Goal: Task Accomplishment & Management: Manage account settings

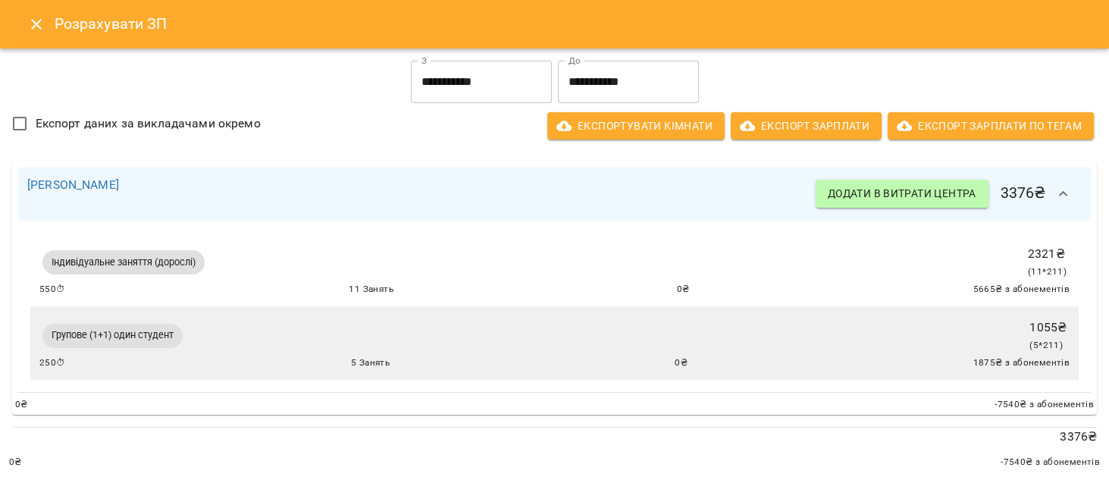
scroll to position [480, 0]
click at [581, 305] on div "Індивідуальне заняття (дорослі) 2321 ₴ ( 11 * 211 ) 550 ⏱ 11 Занять 0 ₴ 5665 ₴ …" at bounding box center [554, 270] width 1048 height 74
click at [44, 26] on icon "Close" at bounding box center [36, 24] width 18 height 18
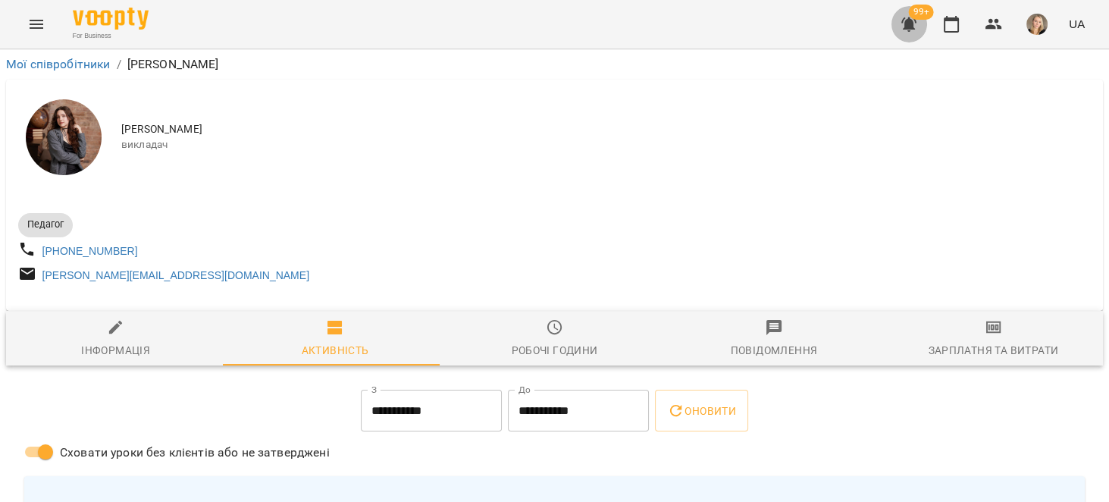
click at [909, 23] on icon "button" at bounding box center [908, 24] width 15 height 14
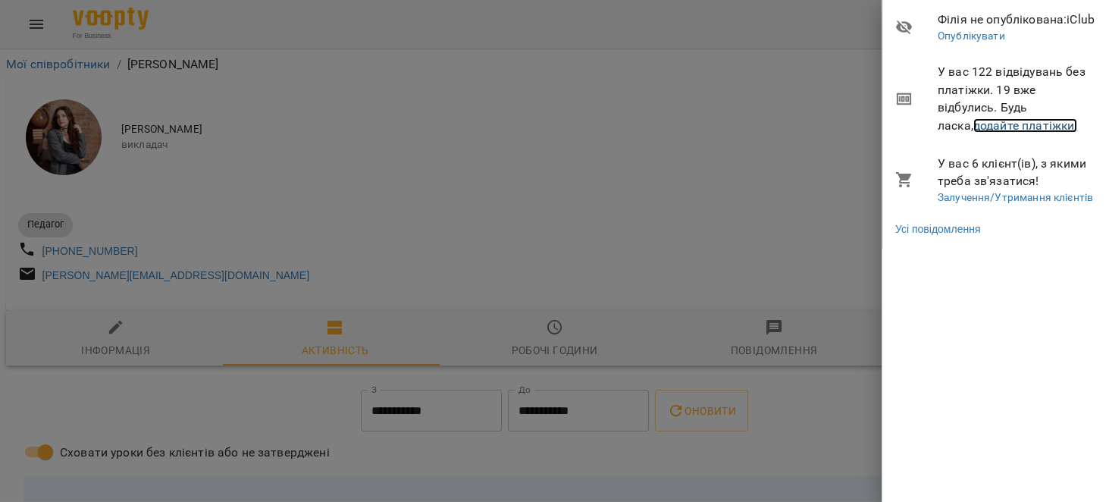
click at [1019, 126] on link "додайте платіжки!" at bounding box center [1025, 125] width 105 height 14
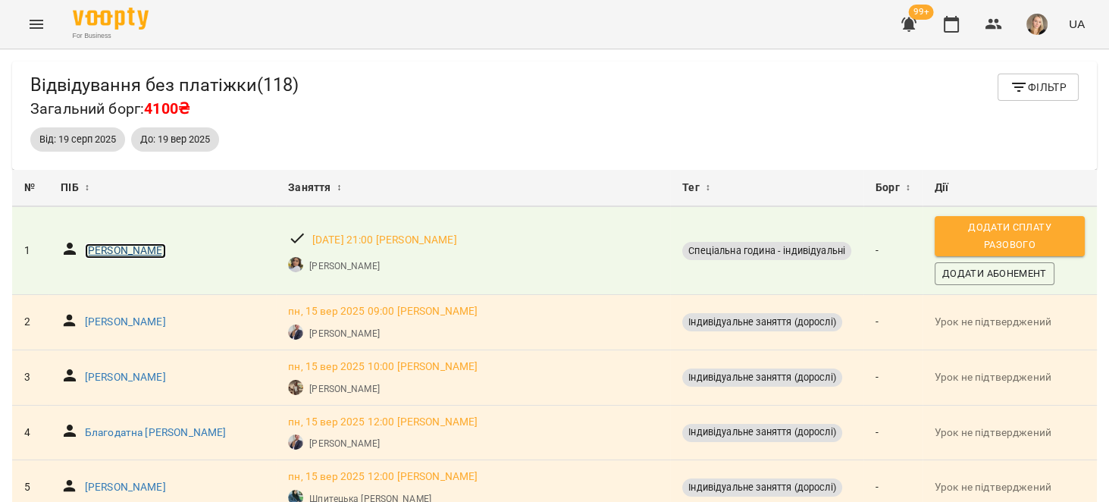
click at [166, 245] on p "Василець Станіслав В'ячеславович" at bounding box center [125, 250] width 81 height 15
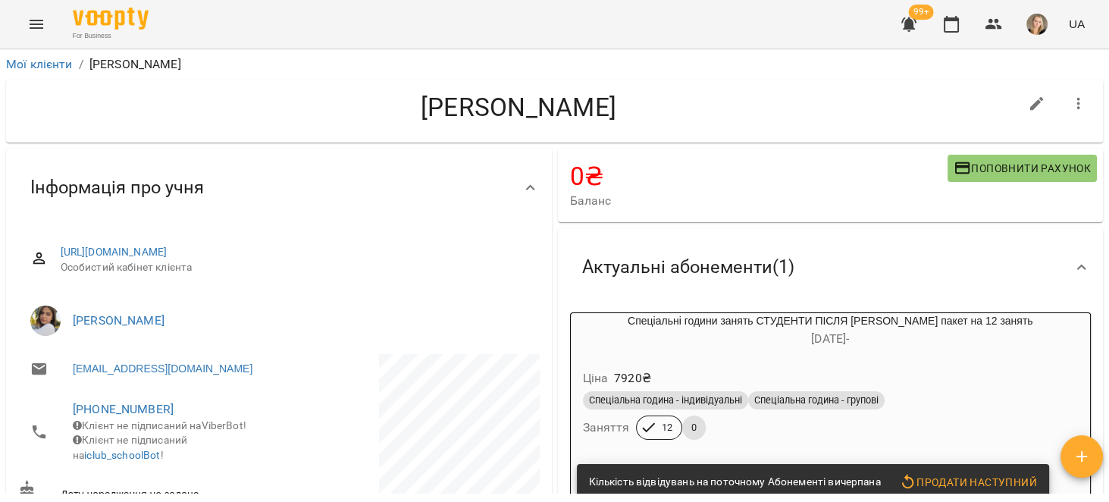
scroll to position [144, 0]
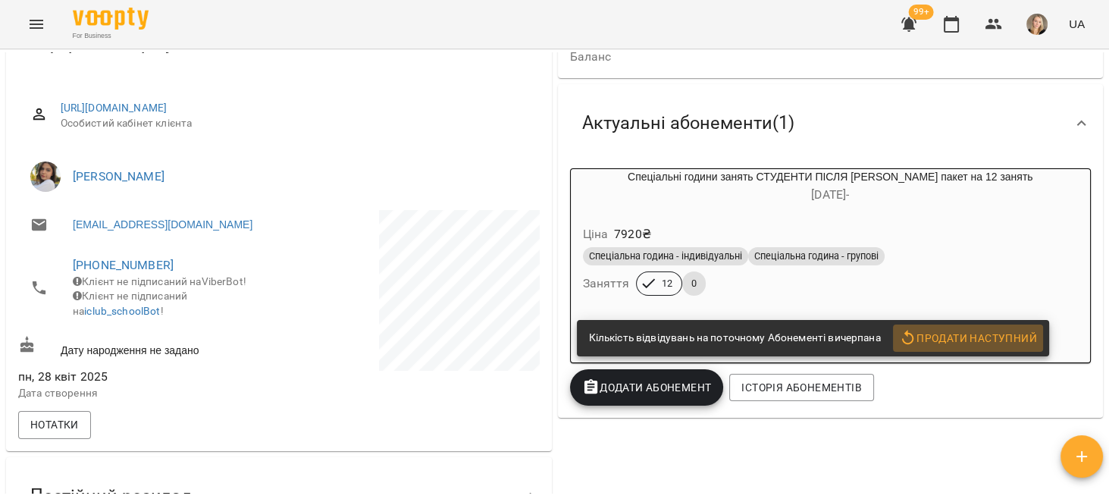
click at [974, 336] on span "Продати наступний" at bounding box center [968, 338] width 138 height 18
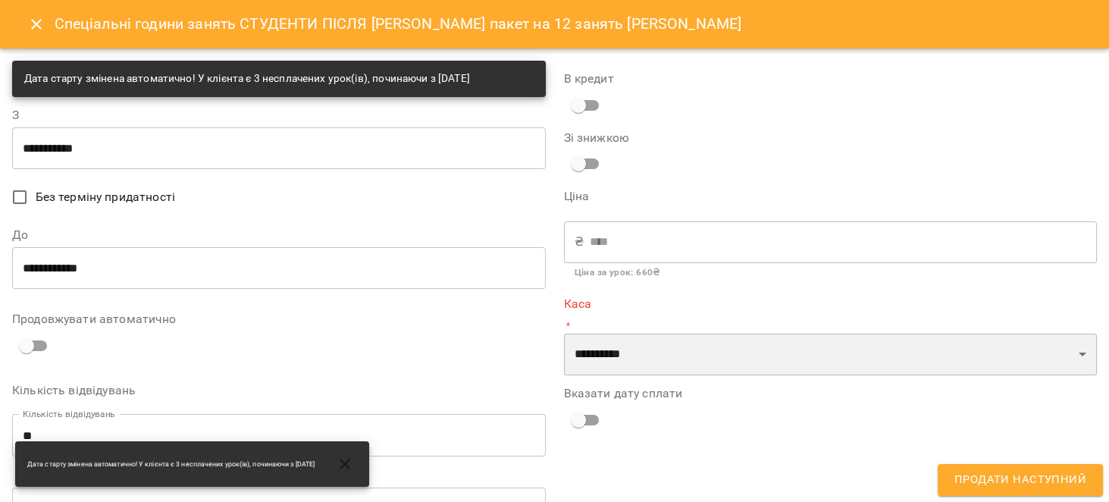
click at [643, 359] on select "**********" at bounding box center [831, 354] width 534 height 42
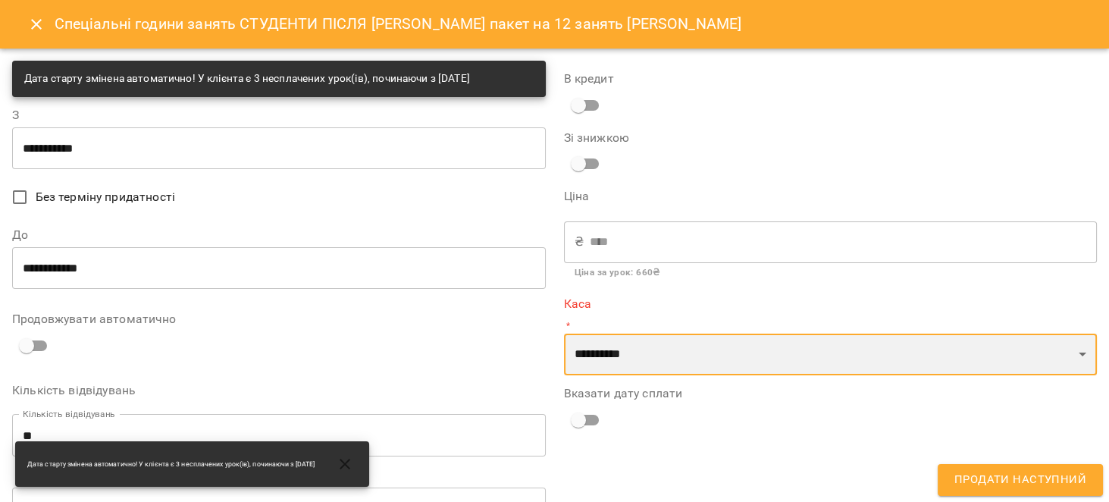
select select "****"
click at [564, 333] on select "**********" at bounding box center [831, 354] width 534 height 42
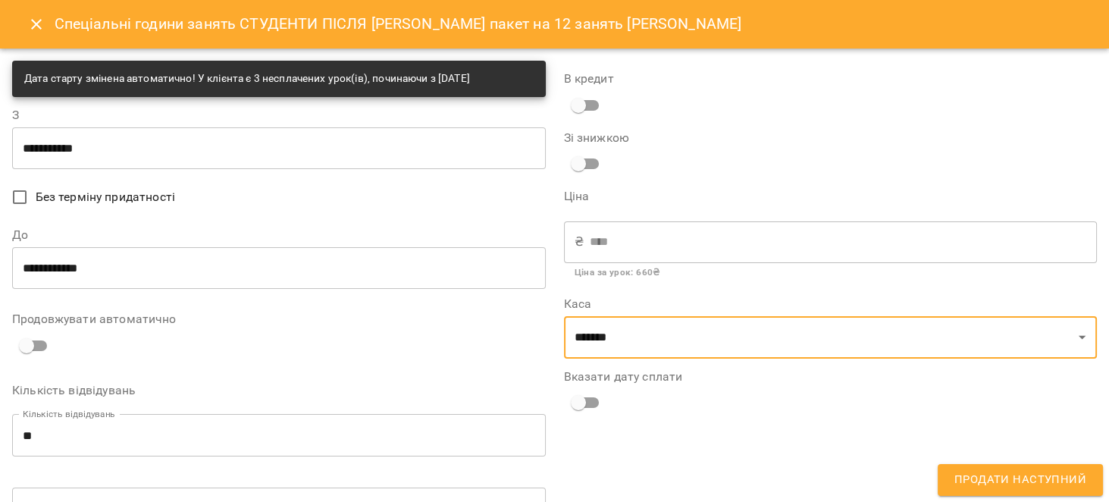
click at [95, 194] on span "Без терміну придатності" at bounding box center [105, 197] width 139 height 18
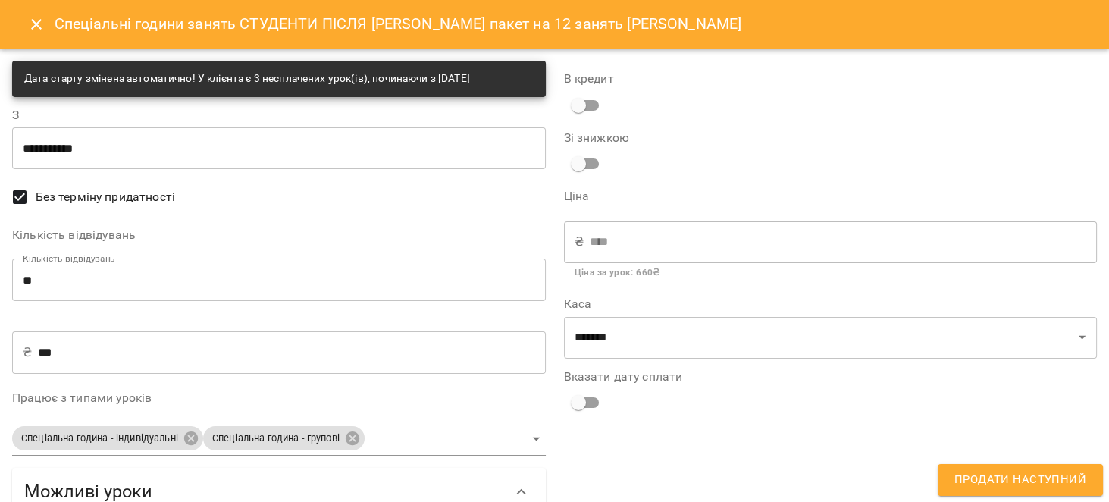
click at [1011, 481] on span "Продати наступний" at bounding box center [1020, 480] width 132 height 20
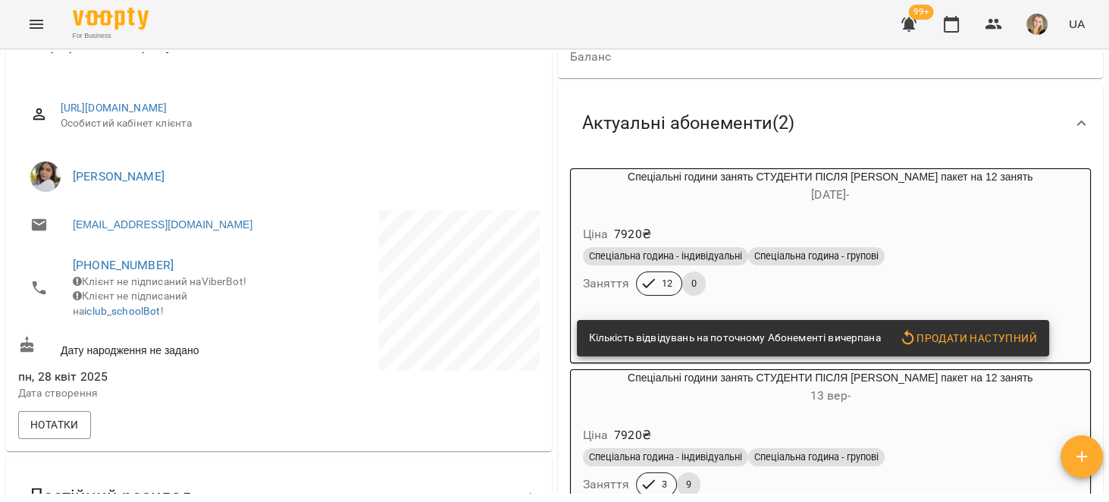
click at [956, 186] on h6 "20 лип -" at bounding box center [831, 194] width 520 height 21
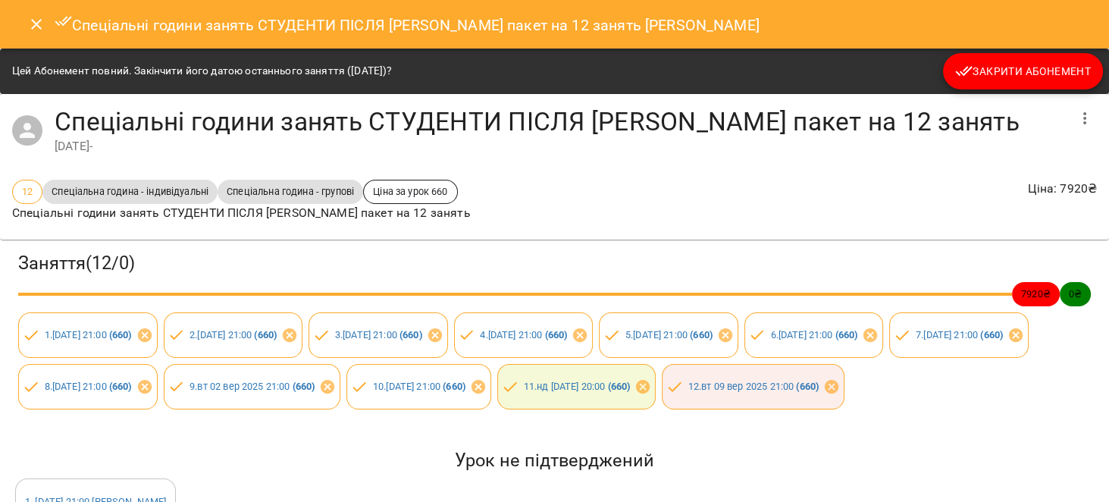
click at [979, 92] on div "Цей Абонемент повний. Закінчити його датою останнього заняття (09 вер 2025)? За…" at bounding box center [554, 71] width 1109 height 45
click at [984, 83] on button "Закрити Абонемент" at bounding box center [1023, 71] width 160 height 36
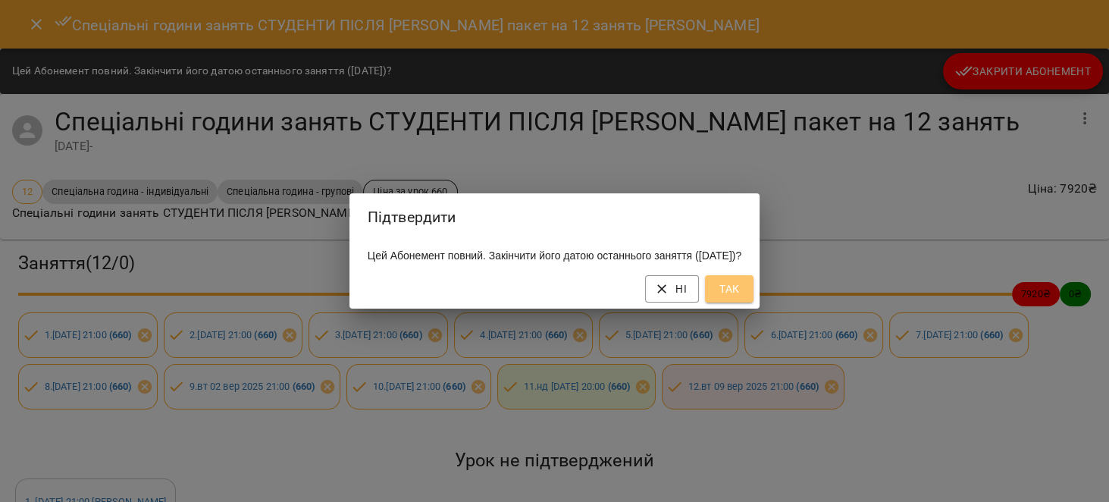
click at [735, 297] on button "Так" at bounding box center [729, 288] width 49 height 27
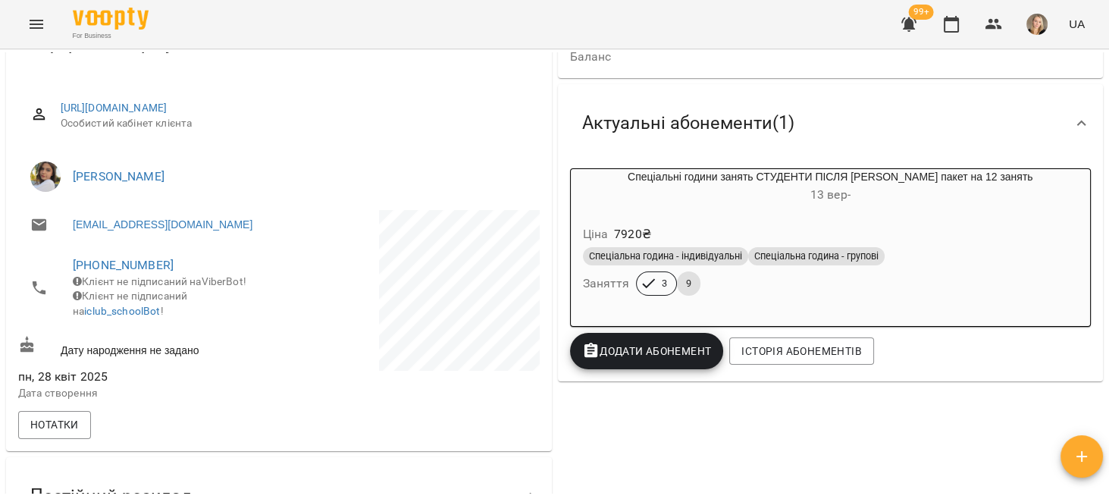
click at [918, 27] on icon "button" at bounding box center [909, 24] width 18 height 18
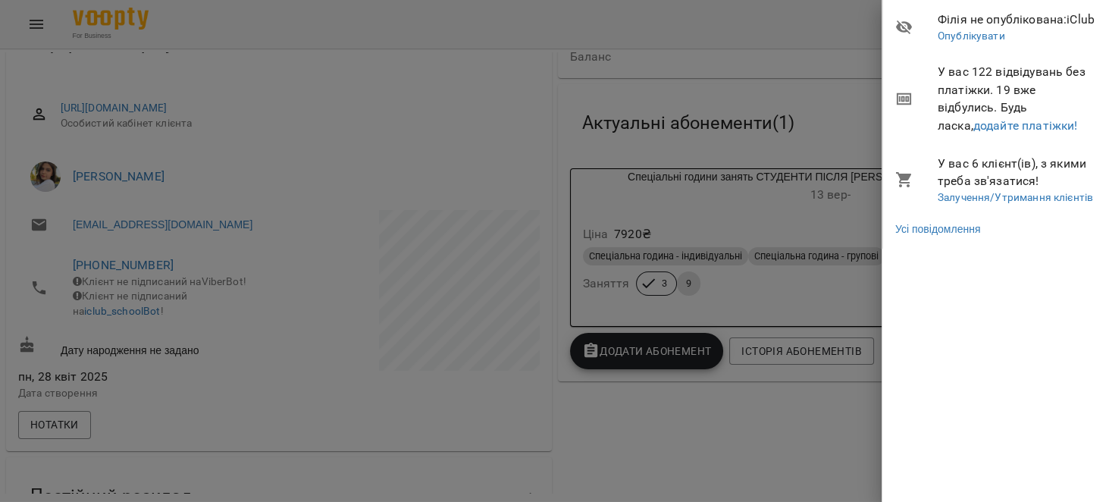
click at [1009, 133] on span "У вас 122 відвідувань без платіжки. 19 вже відбулись. Будь ласка, додайте платі…" at bounding box center [1017, 98] width 160 height 71
click at [1009, 123] on link "додайте платіжки!" at bounding box center [1025, 125] width 105 height 14
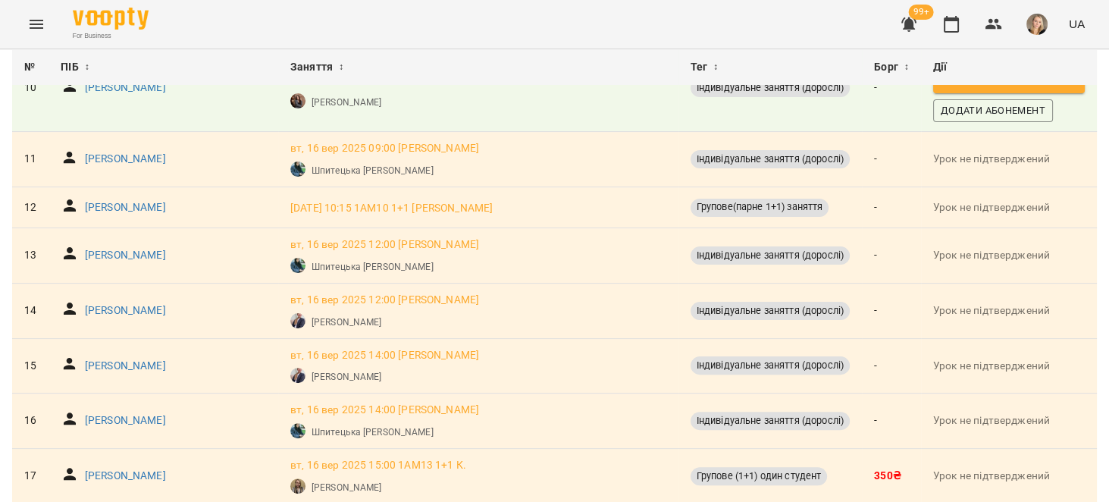
scroll to position [674, 0]
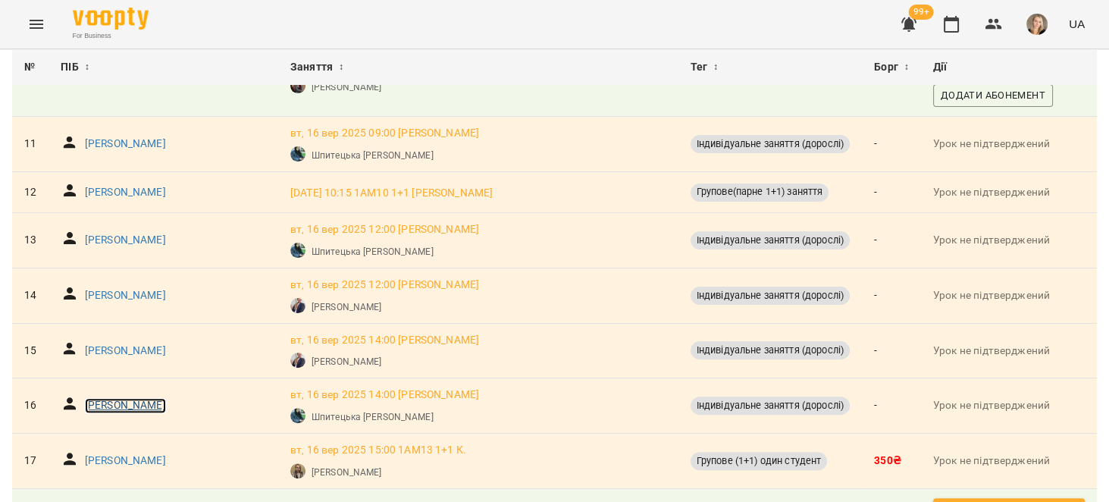
click at [148, 402] on p "Стаучан людмила Олександрівна" at bounding box center [125, 405] width 81 height 15
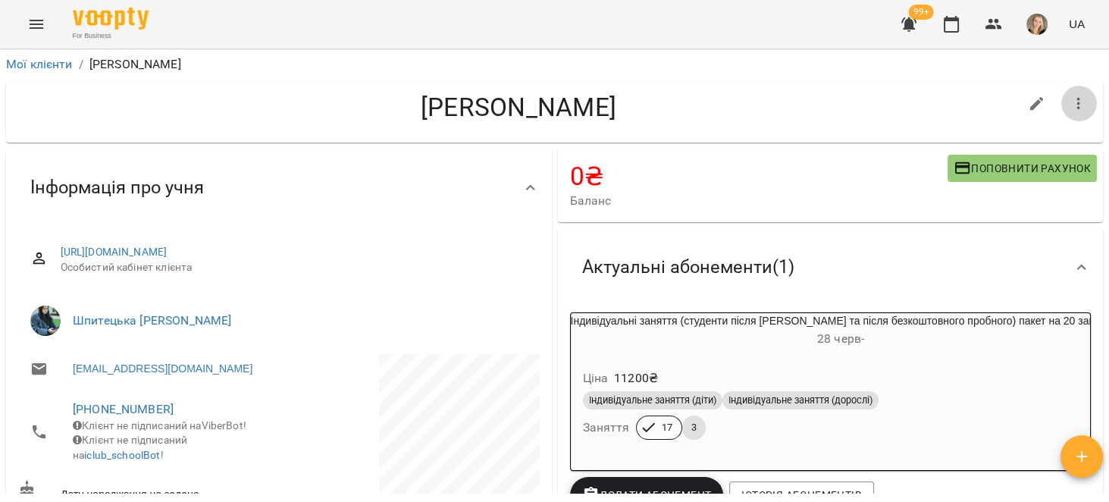
click at [1069, 98] on icon "button" at bounding box center [1078, 104] width 18 height 18
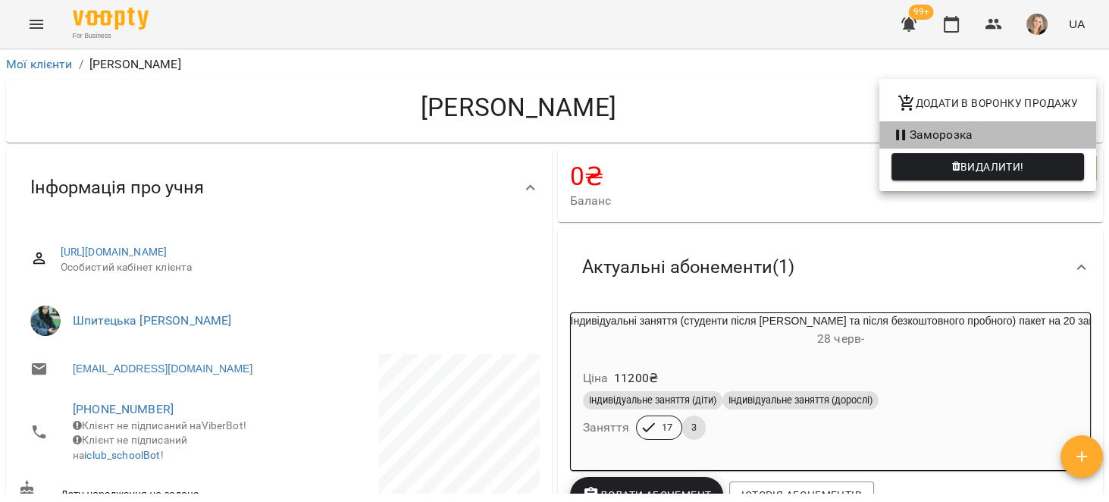
click at [979, 136] on li "Заморозка" at bounding box center [987, 134] width 217 height 27
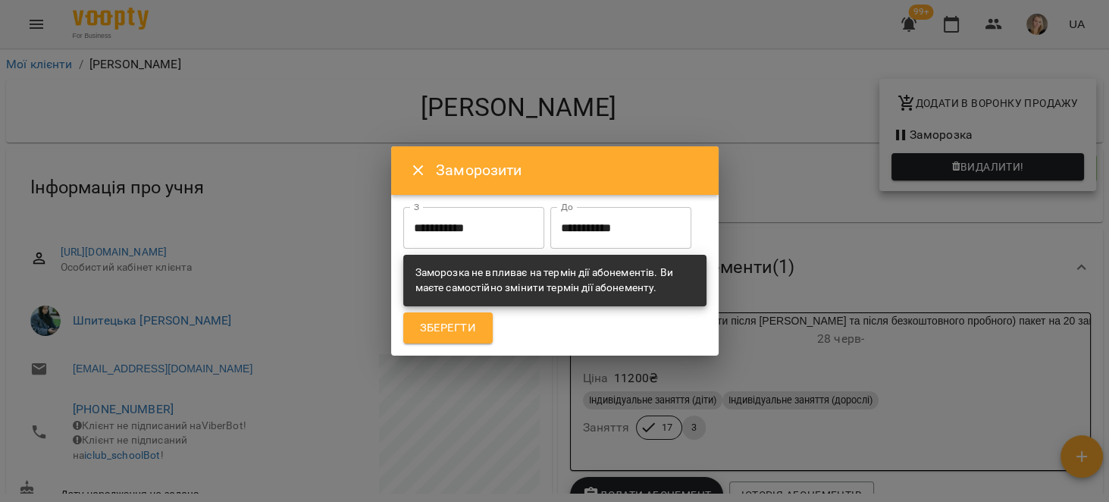
click at [550, 249] on input "**********" at bounding box center [620, 228] width 141 height 42
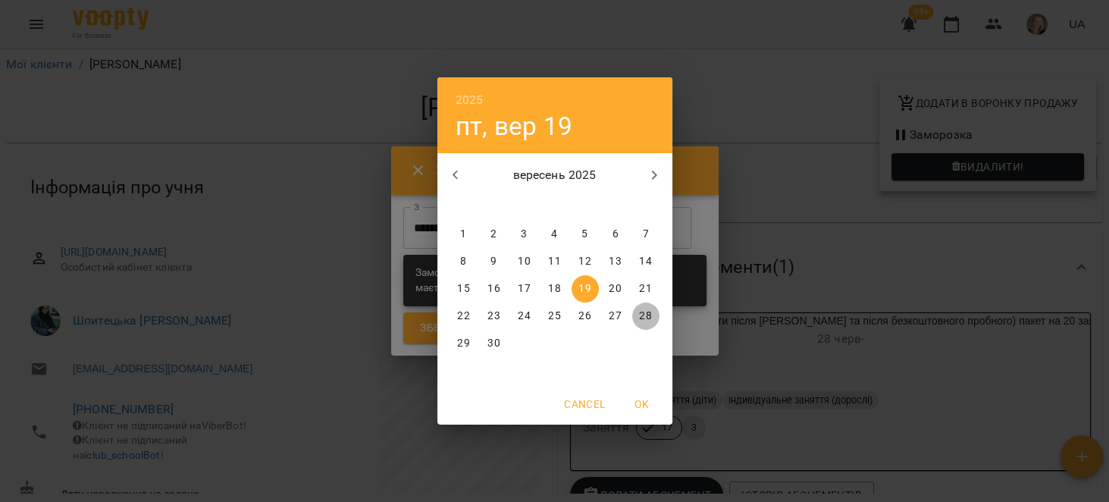
click at [640, 311] on p "28" at bounding box center [645, 315] width 12 height 15
type input "**********"
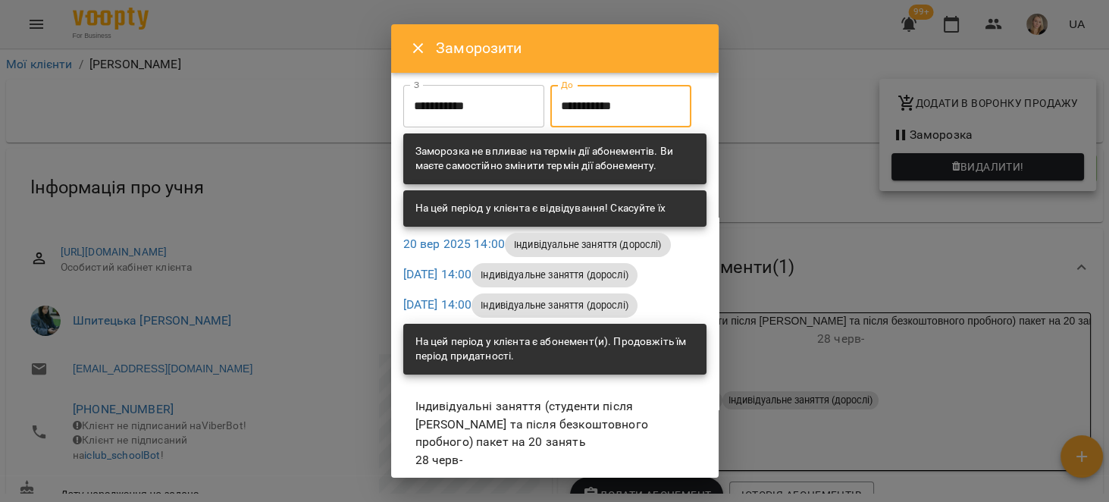
scroll to position [105, 0]
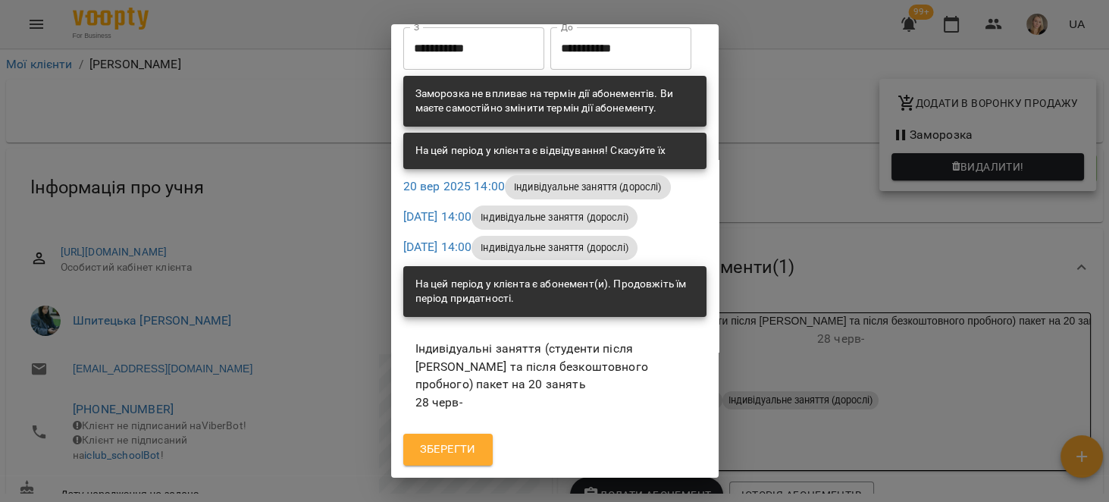
click at [465, 421] on ul "Індивідуальні заняття (студенти після вебінару та після безкоштовного пробного)…" at bounding box center [554, 375] width 303 height 105
click at [468, 433] on button "Зберегти" at bounding box center [447, 449] width 89 height 32
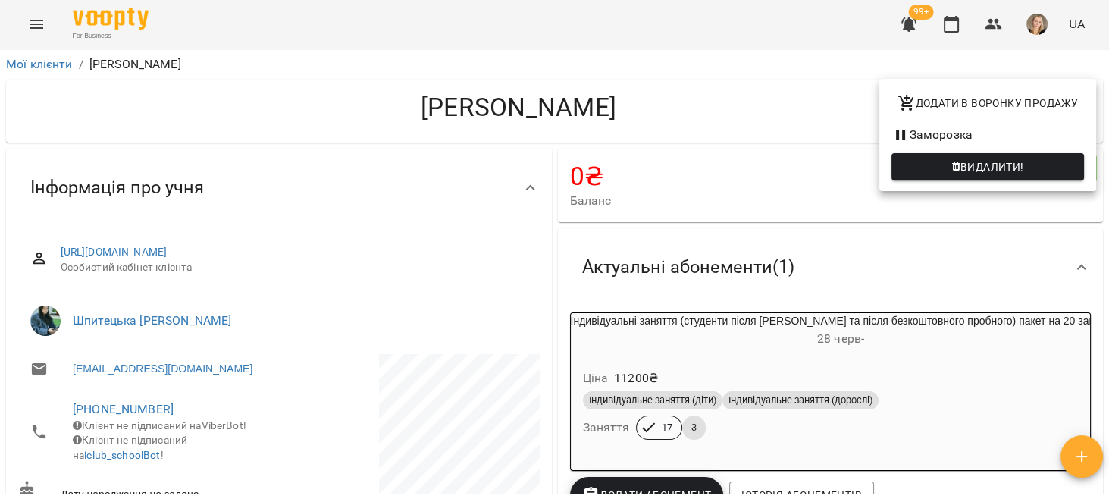
click at [679, 80] on div at bounding box center [554, 251] width 1109 height 502
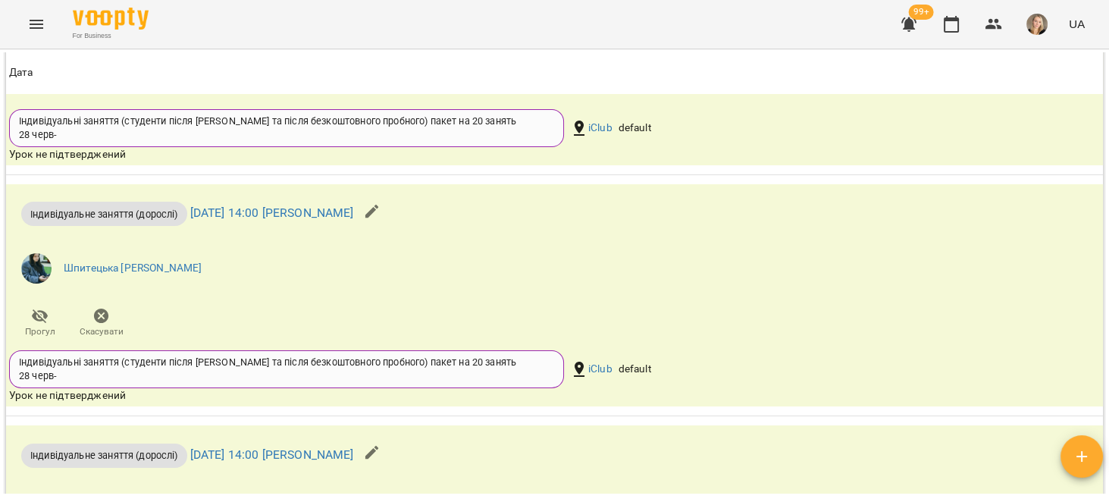
scroll to position [1443, 0]
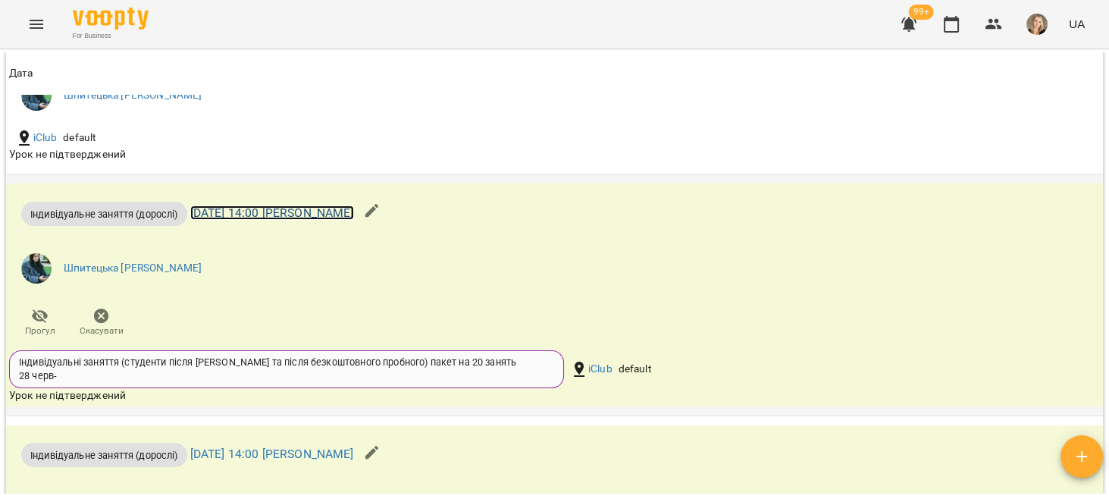
click at [354, 220] on link "вт 16 вер 2025 14:00 Софія Шпитецька" at bounding box center [272, 212] width 164 height 14
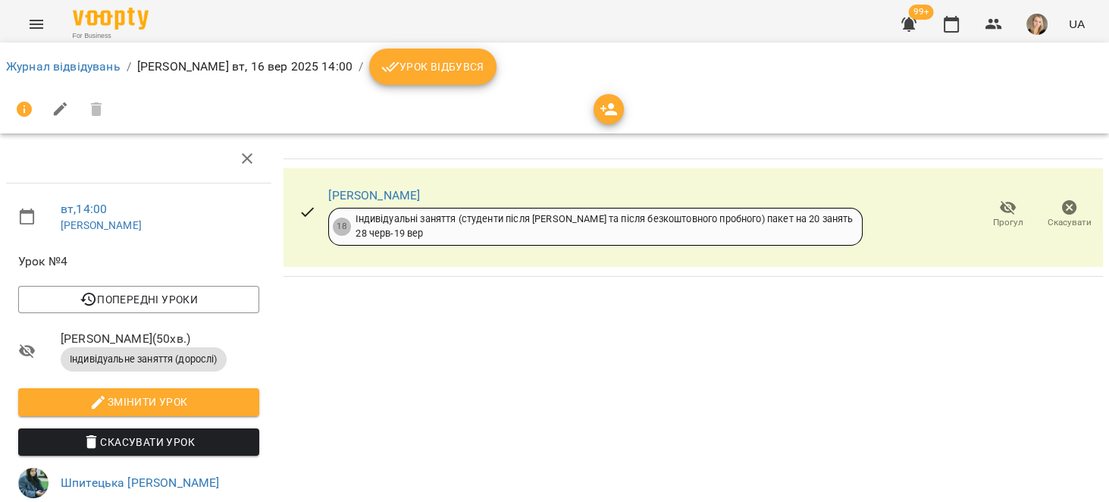
click at [1060, 204] on icon "button" at bounding box center [1069, 208] width 18 height 18
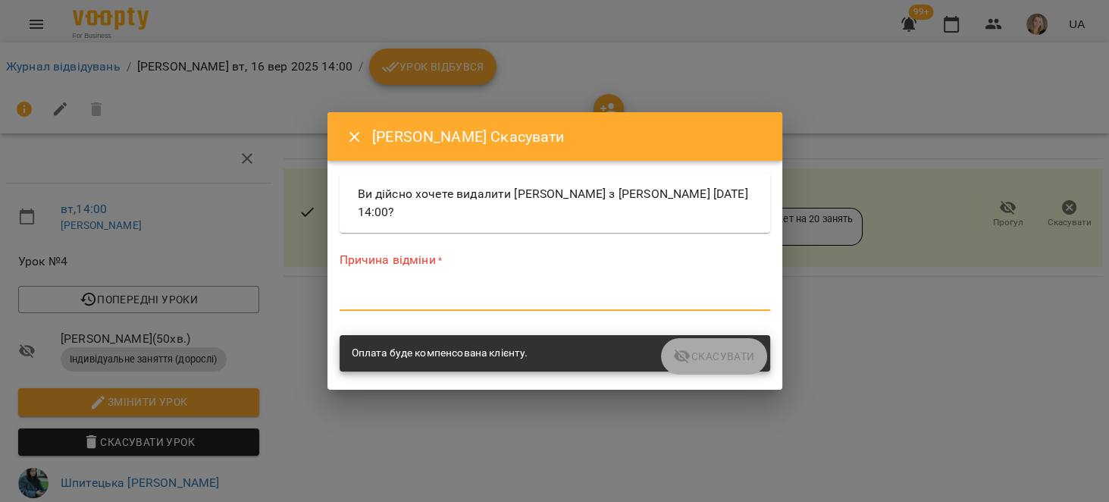
click at [534, 300] on textarea at bounding box center [555, 298] width 430 height 14
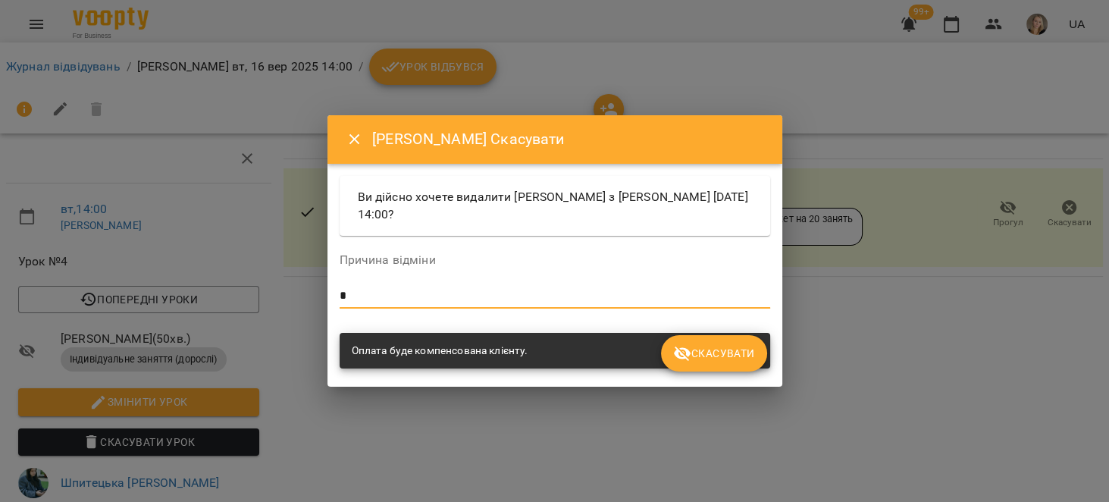
type textarea "*"
click at [737, 358] on span "Скасувати" at bounding box center [713, 353] width 81 height 18
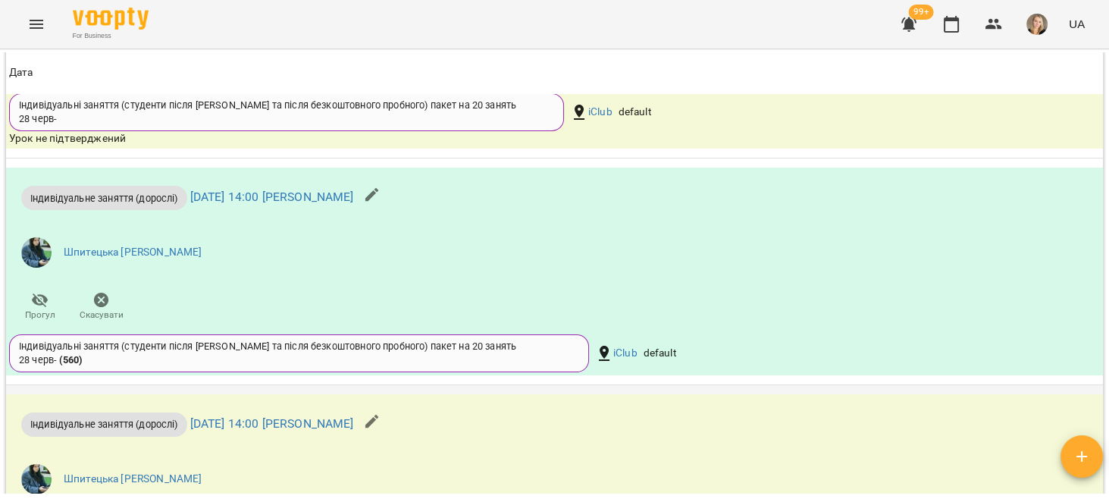
scroll to position [2117, 0]
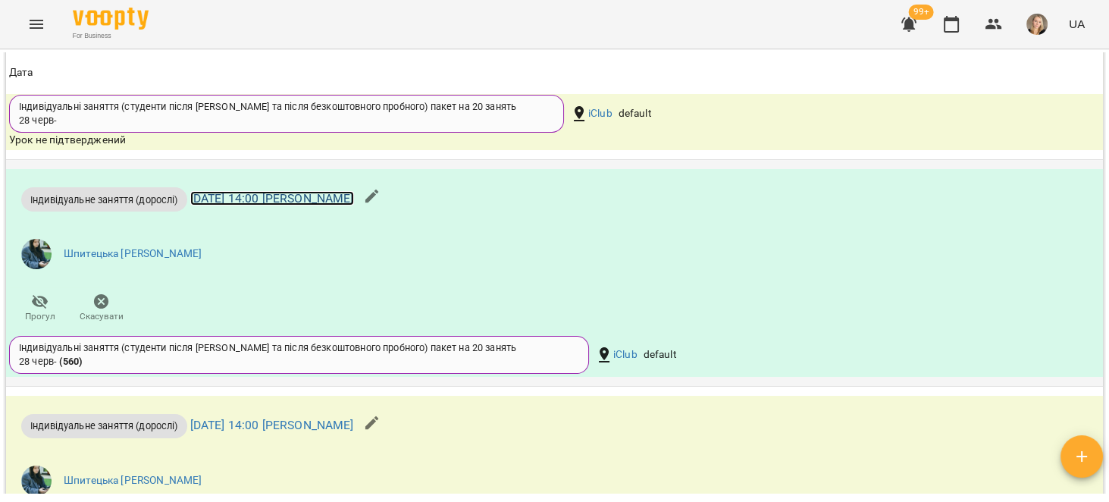
click at [354, 205] on link "вт 23 вер 2025 14:00 Софія Шпитецька" at bounding box center [272, 198] width 164 height 14
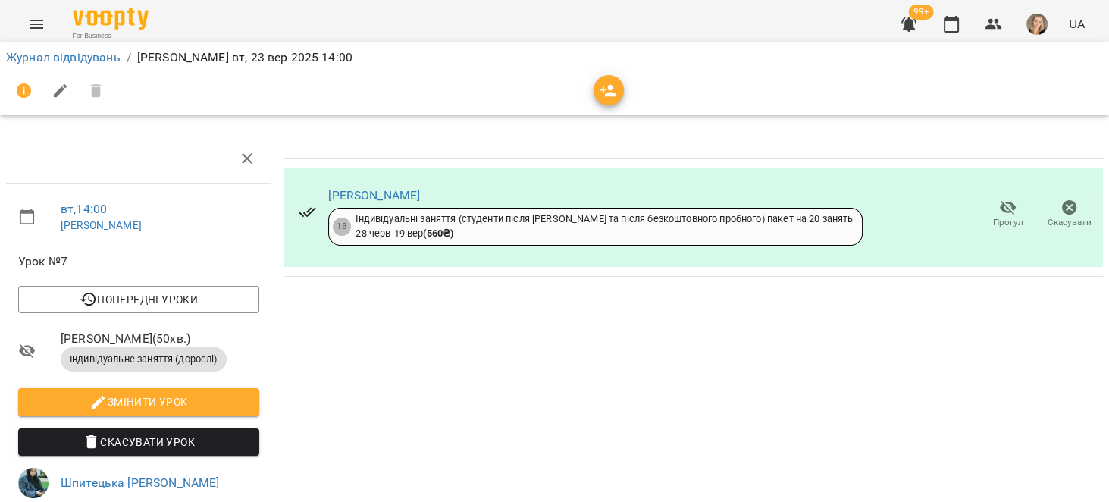
click at [1060, 213] on icon "button" at bounding box center [1069, 208] width 18 height 18
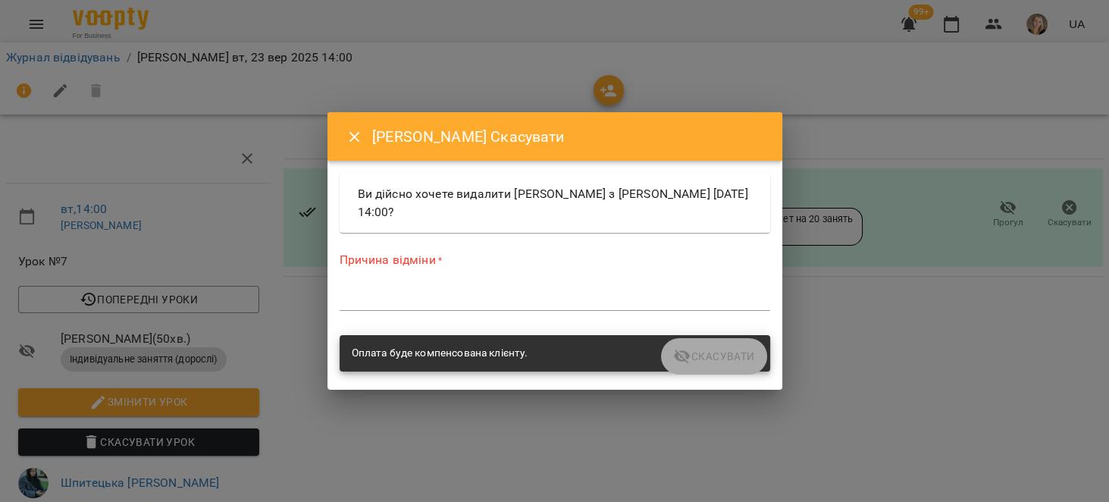
click at [526, 280] on div "Причина відміни * *" at bounding box center [555, 284] width 430 height 66
click at [526, 294] on textarea at bounding box center [555, 298] width 430 height 14
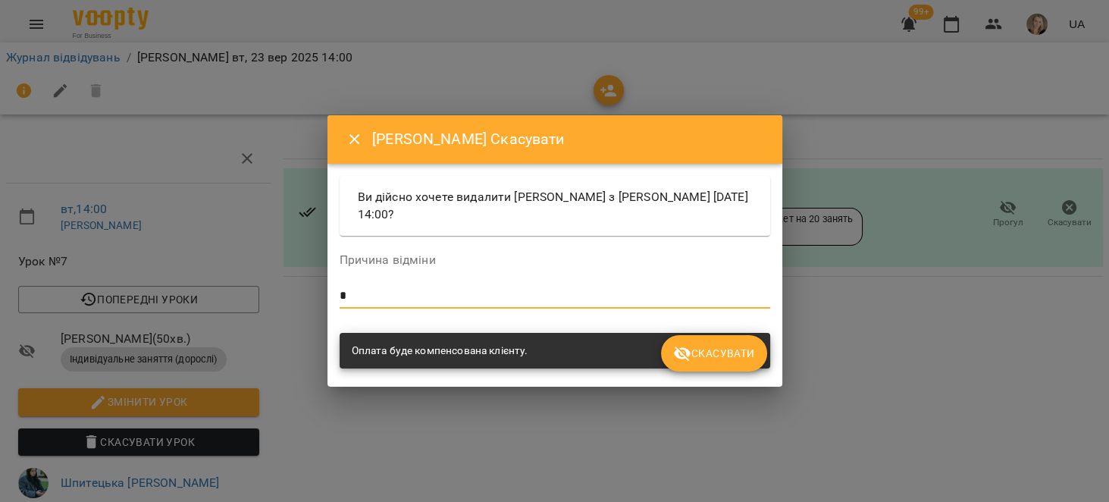
type textarea "*"
drag, startPoint x: 669, startPoint y: 349, endPoint x: 689, endPoint y: 349, distance: 19.7
click at [671, 349] on button "Скасувати" at bounding box center [713, 353] width 105 height 36
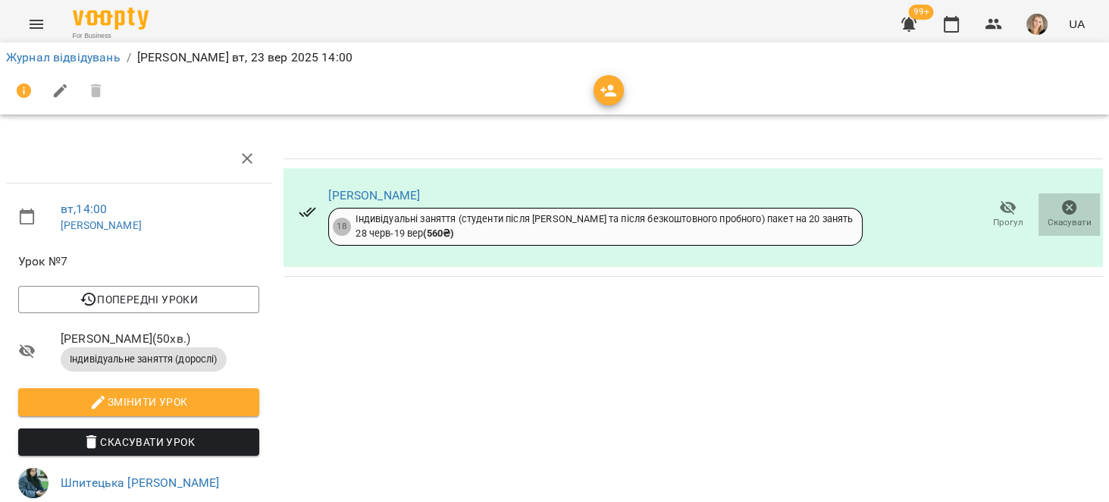
click at [1067, 212] on span "Скасувати" at bounding box center [1068, 214] width 43 height 30
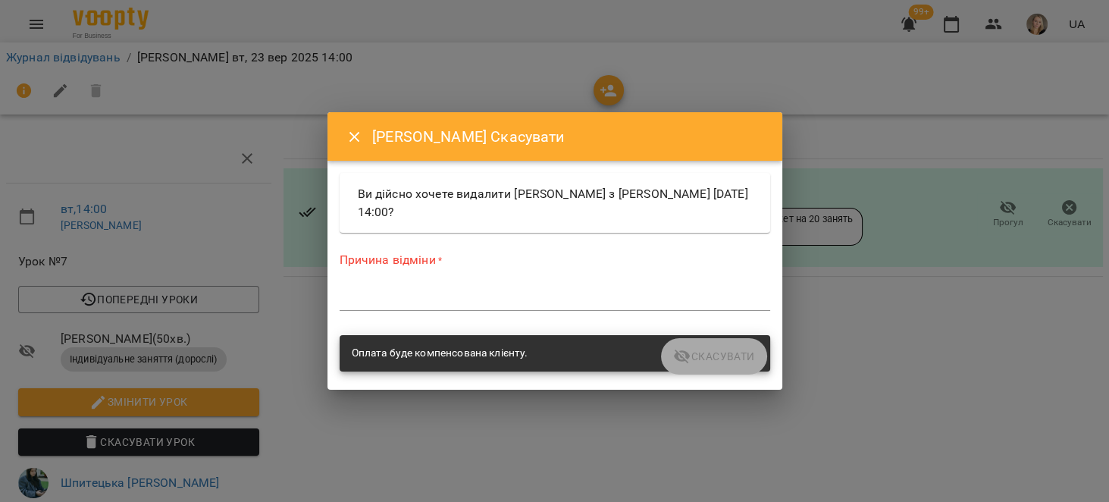
click at [567, 281] on div "Причина відміни * *" at bounding box center [555, 284] width 430 height 66
click at [566, 289] on div "*" at bounding box center [555, 298] width 430 height 24
click at [572, 298] on textarea at bounding box center [555, 298] width 430 height 14
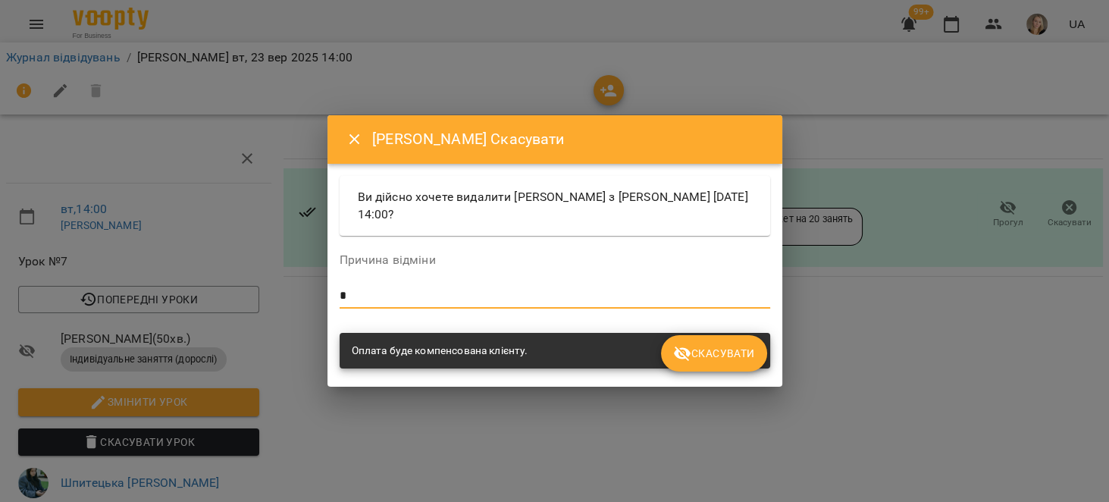
type textarea "*"
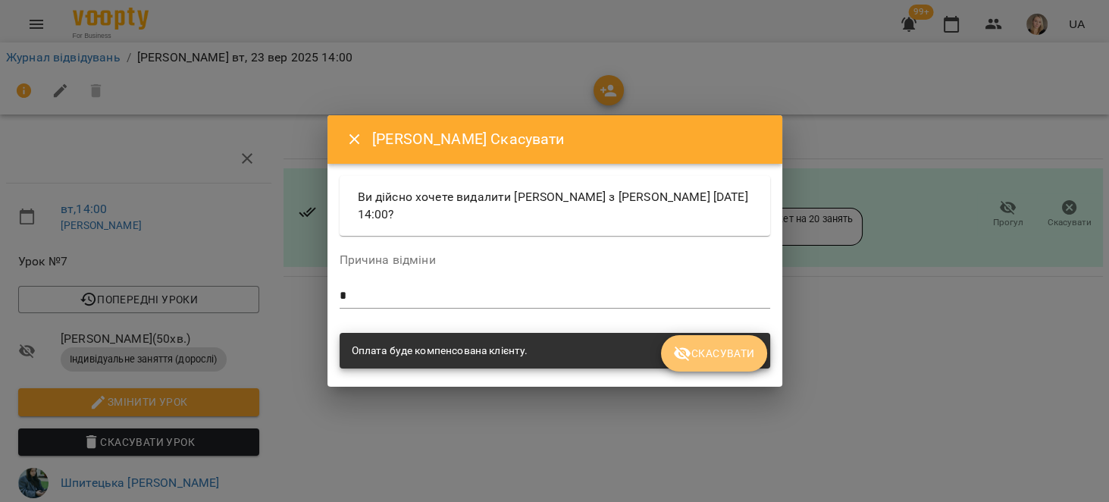
click at [730, 341] on button "Скасувати" at bounding box center [713, 353] width 105 height 36
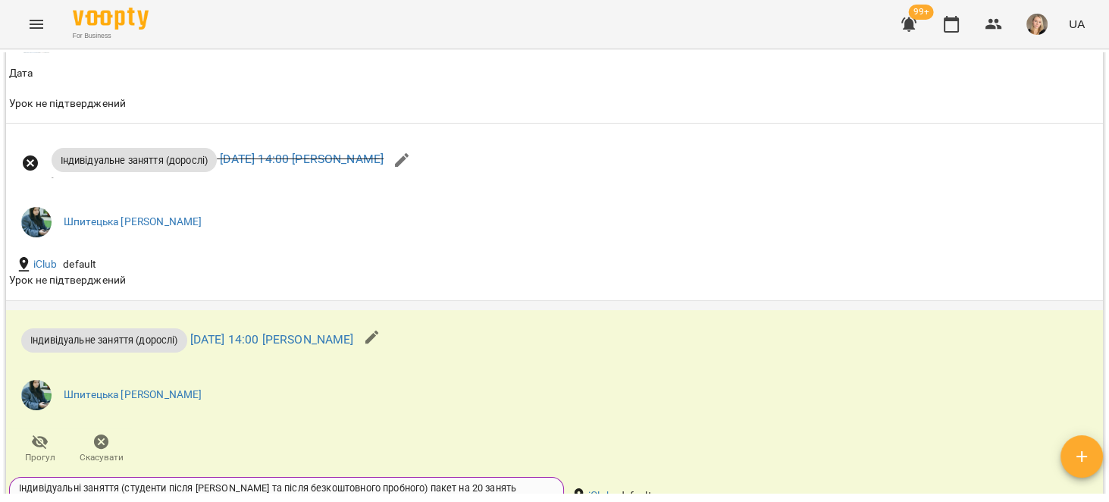
scroll to position [1638, 0]
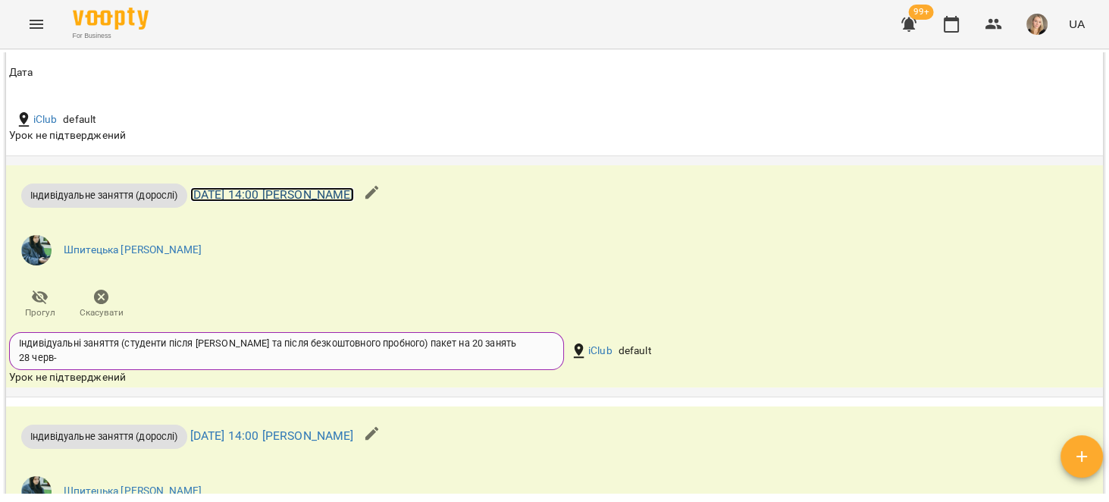
click at [354, 202] on link "чт 18 вер 2025 14:00 Софія Шпитецька" at bounding box center [272, 194] width 164 height 14
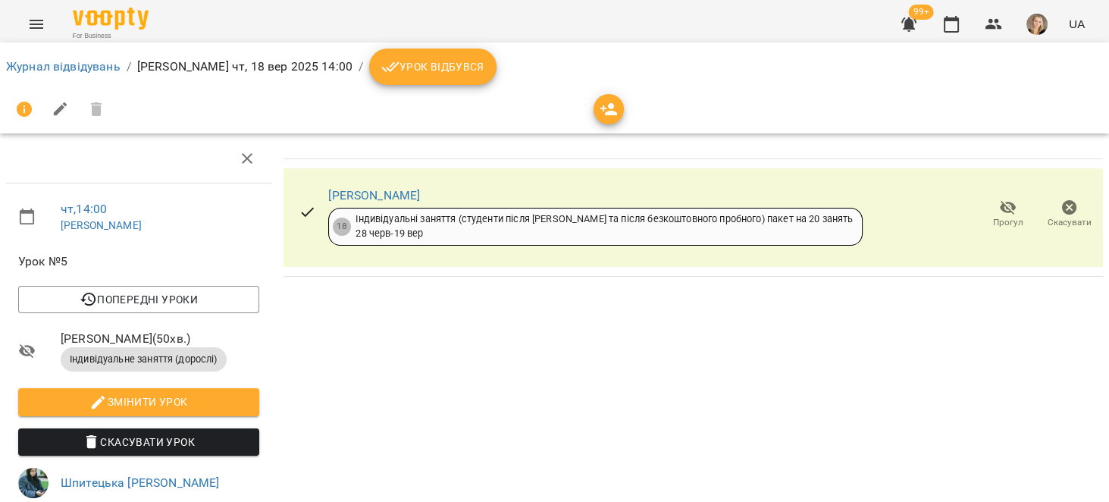
click at [1056, 219] on span "Скасувати" at bounding box center [1069, 222] width 44 height 13
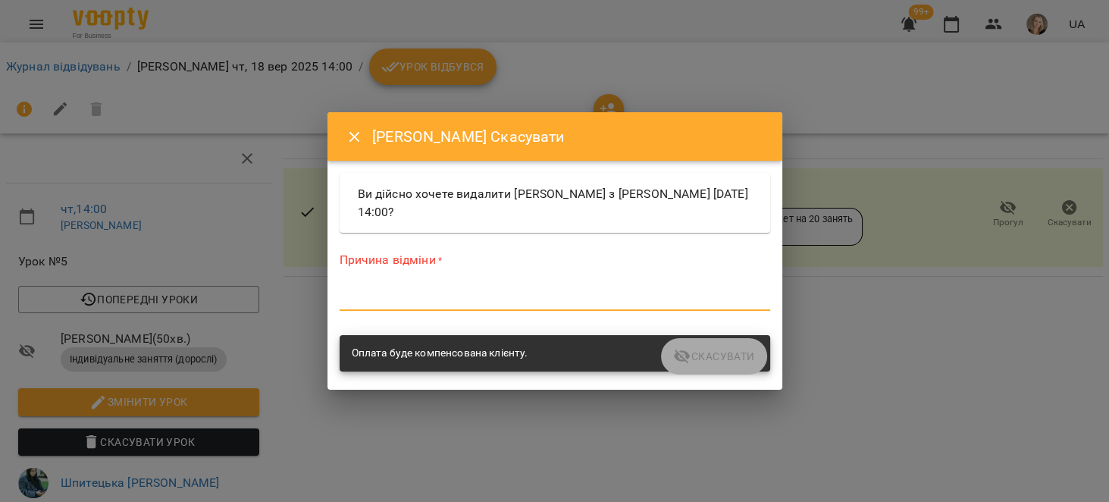
click at [520, 297] on textarea at bounding box center [555, 298] width 430 height 14
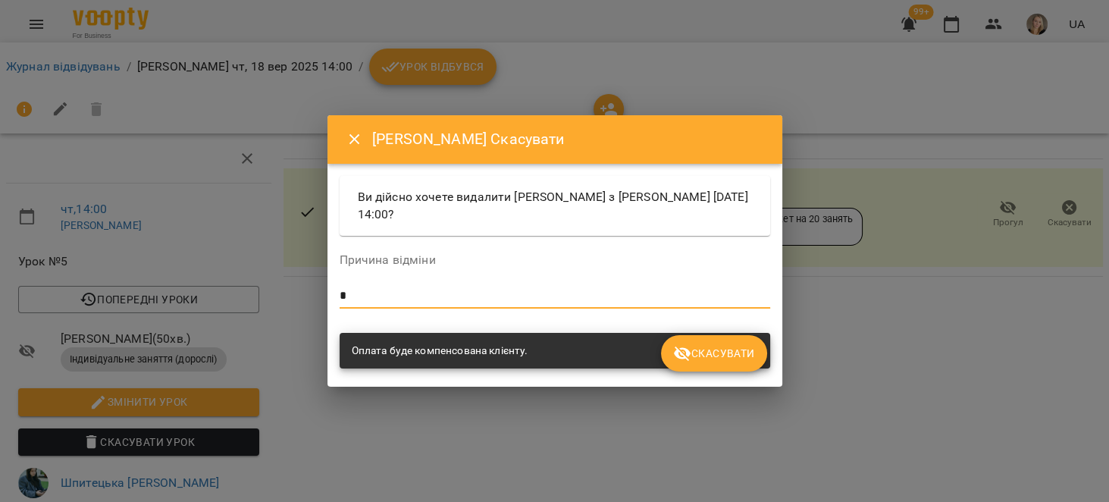
type textarea "*"
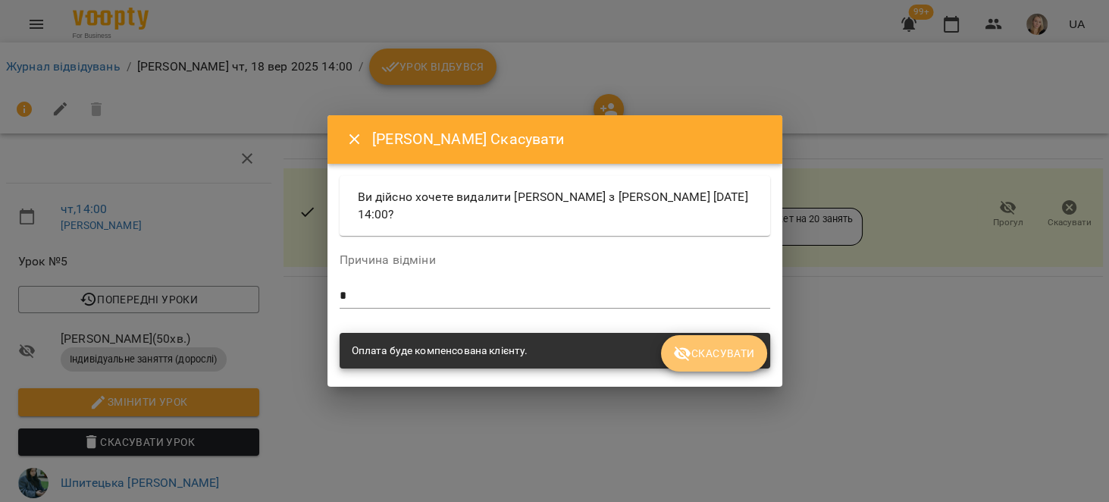
click at [745, 362] on span "Скасувати" at bounding box center [713, 353] width 81 height 18
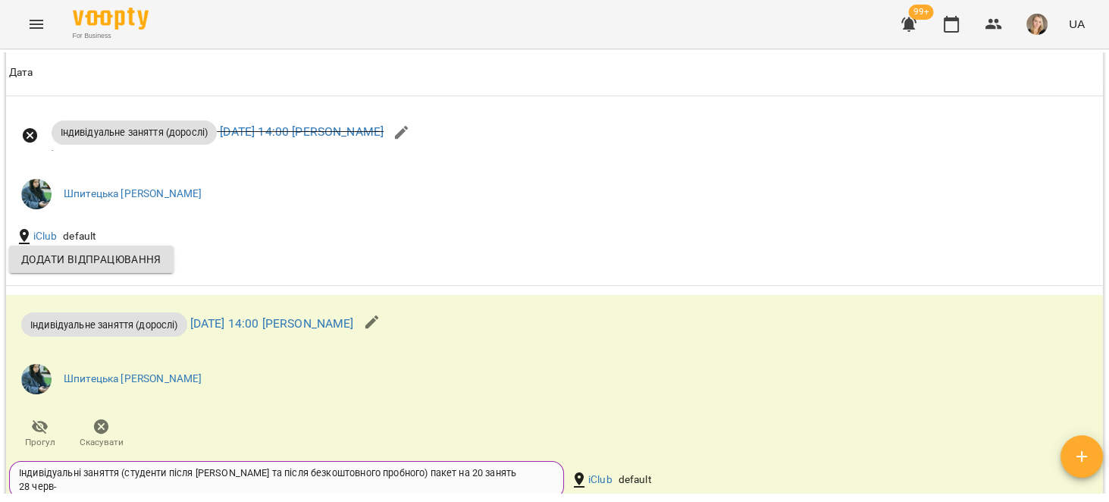
scroll to position [1876, 0]
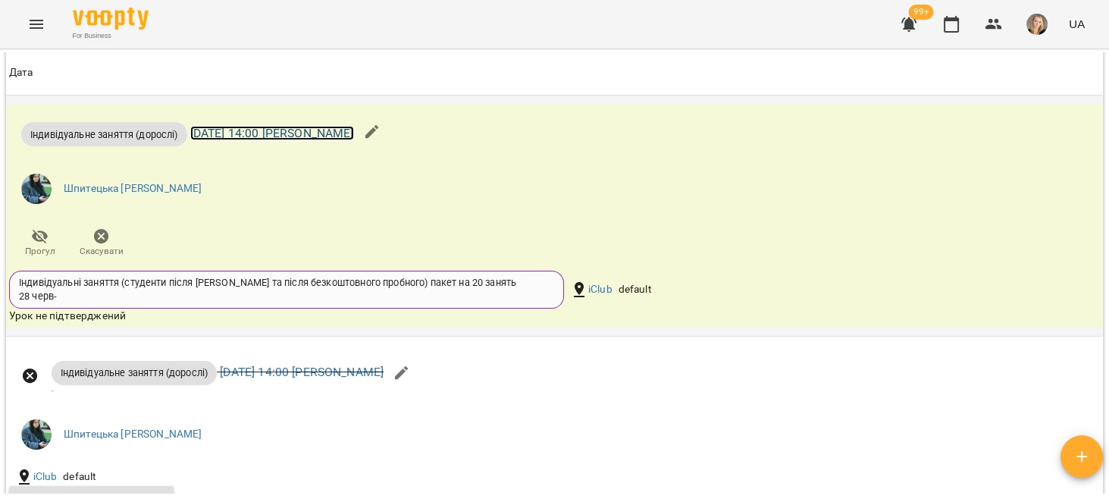
click at [333, 139] on link "сб 20 вер 2025 14:00 Софія Шпитецька" at bounding box center [272, 133] width 164 height 14
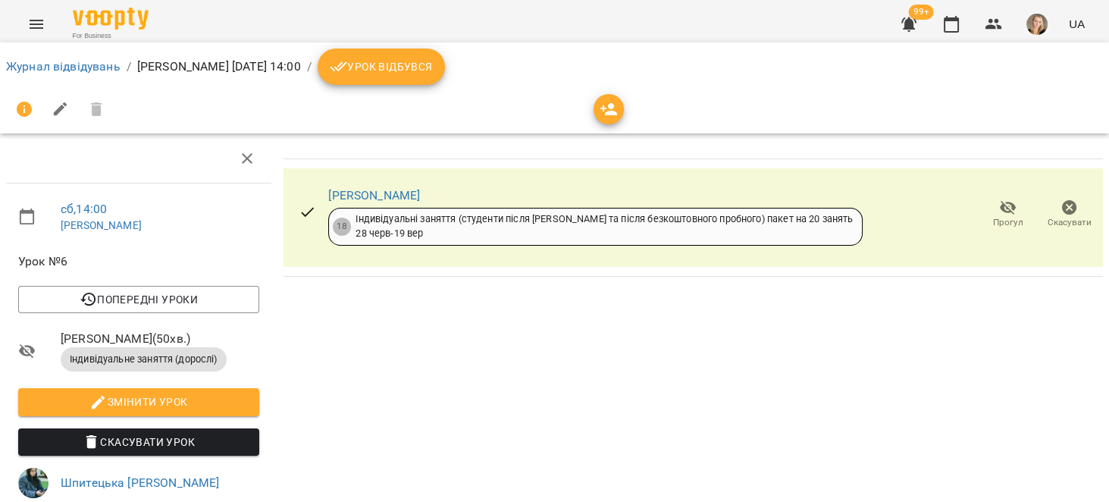
click at [1081, 218] on button "Скасувати" at bounding box center [1068, 214] width 61 height 42
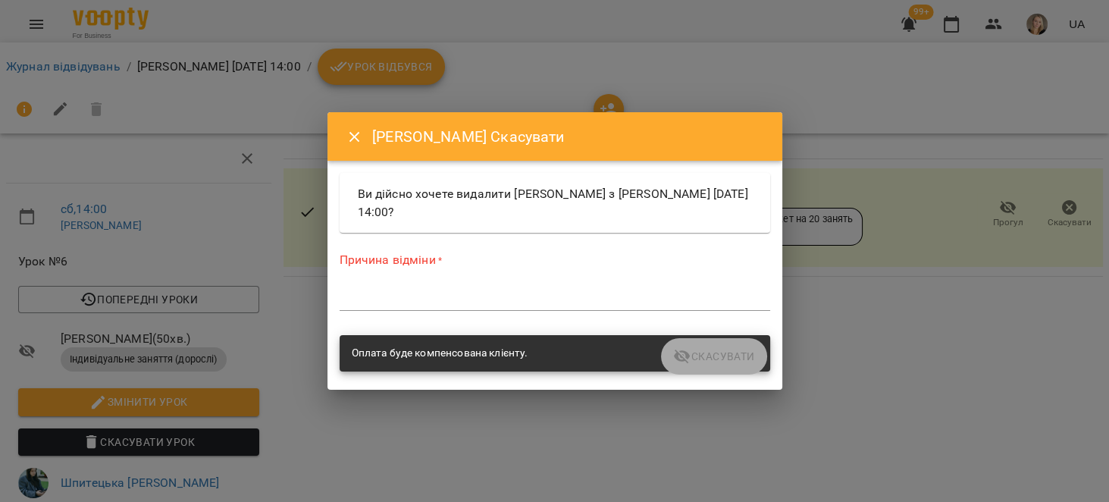
click at [567, 290] on div "*" at bounding box center [555, 298] width 430 height 24
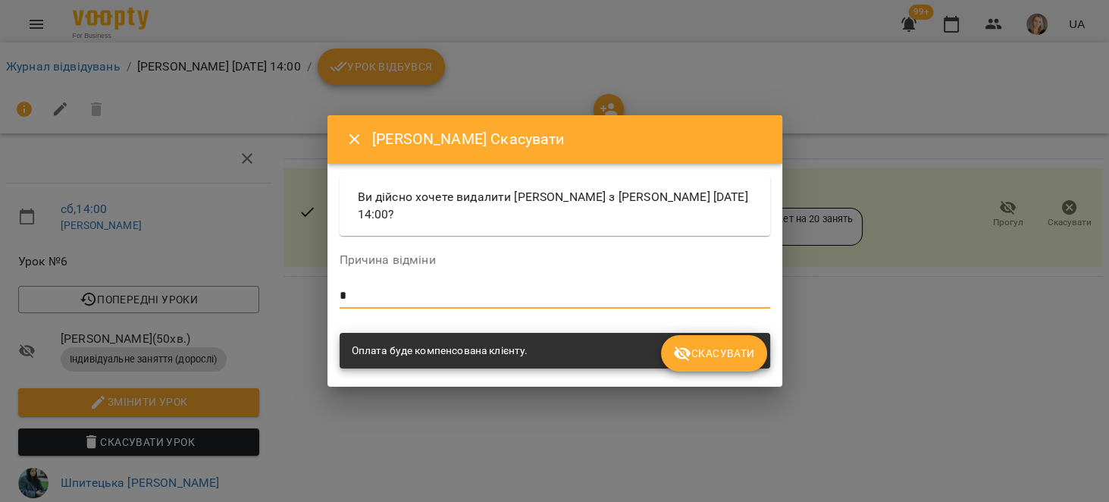
type textarea "*"
click at [725, 363] on button "Скасувати" at bounding box center [713, 353] width 105 height 36
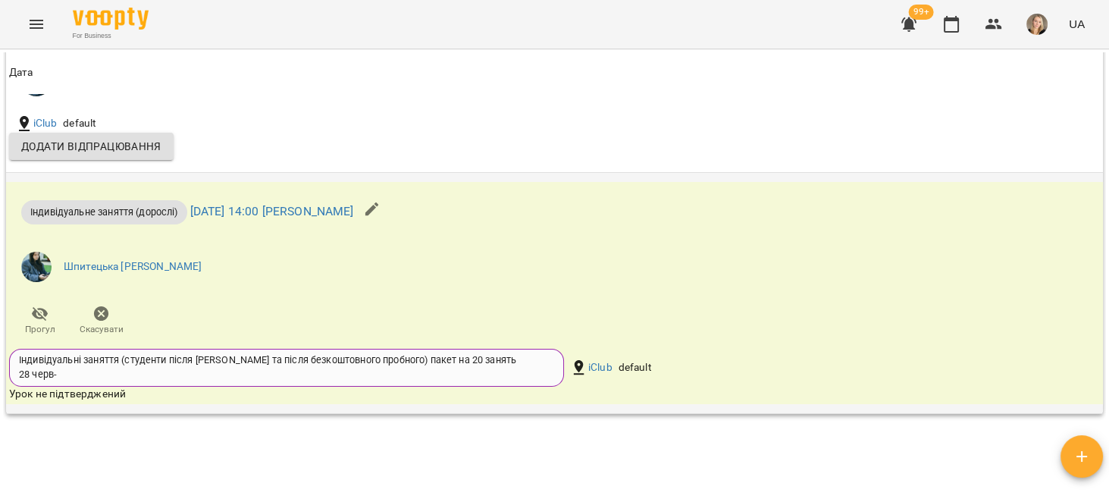
scroll to position [2039, 0]
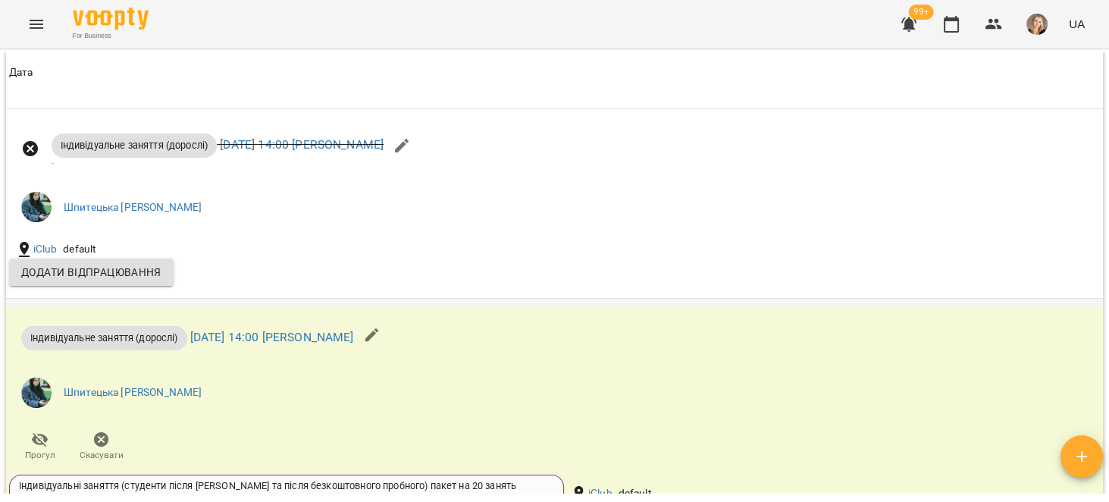
click at [351, 333] on div "Індивідуальне заняття (дорослі) чт 25 вер 2025 14:00 Софія Шпитецька" at bounding box center [202, 335] width 387 height 49
click at [354, 344] on link "чт 25 вер 2025 14:00 Софія Шпитецька" at bounding box center [272, 337] width 164 height 14
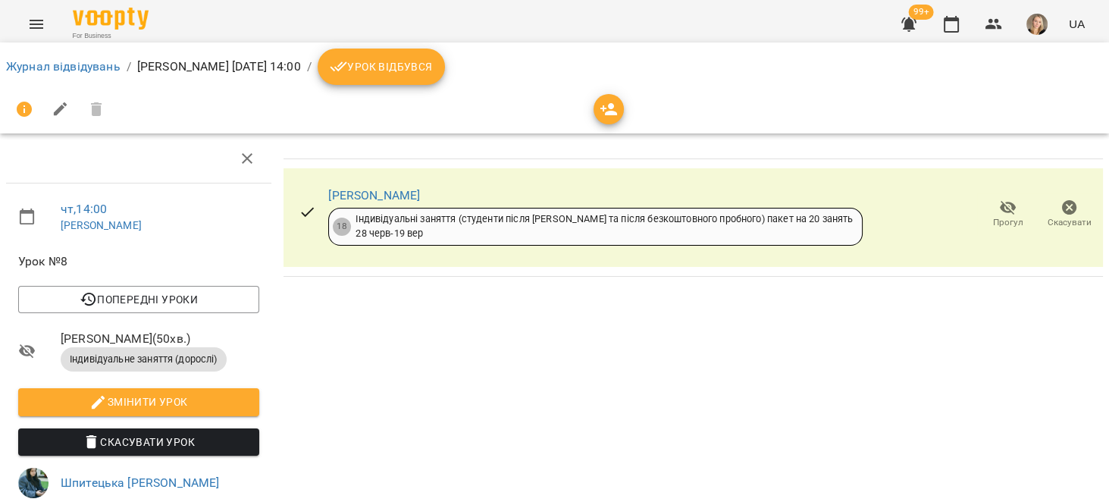
click at [1062, 207] on icon "button" at bounding box center [1069, 207] width 15 height 15
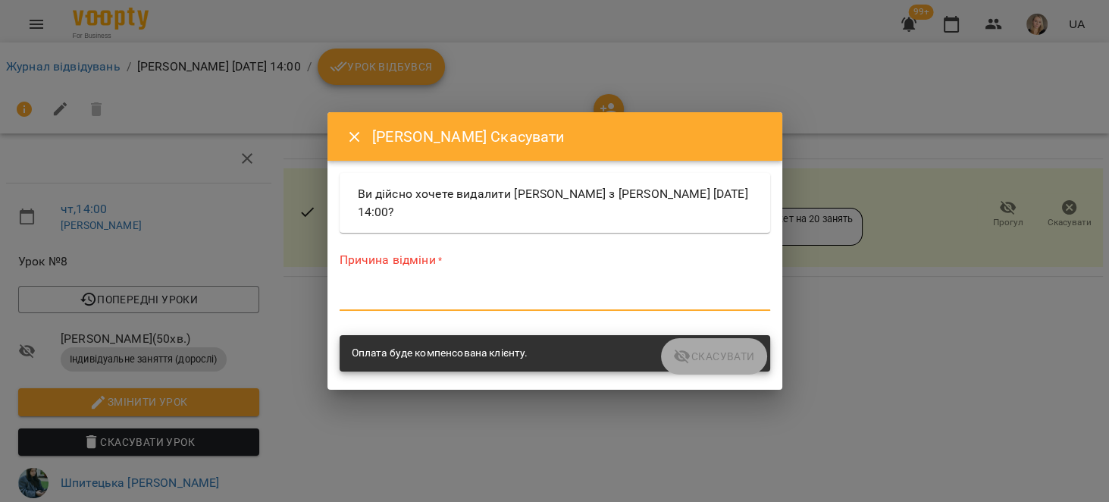
click at [467, 295] on textarea at bounding box center [555, 298] width 430 height 14
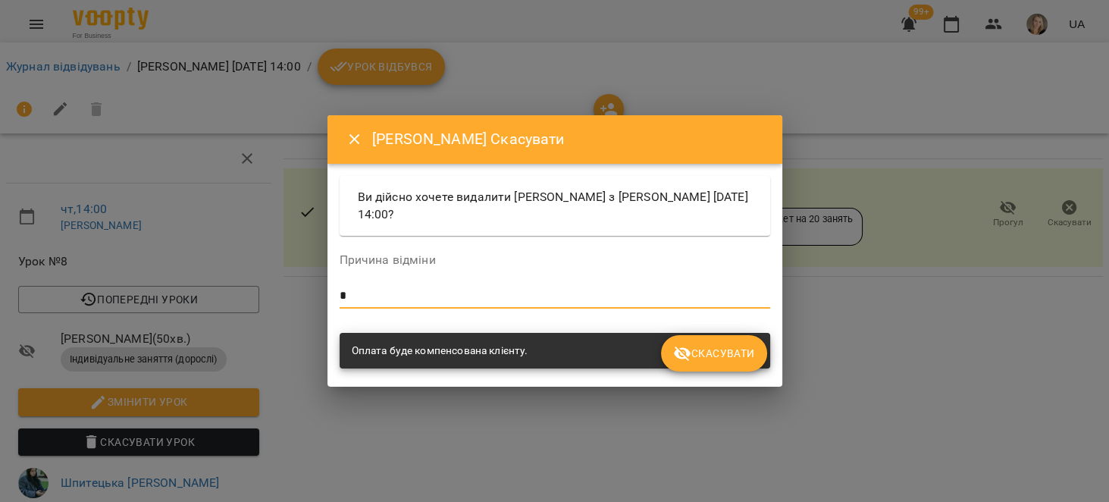
type textarea "*"
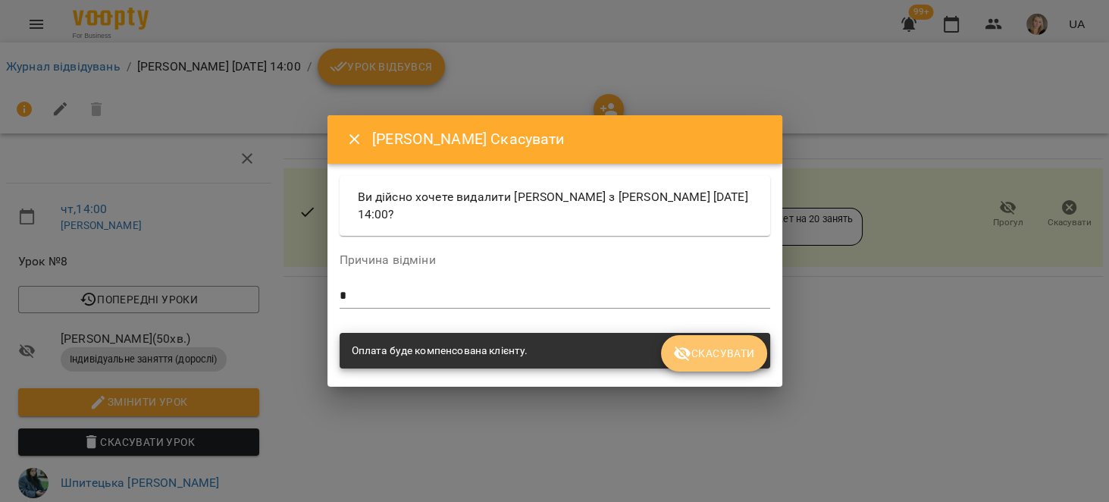
click at [735, 352] on span "Скасувати" at bounding box center [713, 353] width 81 height 18
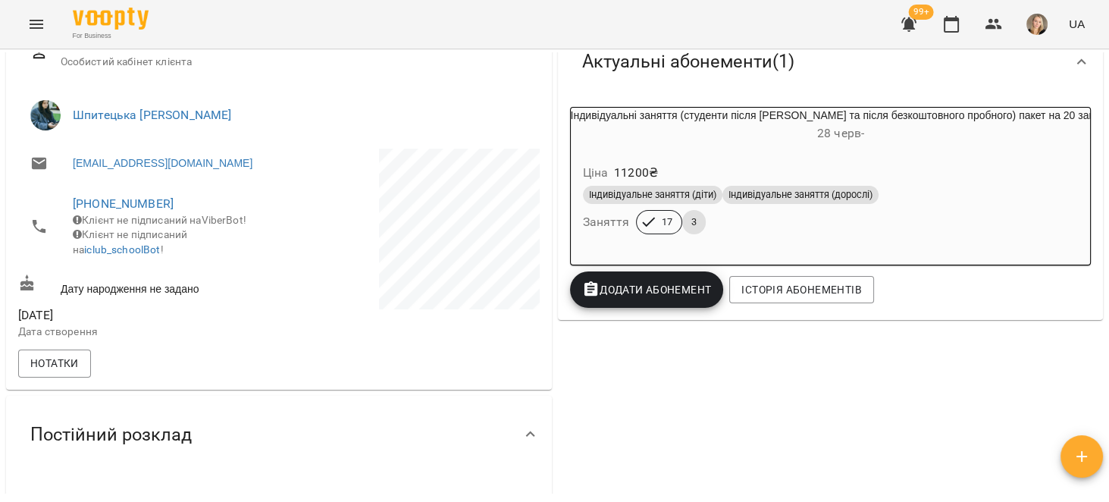
scroll to position [195, 0]
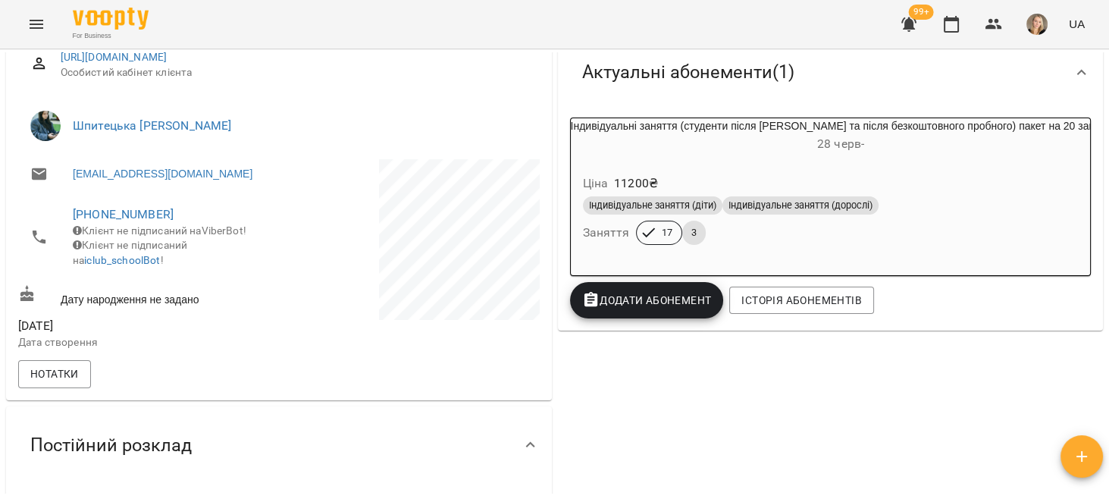
click at [914, 29] on icon "button" at bounding box center [908, 24] width 15 height 14
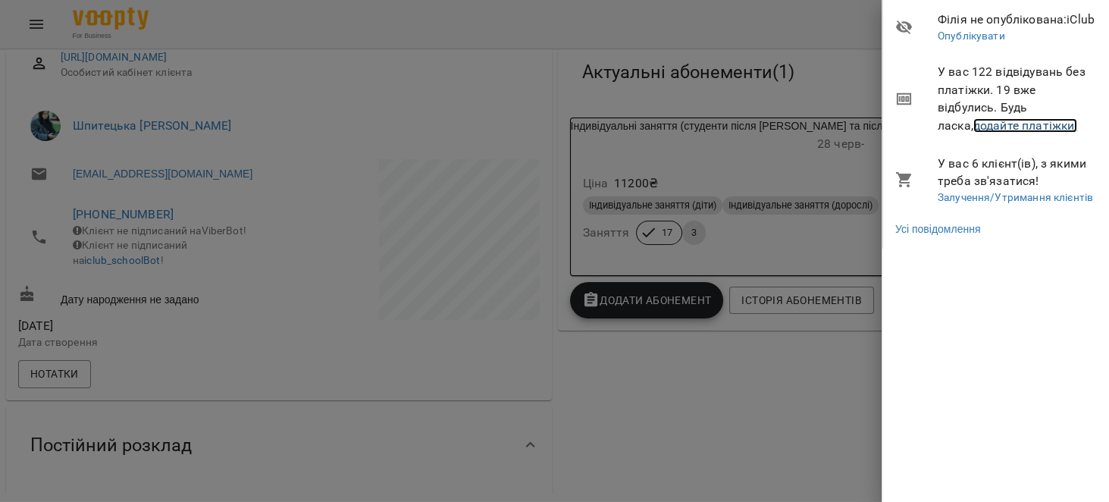
click at [1016, 120] on link "додайте платіжки!" at bounding box center [1025, 125] width 105 height 14
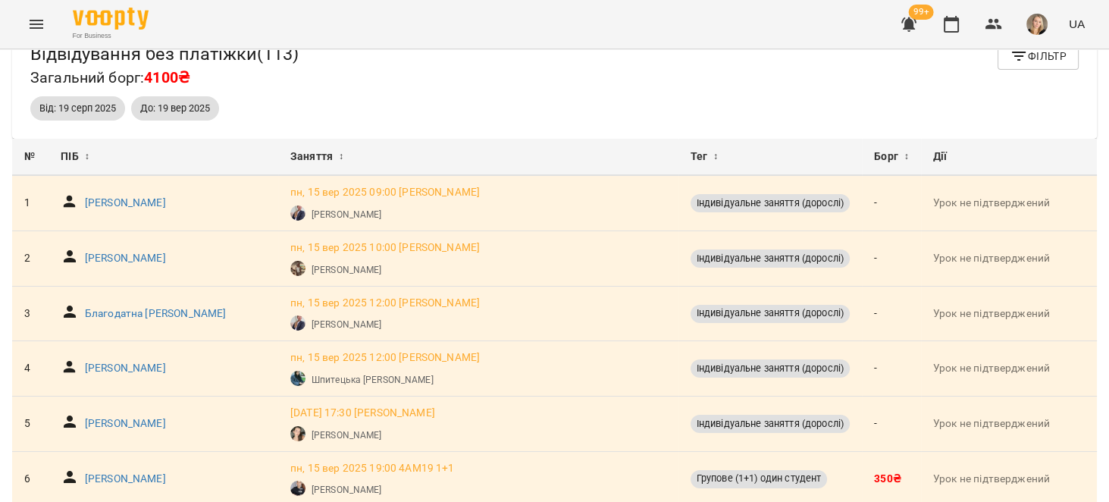
scroll to position [48, 0]
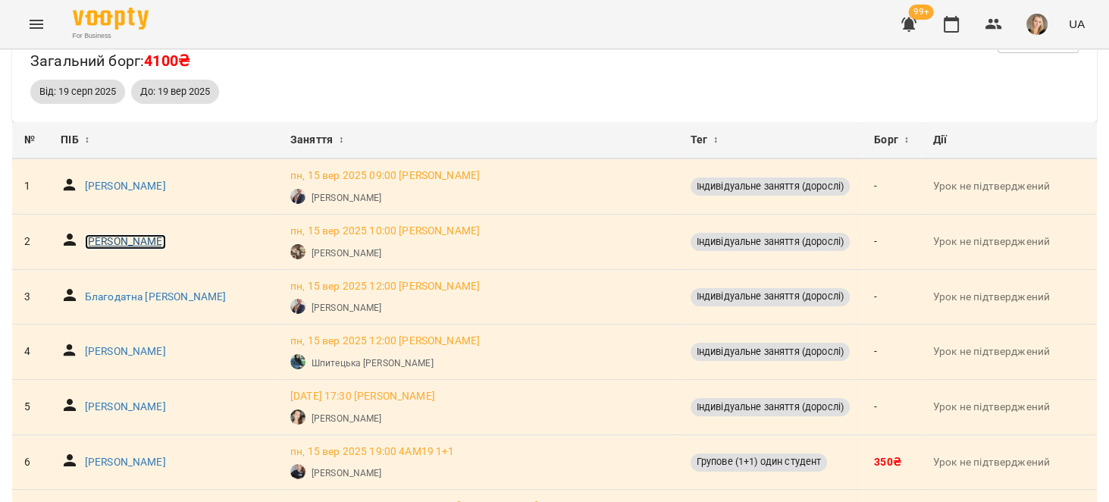
click at [165, 236] on p "Попов Андрій Олексійович" at bounding box center [125, 241] width 81 height 15
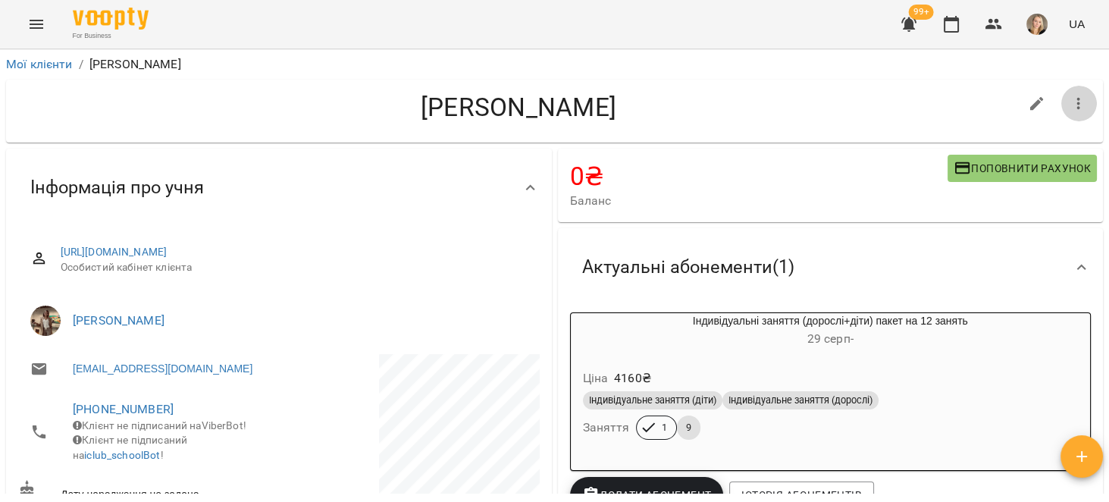
click at [1075, 100] on icon "button" at bounding box center [1078, 104] width 18 height 18
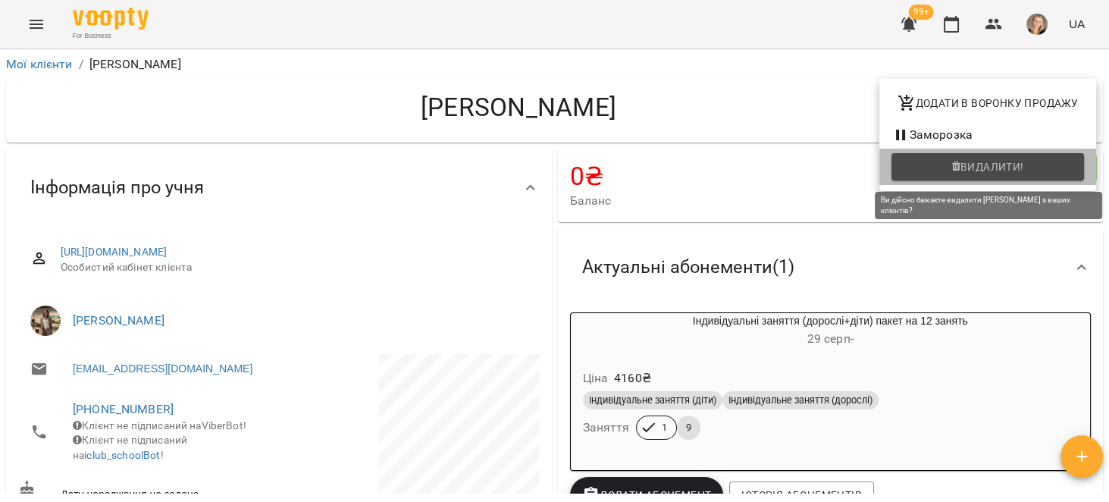
click at [1011, 158] on span "Видалити!" at bounding box center [992, 167] width 64 height 18
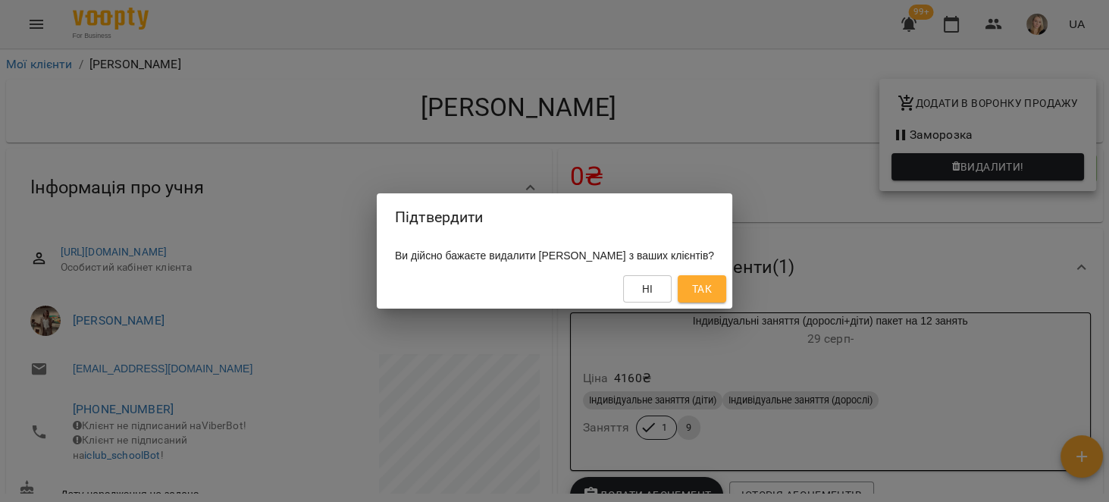
click at [712, 295] on span "Так" at bounding box center [702, 289] width 20 height 18
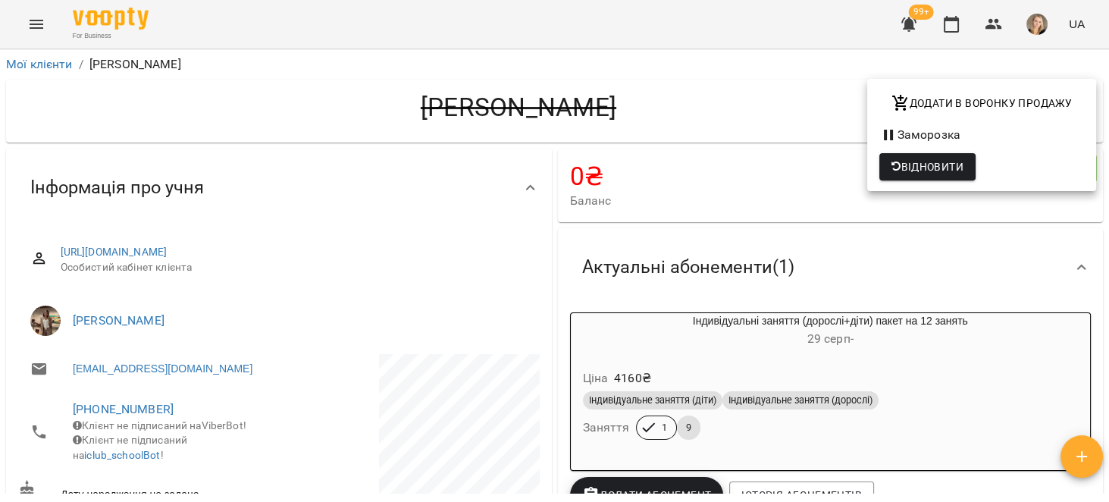
click at [582, 232] on div at bounding box center [554, 251] width 1109 height 502
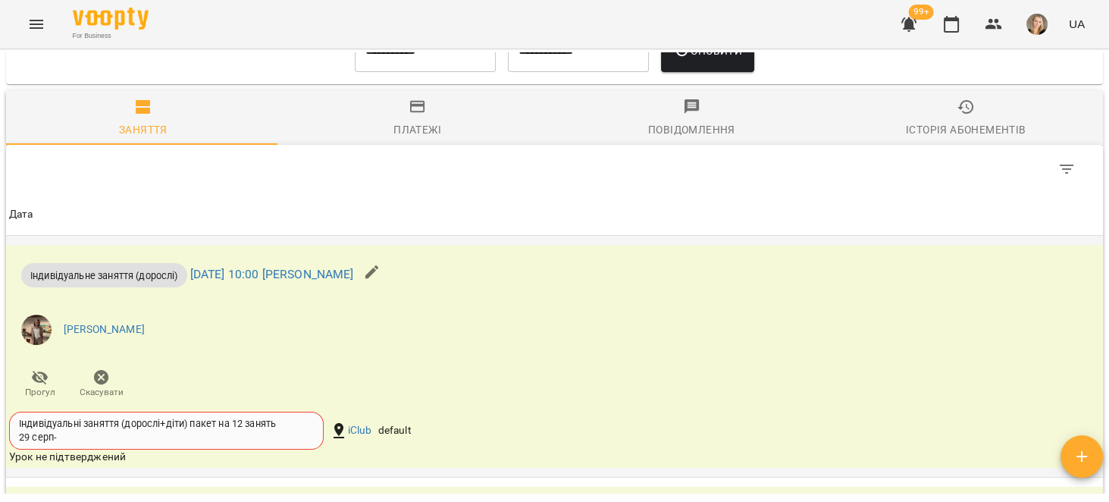
scroll to position [865, 0]
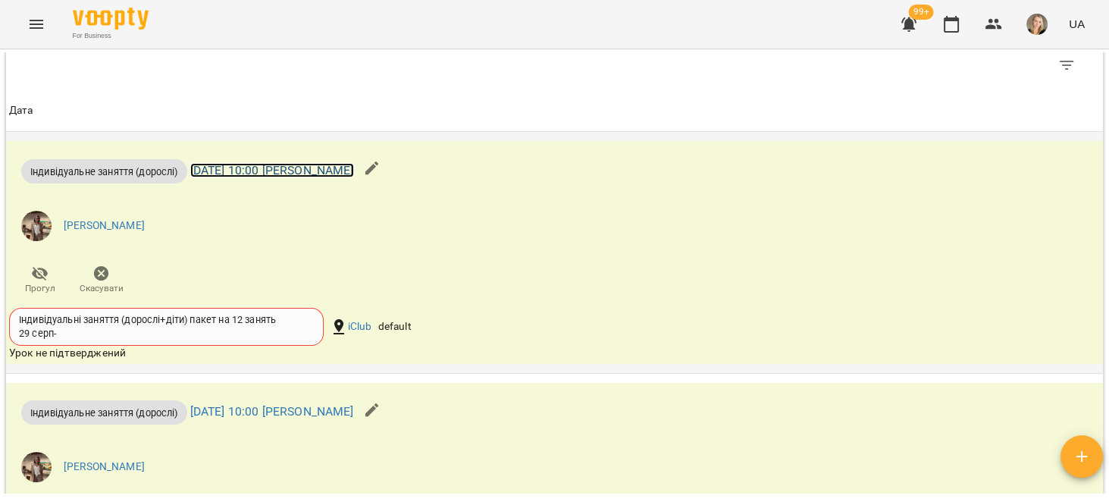
click at [349, 177] on link "пн 15 вер 2025 10:00 Оксана Куньчик" at bounding box center [272, 170] width 164 height 14
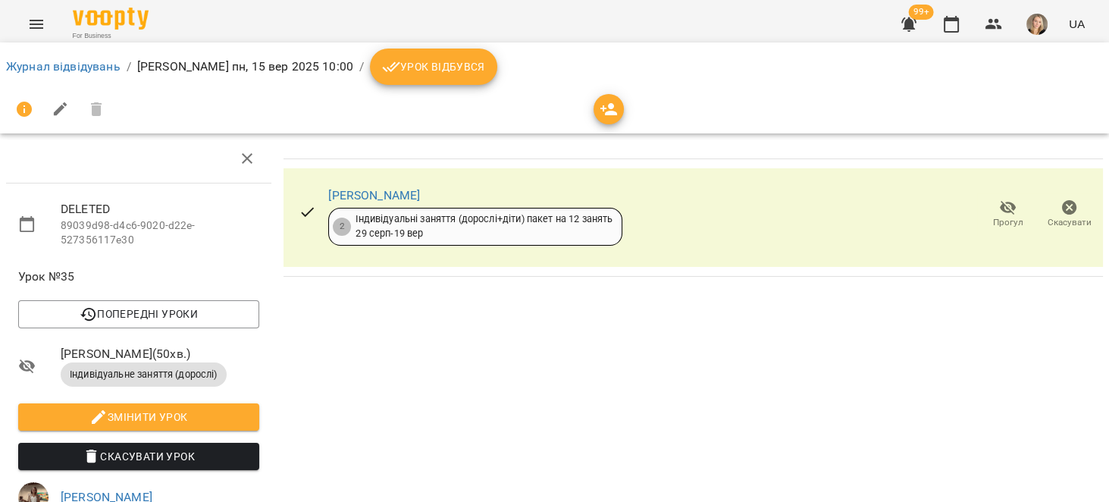
click at [1062, 211] on icon "button" at bounding box center [1069, 207] width 15 height 15
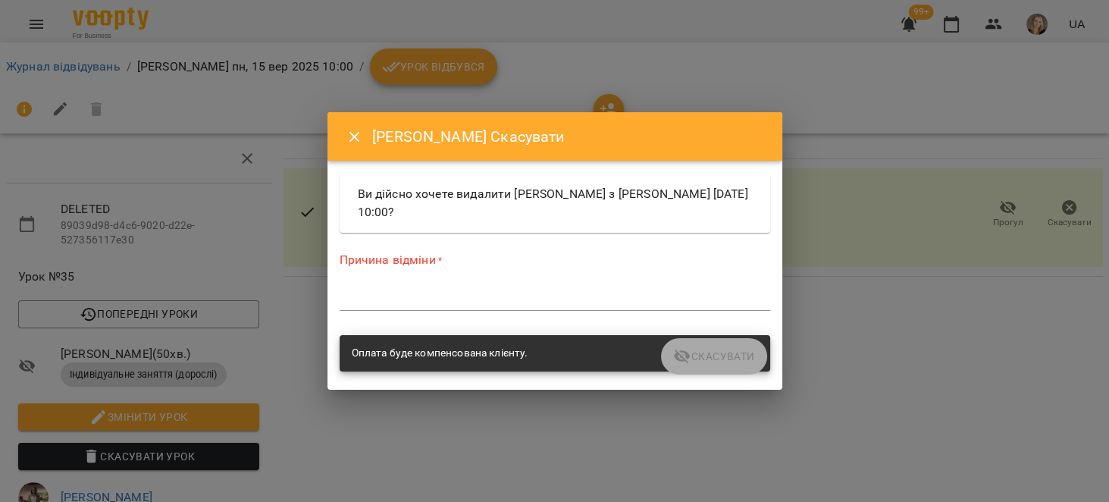
click at [590, 301] on textarea at bounding box center [555, 298] width 430 height 14
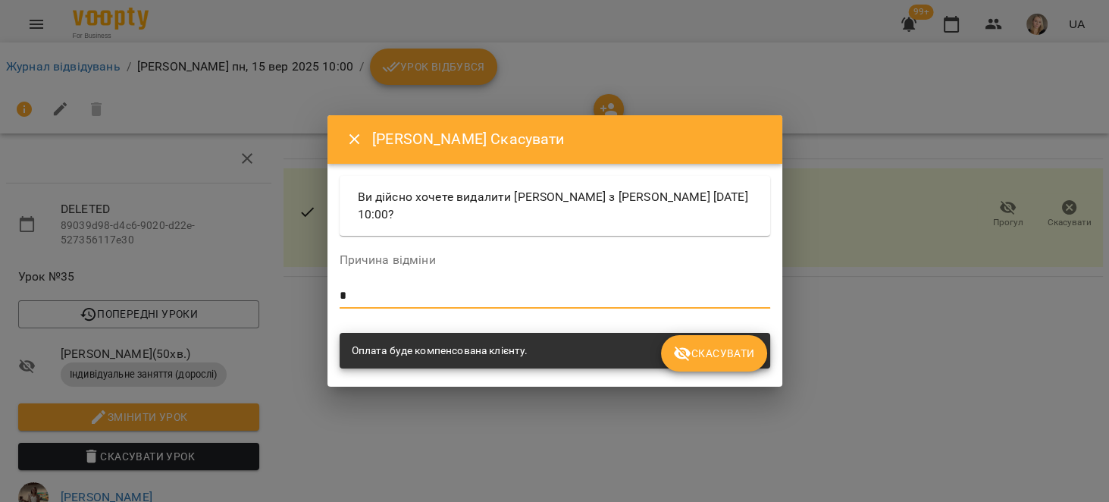
type textarea "*"
click at [709, 346] on span "Скасувати" at bounding box center [713, 353] width 81 height 18
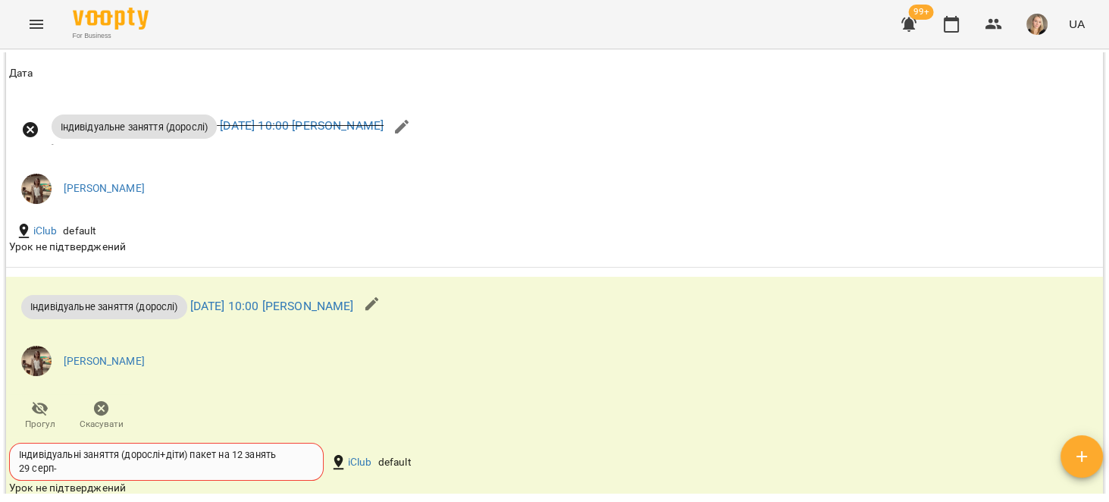
scroll to position [1058, 0]
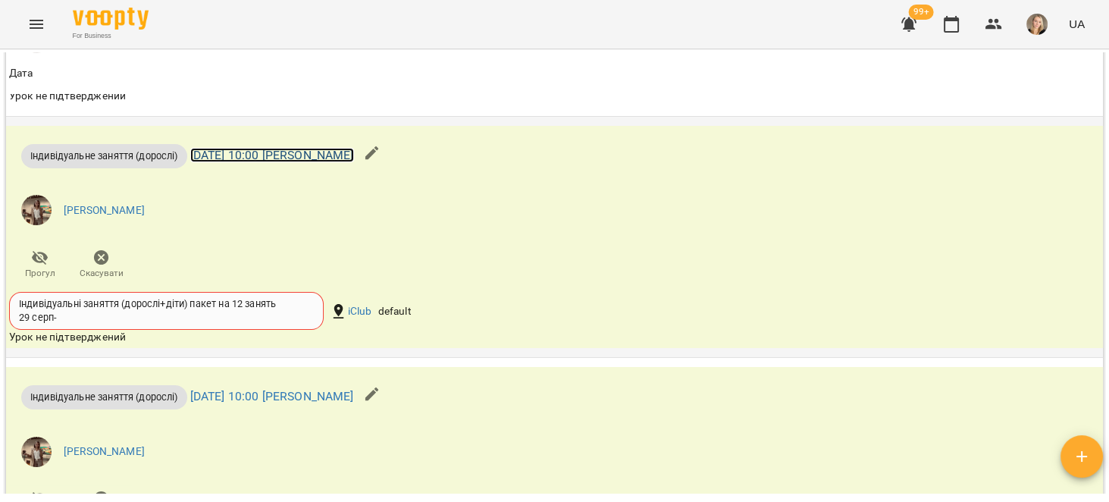
click at [354, 162] on link "чт 18 вер 2025 10:00 Оксана Куньчик" at bounding box center [272, 155] width 164 height 14
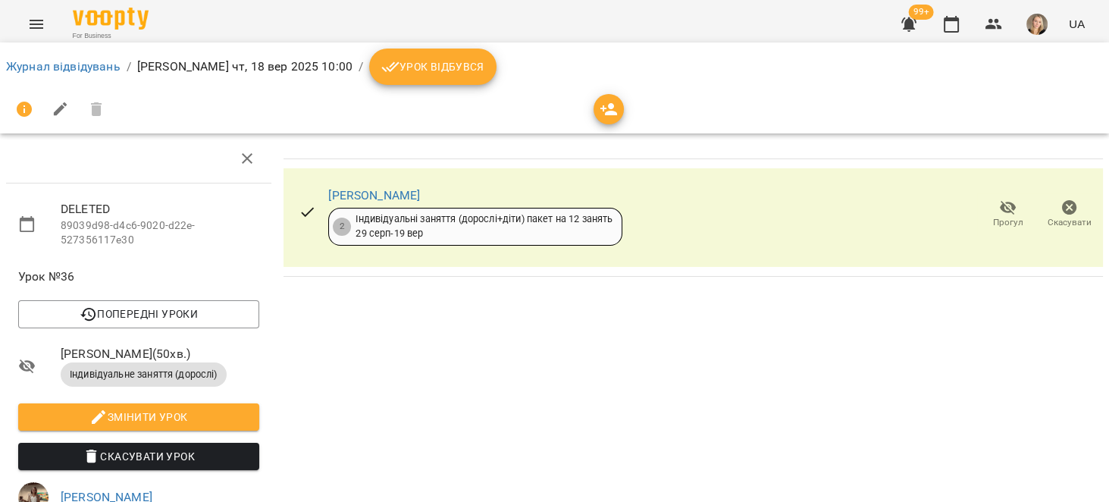
click at [1060, 215] on icon "button" at bounding box center [1069, 208] width 18 height 18
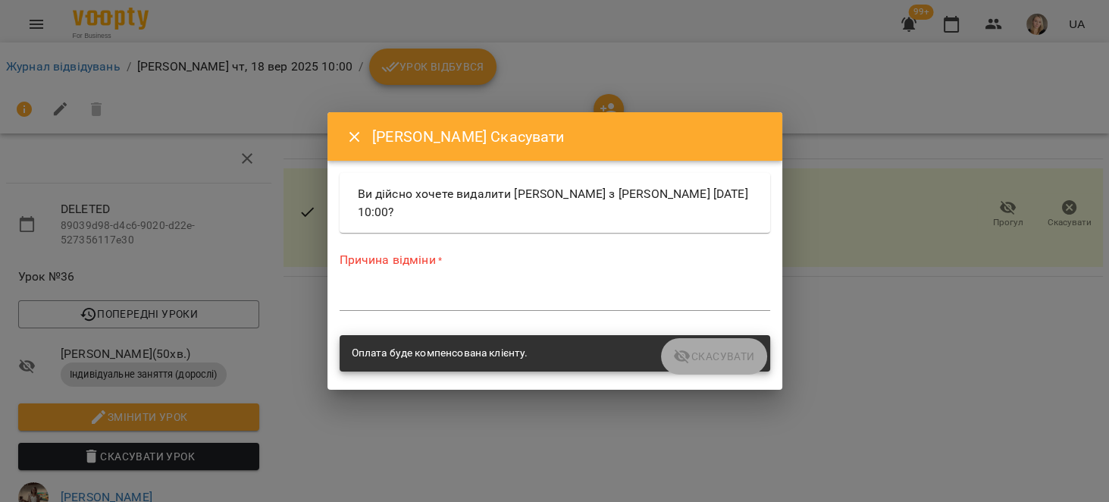
click at [642, 297] on textarea at bounding box center [555, 298] width 430 height 14
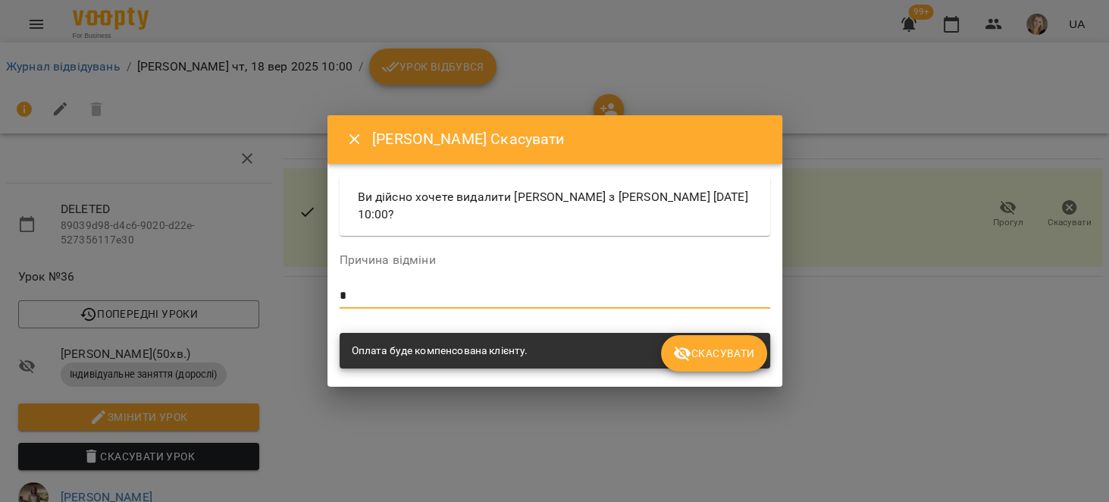
type textarea "*"
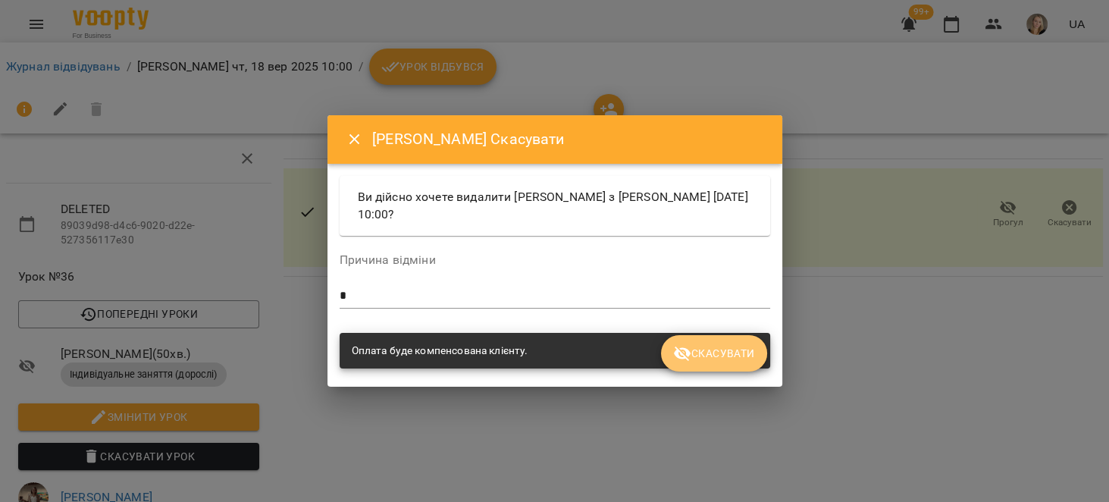
click at [700, 348] on span "Скасувати" at bounding box center [713, 353] width 81 height 18
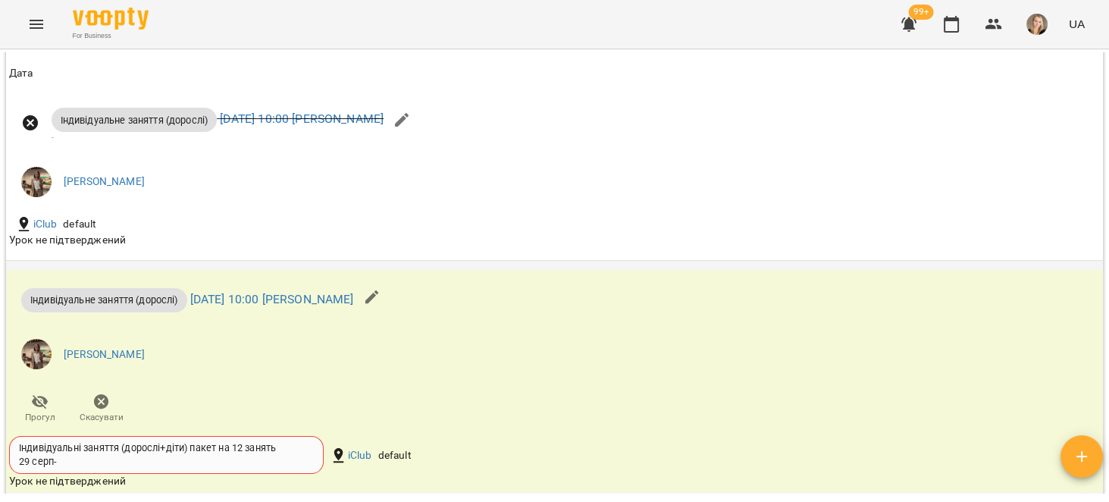
scroll to position [1154, 0]
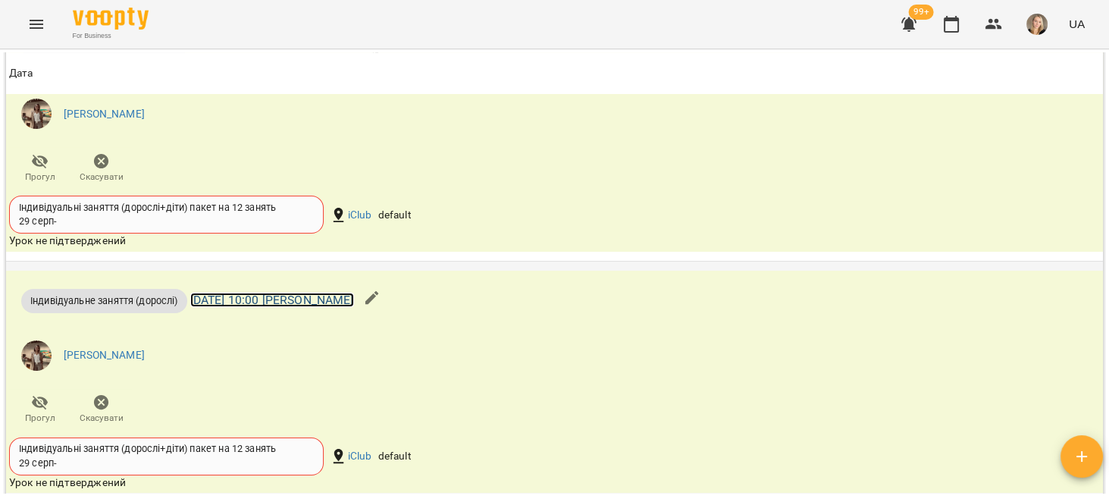
click at [354, 305] on link "пн 22 вер 2025 10:00 Оксана Куньчик" at bounding box center [272, 300] width 164 height 14
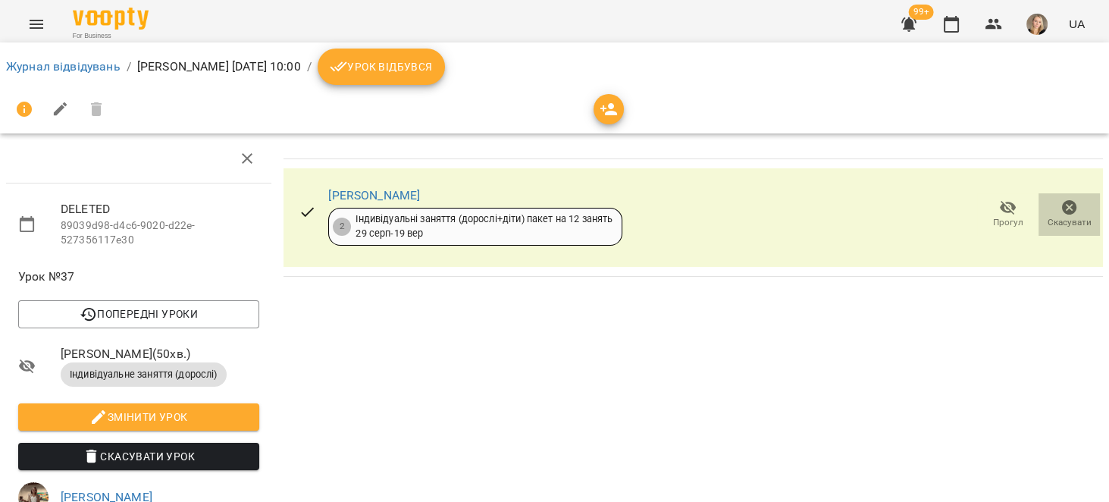
click at [1060, 199] on icon "button" at bounding box center [1069, 208] width 18 height 18
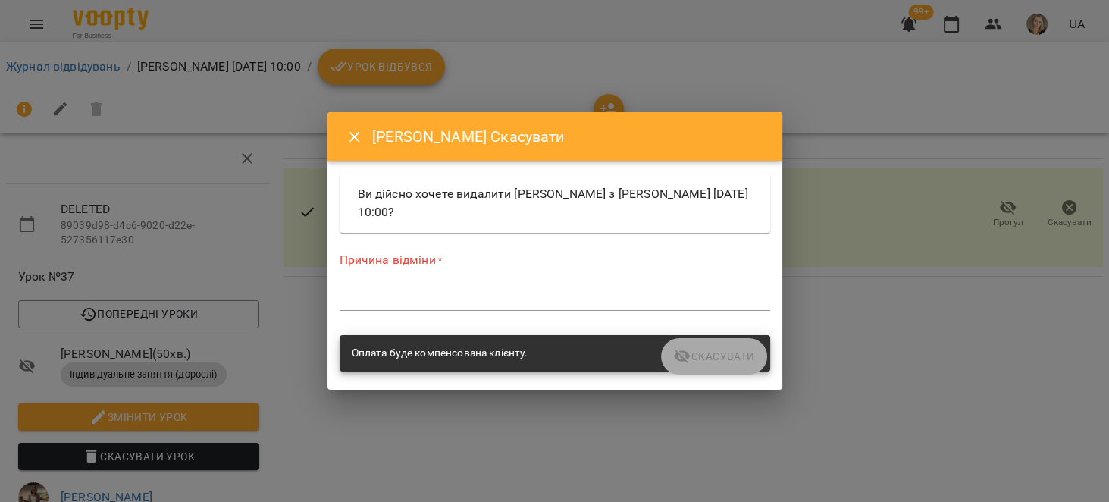
click at [611, 297] on textarea at bounding box center [555, 298] width 430 height 14
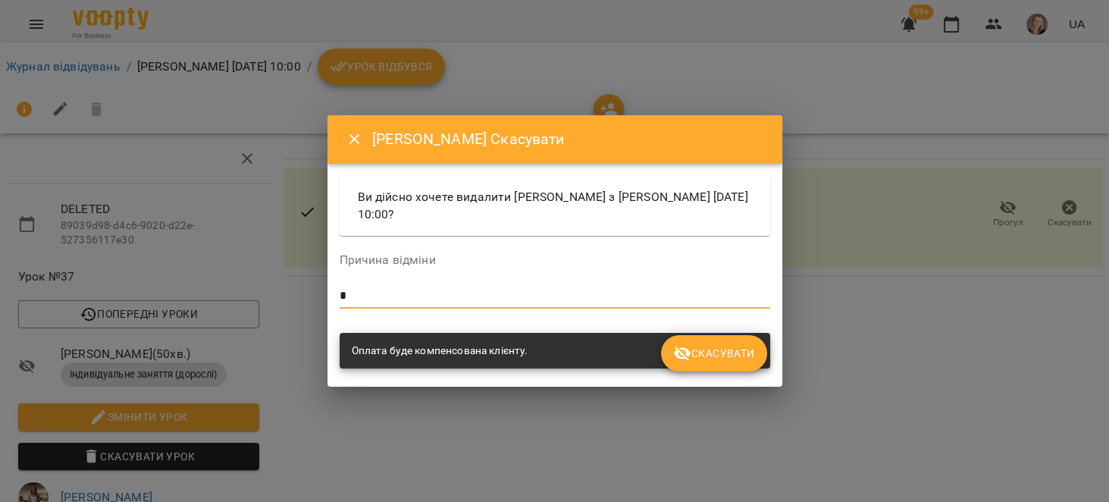
type textarea "*"
click at [722, 365] on button "Скасувати" at bounding box center [713, 353] width 105 height 36
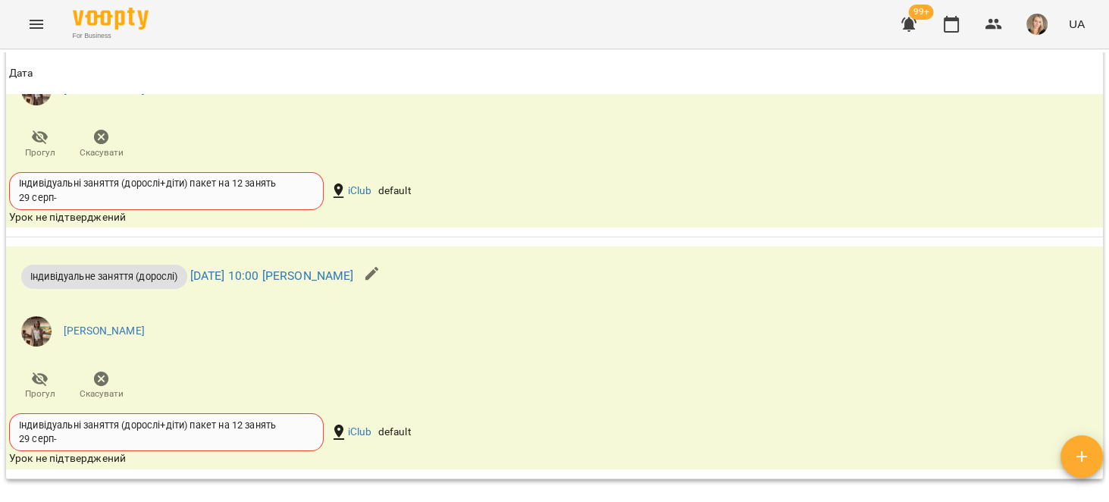
scroll to position [1516, 0]
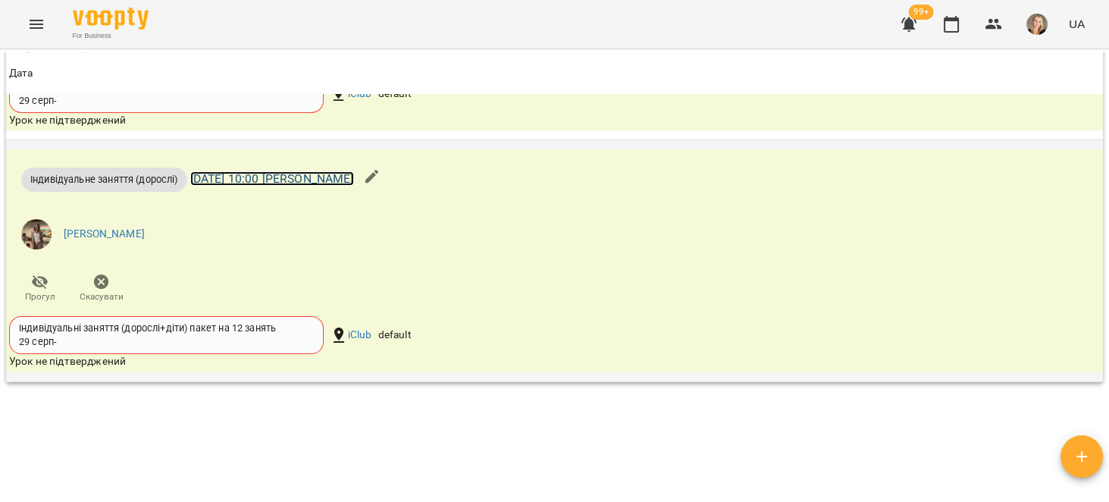
click at [354, 186] on link "чт 25 вер 2025 10:00 Оксана Куньчик" at bounding box center [272, 178] width 164 height 14
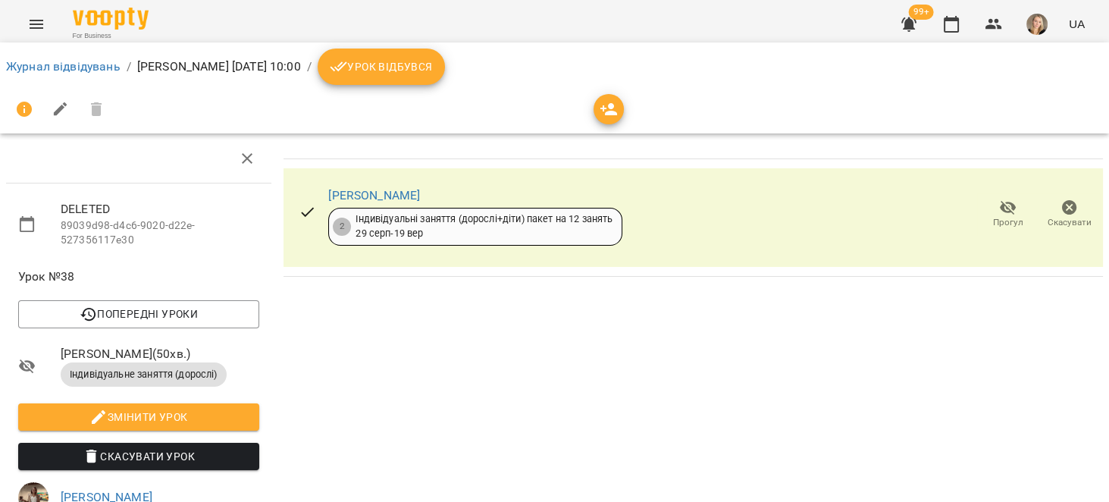
click at [1078, 197] on button "Скасувати" at bounding box center [1068, 214] width 61 height 42
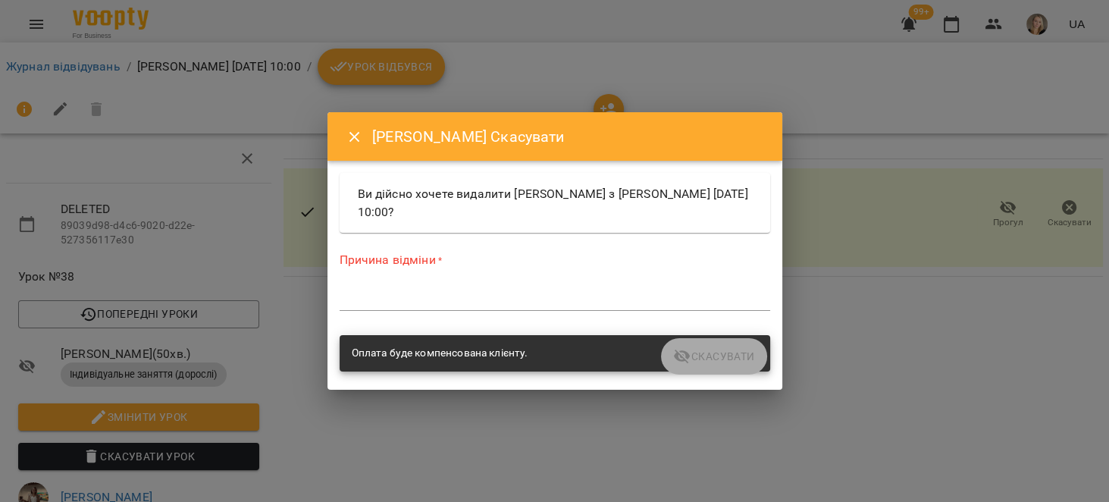
click at [543, 285] on div "Причина відміни * *" at bounding box center [555, 284] width 430 height 66
click at [544, 307] on div "*" at bounding box center [555, 298] width 430 height 24
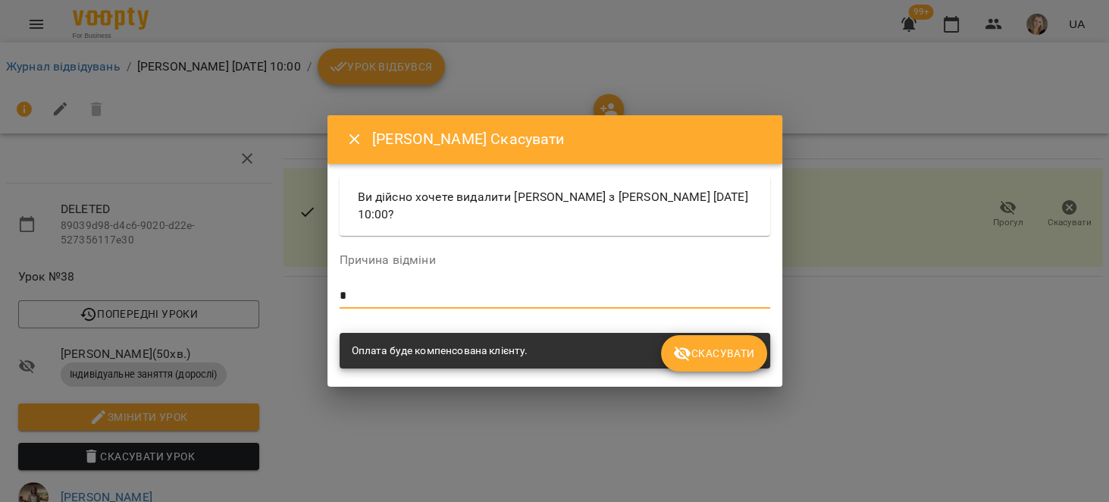
type textarea "*"
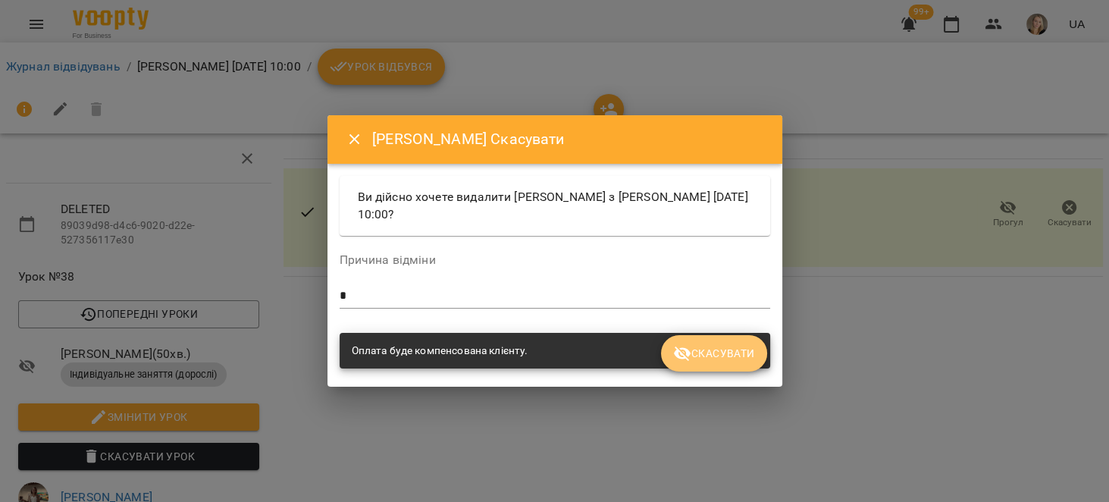
click at [683, 363] on button "Скасувати" at bounding box center [713, 353] width 105 height 36
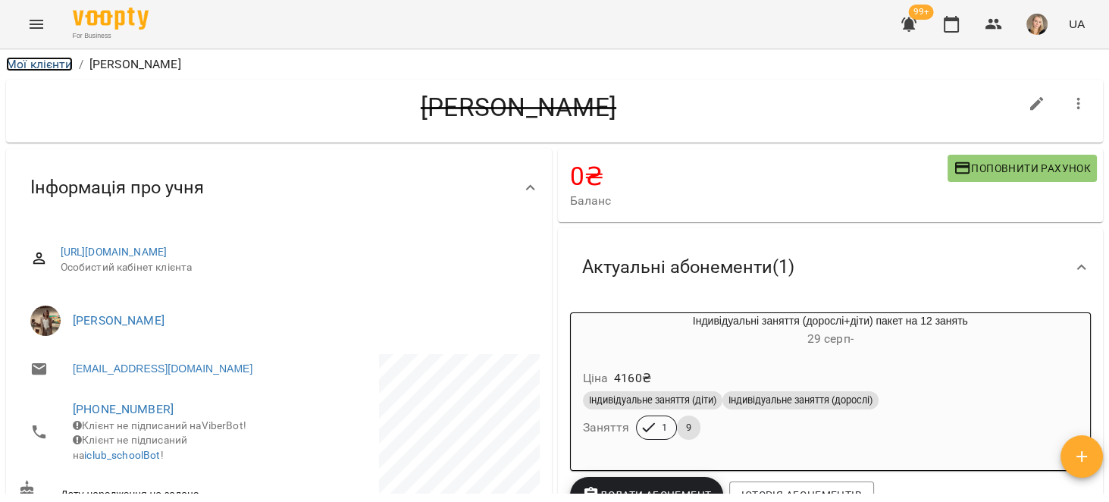
click at [33, 60] on link "Мої клієнти" at bounding box center [39, 64] width 67 height 14
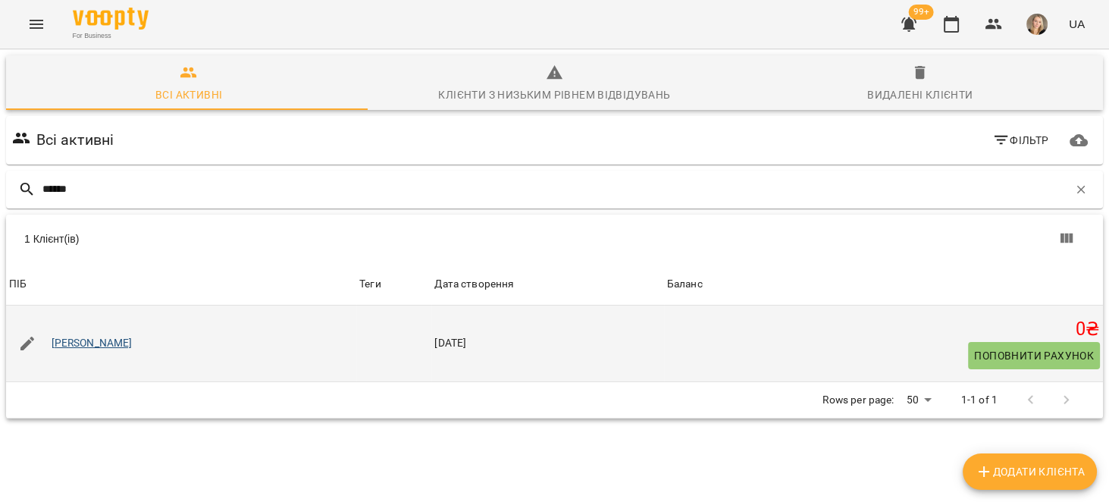
type input "******"
click at [102, 340] on link "[PERSON_NAME]" at bounding box center [92, 343] width 81 height 15
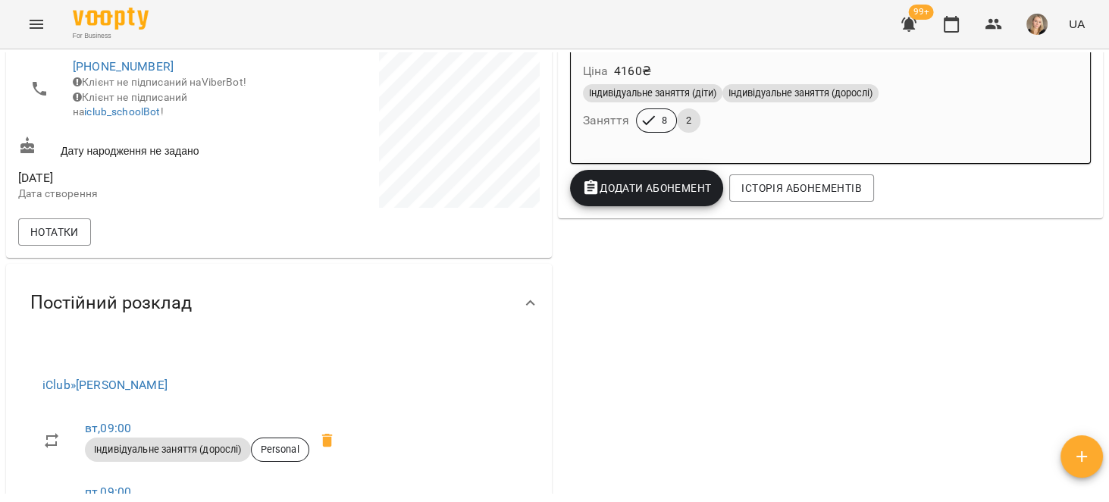
scroll to position [192, 0]
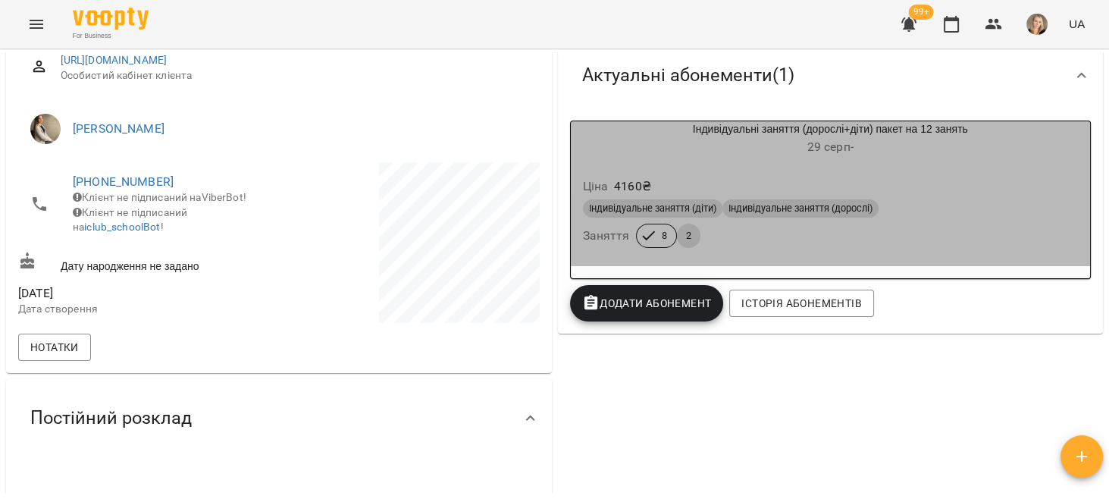
click at [965, 189] on div "Ціна 4160 ₴" at bounding box center [831, 186] width 502 height 27
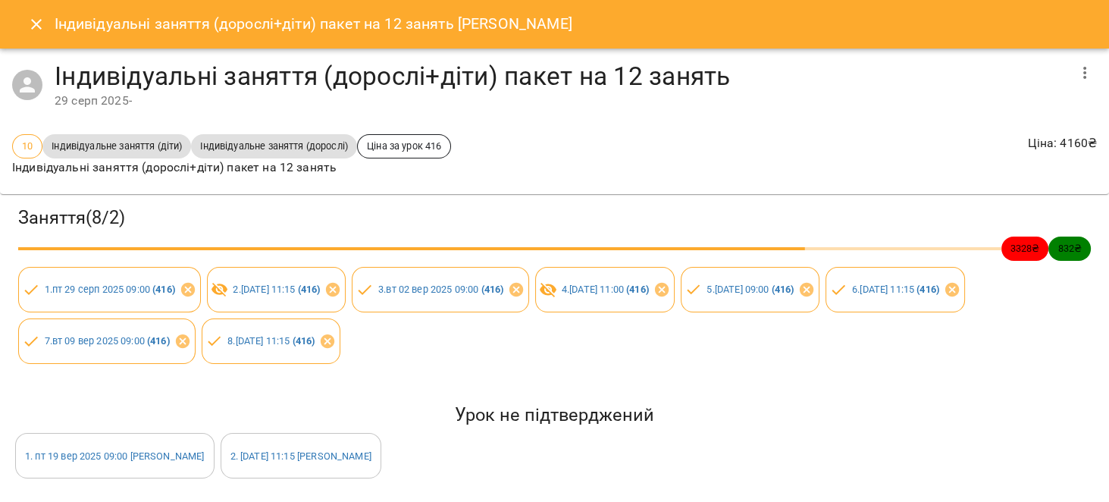
click at [1075, 69] on icon "button" at bounding box center [1084, 73] width 18 height 18
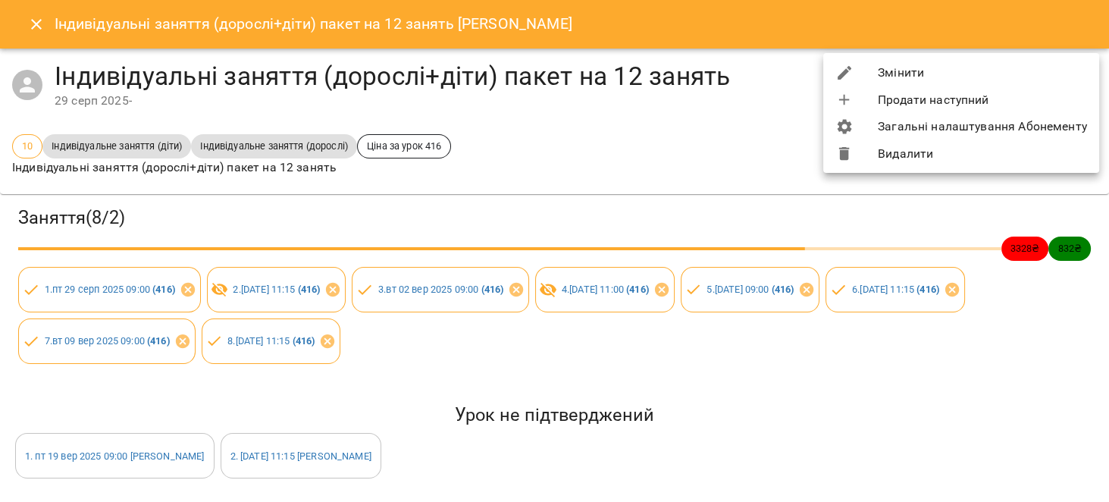
click at [891, 67] on li "Змінити" at bounding box center [961, 72] width 276 height 27
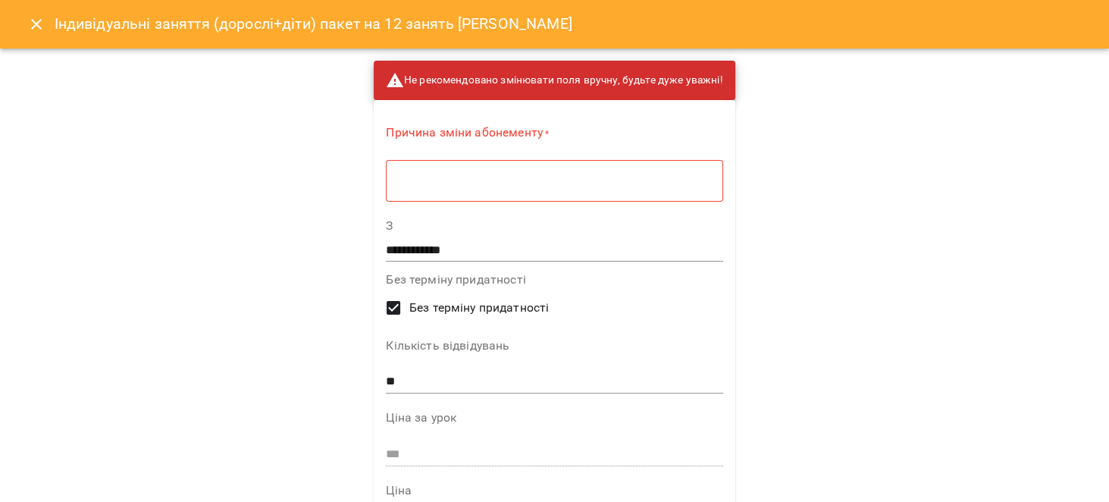
click at [584, 174] on textarea at bounding box center [553, 181] width 315 height 14
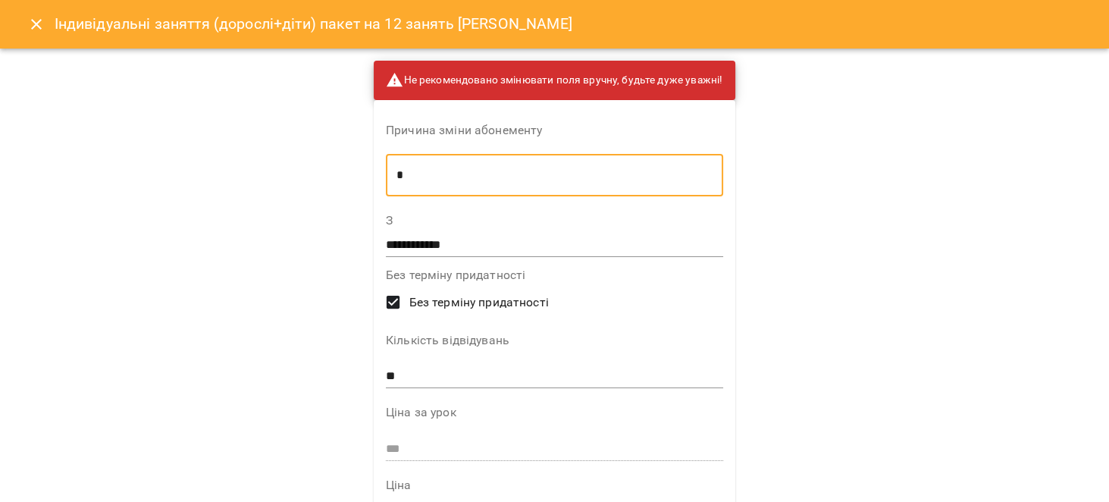
type textarea "*"
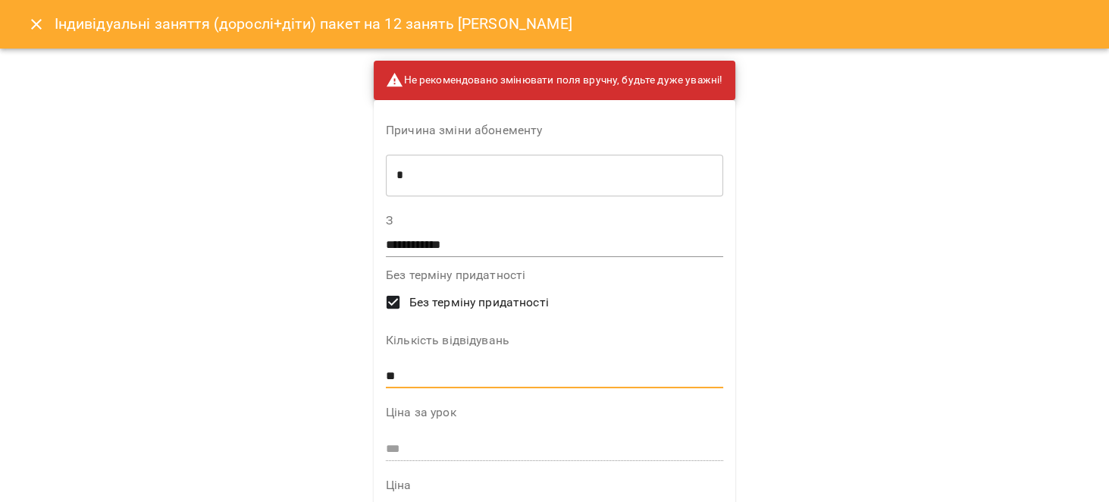
drag, startPoint x: 421, startPoint y: 373, endPoint x: 335, endPoint y: 367, distance: 86.6
click at [335, 367] on div "**********" at bounding box center [554, 251] width 1109 height 502
type input "**"
click at [807, 307] on div "**********" at bounding box center [554, 251] width 1109 height 502
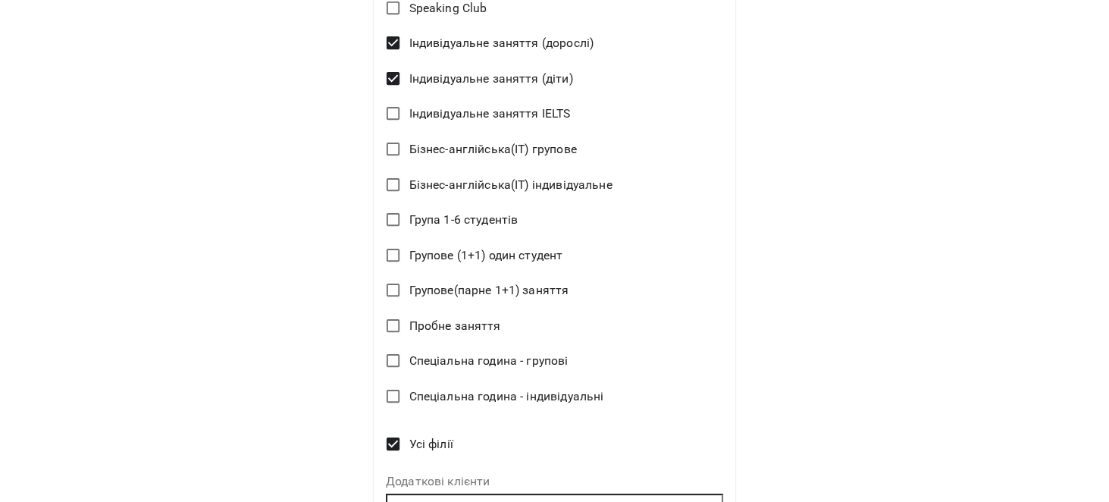
scroll to position [666, 0]
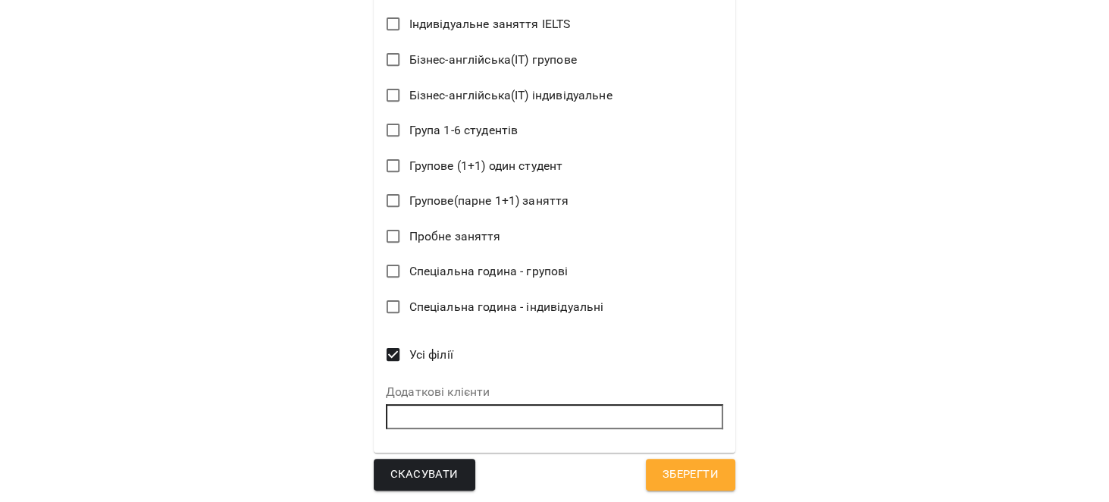
click at [706, 465] on span "Зберегти" at bounding box center [690, 475] width 56 height 20
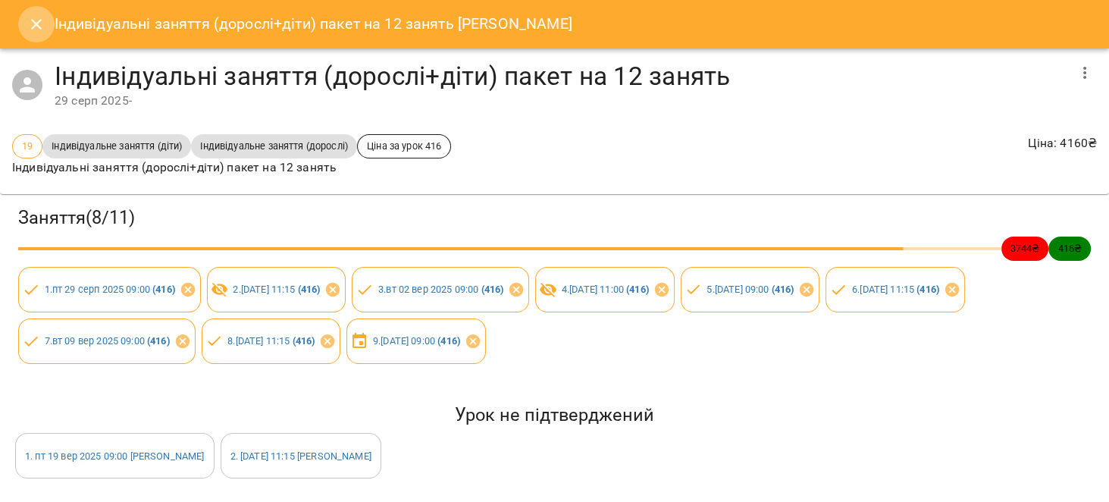
click at [23, 25] on button "Close" at bounding box center [36, 24] width 36 height 36
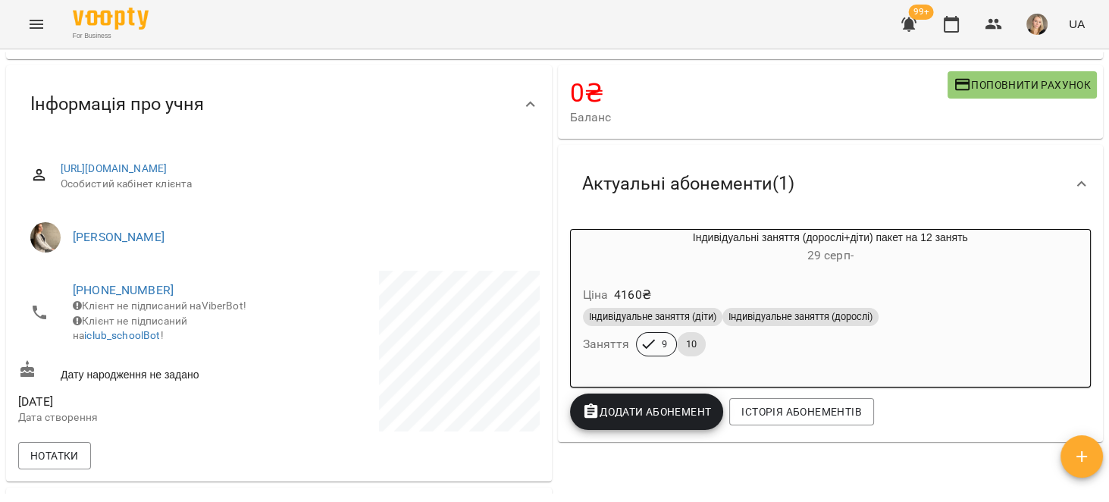
scroll to position [0, 0]
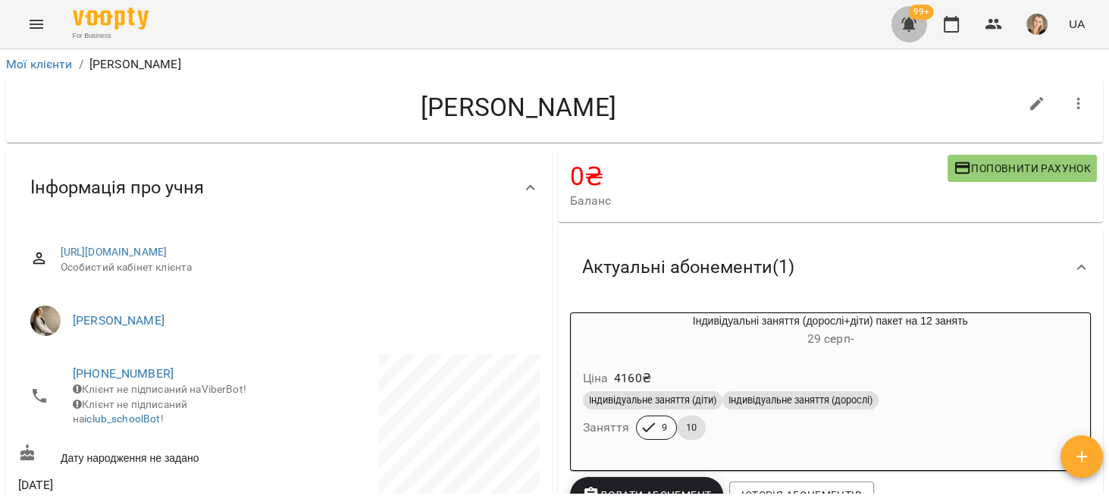
click at [900, 11] on button "button" at bounding box center [908, 24] width 36 height 36
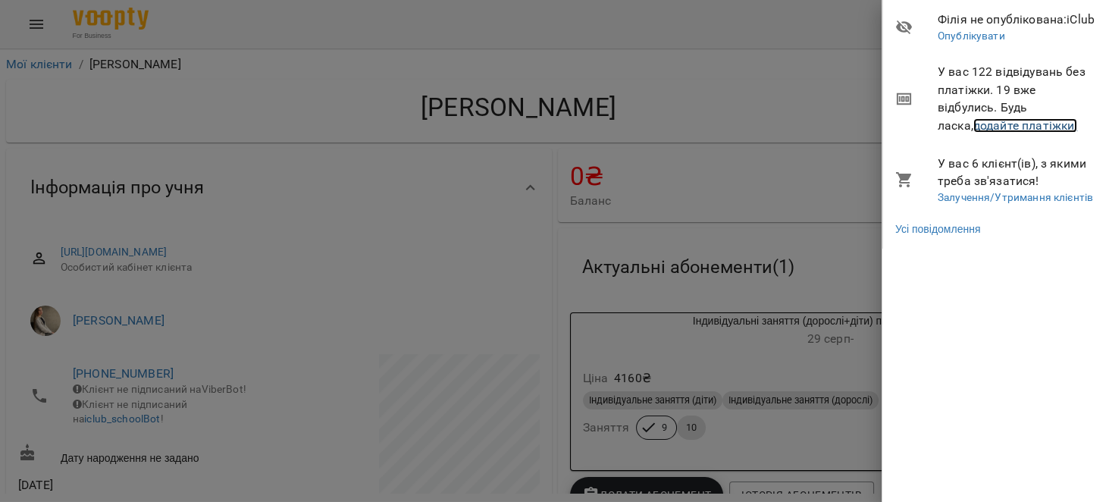
click at [1034, 123] on link "додайте платіжки!" at bounding box center [1025, 125] width 105 height 14
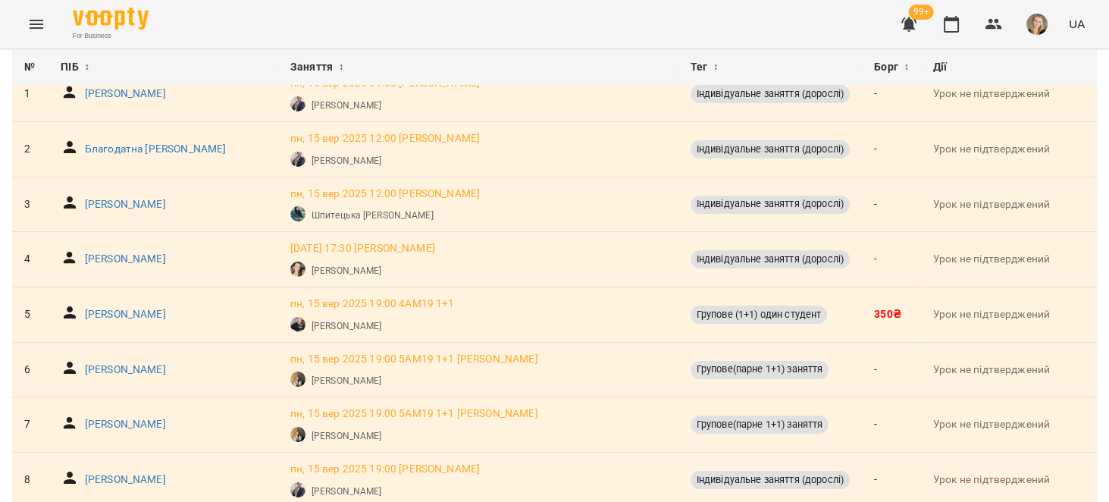
scroll to position [144, 0]
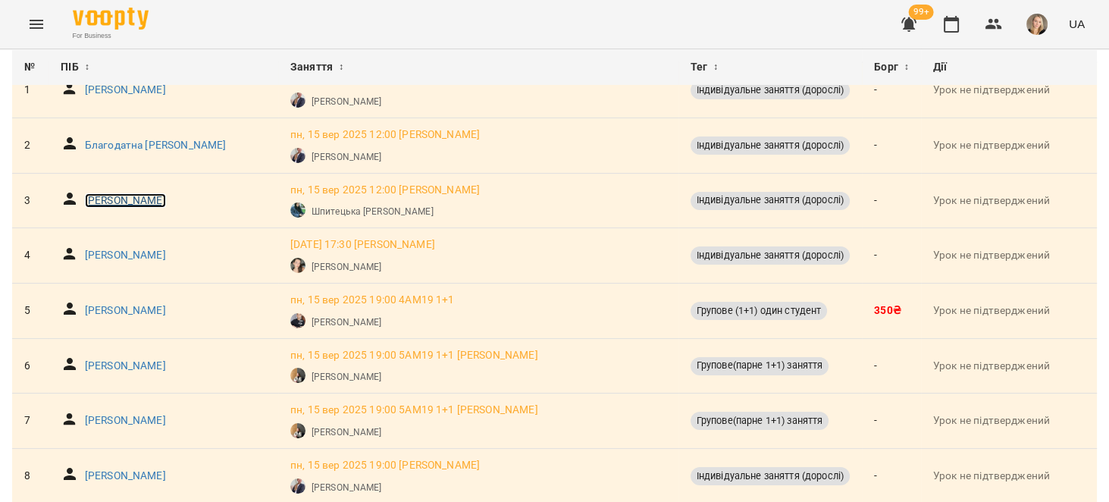
click at [107, 200] on p "Гурак Марина Петрівна" at bounding box center [125, 200] width 81 height 15
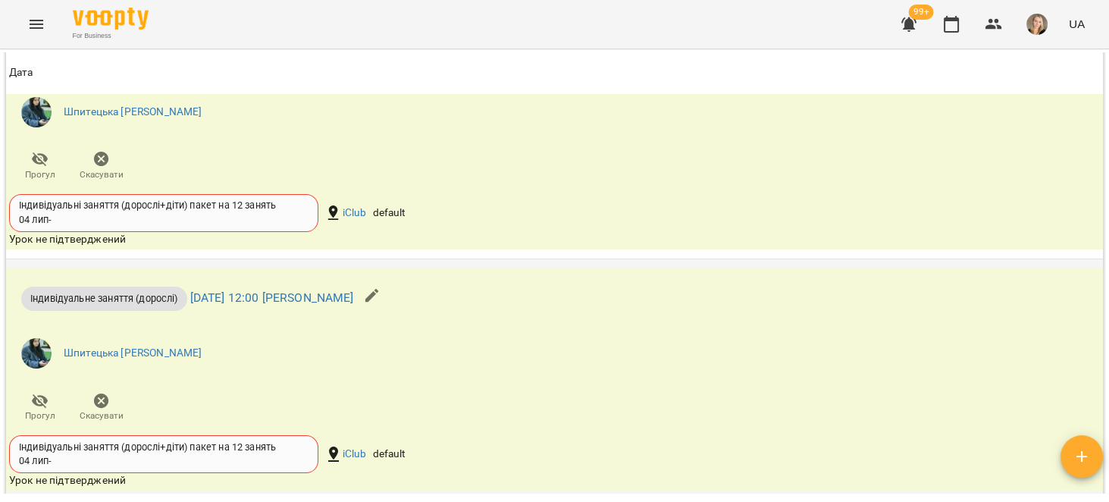
scroll to position [914, 0]
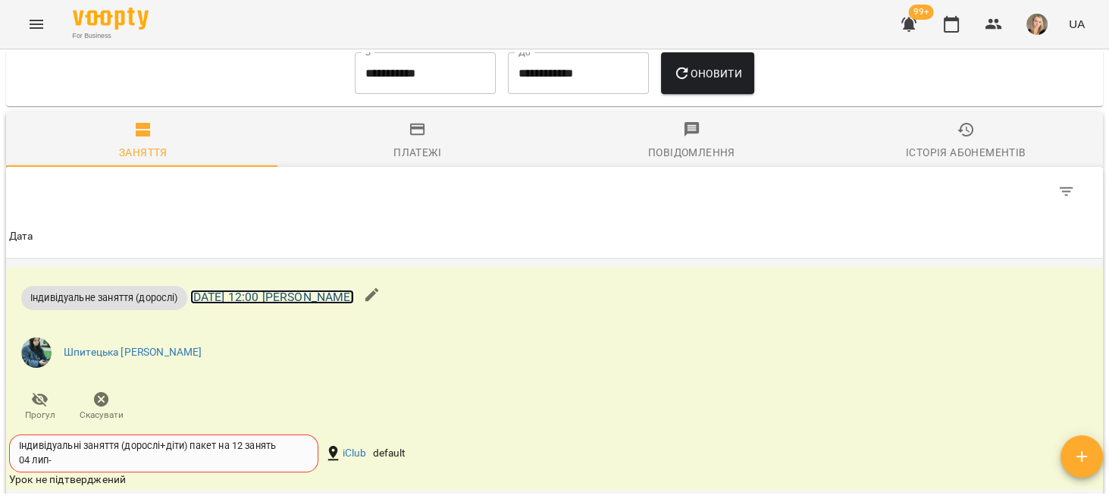
click at [318, 304] on link "пн 15 вер 2025 12:00 Софія Шпитецька" at bounding box center [272, 296] width 164 height 14
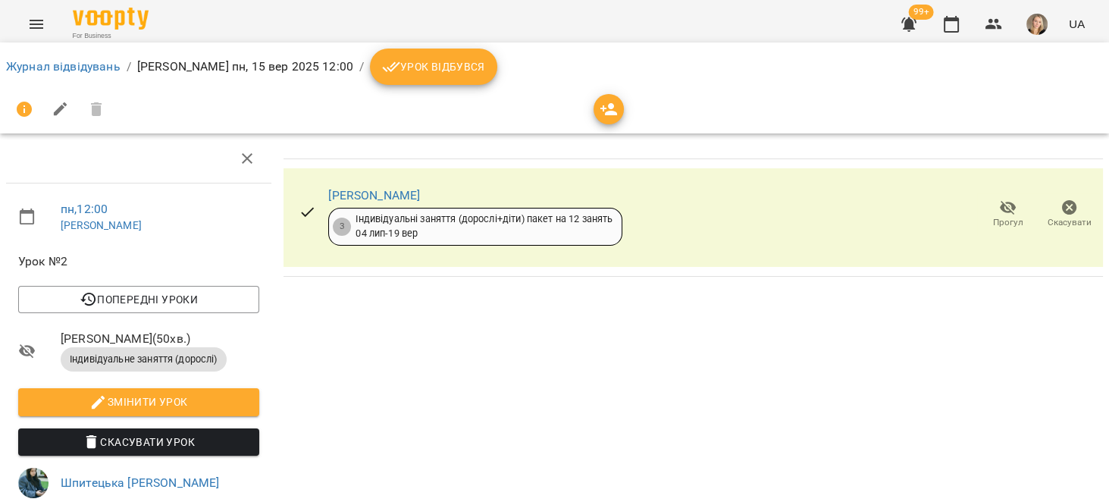
click at [1062, 212] on icon "button" at bounding box center [1069, 207] width 15 height 15
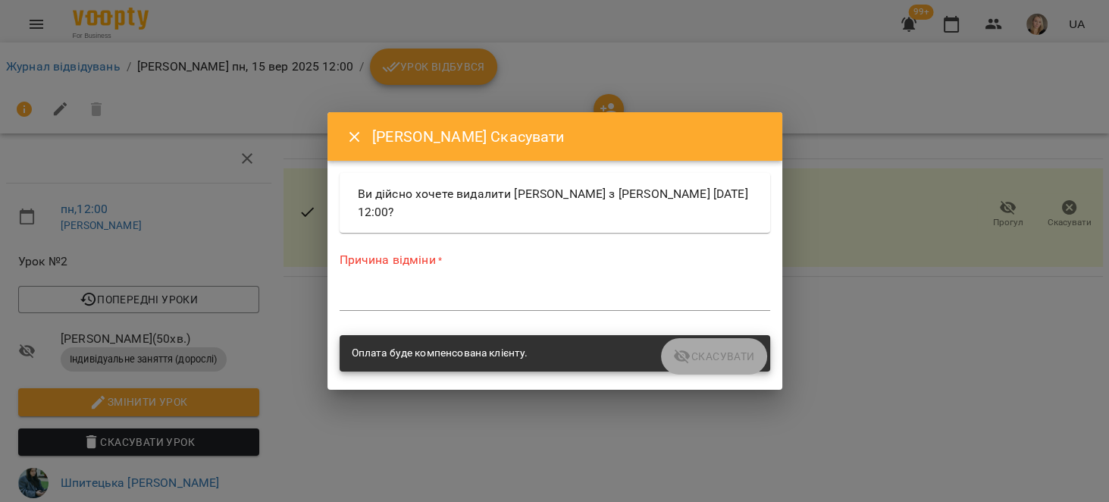
click at [568, 293] on textarea at bounding box center [555, 298] width 430 height 14
type textarea "*"
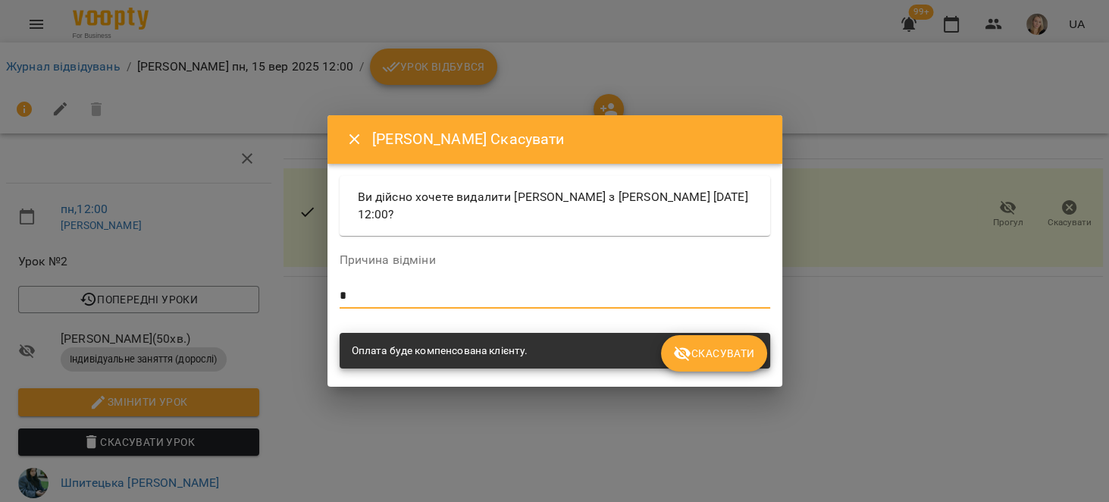
type textarea "*"
click at [724, 340] on button "Скасувати" at bounding box center [713, 353] width 105 height 36
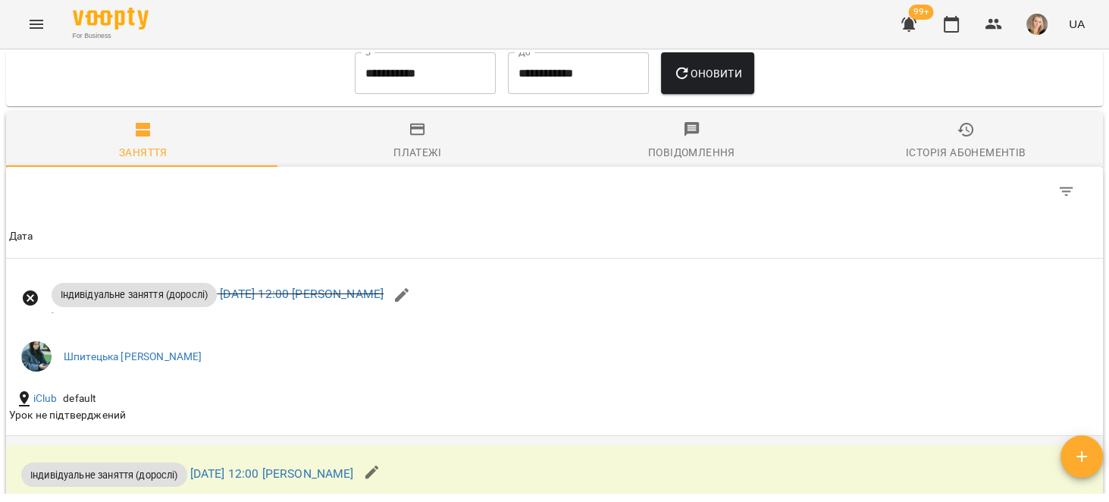
scroll to position [1154, 0]
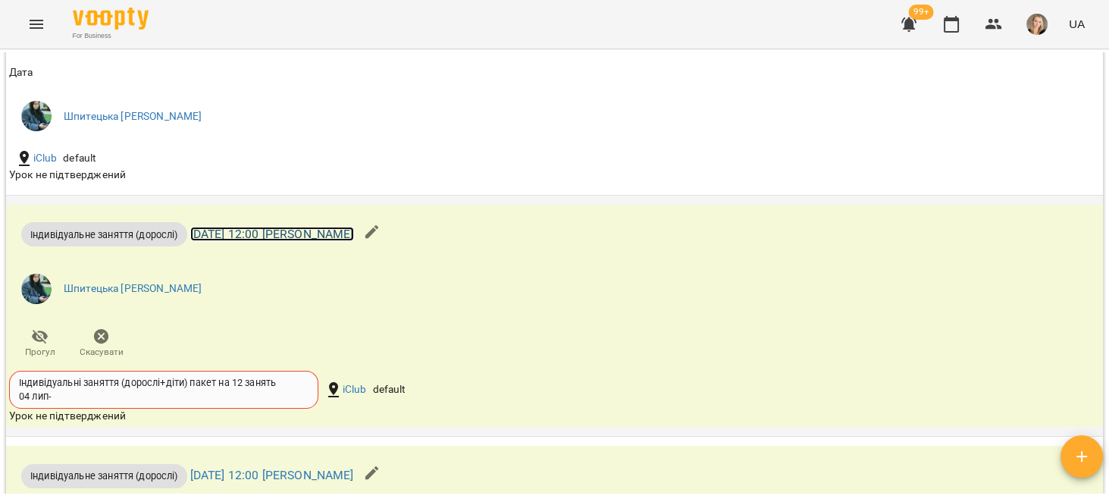
click at [354, 236] on link "чт 18 вер 2025 12:00 Софія Шпитецька" at bounding box center [272, 234] width 164 height 14
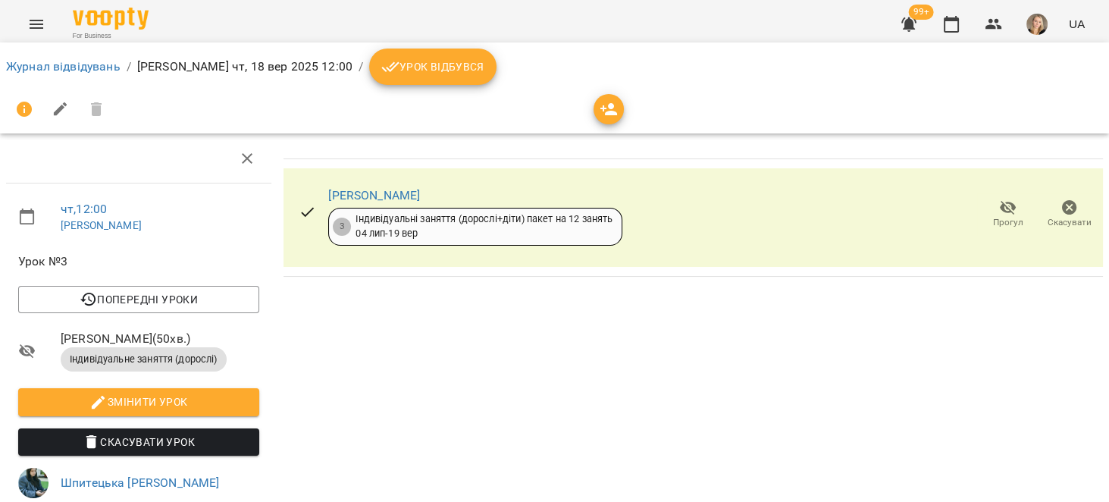
click at [1062, 204] on icon "button" at bounding box center [1069, 207] width 15 height 15
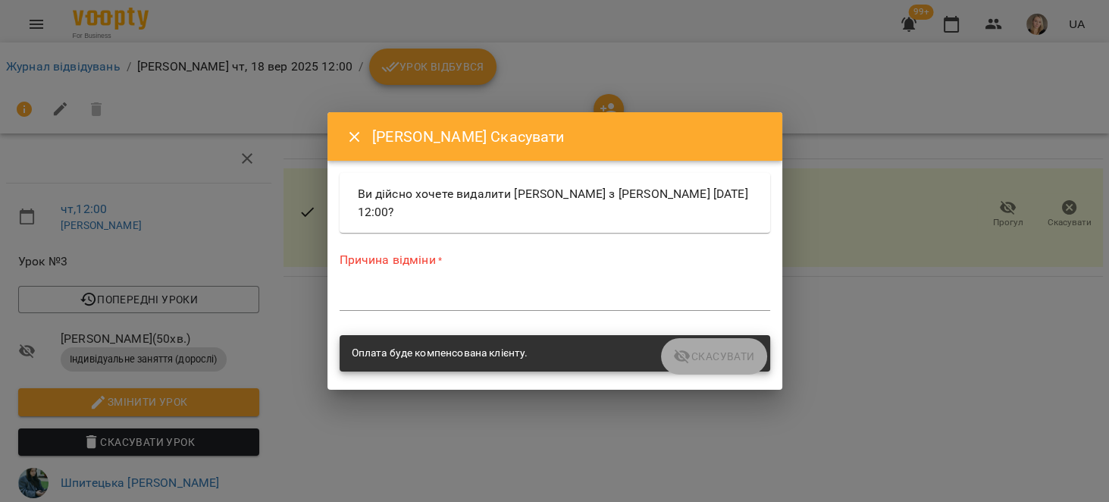
click at [494, 289] on div "*" at bounding box center [555, 298] width 430 height 24
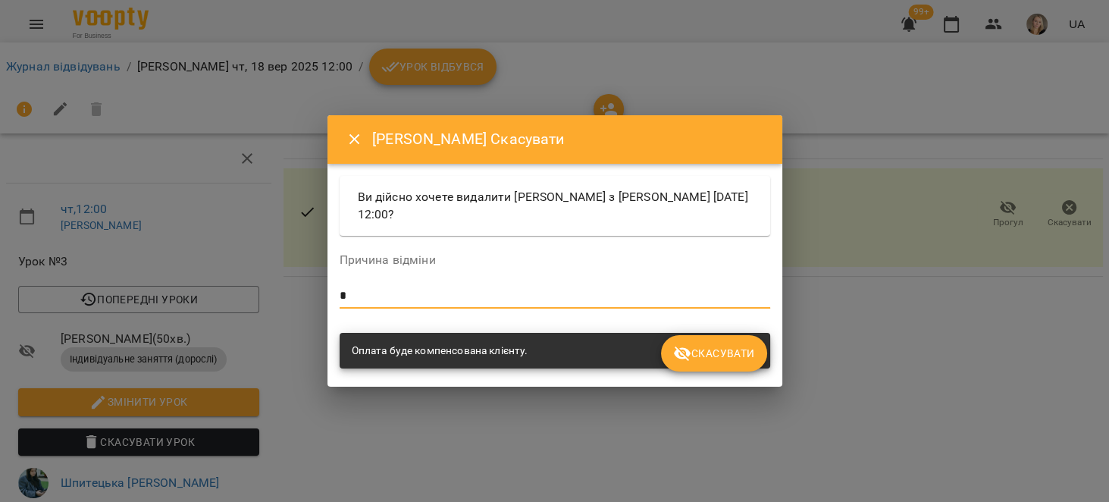
type textarea "*"
click at [693, 355] on span "Скасувати" at bounding box center [713, 353] width 81 height 18
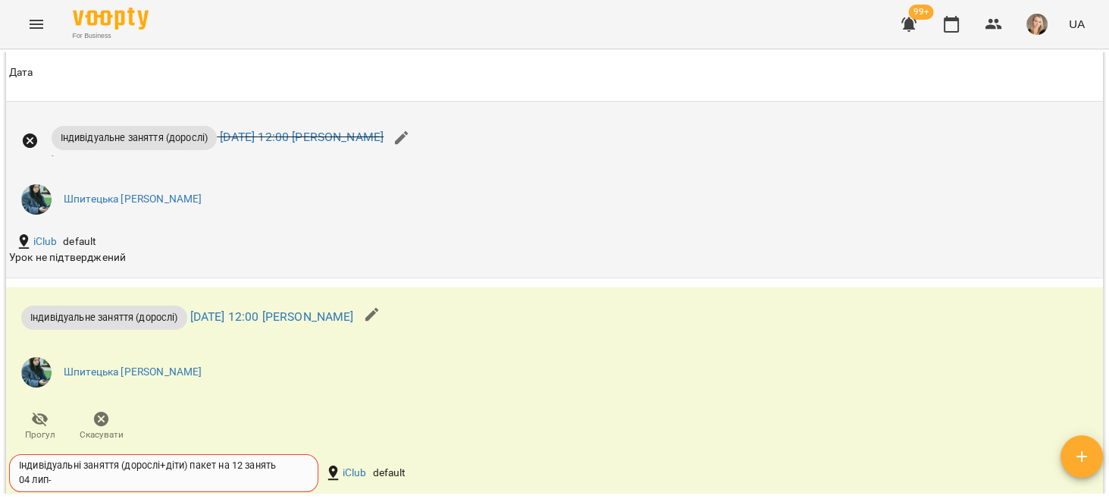
scroll to position [1395, 0]
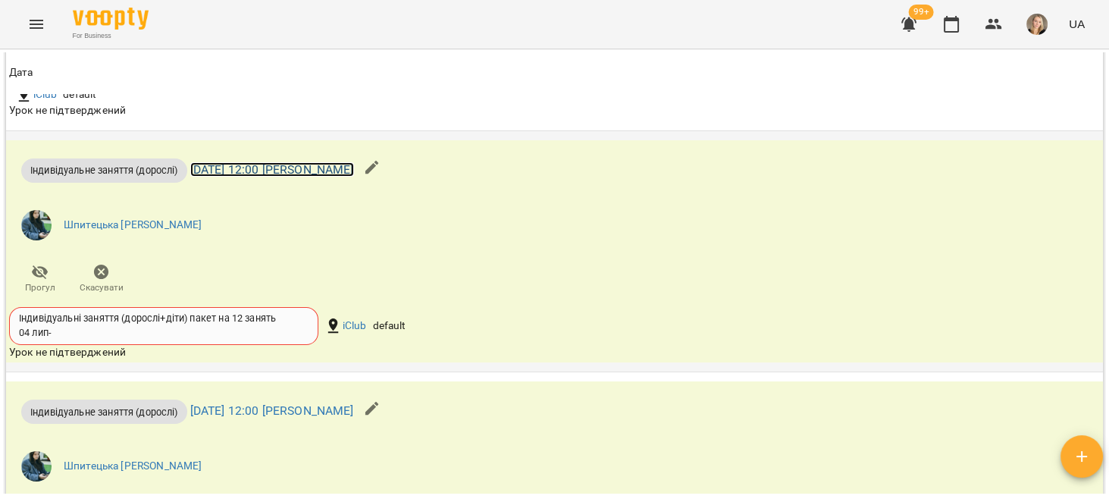
click at [336, 177] on link "пн 22 вер 2025 12:00 Софія Шпитецька" at bounding box center [272, 169] width 164 height 14
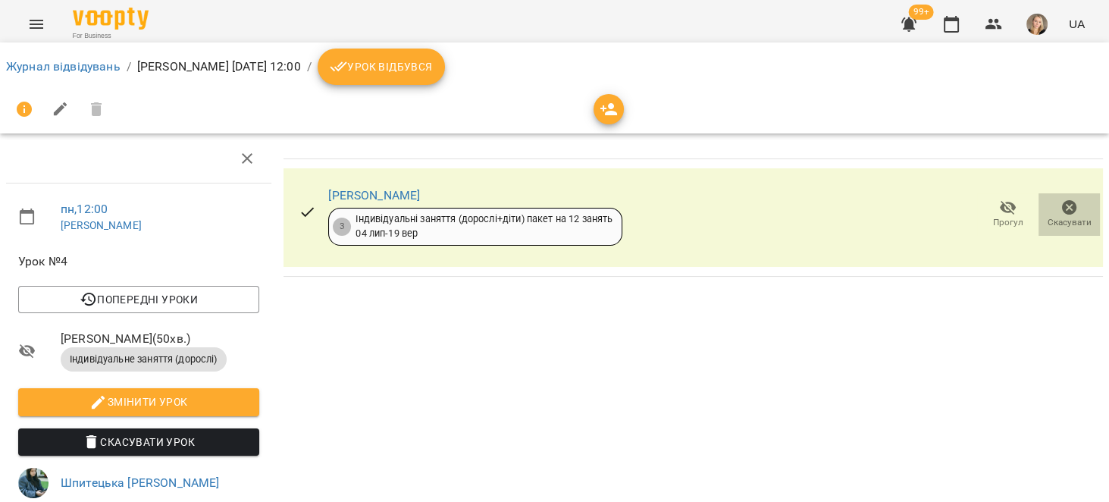
click at [1063, 211] on icon "button" at bounding box center [1069, 208] width 18 height 18
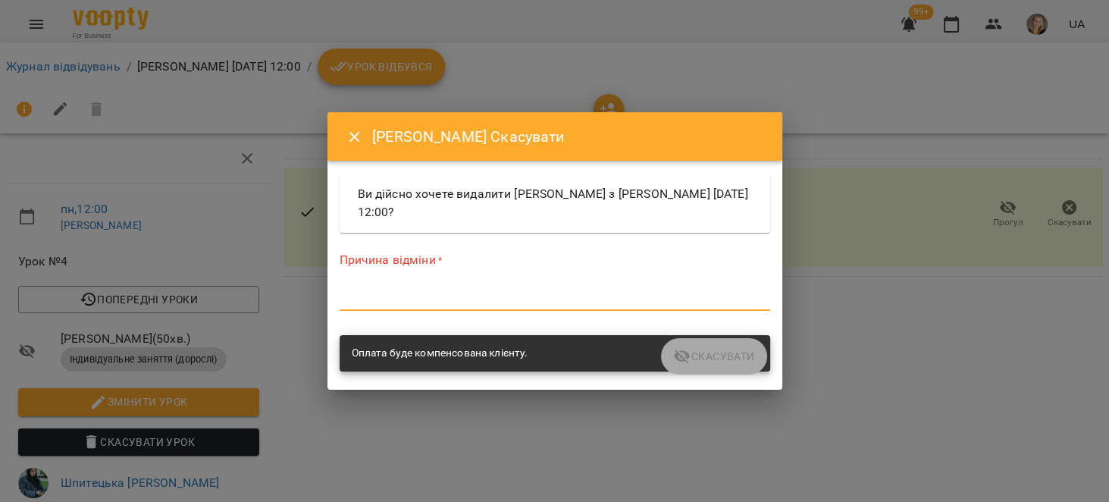
click at [572, 300] on textarea at bounding box center [555, 298] width 430 height 14
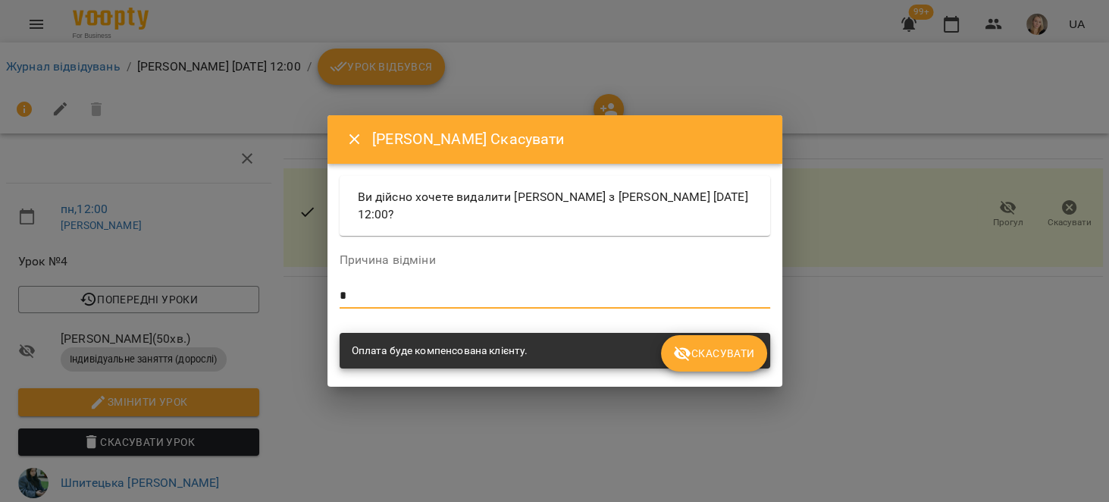
type textarea "*"
click at [749, 374] on div "Скасувати" at bounding box center [554, 374] width 437 height 6
click at [734, 352] on span "Скасувати" at bounding box center [713, 353] width 81 height 18
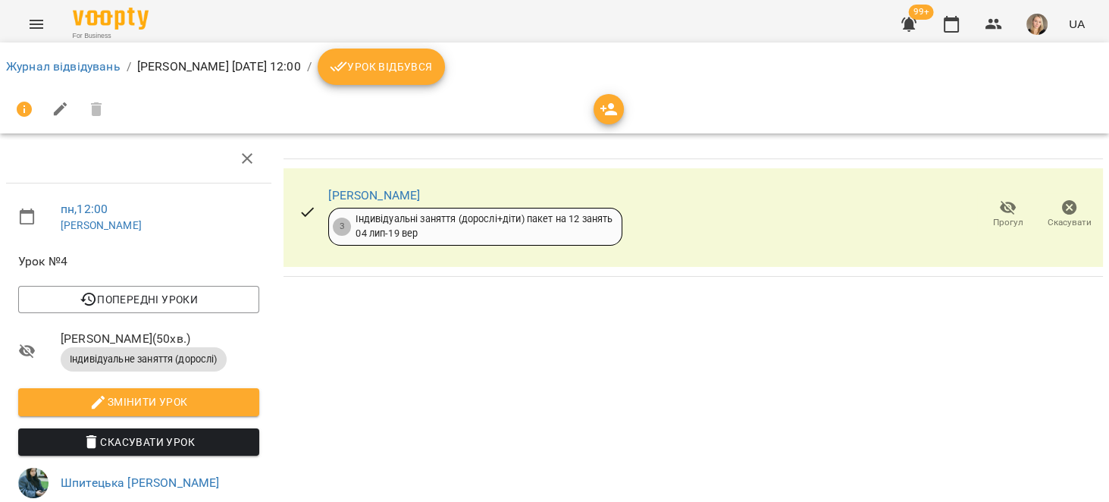
click at [1062, 210] on icon "button" at bounding box center [1069, 207] width 15 height 15
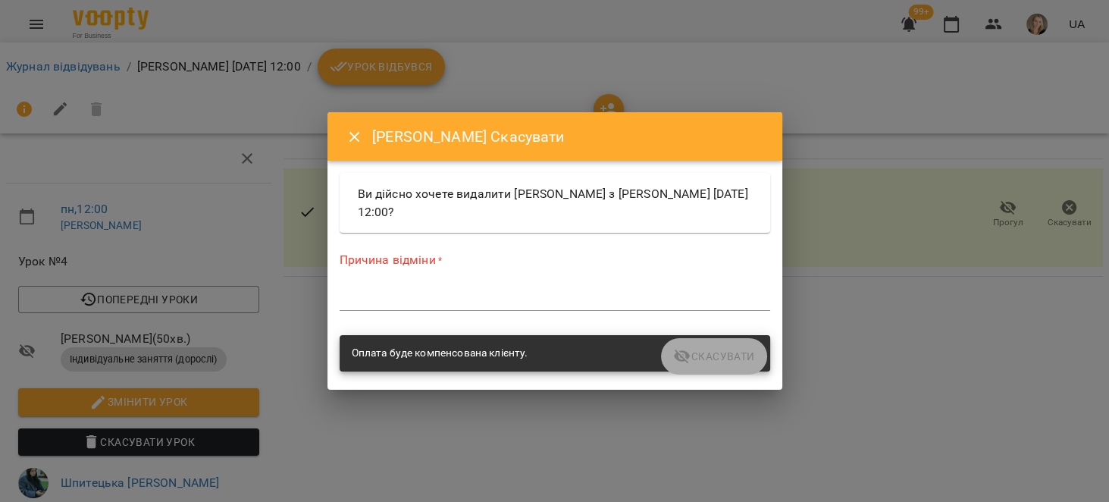
click at [600, 305] on textarea at bounding box center [555, 298] width 430 height 14
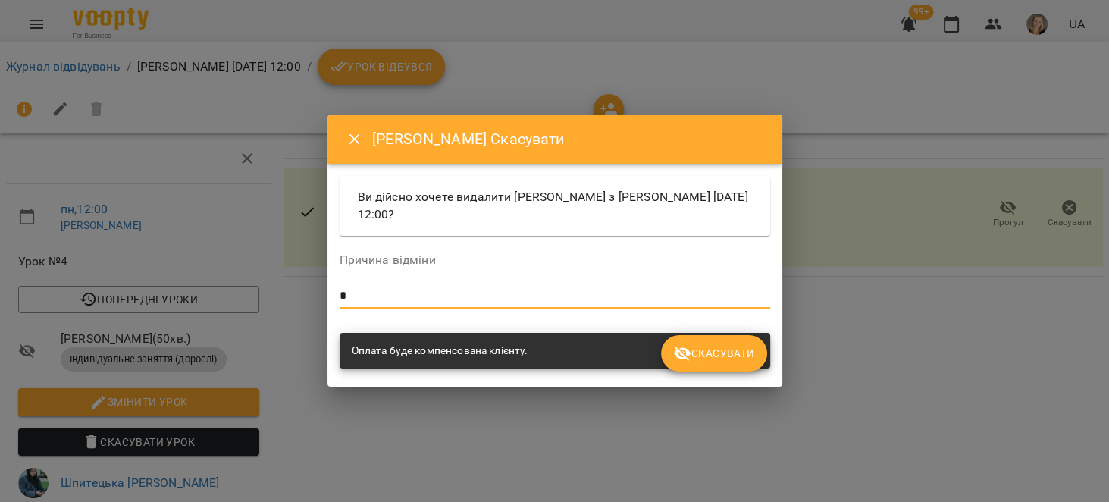
type textarea "*"
click at [724, 347] on span "Скасувати" at bounding box center [713, 353] width 81 height 18
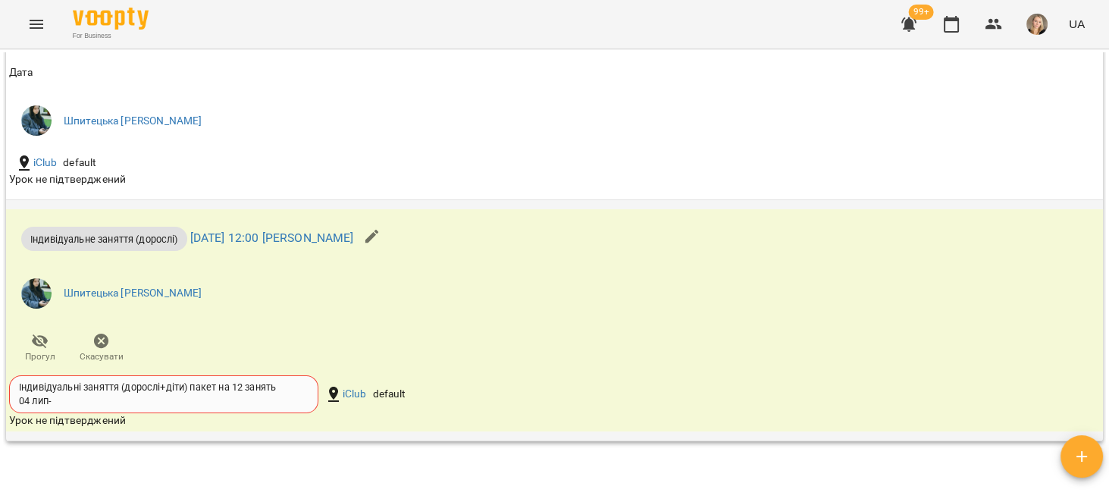
scroll to position [1501, 0]
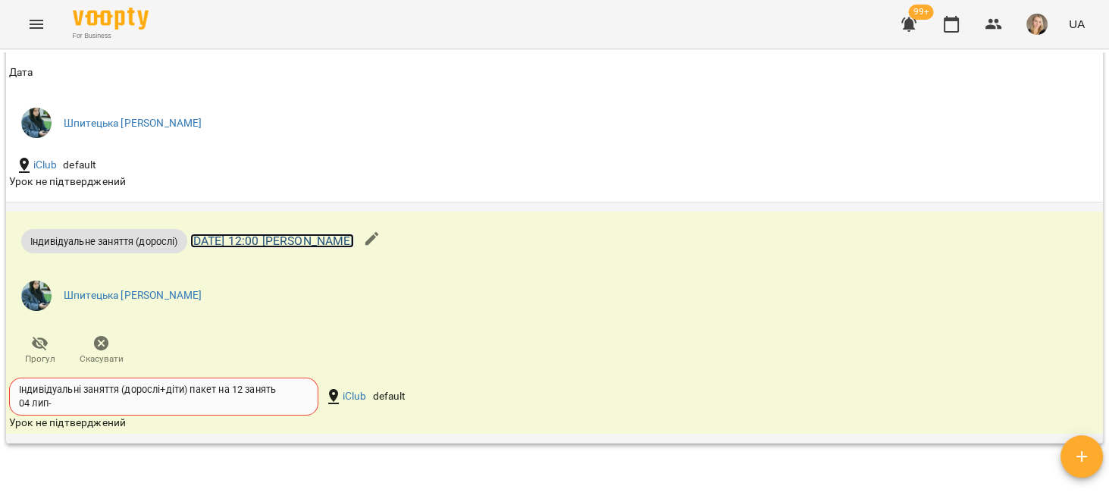
click at [354, 246] on link "чт 25 вер 2025 12:00 Софія Шпитецька" at bounding box center [272, 240] width 164 height 14
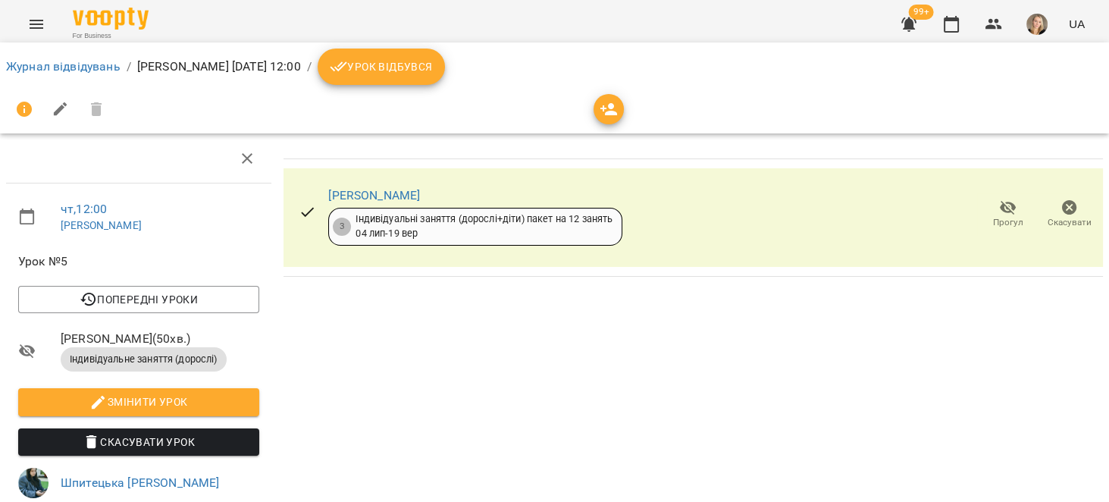
click at [1055, 197] on button "Скасувати" at bounding box center [1068, 214] width 61 height 42
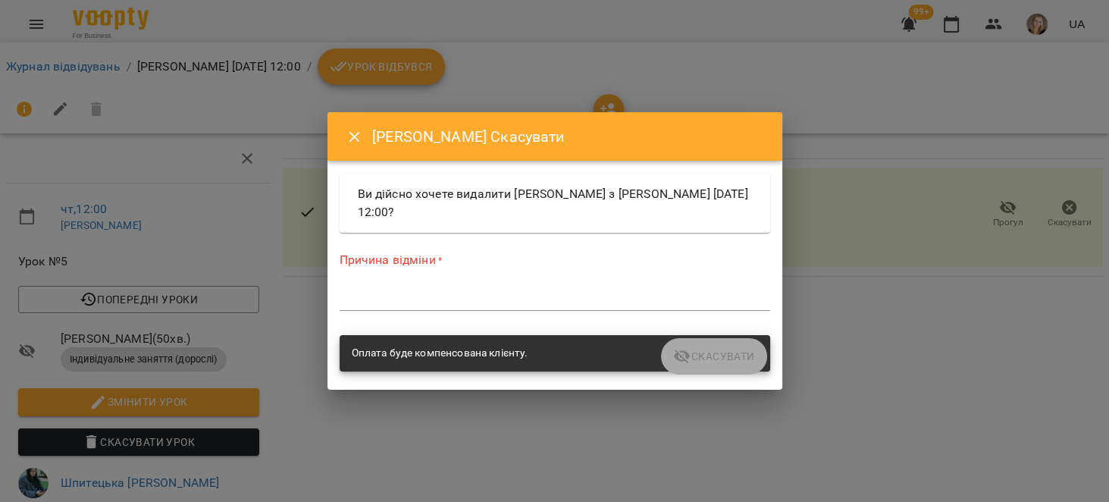
click at [514, 308] on div "*" at bounding box center [555, 298] width 430 height 24
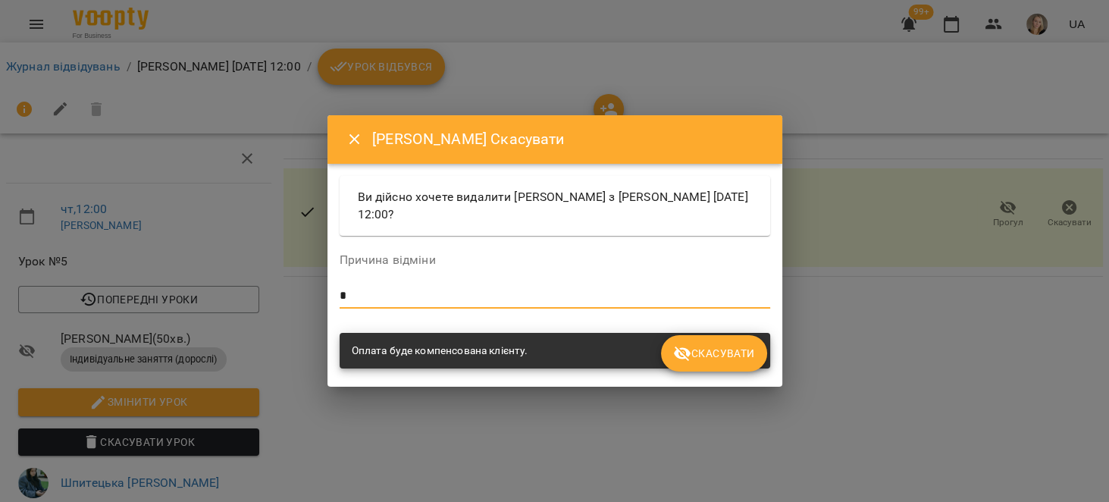
type textarea "*"
click at [700, 354] on span "Скасувати" at bounding box center [713, 353] width 81 height 18
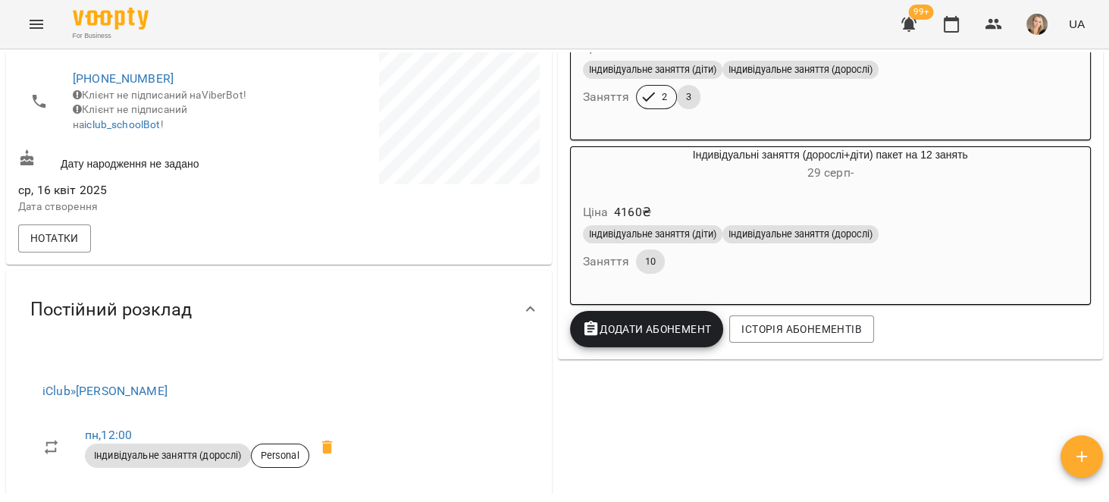
scroll to position [524, 0]
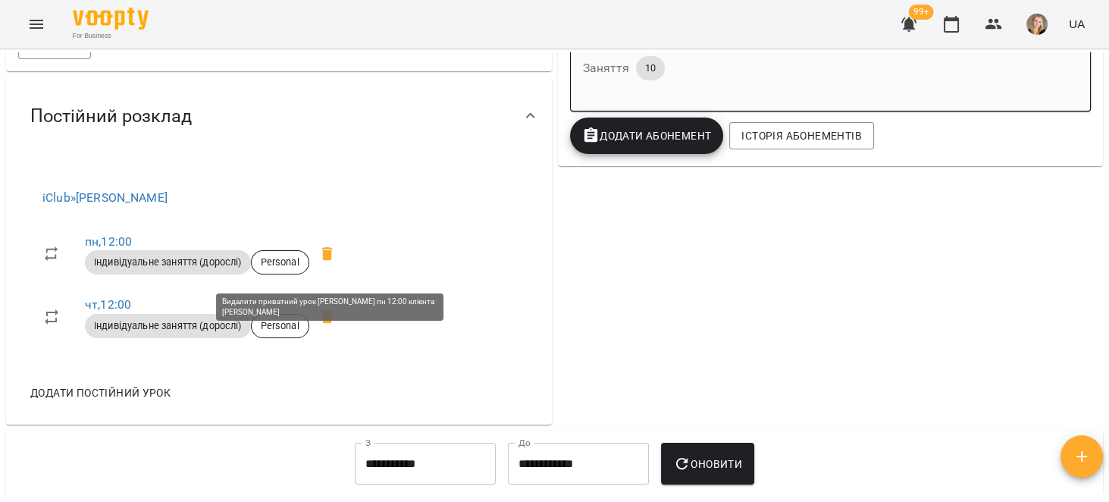
click at [327, 261] on icon at bounding box center [327, 254] width 11 height 14
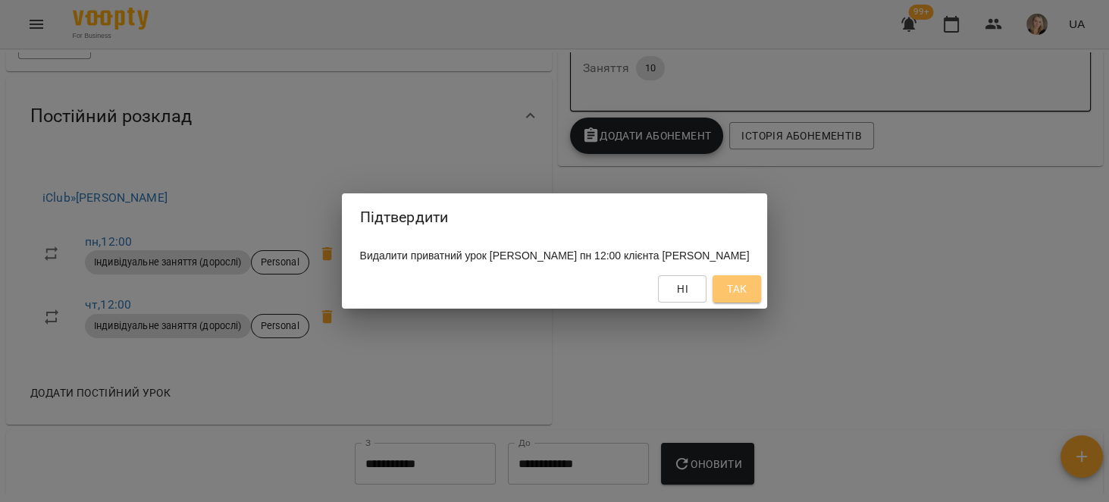
click at [761, 296] on button "Так" at bounding box center [736, 288] width 49 height 27
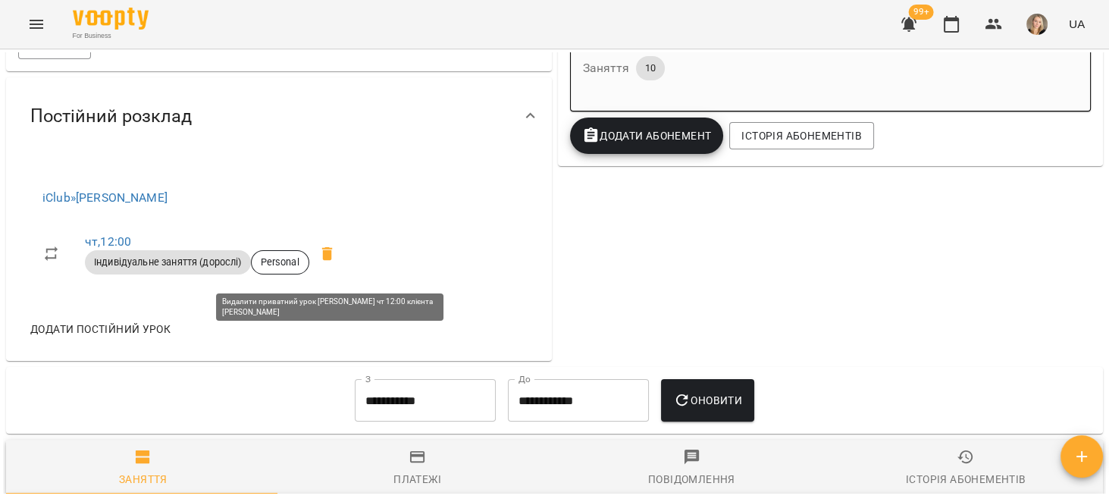
click at [327, 261] on icon at bounding box center [327, 254] width 11 height 14
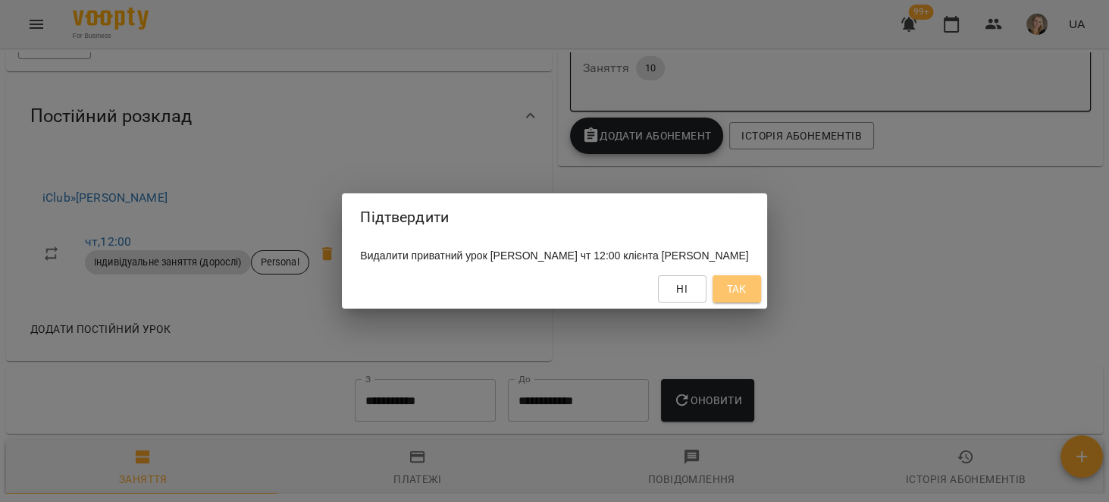
click at [746, 298] on span "Так" at bounding box center [737, 289] width 20 height 18
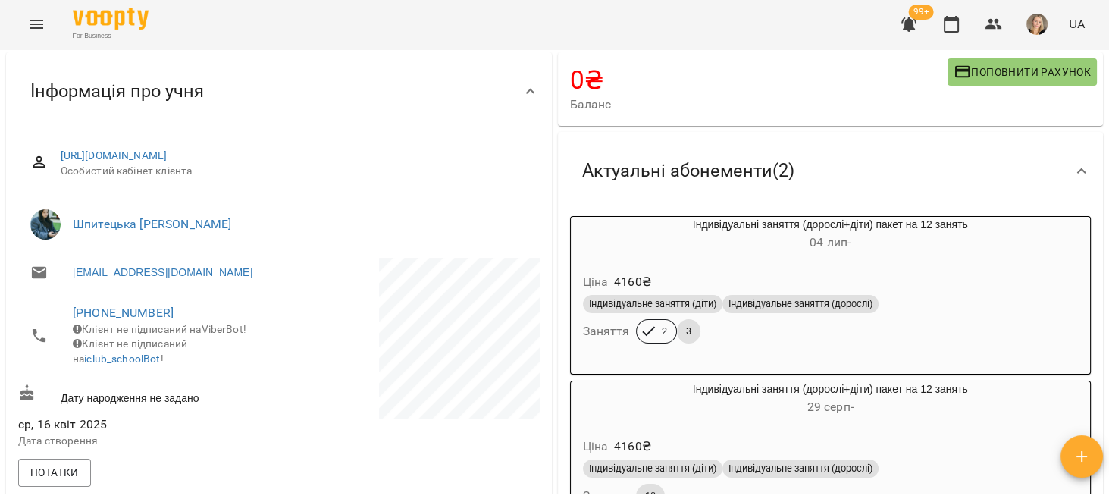
scroll to position [0, 0]
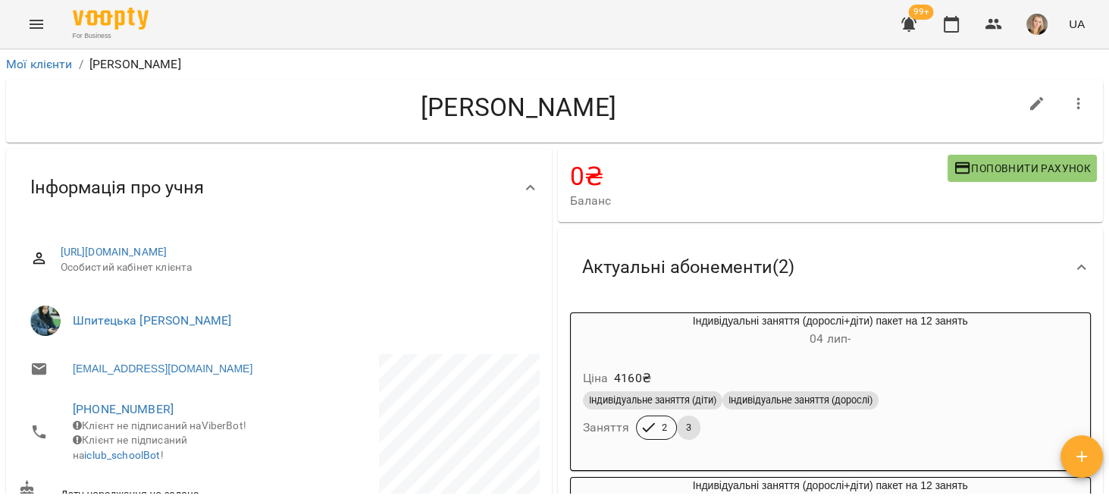
click at [1069, 101] on icon "button" at bounding box center [1078, 104] width 18 height 18
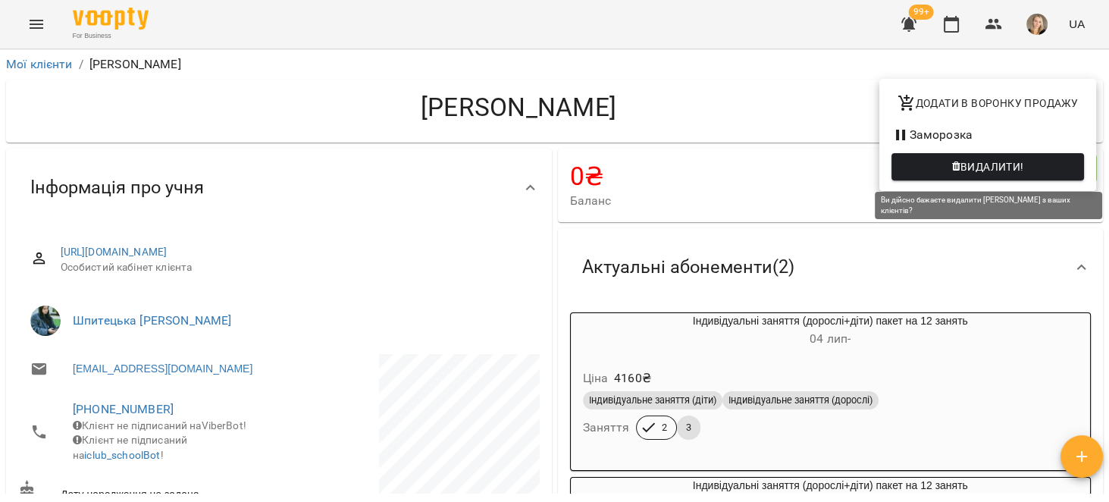
click at [1047, 155] on button "Видалити!" at bounding box center [987, 166] width 192 height 27
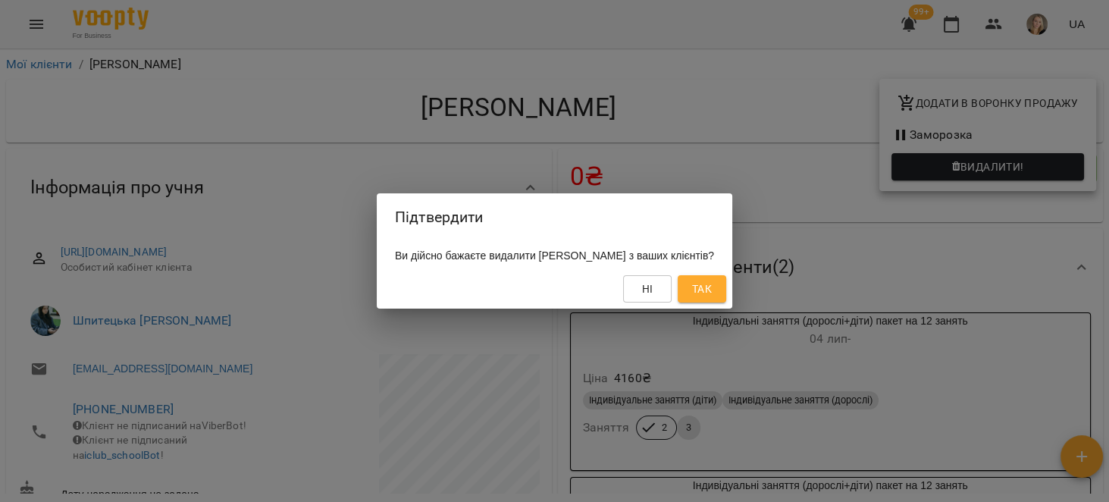
click at [726, 290] on button "Так" at bounding box center [702, 288] width 49 height 27
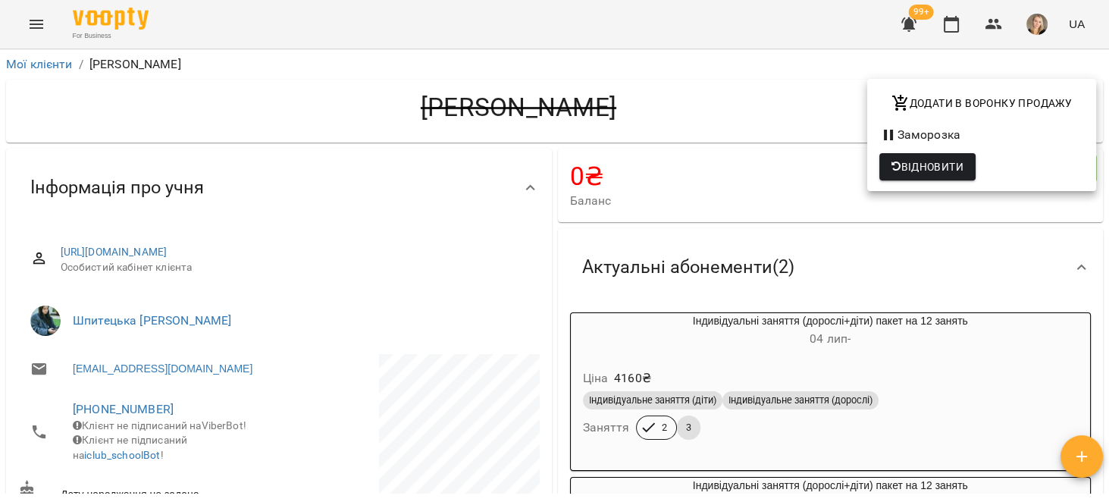
click at [627, 76] on div at bounding box center [554, 251] width 1109 height 502
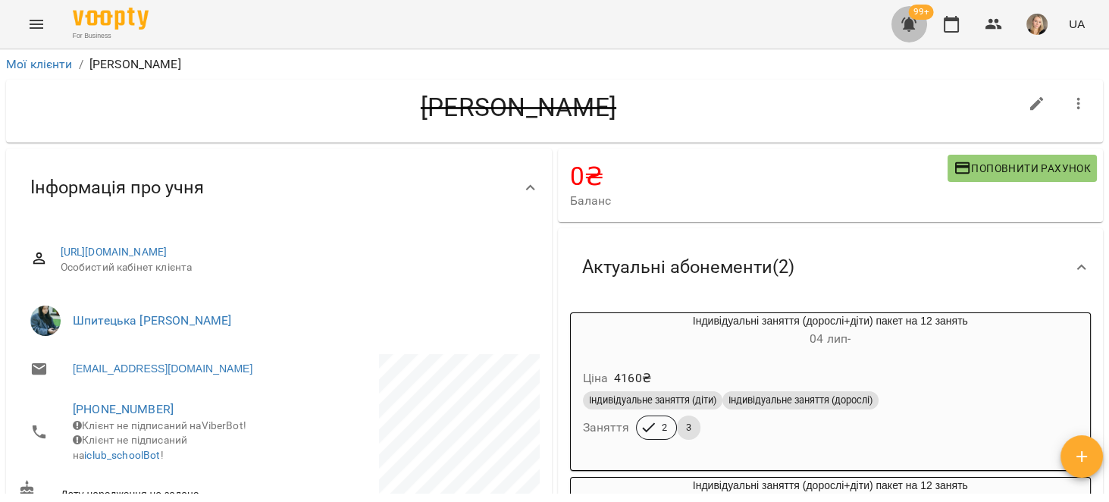
click at [907, 27] on icon "button" at bounding box center [908, 24] width 15 height 14
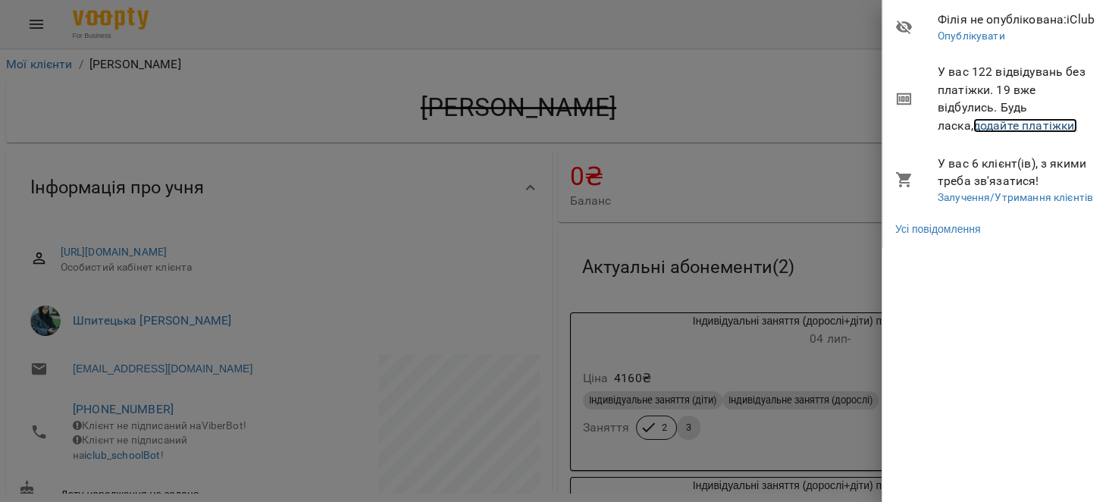
click at [1016, 121] on link "додайте платіжки!" at bounding box center [1025, 125] width 105 height 14
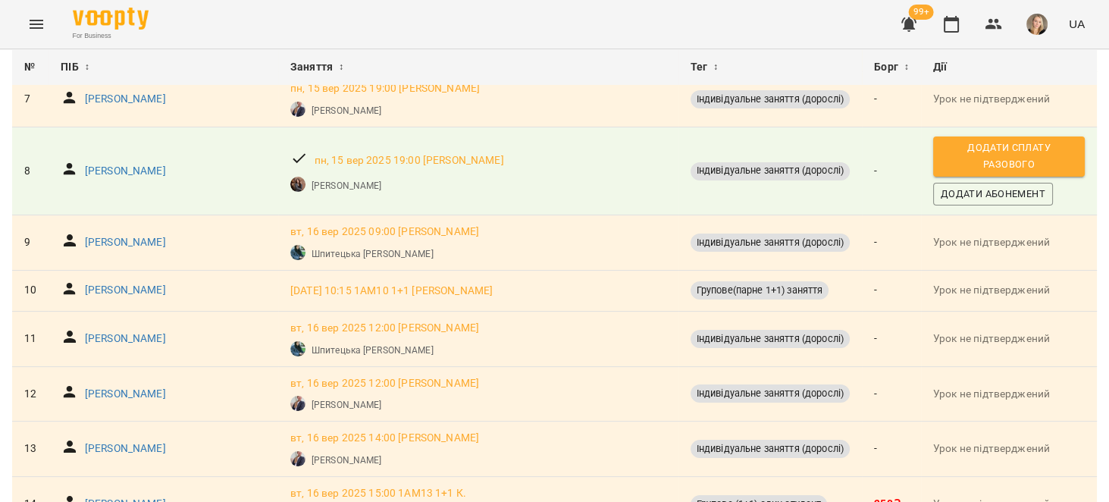
scroll to position [529, 0]
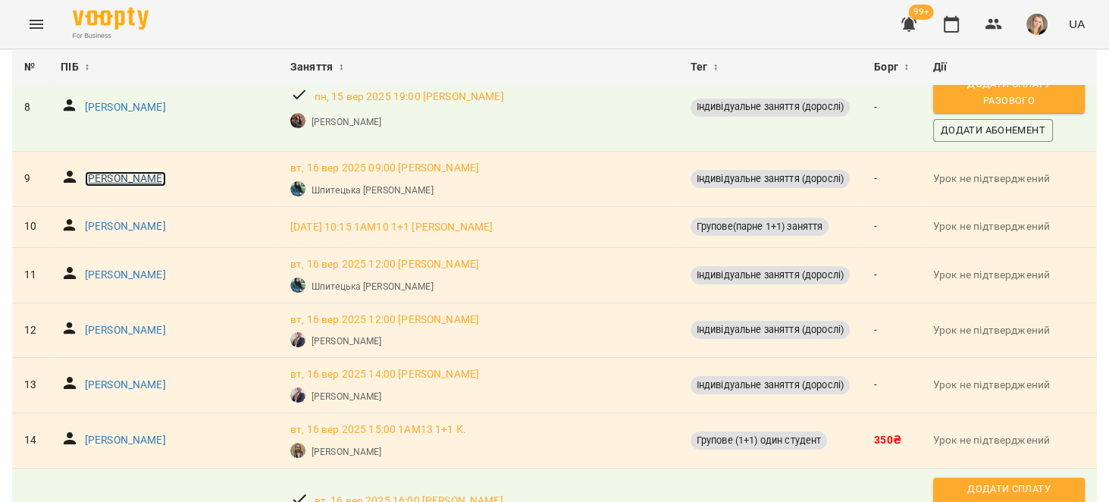
click at [158, 177] on p "Демчук Світлана Іванівна" at bounding box center [125, 178] width 81 height 15
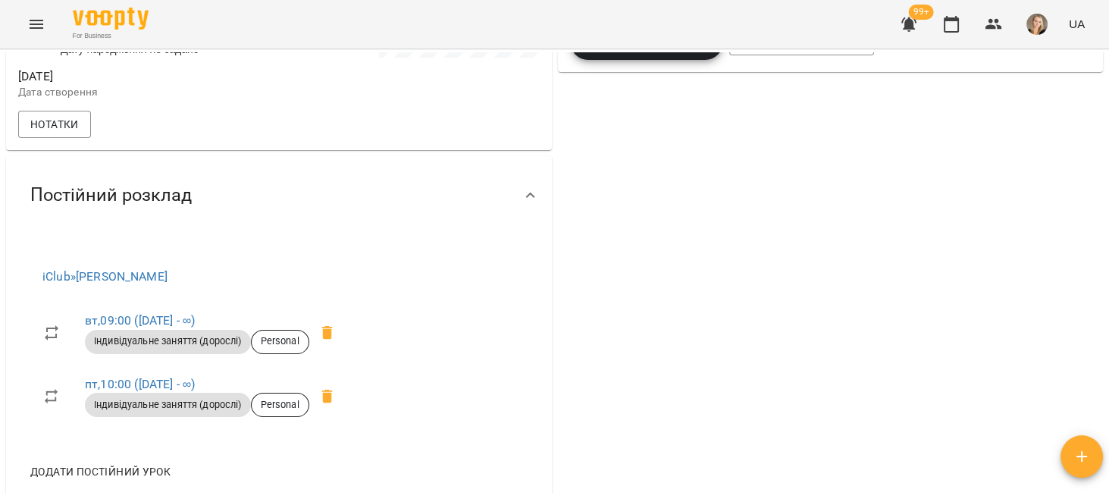
scroll to position [480, 0]
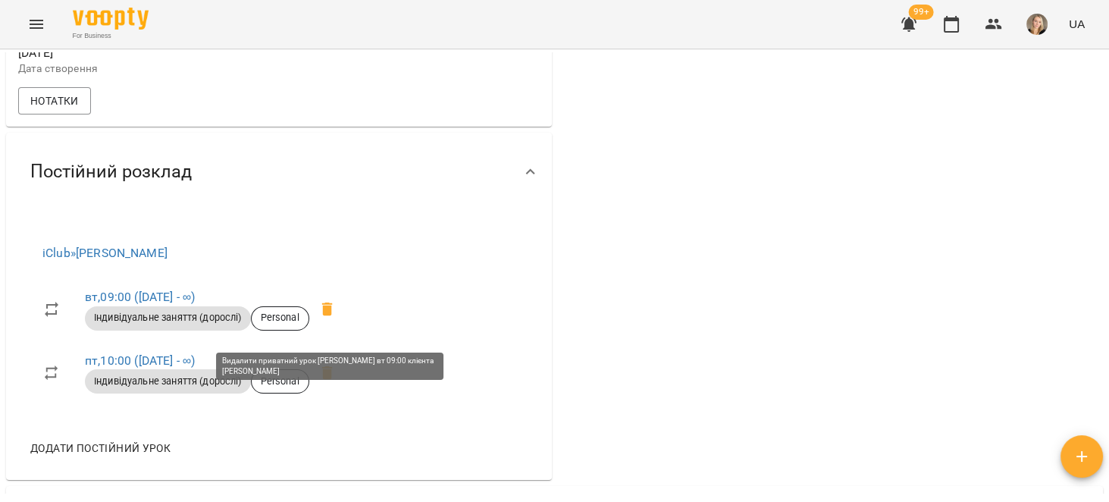
click at [324, 318] on icon at bounding box center [327, 309] width 18 height 18
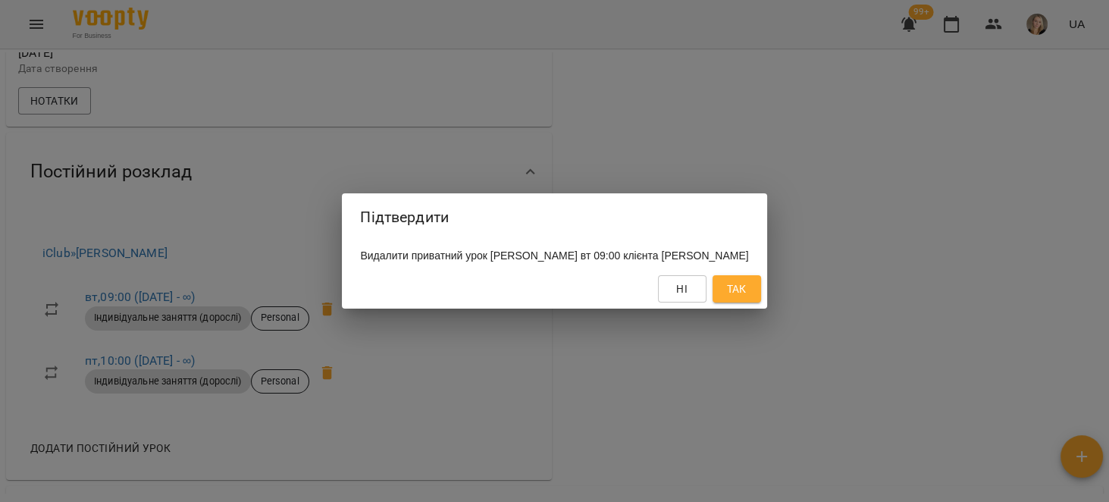
click at [761, 286] on button "Так" at bounding box center [736, 288] width 49 height 27
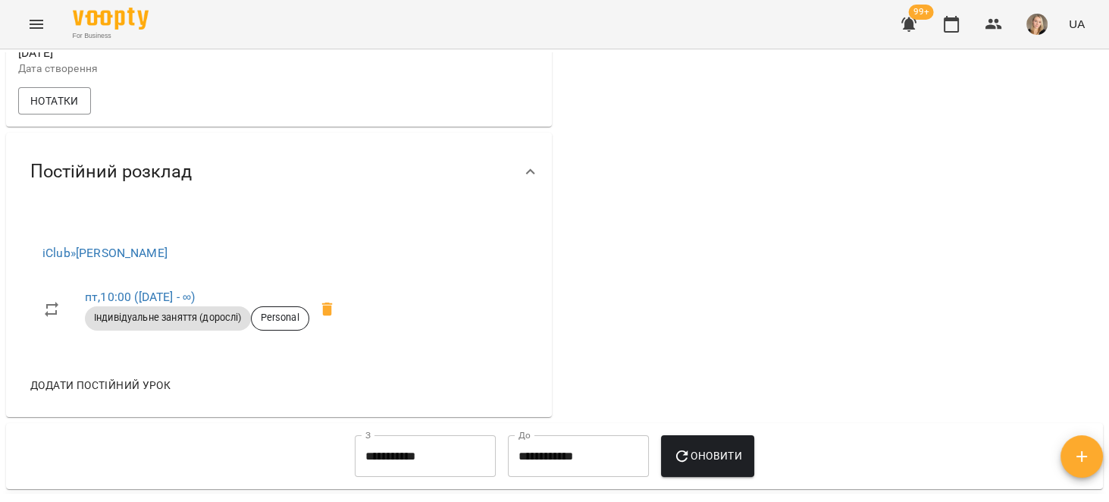
click at [339, 316] on span at bounding box center [327, 309] width 36 height 36
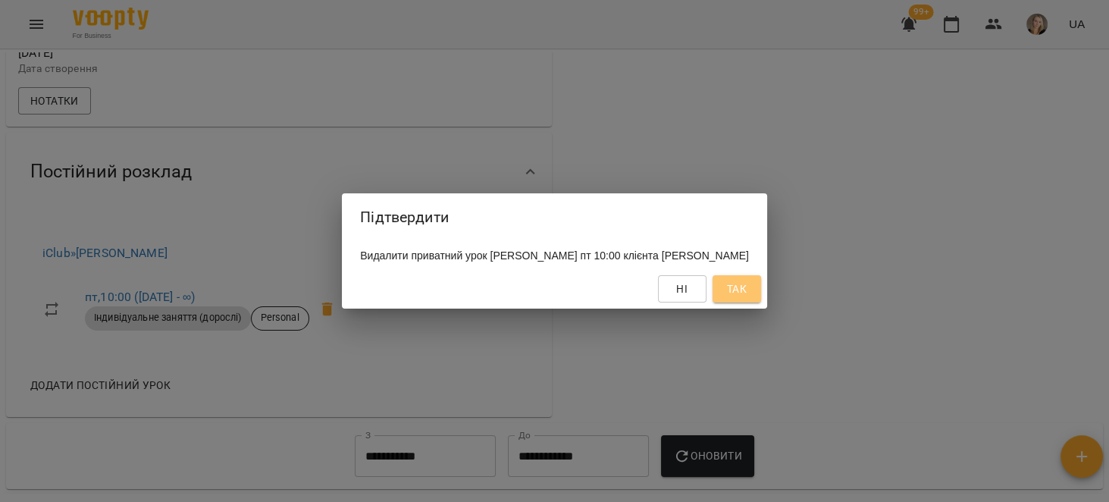
click at [743, 295] on span "Так" at bounding box center [737, 289] width 20 height 18
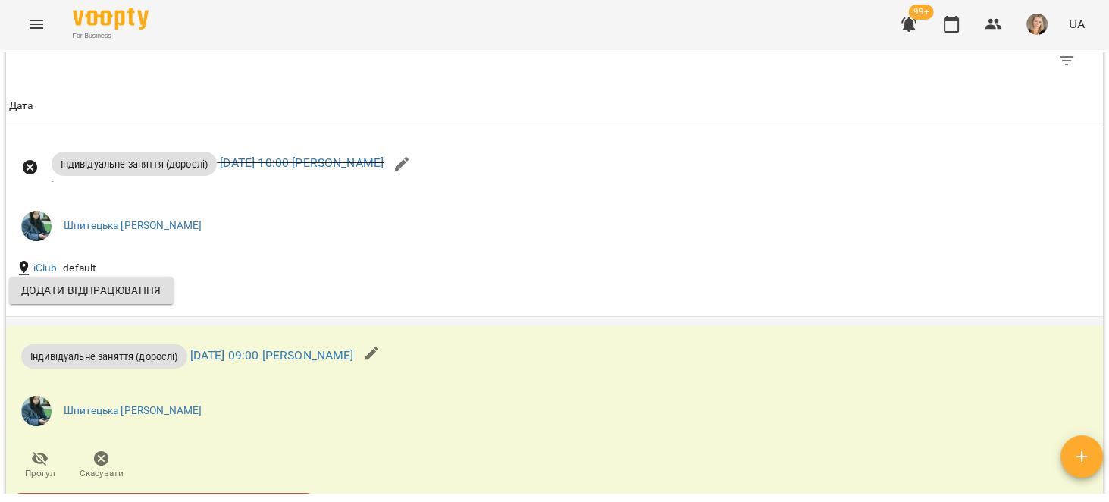
scroll to position [1203, 0]
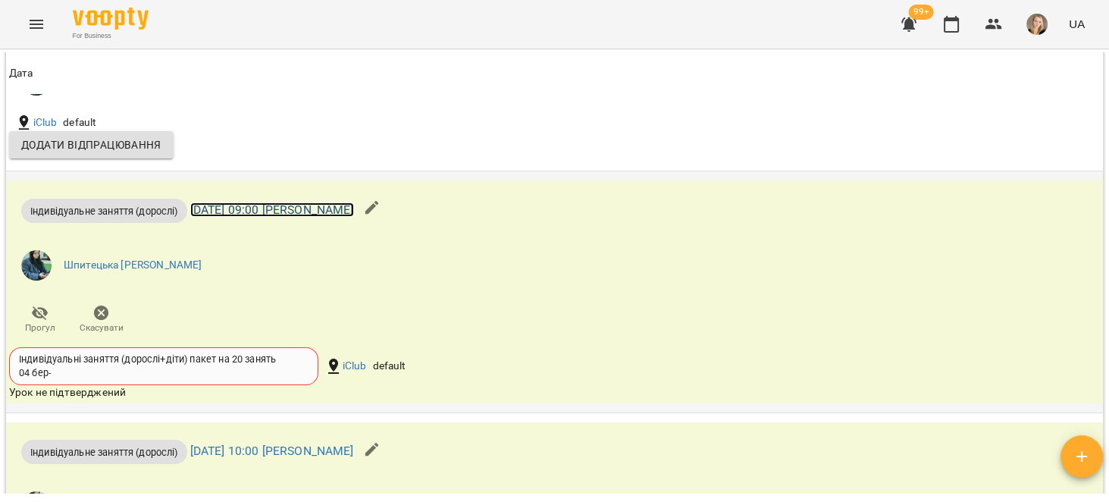
click at [354, 217] on link "вт 16 вер 2025 09:00 Софія Шпитецька" at bounding box center [272, 209] width 164 height 14
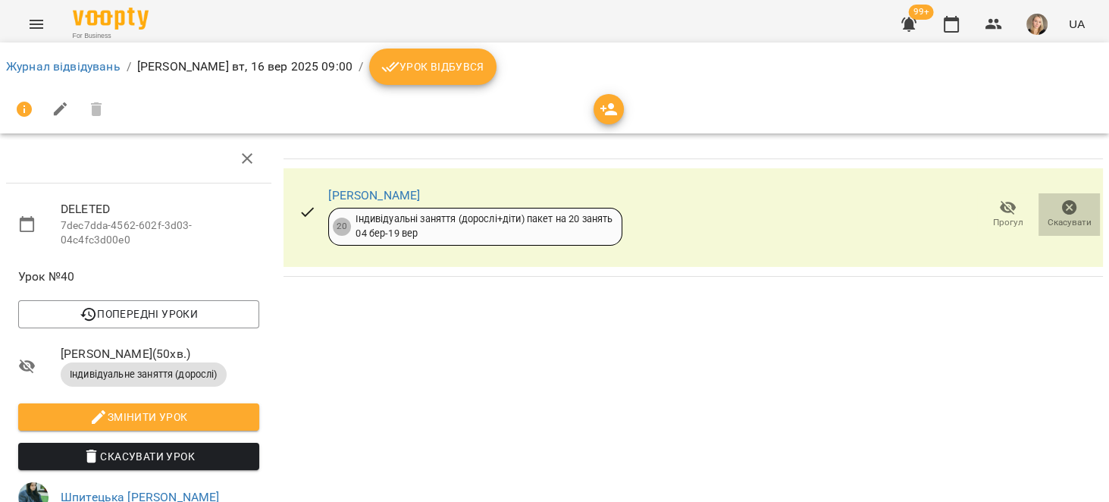
click at [1060, 208] on icon "button" at bounding box center [1069, 208] width 18 height 18
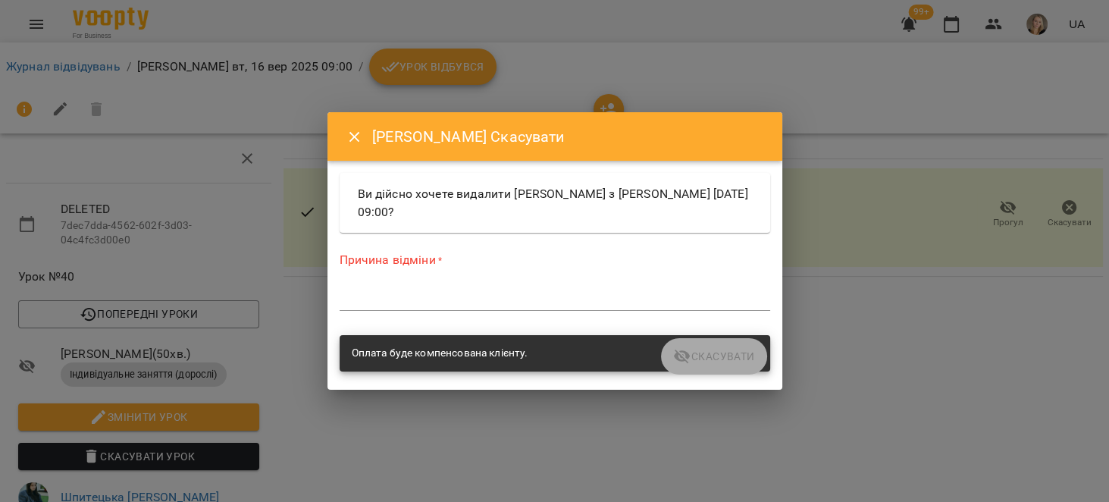
click at [552, 306] on div "*" at bounding box center [555, 298] width 430 height 24
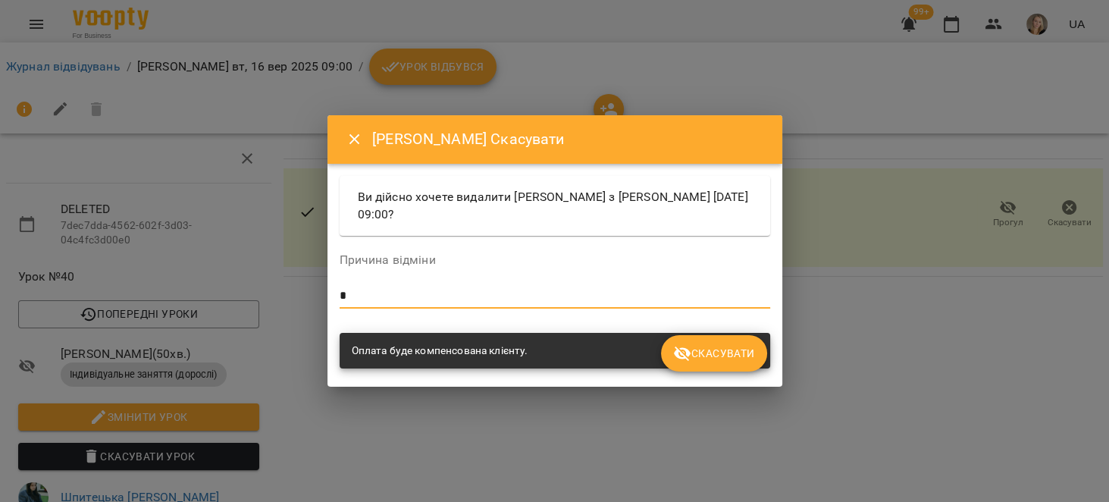
type textarea "*"
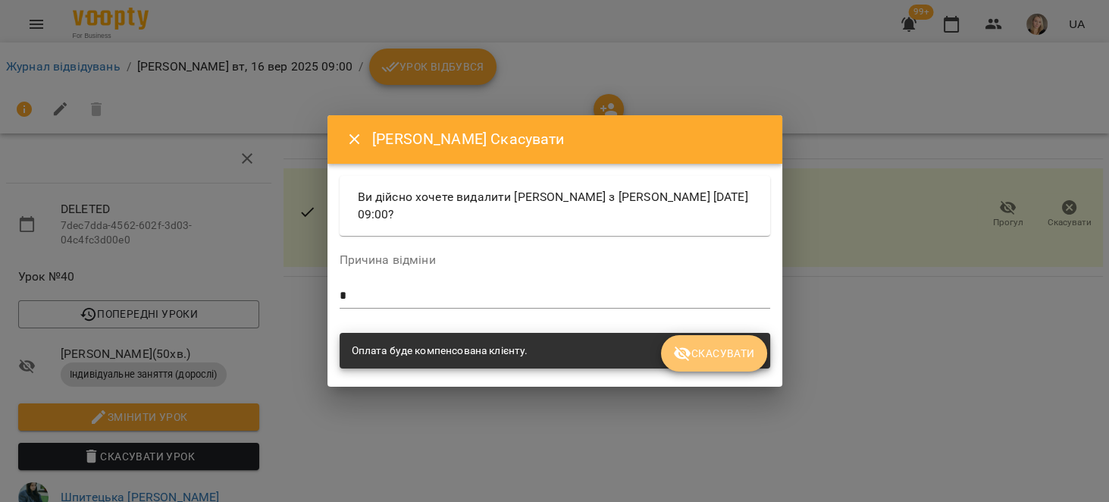
click at [726, 341] on button "Скасувати" at bounding box center [713, 353] width 105 height 36
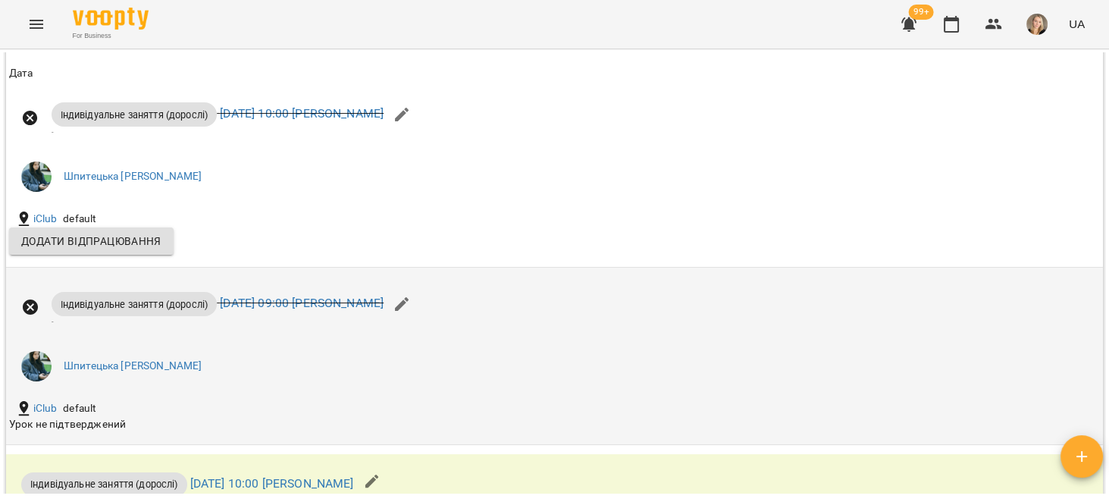
scroll to position [1347, 0]
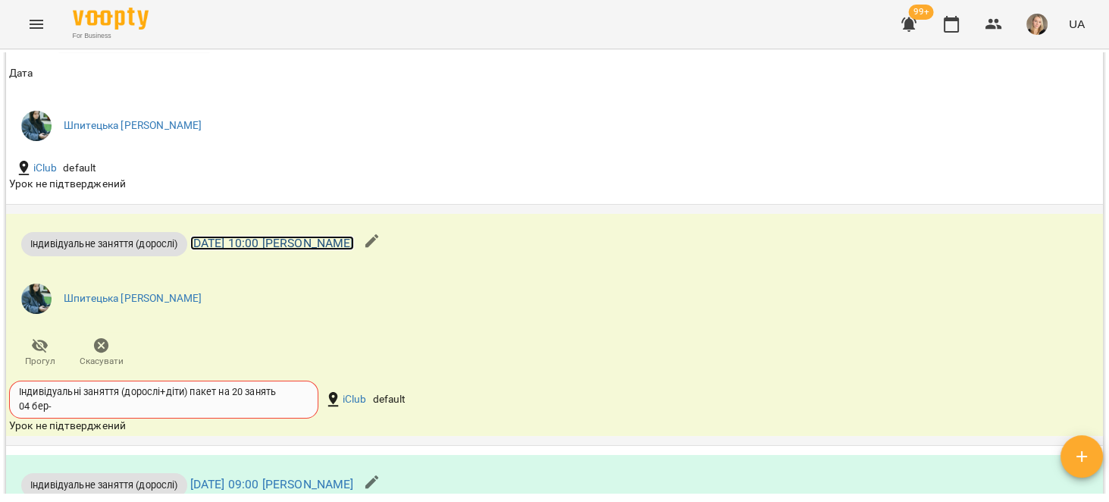
click at [354, 250] on link "пт 19 вер 2025 10:00 Софія Шпитецька" at bounding box center [272, 243] width 164 height 14
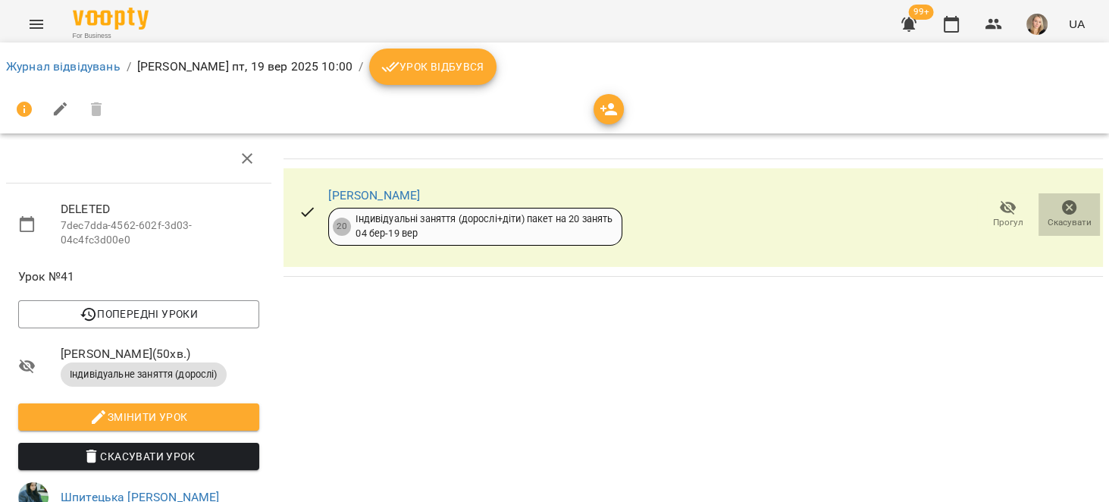
click at [1069, 209] on span "Скасувати" at bounding box center [1068, 214] width 43 height 30
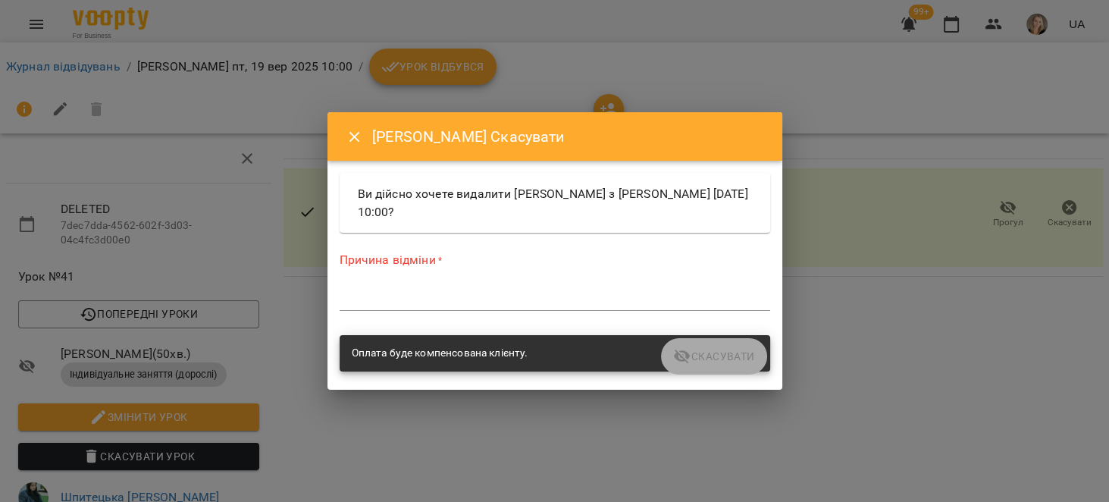
click at [497, 288] on div "*" at bounding box center [555, 298] width 430 height 24
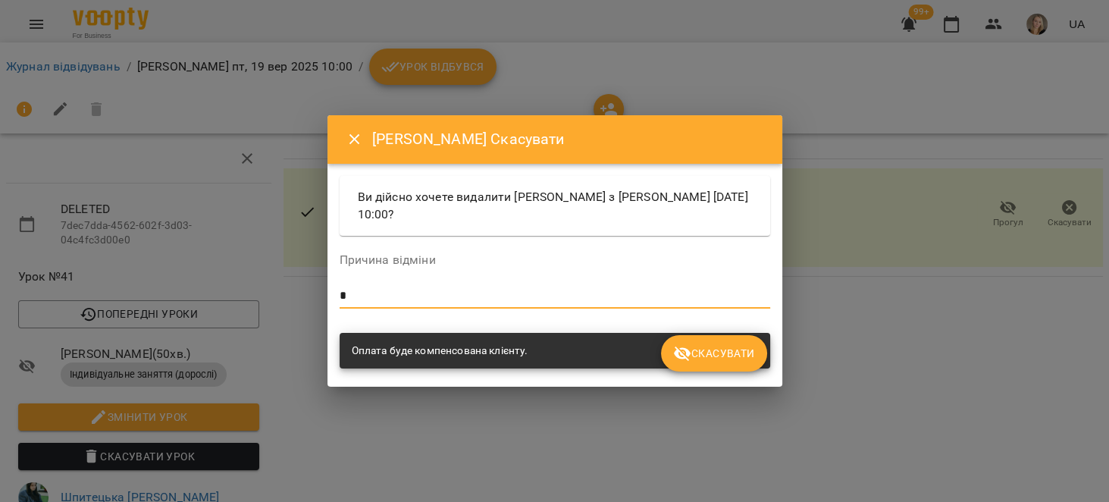
type textarea "*"
click at [771, 362] on div "Оплата буде компенсована клієнту." at bounding box center [554, 351] width 437 height 42
click at [731, 361] on span "Скасувати" at bounding box center [713, 353] width 81 height 18
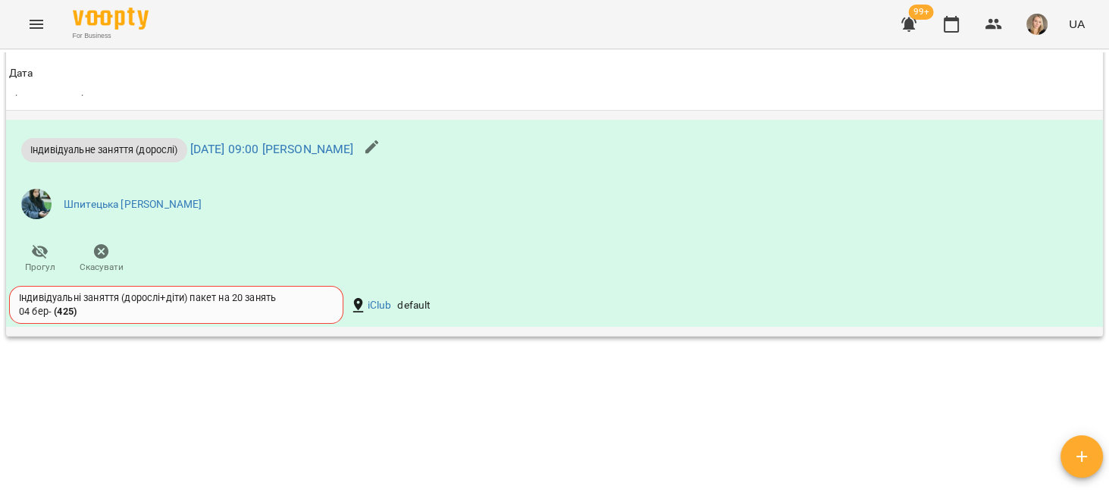
scroll to position [1389, 0]
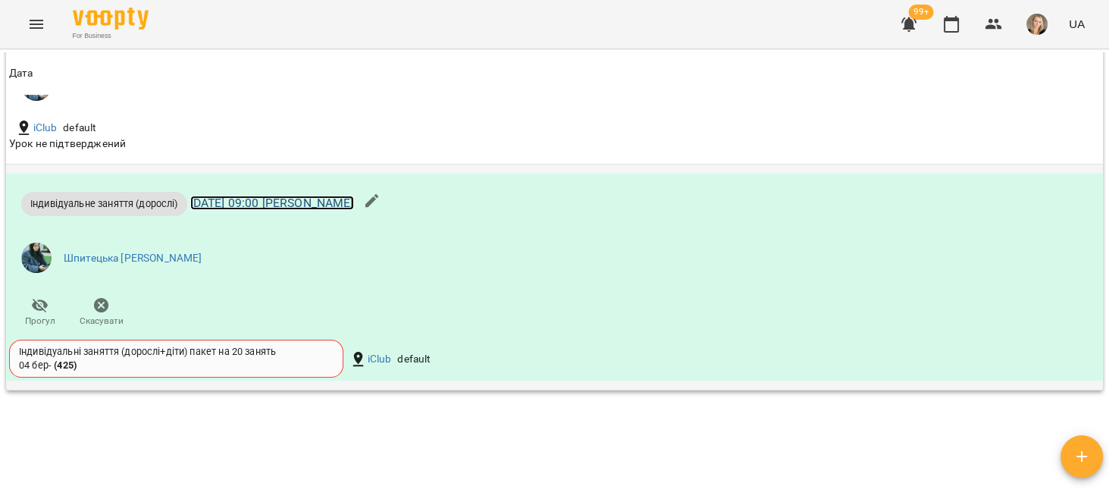
click at [354, 210] on link "вт 23 вер 2025 09:00 Софія Шпитецька" at bounding box center [272, 203] width 164 height 14
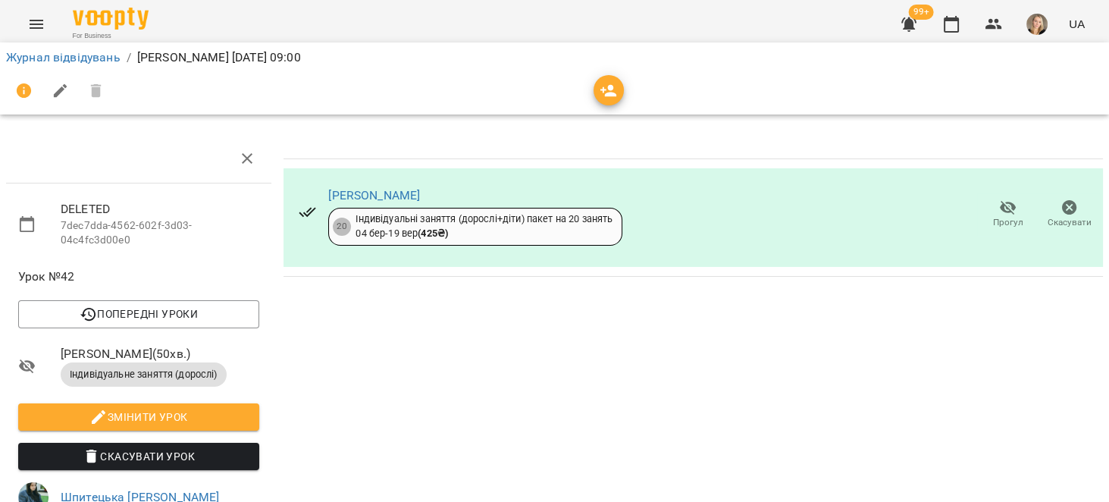
click at [1060, 214] on icon "button" at bounding box center [1069, 208] width 18 height 18
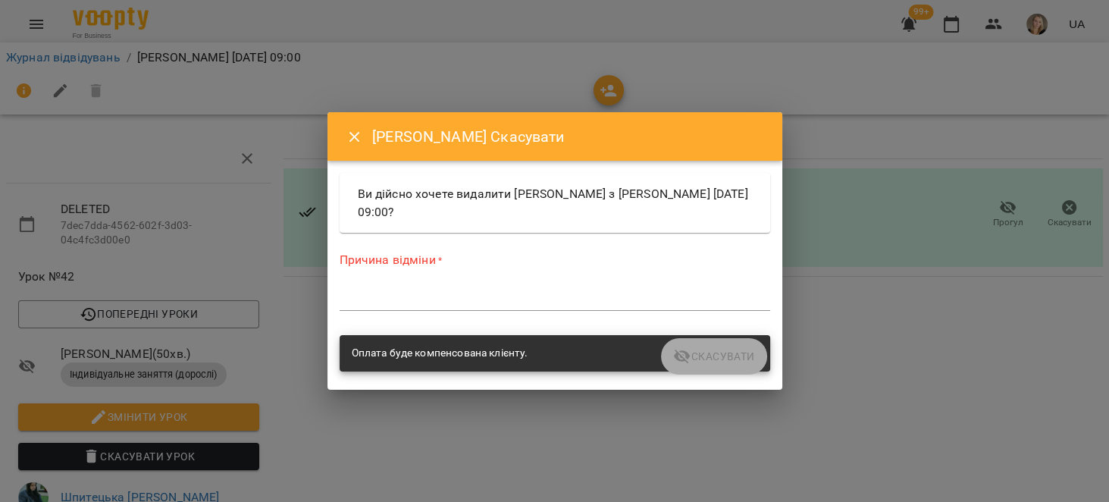
click at [566, 297] on textarea at bounding box center [555, 298] width 430 height 14
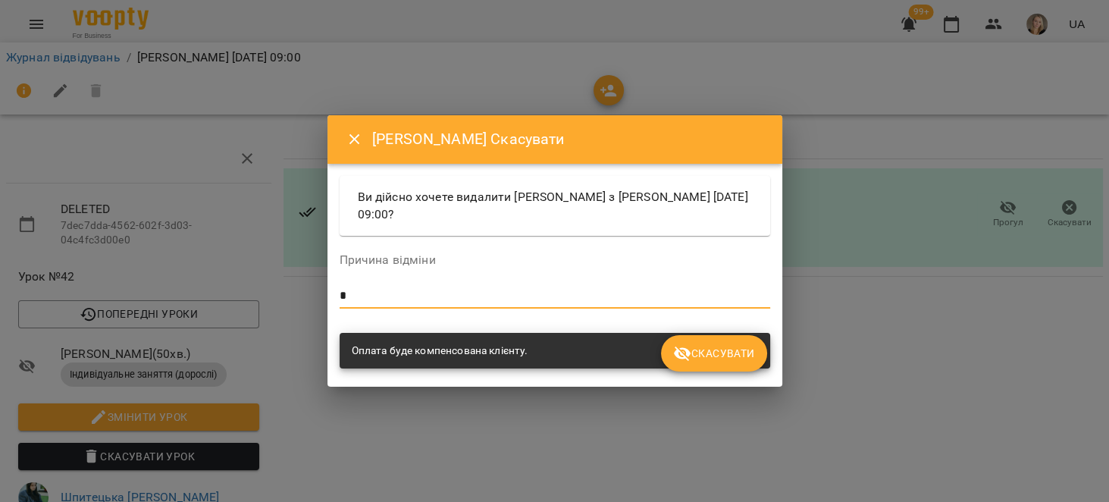
type textarea "*"
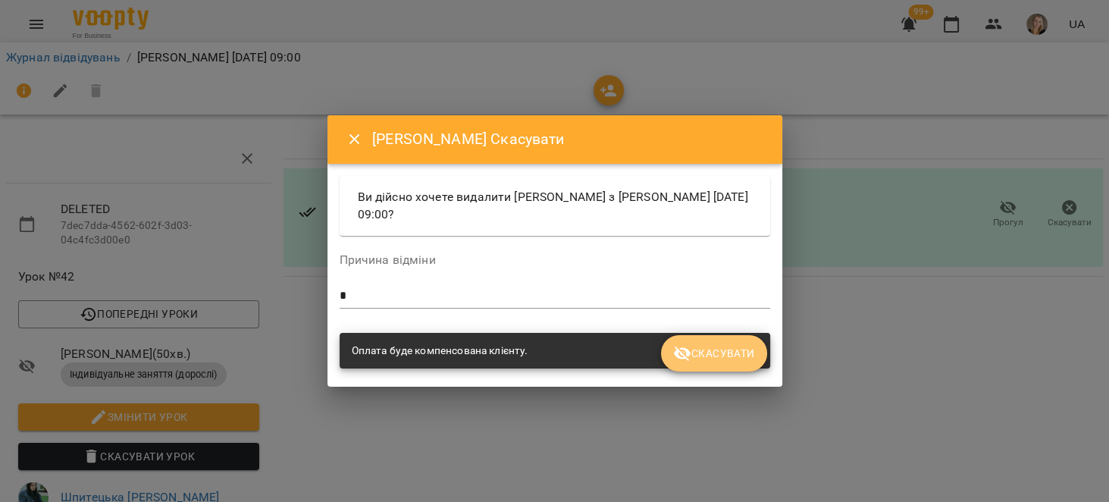
click at [690, 346] on icon "submit" at bounding box center [682, 353] width 18 height 18
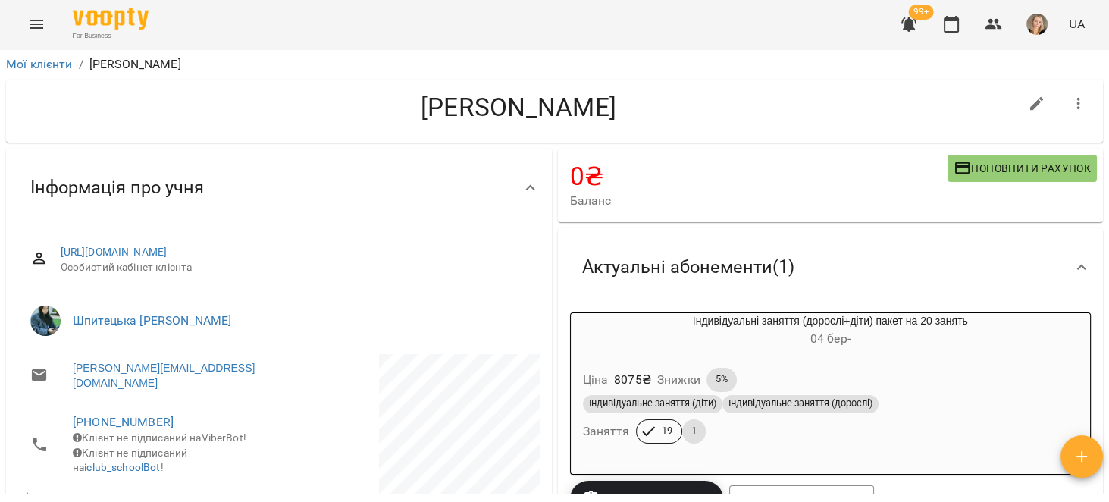
click at [912, 15] on span "99+" at bounding box center [921, 12] width 25 height 15
click at [903, 33] on icon "button" at bounding box center [909, 24] width 18 height 18
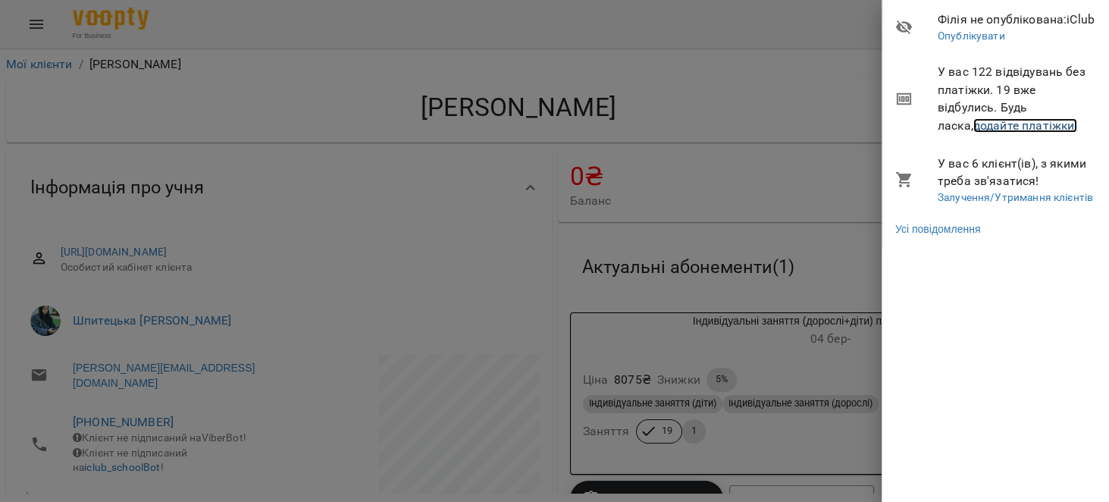
click at [1003, 126] on link "додайте платіжки!" at bounding box center [1025, 125] width 105 height 14
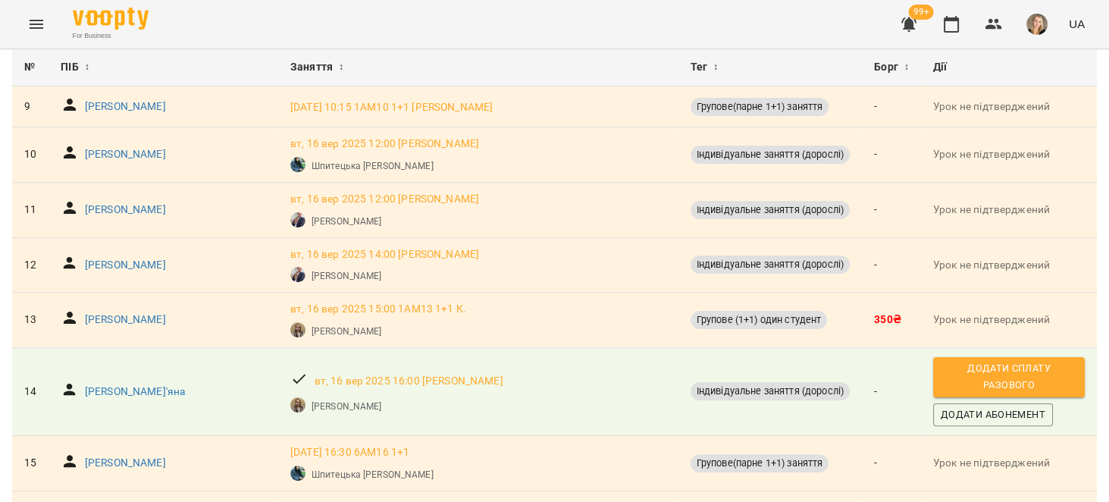
scroll to position [577, 0]
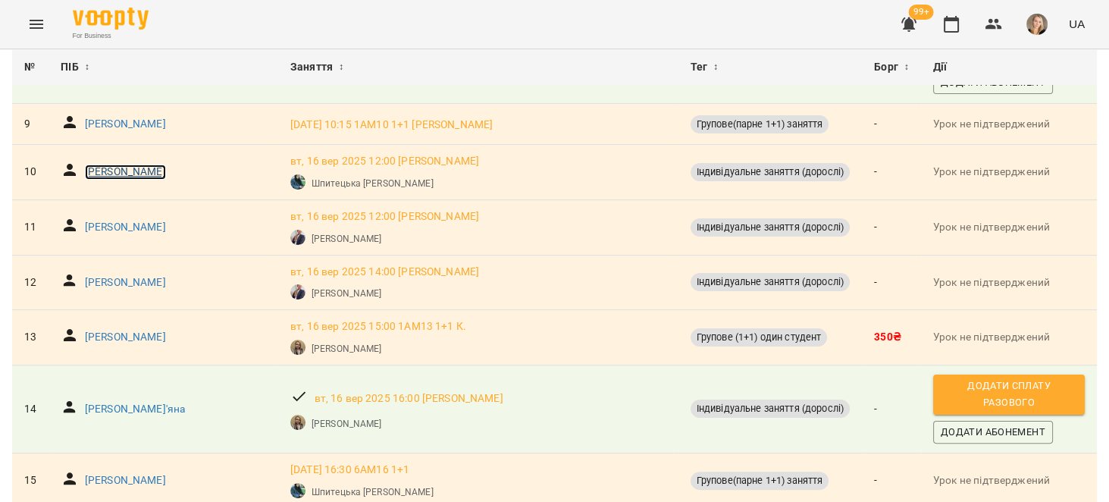
click at [166, 173] on p "Савельєва Марина Віталіївна" at bounding box center [125, 171] width 81 height 15
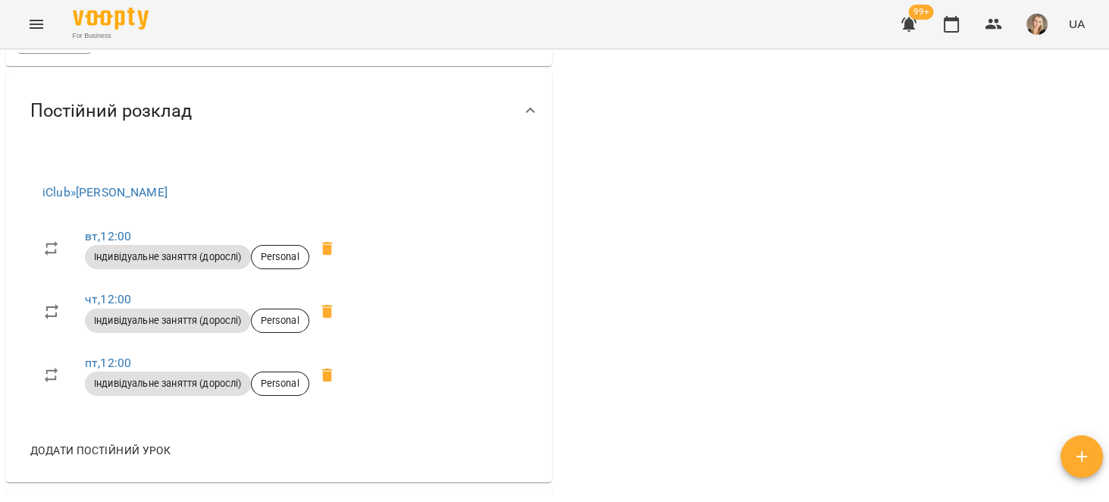
scroll to position [674, 0]
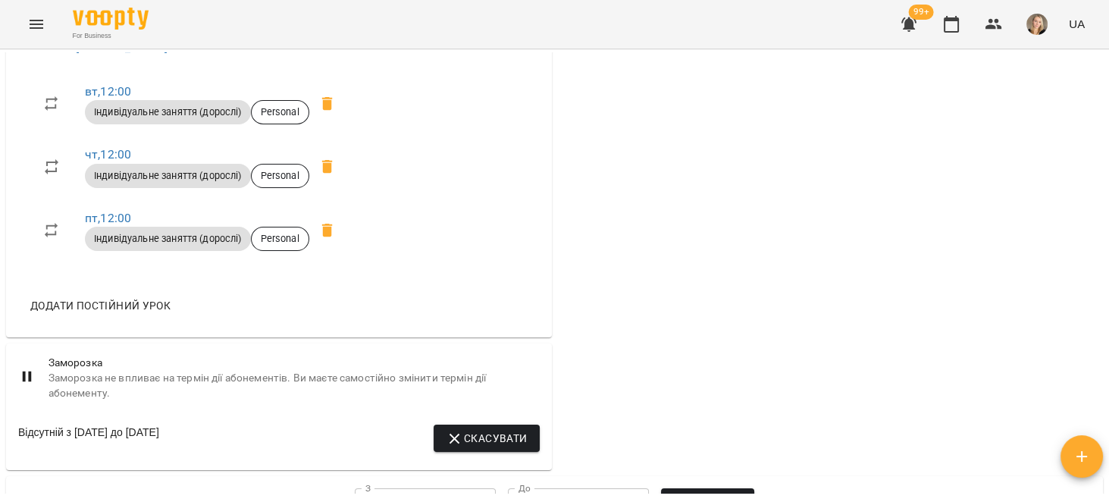
click at [526, 450] on button "Скасувати" at bounding box center [485, 437] width 105 height 27
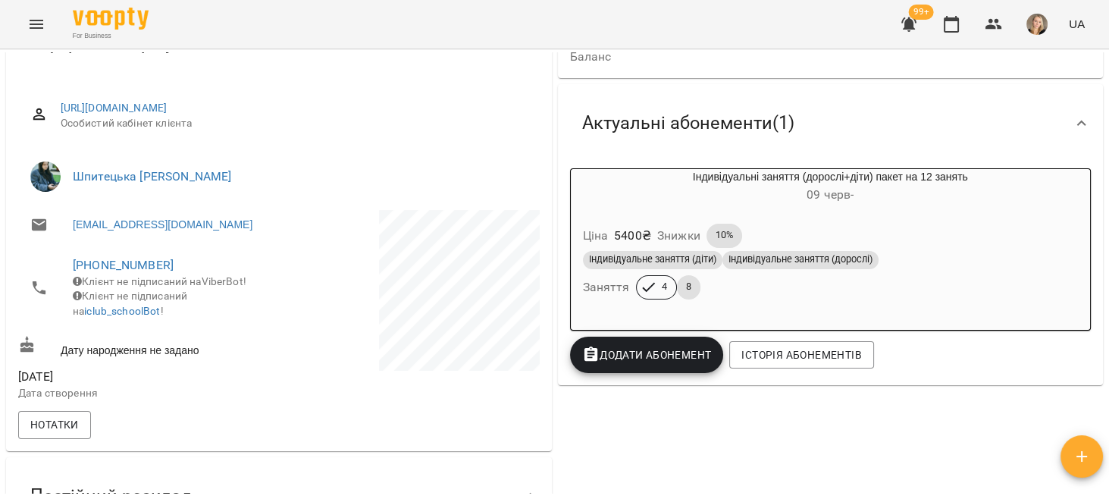
scroll to position [0, 0]
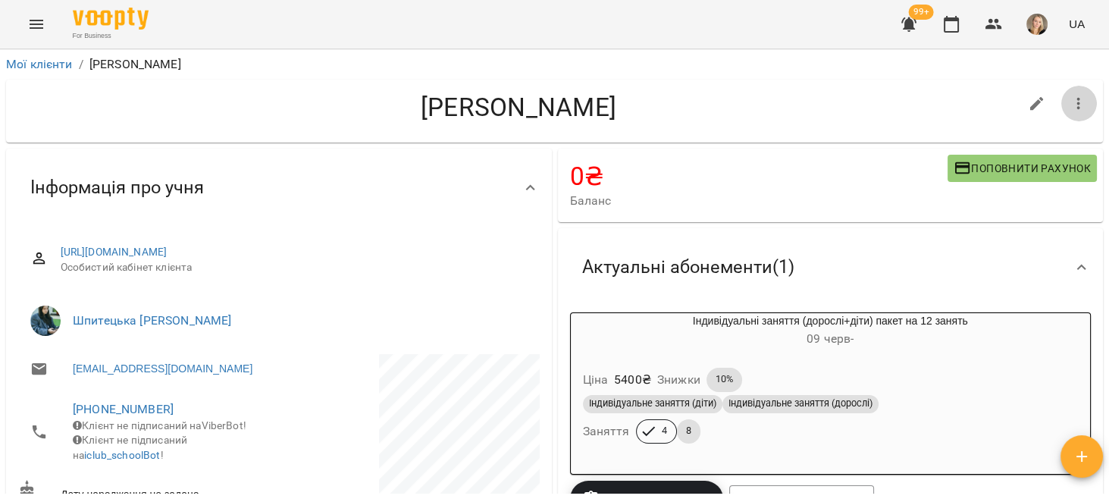
click at [1071, 96] on icon "button" at bounding box center [1078, 104] width 18 height 18
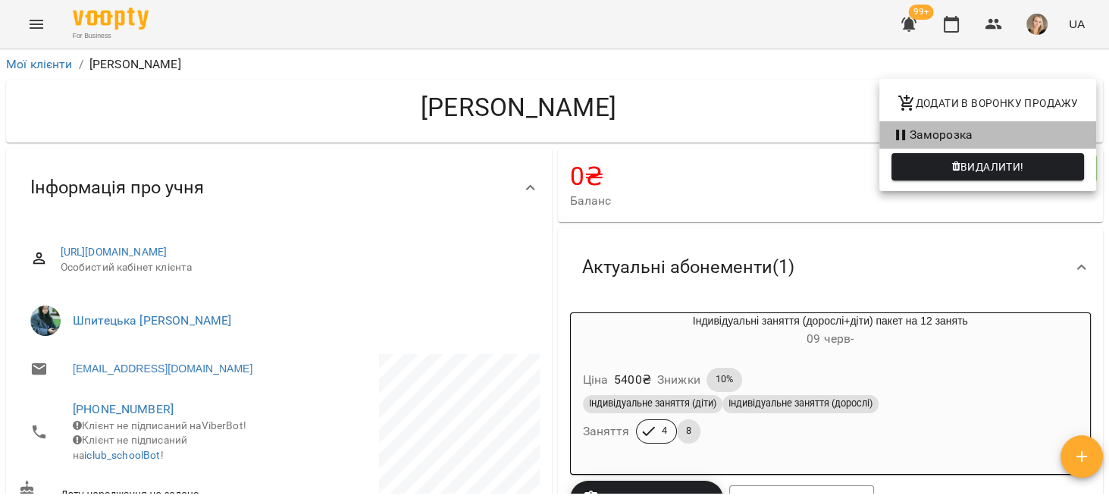
click at [929, 135] on li "Заморозка" at bounding box center [987, 134] width 217 height 27
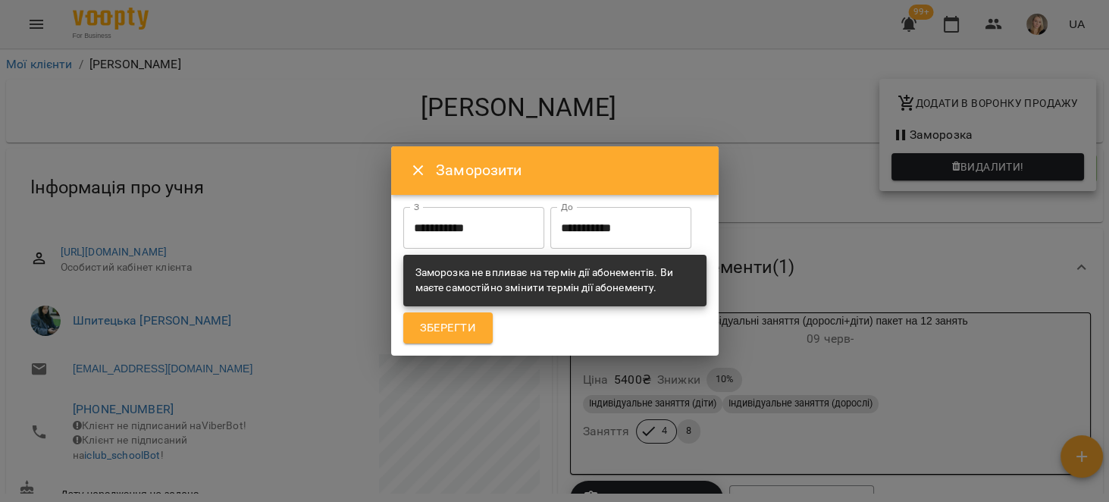
click at [550, 249] on input "**********" at bounding box center [620, 228] width 141 height 42
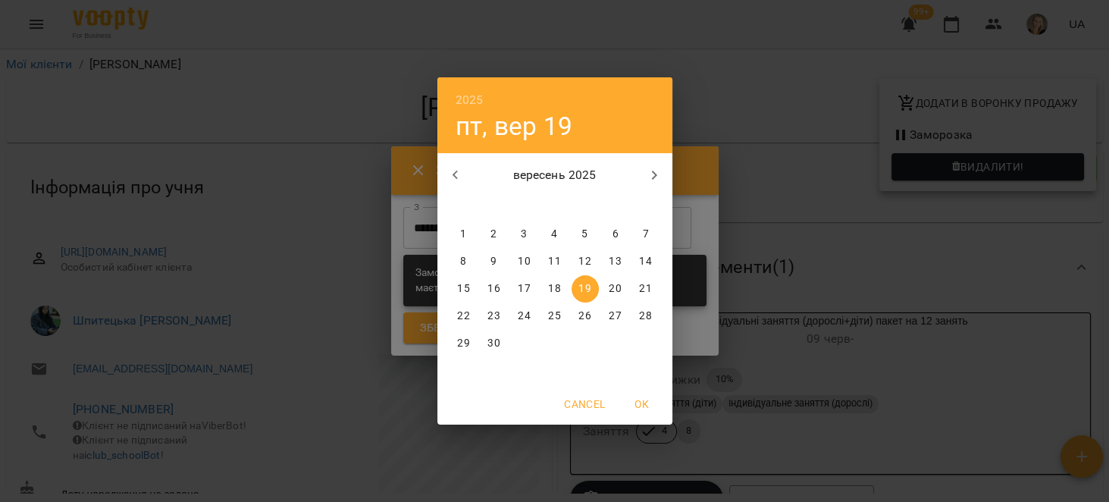
click at [490, 341] on p "30" at bounding box center [493, 343] width 12 height 15
type input "**********"
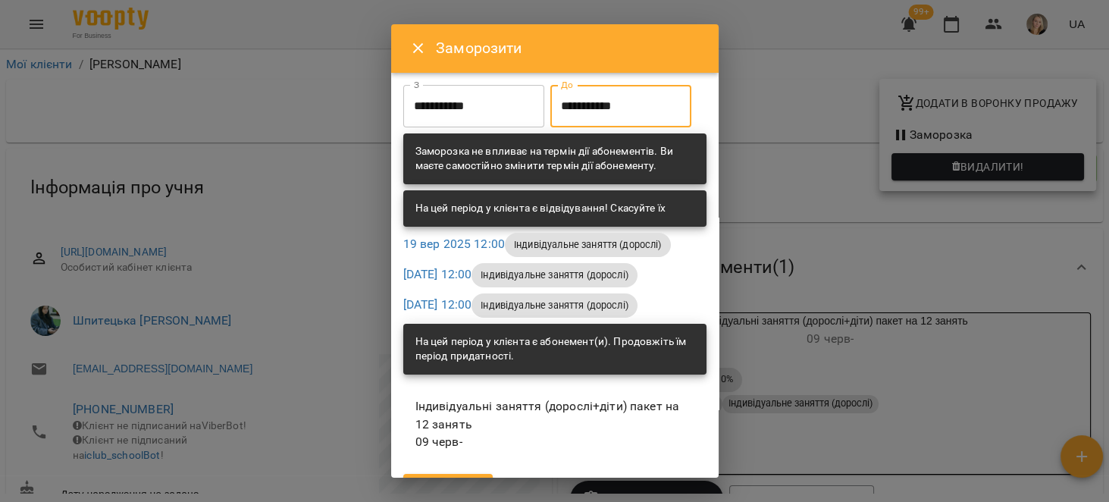
scroll to position [87, 0]
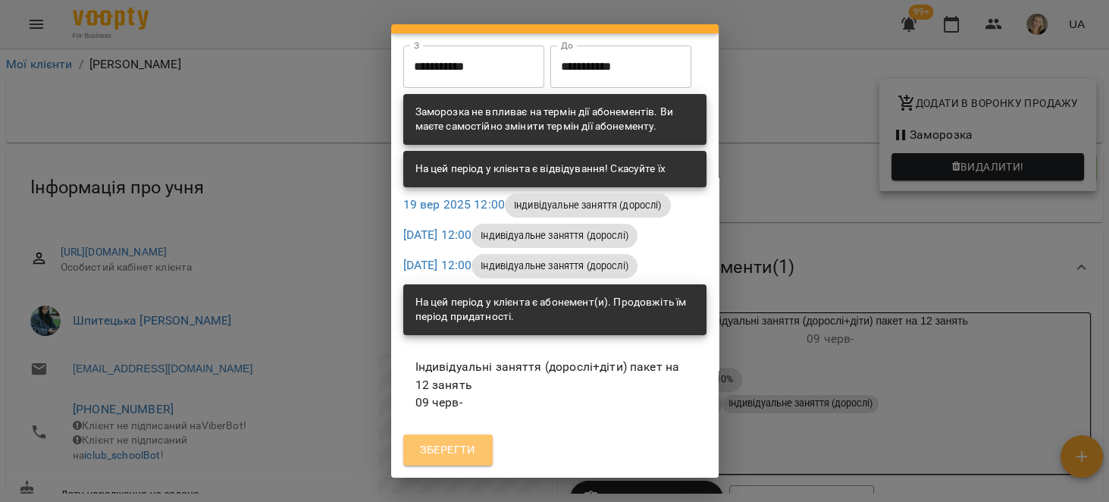
click at [455, 441] on span "Зберегти" at bounding box center [448, 450] width 56 height 20
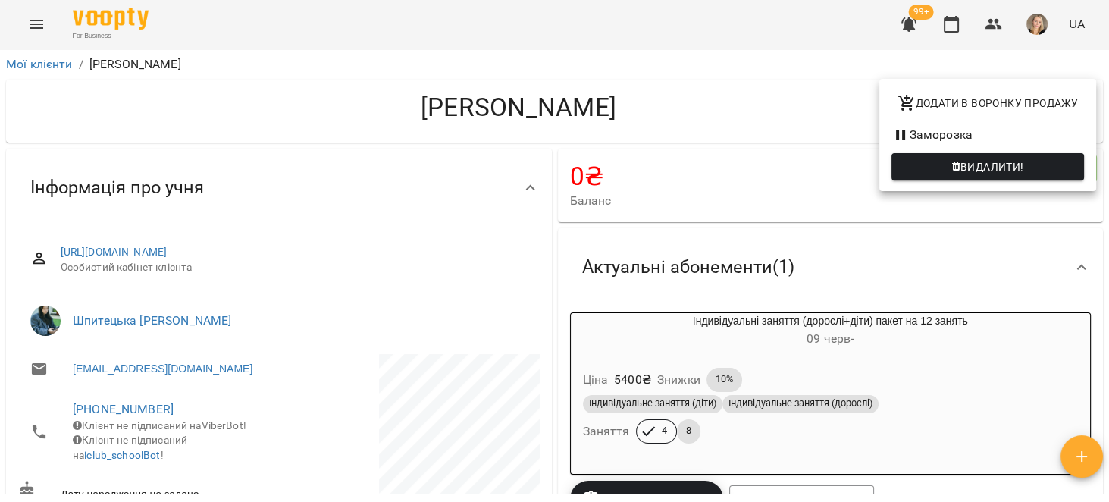
click at [437, 246] on div at bounding box center [554, 251] width 1109 height 502
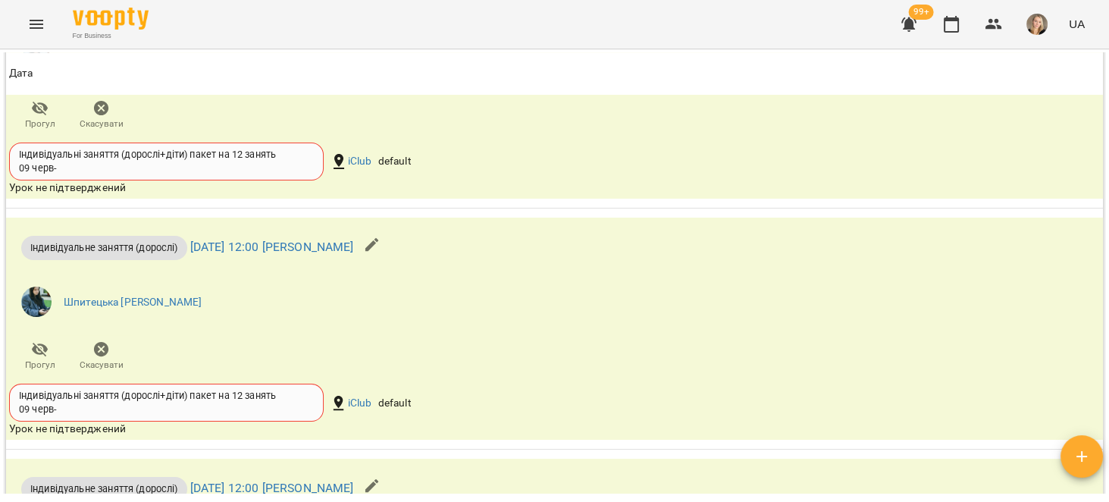
scroll to position [1443, 0]
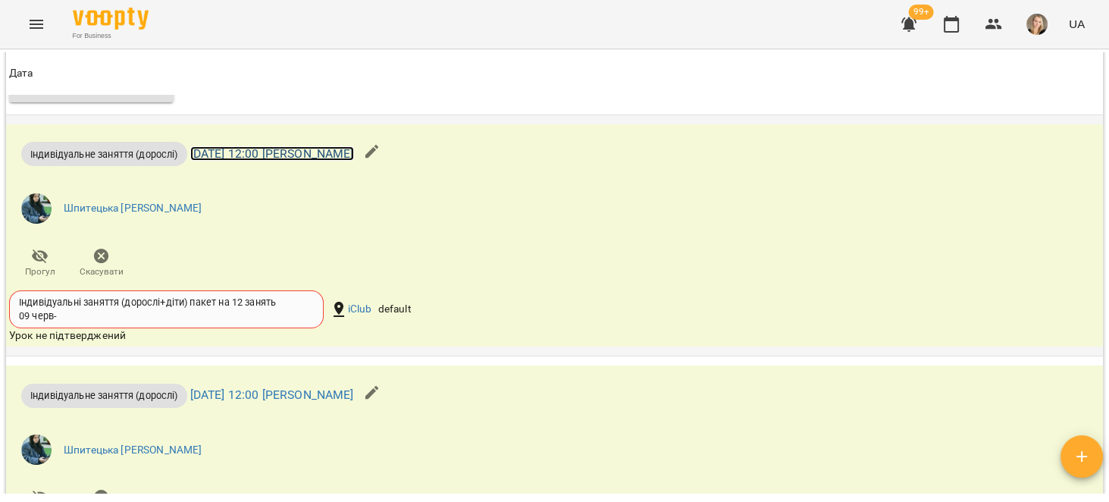
click at [322, 161] on link "вт 16 вер 2025 12:00 Софія Шпитецька" at bounding box center [272, 153] width 164 height 14
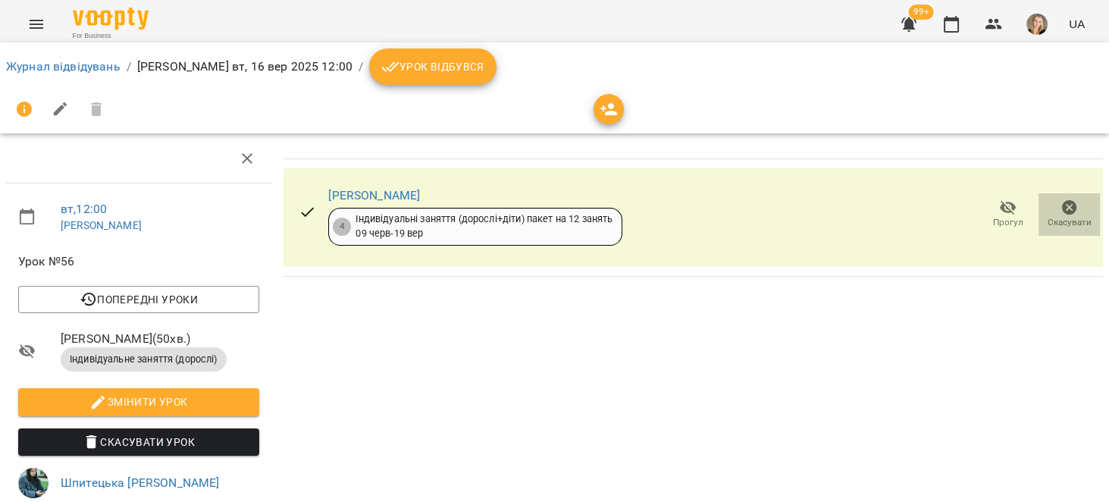
click at [1072, 216] on span "Скасувати" at bounding box center [1069, 222] width 44 height 13
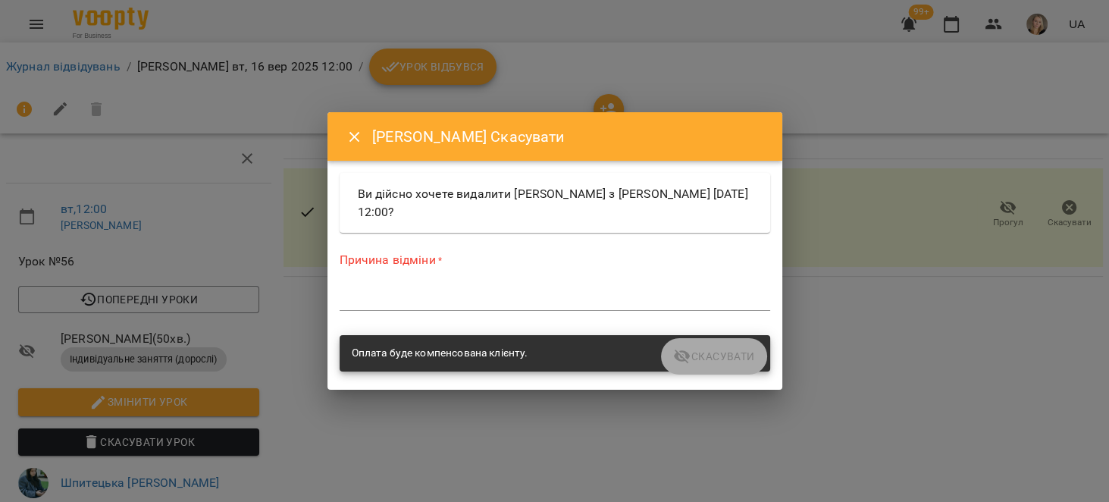
click at [556, 300] on textarea at bounding box center [555, 298] width 430 height 14
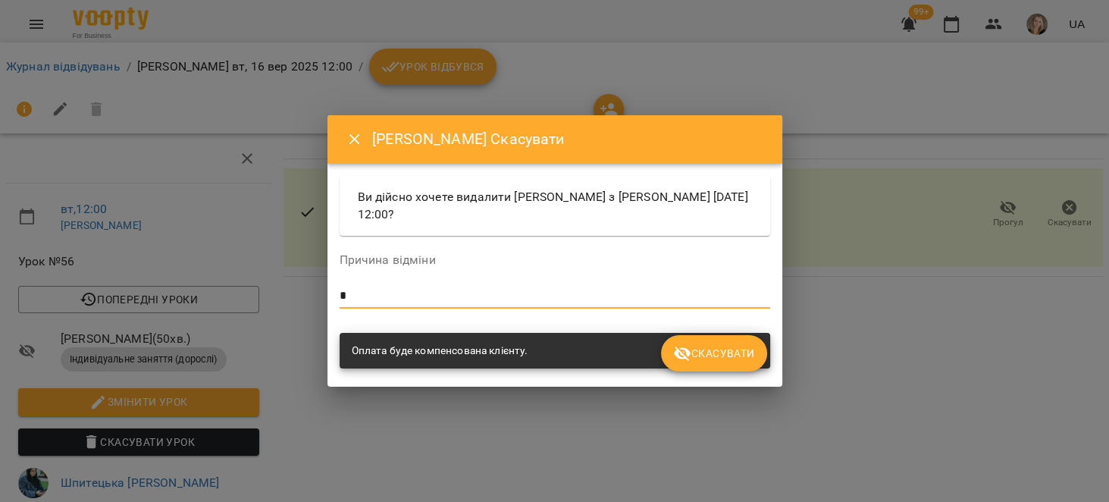
type textarea "*"
click at [741, 368] on button "Скасувати" at bounding box center [713, 353] width 105 height 36
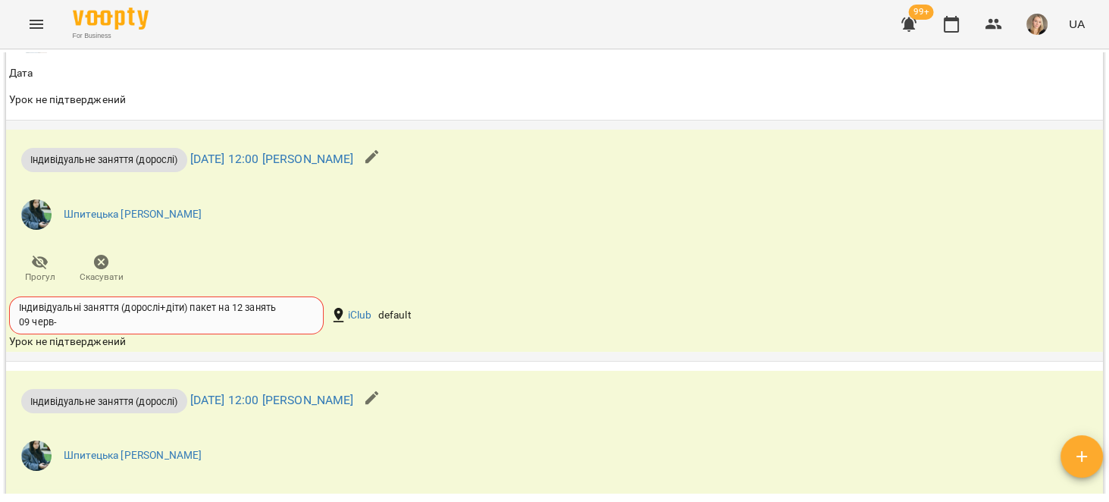
scroll to position [1588, 0]
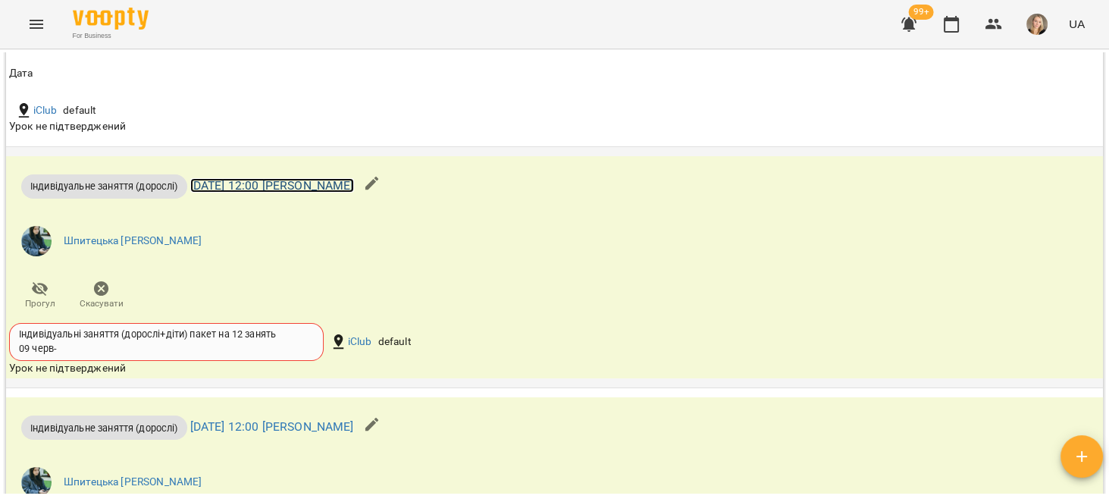
click at [348, 192] on link "чт 18 вер 2025 12:00 Софія Шпитецька" at bounding box center [272, 185] width 164 height 14
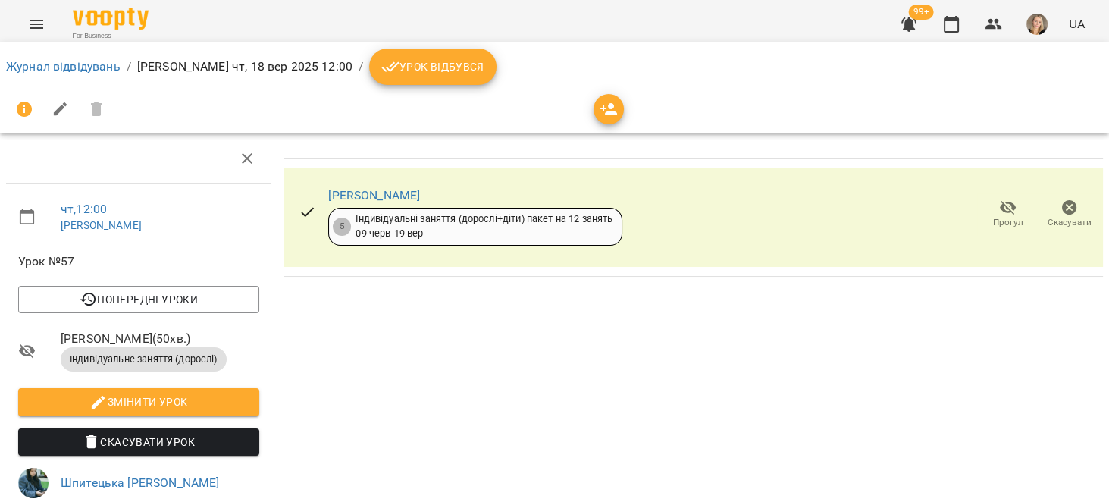
click at [1064, 223] on span "Скасувати" at bounding box center [1069, 222] width 44 height 13
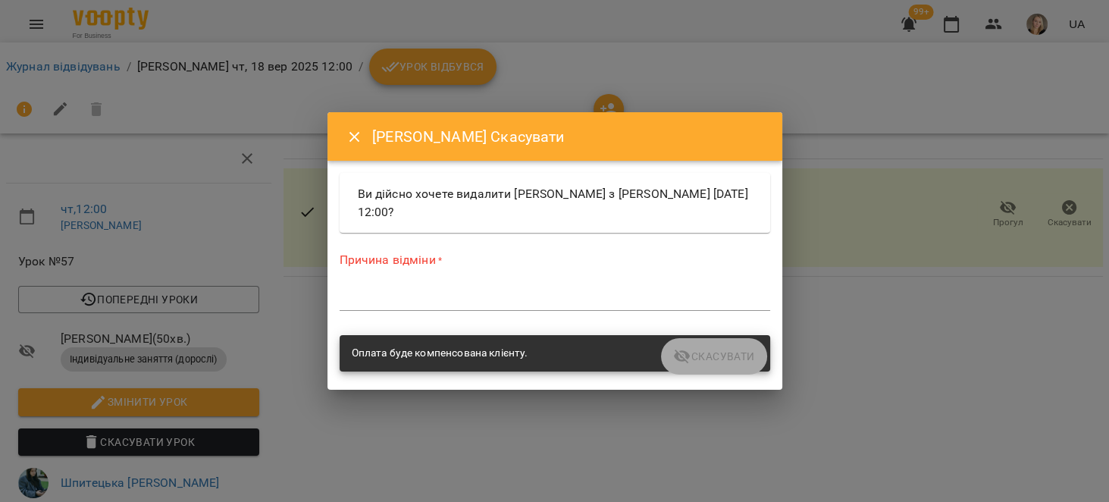
click at [483, 295] on textarea at bounding box center [555, 298] width 430 height 14
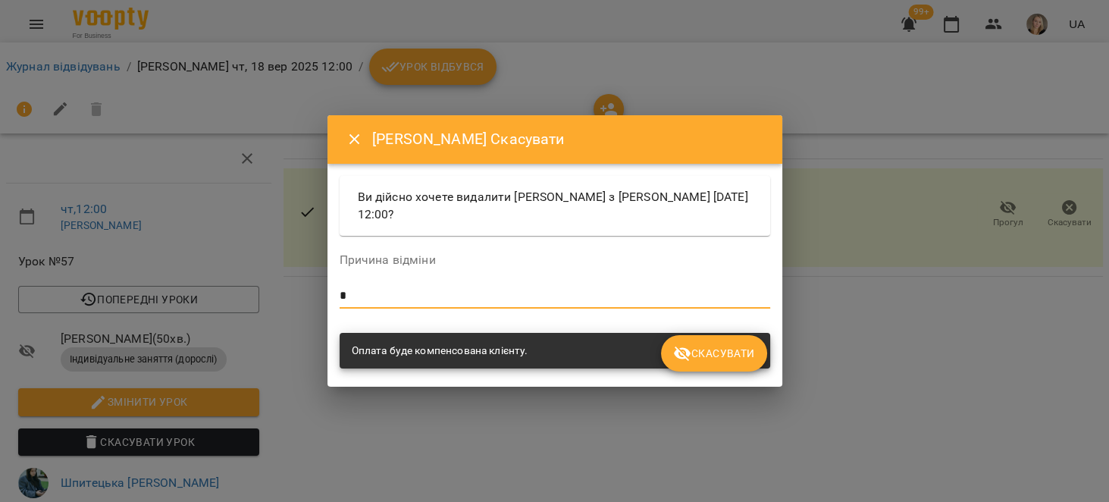
type textarea "*"
click at [741, 341] on button "Скасувати" at bounding box center [713, 353] width 105 height 36
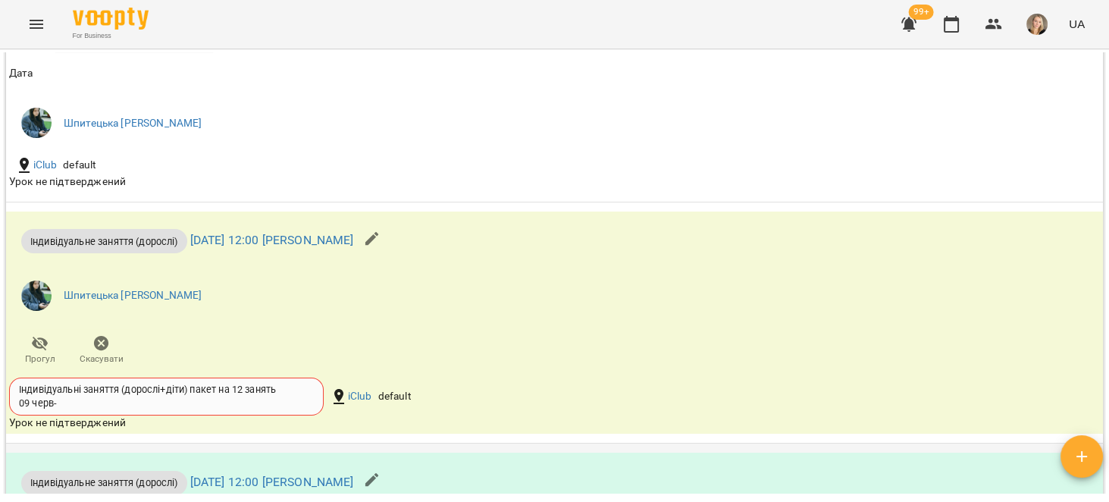
scroll to position [1828, 0]
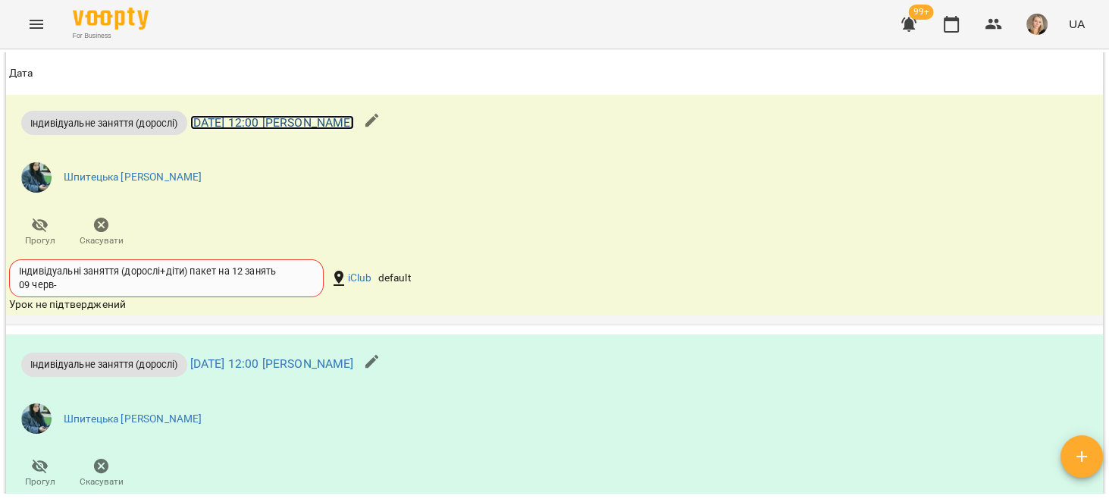
click at [298, 130] on link "пт 19 вер 2025 12:00 Софія Шпитецька" at bounding box center [272, 122] width 164 height 14
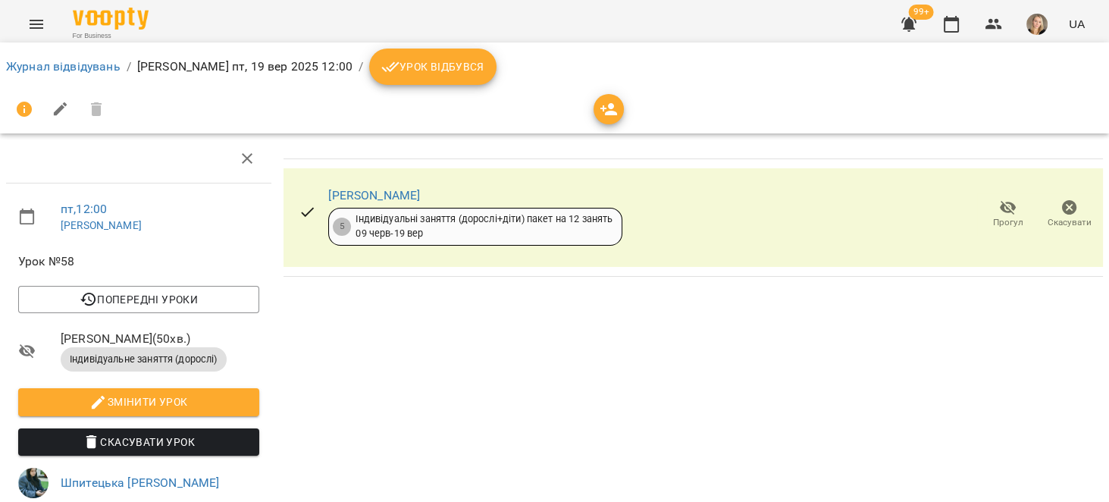
click at [1060, 212] on icon "button" at bounding box center [1069, 208] width 18 height 18
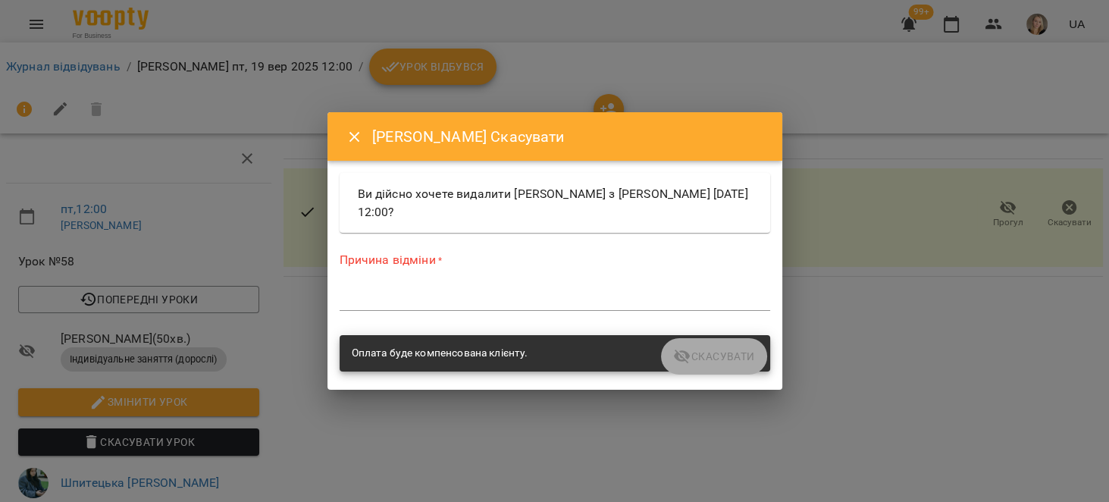
click at [581, 302] on textarea at bounding box center [555, 298] width 430 height 14
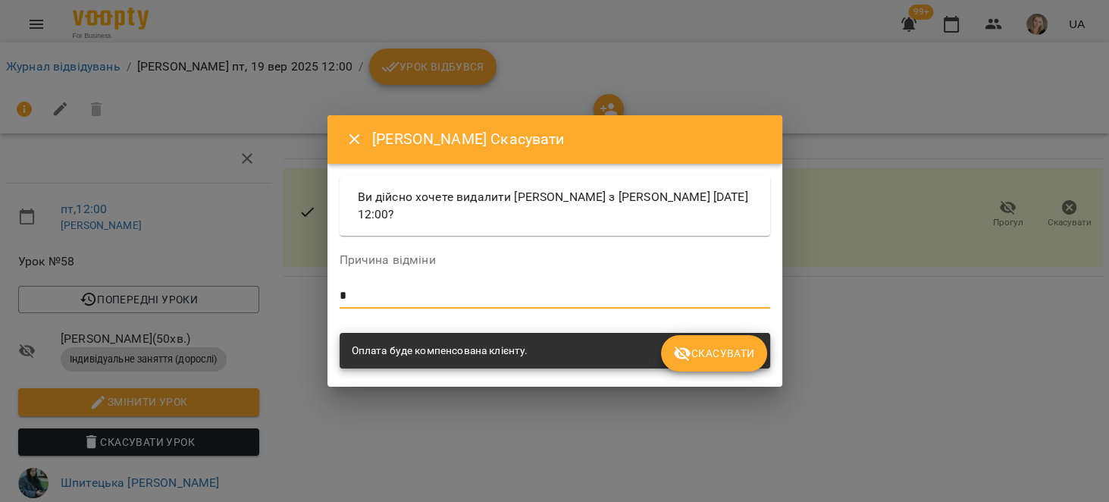
type textarea "*"
click at [730, 370] on button "Скасувати" at bounding box center [713, 353] width 105 height 36
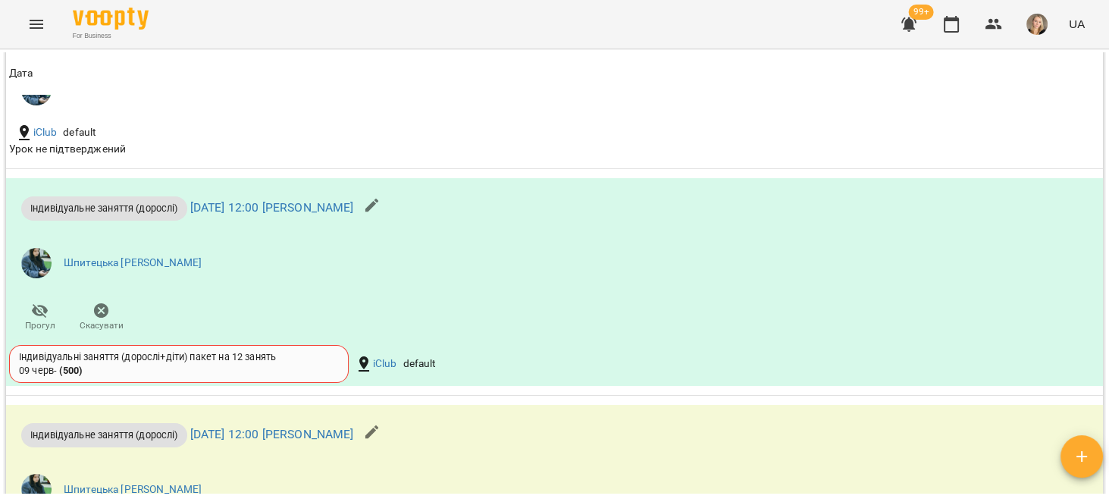
scroll to position [2020, 0]
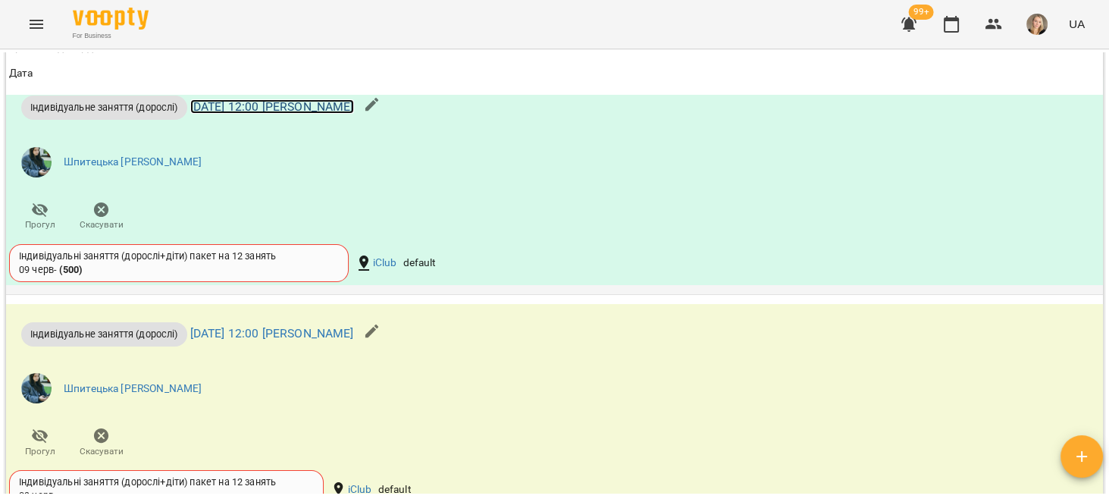
click at [343, 114] on link "вт 23 вер 2025 12:00 Софія Шпитецька" at bounding box center [272, 106] width 164 height 14
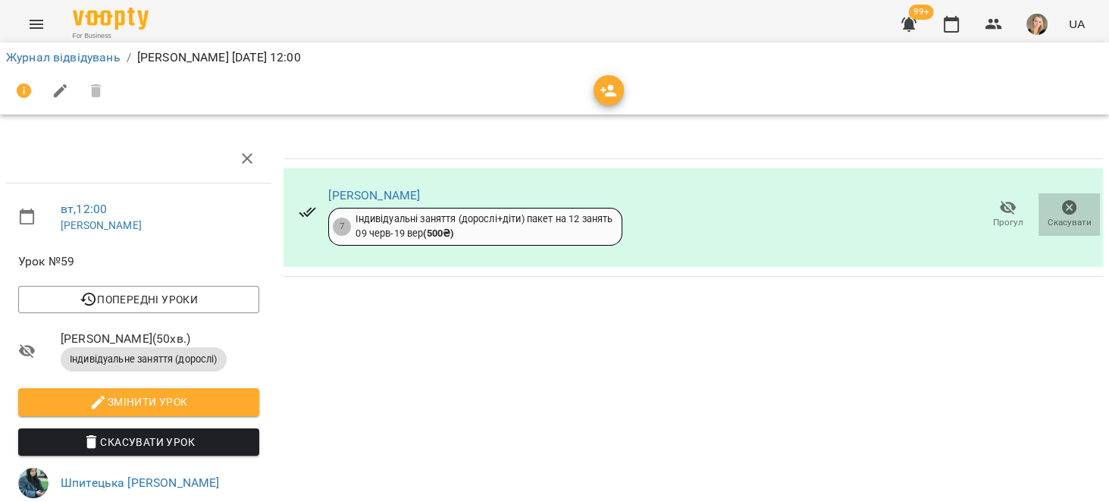
click at [1062, 222] on span "Скасувати" at bounding box center [1069, 222] width 44 height 13
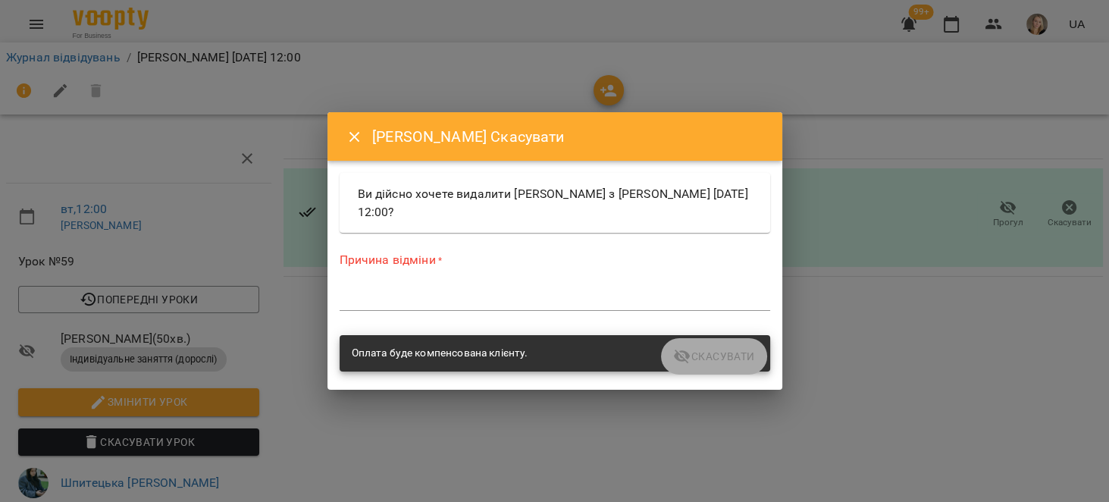
click at [515, 290] on div "*" at bounding box center [555, 298] width 430 height 24
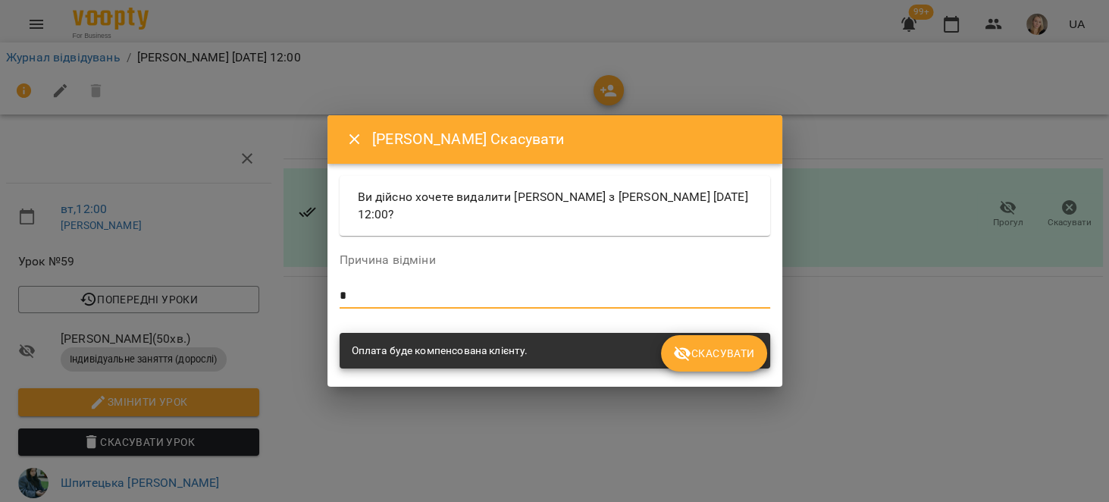
type textarea "*"
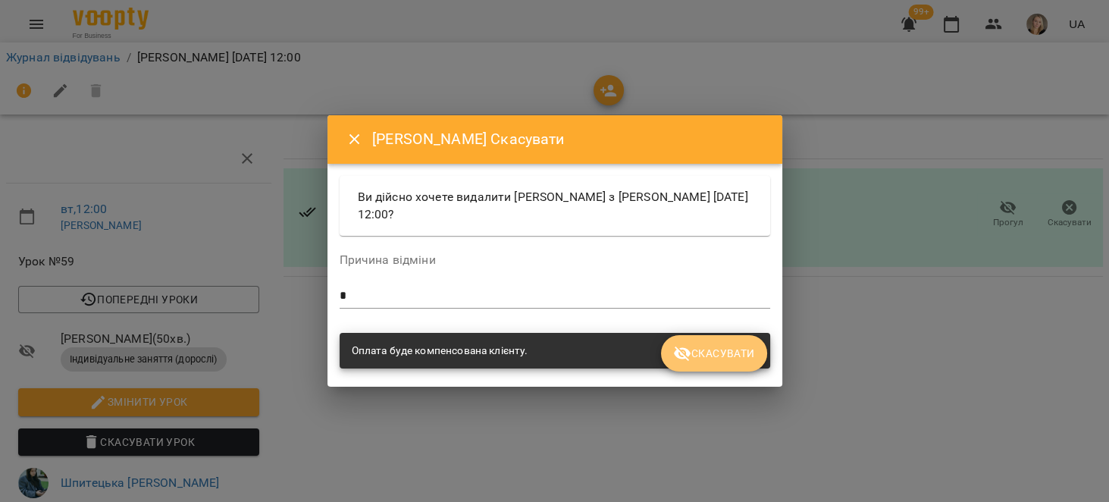
click at [701, 346] on span "Скасувати" at bounding box center [713, 353] width 81 height 18
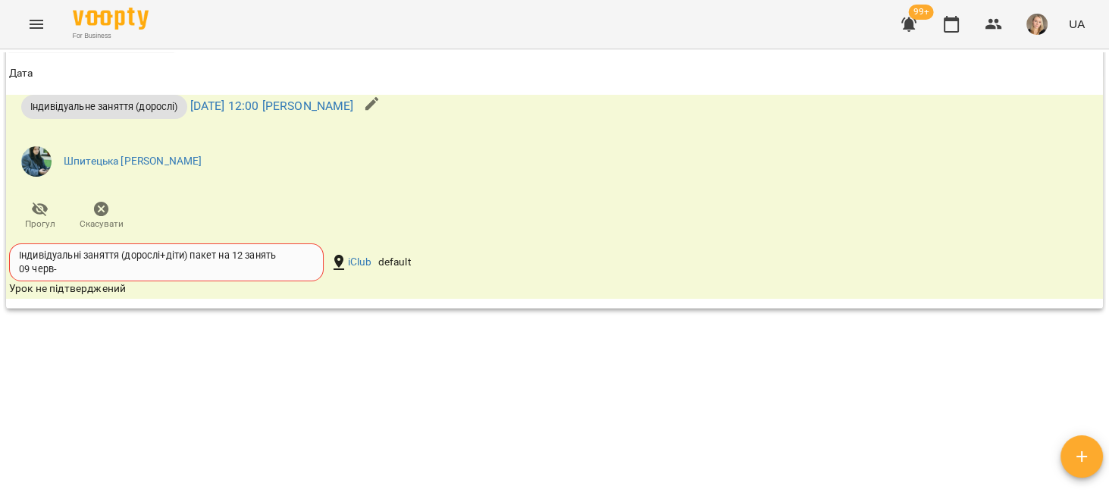
scroll to position [2117, 0]
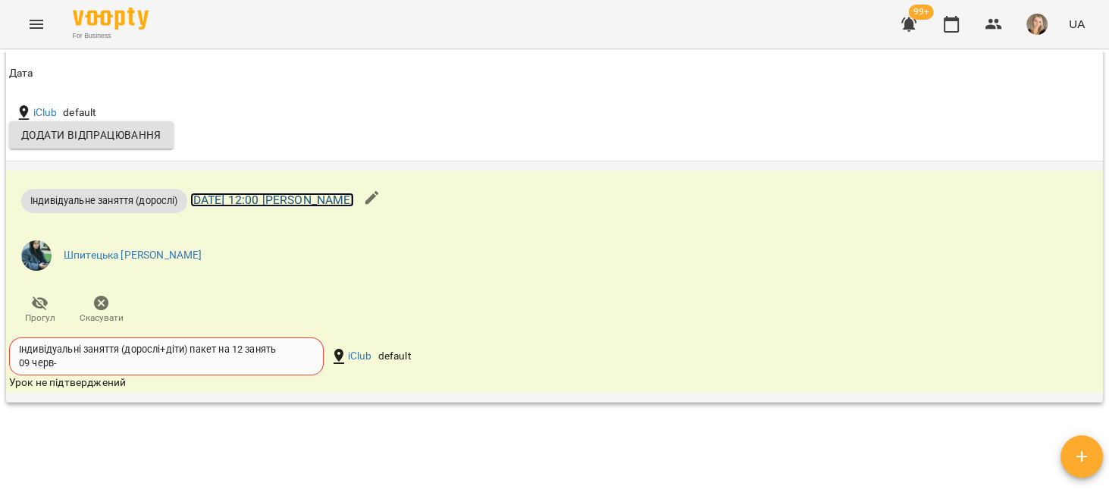
click at [340, 207] on link "чт 25 вер 2025 12:00 Софія Шпитецька" at bounding box center [272, 199] width 164 height 14
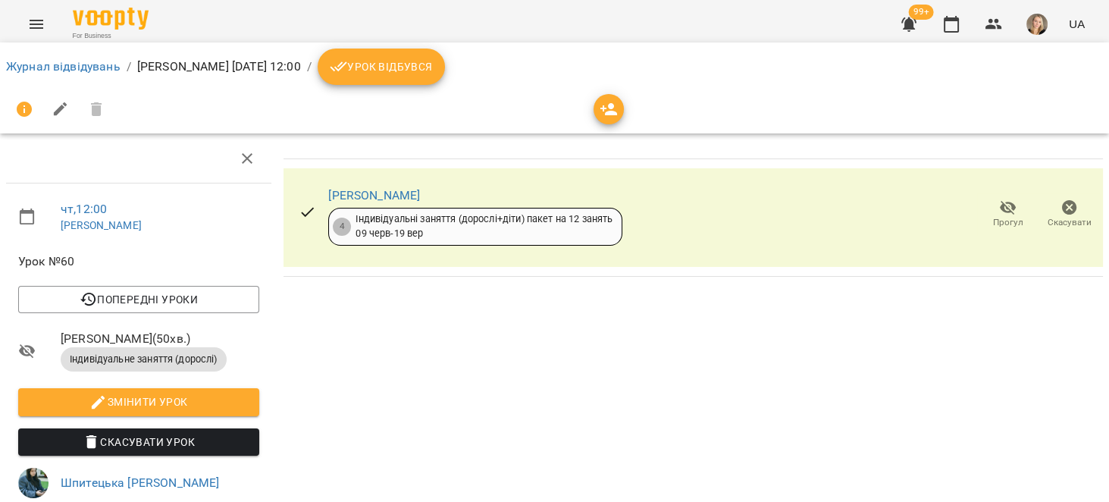
click at [1062, 218] on span "Скасувати" at bounding box center [1069, 222] width 44 height 13
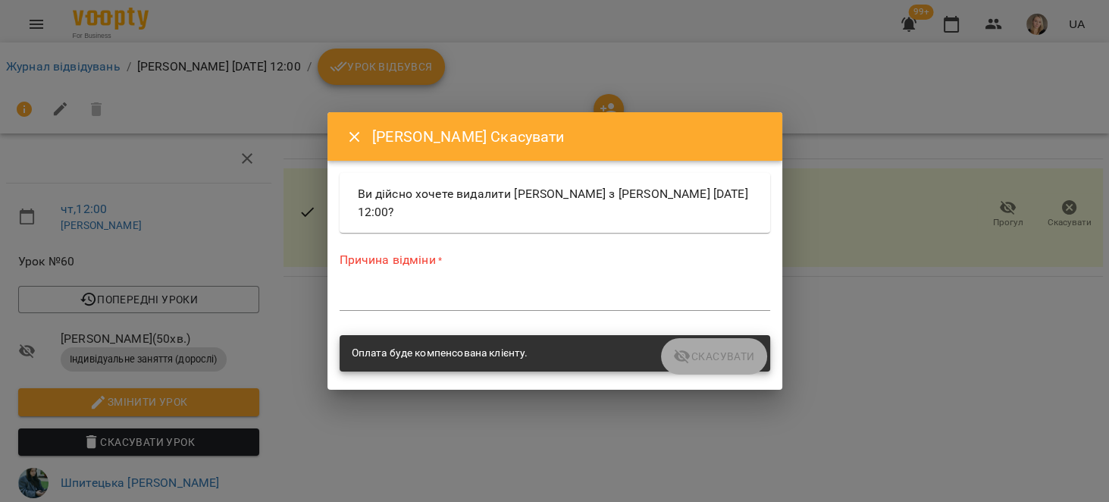
click at [484, 283] on div "Причина відміни * *" at bounding box center [555, 284] width 430 height 66
click at [484, 295] on textarea at bounding box center [555, 298] width 430 height 14
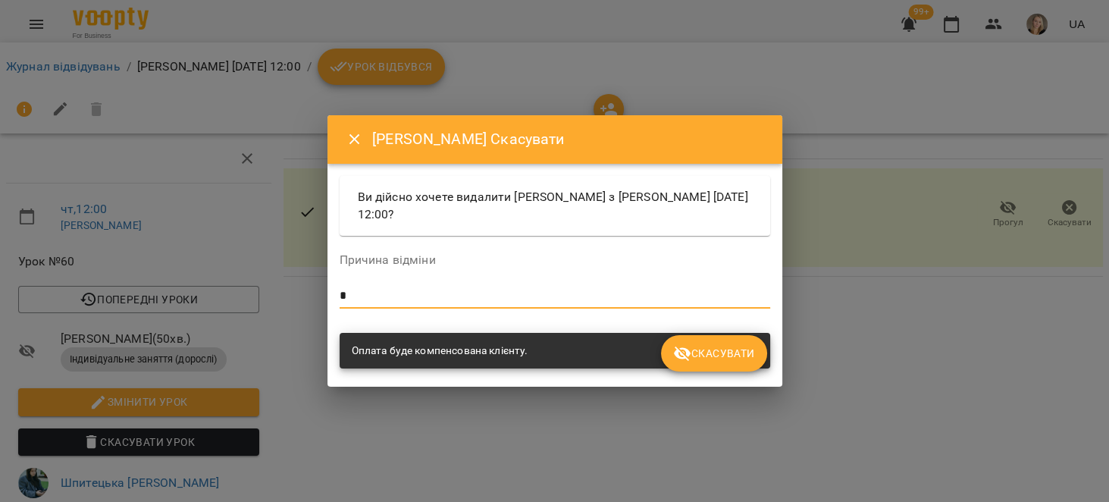
type textarea "*"
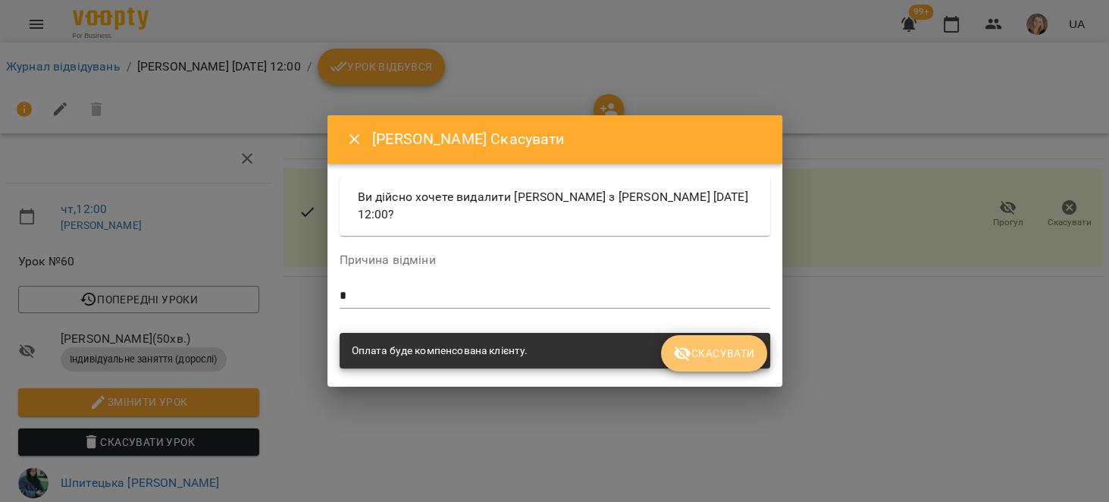
click at [705, 349] on span "Скасувати" at bounding box center [713, 353] width 81 height 18
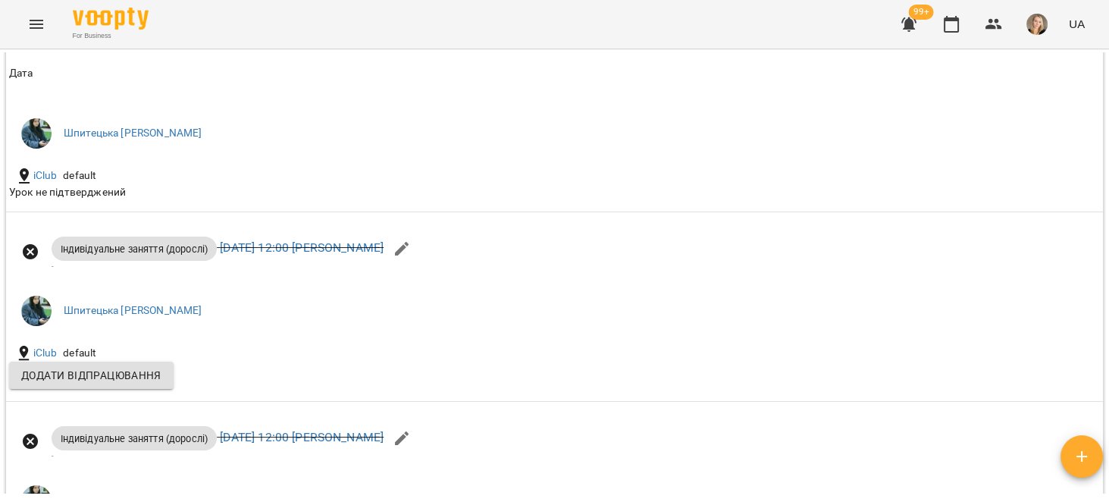
scroll to position [2155, 0]
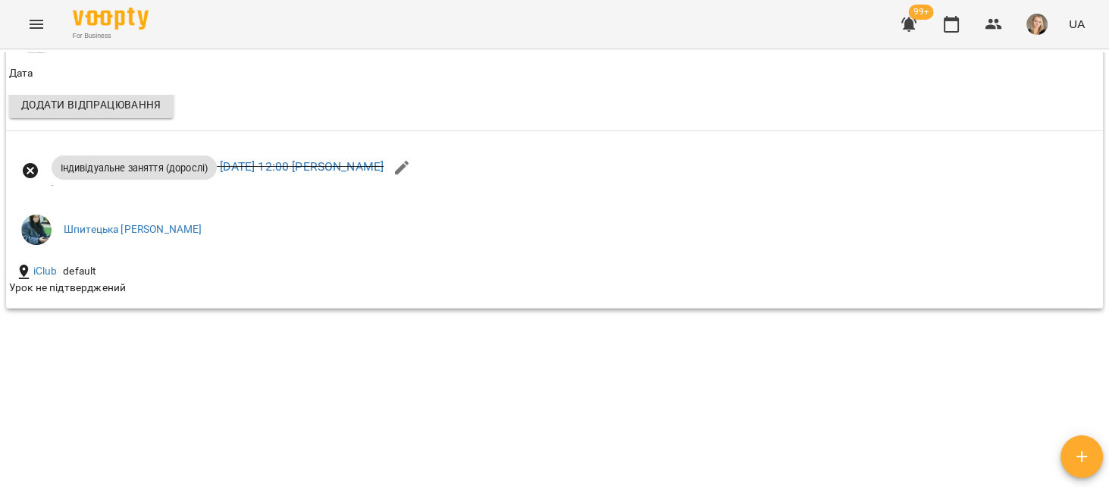
click at [900, 30] on button "button" at bounding box center [908, 24] width 36 height 36
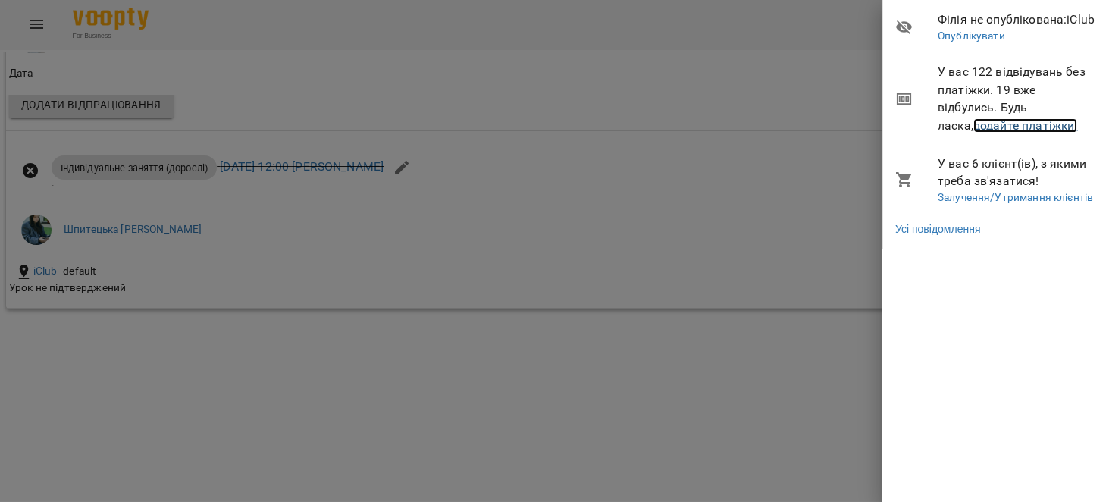
click at [1034, 130] on link "додайте платіжки!" at bounding box center [1025, 125] width 105 height 14
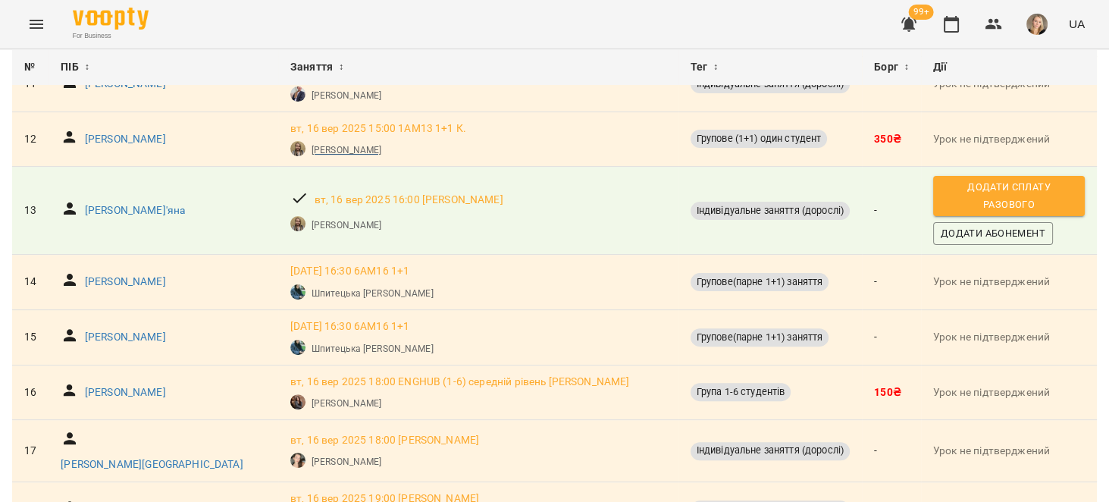
scroll to position [721, 0]
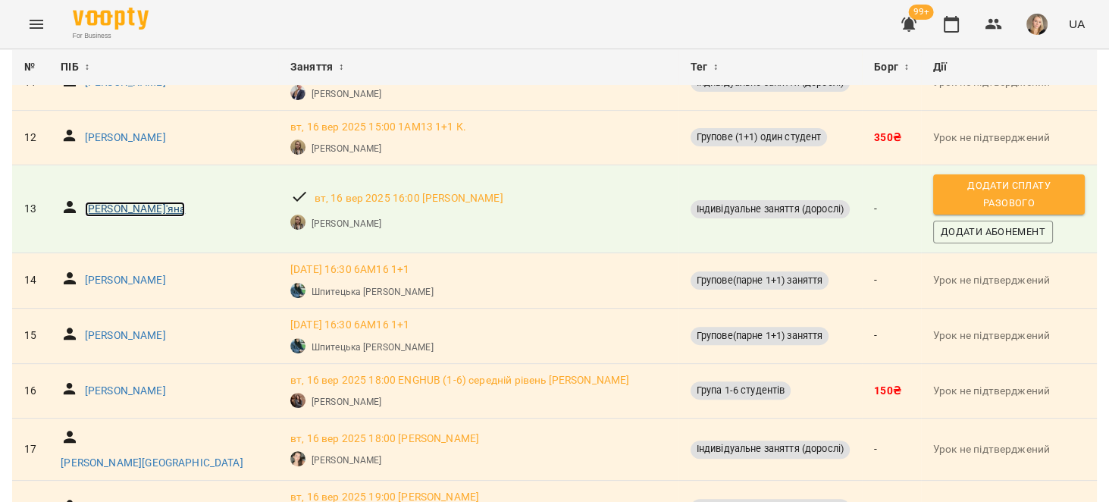
click at [114, 217] on p "Нагорняк Мар'яна" at bounding box center [135, 209] width 101 height 15
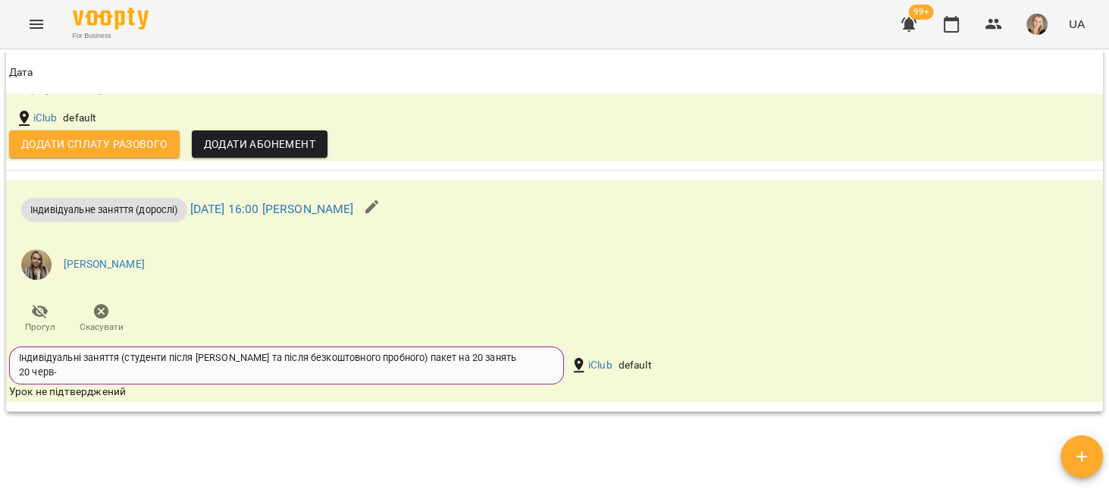
scroll to position [1525, 0]
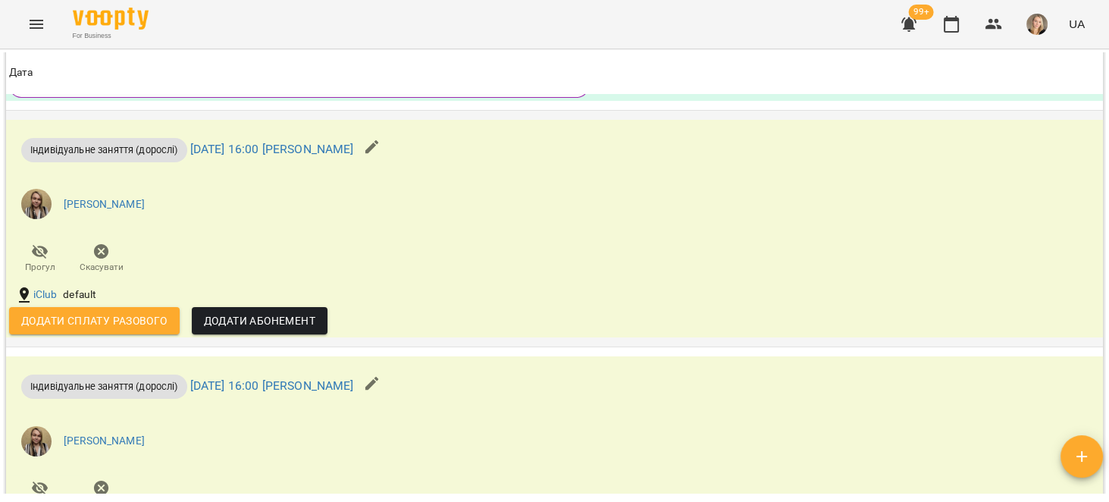
click at [103, 258] on icon "button" at bounding box center [101, 252] width 18 height 18
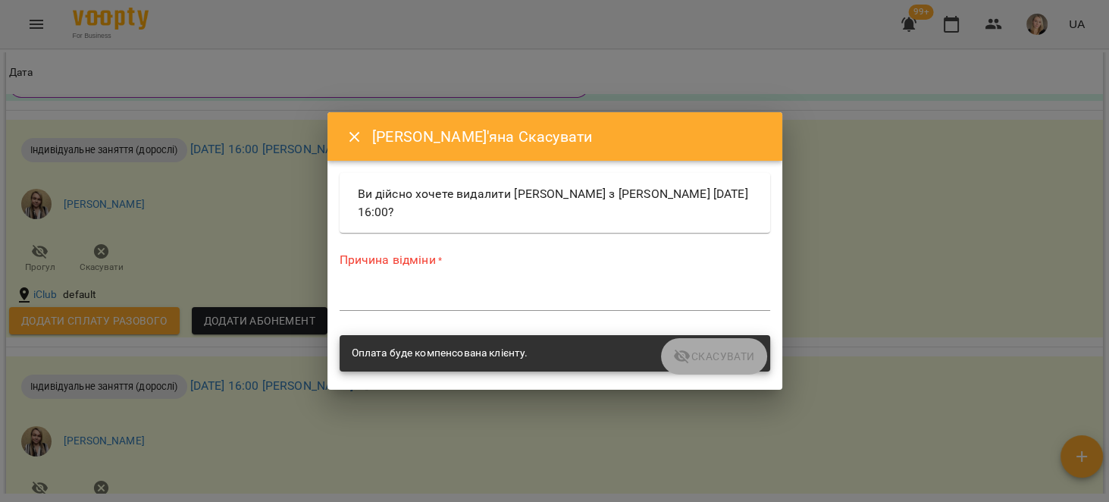
click at [530, 299] on textarea at bounding box center [555, 298] width 430 height 14
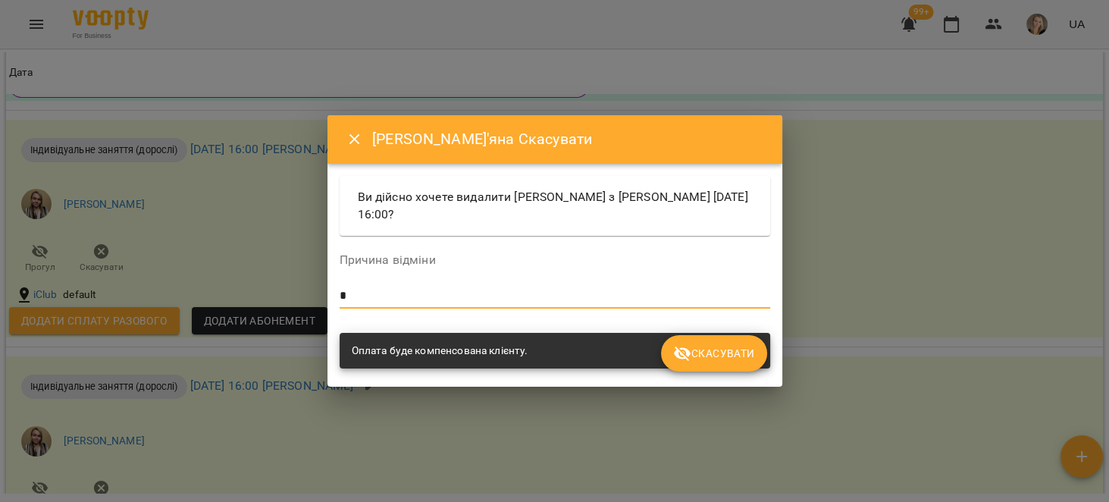
type textarea "*"
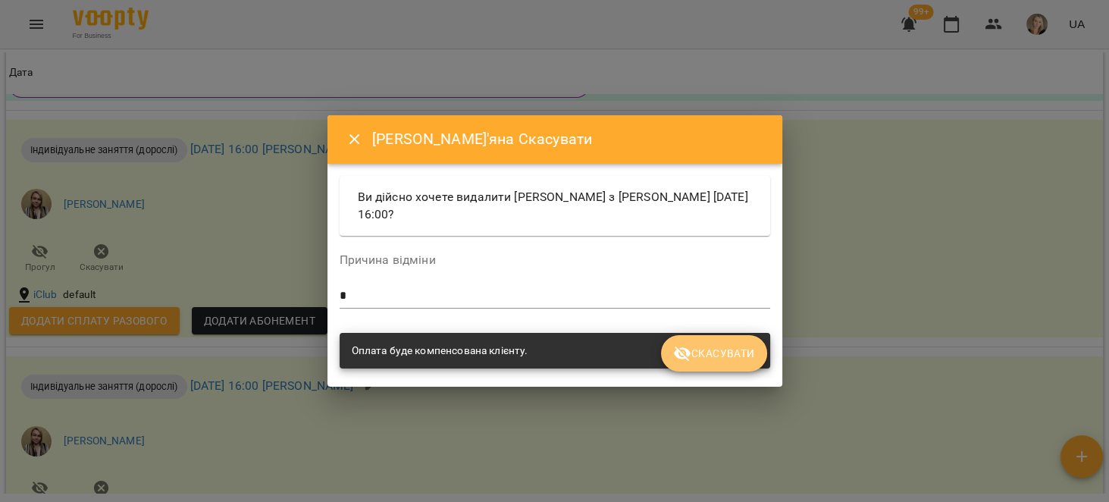
click at [712, 359] on span "Скасувати" at bounding box center [713, 353] width 81 height 18
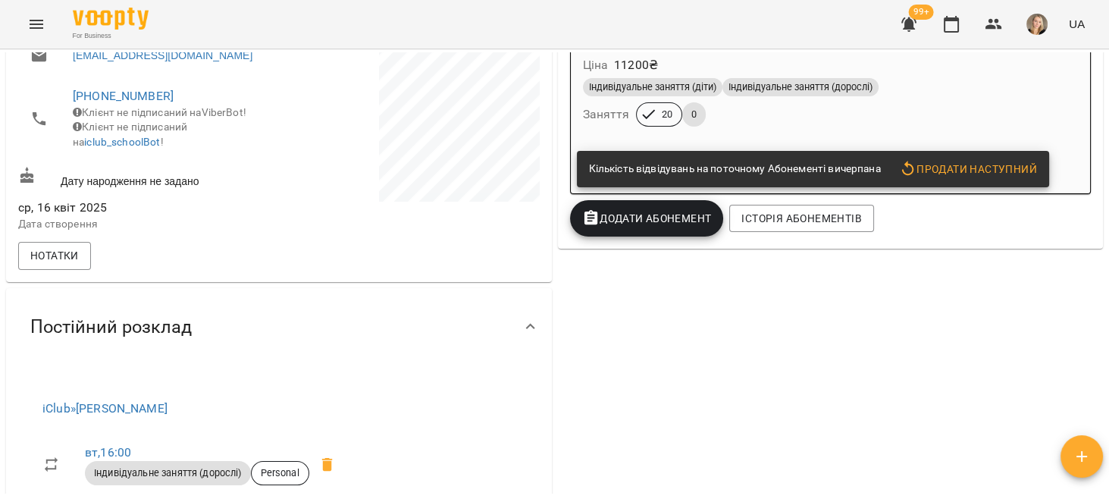
scroll to position [73, 0]
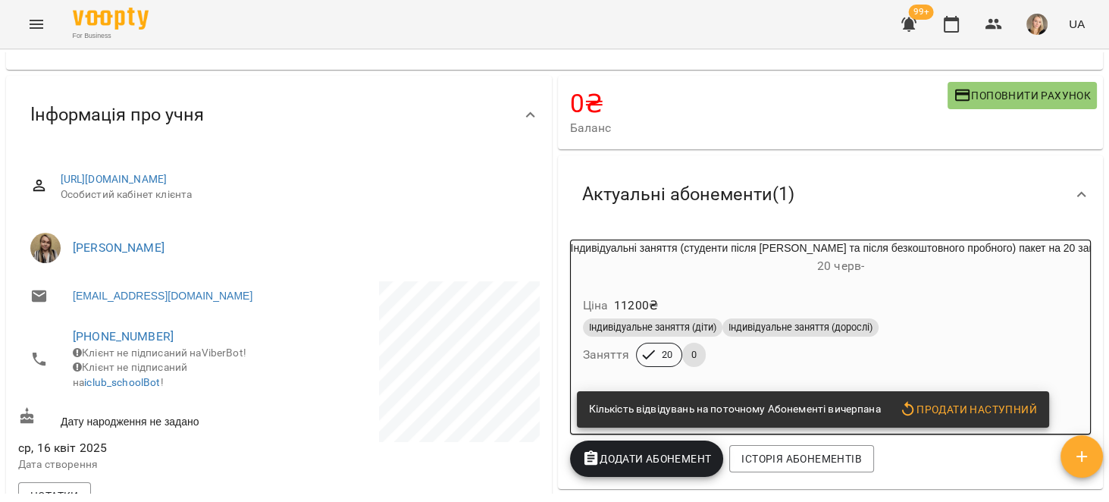
click at [960, 414] on span "Продати наступний" at bounding box center [968, 409] width 138 height 18
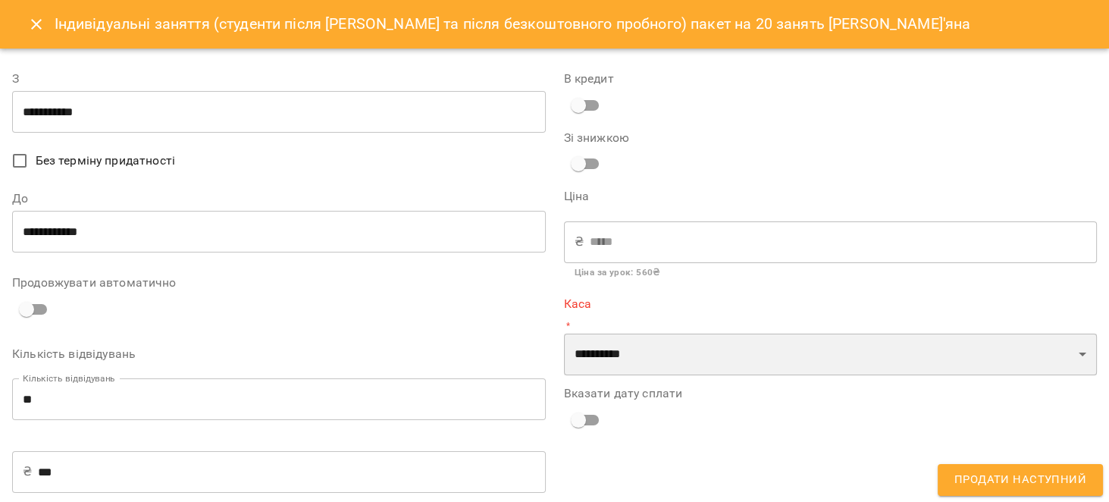
click at [641, 346] on select "**********" at bounding box center [831, 354] width 534 height 42
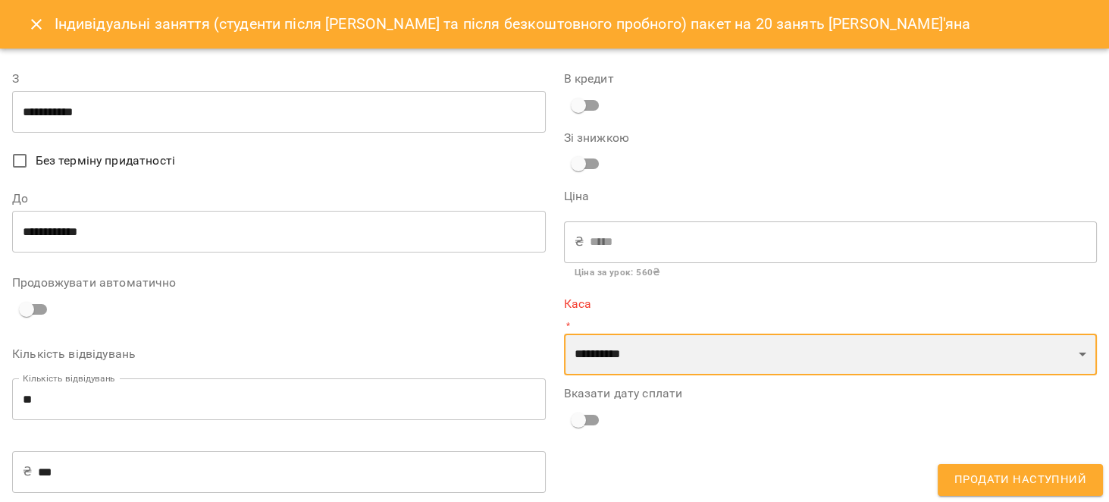
select select "****"
click at [564, 333] on select "**********" at bounding box center [831, 354] width 534 height 42
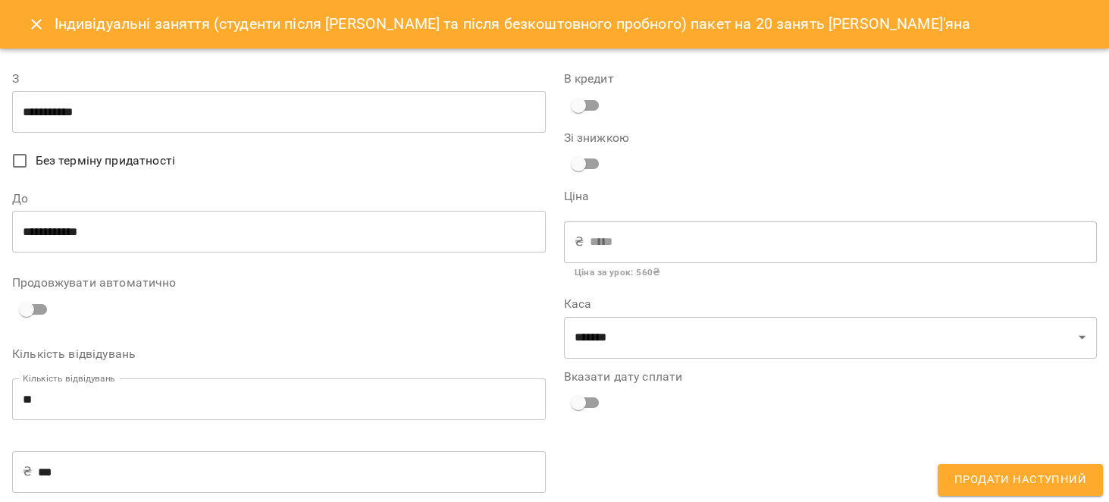
click at [47, 159] on span "Без терміну придатності" at bounding box center [105, 161] width 139 height 18
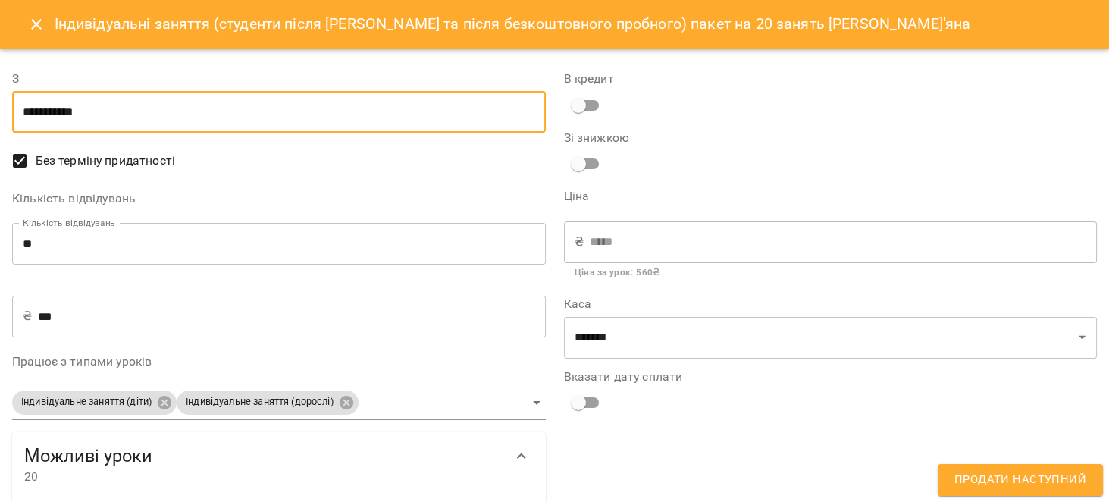
click at [119, 116] on input "**********" at bounding box center [279, 112] width 534 height 42
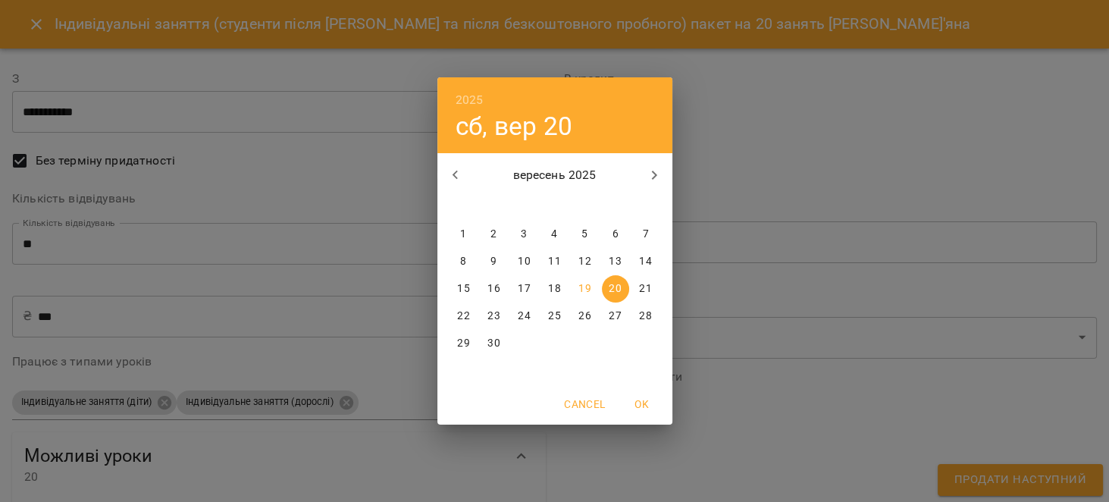
click at [552, 292] on p "18" at bounding box center [554, 288] width 12 height 15
type input "**********"
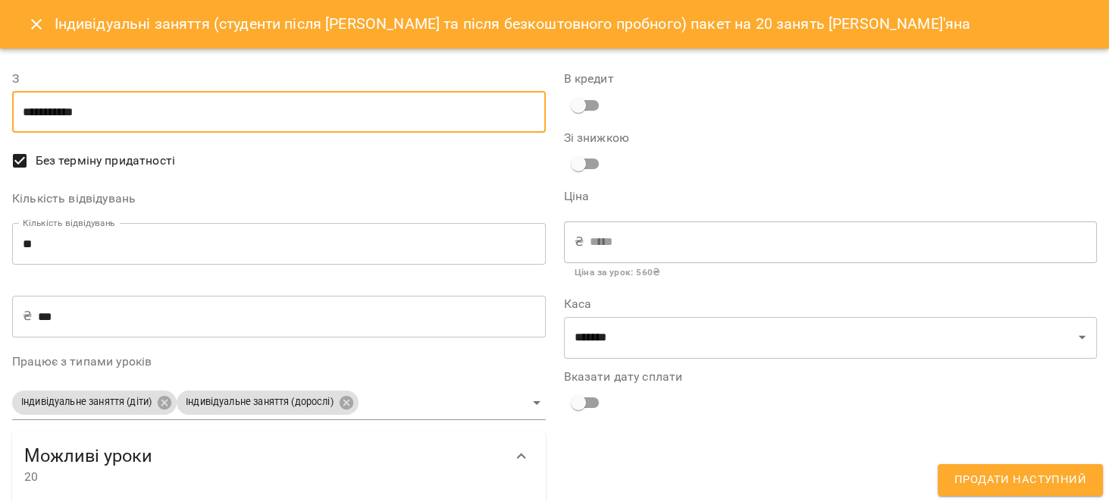
click at [1056, 487] on span "Продати наступний" at bounding box center [1020, 480] width 132 height 20
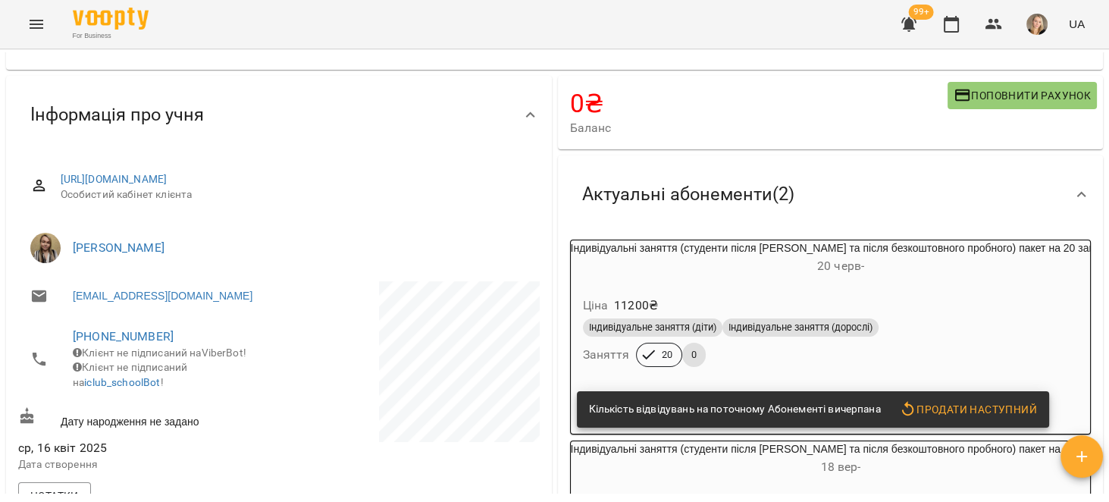
click at [972, 264] on h6 "20 черв -" at bounding box center [841, 265] width 540 height 21
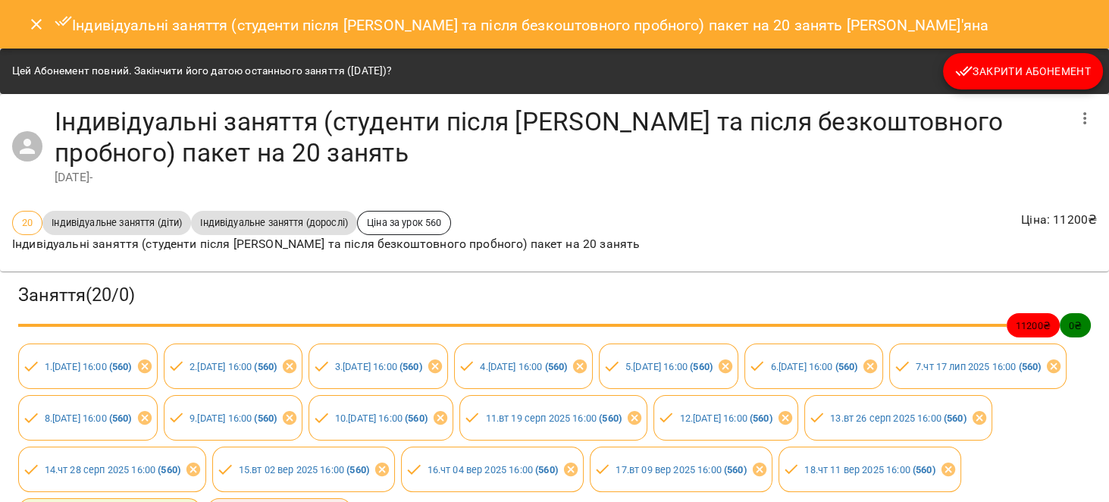
click at [998, 81] on button "Закрити Абонемент" at bounding box center [1023, 71] width 160 height 36
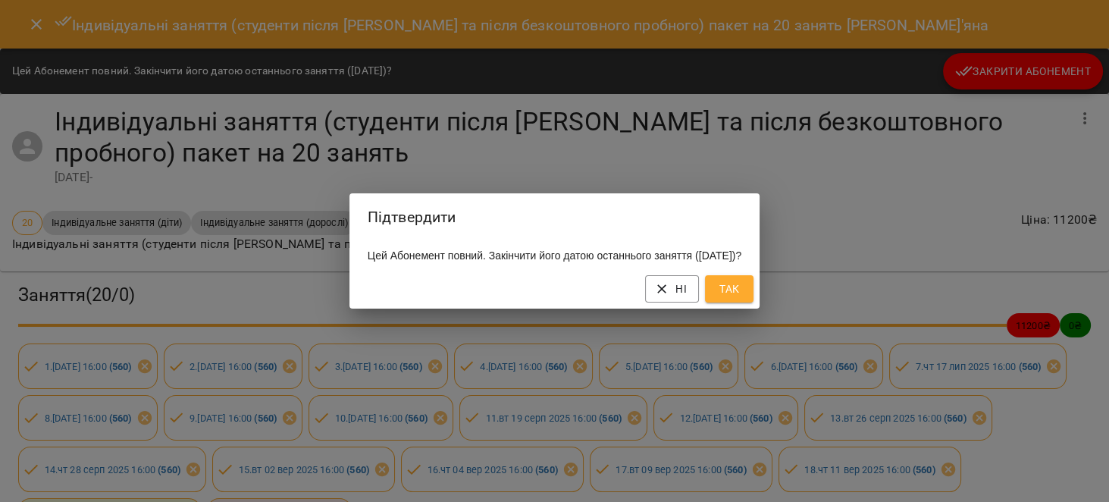
click at [736, 299] on button "Так" at bounding box center [729, 288] width 49 height 27
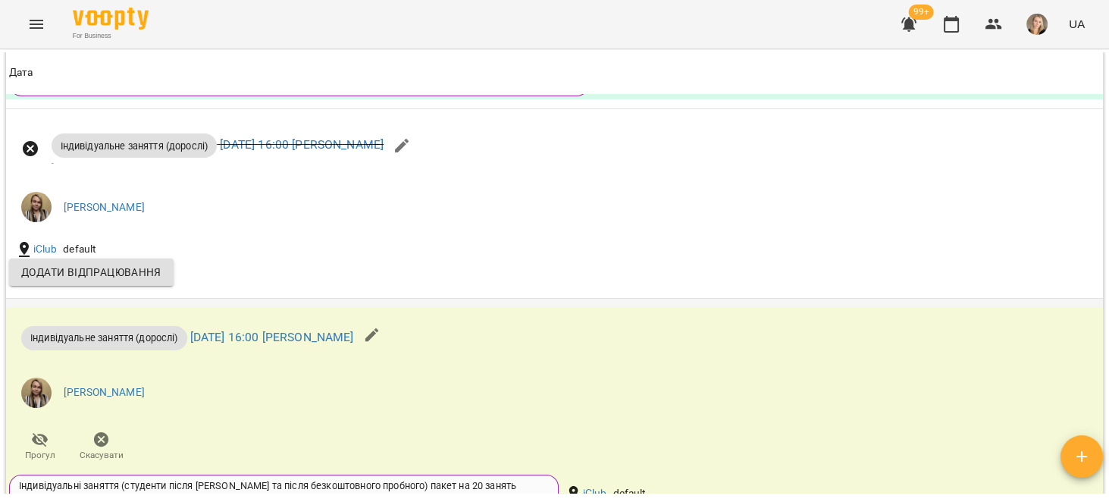
scroll to position [1468, 0]
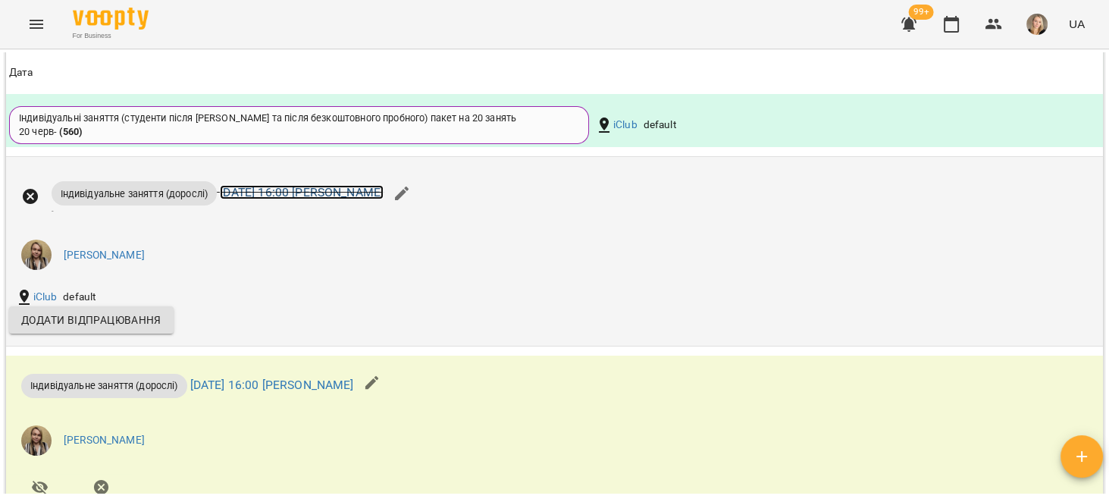
click at [383, 196] on link "вт 23 вер 2025 16:00 Ірина Куперштейн" at bounding box center [302, 192] width 164 height 14
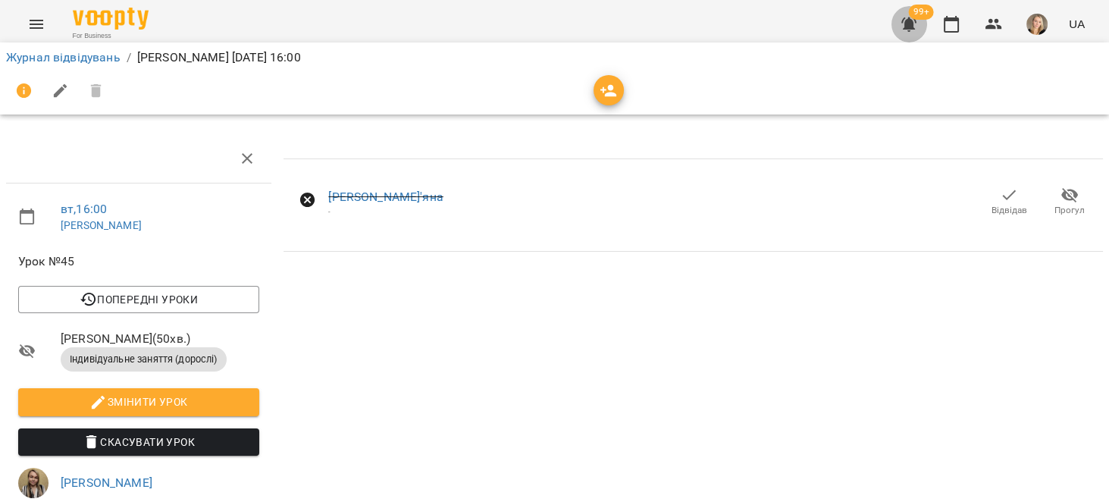
click at [895, 14] on button "button" at bounding box center [908, 24] width 36 height 36
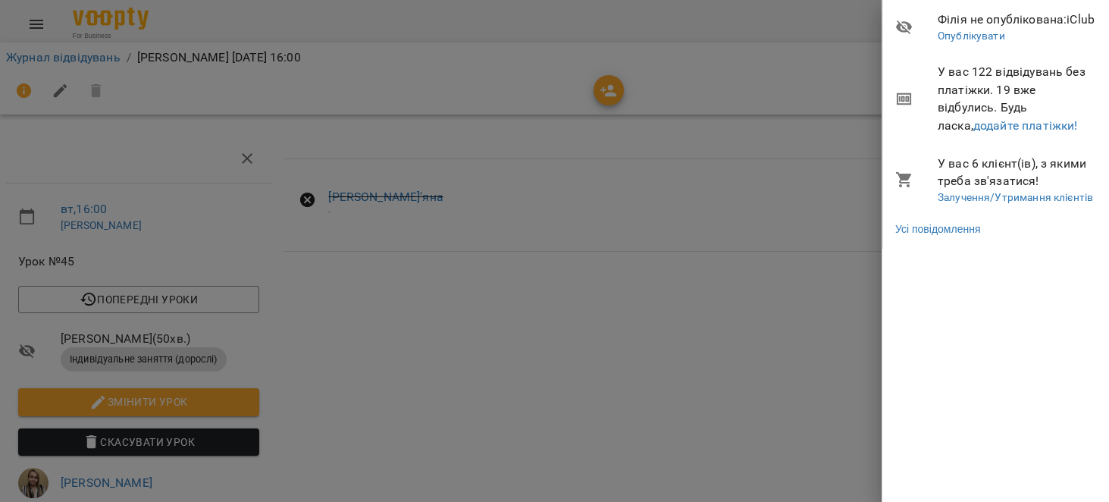
click at [1011, 136] on li "У вас 122 відвідувань без платіжки. 19 вже відбулись. Будь ласка, додайте платі…" at bounding box center [996, 98] width 227 height 89
click at [1003, 121] on link "додайте платіжки!" at bounding box center [1025, 125] width 105 height 14
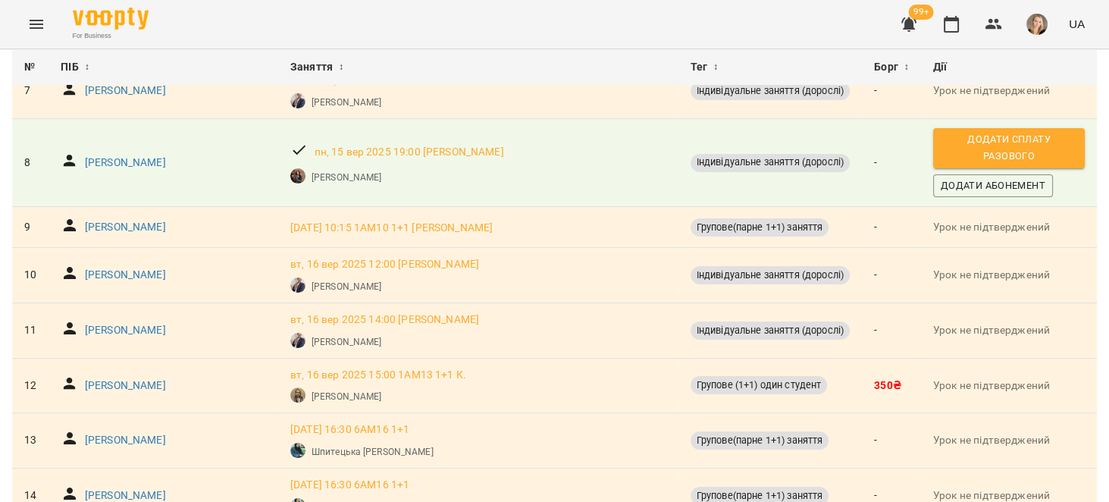
scroll to position [480, 0]
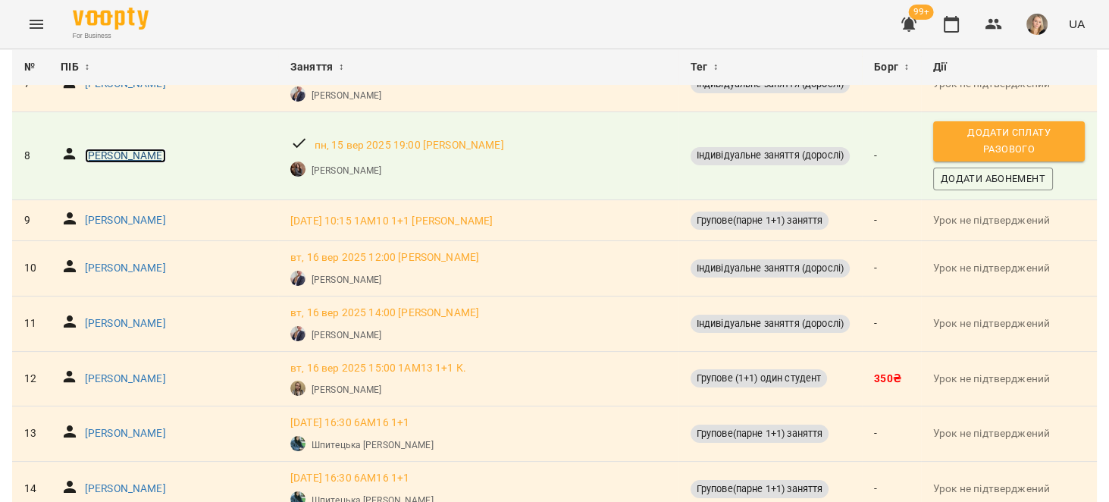
click at [164, 154] on p "[PERSON_NAME]" at bounding box center [125, 156] width 81 height 15
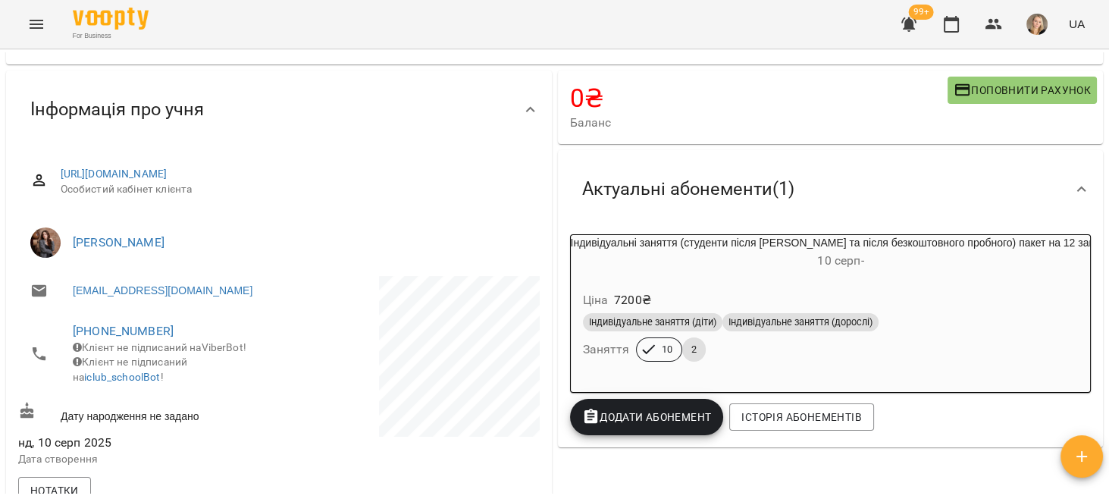
scroll to position [48, 0]
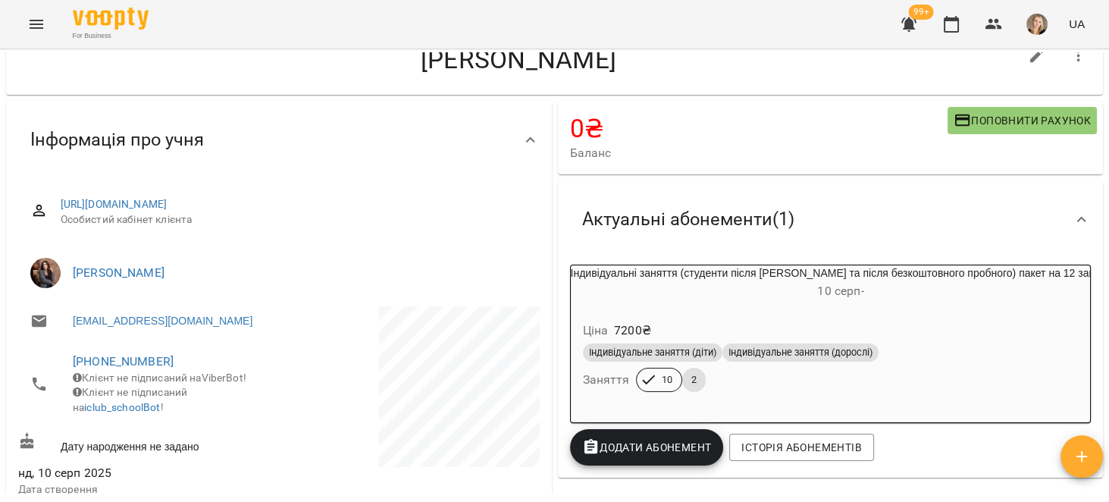
click at [1043, 326] on div "Ціна 7200 ₴" at bounding box center [831, 330] width 502 height 27
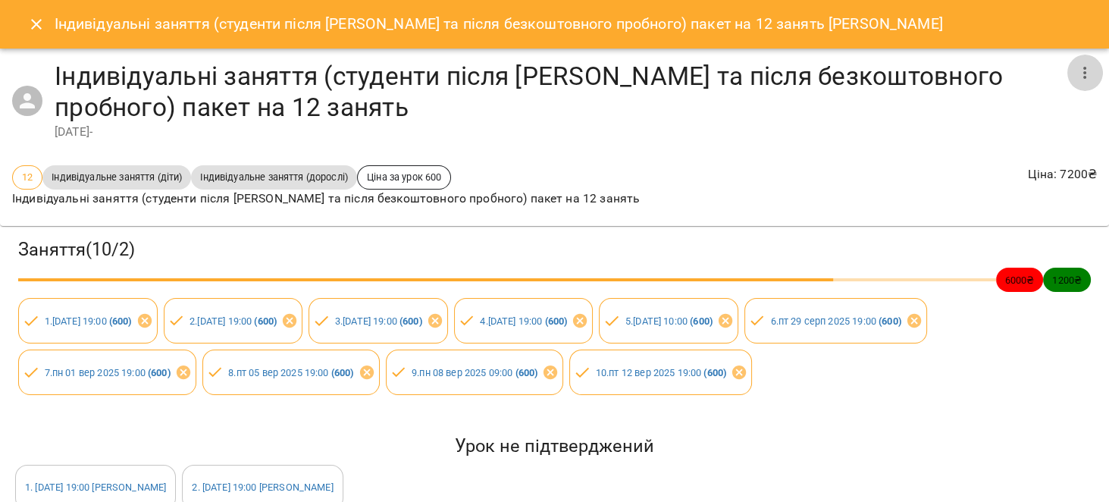
click at [1078, 70] on icon "button" at bounding box center [1084, 73] width 18 height 18
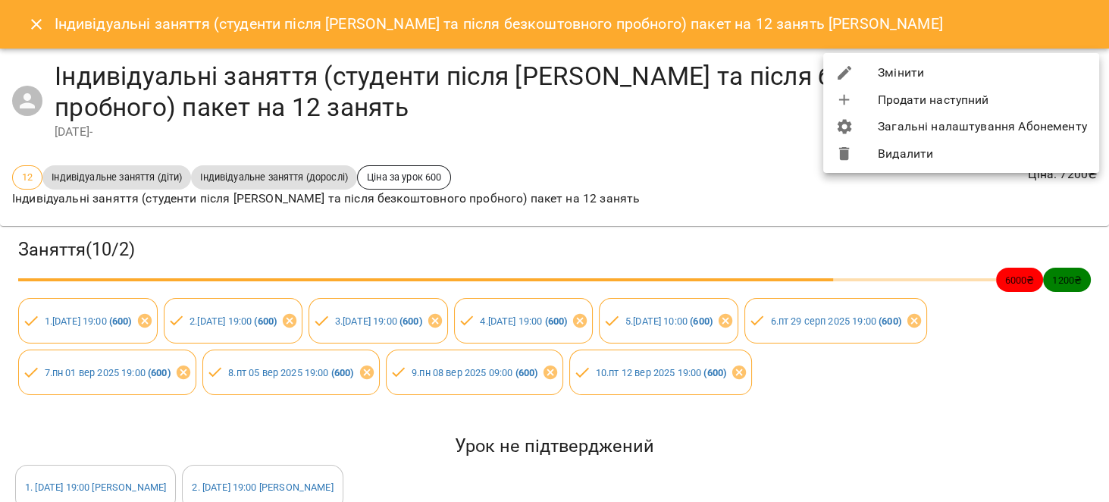
click at [995, 78] on li "Змінити" at bounding box center [961, 72] width 276 height 27
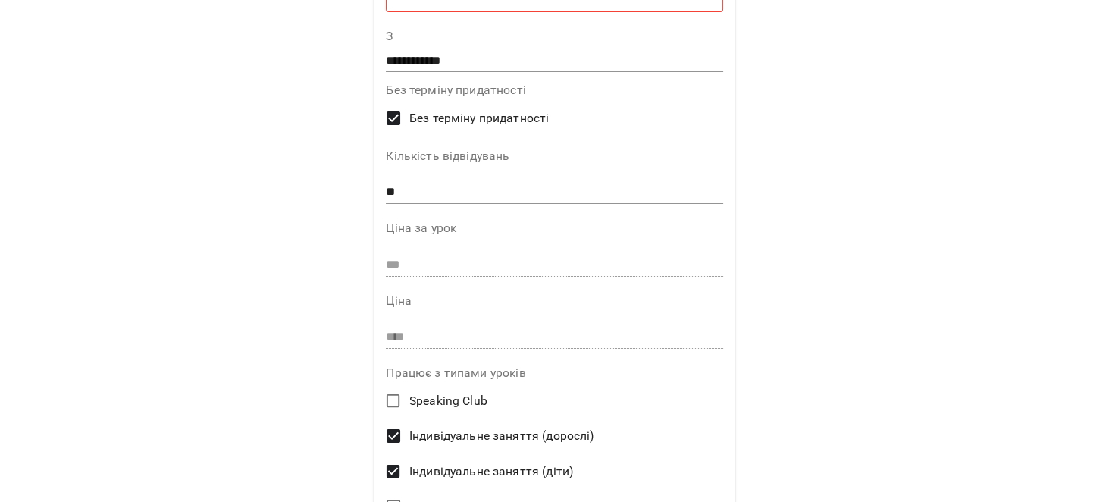
scroll to position [0, 0]
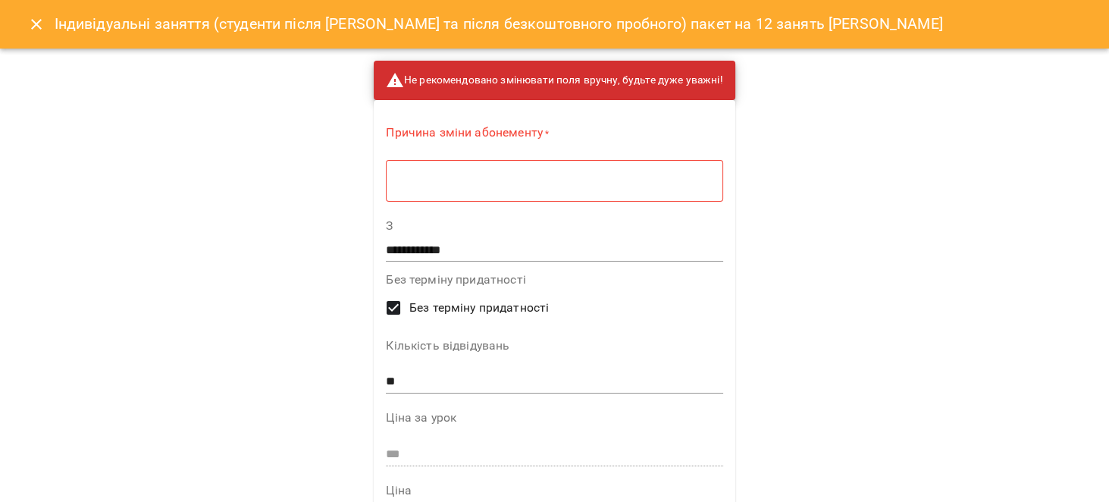
click at [41, 33] on icon "Close" at bounding box center [36, 24] width 18 height 18
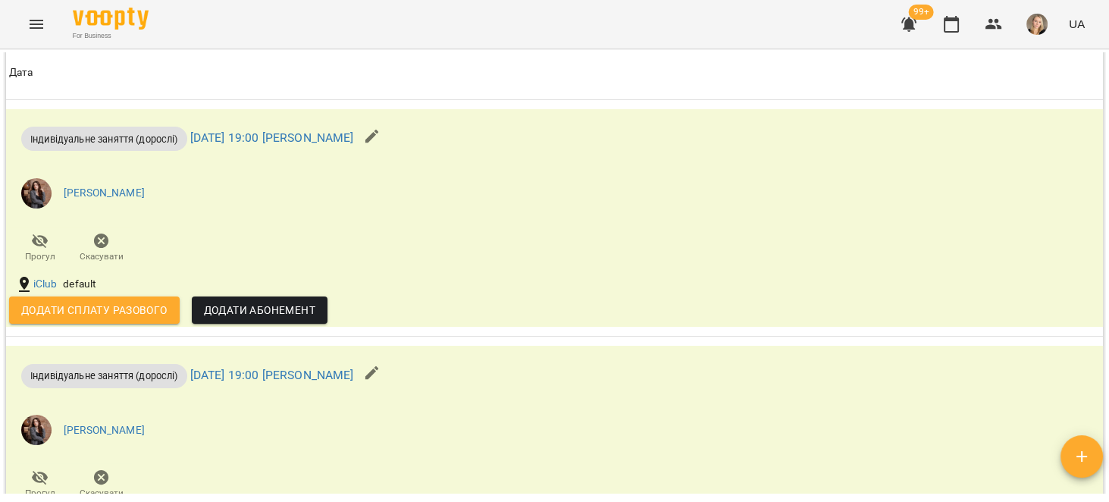
scroll to position [1251, 0]
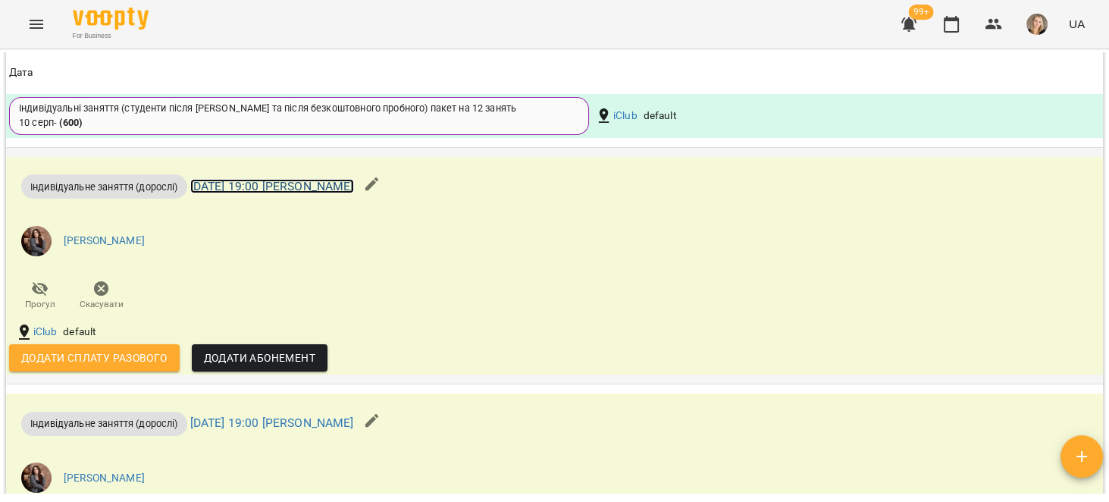
click at [342, 192] on link "пн 15 вер 2025 19:00 Поліна Прокопенко" at bounding box center [272, 186] width 164 height 14
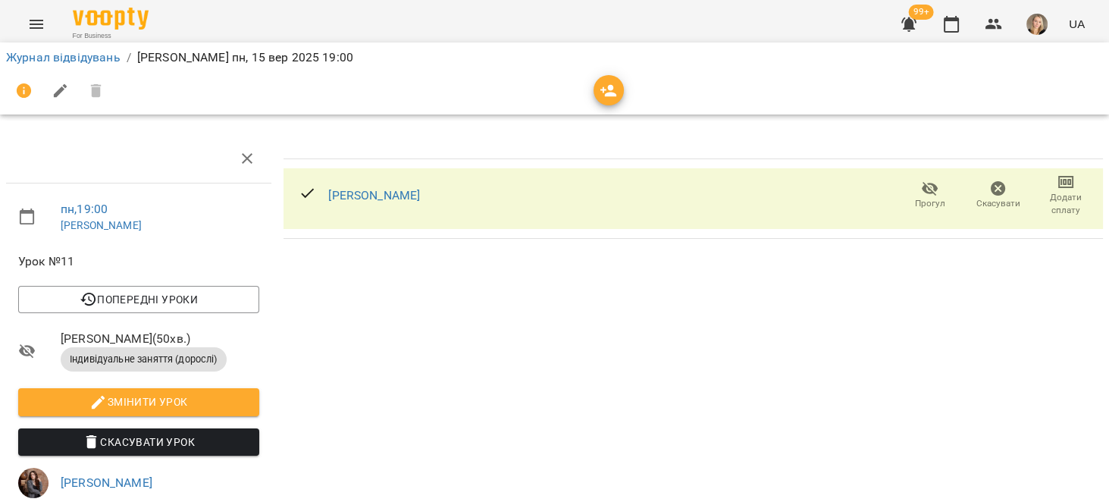
click at [991, 188] on icon "button" at bounding box center [998, 188] width 15 height 15
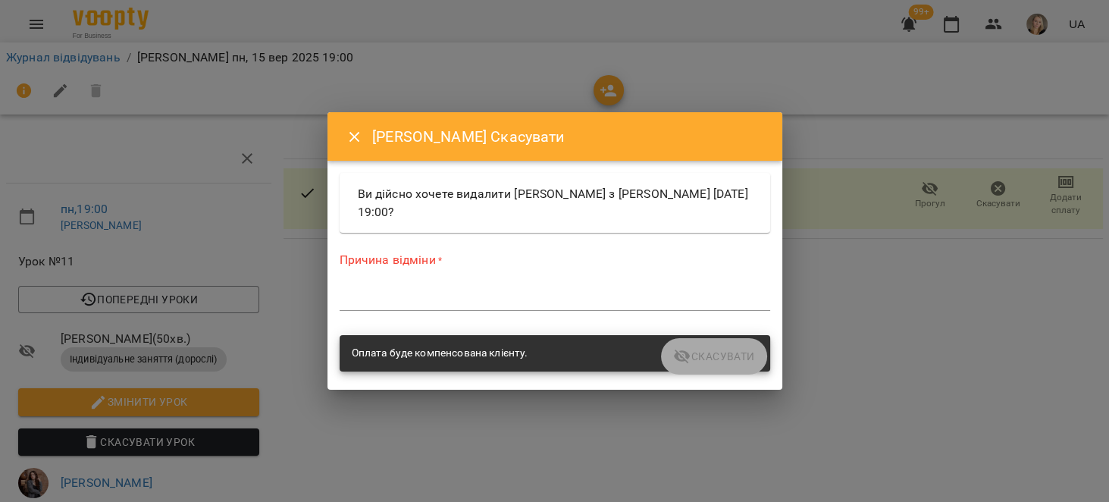
click at [645, 293] on textarea at bounding box center [555, 298] width 430 height 14
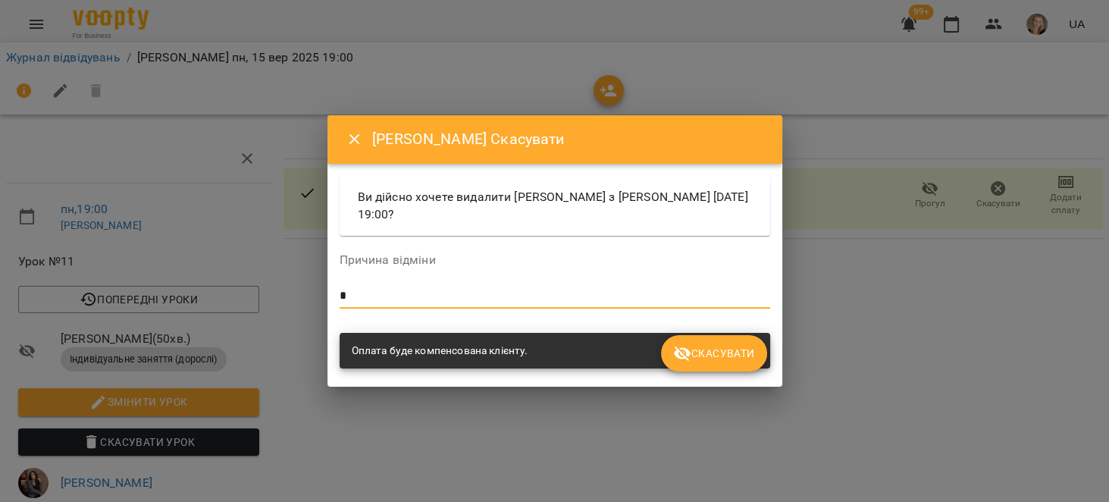
type textarea "*"
click at [760, 371] on div "Скасувати" at bounding box center [554, 374] width 437 height 6
click at [749, 355] on span "Скасувати" at bounding box center [713, 353] width 81 height 18
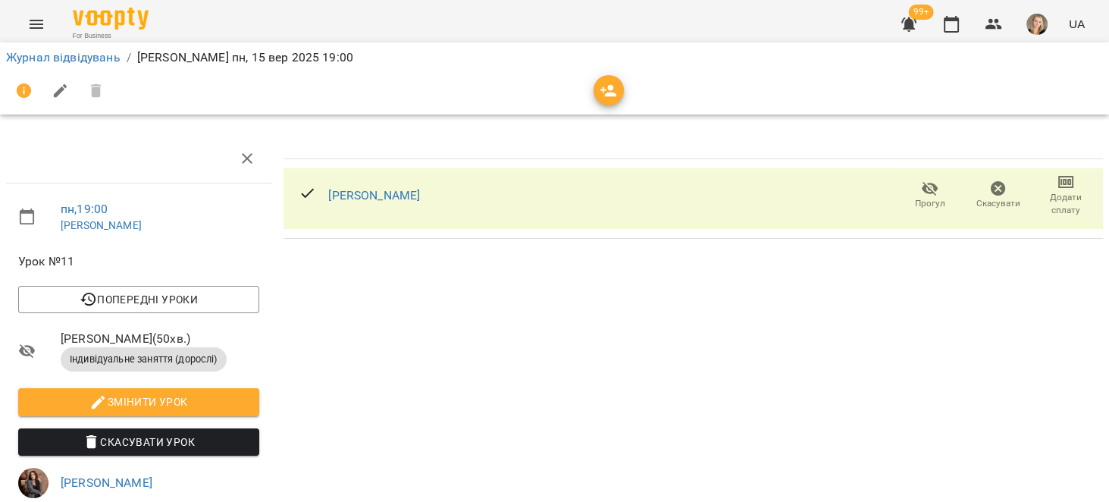
click at [989, 196] on icon "button" at bounding box center [998, 189] width 18 height 18
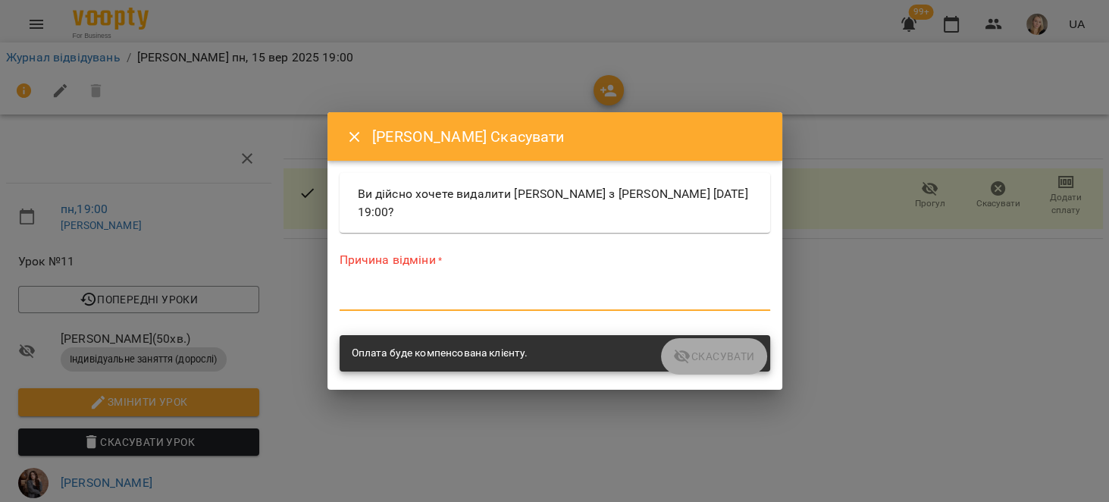
click at [604, 297] on textarea at bounding box center [555, 298] width 430 height 14
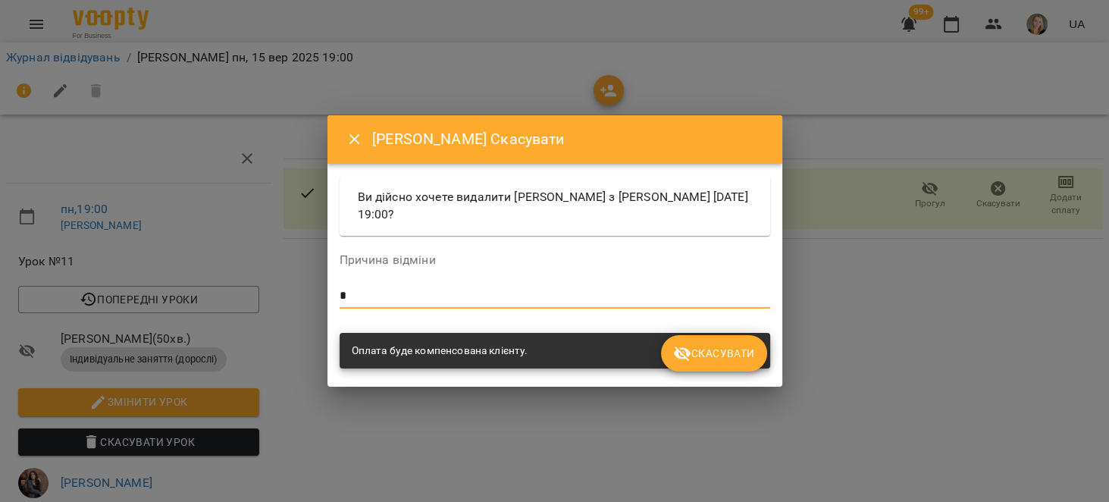
type textarea "*"
click at [727, 358] on span "Скасувати" at bounding box center [713, 353] width 81 height 18
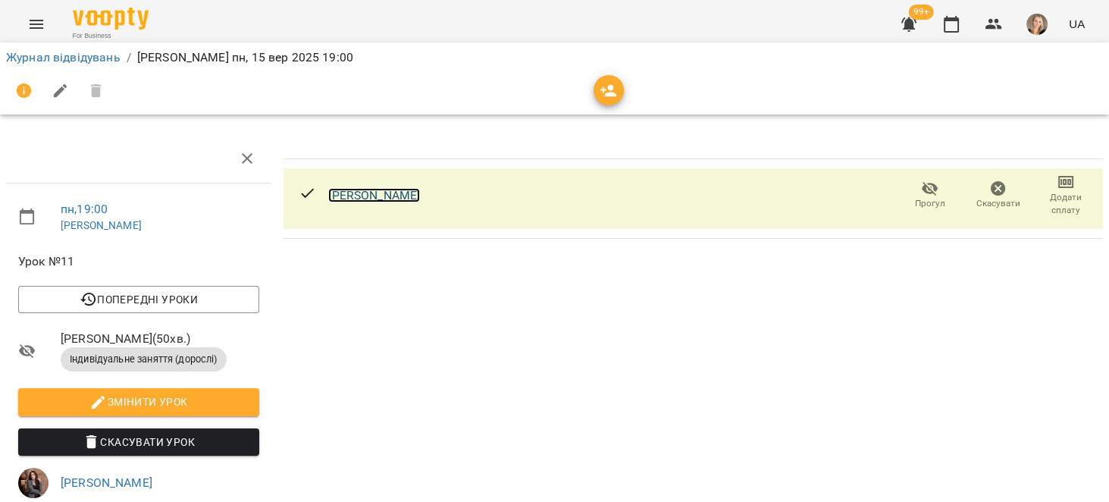
click at [420, 196] on link "[PERSON_NAME]" at bounding box center [374, 195] width 92 height 14
click at [896, 18] on button "button" at bounding box center [908, 24] width 36 height 36
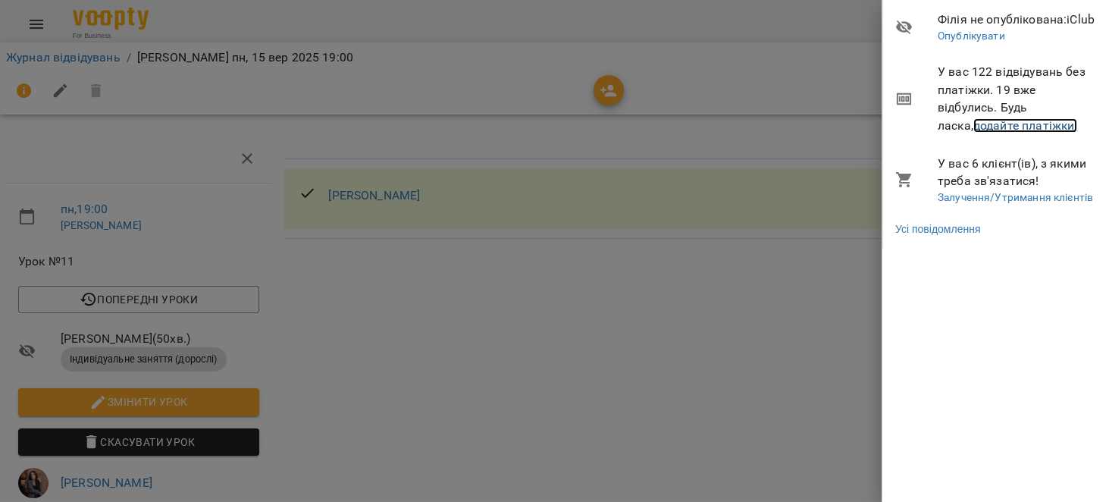
click at [1013, 130] on link "додайте платіжки!" at bounding box center [1025, 125] width 105 height 14
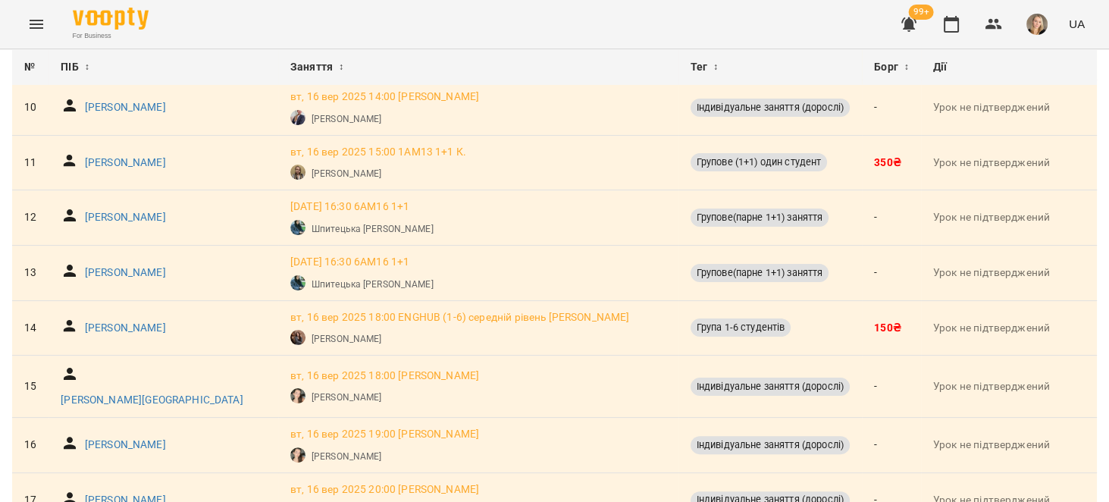
scroll to position [625, 0]
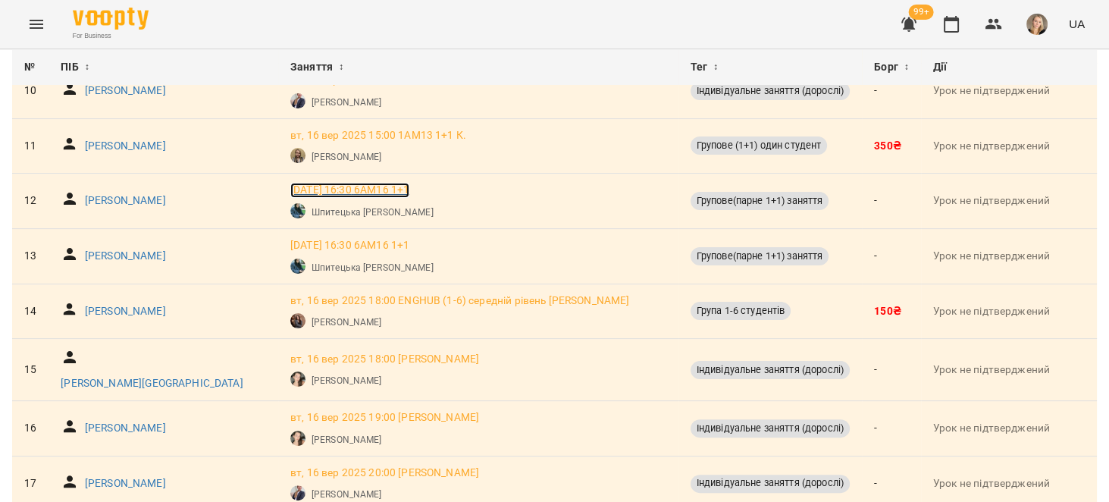
click at [373, 196] on p "вт, 16 вер 2025 16:30 6АМ16 1+1" at bounding box center [349, 190] width 119 height 15
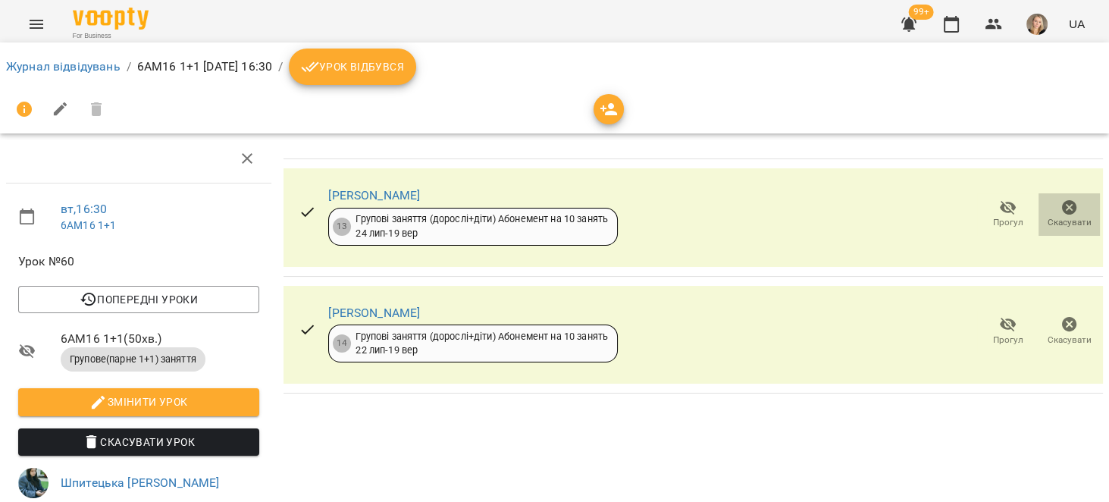
click at [1062, 213] on icon "button" at bounding box center [1069, 207] width 15 height 15
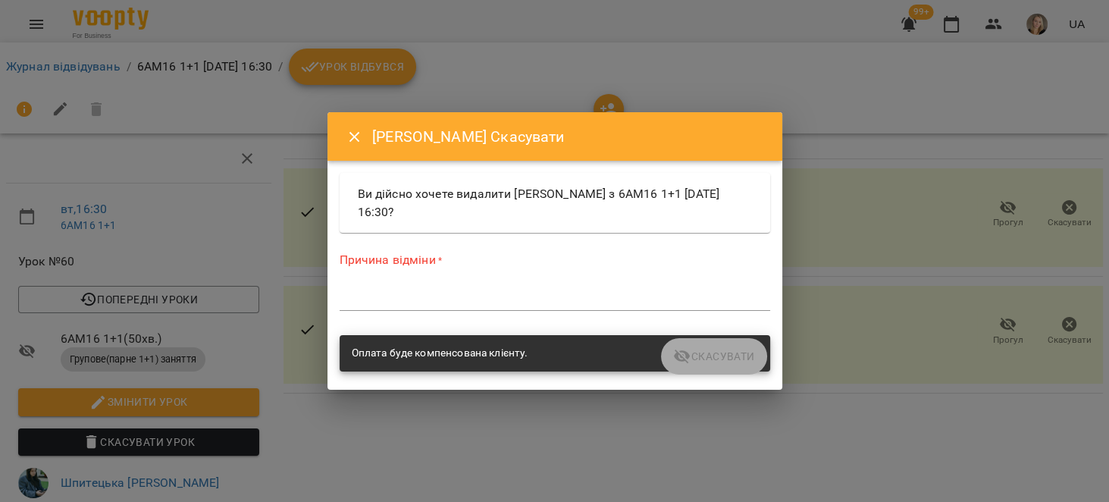
click at [633, 296] on textarea at bounding box center [555, 298] width 430 height 14
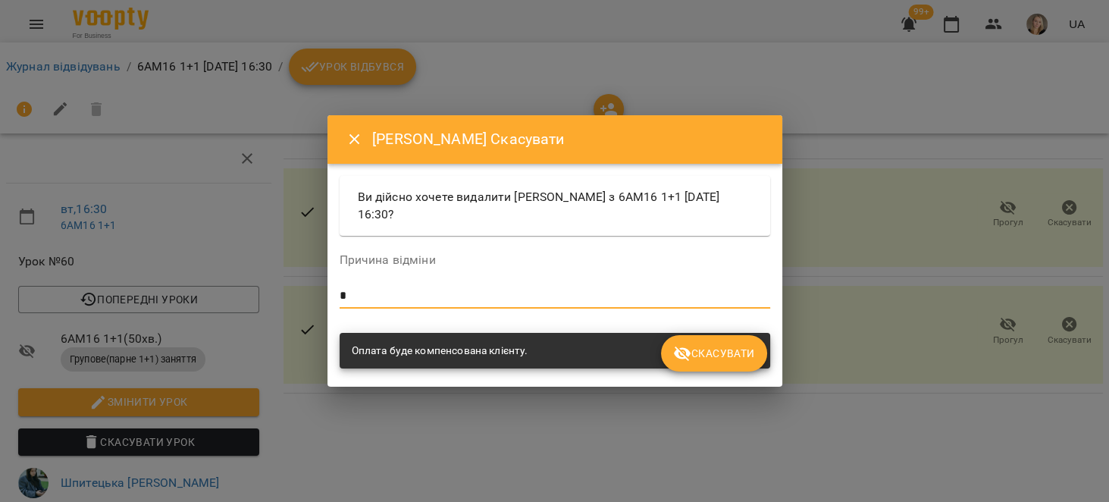
type textarea "*"
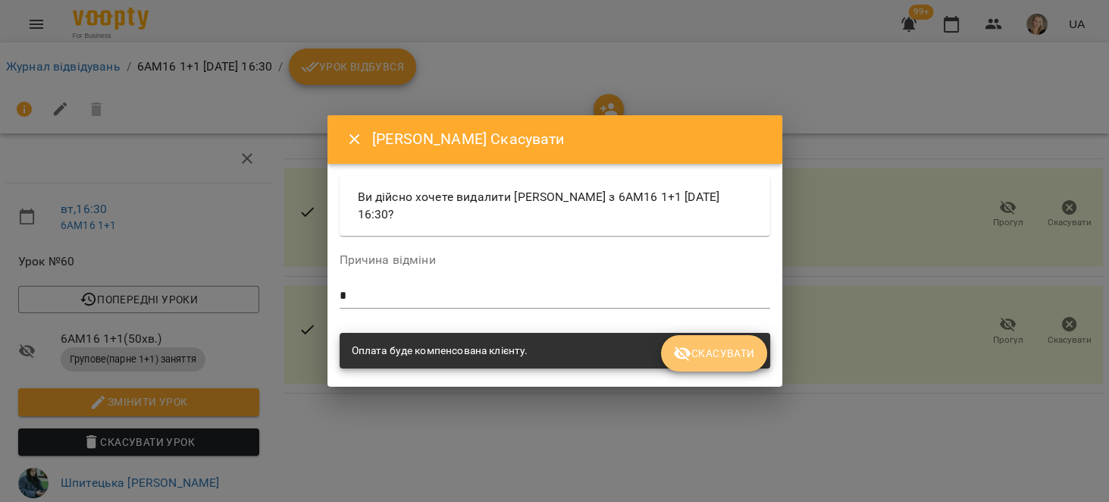
click at [695, 352] on span "Скасувати" at bounding box center [713, 353] width 81 height 18
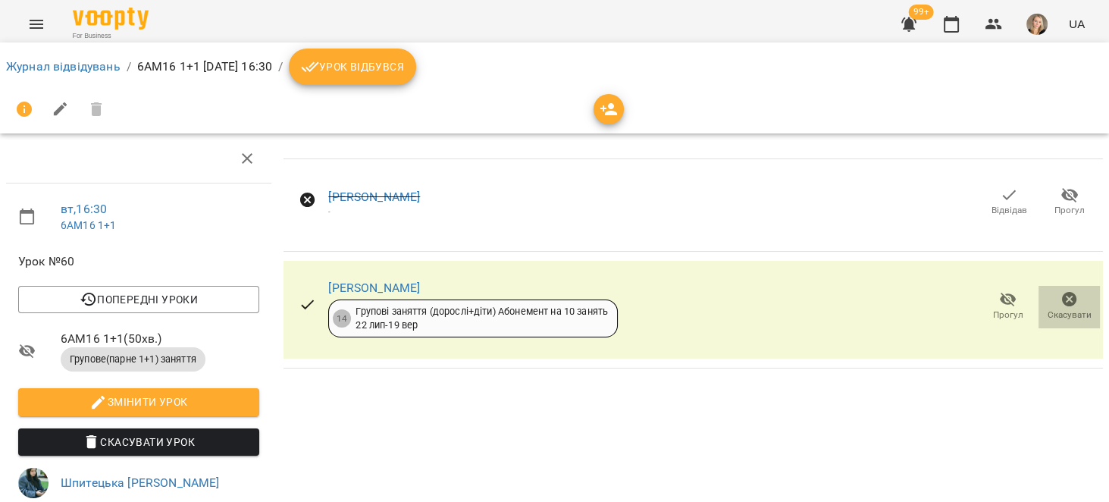
click at [1052, 308] on span "Скасувати" at bounding box center [1069, 314] width 44 height 13
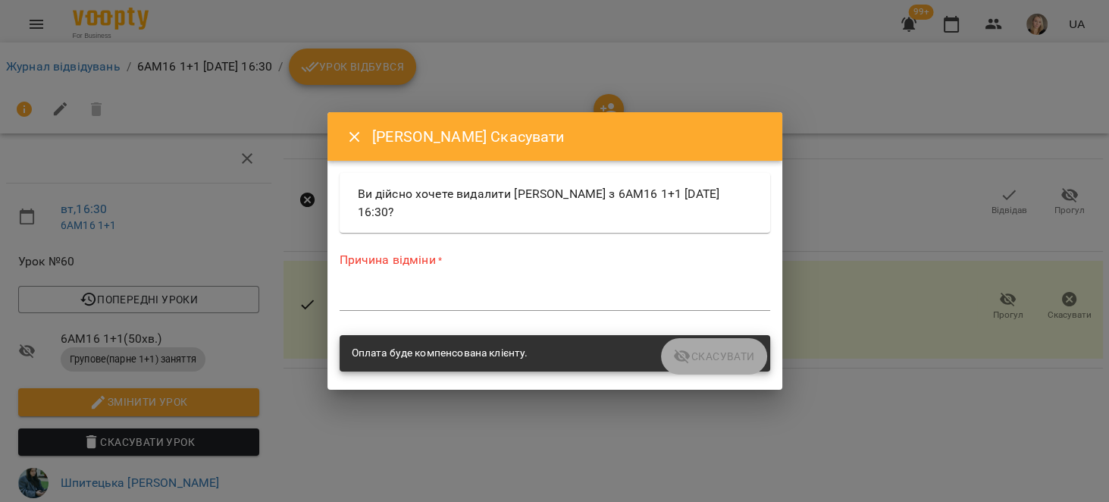
click at [558, 287] on div "*" at bounding box center [555, 298] width 430 height 24
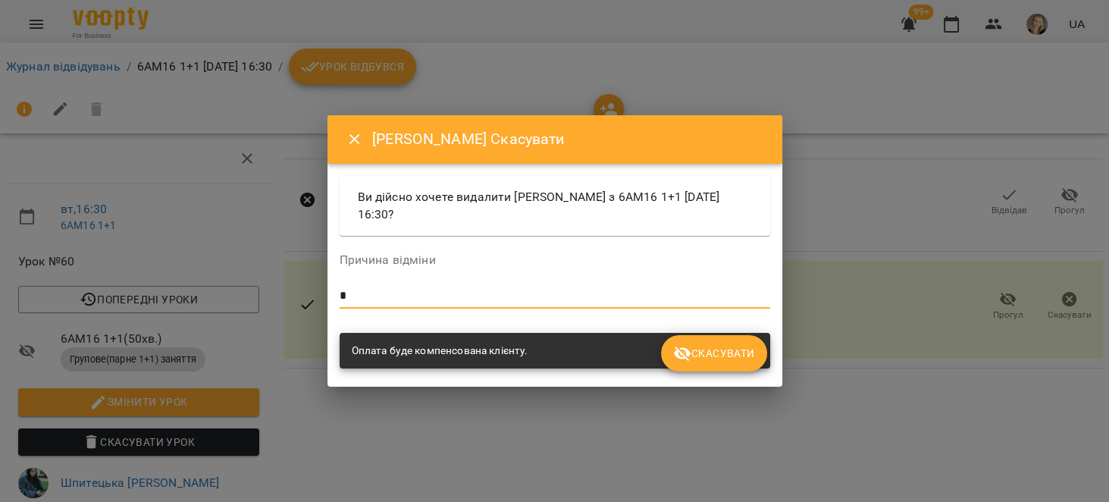
type textarea "*"
click at [710, 363] on button "Скасувати" at bounding box center [713, 353] width 105 height 36
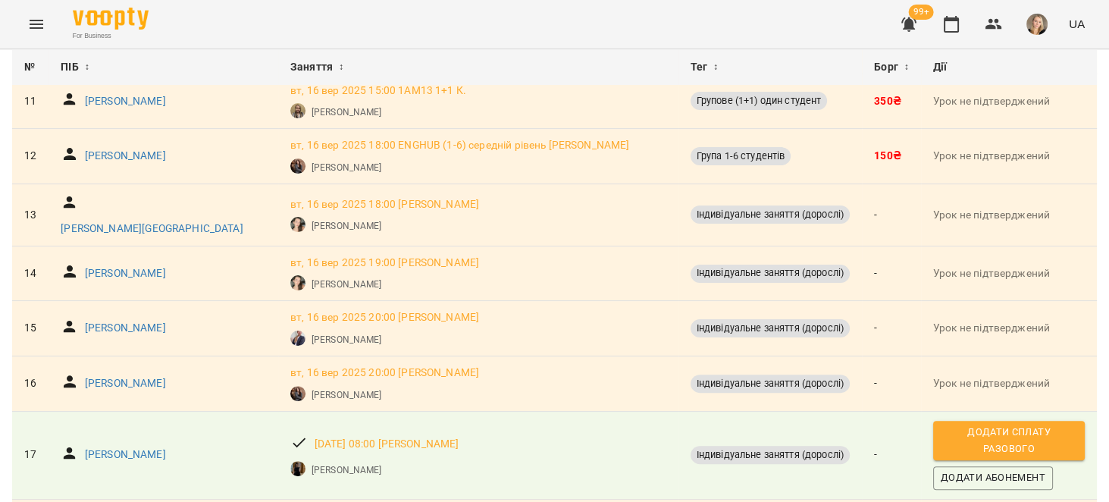
scroll to position [674, 0]
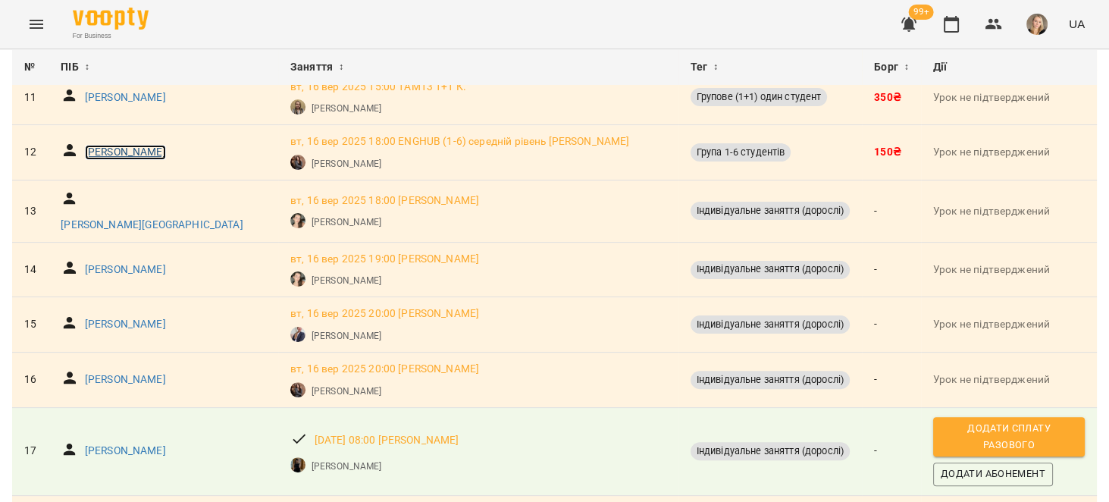
click at [155, 158] on p "[PERSON_NAME]" at bounding box center [125, 152] width 81 height 15
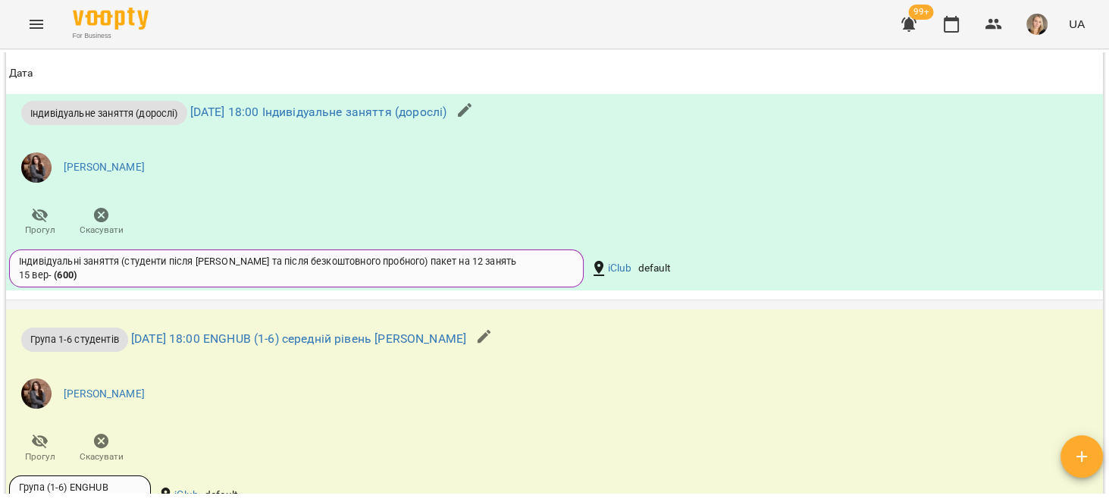
scroll to position [1058, 0]
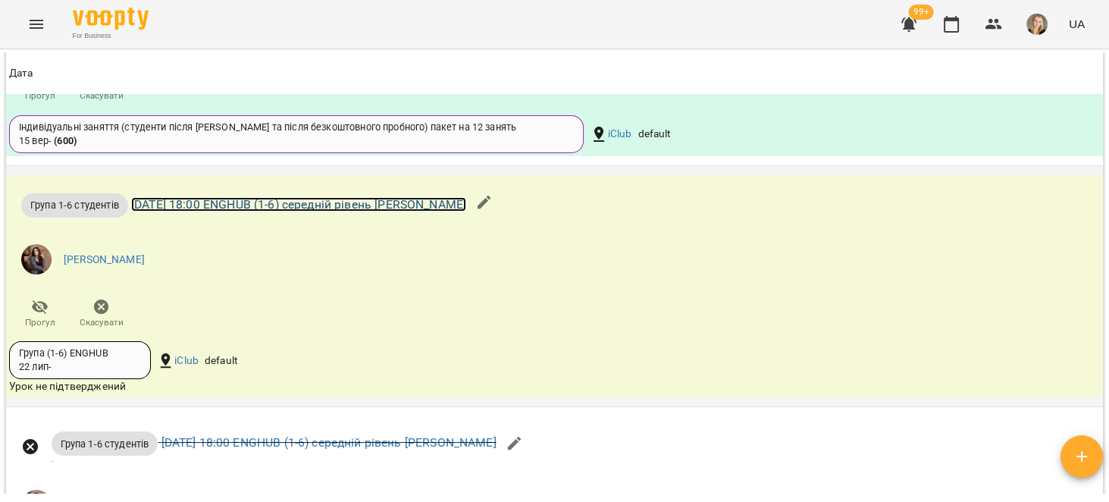
click at [462, 211] on link "вт 16 вер 2025 18:00 ENGHUB (1-6) середній рівень Поліна Прокопенко" at bounding box center [298, 204] width 335 height 14
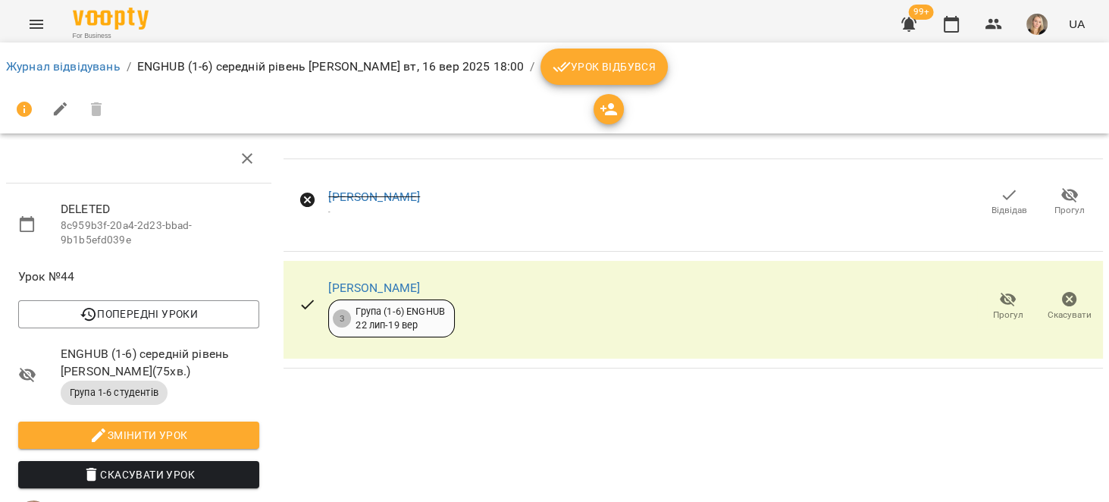
click at [1064, 301] on icon "button" at bounding box center [1069, 299] width 18 height 18
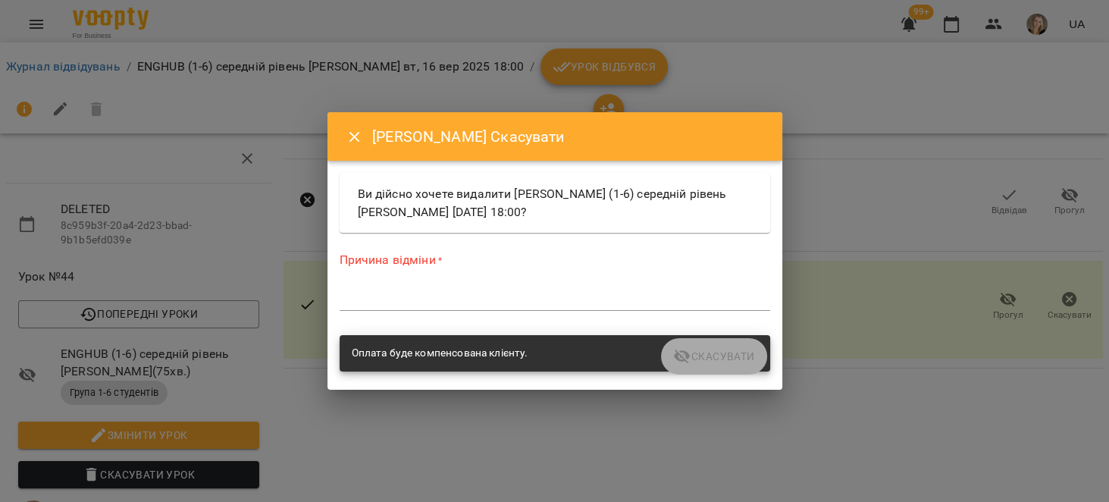
click at [554, 300] on textarea at bounding box center [555, 298] width 430 height 14
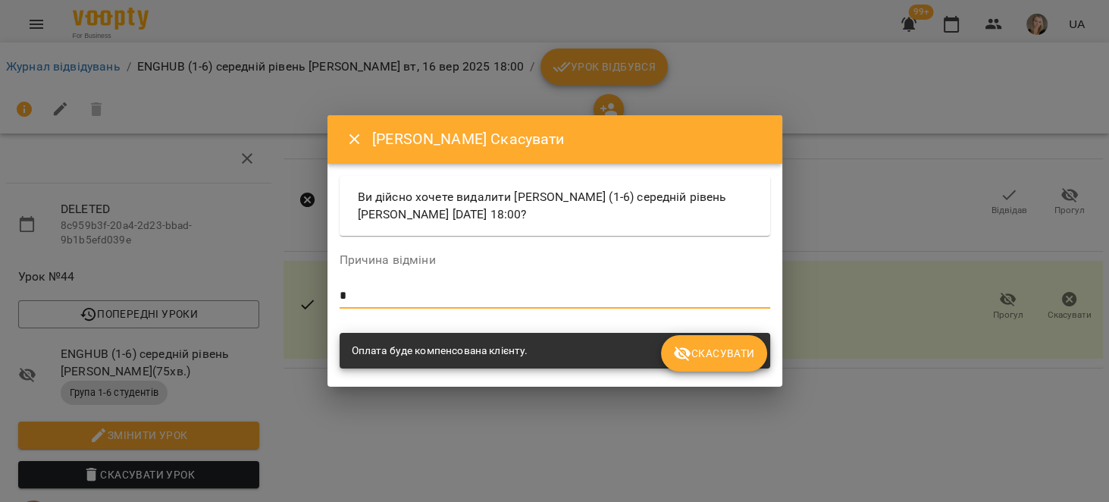
type textarea "*"
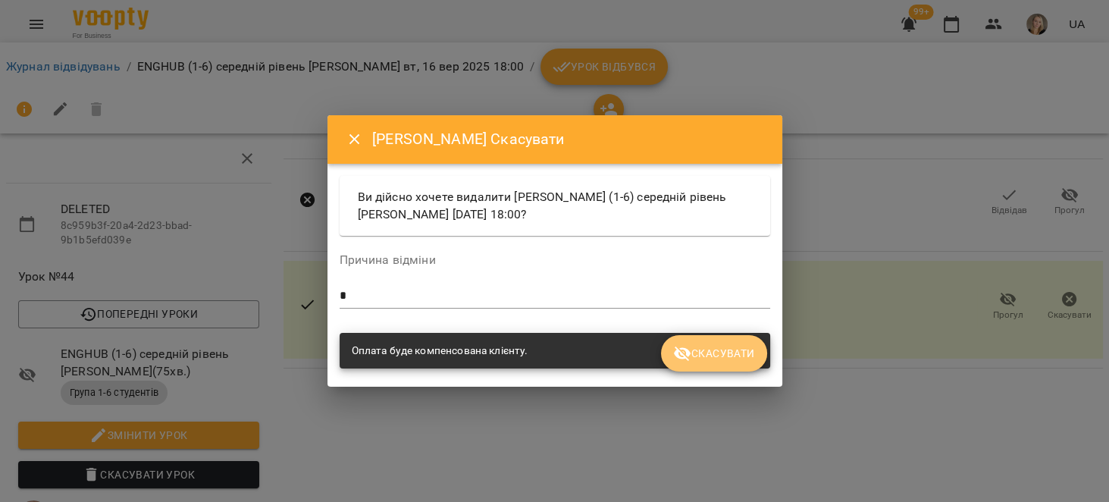
click at [711, 344] on span "Скасувати" at bounding box center [713, 353] width 81 height 18
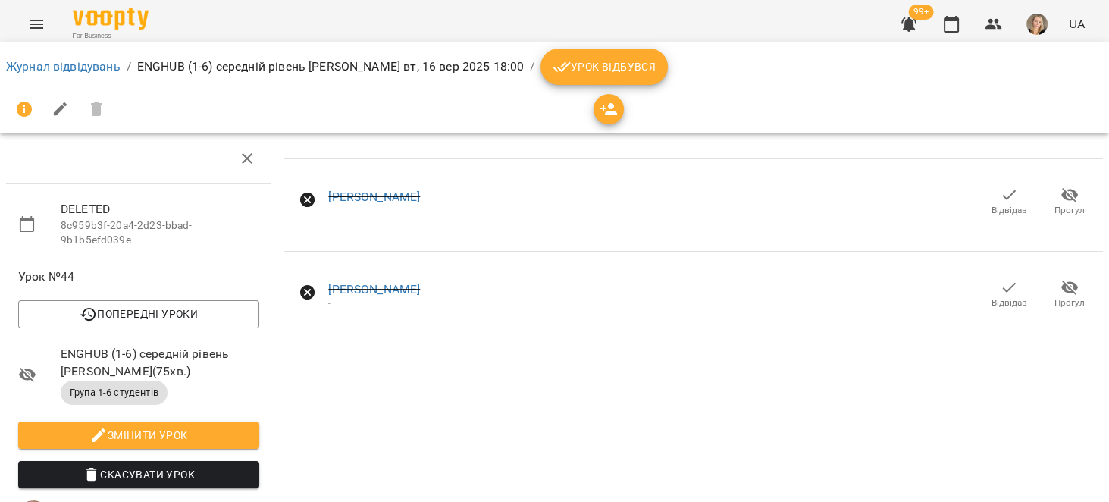
click at [908, 18] on icon "button" at bounding box center [909, 24] width 18 height 18
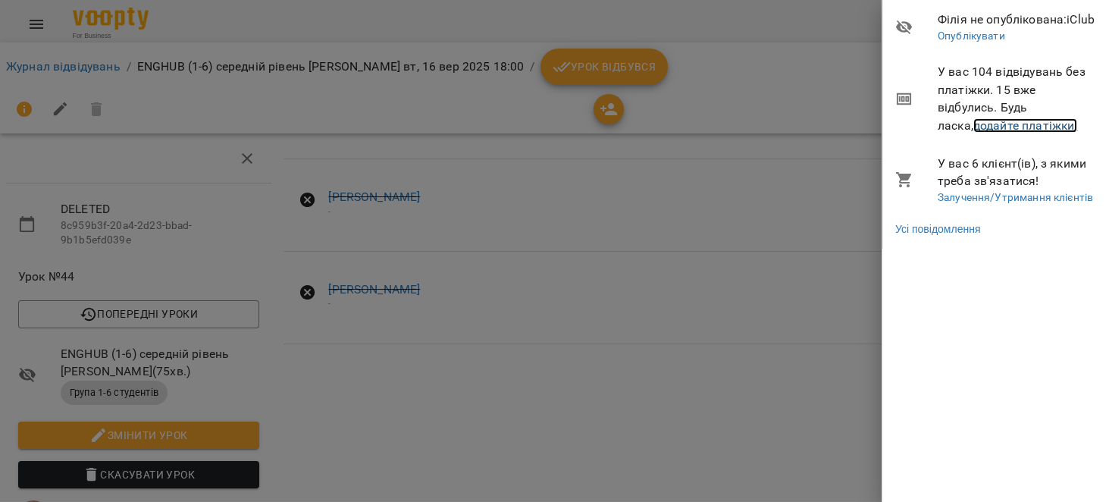
click at [994, 125] on link "додайте платіжки!" at bounding box center [1025, 125] width 105 height 14
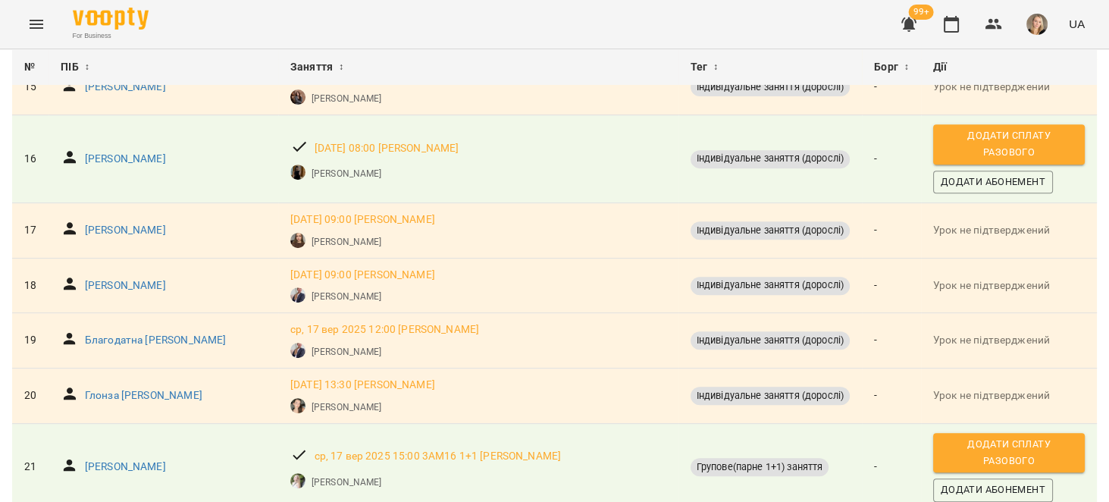
scroll to position [914, 0]
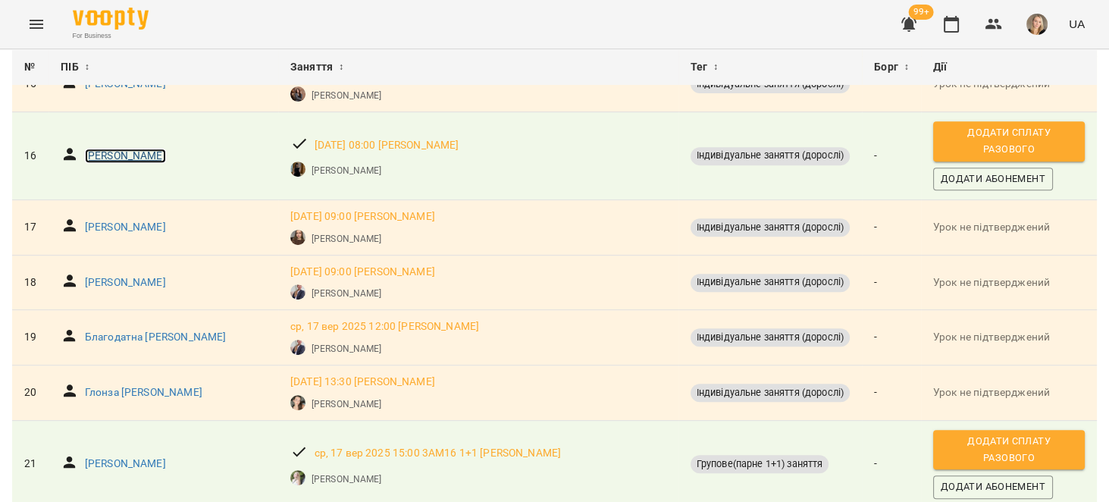
click at [92, 153] on p "Костюра Інна" at bounding box center [125, 156] width 81 height 15
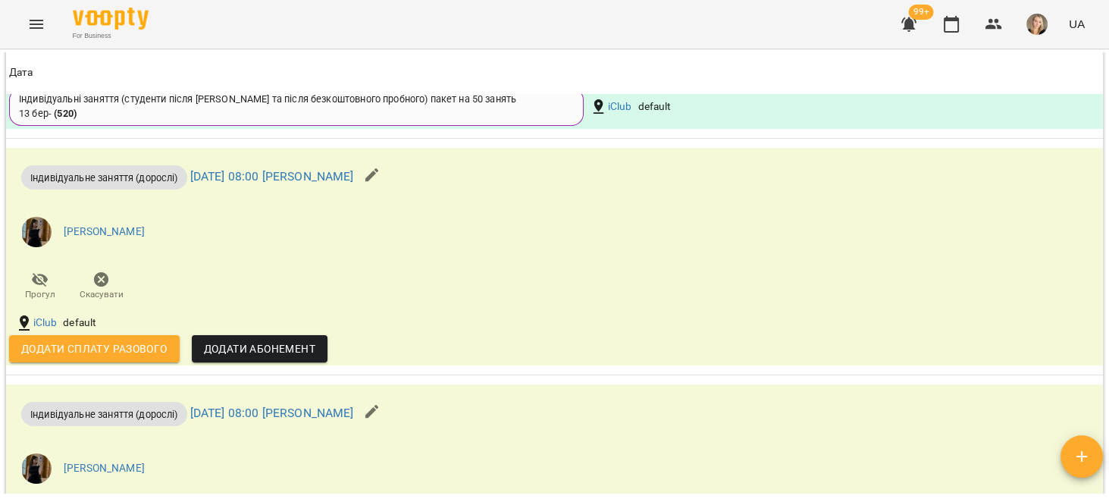
scroll to position [1319, 0]
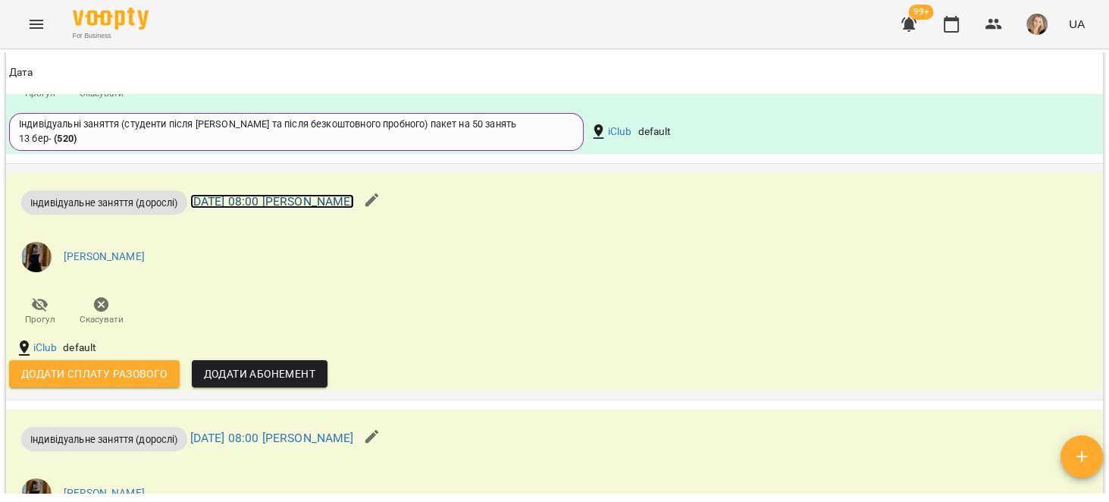
click at [348, 203] on link "ср 17 вер 2025 08:00 Діана Островська" at bounding box center [272, 201] width 164 height 14
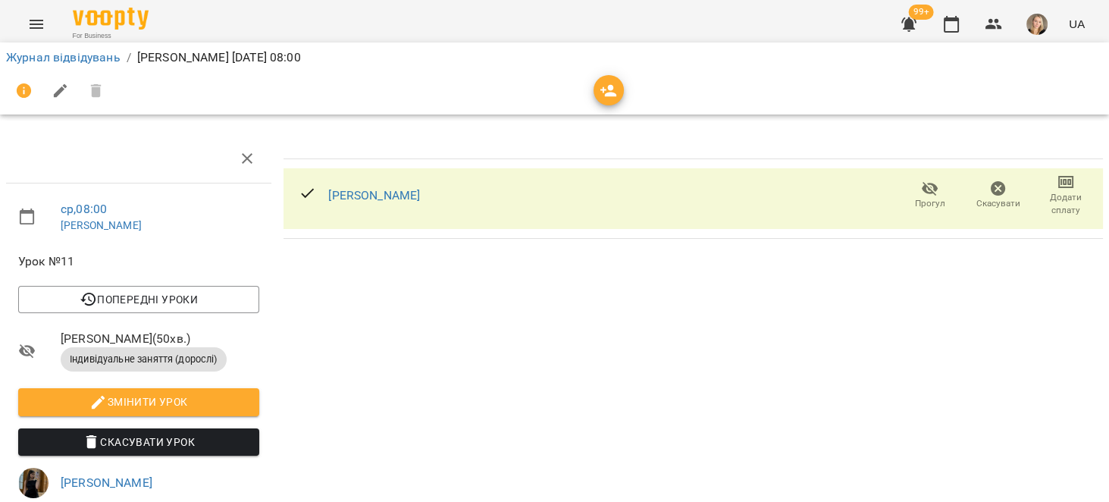
click at [973, 181] on span "Скасувати" at bounding box center [998, 195] width 50 height 30
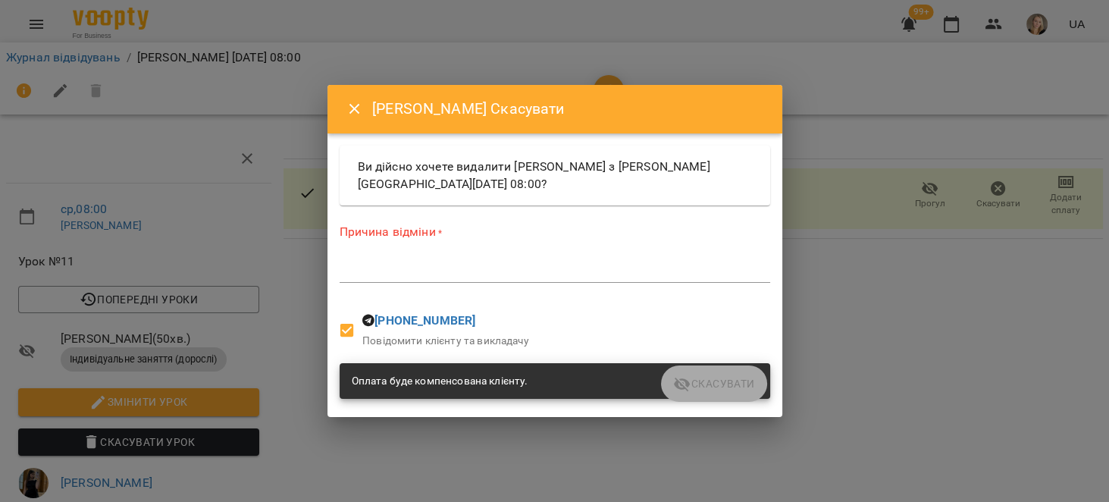
click at [506, 278] on div "*" at bounding box center [555, 270] width 430 height 24
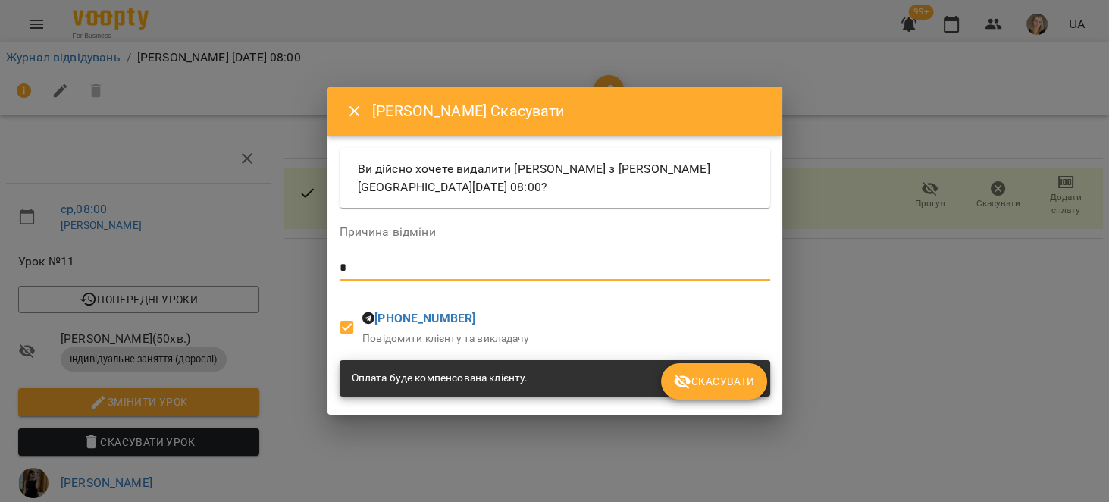
type textarea "*"
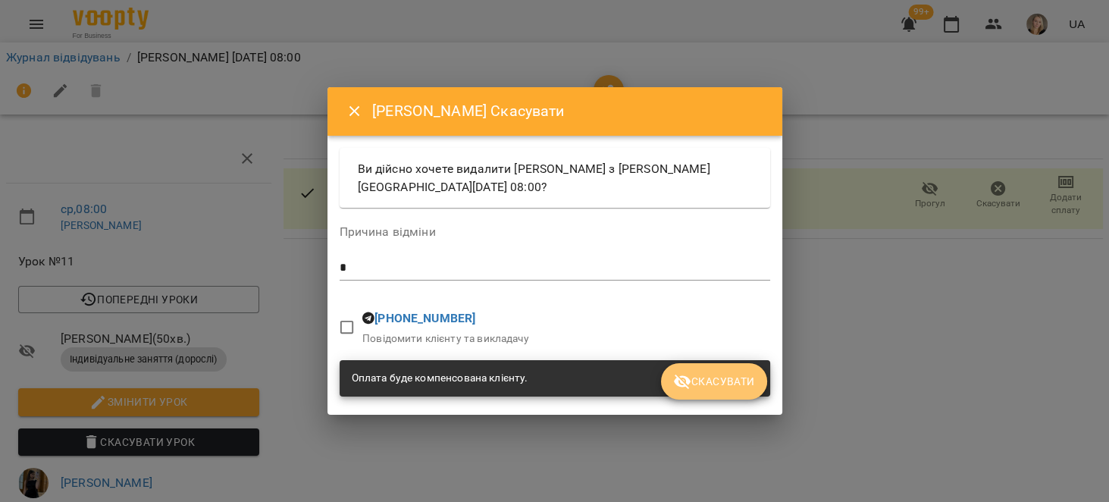
click at [716, 380] on span "Скасувати" at bounding box center [713, 381] width 81 height 18
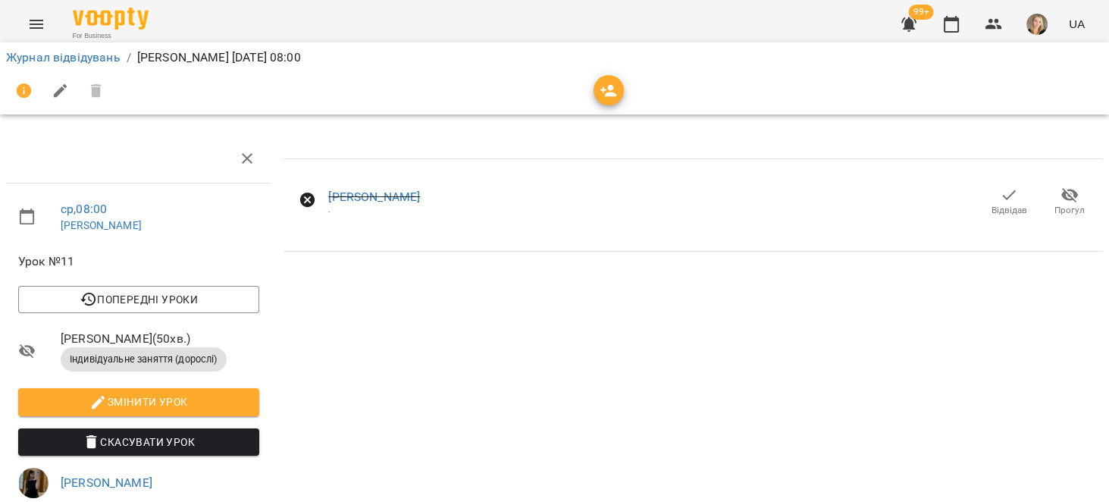
click at [995, 215] on span "Відвідав" at bounding box center [1009, 210] width 36 height 13
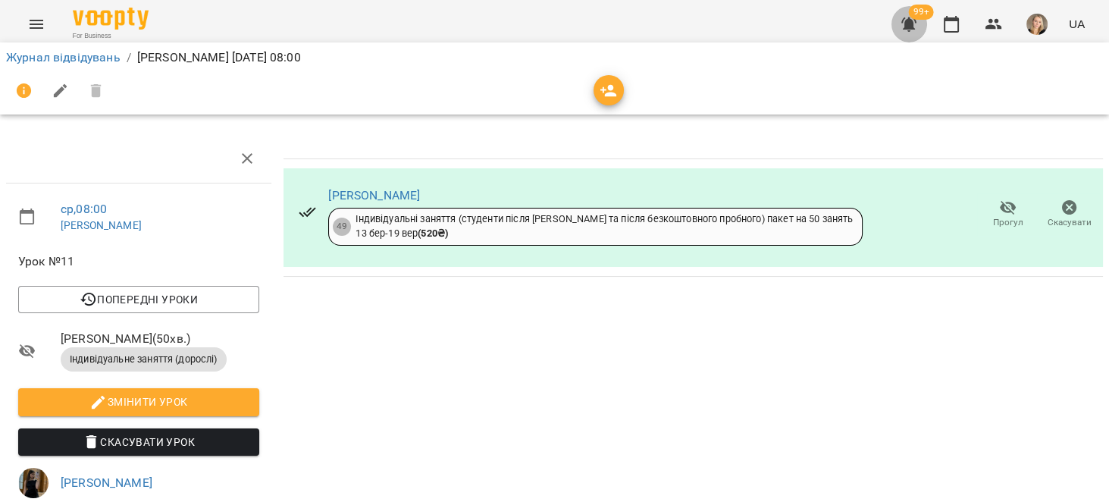
click at [911, 26] on icon "button" at bounding box center [908, 24] width 15 height 14
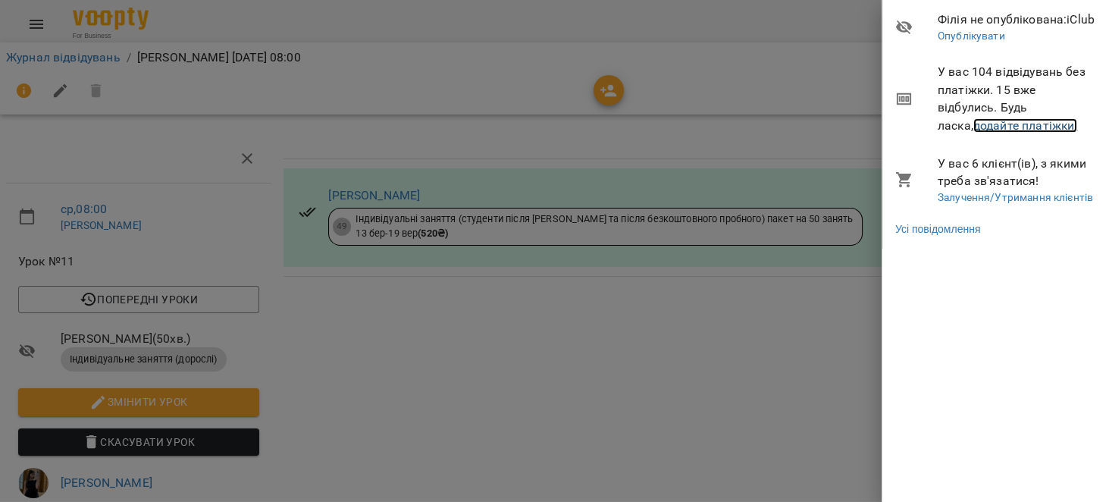
click at [1027, 130] on link "додайте платіжки!" at bounding box center [1025, 125] width 105 height 14
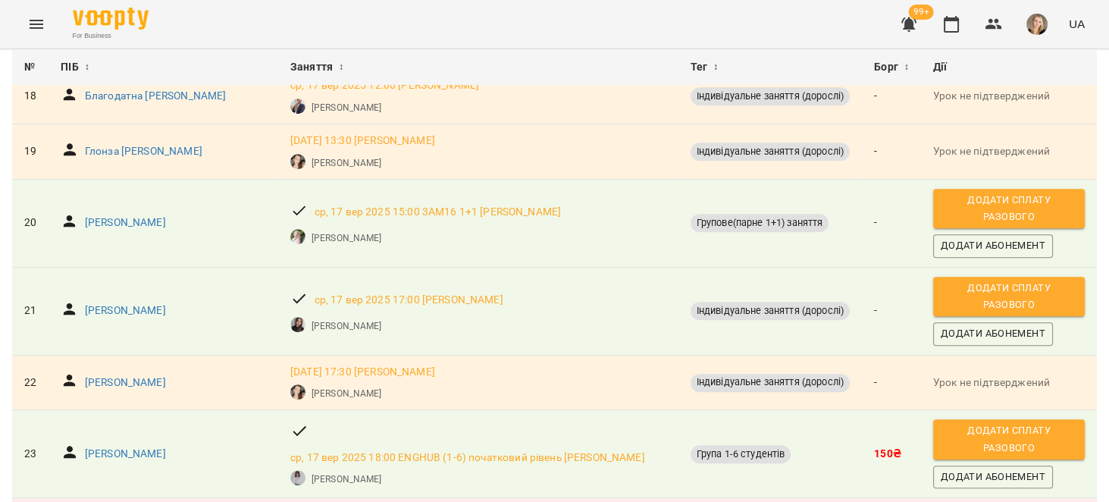
scroll to position [1106, 0]
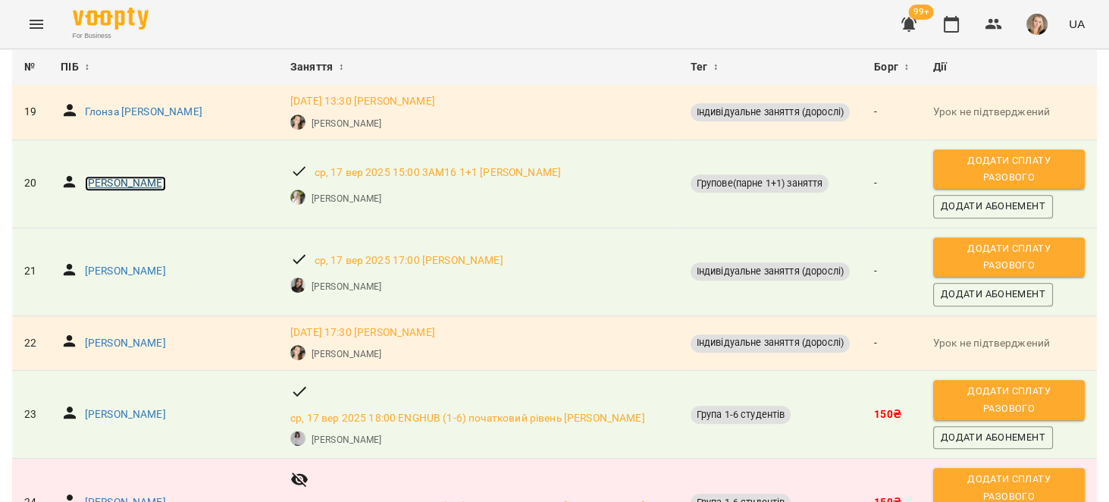
click at [131, 180] on p "Галанюк Валентина" at bounding box center [125, 183] width 81 height 15
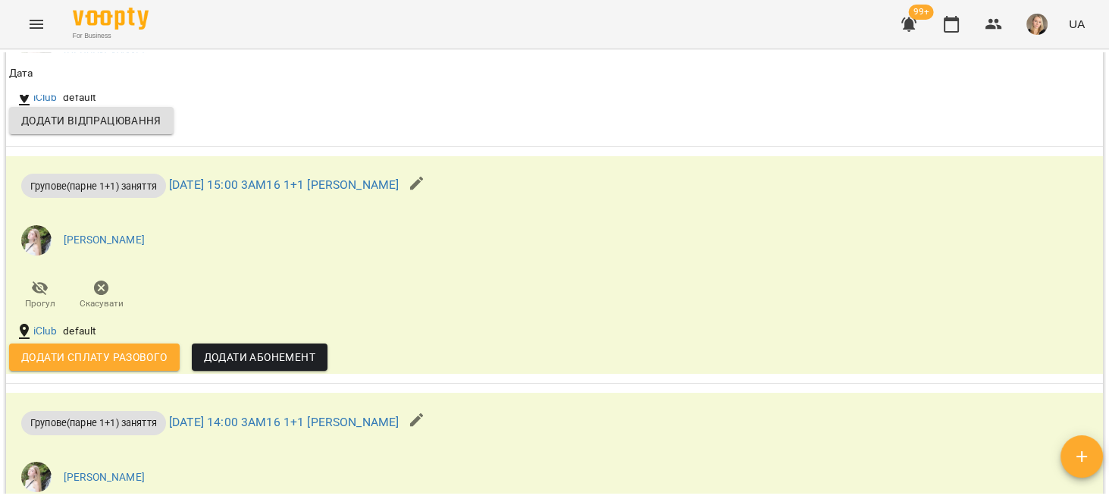
scroll to position [1203, 0]
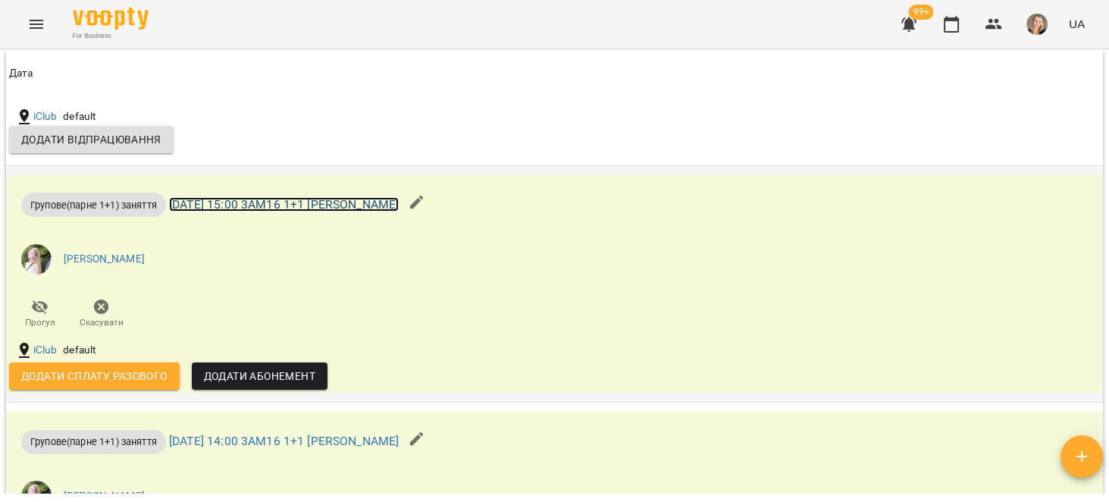
click at [393, 201] on link "ср 17 вер 2025 15:00 3АМ16 1+1 Альона Кулиниченко" at bounding box center [284, 204] width 230 height 14
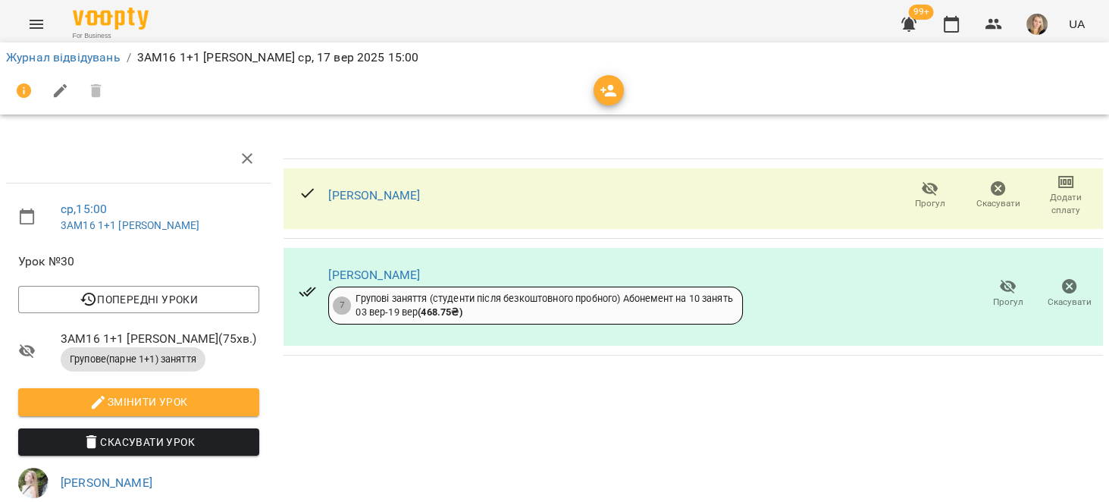
click at [991, 183] on icon "button" at bounding box center [998, 188] width 15 height 15
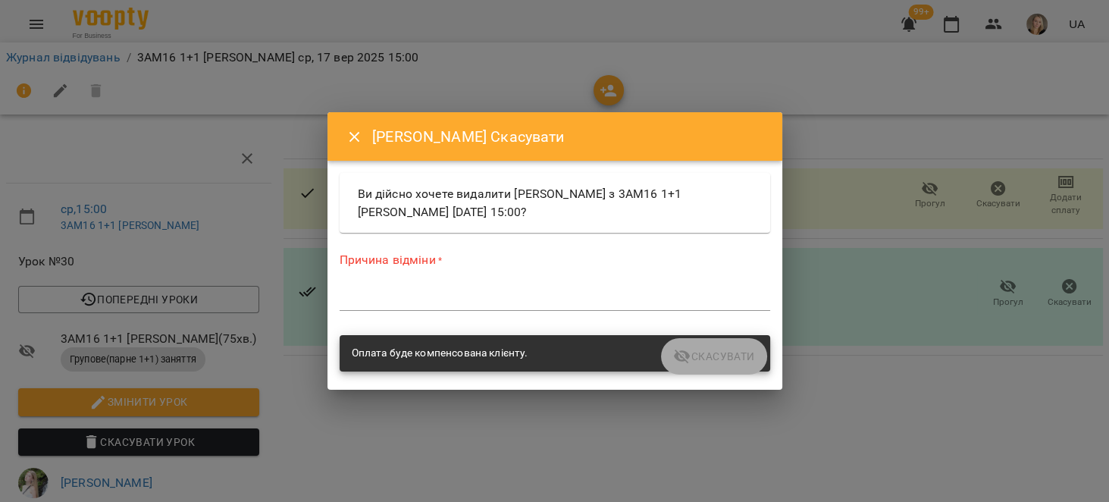
click at [521, 296] on textarea at bounding box center [555, 298] width 430 height 14
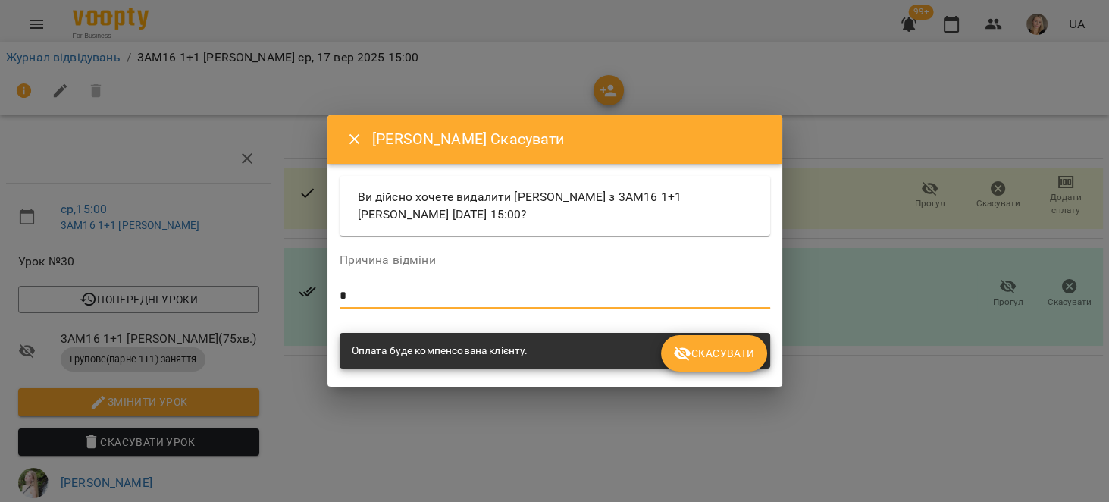
type textarea "*"
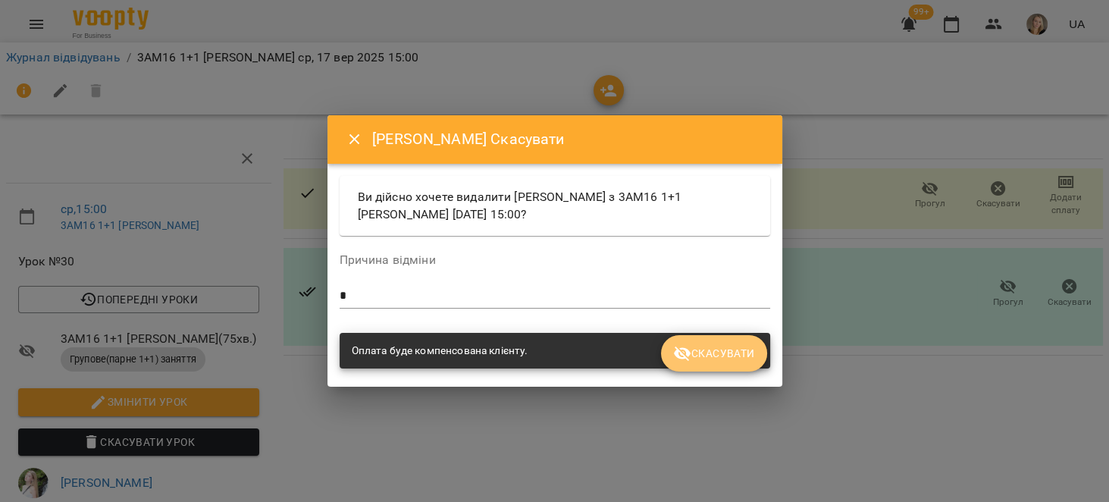
click at [696, 355] on span "Скасувати" at bounding box center [713, 353] width 81 height 18
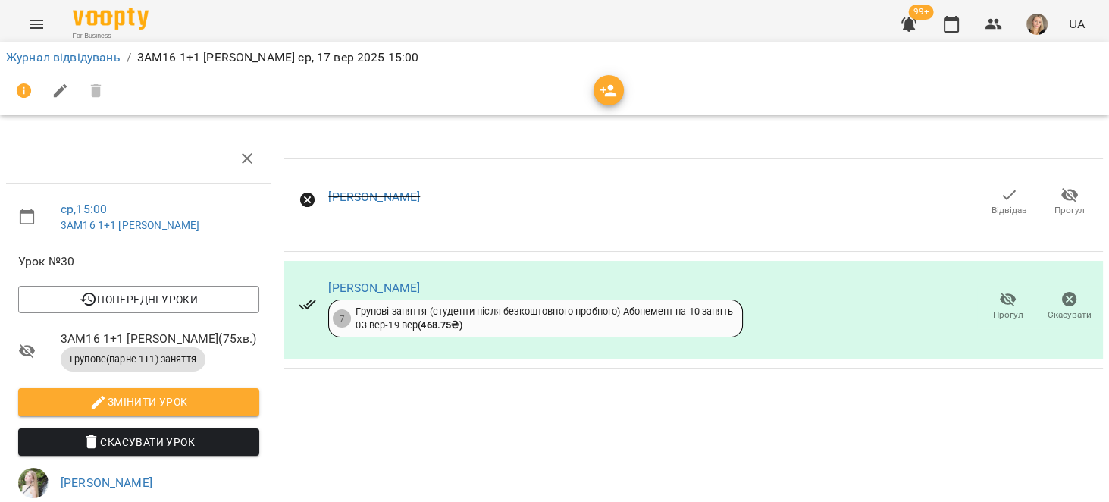
click at [1009, 197] on span "Відвідав" at bounding box center [1008, 201] width 42 height 30
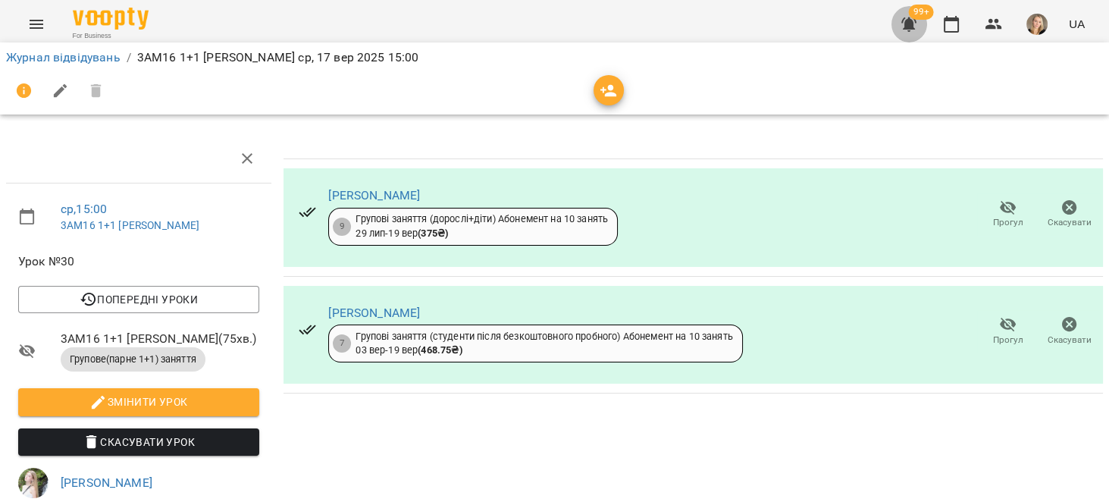
click at [906, 11] on button "button" at bounding box center [908, 24] width 36 height 36
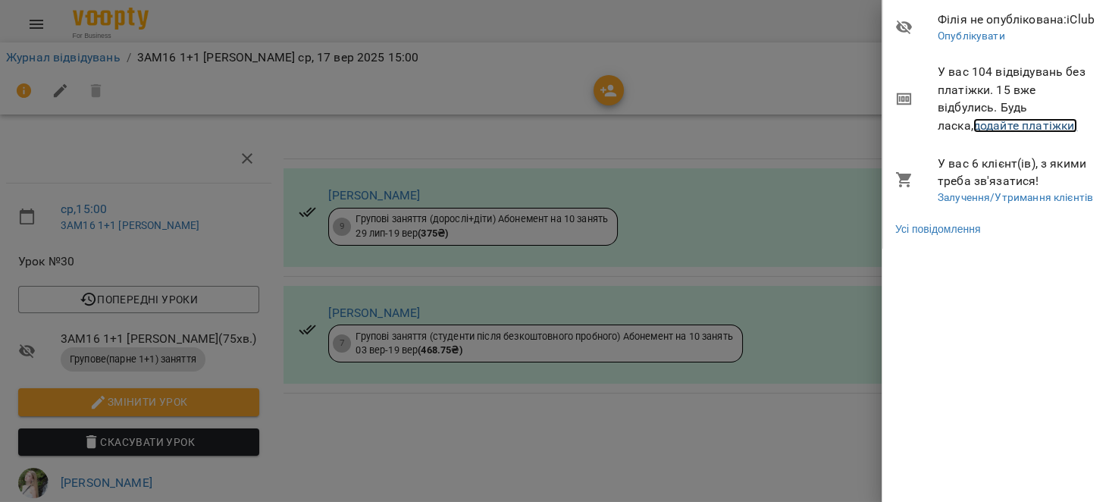
click at [1021, 120] on link "додайте платіжки!" at bounding box center [1025, 125] width 105 height 14
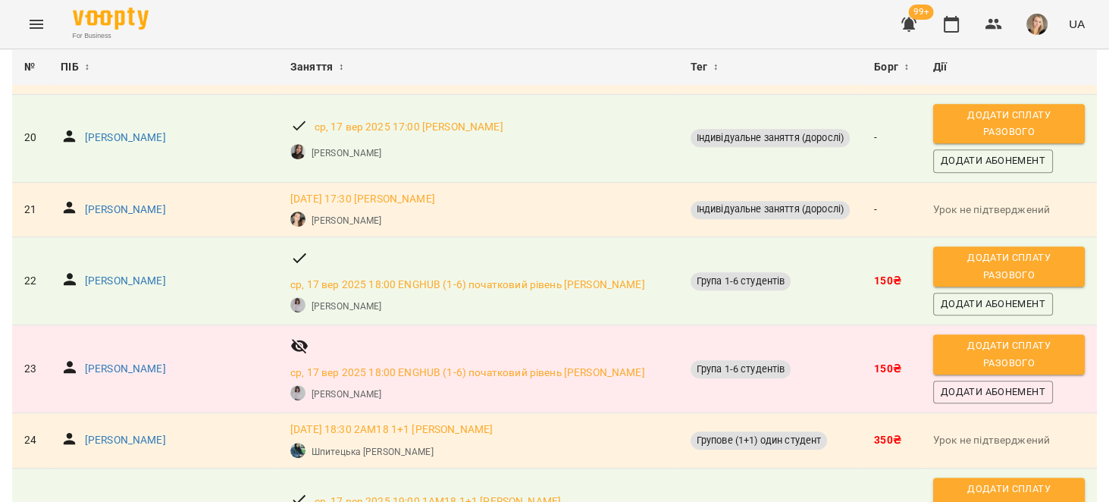
scroll to position [1154, 0]
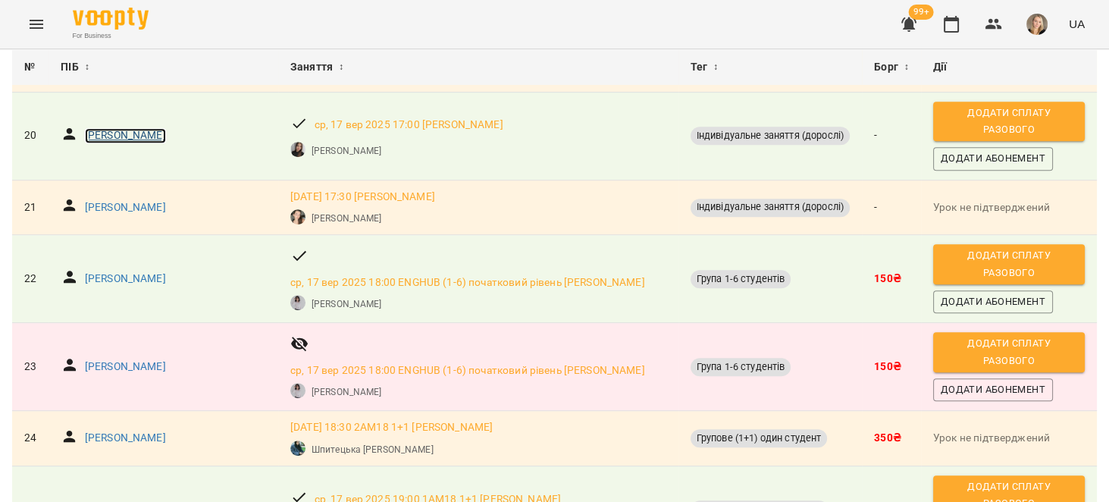
click at [114, 142] on p "Павлишин Тарас" at bounding box center [125, 135] width 81 height 15
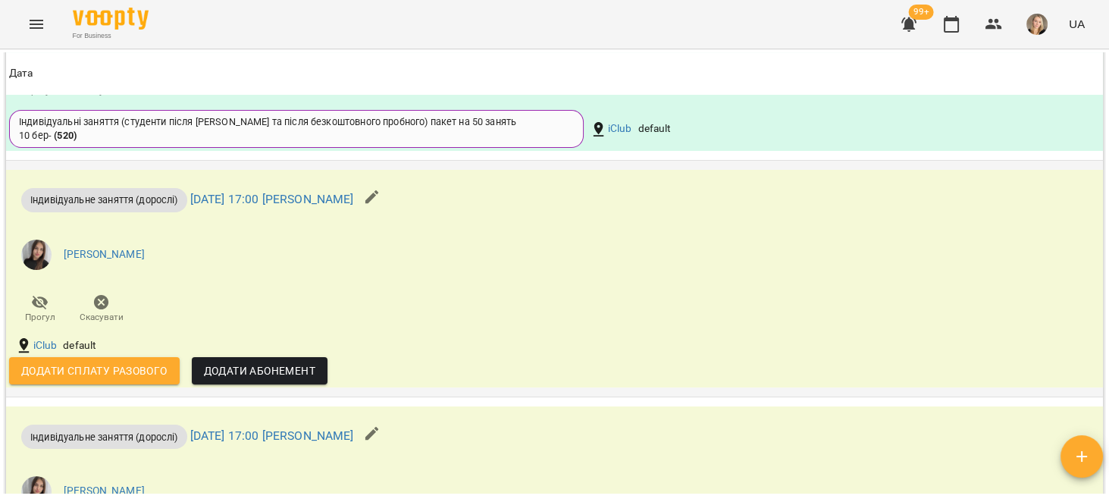
scroll to position [1154, 0]
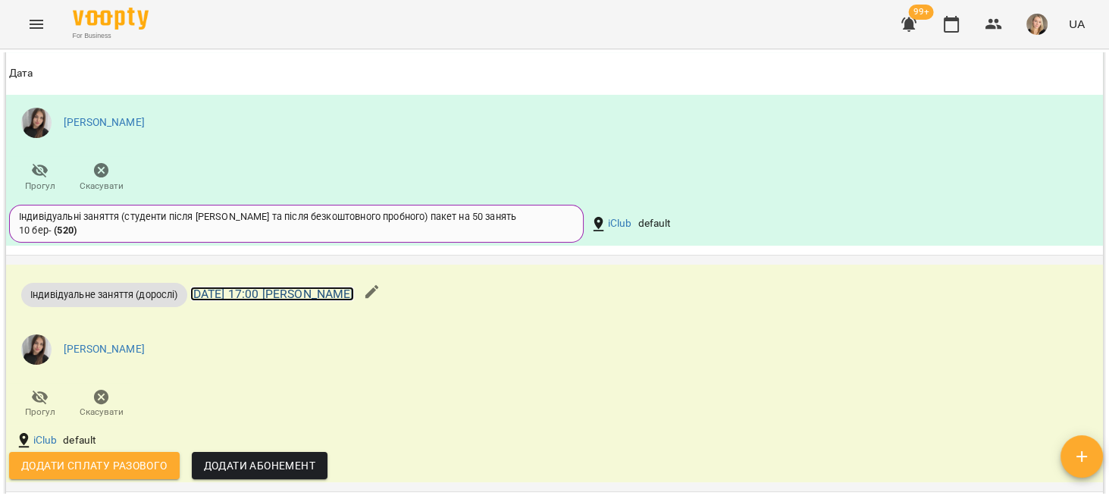
click at [330, 301] on link "ср 17 вер 2025 17:00 Анастасія Ковтун" at bounding box center [272, 293] width 164 height 14
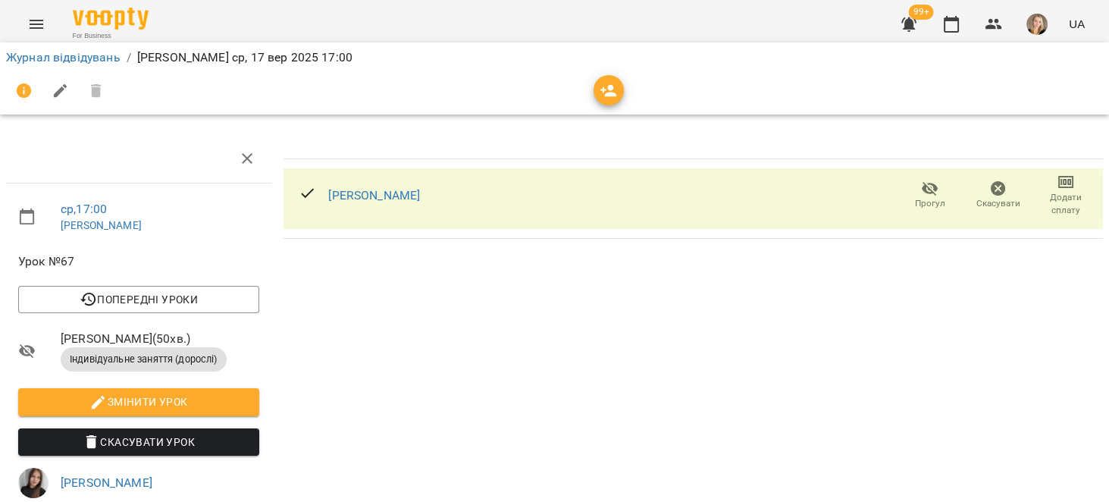
click at [987, 200] on span "Скасувати" at bounding box center [998, 203] width 44 height 13
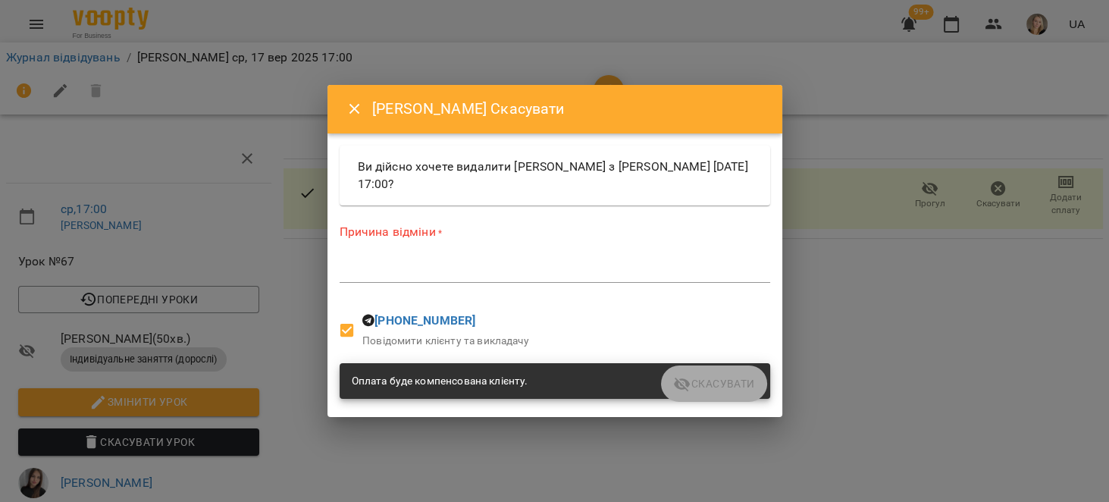
click at [550, 271] on textarea at bounding box center [555, 270] width 430 height 14
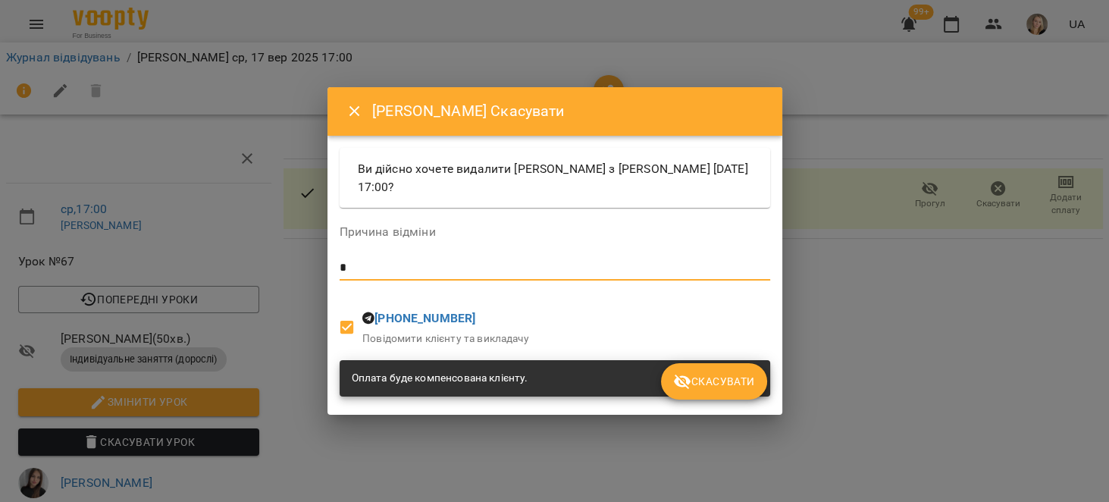
type textarea "*"
click at [723, 375] on span "Скасувати" at bounding box center [713, 381] width 81 height 18
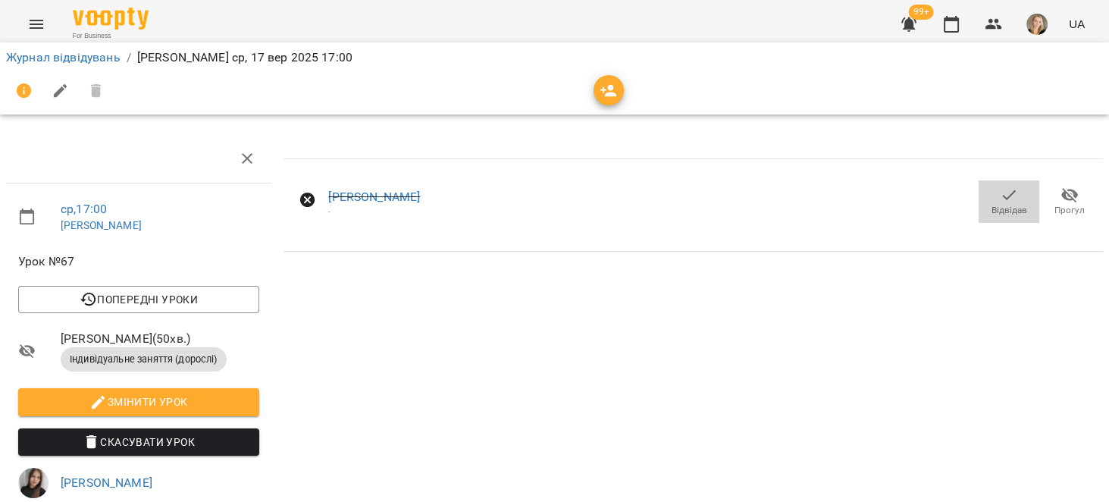
click at [1000, 195] on icon "button" at bounding box center [1009, 195] width 18 height 18
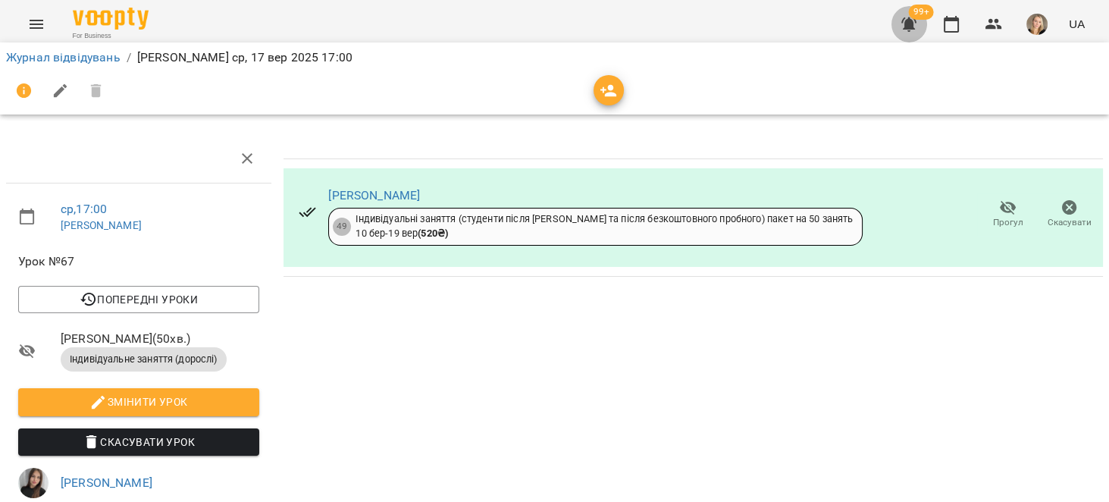
click at [912, 24] on icon "button" at bounding box center [908, 24] width 15 height 14
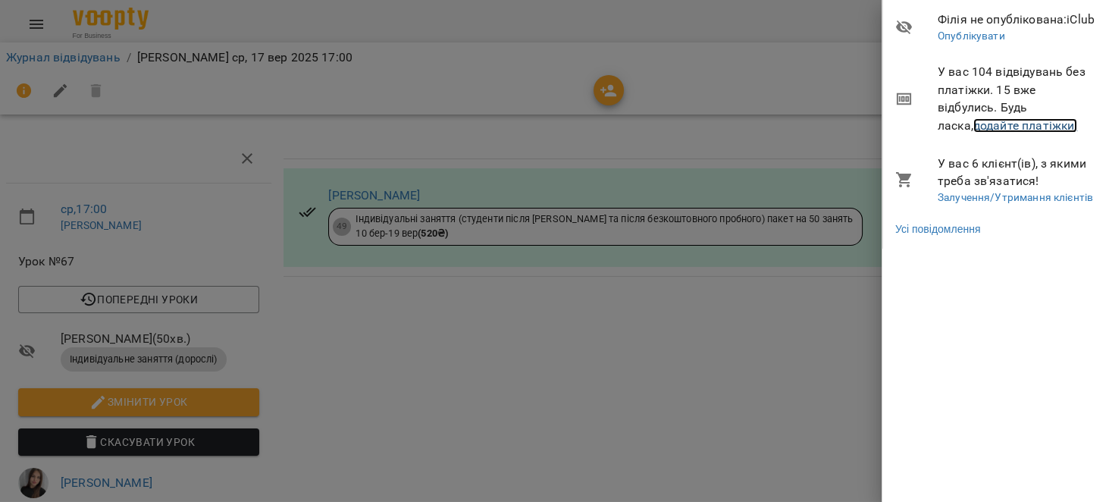
click at [996, 125] on link "додайте платіжки!" at bounding box center [1025, 125] width 105 height 14
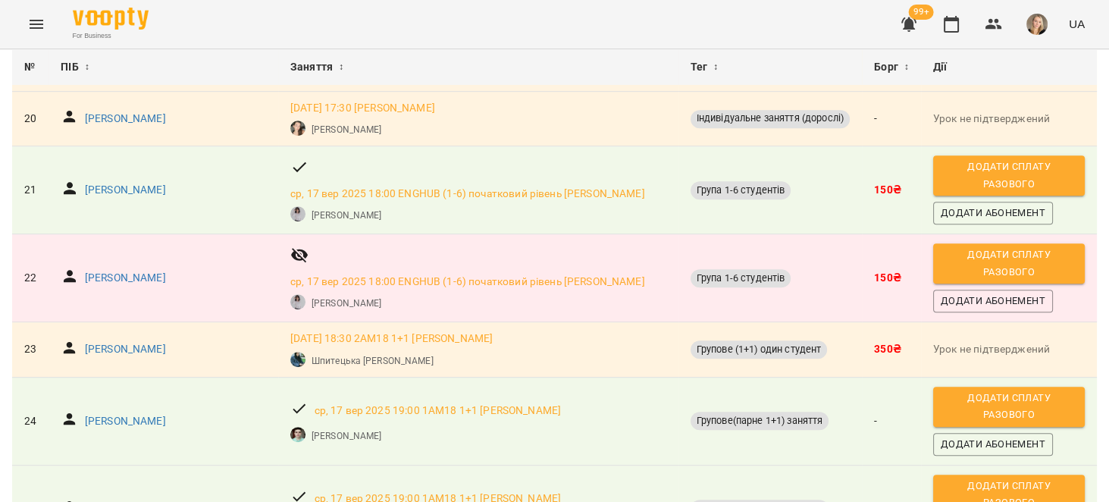
scroll to position [1154, 0]
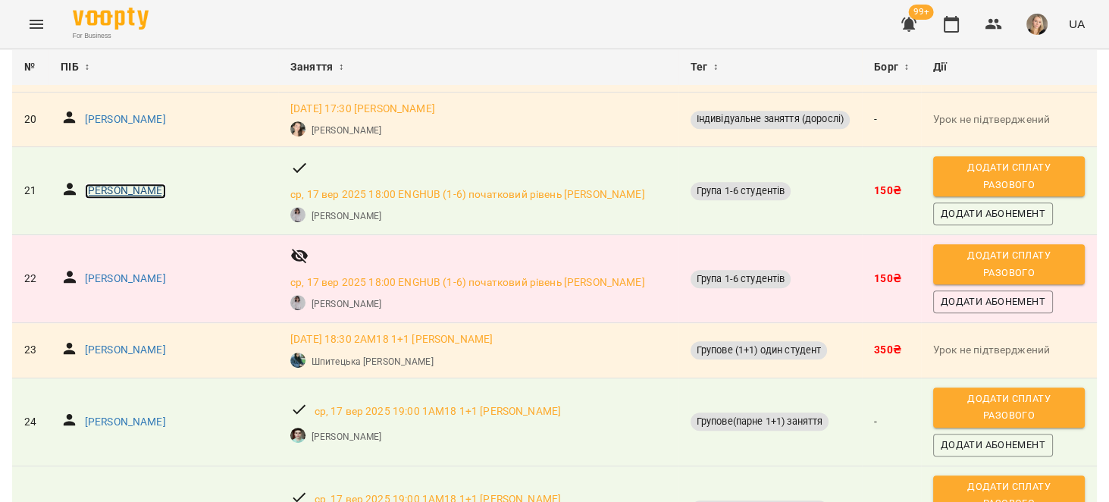
click at [166, 196] on p "Вернидуб Оксана Михайлівна" at bounding box center [125, 190] width 81 height 15
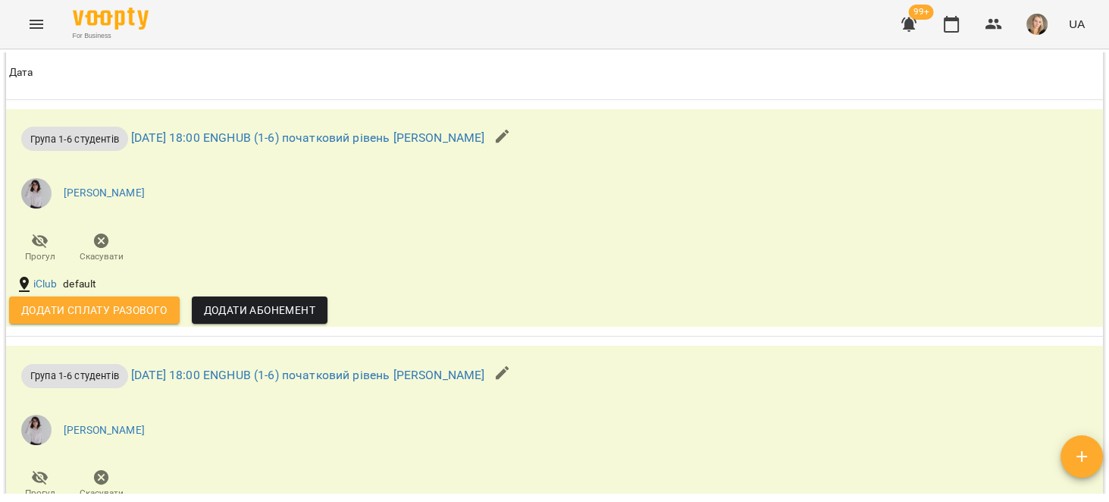
scroll to position [1251, 0]
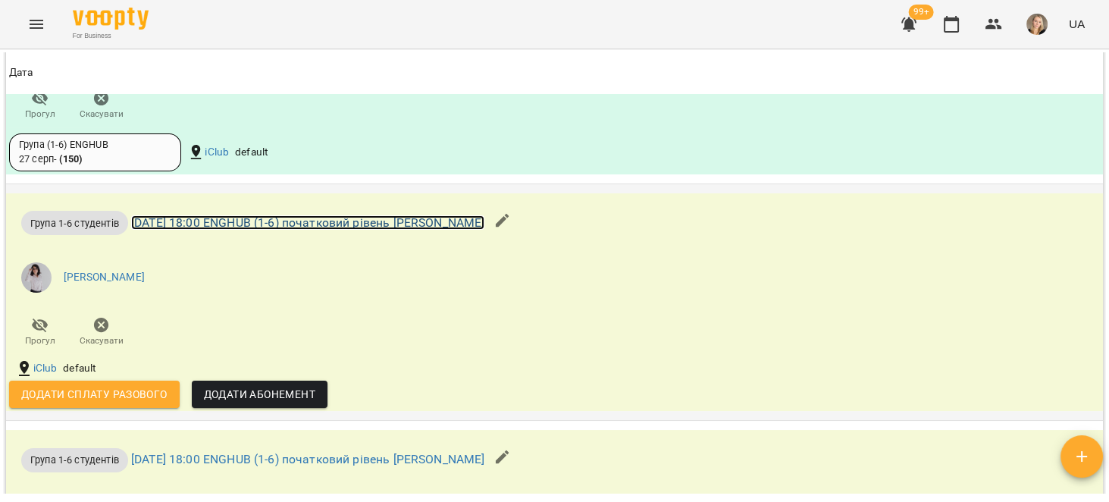
click at [484, 230] on link "ср 17 вер 2025 18:00 ENGHUB (1-6) початковий рівень Кіаріна Миронюк" at bounding box center [307, 222] width 353 height 14
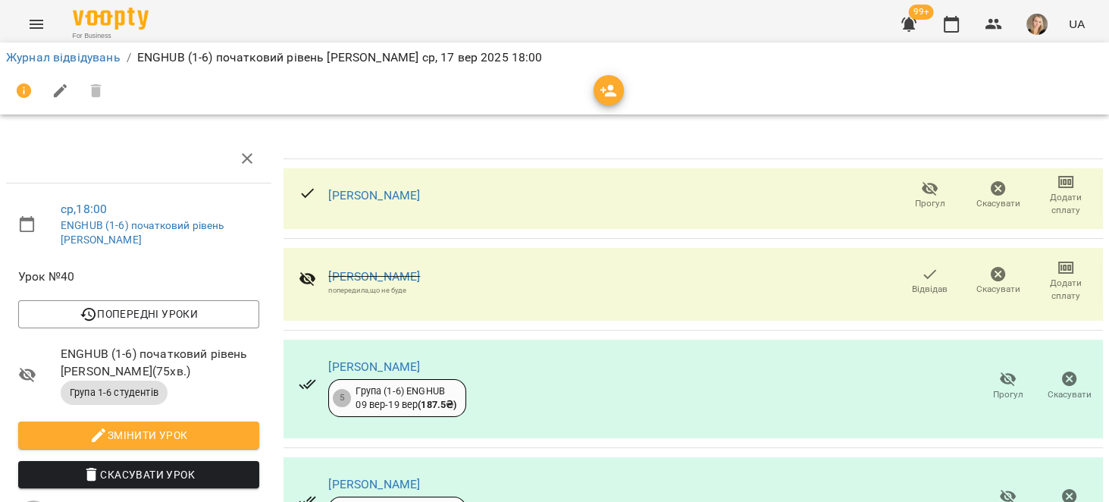
click at [982, 199] on span "Скасувати" at bounding box center [998, 203] width 44 height 13
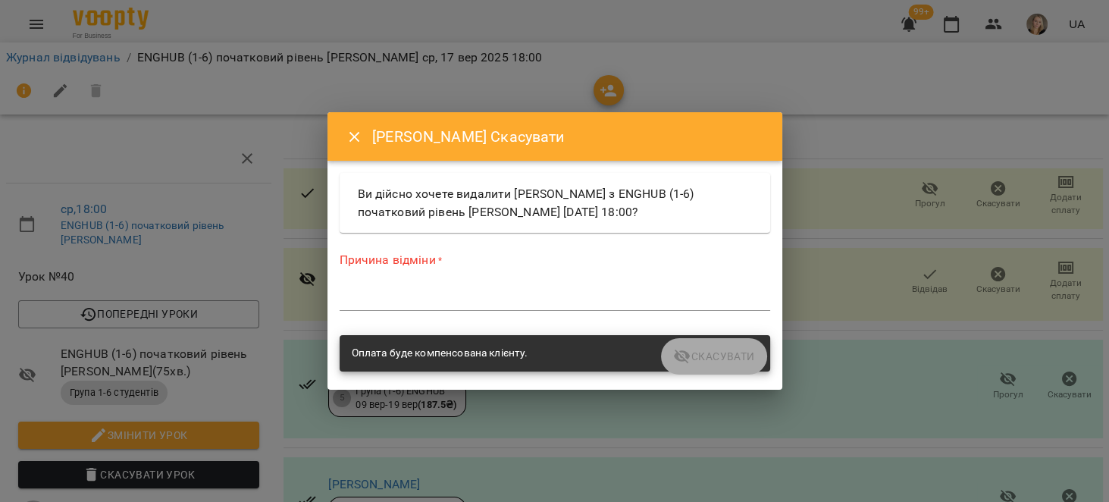
click at [579, 283] on div "Причина відміни * *" at bounding box center [555, 284] width 430 height 66
click at [578, 291] on textarea at bounding box center [555, 298] width 430 height 14
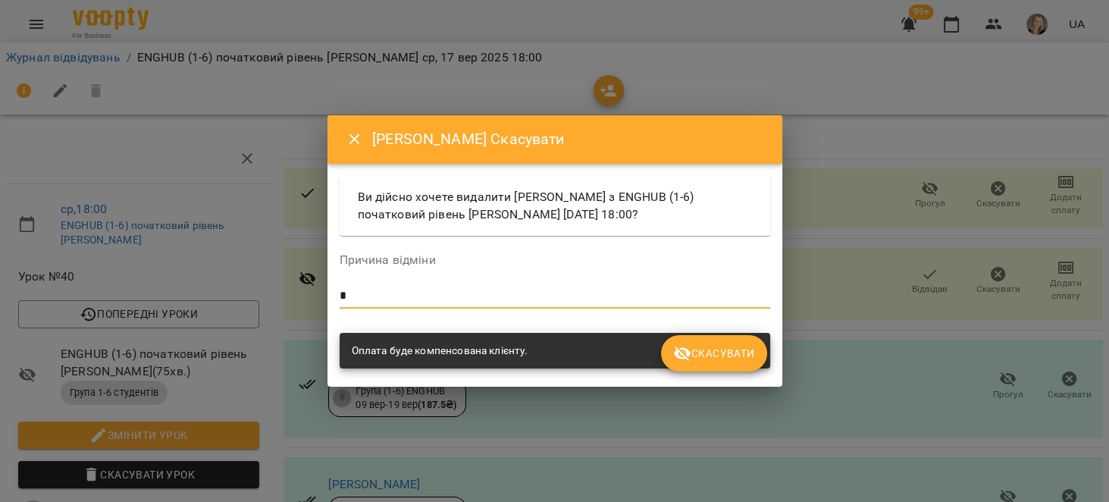
type textarea "*"
click at [736, 350] on span "Скасувати" at bounding box center [713, 353] width 81 height 18
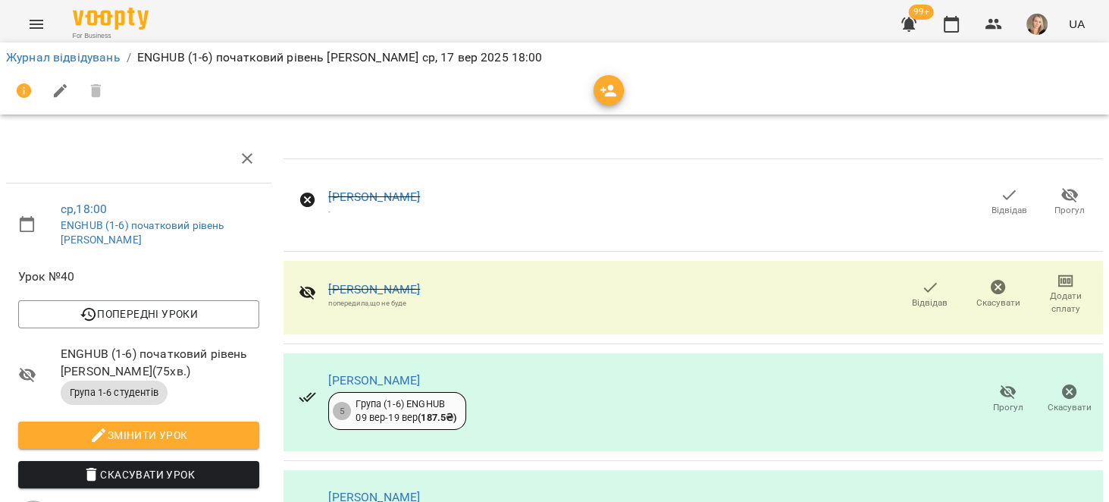
click at [1003, 198] on icon "button" at bounding box center [1009, 195] width 13 height 10
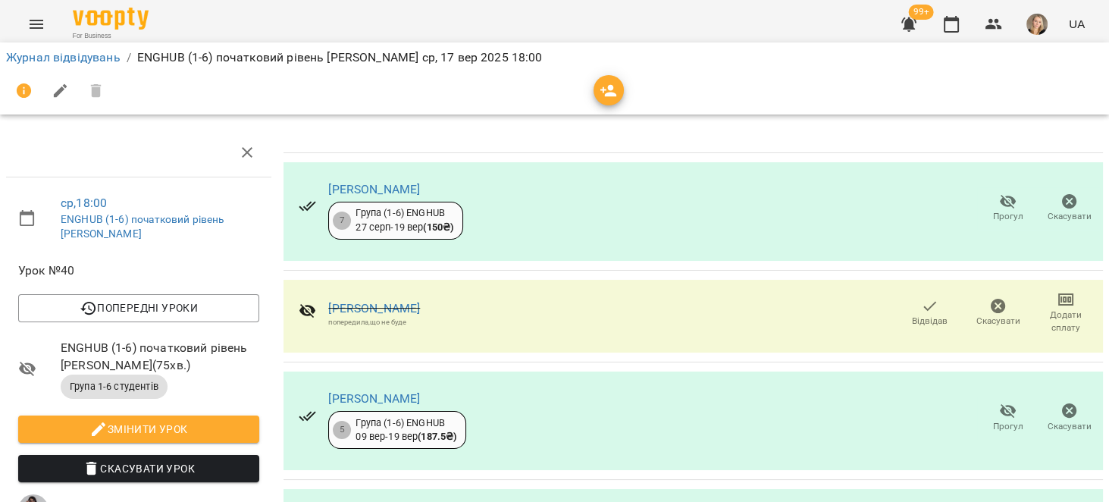
scroll to position [10, 0]
click at [890, 38] on div "For Business 99+ UA" at bounding box center [554, 24] width 1109 height 49
click at [928, 23] on div "99+ UA" at bounding box center [990, 24] width 200 height 39
click at [884, 22] on div "For Business 99+ UA" at bounding box center [554, 24] width 1109 height 49
click at [906, 23] on icon "button" at bounding box center [908, 24] width 15 height 14
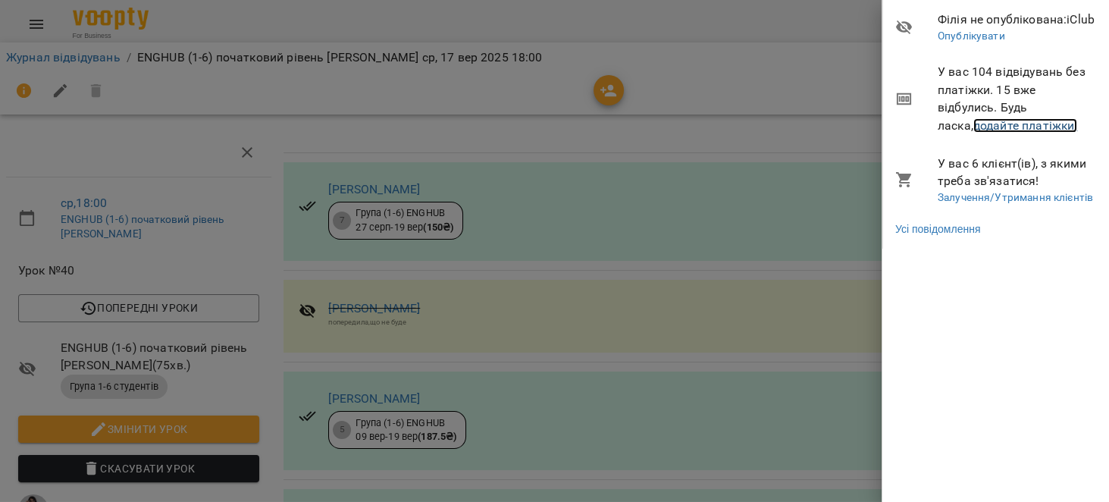
click at [1005, 128] on link "додайте платіжки!" at bounding box center [1025, 125] width 105 height 14
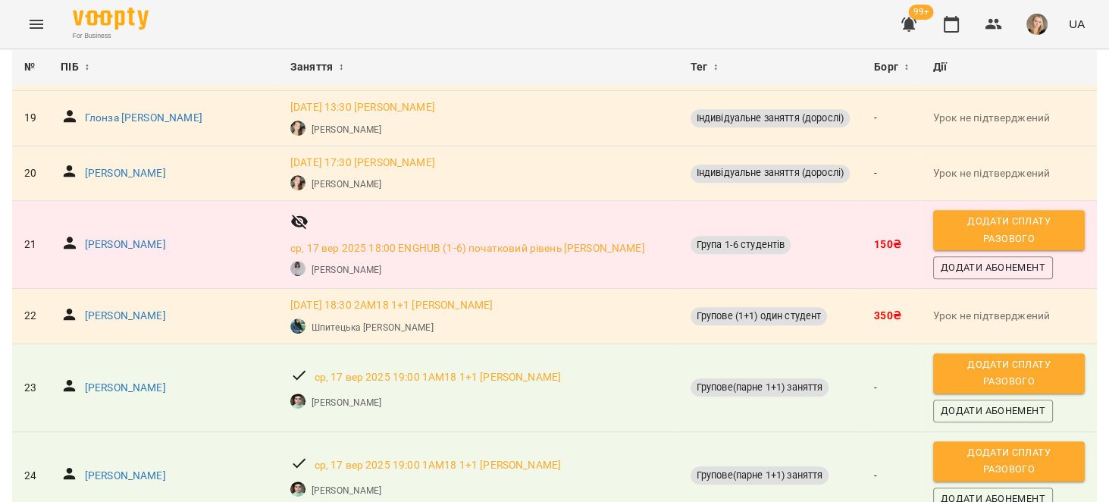
scroll to position [1117, 0]
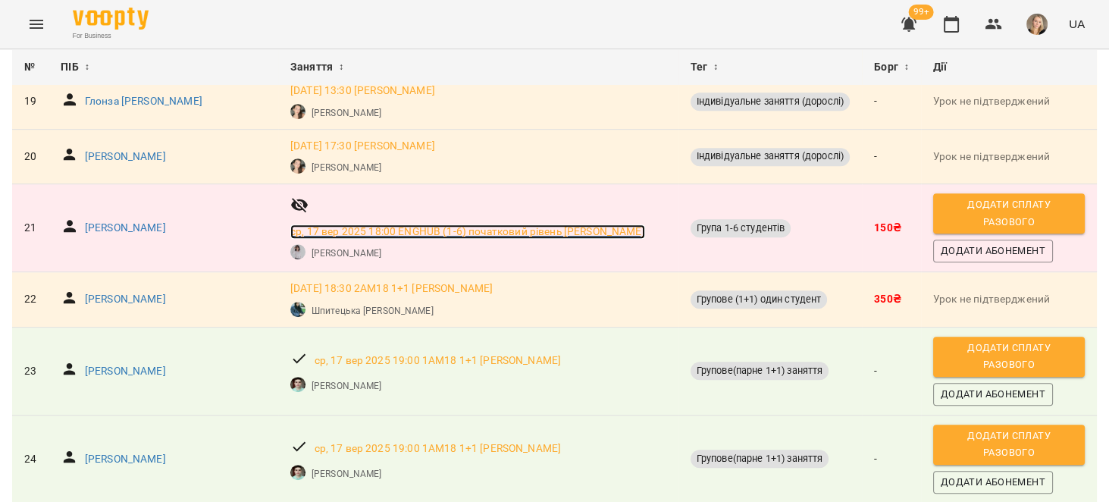
click at [499, 236] on p "ср, 17 вер 2025 18:00 ENGHUB (1-6) початковий рівень Кіаріна Миронюк" at bounding box center [467, 231] width 355 height 15
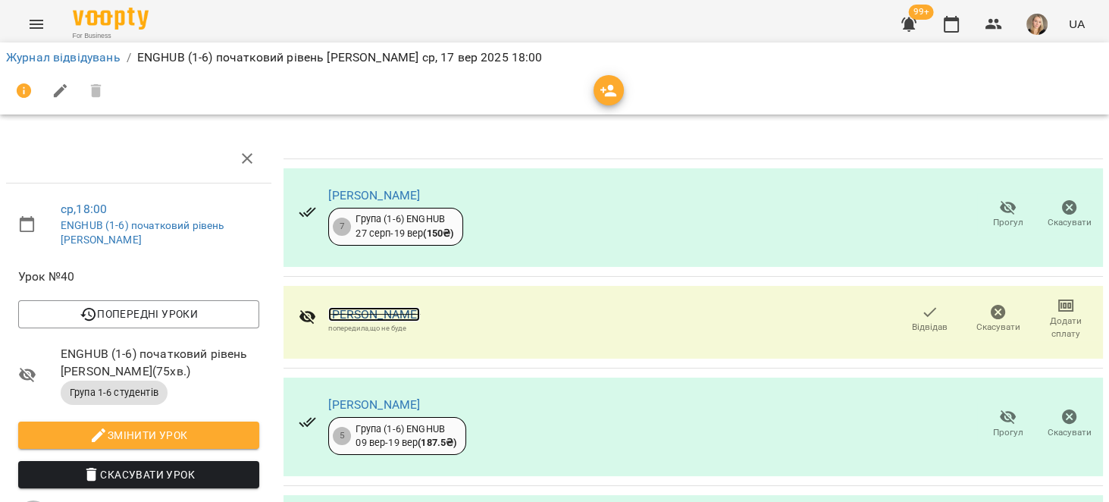
click at [420, 310] on link "[PERSON_NAME]" at bounding box center [374, 314] width 92 height 14
click at [37, 21] on icon "Menu" at bounding box center [36, 24] width 18 height 18
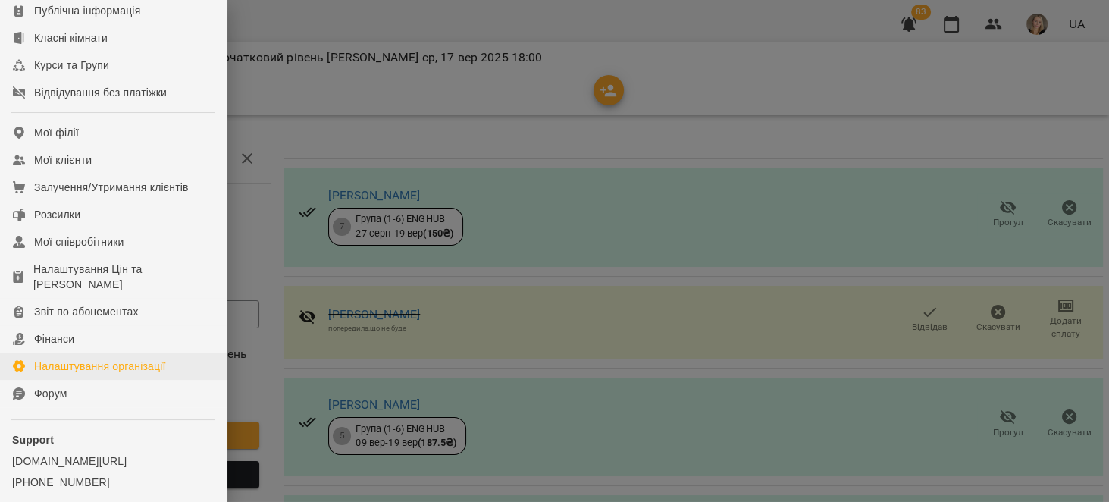
scroll to position [192, 0]
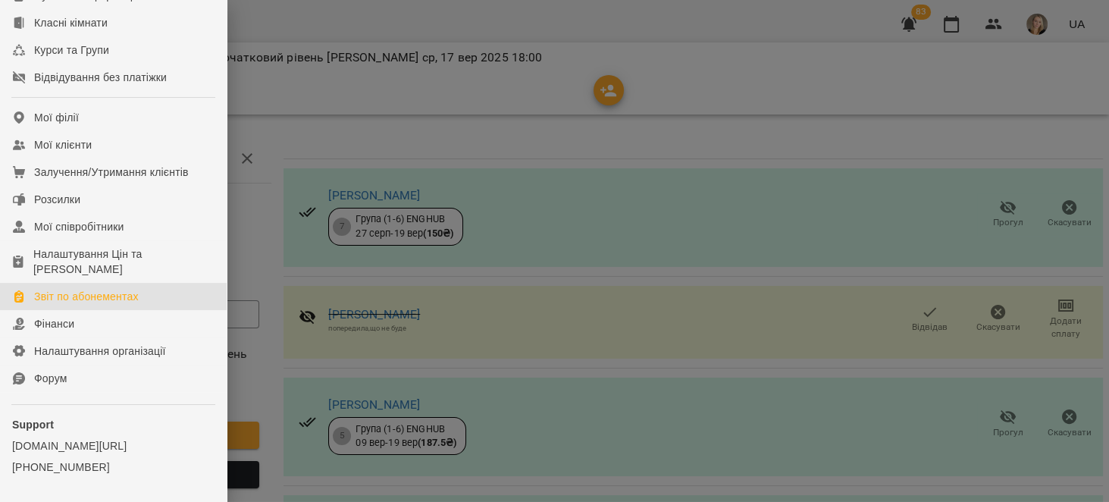
click at [130, 297] on link "Звіт по абонементах" at bounding box center [113, 296] width 227 height 27
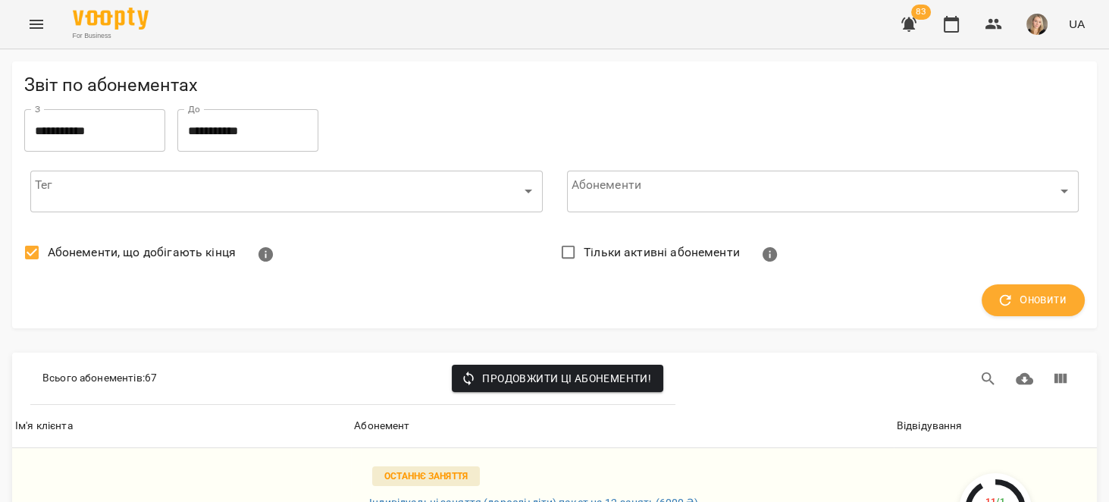
click at [897, 421] on div "Відвідування" at bounding box center [930, 426] width 66 height 18
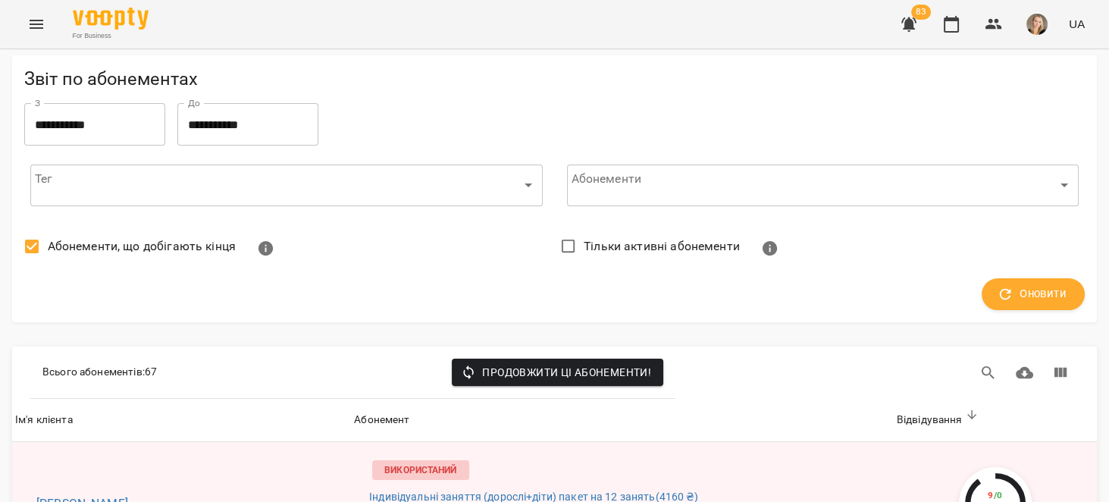
scroll to position [1106, 0]
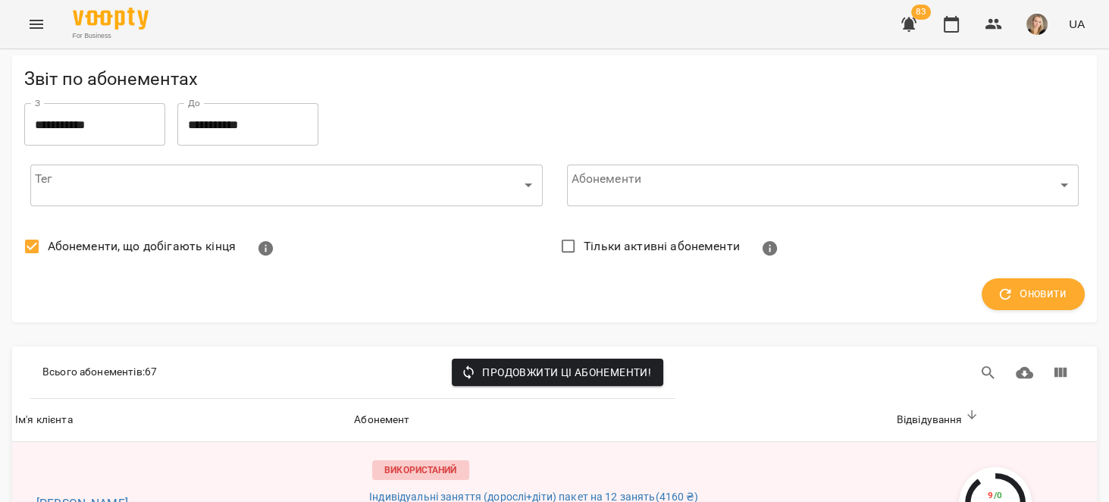
scroll to position [3416, 0]
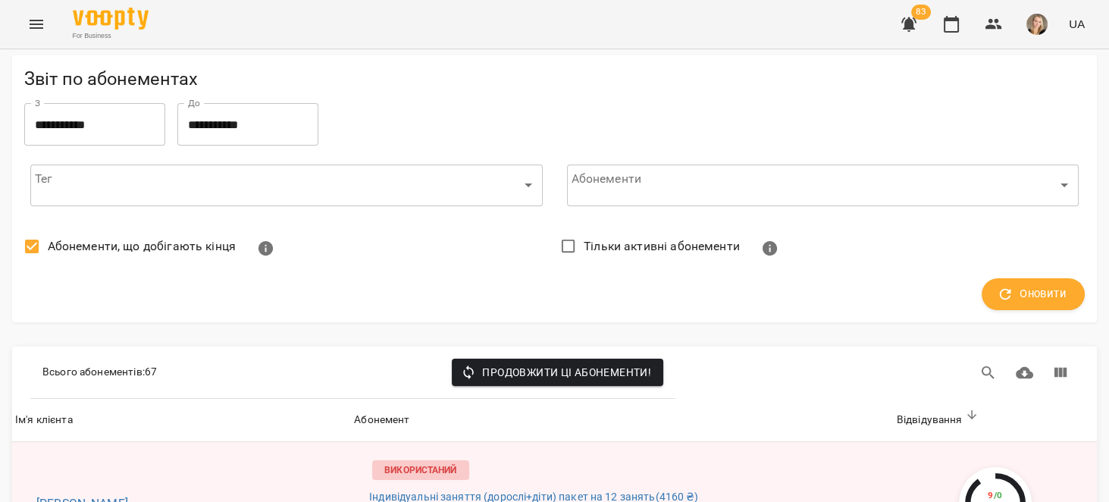
scroll to position [5726, 0]
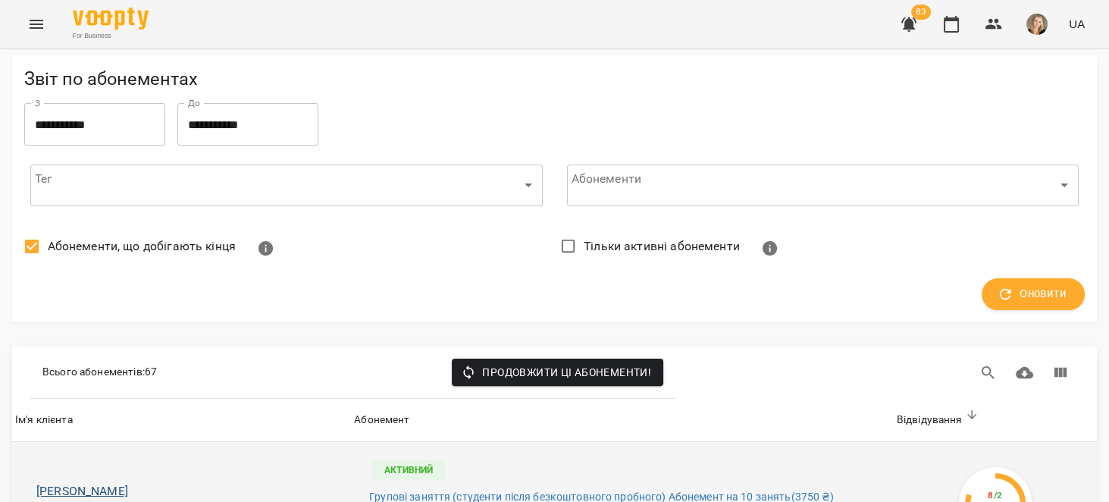
scroll to position [433, 0]
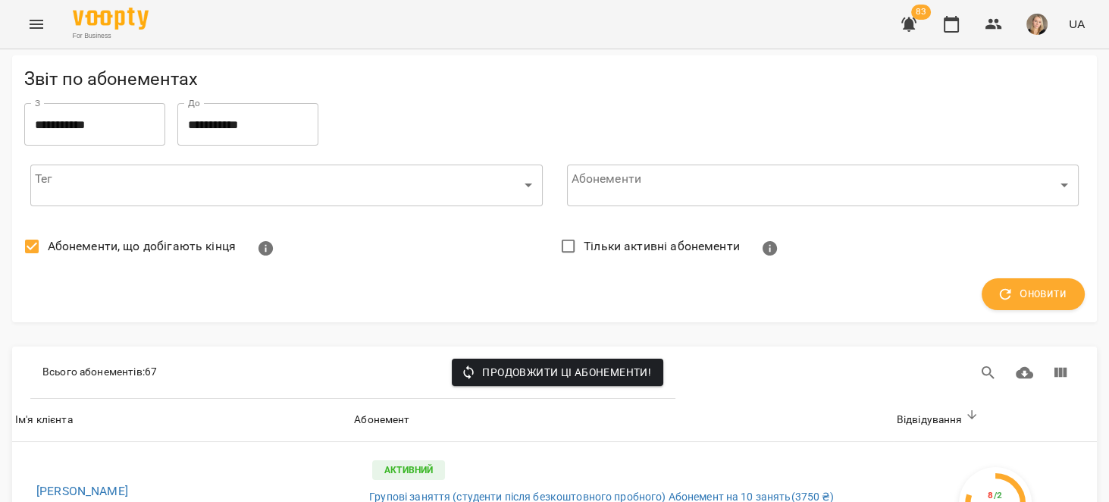
scroll to position [1203, 0]
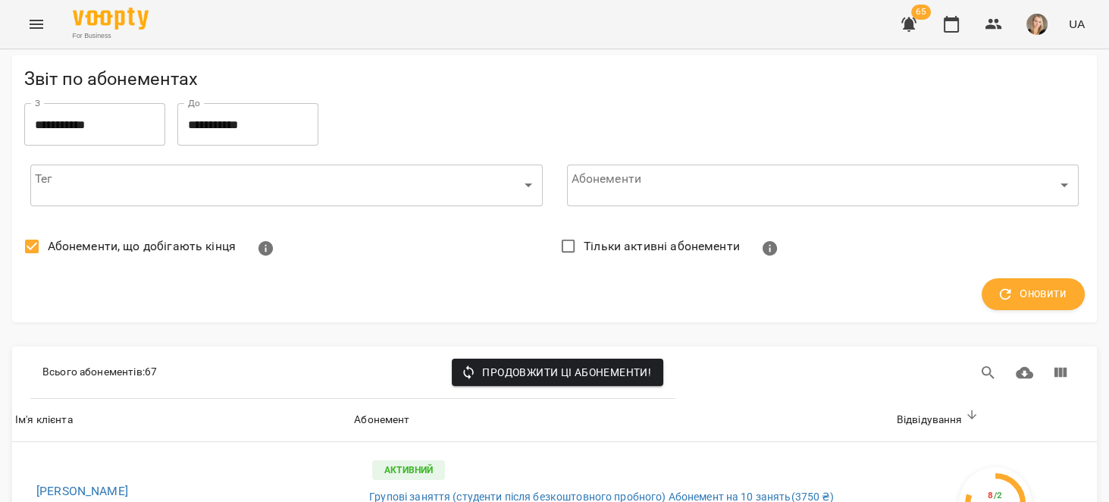
click at [907, 25] on icon "button" at bounding box center [908, 24] width 15 height 14
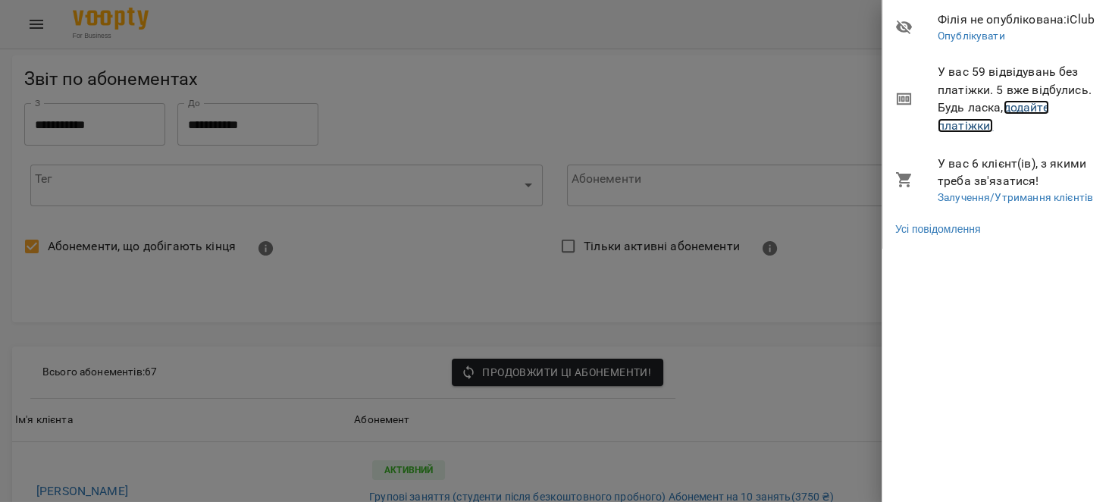
click at [1030, 112] on link "додайте платіжки!" at bounding box center [992, 116] width 111 height 33
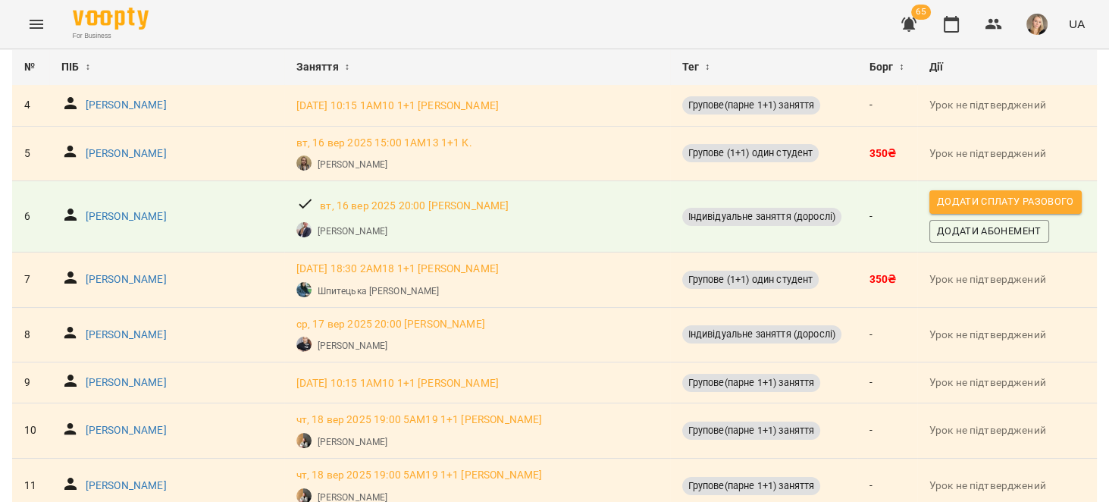
scroll to position [288, 0]
click at [166, 224] on p "Слюбик Марія Ярославівна" at bounding box center [126, 215] width 81 height 15
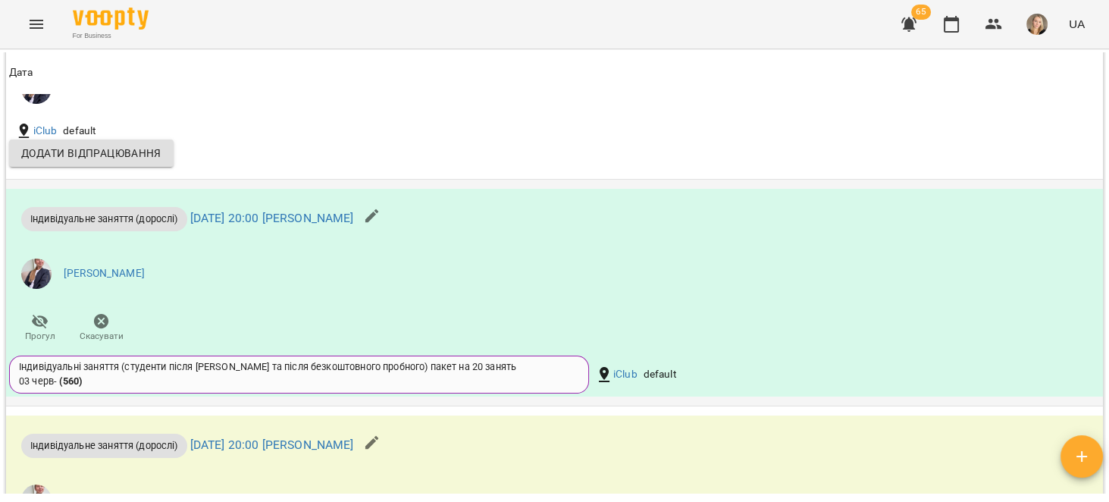
scroll to position [1395, 0]
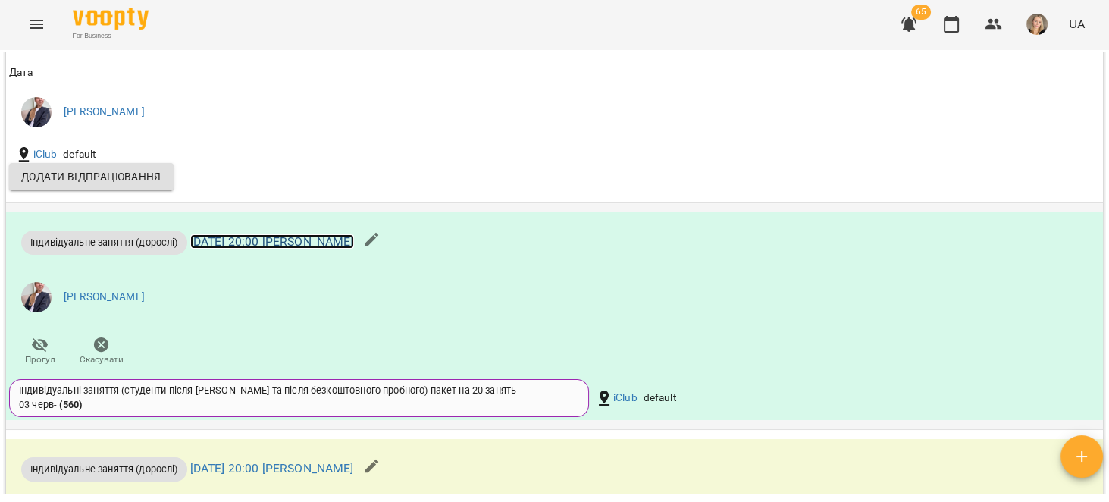
click at [354, 249] on link "вт 23 вер 2025 20:00 Анастасія Слободян" at bounding box center [272, 241] width 164 height 14
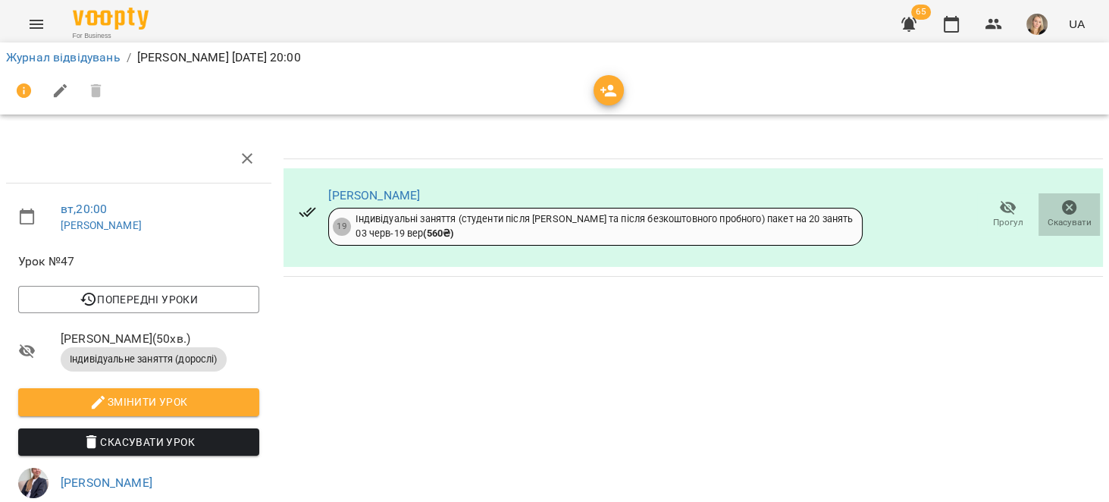
click at [1062, 212] on icon "button" at bounding box center [1069, 208] width 18 height 18
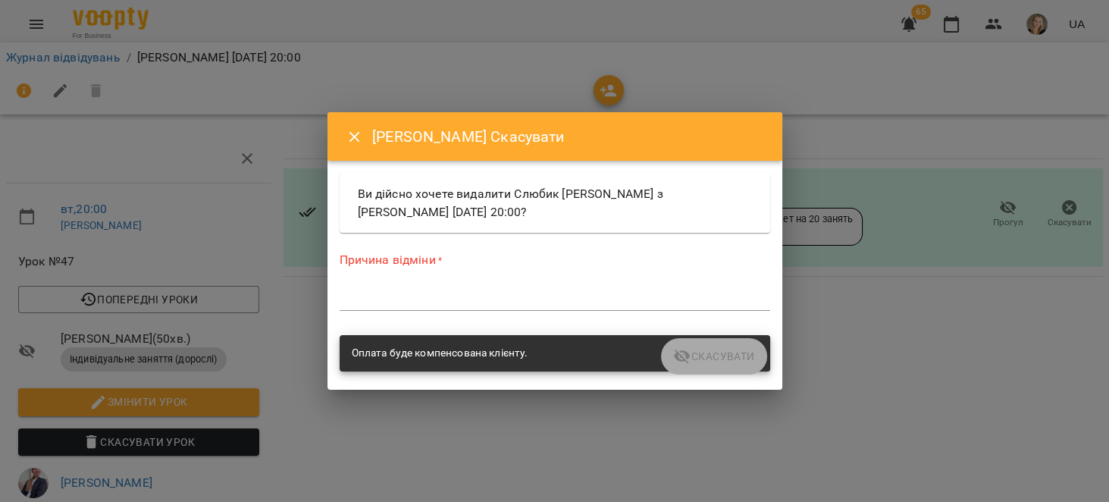
click at [559, 295] on textarea at bounding box center [555, 298] width 430 height 14
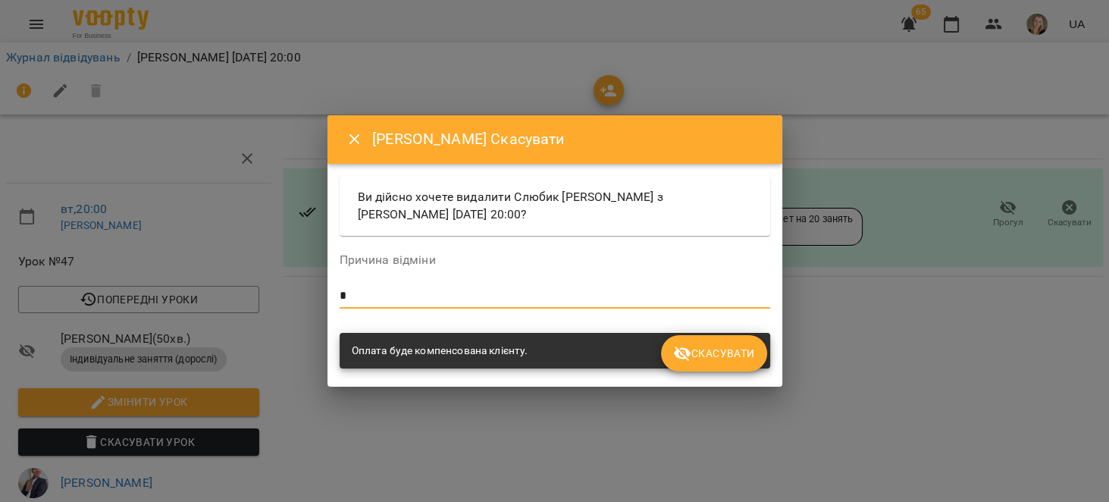
type textarea "*"
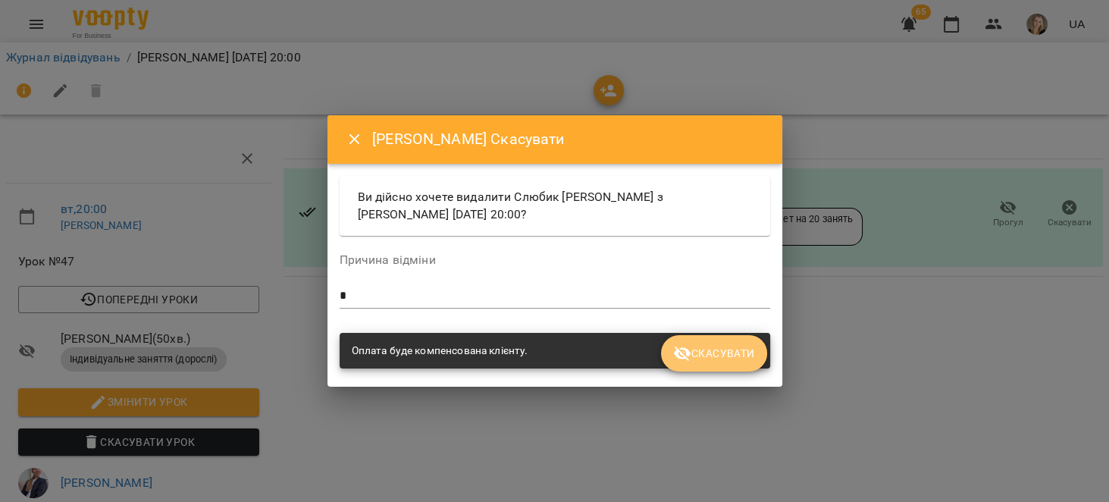
click at [707, 349] on span "Скасувати" at bounding box center [713, 353] width 81 height 18
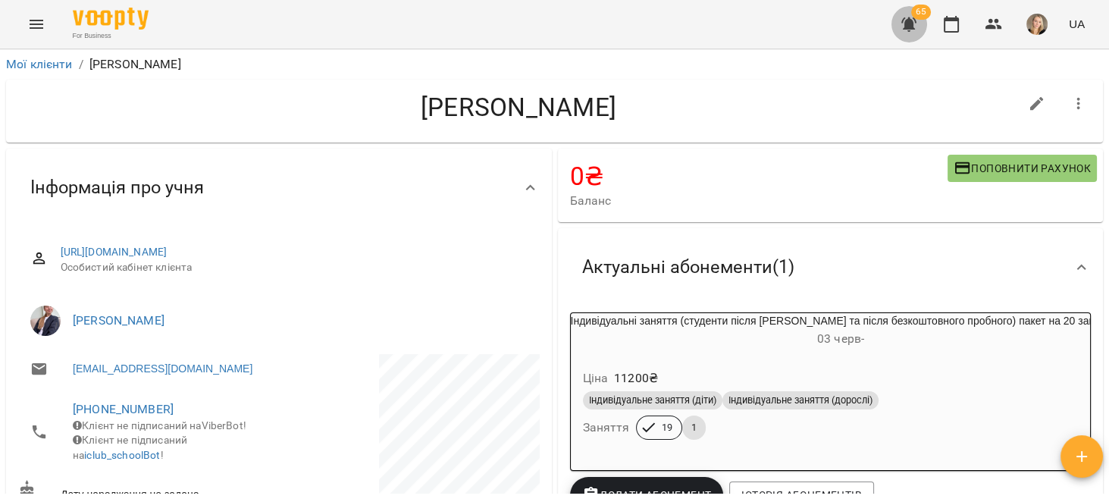
click at [913, 21] on icon "button" at bounding box center [908, 24] width 15 height 14
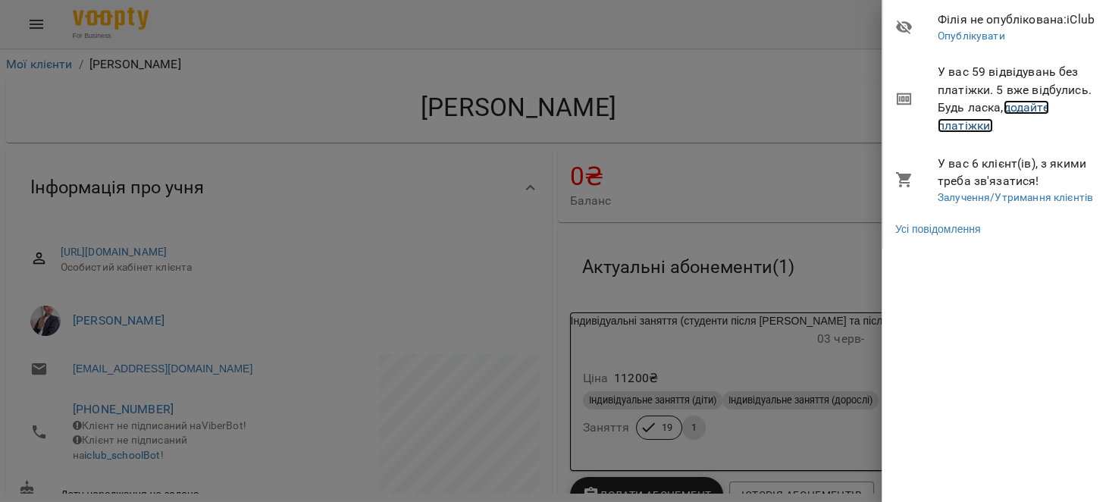
click at [1034, 110] on link "додайте платіжки!" at bounding box center [992, 116] width 111 height 33
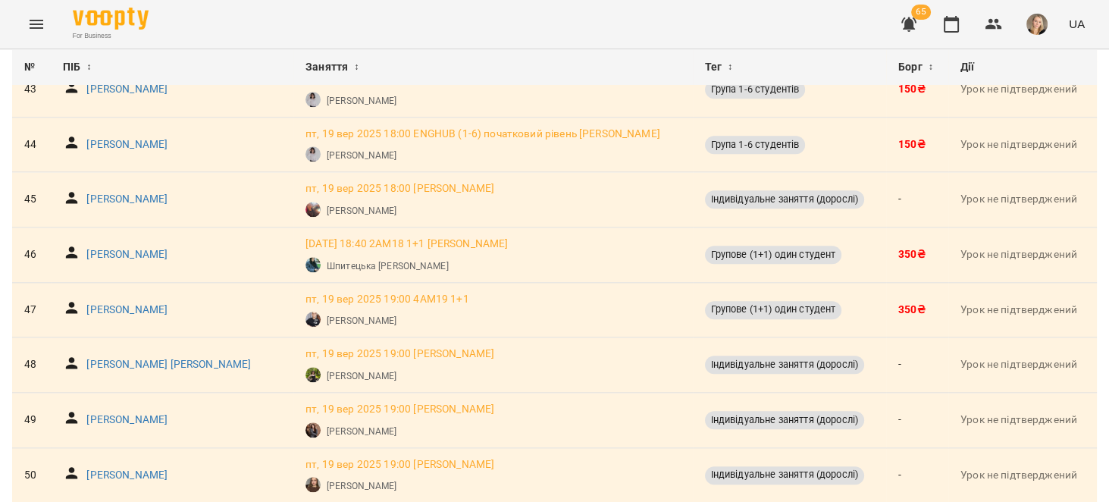
scroll to position [2479, 0]
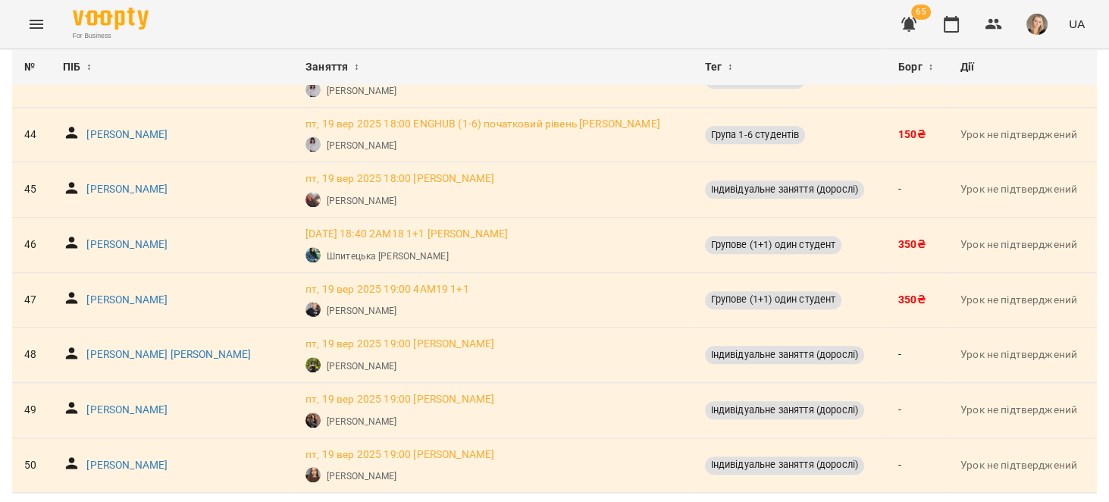
click at [38, 35] on button "Menu" at bounding box center [36, 24] width 36 height 36
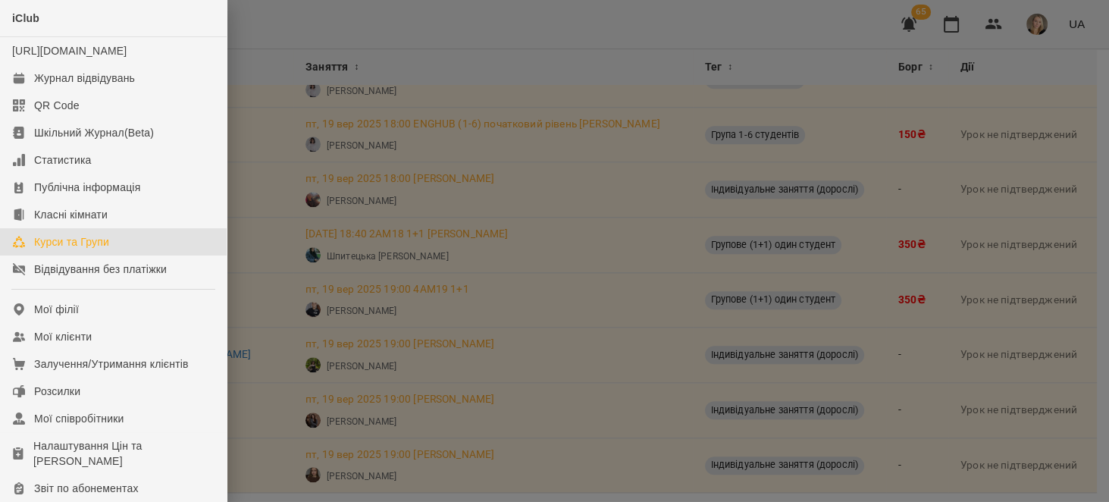
click at [115, 255] on link "Курси та Групи" at bounding box center [113, 241] width 227 height 27
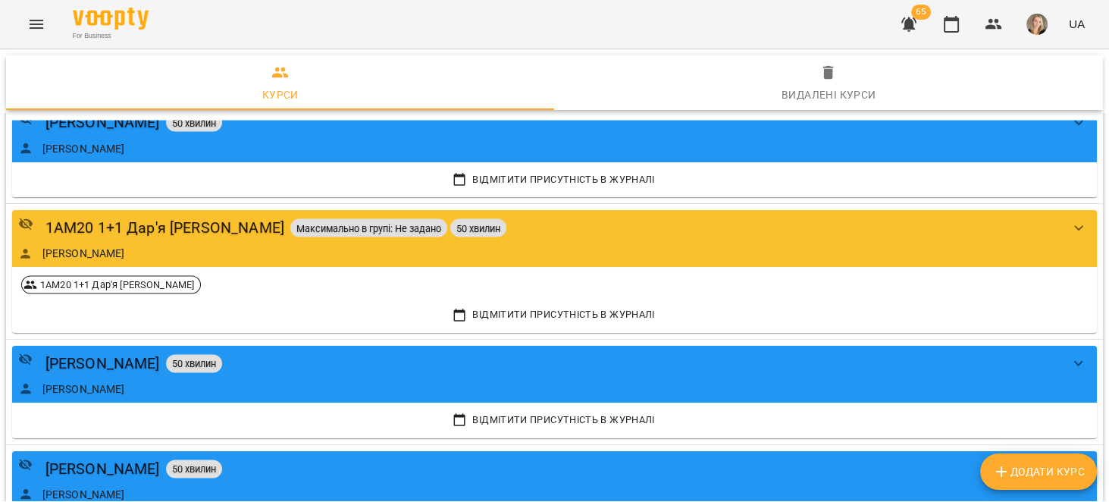
scroll to position [4138, 0]
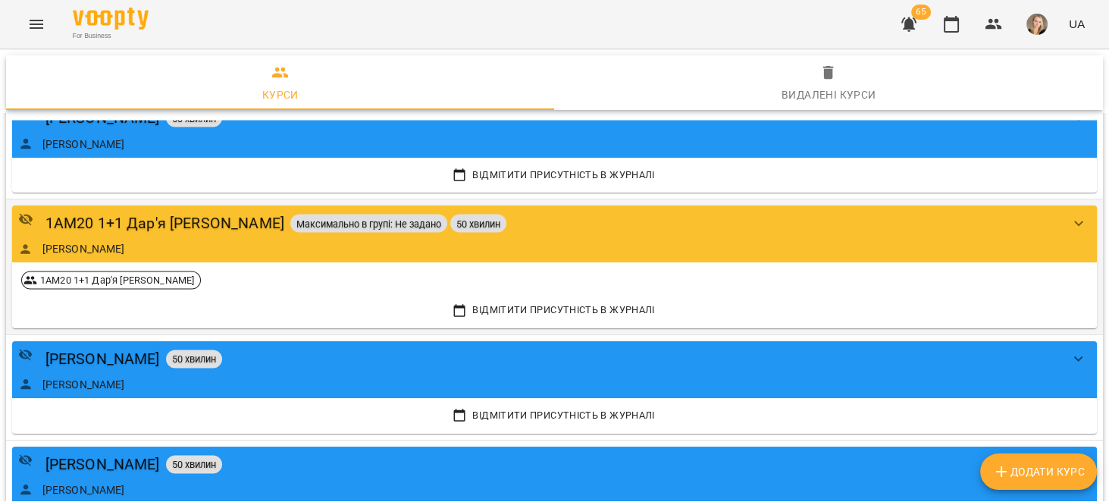
click at [1075, 210] on button "show more" at bounding box center [1078, 223] width 36 height 36
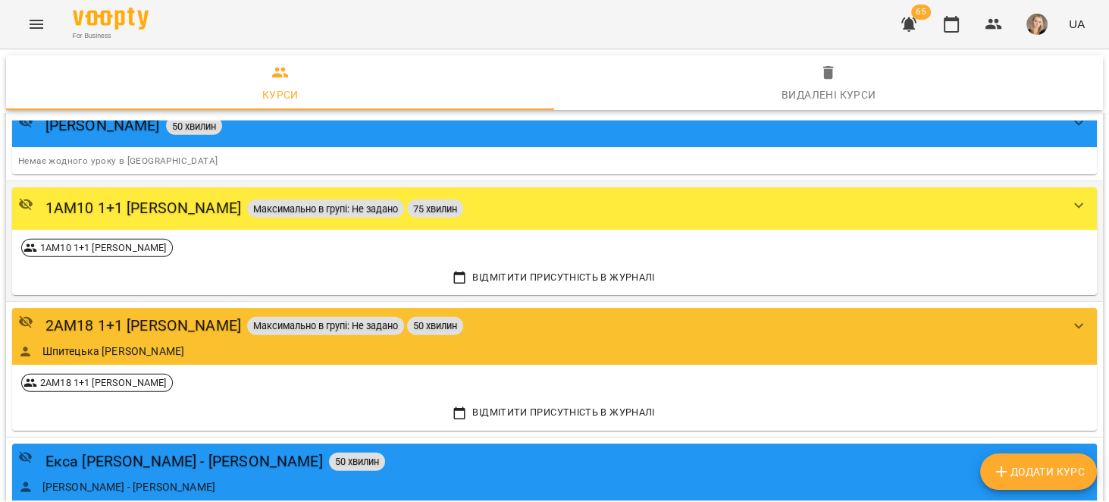
scroll to position [5582, 0]
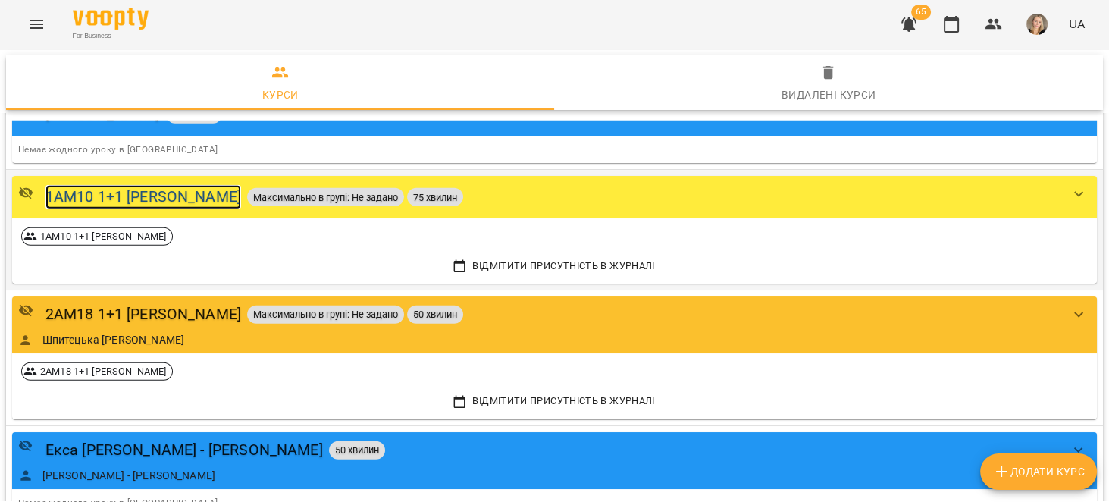
click at [116, 186] on div "1АМ10 1+1 Юлія Онюх" at bounding box center [143, 196] width 196 height 23
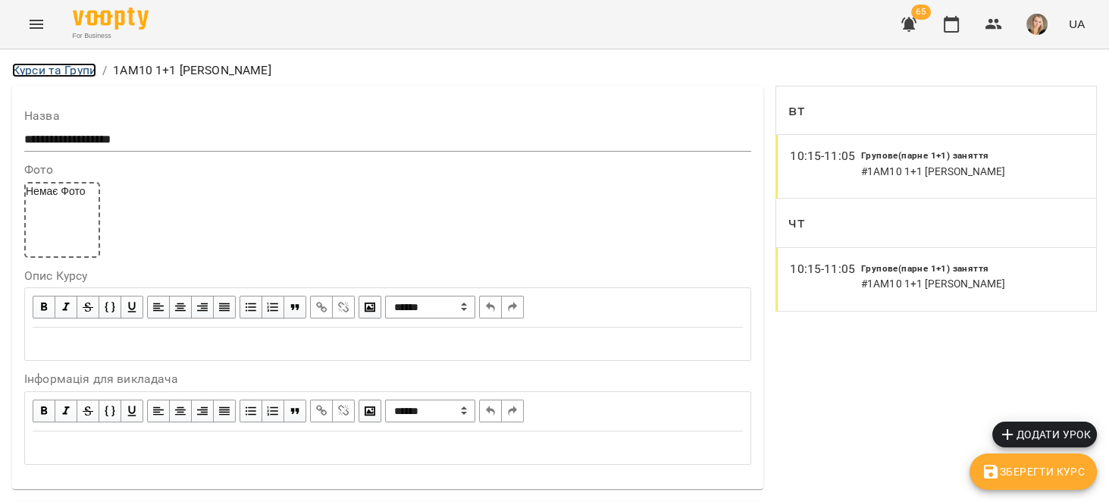
click at [70, 72] on link "Курси та Групи" at bounding box center [54, 70] width 84 height 14
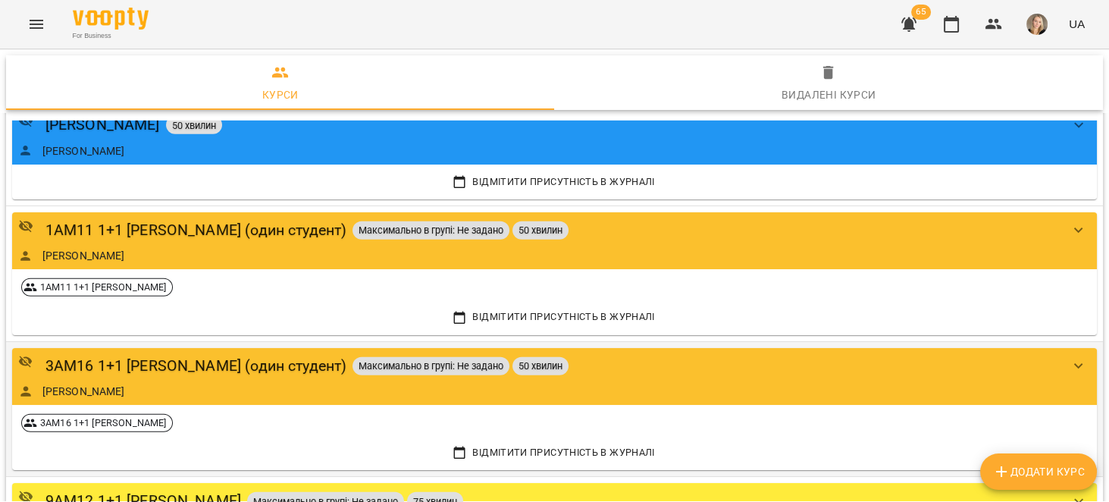
scroll to position [6189, 0]
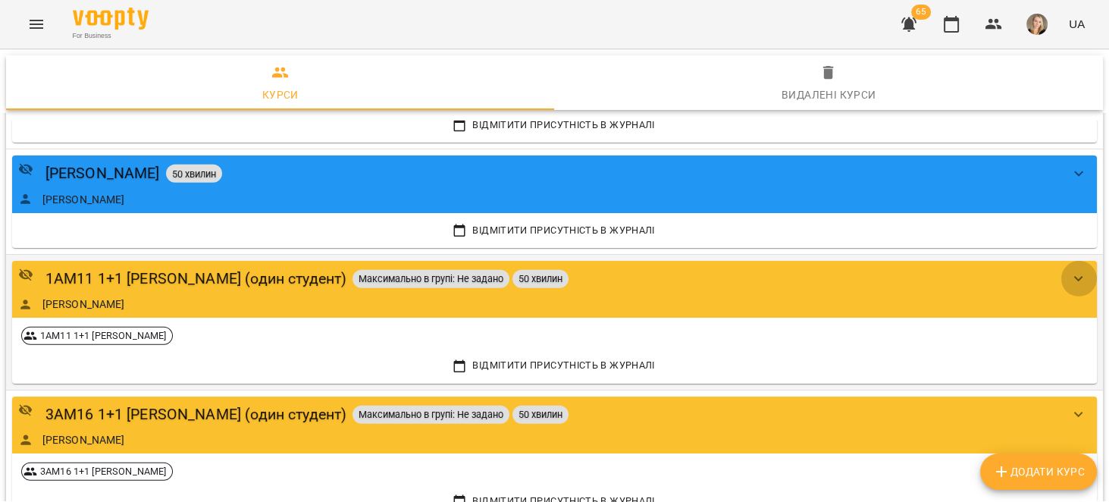
click at [1074, 270] on icon "show more" at bounding box center [1078, 279] width 18 height 18
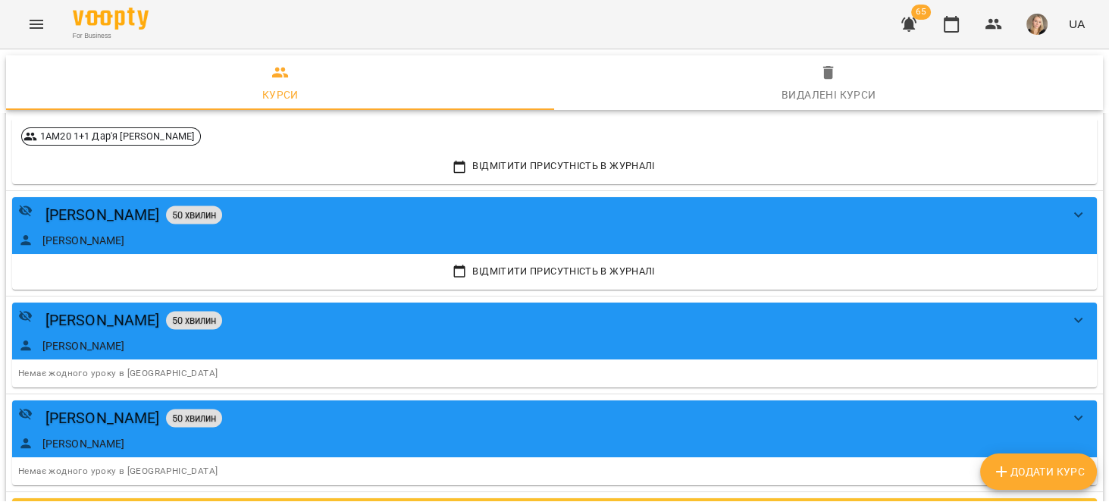
scroll to position [4283, 0]
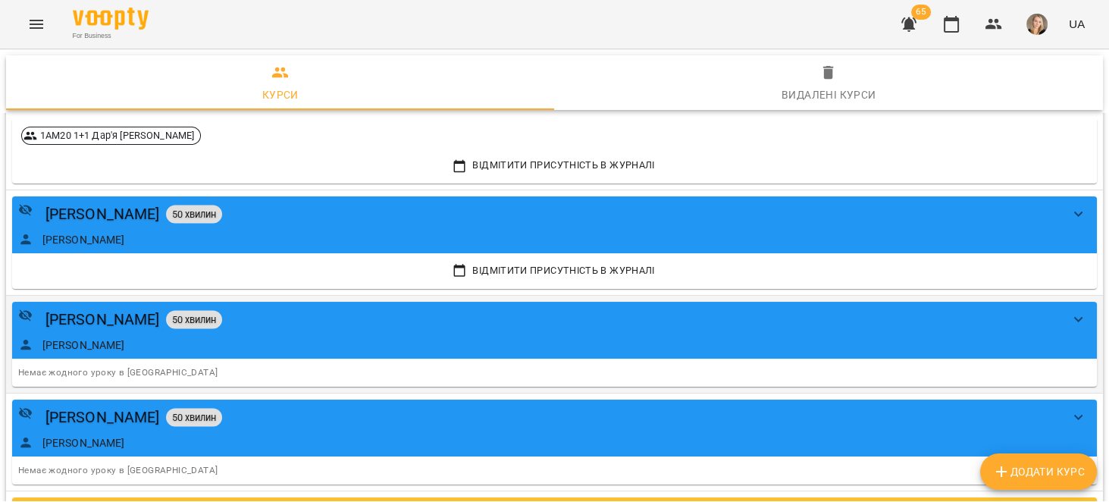
click at [269, 308] on div "Оксана Куньчик 50 хвилин" at bounding box center [539, 319] width 1042 height 23
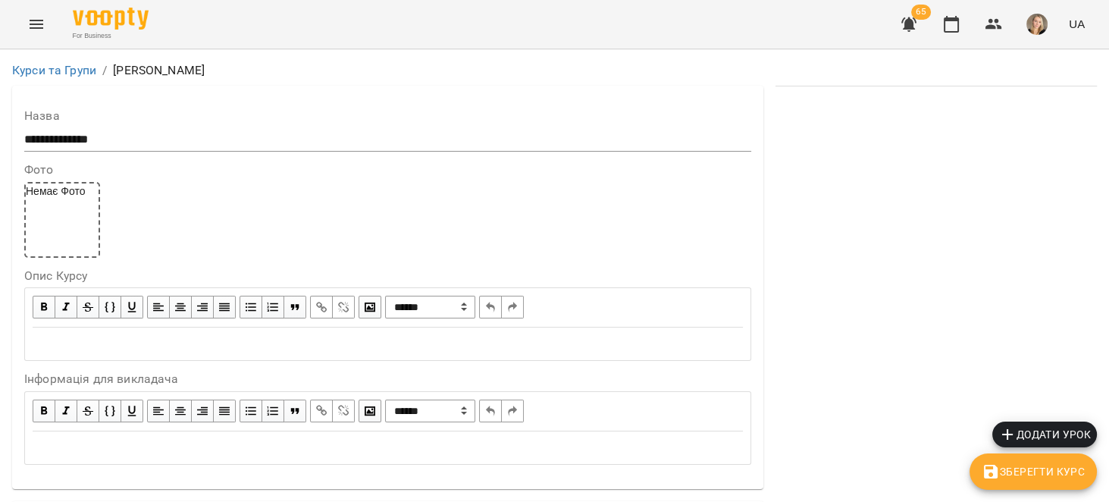
scroll to position [1288, 0]
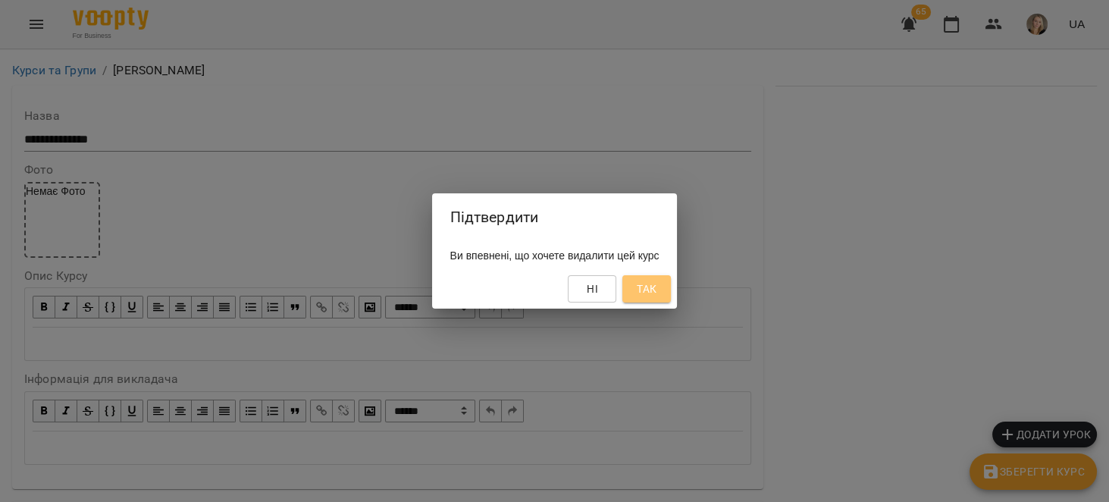
click at [656, 287] on span "Так" at bounding box center [647, 289] width 20 height 18
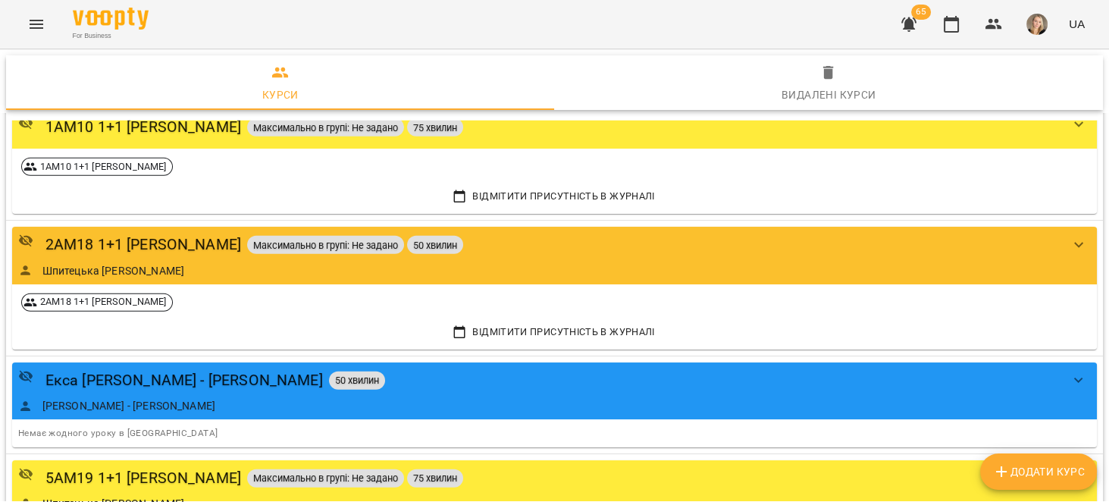
scroll to position [5467, 0]
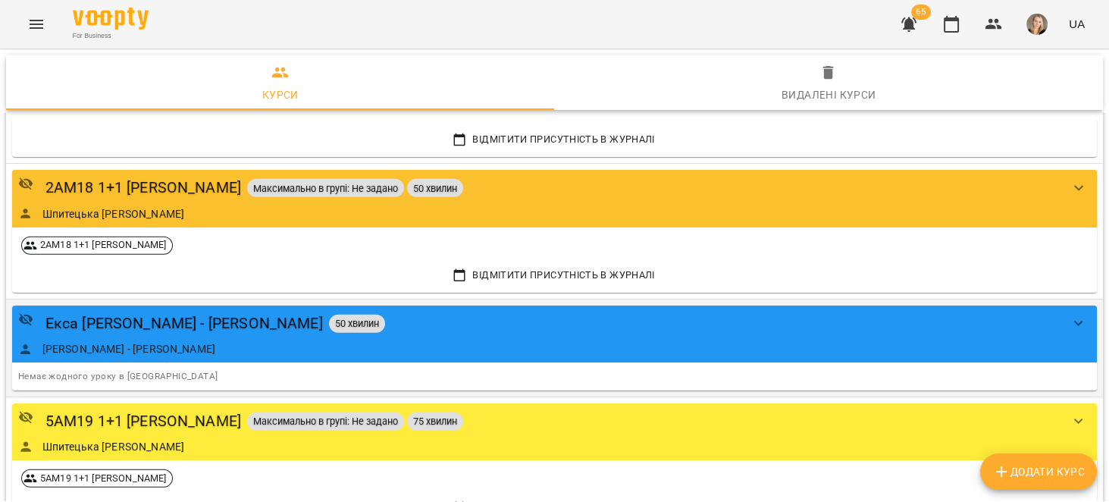
click at [355, 317] on div "Екса Ружицька - Коцур 50 хвилин" at bounding box center [539, 322] width 1042 height 23
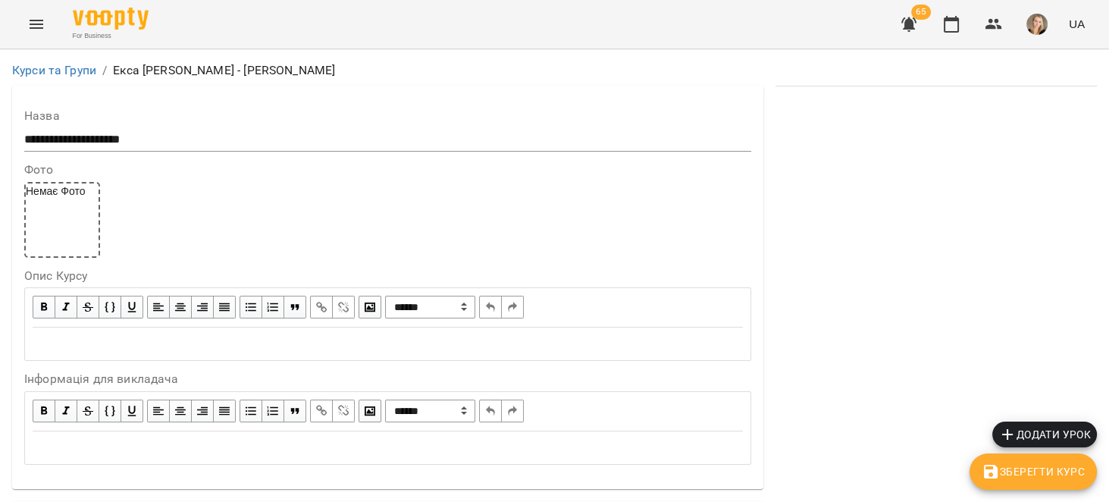
scroll to position [1288, 0]
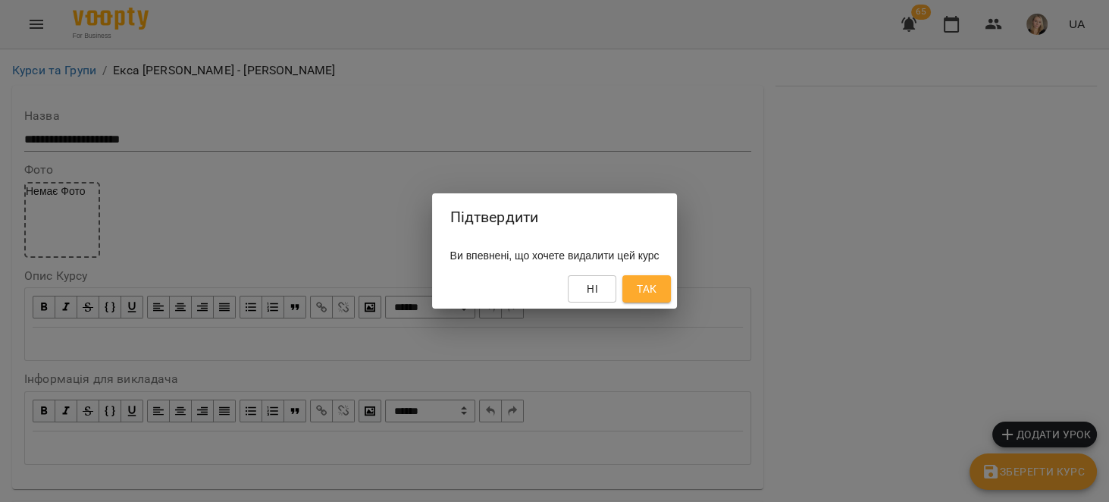
click at [656, 289] on span "Так" at bounding box center [647, 289] width 20 height 18
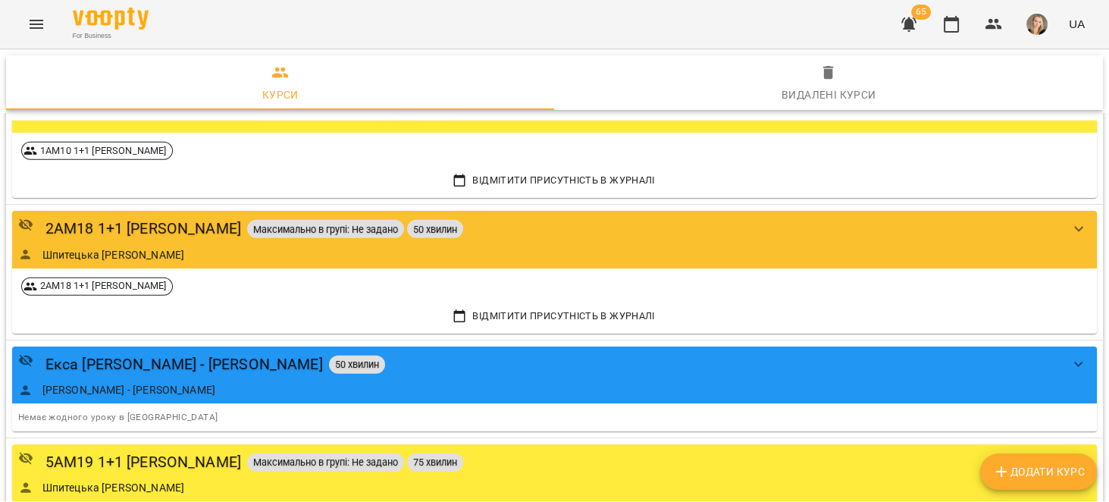
scroll to position [5419, 0]
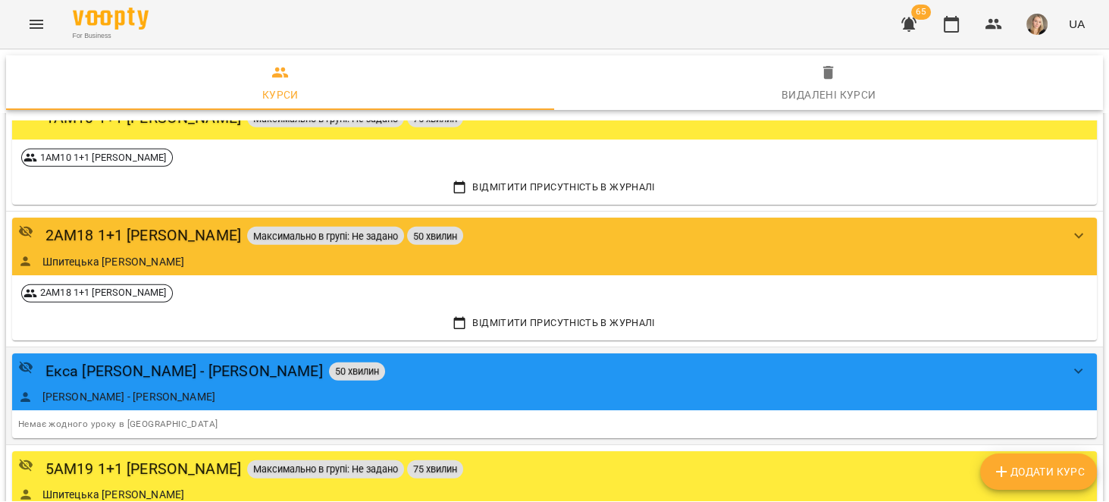
click at [330, 359] on div "Екса Ружицька - Коцур 50 хвилин" at bounding box center [539, 370] width 1042 height 23
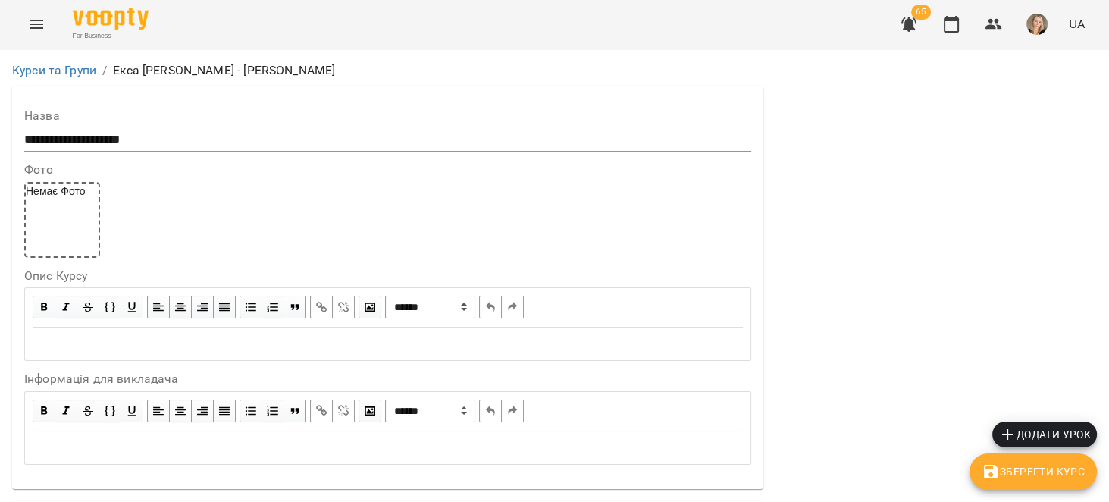
scroll to position [1288, 0]
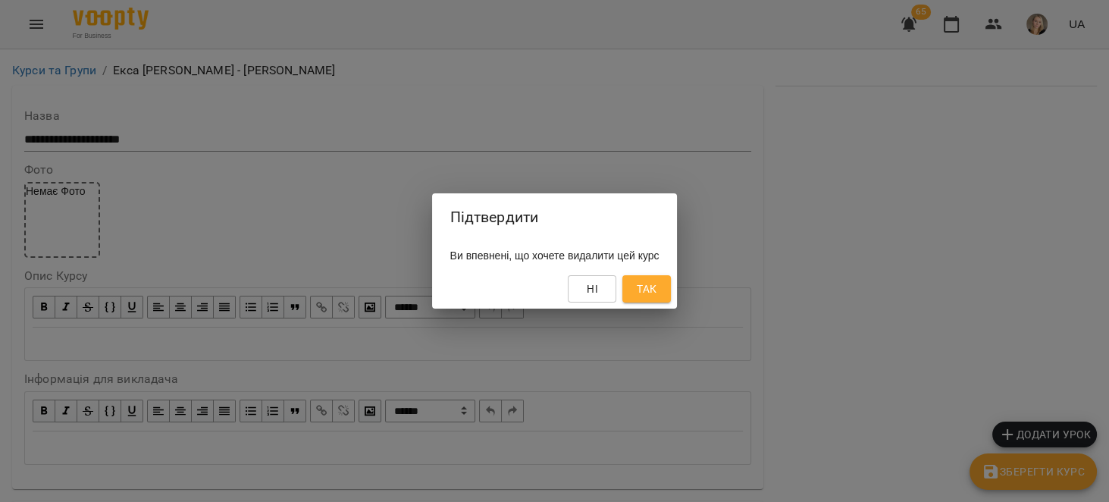
click at [656, 283] on span "Так" at bounding box center [647, 289] width 20 height 18
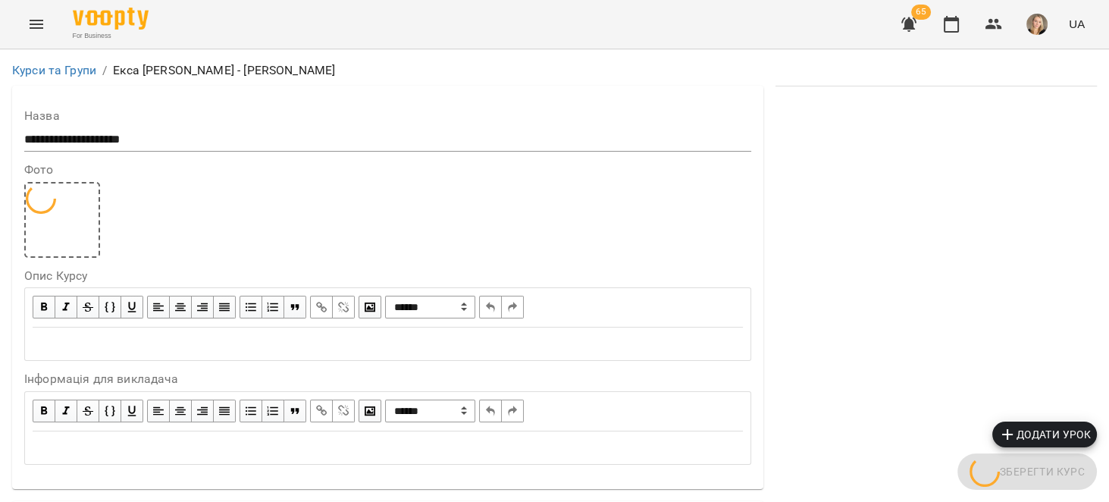
click at [21, 19] on button "Menu" at bounding box center [36, 24] width 36 height 36
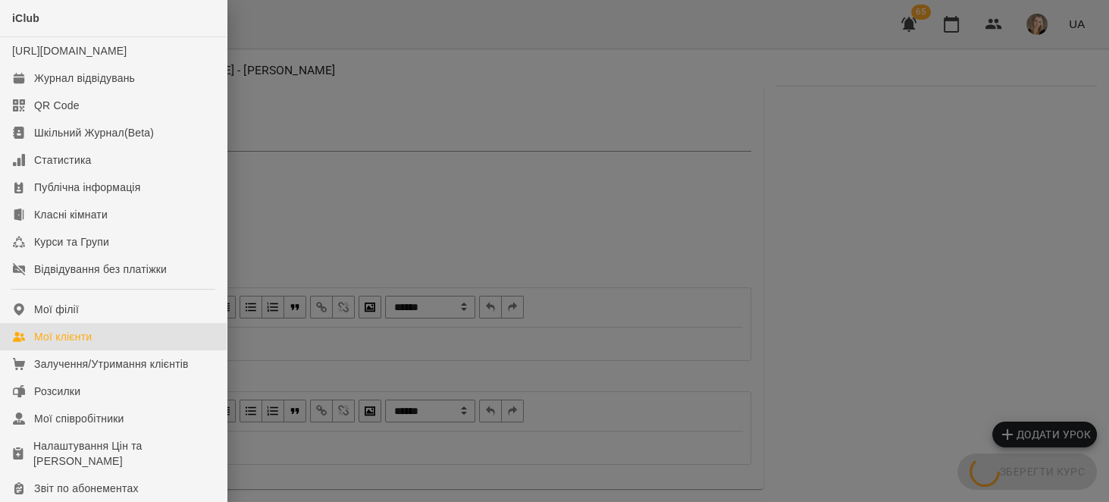
click at [158, 350] on link "Мої клієнти" at bounding box center [113, 336] width 227 height 27
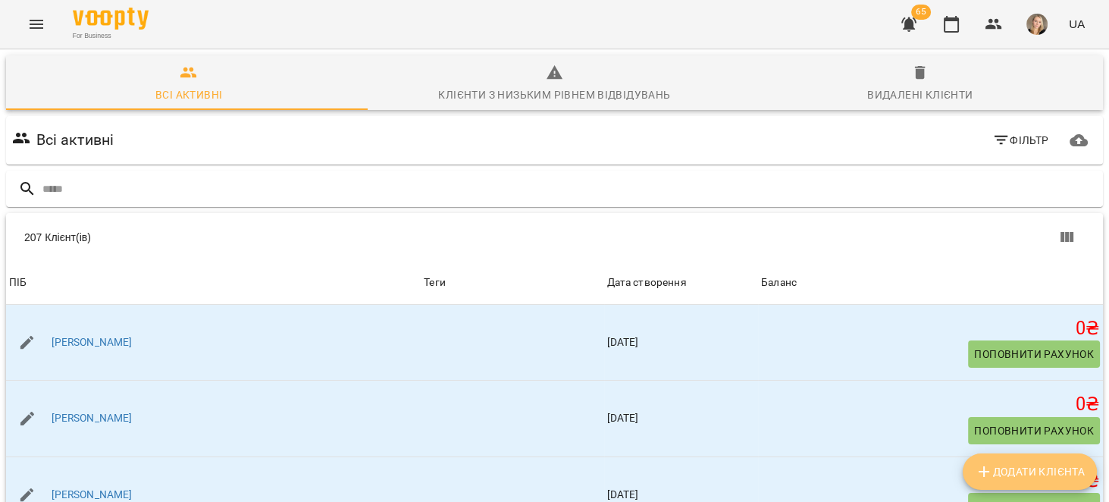
click at [1064, 472] on span "Додати клієнта" at bounding box center [1030, 471] width 110 height 18
select select "**"
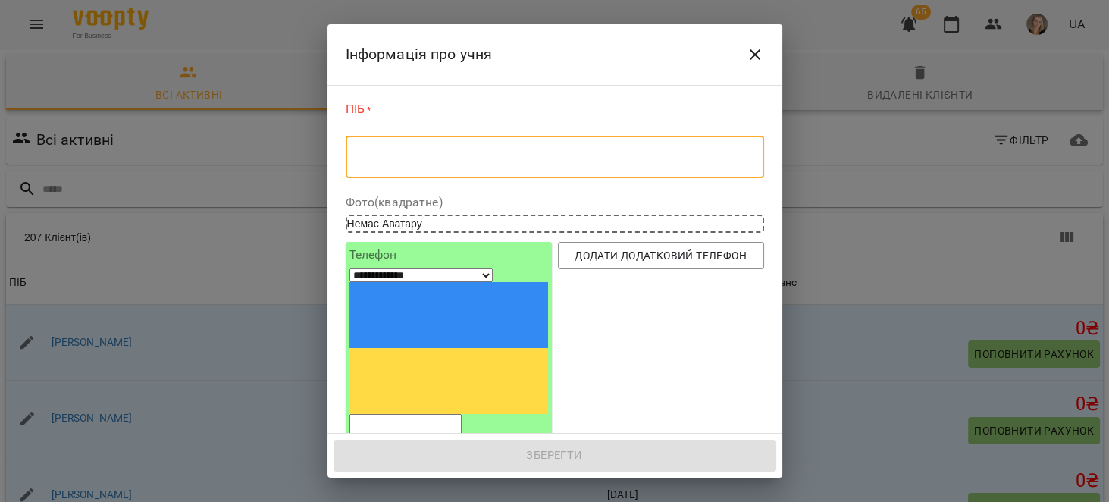
click at [493, 153] on textarea at bounding box center [554, 157] width 397 height 14
paste textarea "**********"
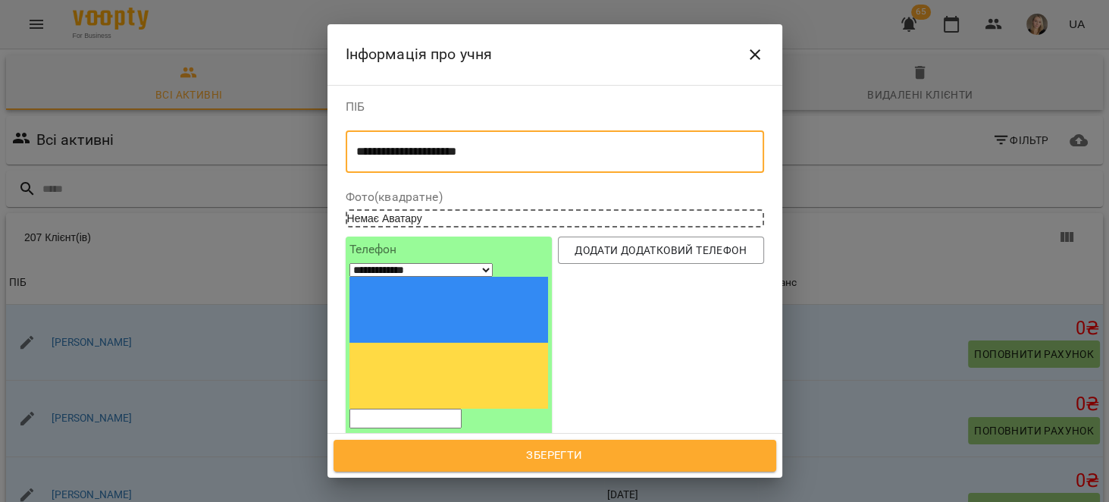
type textarea "**********"
click at [465, 474] on input "text" at bounding box center [555, 495] width 418 height 42
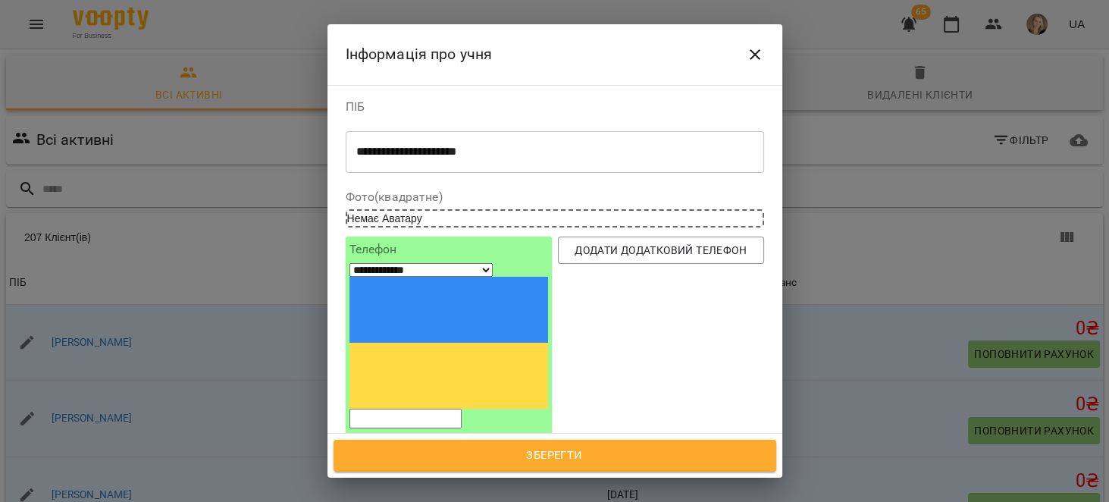
paste input "**********"
type input "**********"
click at [462, 408] on input "tel" at bounding box center [405, 418] width 112 height 20
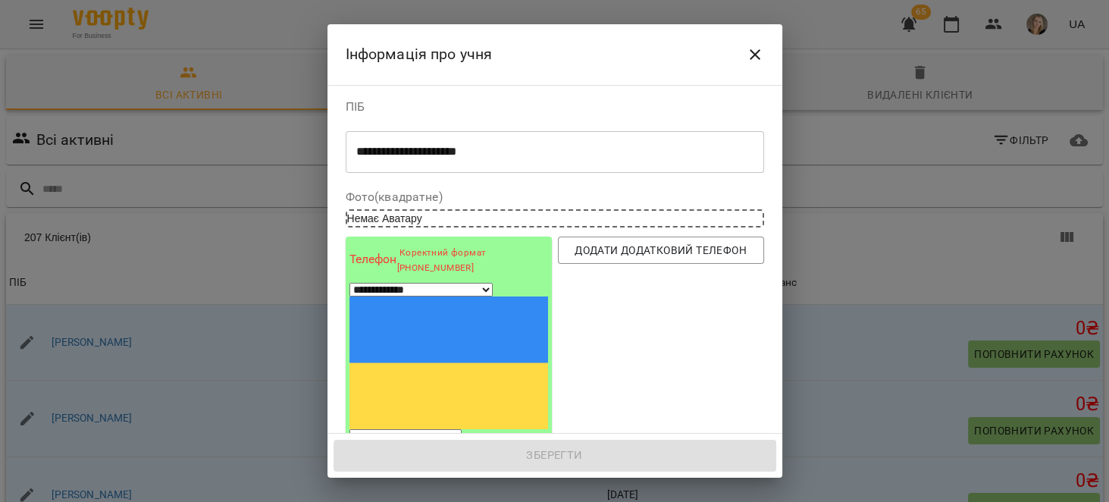
paste input "**********"
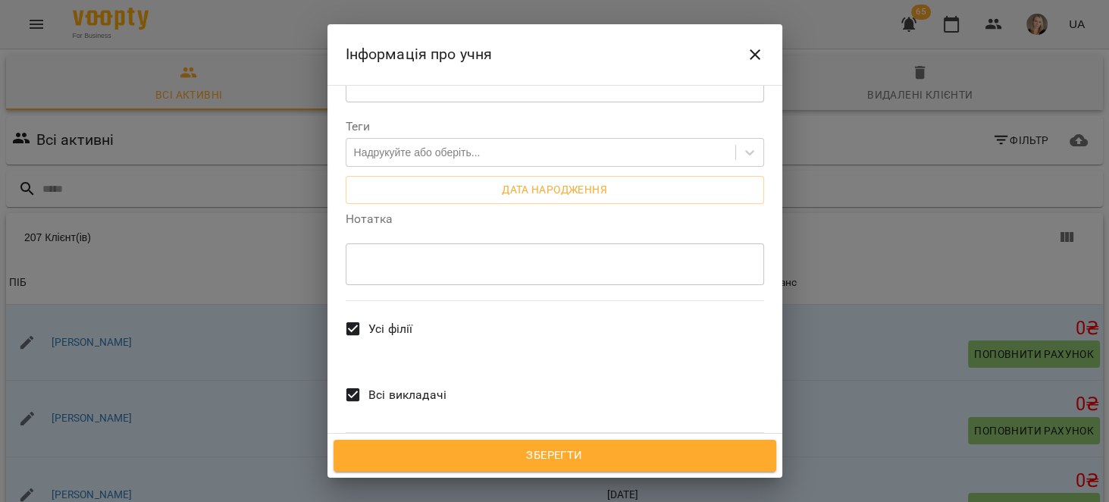
type input "**********"
click at [411, 367] on label "Всі викладачі" at bounding box center [391, 395] width 109 height 56
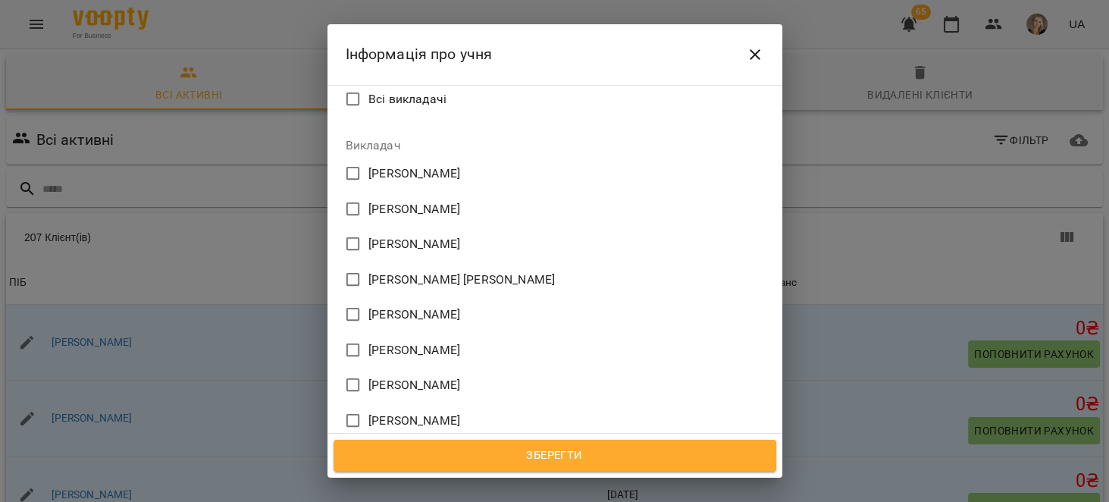
scroll to position [752, 0]
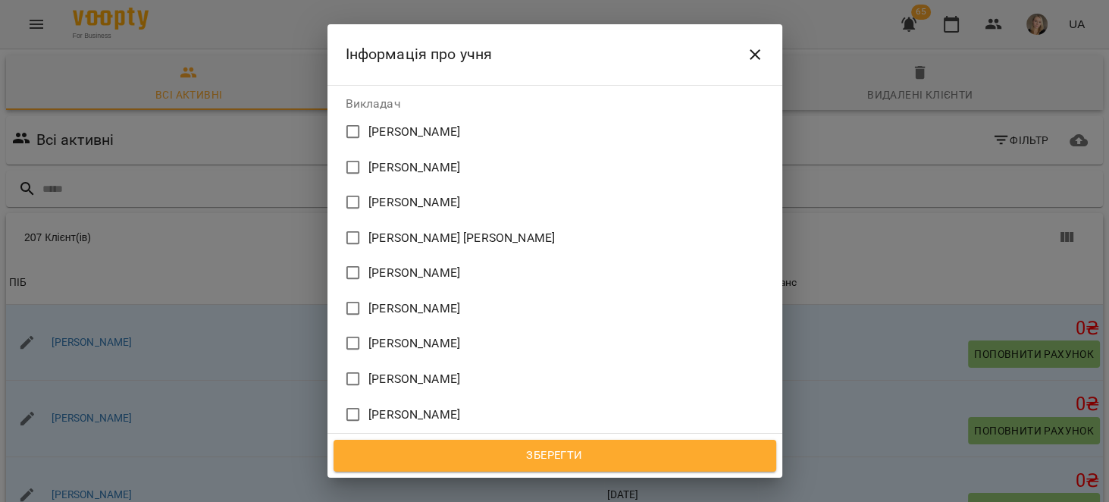
drag, startPoint x: 462, startPoint y: 373, endPoint x: 452, endPoint y: 373, distance: 9.9
click at [452, 476] on span "Крівенчук Анастасія Ігорівна" at bounding box center [414, 485] width 92 height 18
click at [520, 440] on button "Зберегти" at bounding box center [554, 456] width 443 height 32
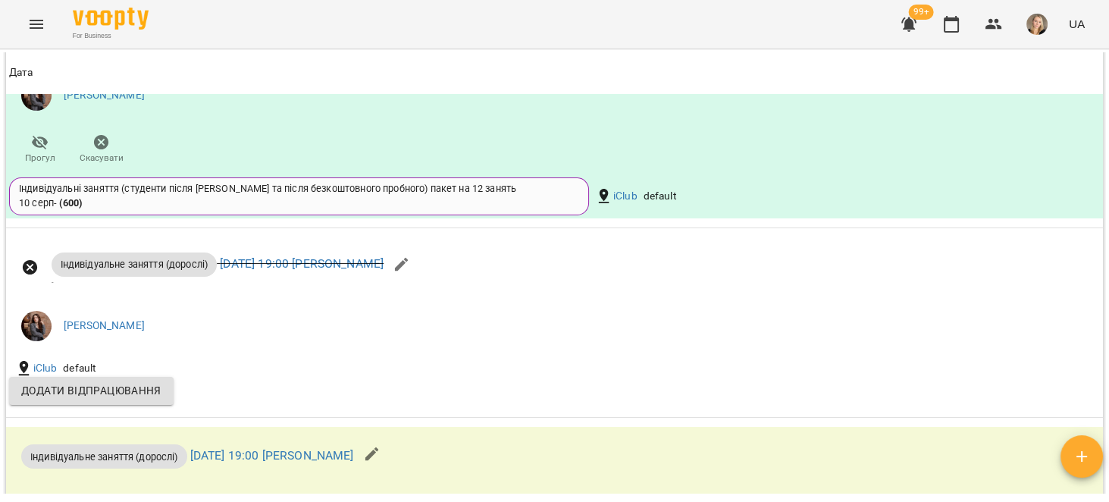
scroll to position [1251, 0]
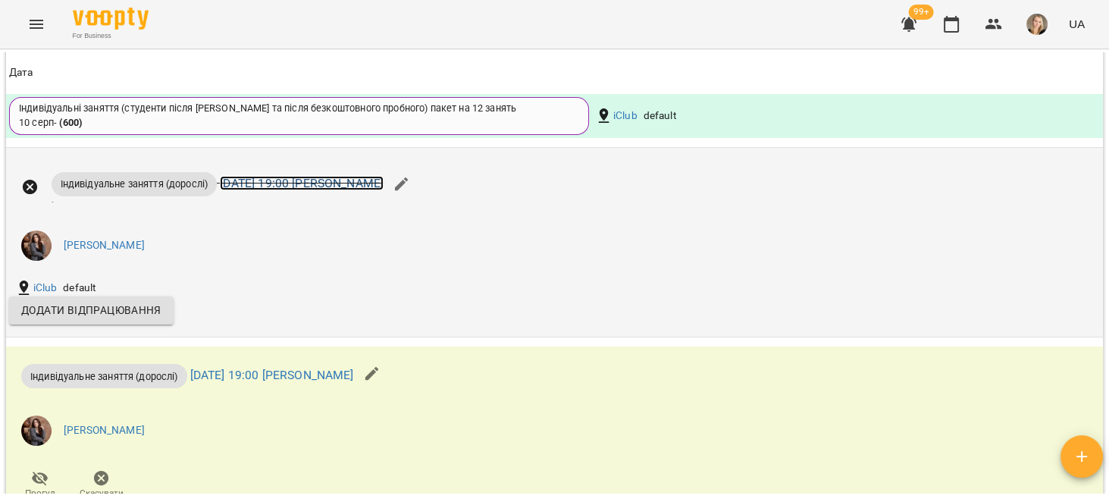
click at [383, 190] on link "пн 15 вер 2025 19:00 Поліна Прокопенко" at bounding box center [302, 183] width 164 height 14
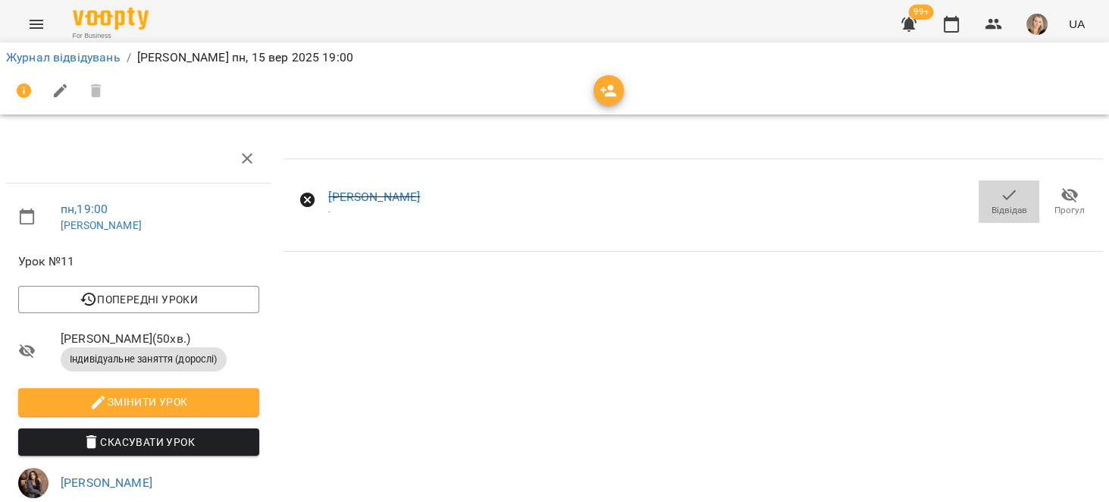
click at [1005, 197] on icon "button" at bounding box center [1009, 195] width 18 height 18
click at [994, 206] on span "Відвідав" at bounding box center [1009, 210] width 36 height 13
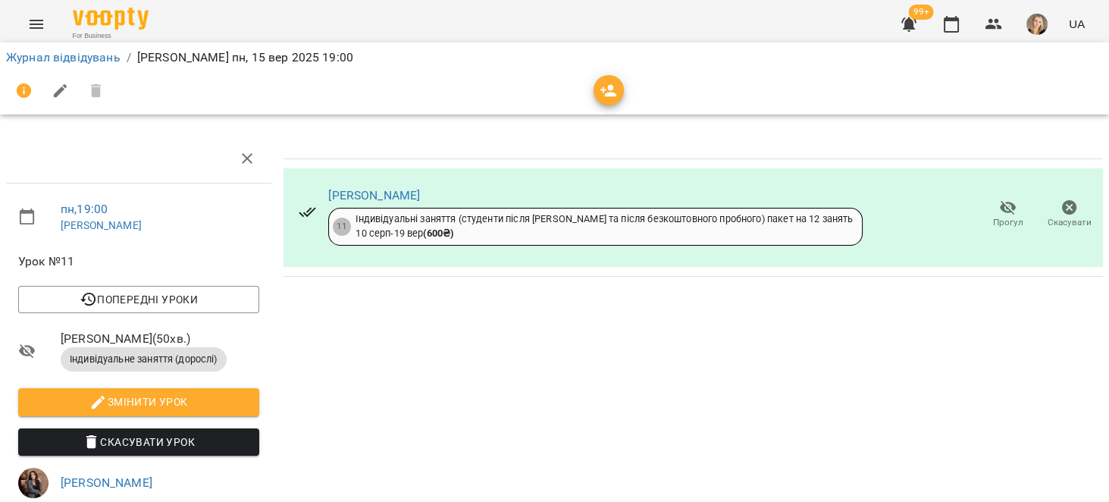
click at [446, 202] on div "Осачук Марія-Катерина Вадимівна" at bounding box center [595, 195] width 534 height 18
click at [420, 191] on link "Осачук Марія-Катерина Вадимівна" at bounding box center [374, 195] width 92 height 14
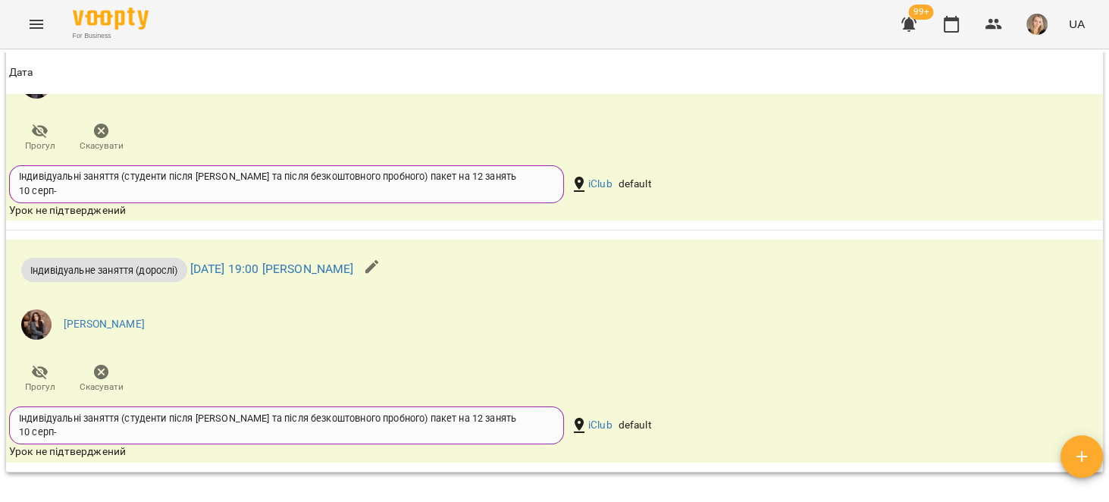
scroll to position [1808, 0]
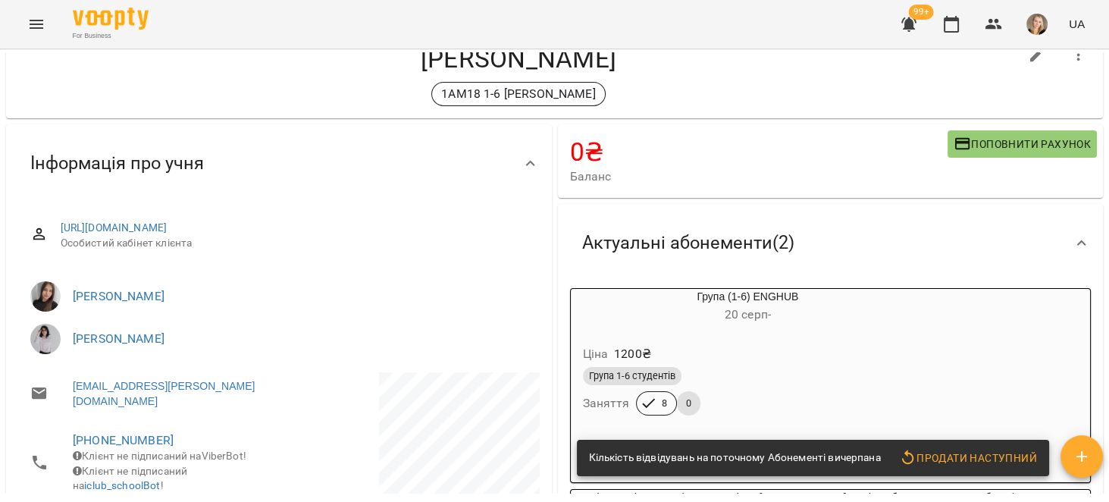
scroll to position [240, 0]
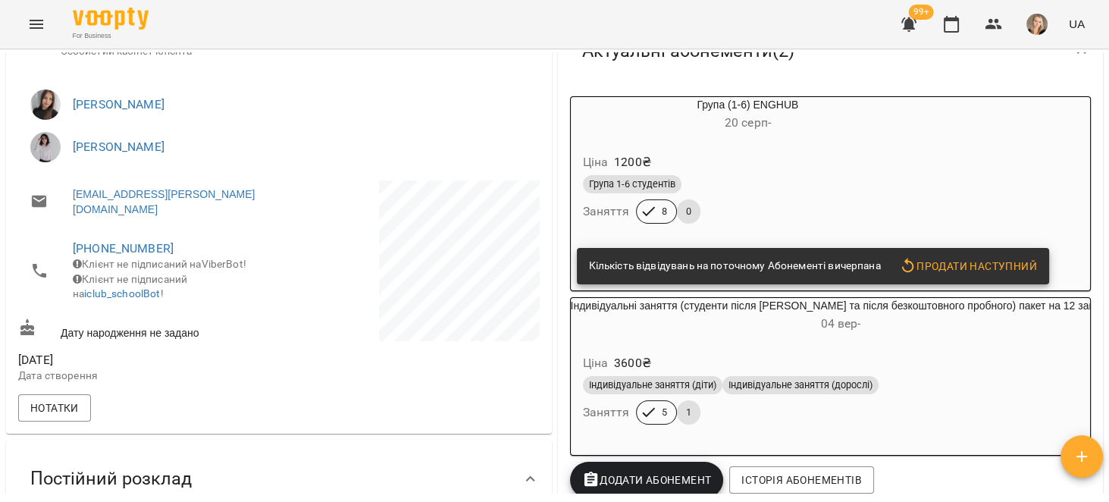
click at [965, 256] on button "Продати наступний" at bounding box center [968, 265] width 150 height 27
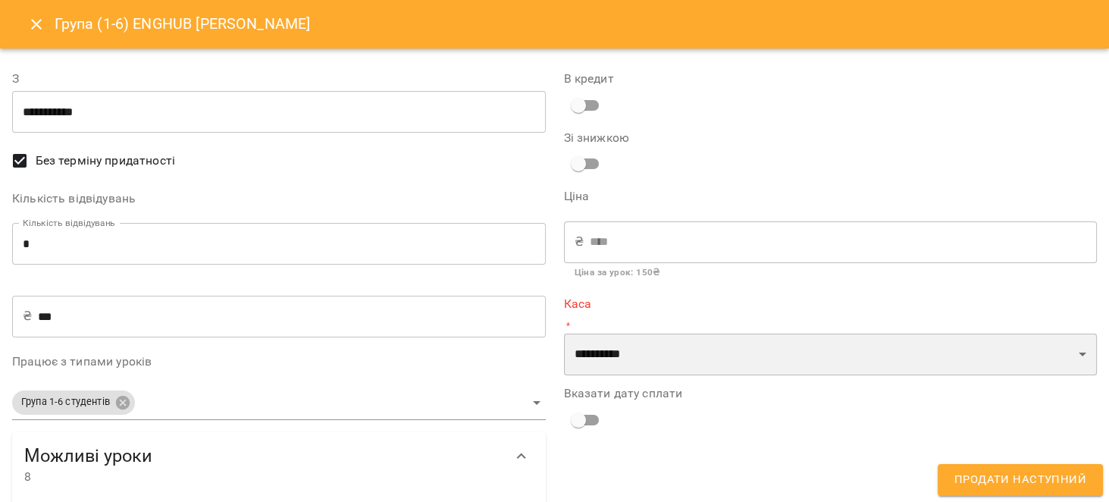
click at [613, 353] on select "**********" at bounding box center [831, 354] width 534 height 42
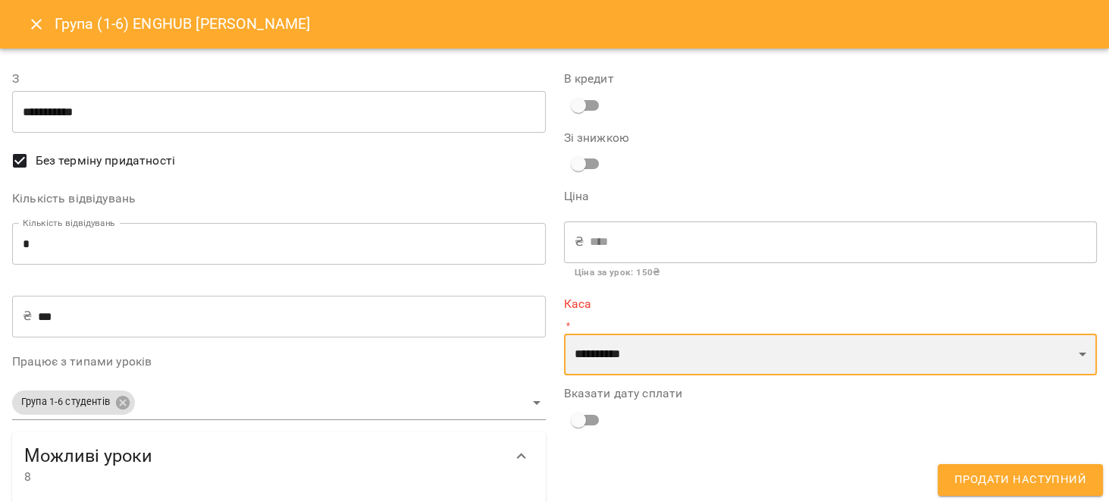
select select "****"
click at [564, 333] on select "**********" at bounding box center [831, 354] width 534 height 42
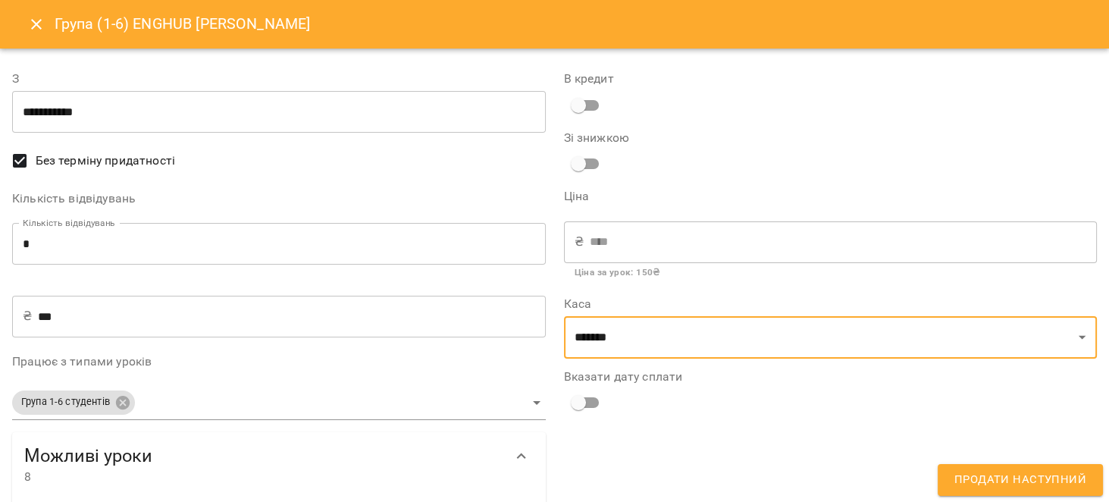
click at [980, 478] on span "Продати наступний" at bounding box center [1020, 480] width 132 height 20
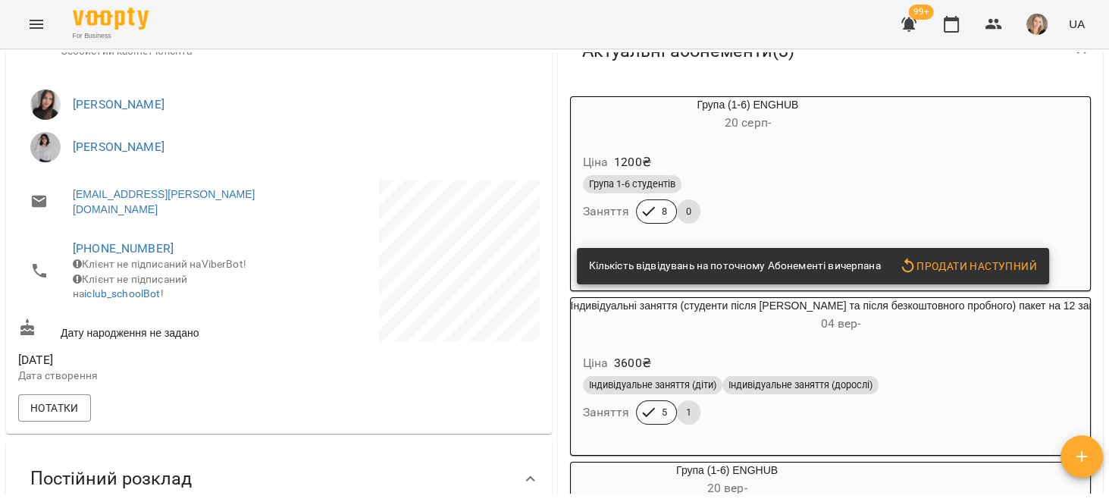
click at [797, 141] on div "Ціна 1200 ₴ Група 1-6 студентів Заняття 8 0" at bounding box center [748, 190] width 355 height 103
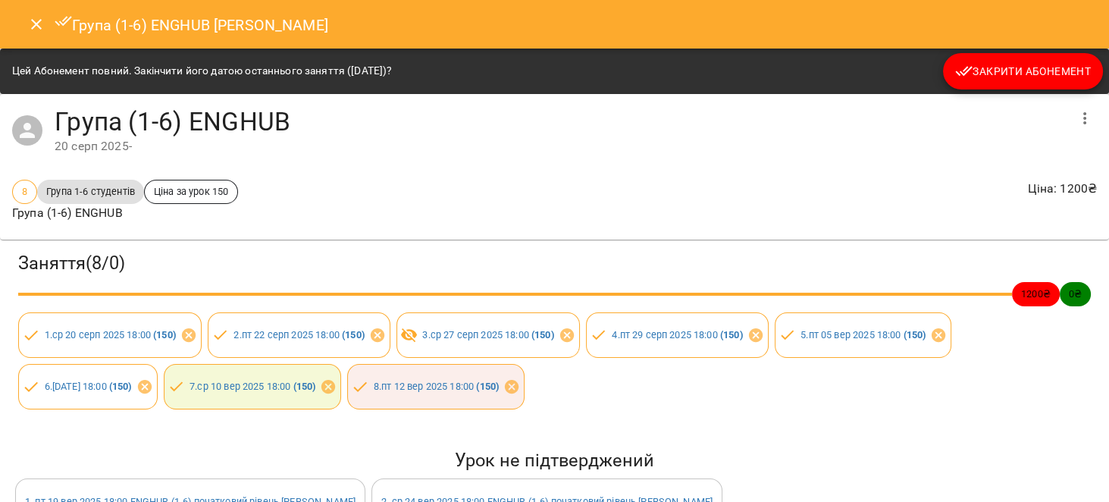
click at [1044, 73] on span "Закрити Абонемент" at bounding box center [1023, 71] width 136 height 18
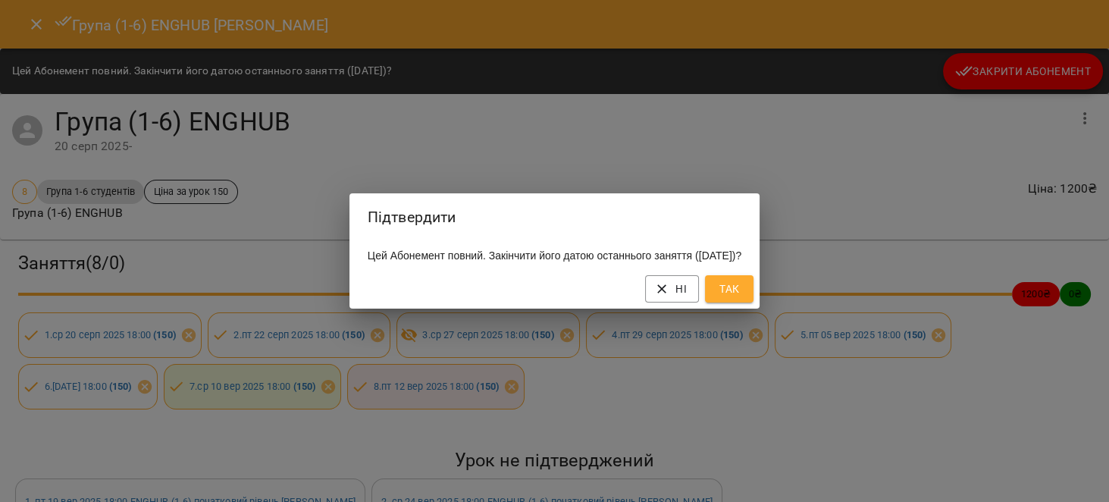
click at [741, 293] on span "Так" at bounding box center [729, 289] width 24 height 18
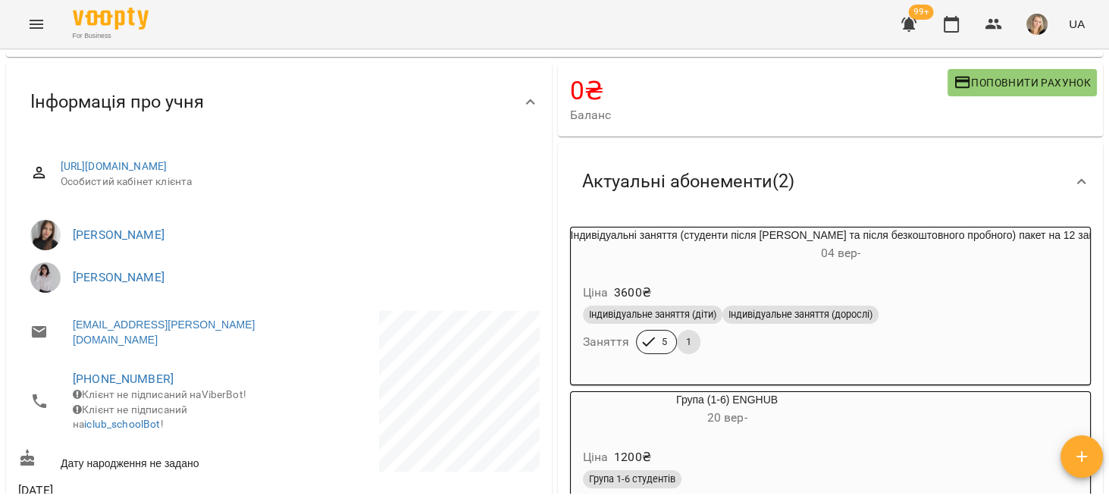
scroll to position [0, 0]
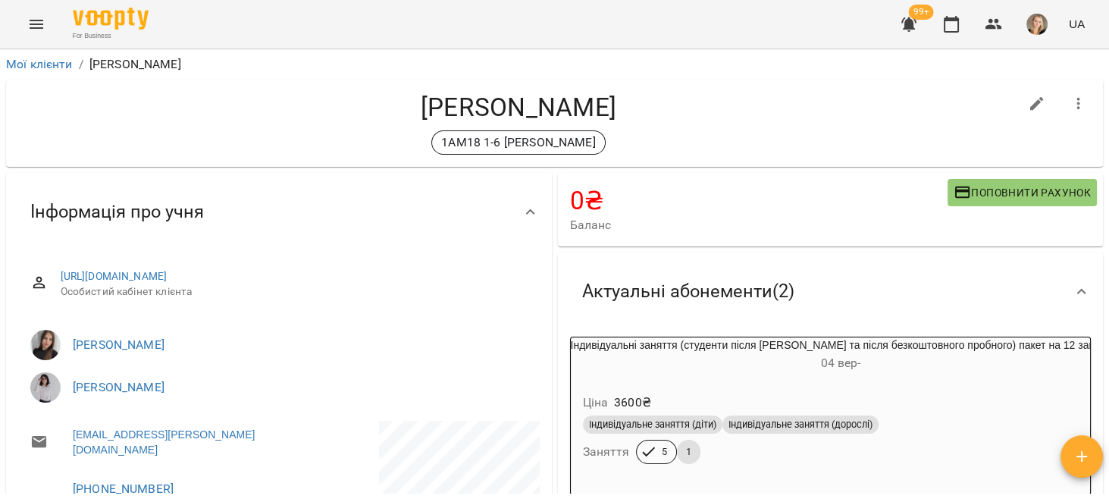
click at [909, 21] on icon "button" at bounding box center [908, 24] width 15 height 14
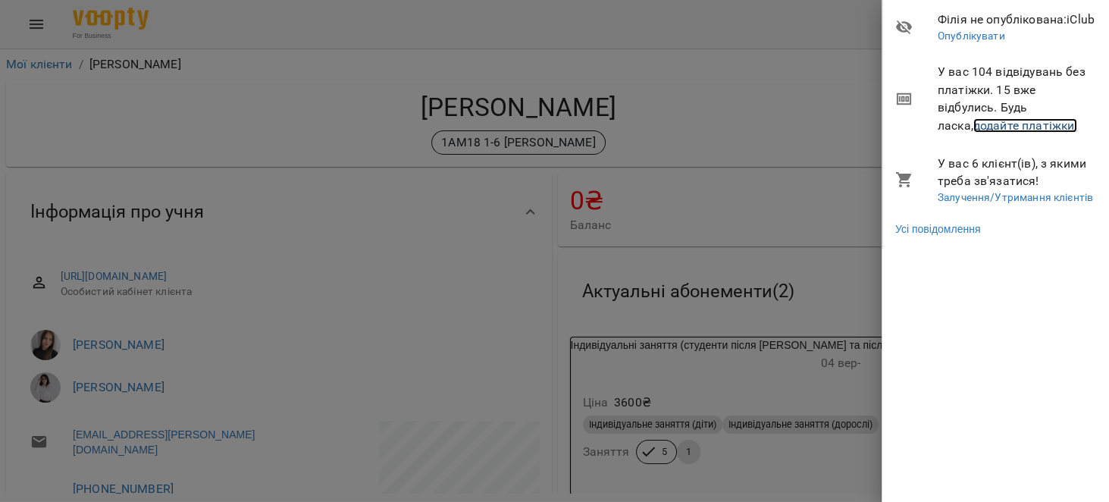
click at [1019, 127] on link "додайте платіжки!" at bounding box center [1025, 125] width 105 height 14
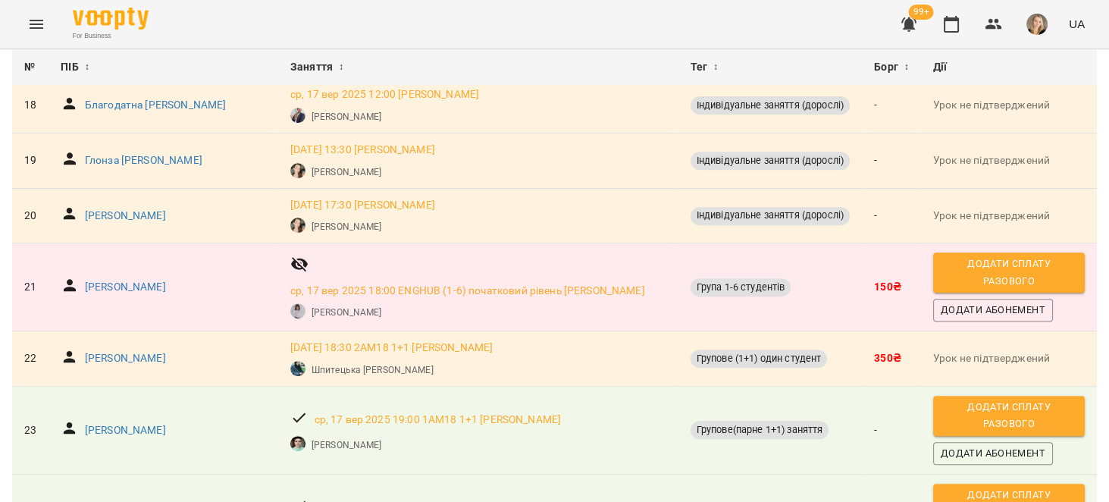
scroll to position [1154, 0]
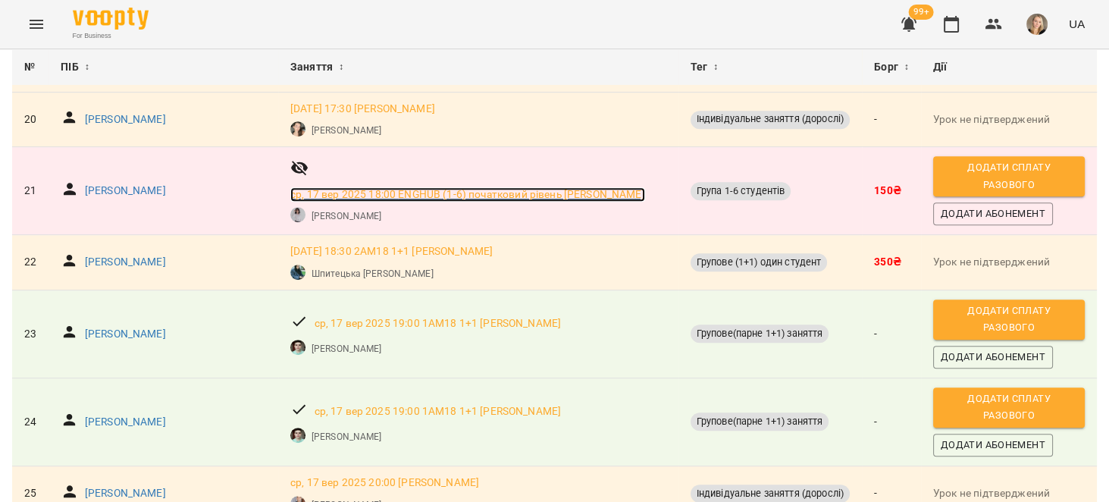
click at [518, 193] on p "[DATE] 18:00 ENGHUB (1-6) початковий рівень [PERSON_NAME]" at bounding box center [467, 194] width 355 height 15
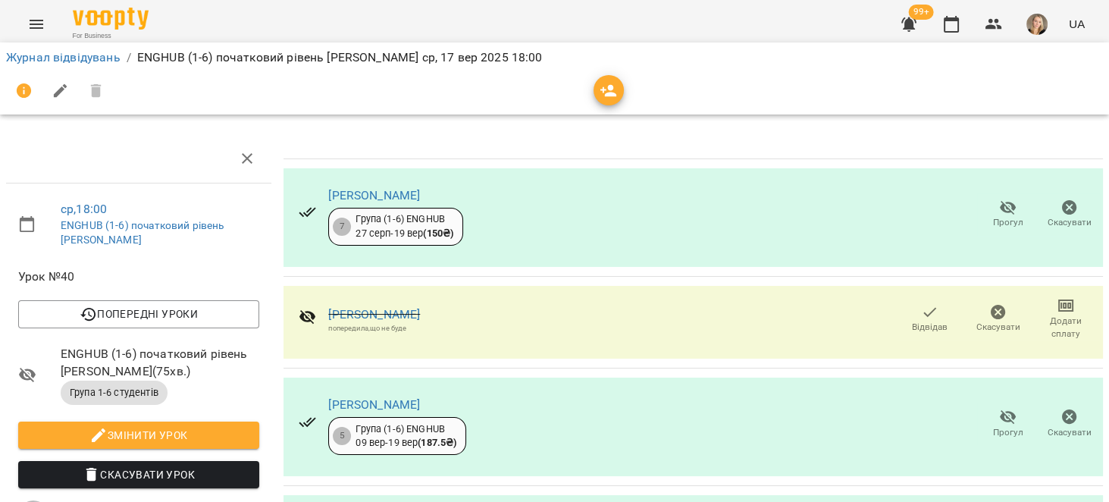
click at [991, 307] on icon "button" at bounding box center [998, 312] width 15 height 15
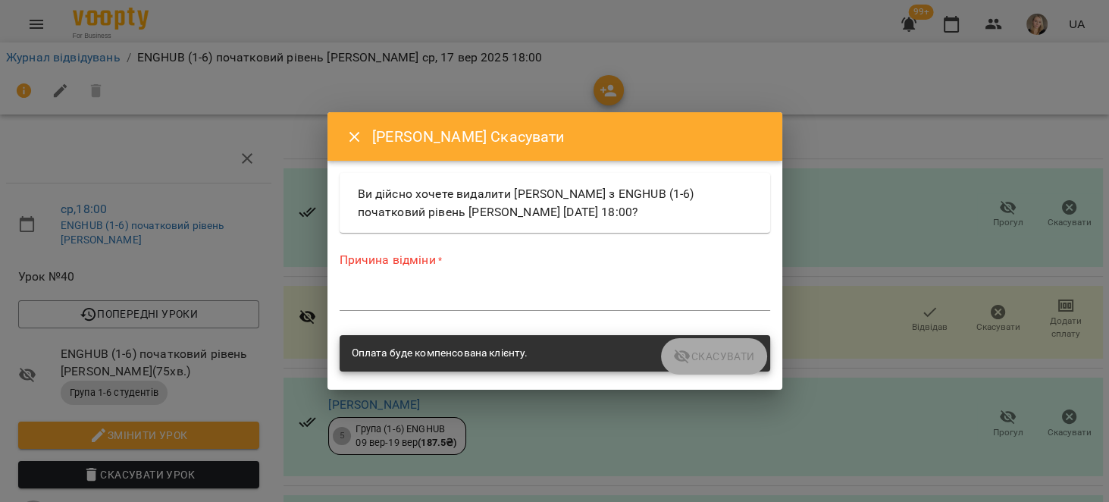
click at [534, 300] on textarea at bounding box center [555, 298] width 430 height 14
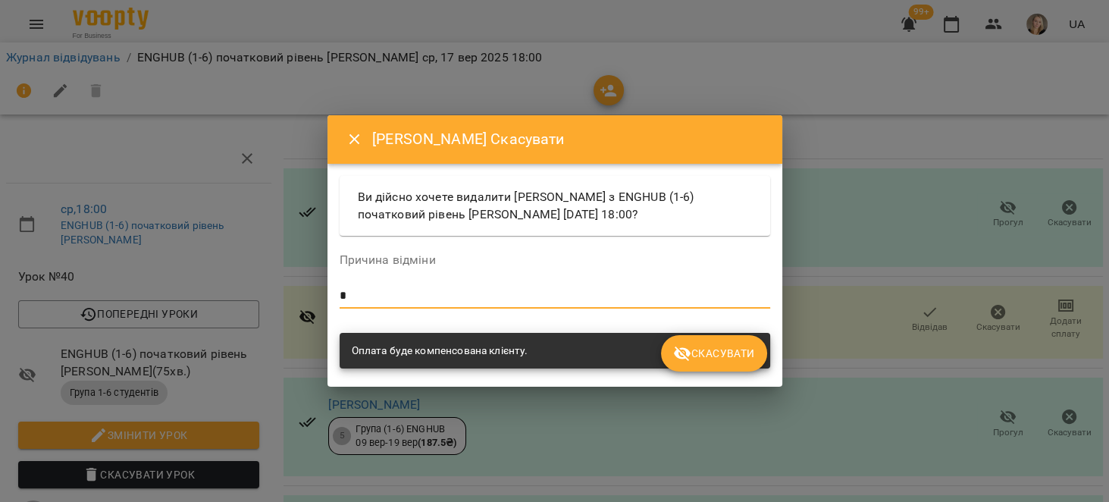
type textarea "*"
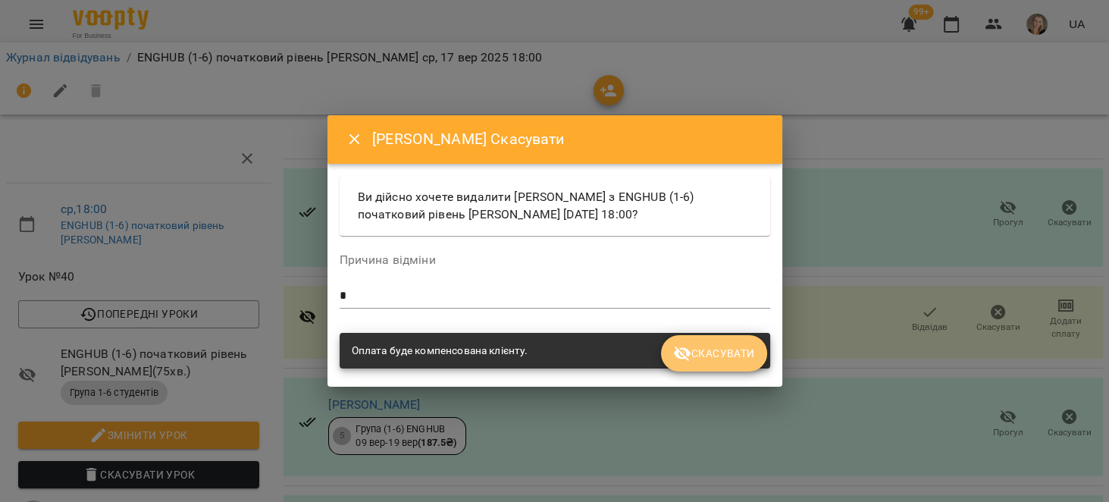
click at [714, 362] on span "Скасувати" at bounding box center [713, 353] width 81 height 18
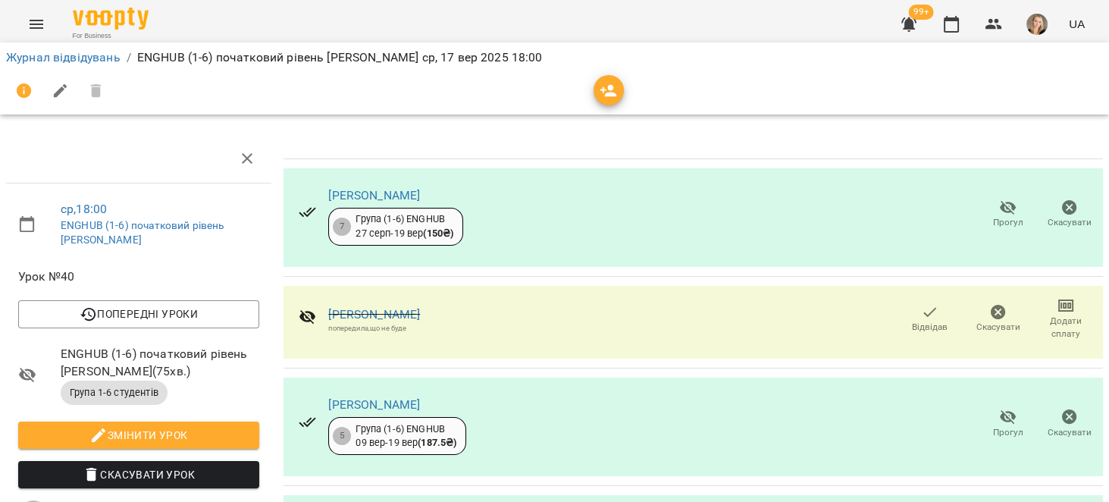
click at [897, 20] on button "button" at bounding box center [908, 24] width 36 height 36
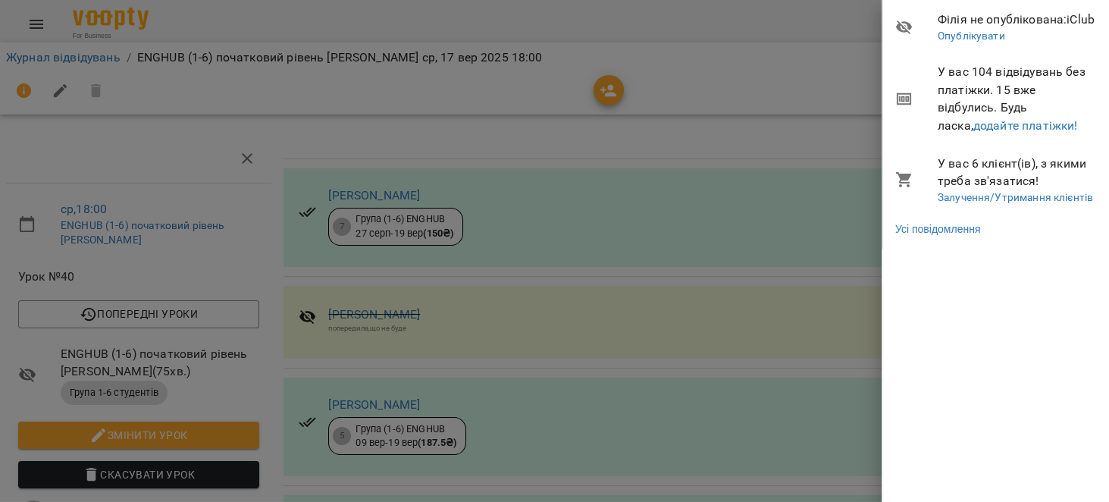
click at [1031, 136] on li "У вас 104 відвідувань без платіжки. 15 вже відбулись. Будь ласка, додайте платі…" at bounding box center [996, 98] width 227 height 89
click at [1021, 121] on link "додайте платіжки!" at bounding box center [1025, 125] width 105 height 14
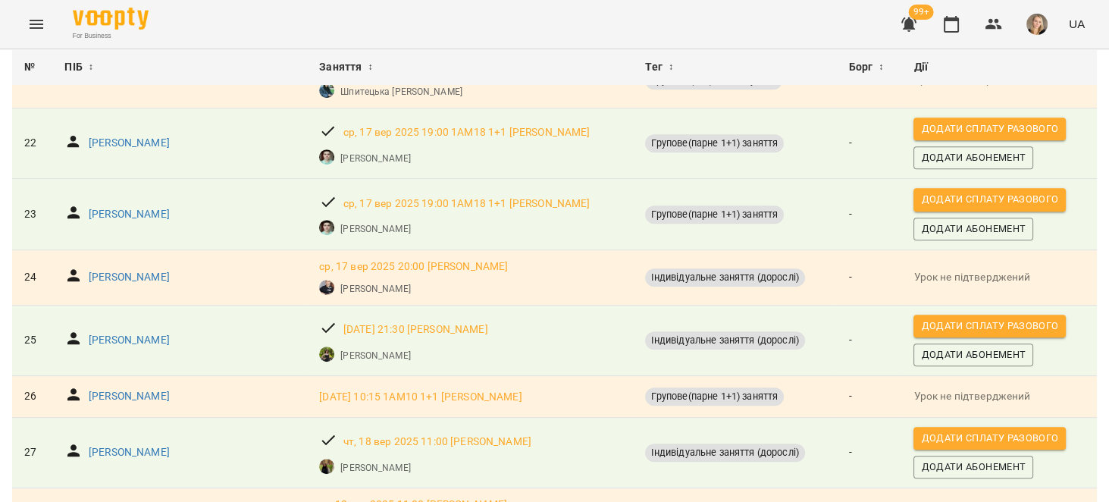
scroll to position [1251, 0]
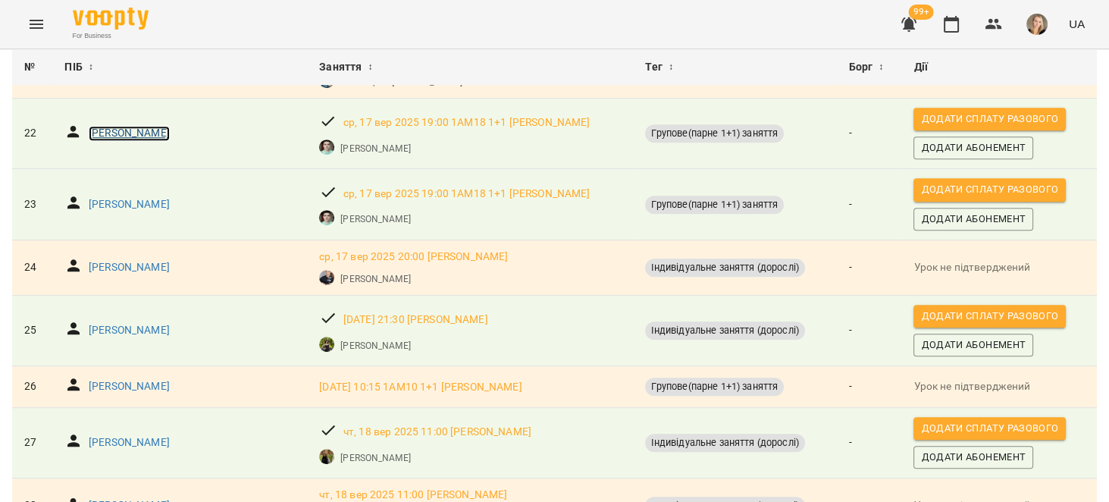
click at [170, 130] on p "[PERSON_NAME]" at bounding box center [129, 133] width 81 height 15
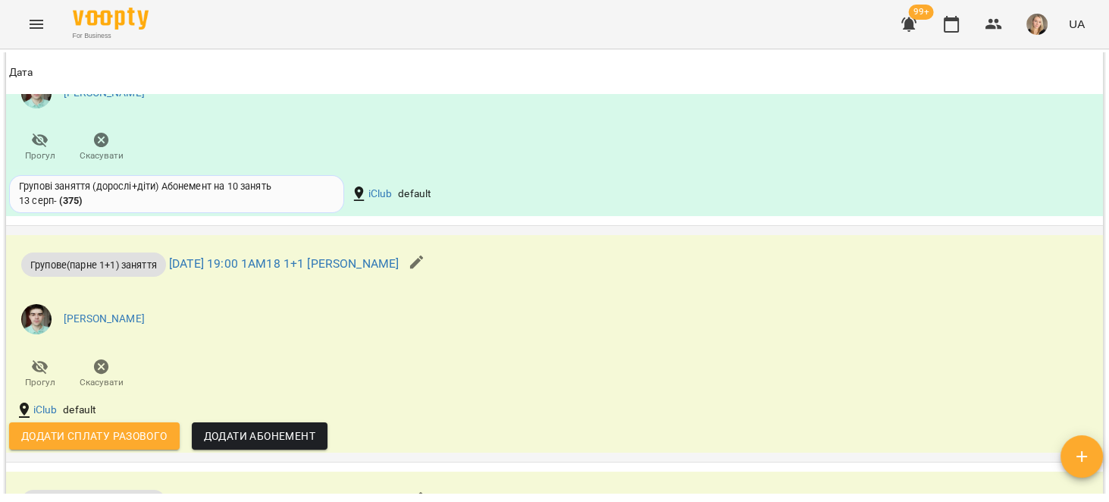
scroll to position [1203, 0]
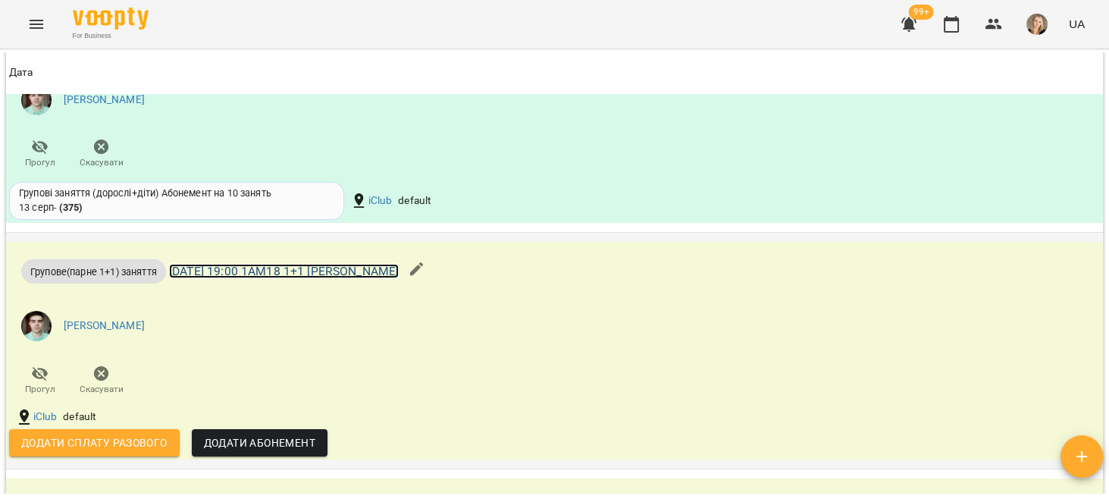
click at [371, 278] on link "[DATE] 19:00 1АМ18 1+1 [PERSON_NAME]" at bounding box center [284, 271] width 230 height 14
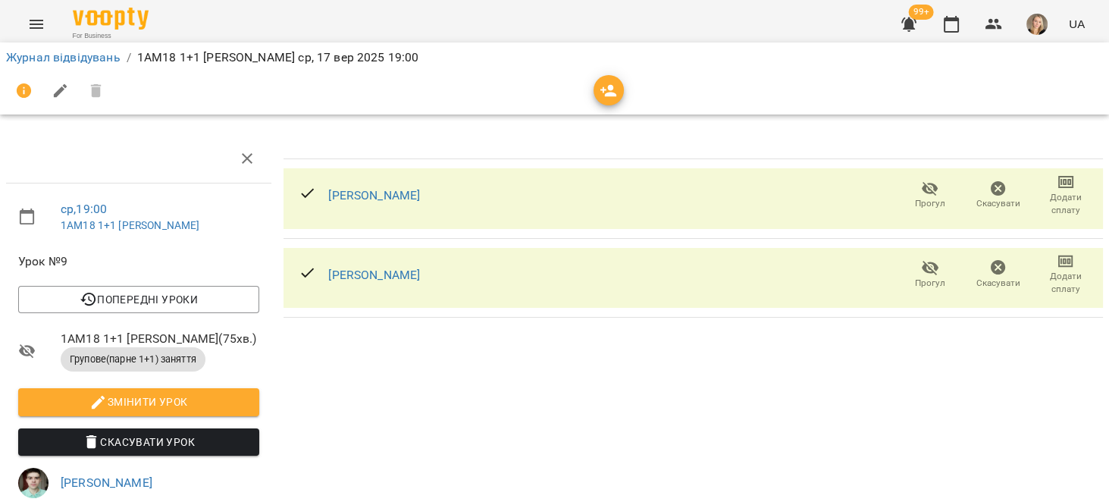
click at [993, 196] on icon "button" at bounding box center [998, 189] width 18 height 18
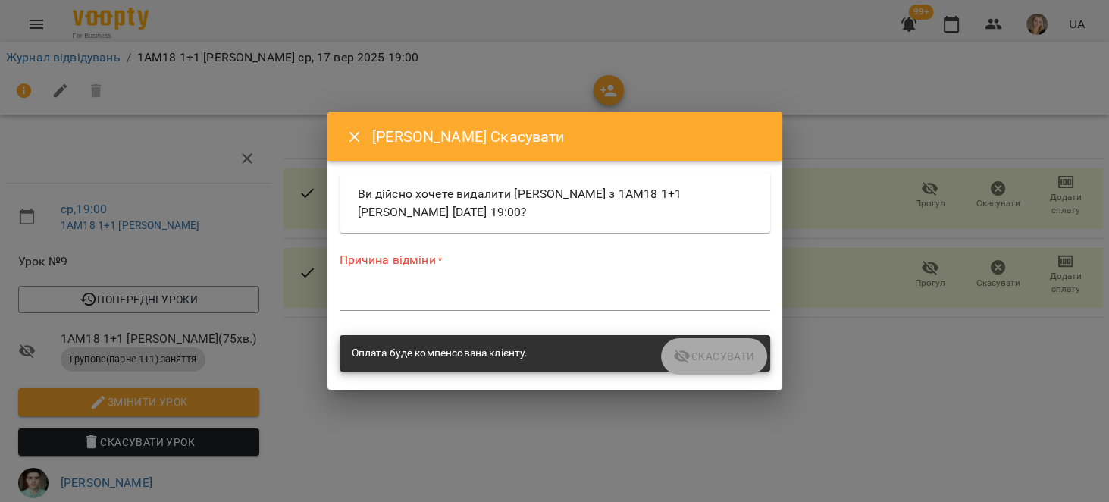
click at [599, 296] on textarea at bounding box center [555, 298] width 430 height 14
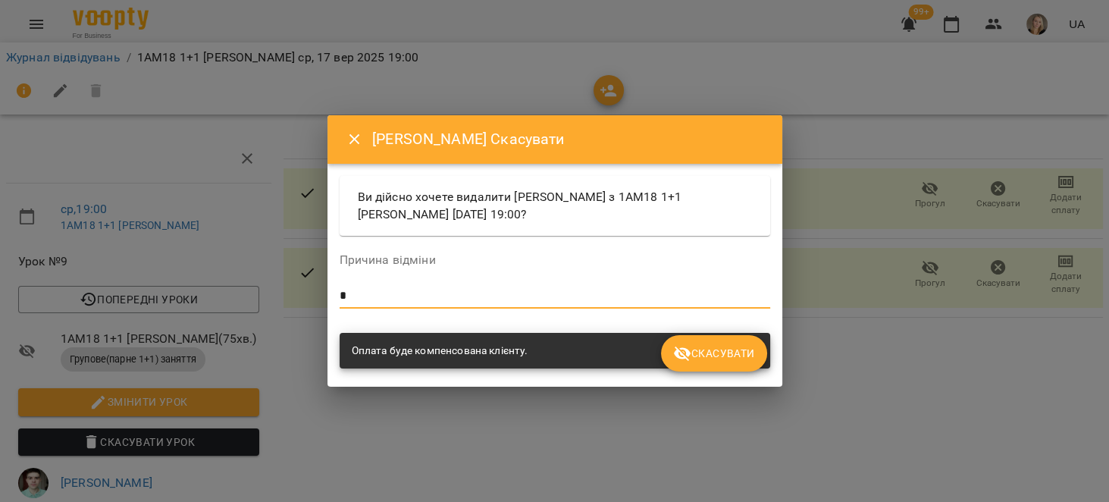
type textarea "*"
click at [709, 346] on span "Скасувати" at bounding box center [713, 353] width 81 height 18
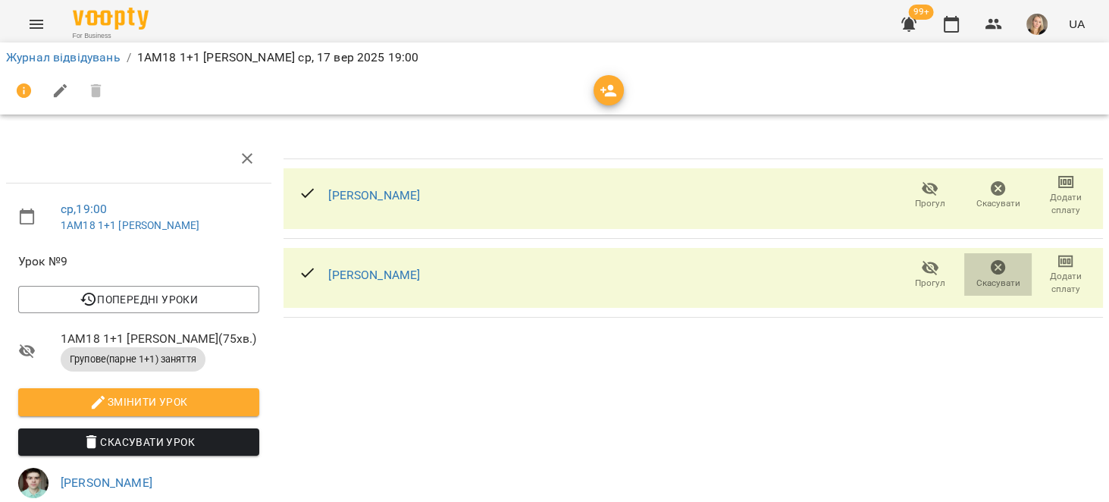
click at [991, 272] on icon "button" at bounding box center [998, 267] width 15 height 15
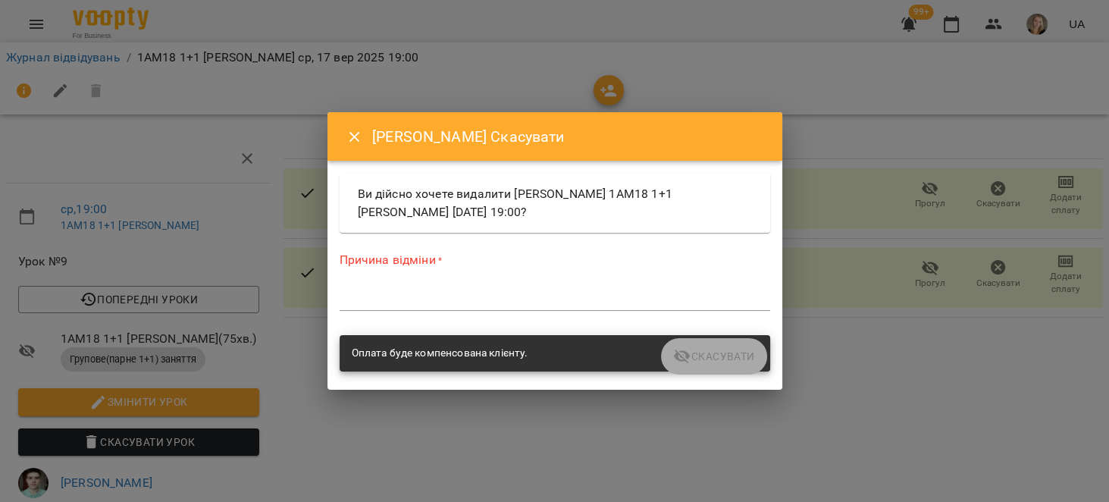
click at [581, 289] on div "*" at bounding box center [555, 298] width 430 height 24
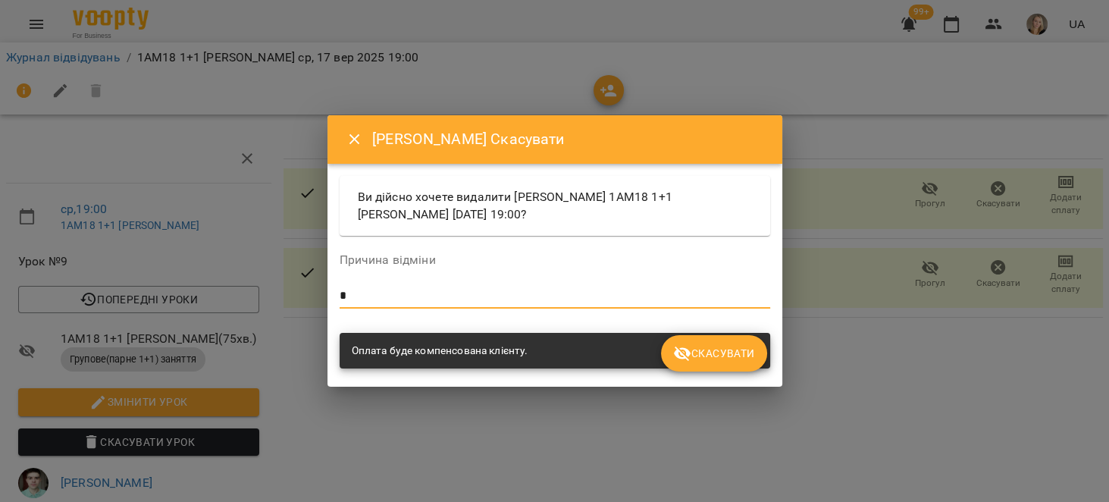
type textarea "*"
click at [719, 361] on span "Скасувати" at bounding box center [713, 353] width 81 height 18
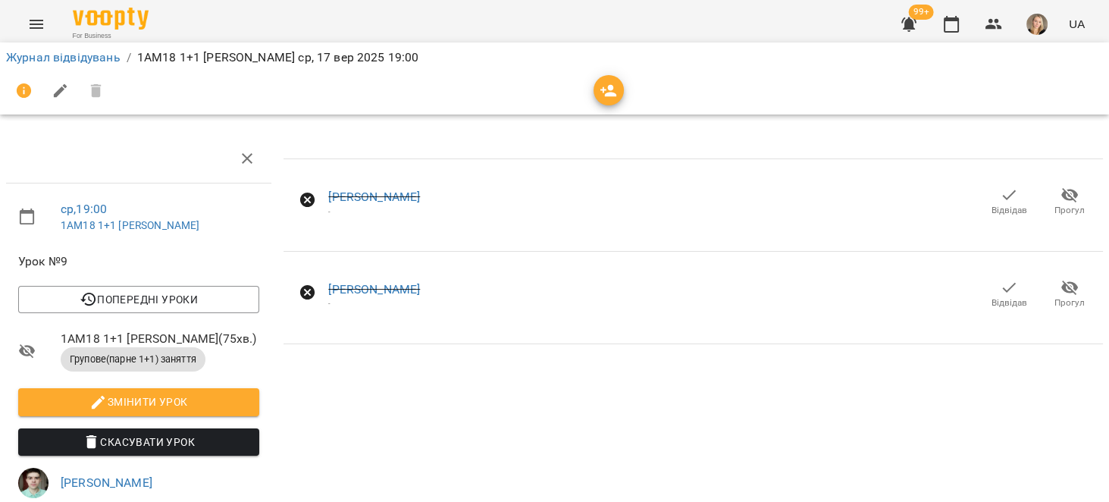
click at [1004, 202] on icon "button" at bounding box center [1009, 195] width 18 height 18
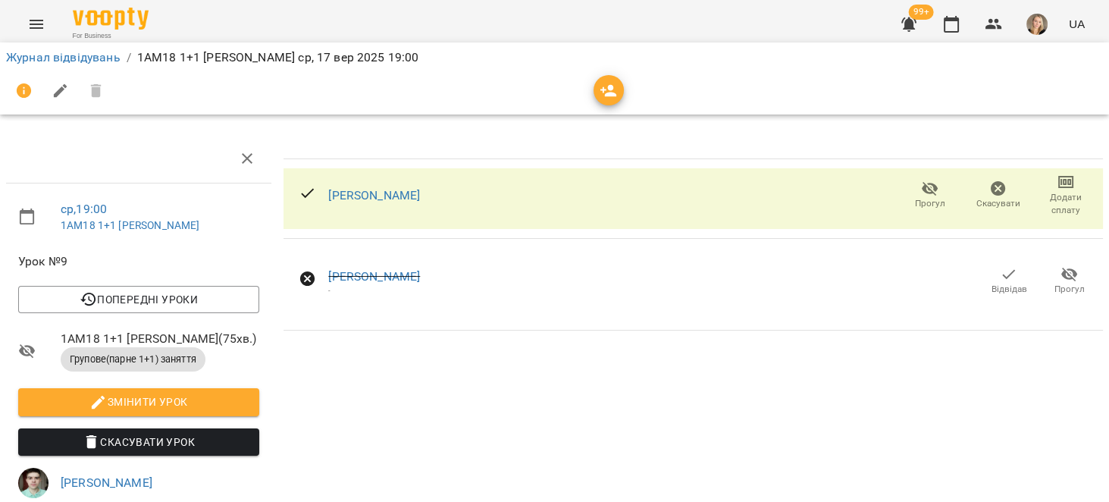
click at [991, 283] on span "Відвідав" at bounding box center [1009, 289] width 36 height 13
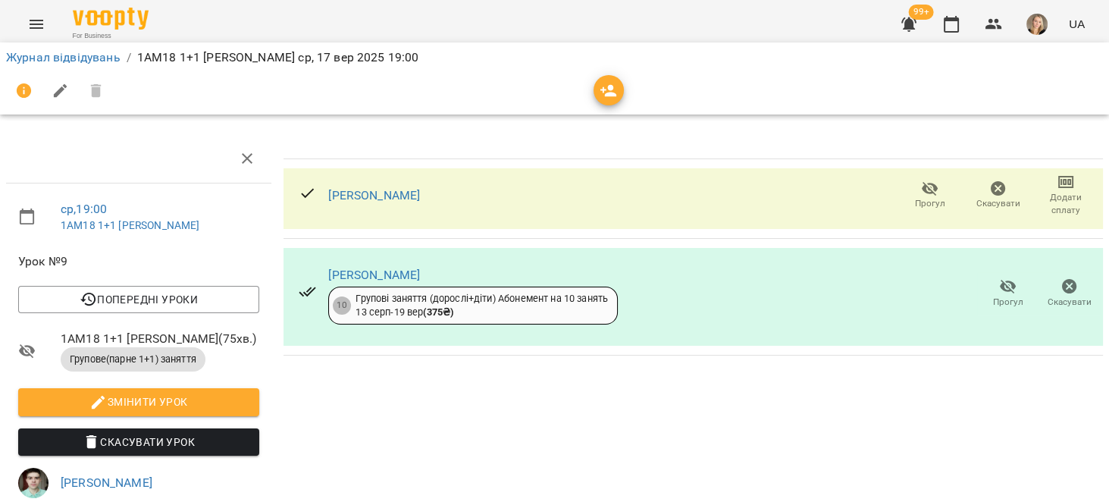
click at [991, 187] on icon "button" at bounding box center [998, 188] width 15 height 15
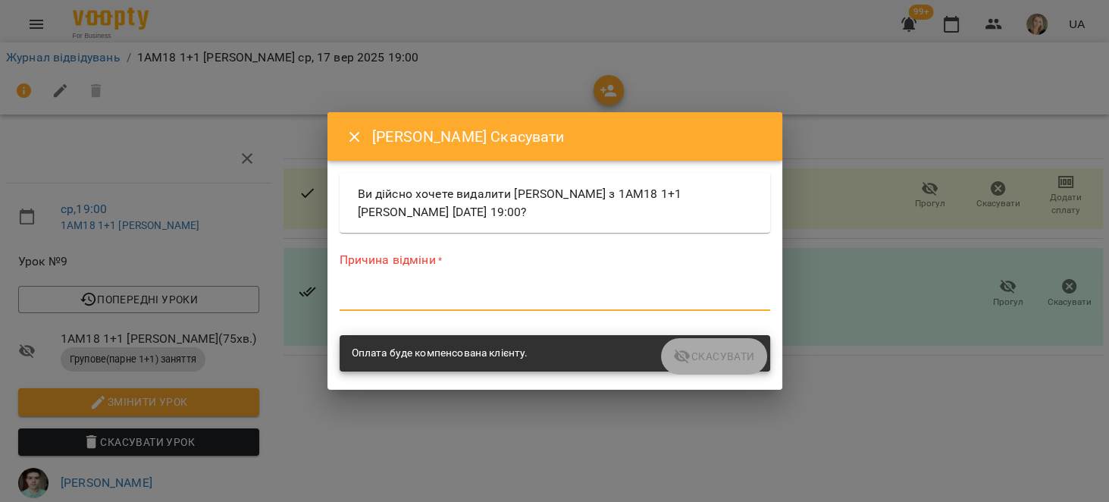
click at [581, 302] on textarea at bounding box center [555, 298] width 430 height 14
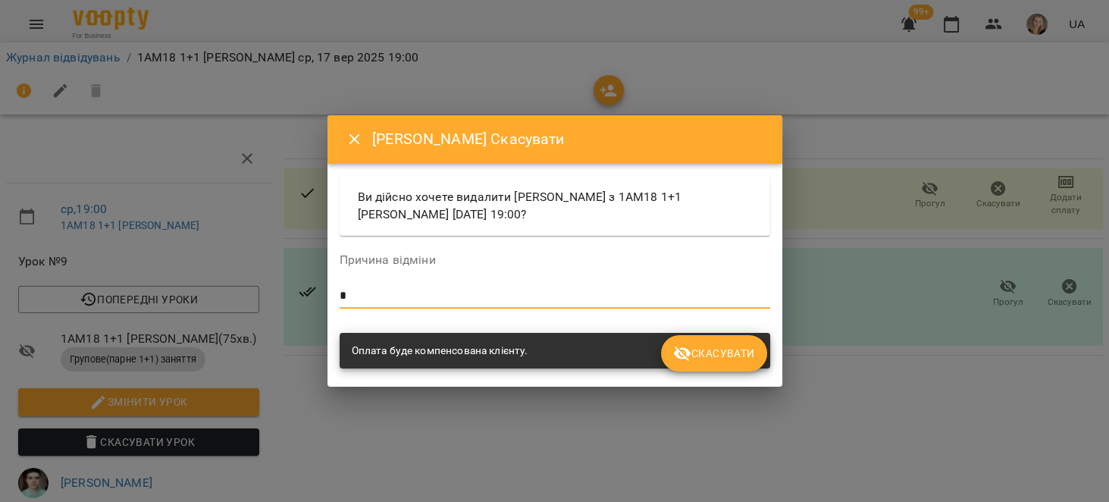
type textarea "*"
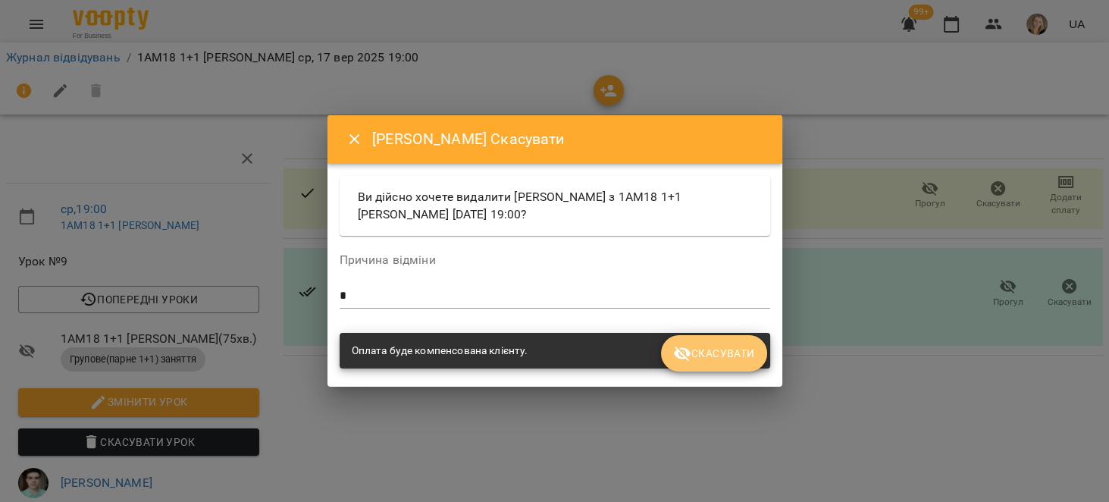
click at [756, 361] on button "Скасувати" at bounding box center [713, 353] width 105 height 36
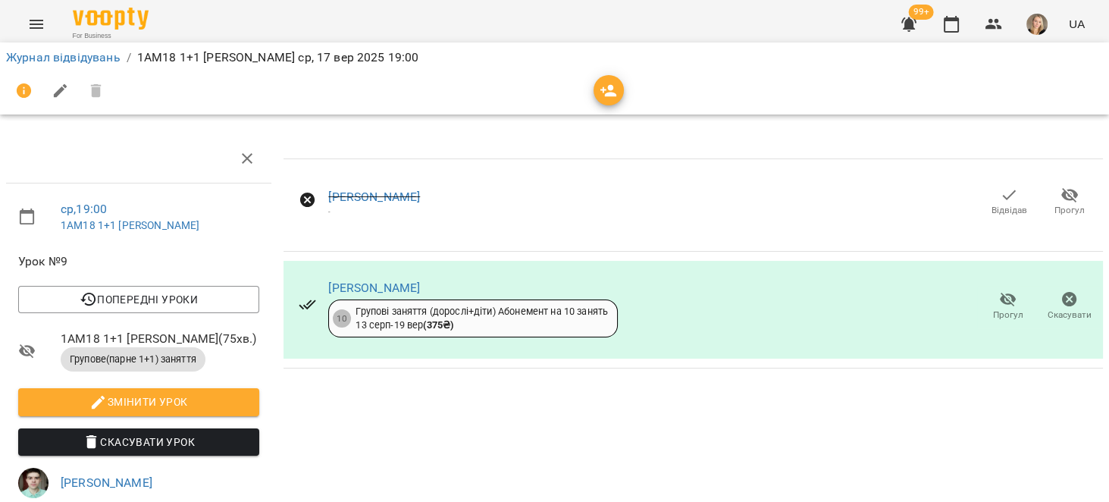
click at [1000, 191] on icon "button" at bounding box center [1009, 195] width 18 height 18
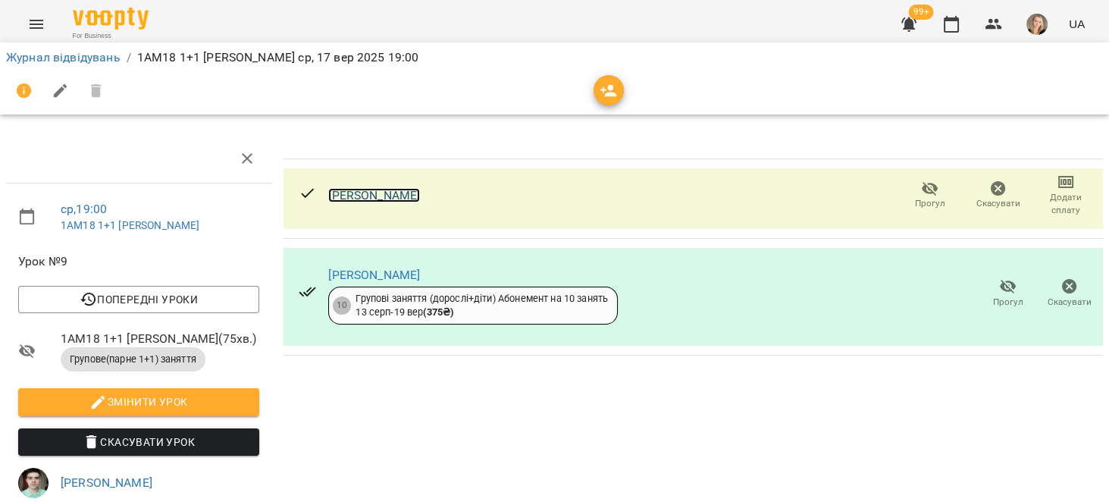
click at [420, 196] on link "[PERSON_NAME]" at bounding box center [374, 195] width 92 height 14
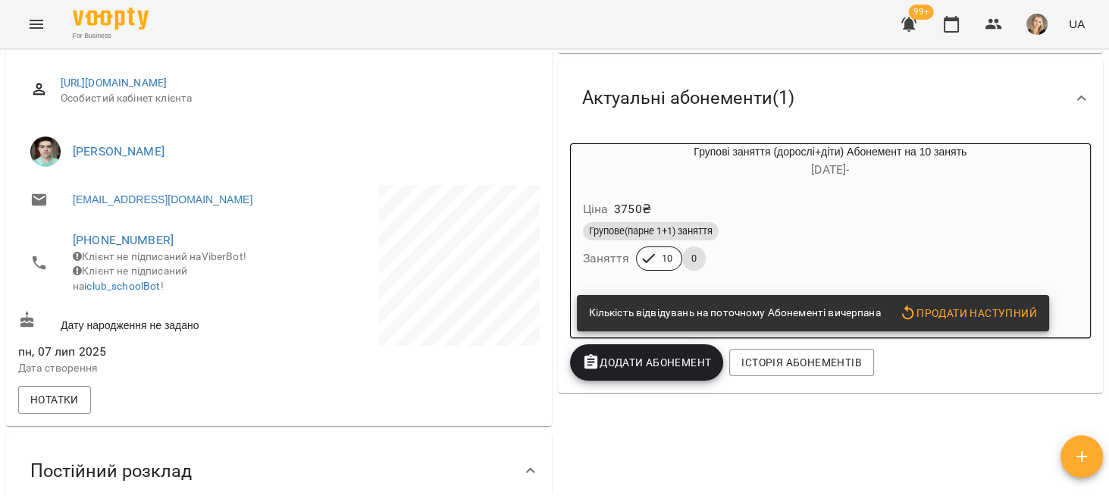
scroll to position [192, 0]
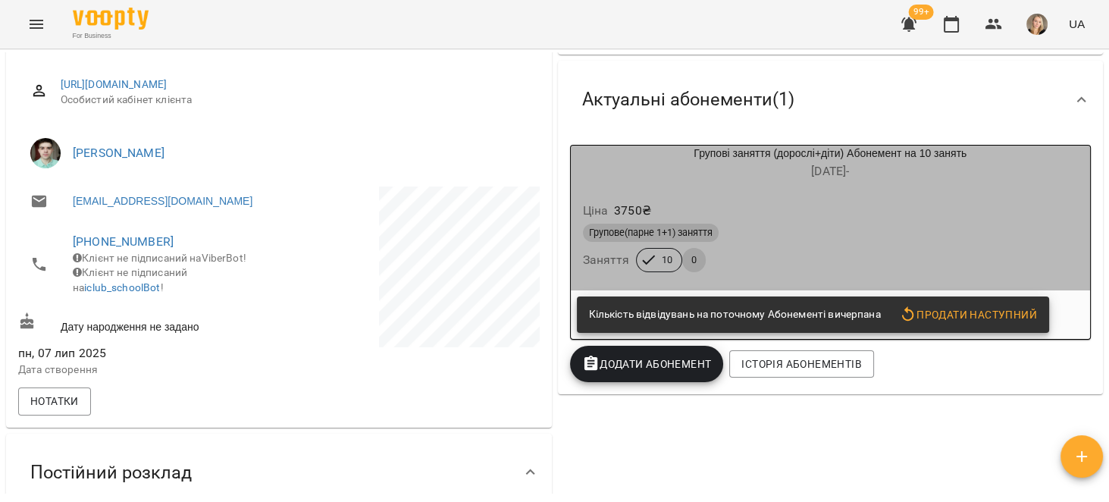
click at [946, 190] on div "Ціна 3750 ₴ Групове(парне 1+1) заняття Заняття 10 0" at bounding box center [831, 239] width 520 height 103
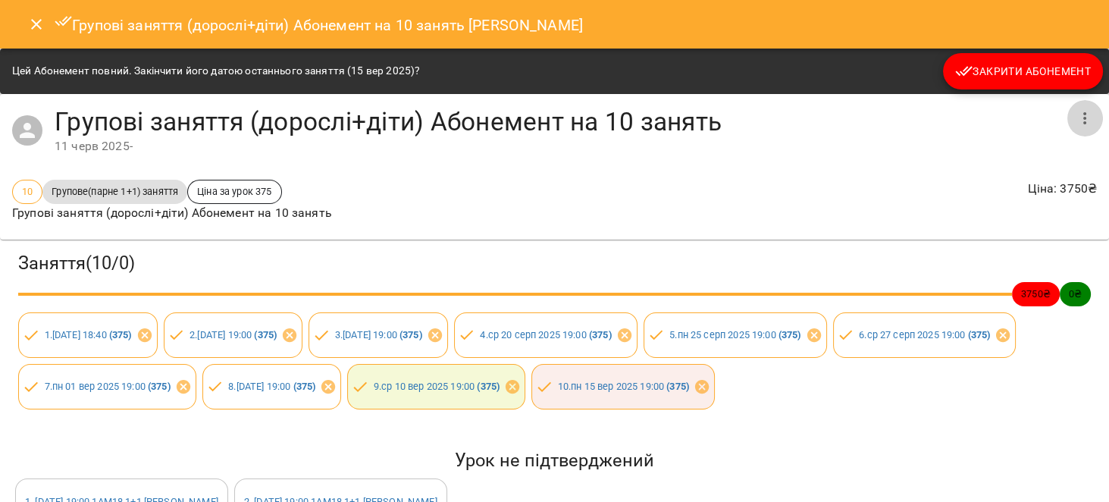
click at [1077, 104] on button "button" at bounding box center [1084, 118] width 36 height 36
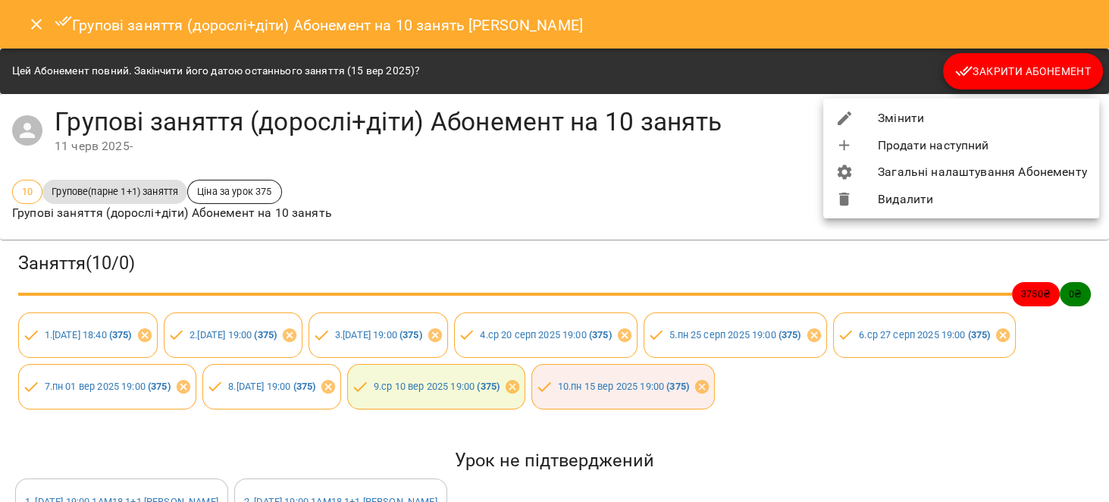
click at [869, 106] on li "Змінити" at bounding box center [961, 118] width 276 height 27
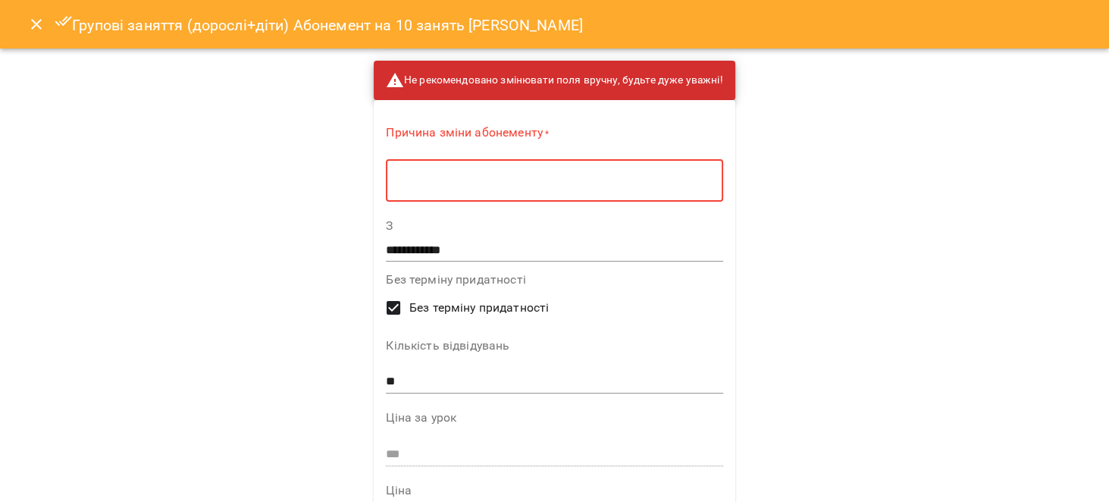
click at [602, 180] on textarea at bounding box center [553, 181] width 315 height 14
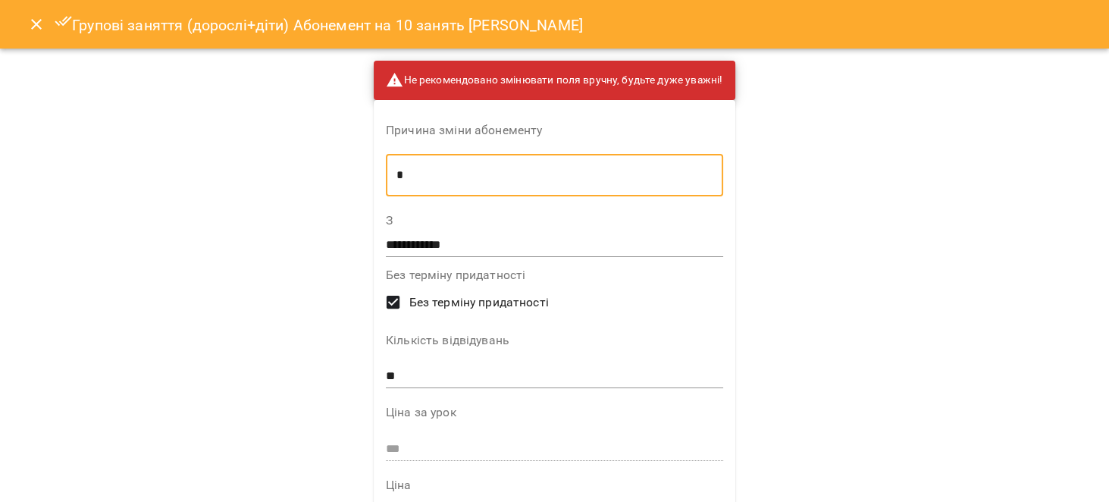
type textarea "*"
click at [471, 374] on input "**" at bounding box center [554, 377] width 337 height 24
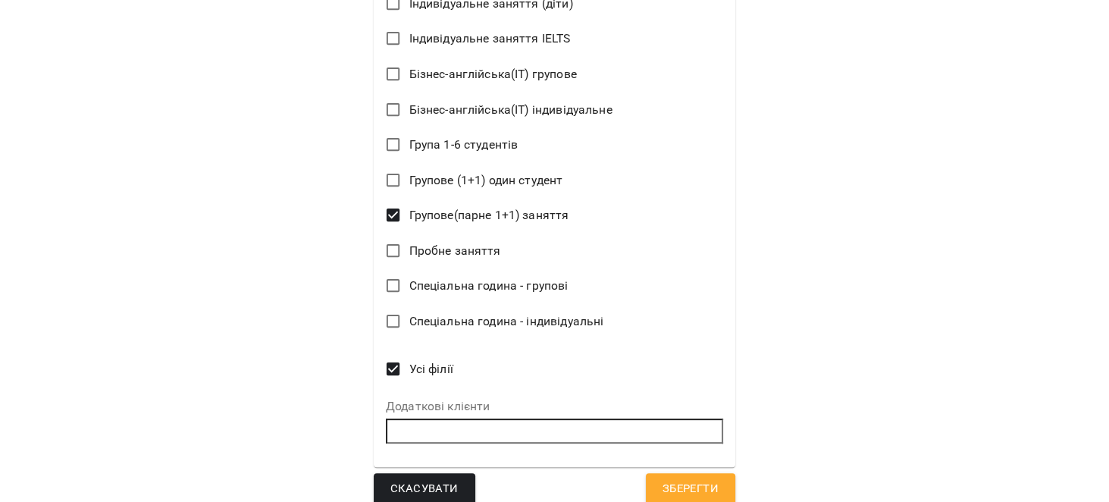
scroll to position [666, 0]
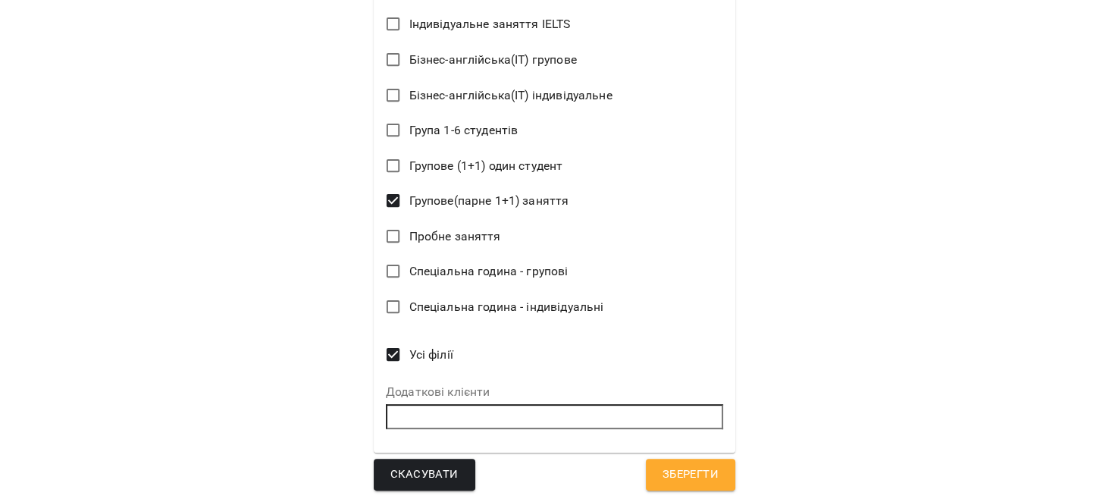
type input "**"
click at [706, 470] on span "Зберегти" at bounding box center [690, 475] width 56 height 20
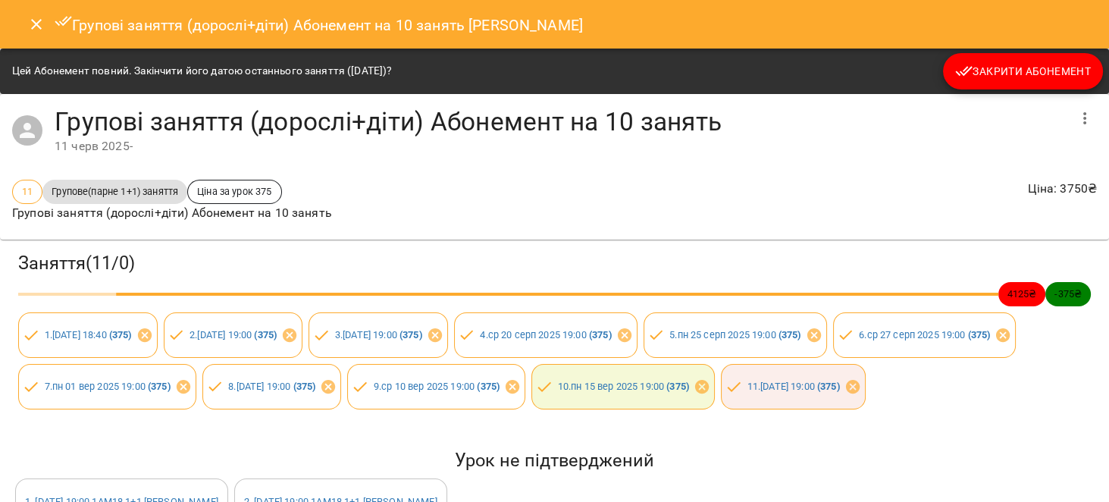
click at [49, 21] on button "Close" at bounding box center [36, 24] width 36 height 36
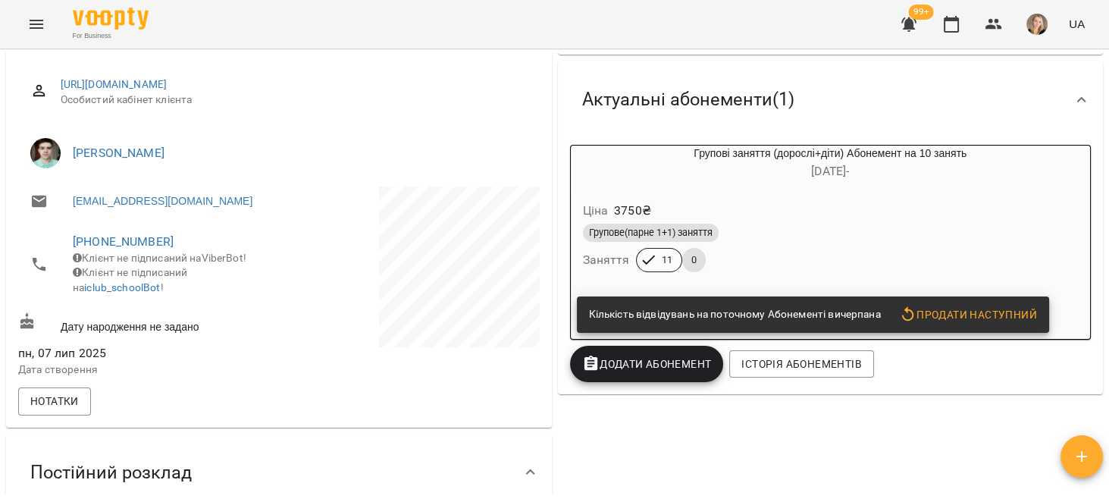
click at [902, 17] on icon "button" at bounding box center [909, 24] width 18 height 18
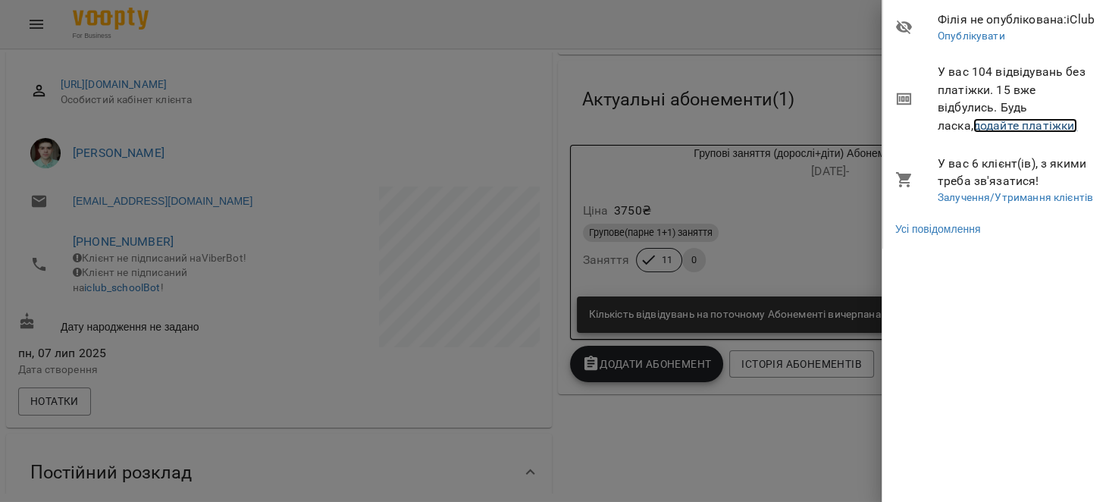
click at [1002, 123] on link "додайте платіжки!" at bounding box center [1025, 125] width 105 height 14
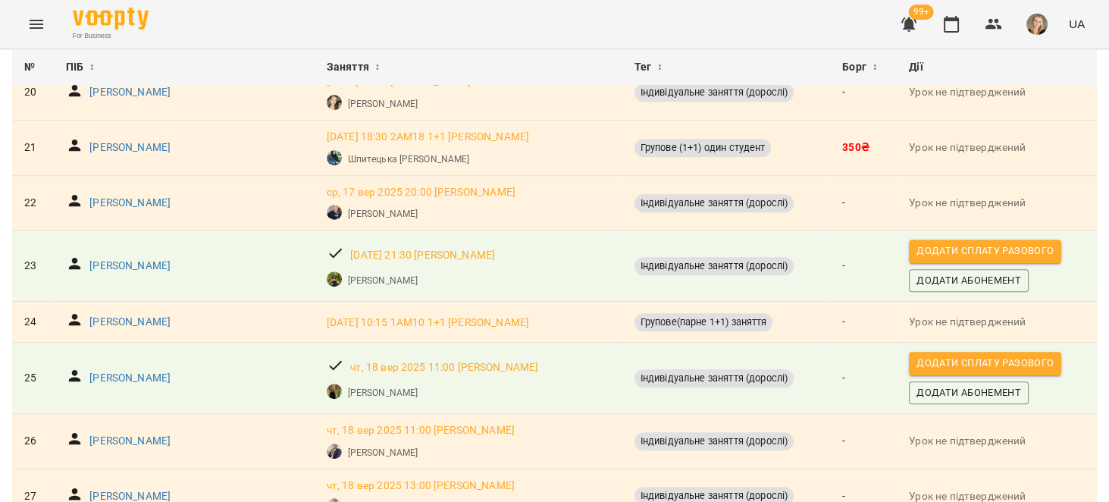
scroll to position [1203, 0]
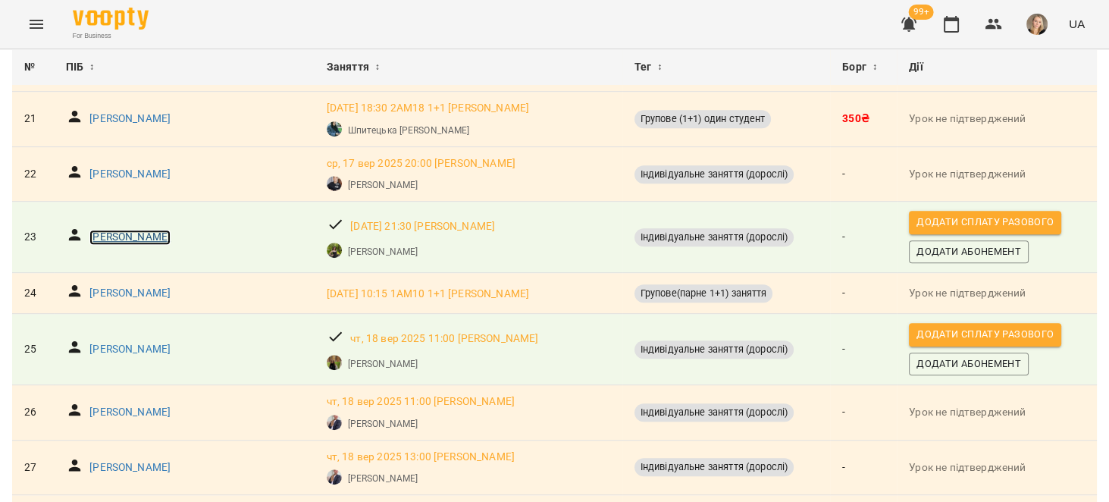
click at [150, 236] on p "[PERSON_NAME]" at bounding box center [129, 237] width 81 height 15
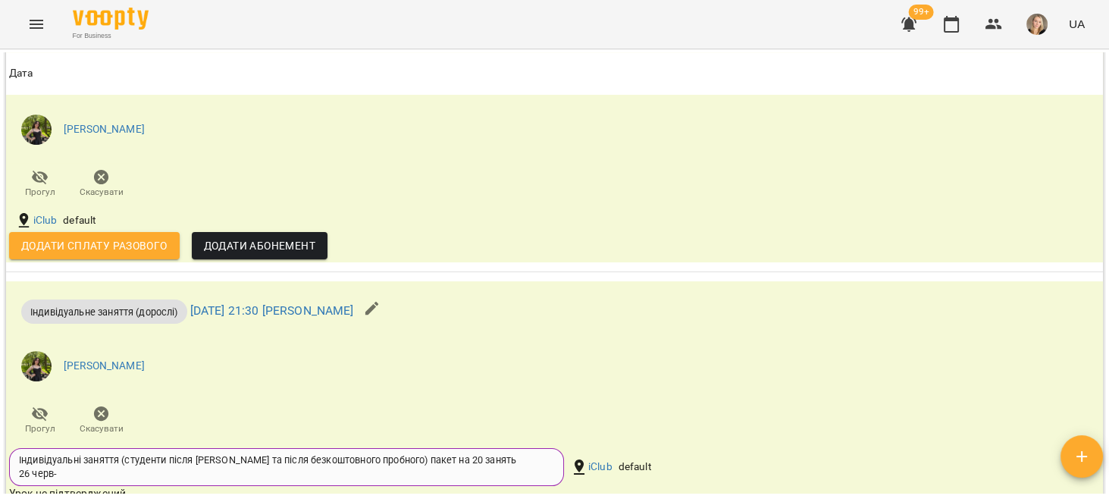
scroll to position [1491, 0]
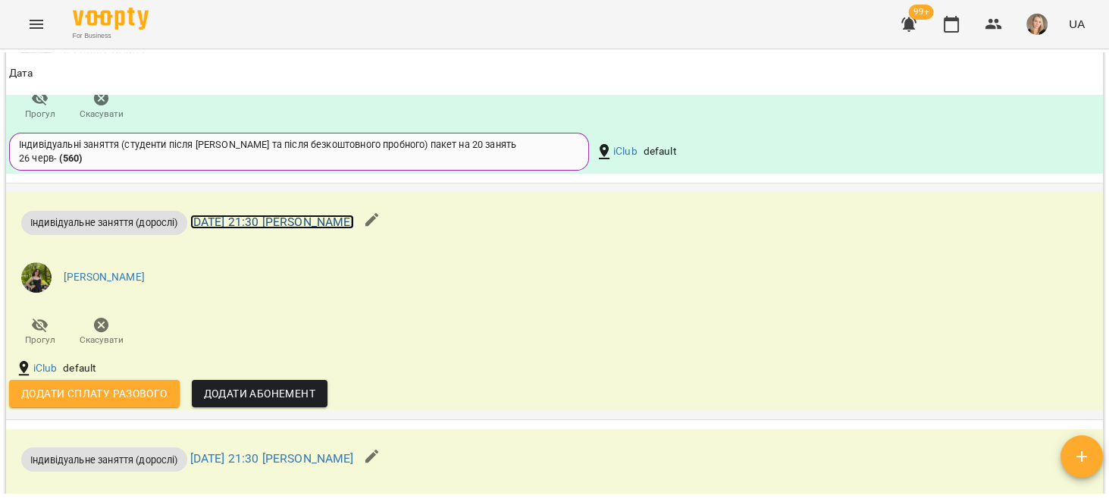
click at [315, 217] on link "ср 17 вер 2025 21:30 Даша Дашко" at bounding box center [272, 221] width 164 height 14
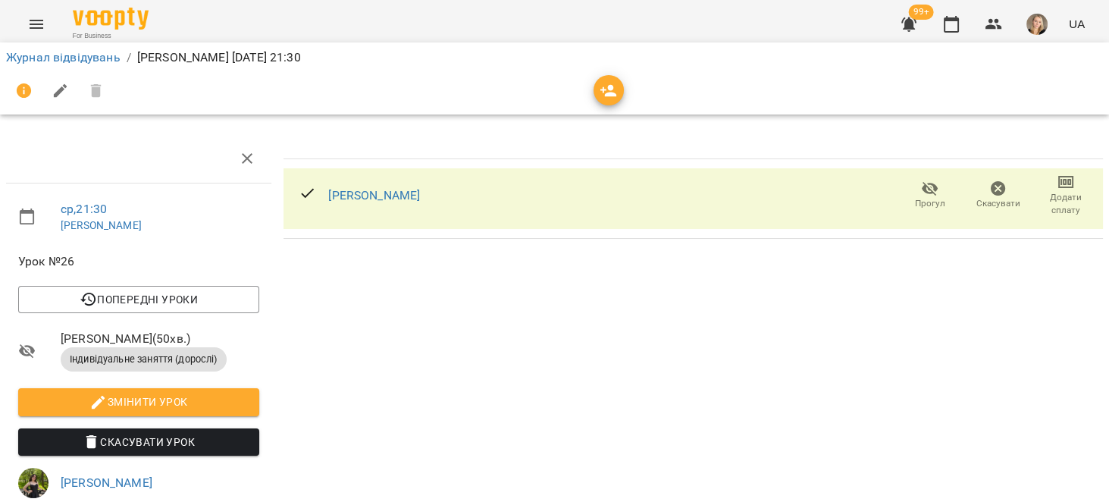
click at [991, 183] on icon "button" at bounding box center [998, 188] width 15 height 15
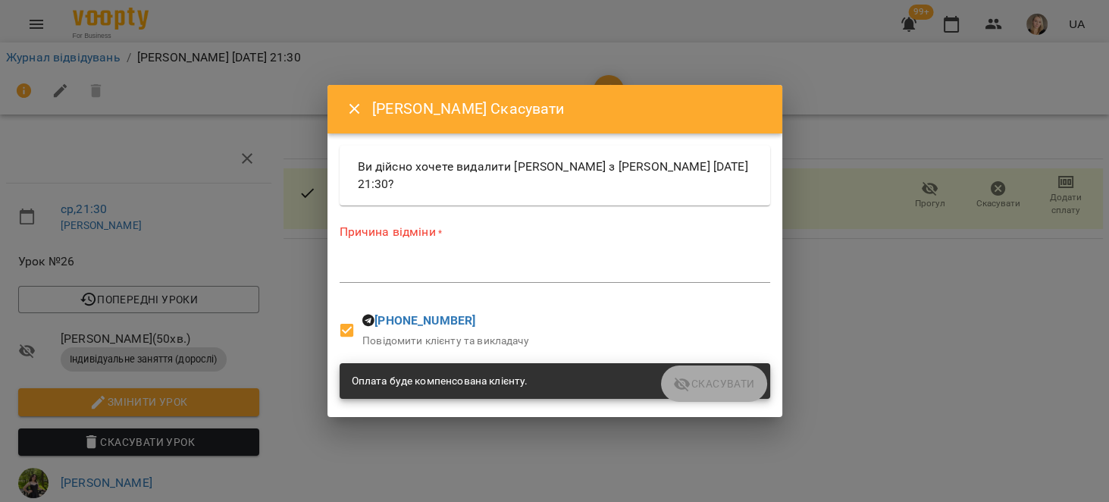
click at [561, 252] on div "Причина відміни * *" at bounding box center [555, 257] width 430 height 66
click at [530, 262] on div "*" at bounding box center [555, 270] width 430 height 24
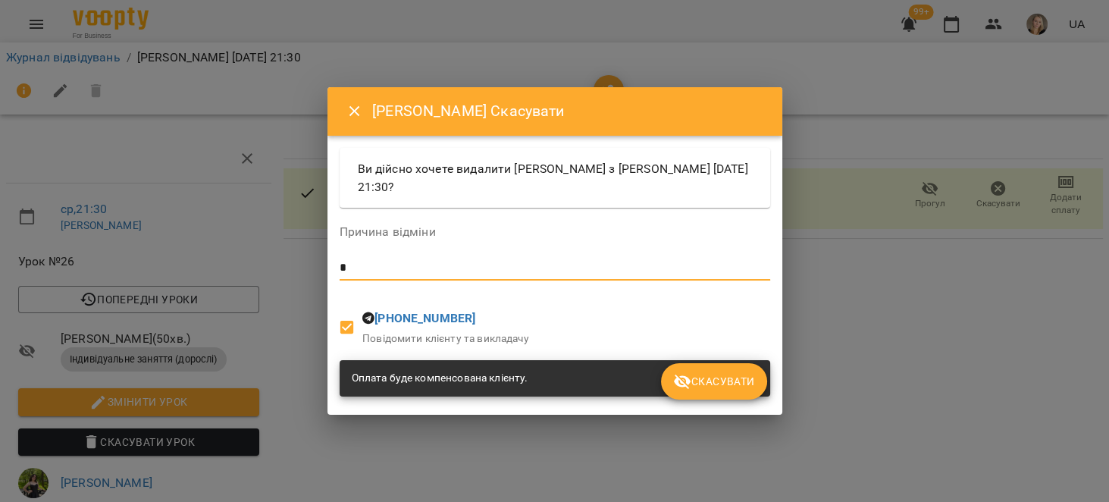
type textarea "*"
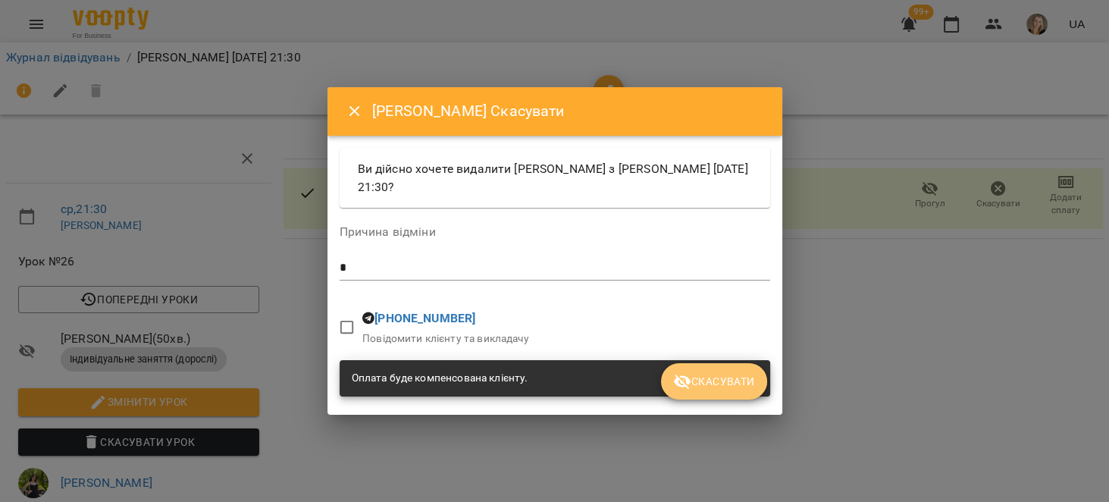
click at [722, 373] on span "Скасувати" at bounding box center [713, 381] width 81 height 18
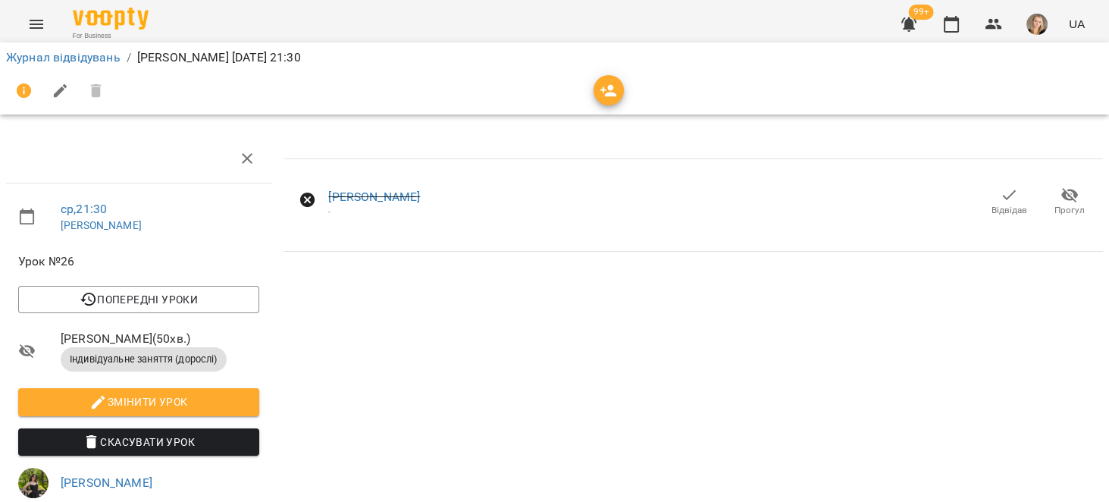
click at [1000, 195] on icon "button" at bounding box center [1009, 195] width 18 height 18
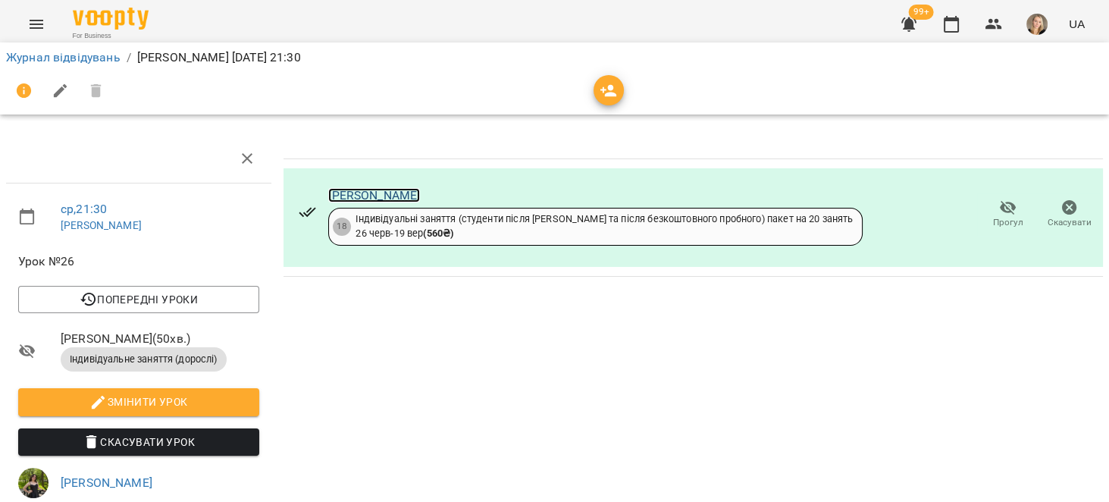
click at [405, 191] on link "[PERSON_NAME]" at bounding box center [374, 195] width 92 height 14
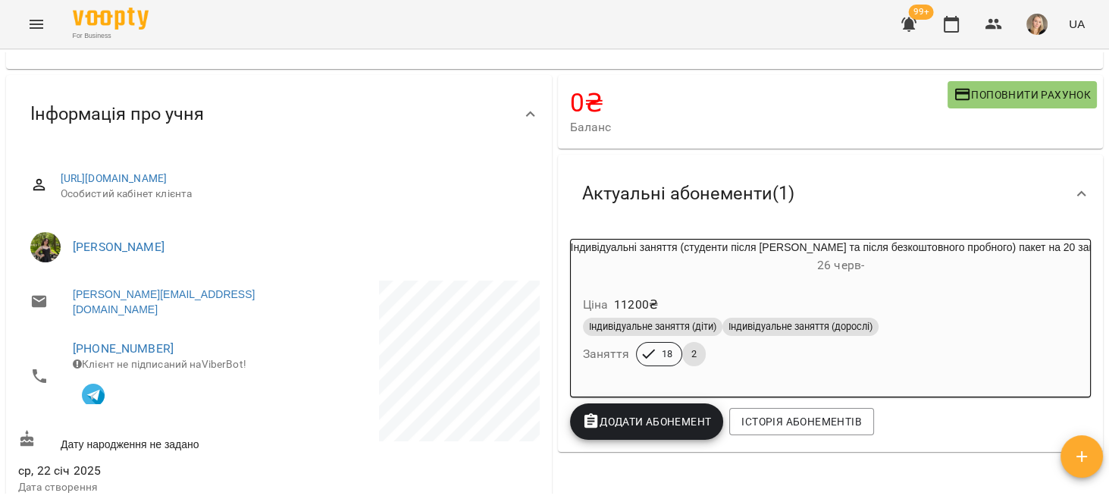
scroll to position [192, 0]
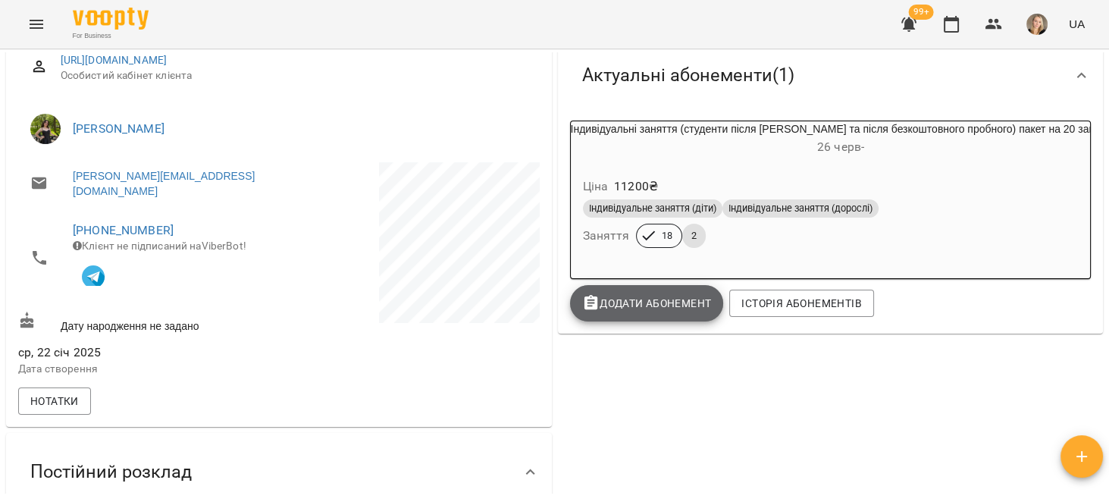
click at [669, 296] on span "Додати Абонемент" at bounding box center [647, 303] width 130 height 18
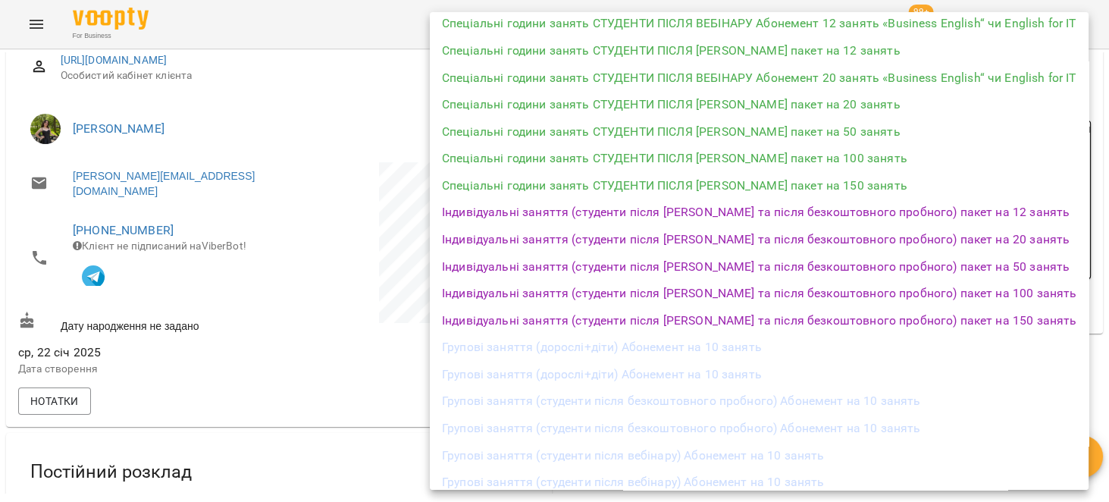
scroll to position [509, 0]
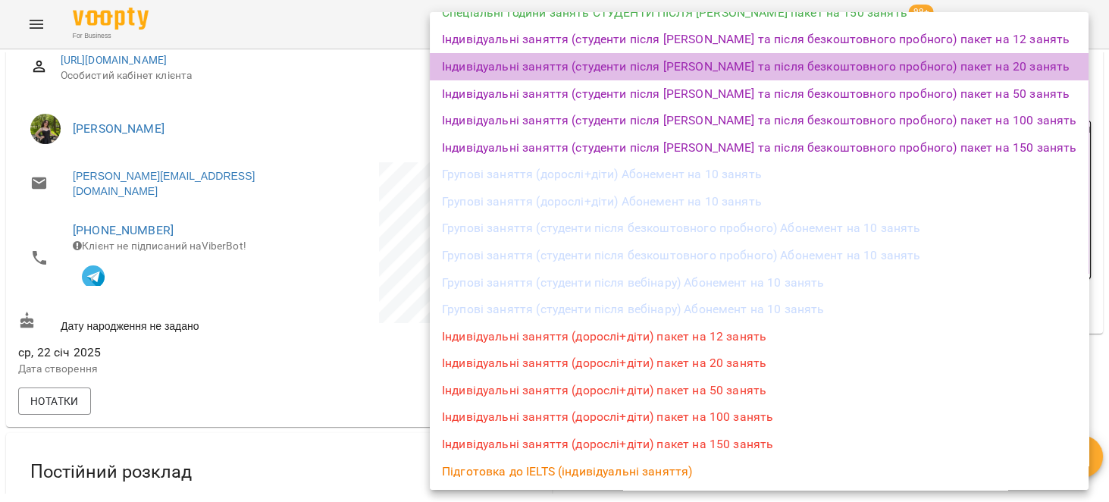
click at [941, 70] on li "Індивідуальні заняття (студенти після [PERSON_NAME] та після безкоштовного проб…" at bounding box center [759, 66] width 659 height 27
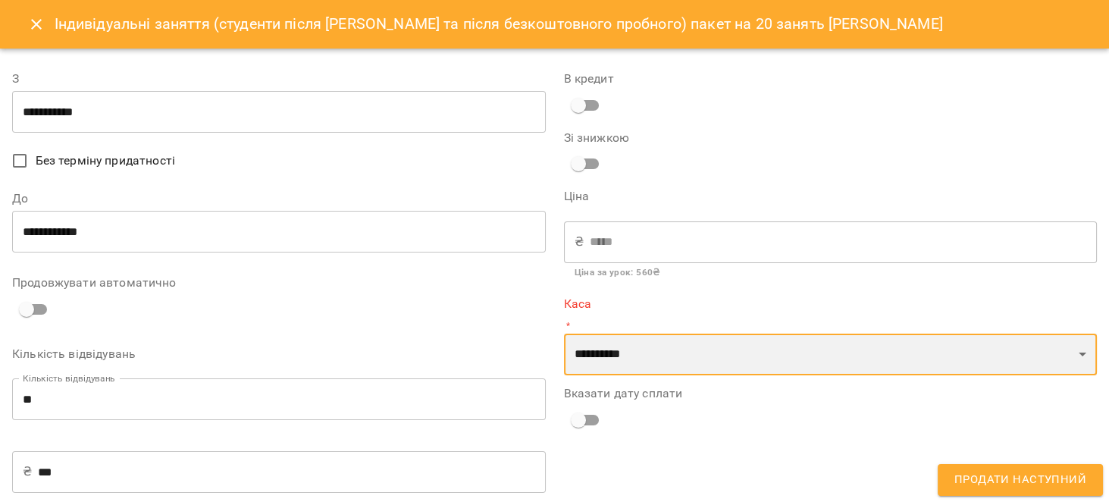
click at [674, 354] on select "**********" at bounding box center [831, 354] width 534 height 42
select select "****"
click at [564, 333] on select "**********" at bounding box center [831, 354] width 534 height 42
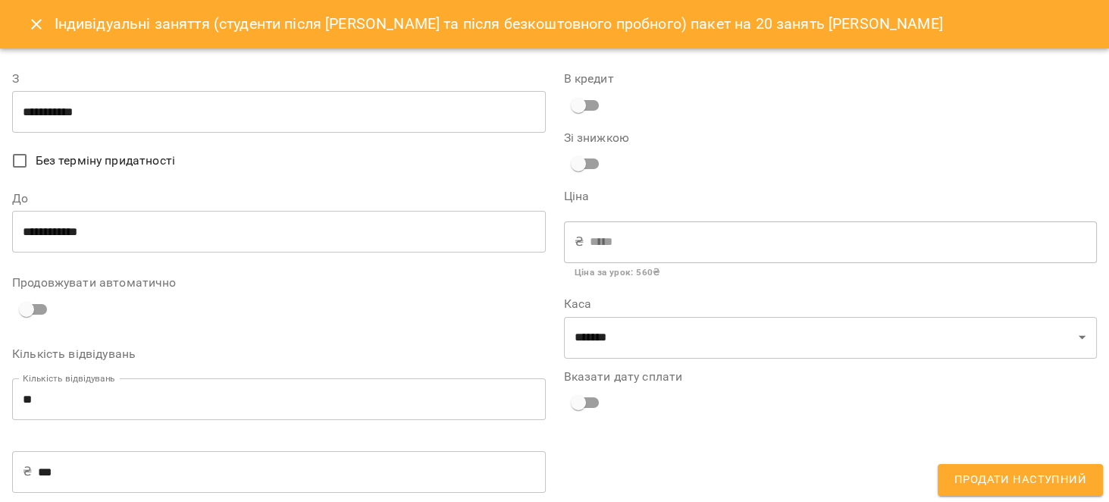
click at [105, 164] on span "Без терміну придатності" at bounding box center [105, 161] width 139 height 18
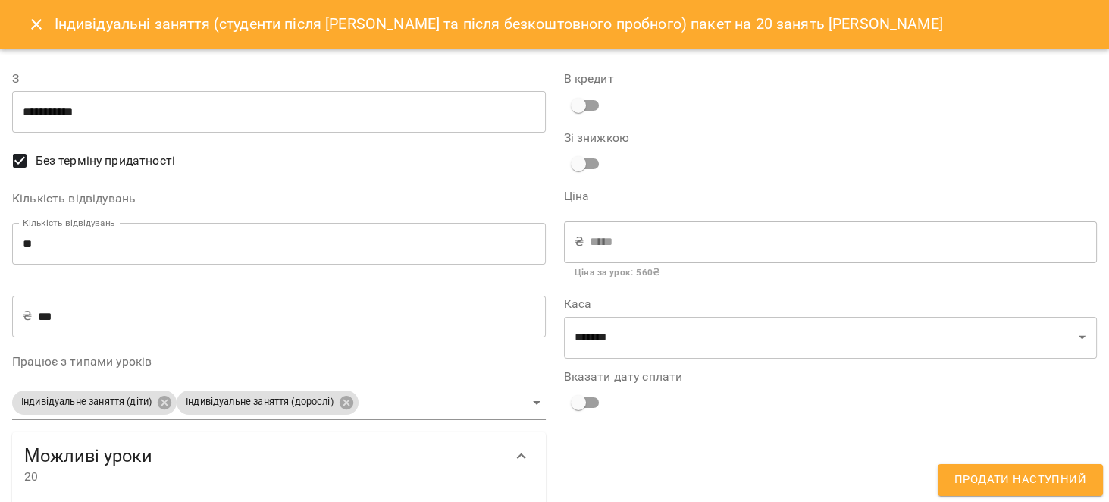
click at [1002, 477] on span "Продати наступний" at bounding box center [1020, 480] width 132 height 20
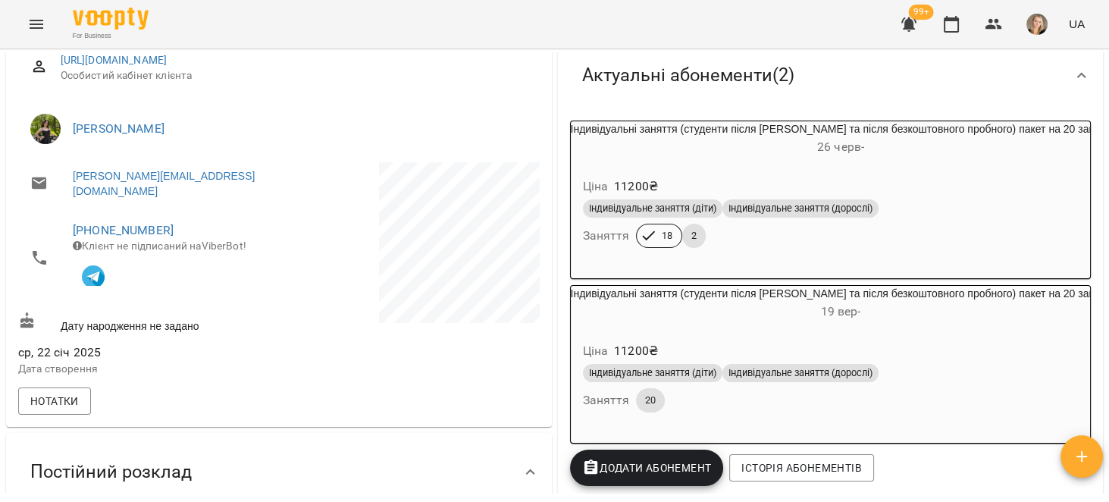
click at [919, 6] on span "99+" at bounding box center [921, 12] width 25 height 15
click at [912, 14] on span "99+" at bounding box center [921, 12] width 25 height 15
click at [911, 26] on icon "button" at bounding box center [908, 24] width 15 height 14
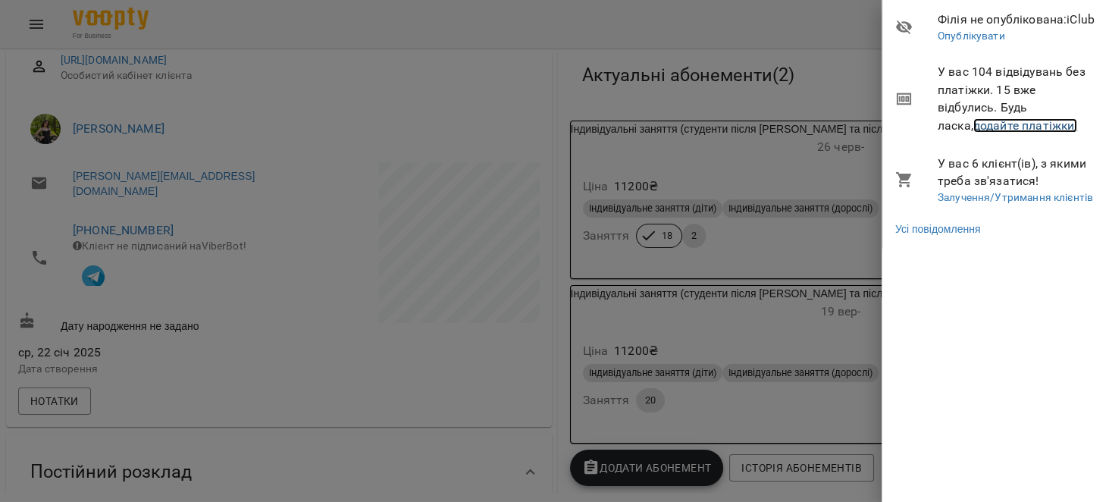
click at [1022, 130] on link "додайте платіжки!" at bounding box center [1025, 125] width 105 height 14
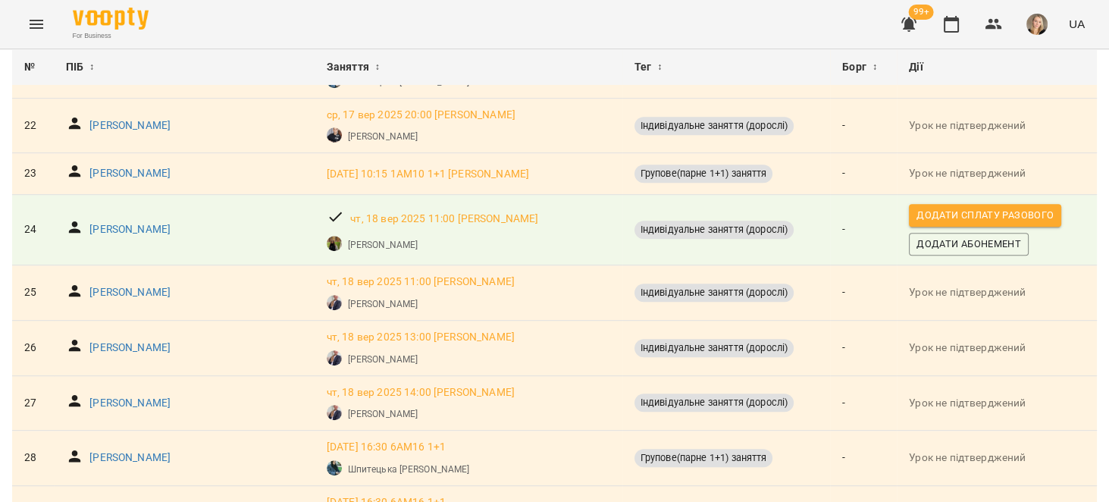
scroll to position [1299, 0]
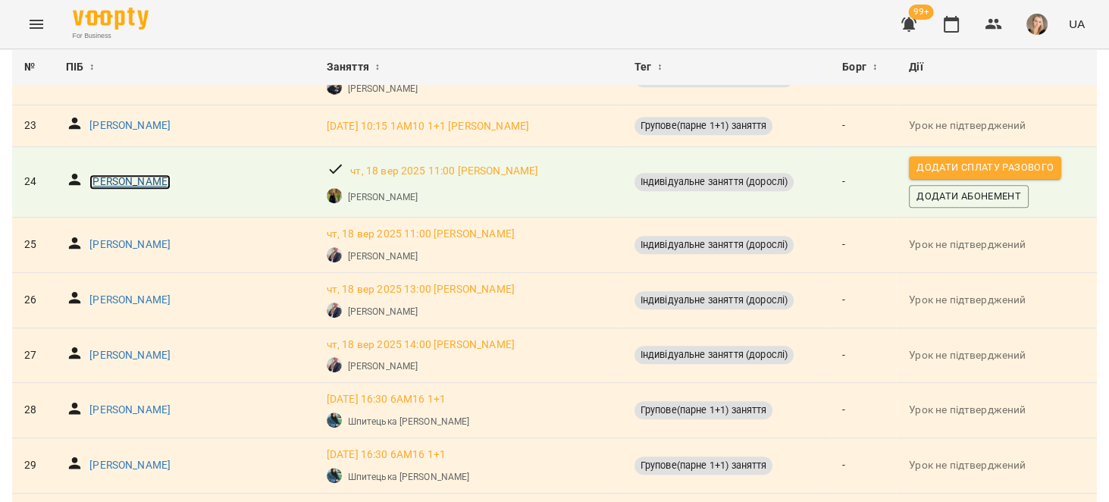
click at [140, 180] on p "[PERSON_NAME]" at bounding box center [129, 181] width 81 height 15
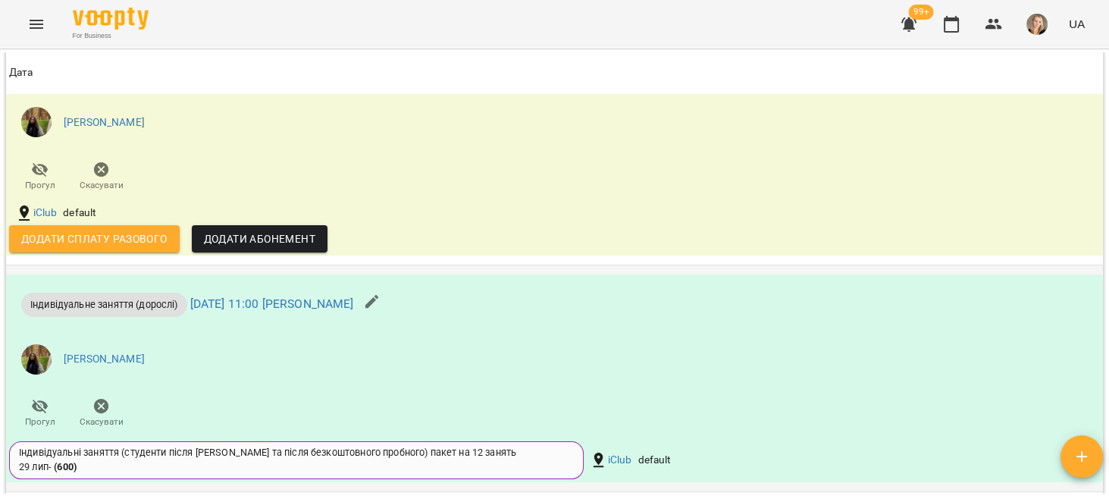
scroll to position [1553, 0]
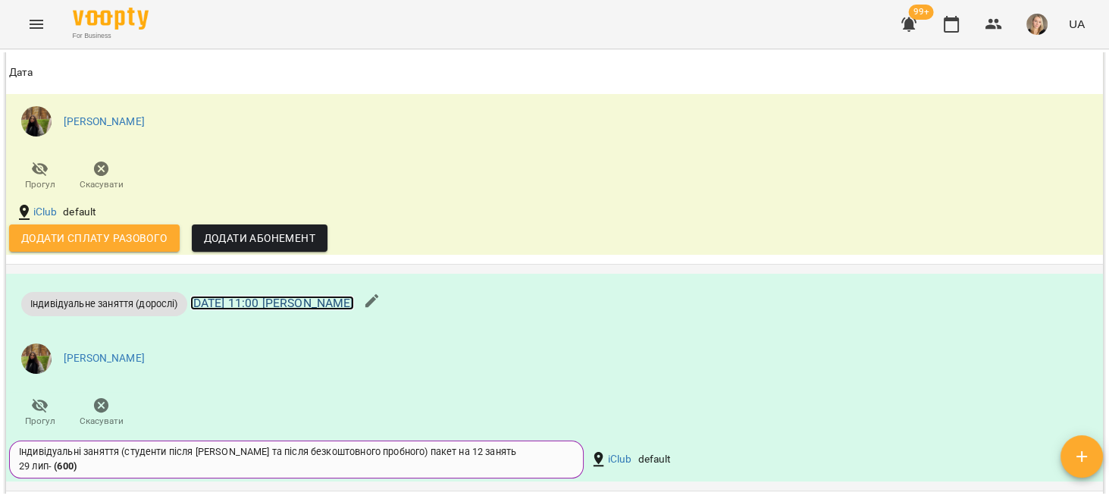
click at [354, 310] on link "[DATE] 11:00 [PERSON_NAME]" at bounding box center [272, 303] width 164 height 14
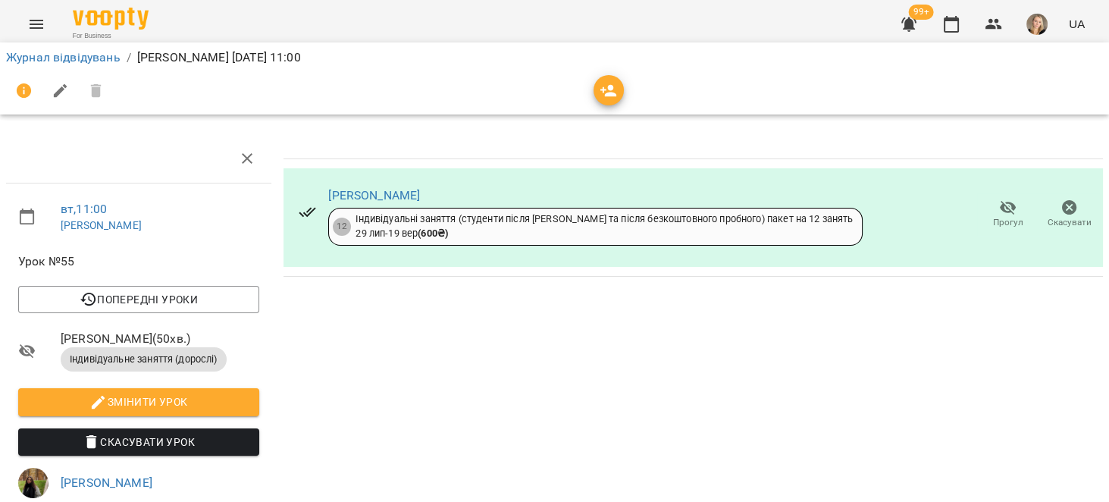
click at [1054, 223] on span "Скасувати" at bounding box center [1069, 222] width 44 height 13
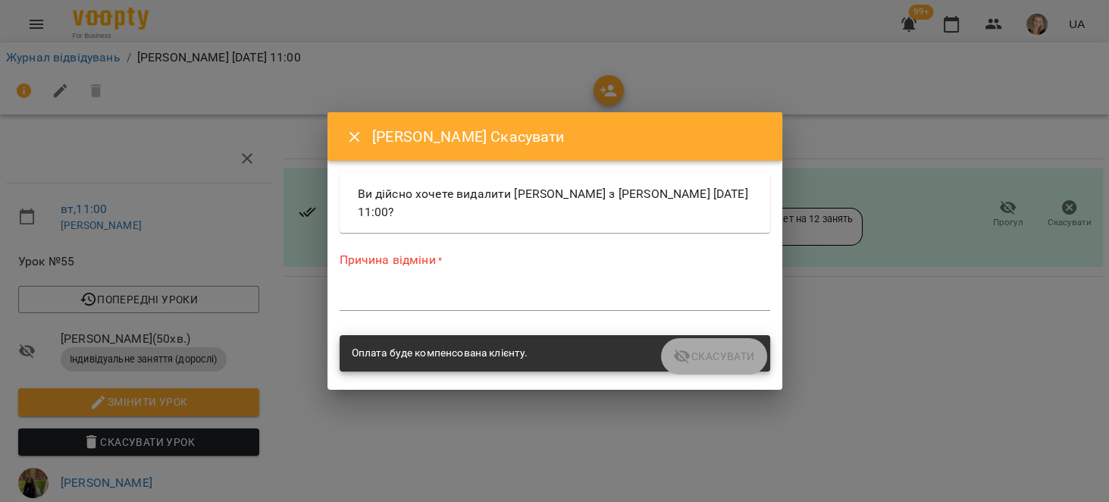
click at [487, 286] on div "*" at bounding box center [555, 298] width 430 height 24
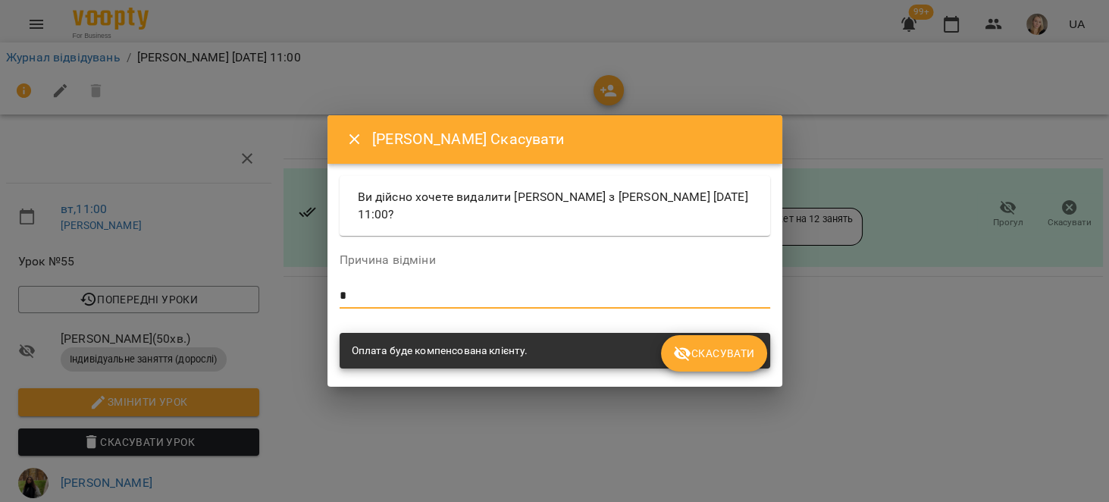
type textarea "*"
click at [749, 360] on span "Скасувати" at bounding box center [713, 353] width 81 height 18
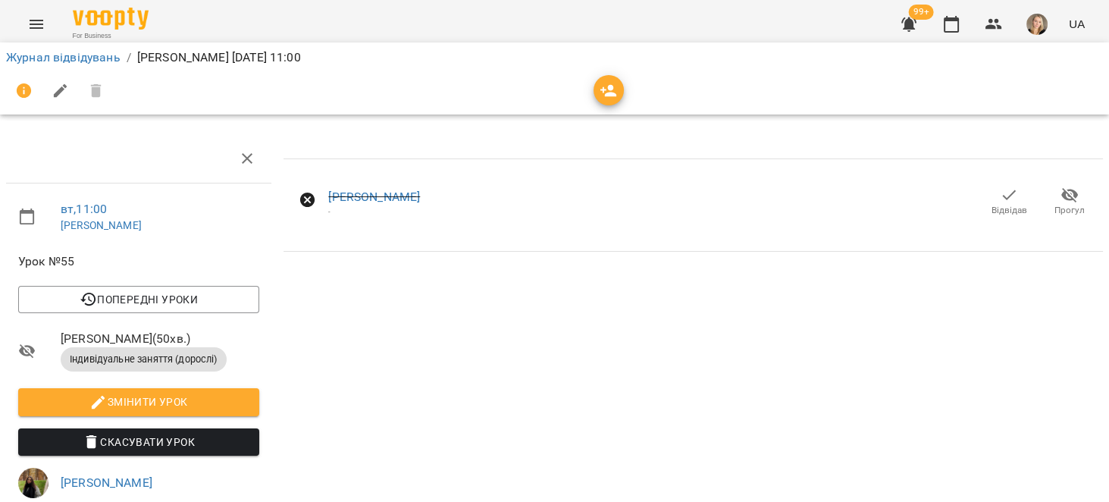
click at [904, 26] on icon "button" at bounding box center [909, 24] width 18 height 18
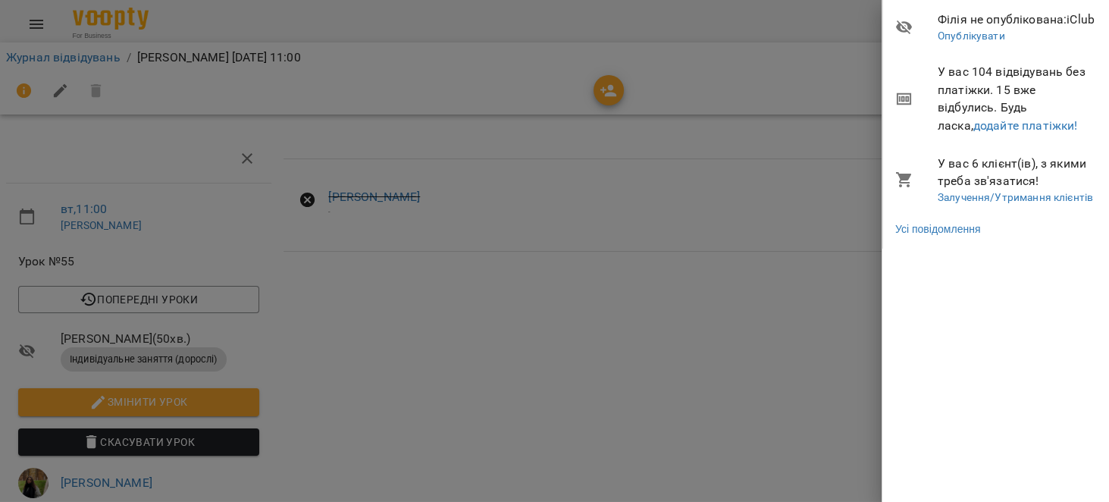
click at [446, 161] on div at bounding box center [554, 251] width 1109 height 502
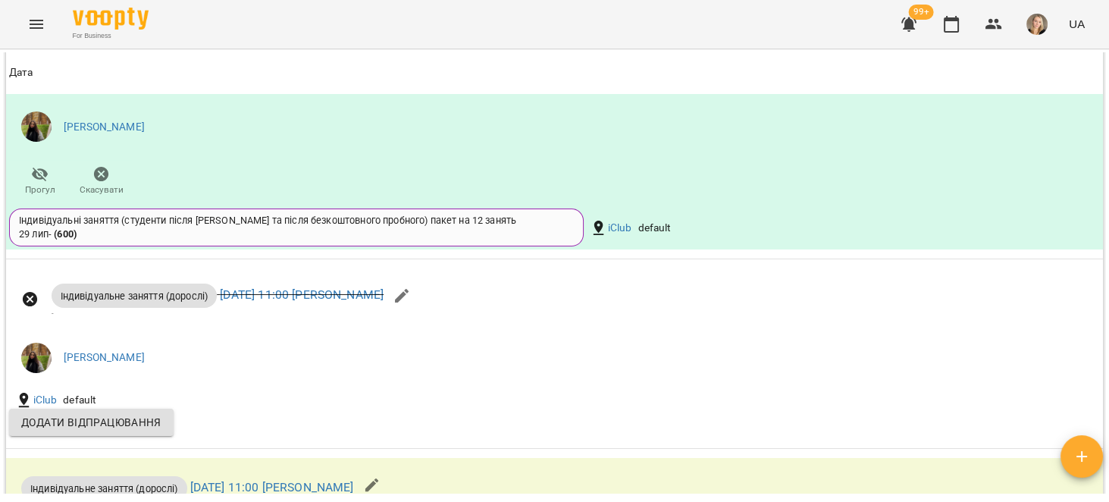
scroll to position [1361, 0]
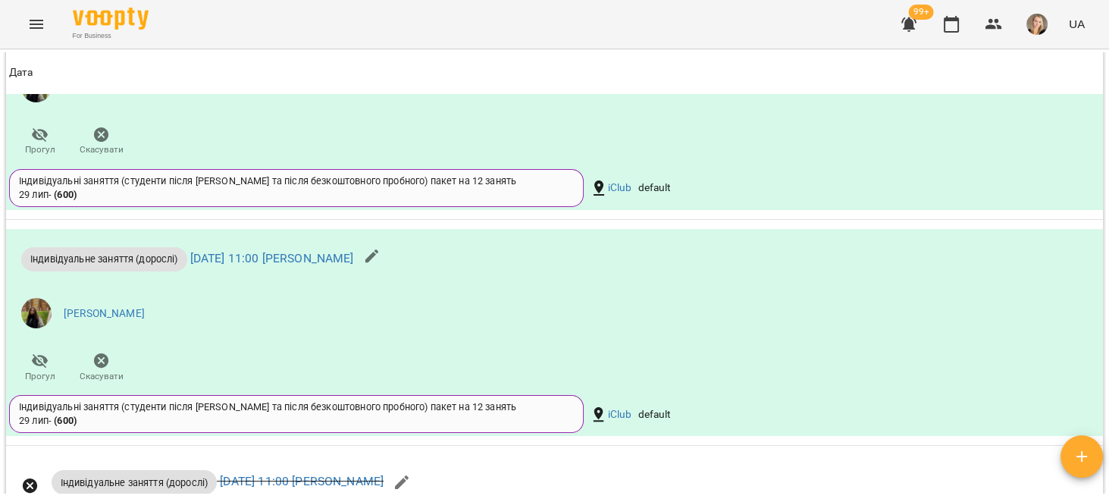
click at [902, 15] on icon "button" at bounding box center [909, 24] width 18 height 18
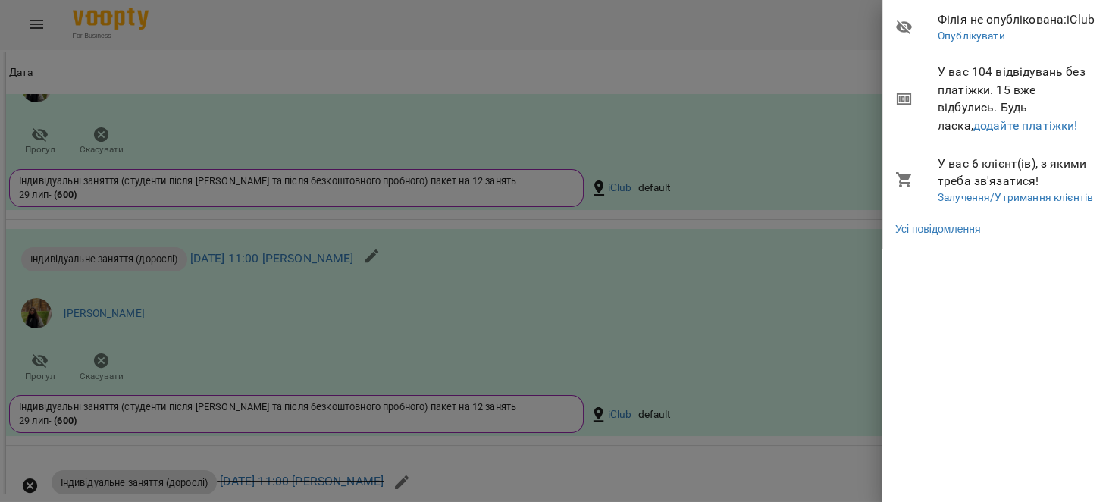
click at [1010, 133] on span "У вас 104 відвідувань без платіжки. 15 вже відбулись. Будь ласка, додайте платі…" at bounding box center [1017, 98] width 160 height 71
click at [1009, 132] on link "додайте платіжки!" at bounding box center [1025, 125] width 105 height 14
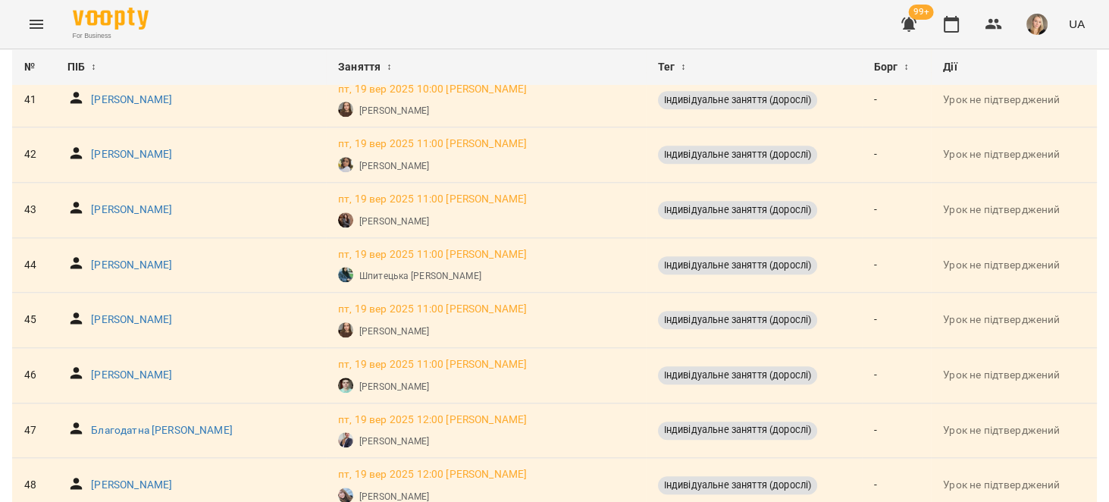
scroll to position [2479, 0]
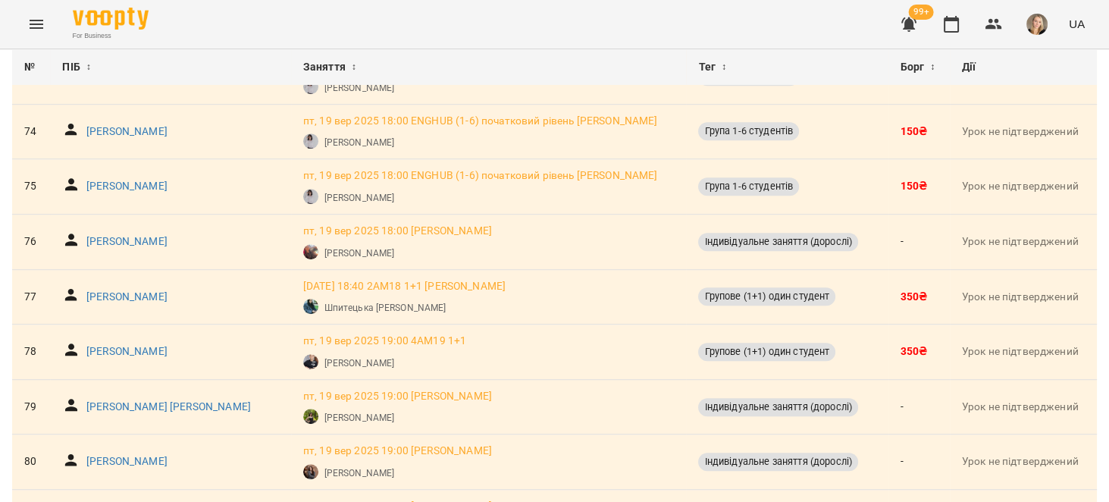
scroll to position [1738, 0]
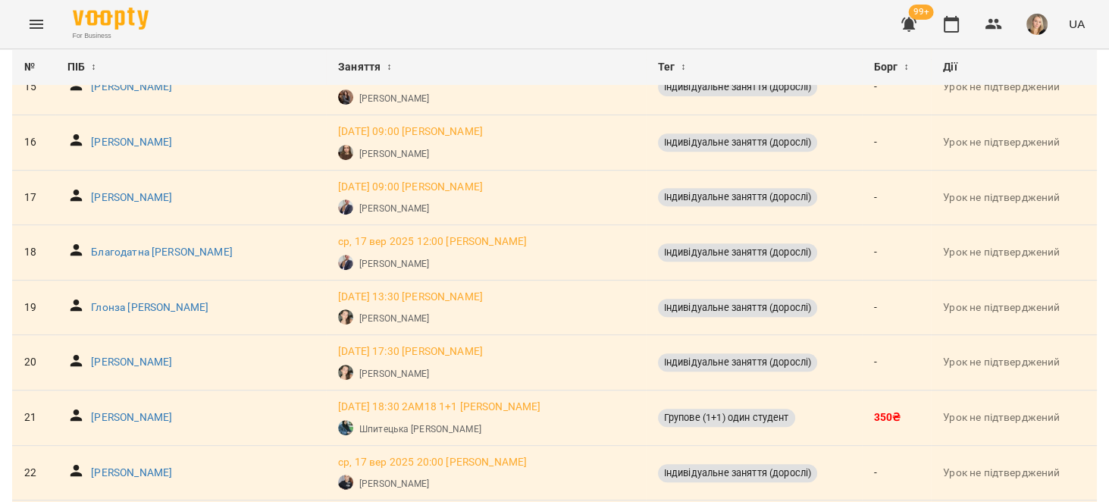
scroll to position [914, 0]
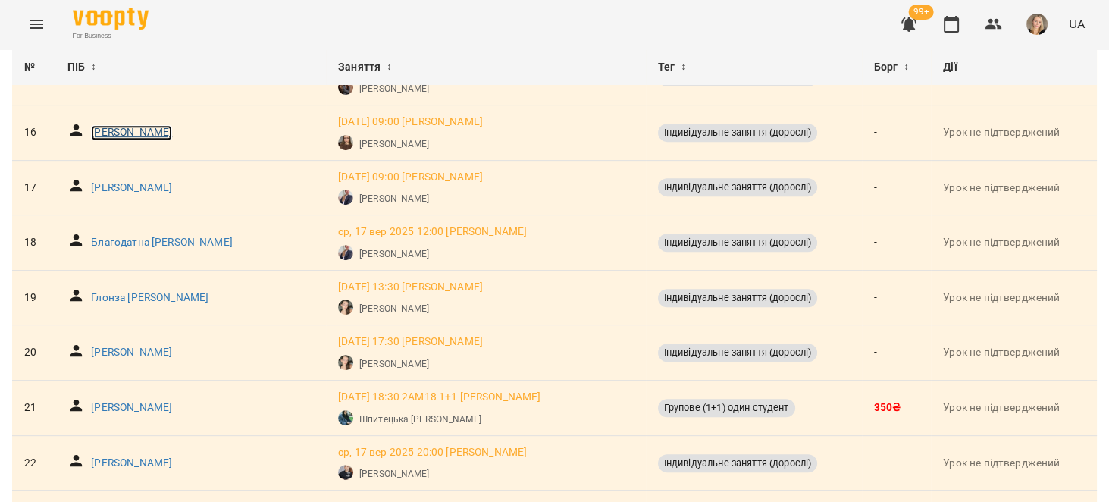
click at [157, 127] on p "[PERSON_NAME]" at bounding box center [131, 132] width 81 height 15
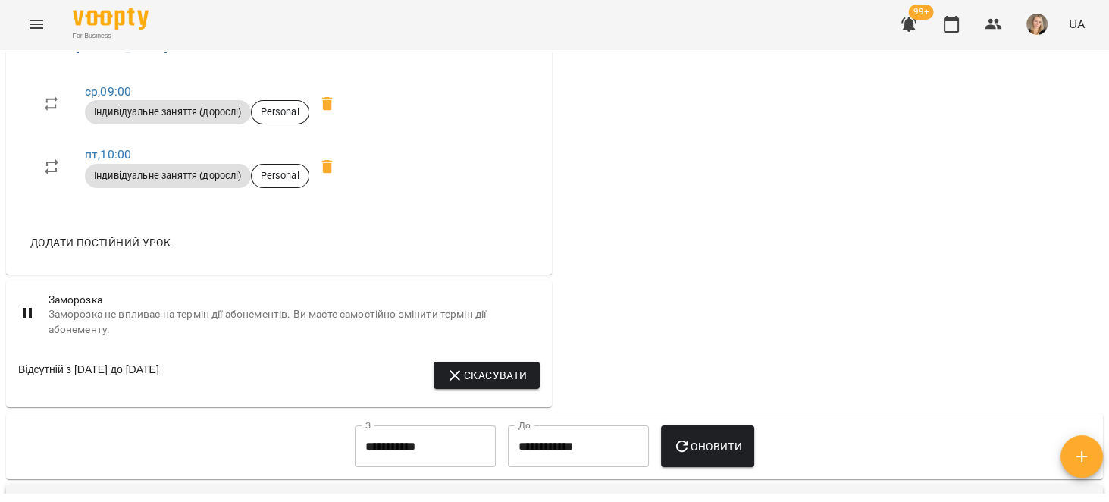
scroll to position [769, 0]
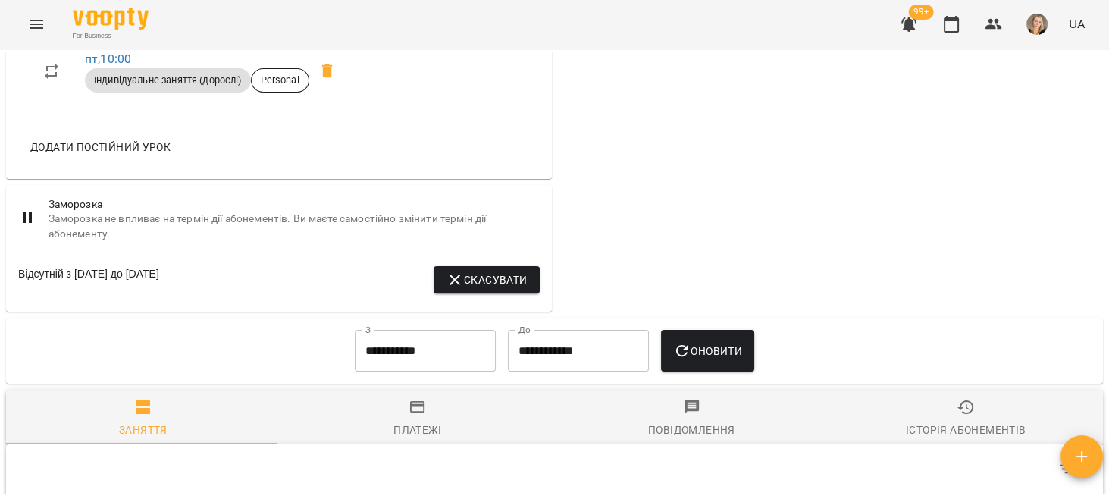
click at [468, 285] on span "Скасувати" at bounding box center [486, 280] width 81 height 18
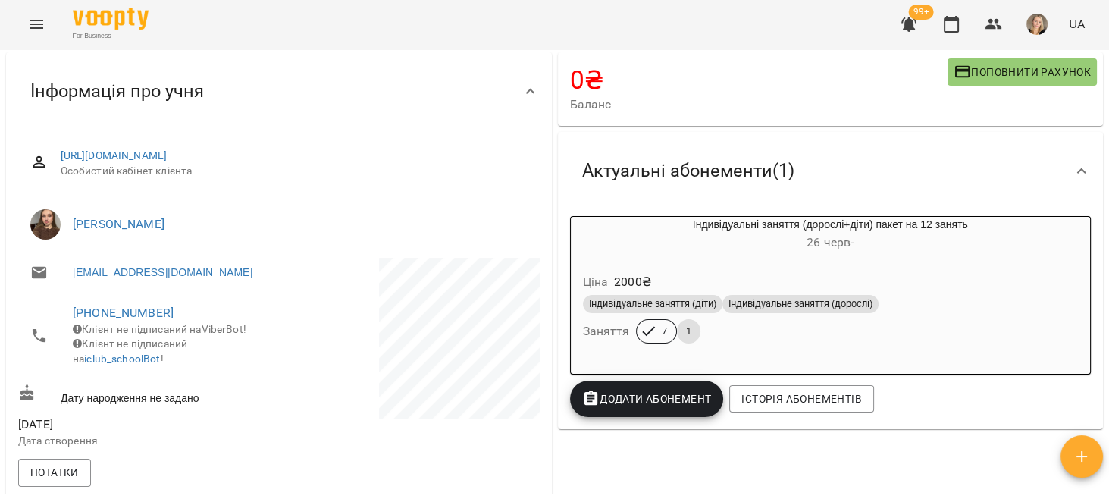
scroll to position [0, 0]
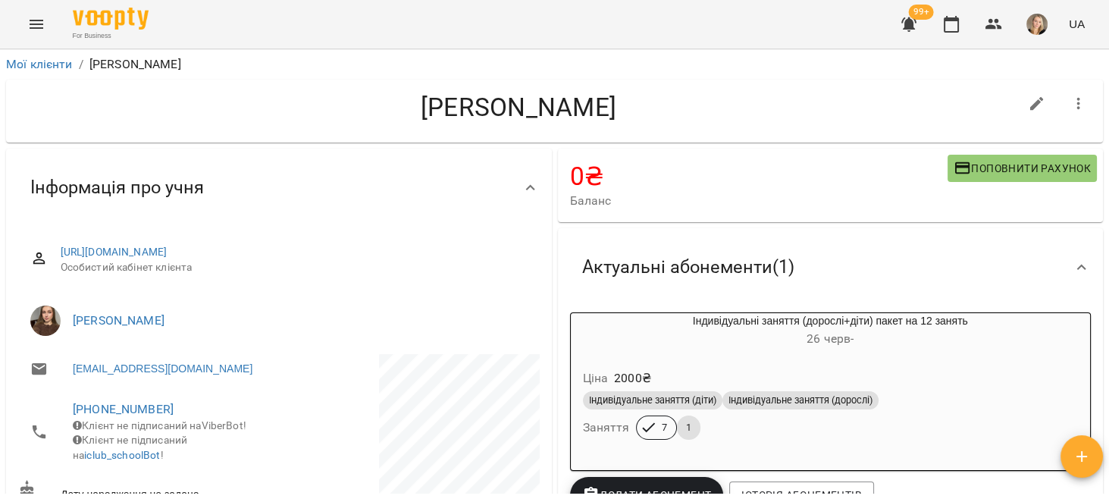
click at [1069, 99] on icon "button" at bounding box center [1078, 104] width 18 height 18
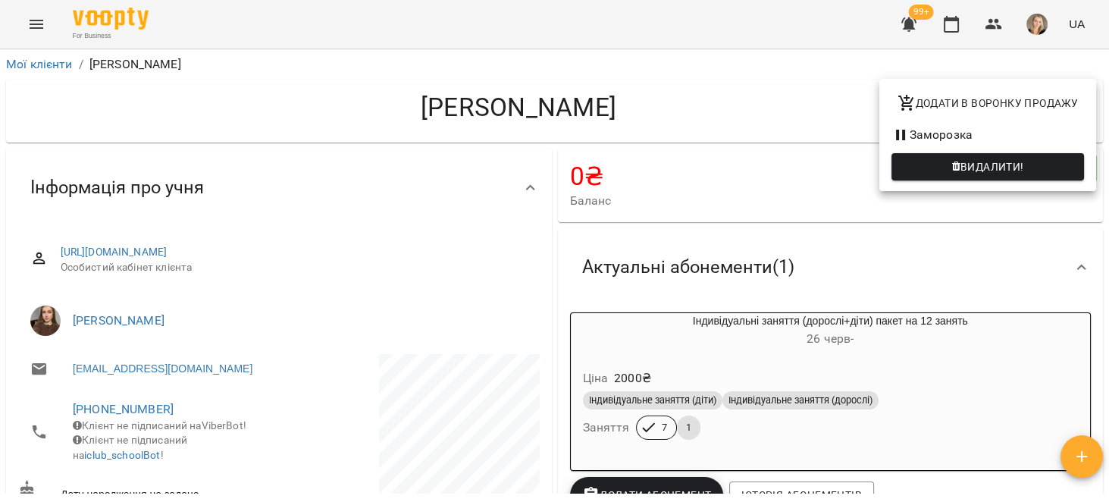
click at [996, 128] on li "Заморозка" at bounding box center [987, 134] width 217 height 27
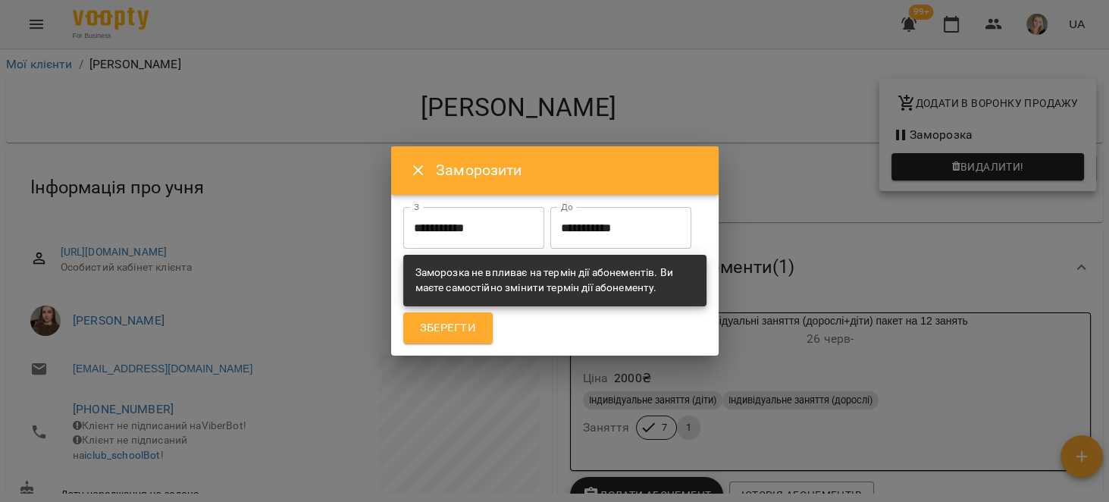
click at [550, 244] on input "**********" at bounding box center [620, 228] width 141 height 42
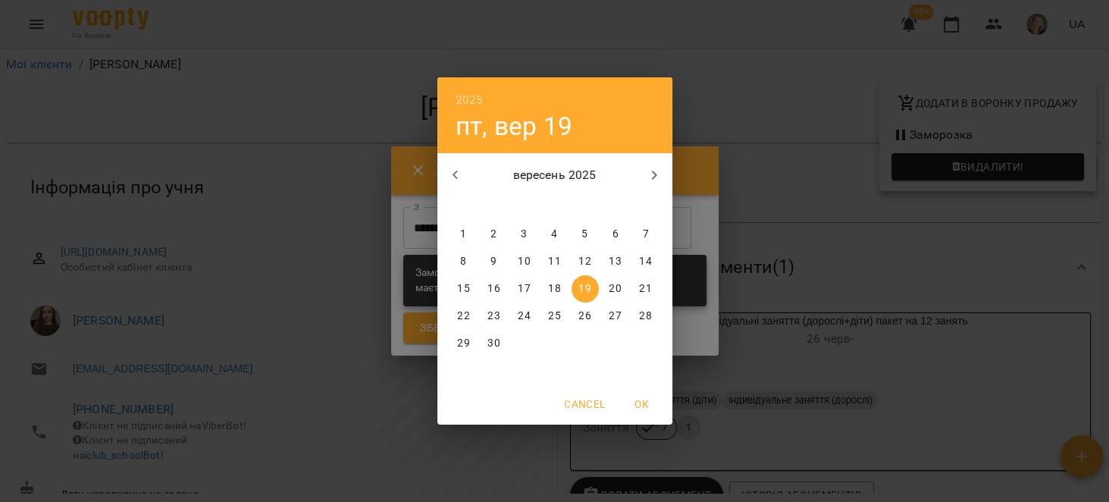
click at [646, 305] on button "28" at bounding box center [645, 315] width 27 height 27
type input "**********"
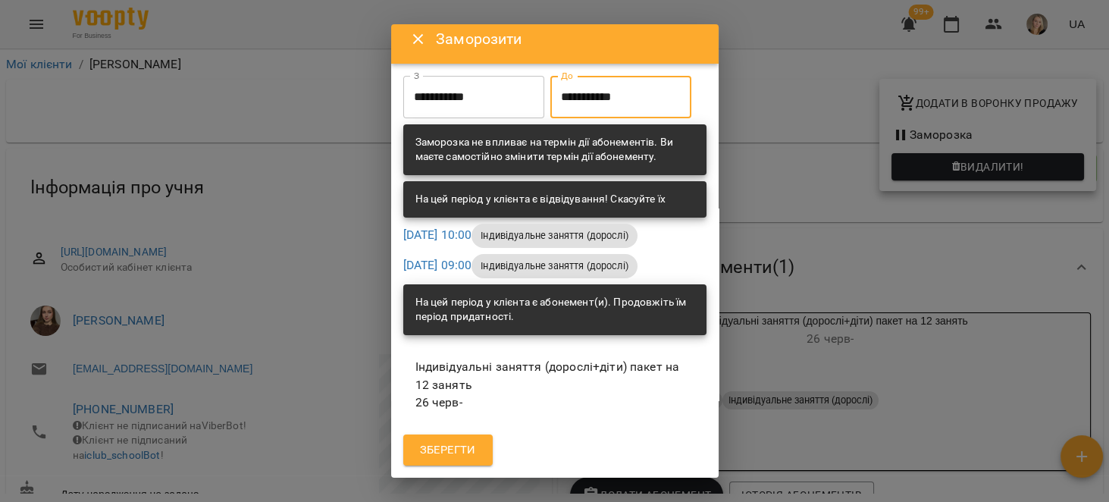
scroll to position [58, 0]
click at [462, 457] on span "Зберегти" at bounding box center [448, 450] width 56 height 20
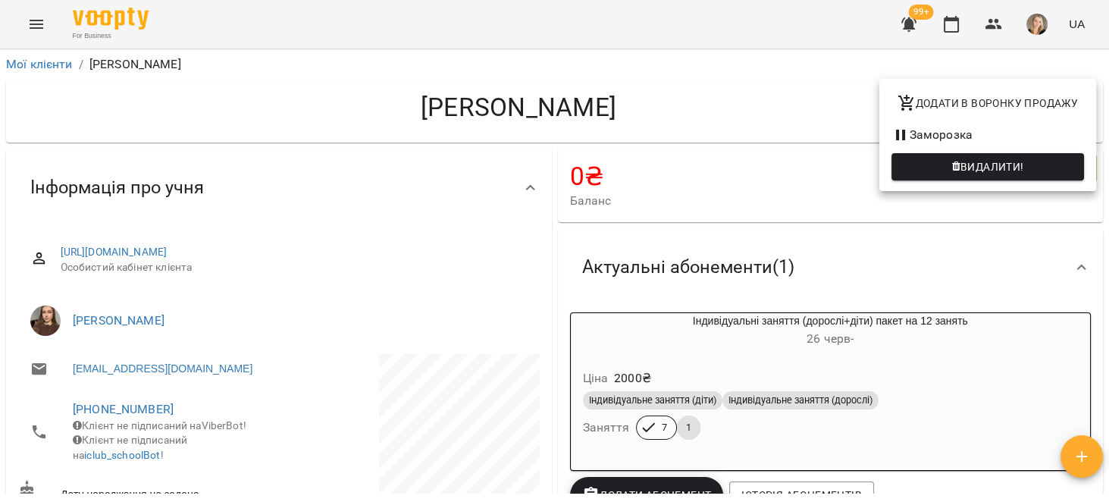
click at [574, 245] on div at bounding box center [554, 251] width 1109 height 502
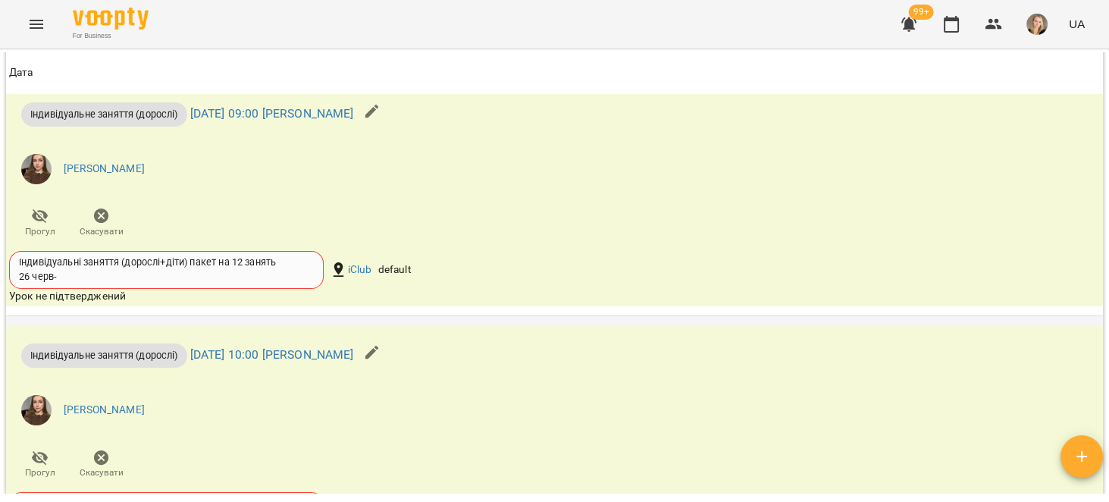
scroll to position [1106, 0]
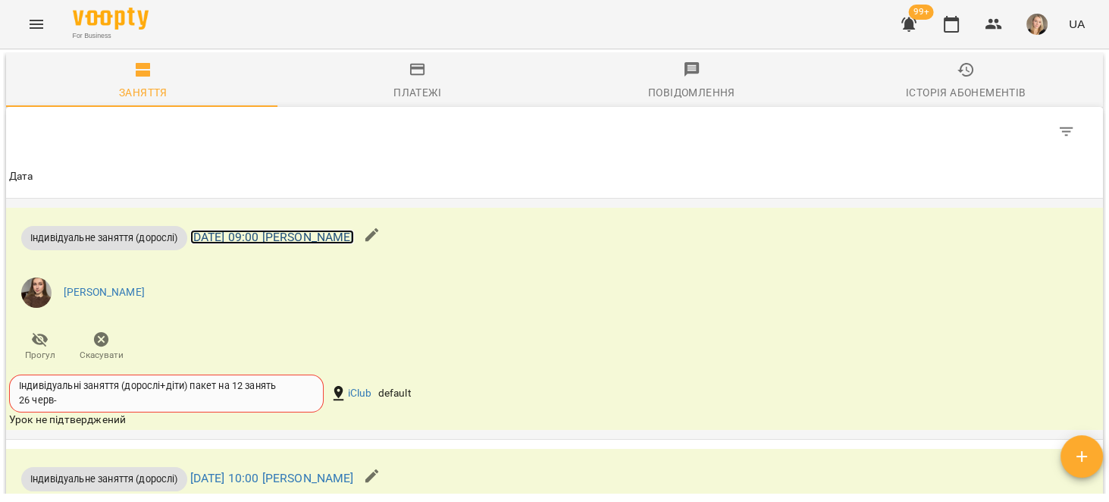
click at [354, 242] on link "[DATE] 09:00 [PERSON_NAME]" at bounding box center [272, 237] width 164 height 14
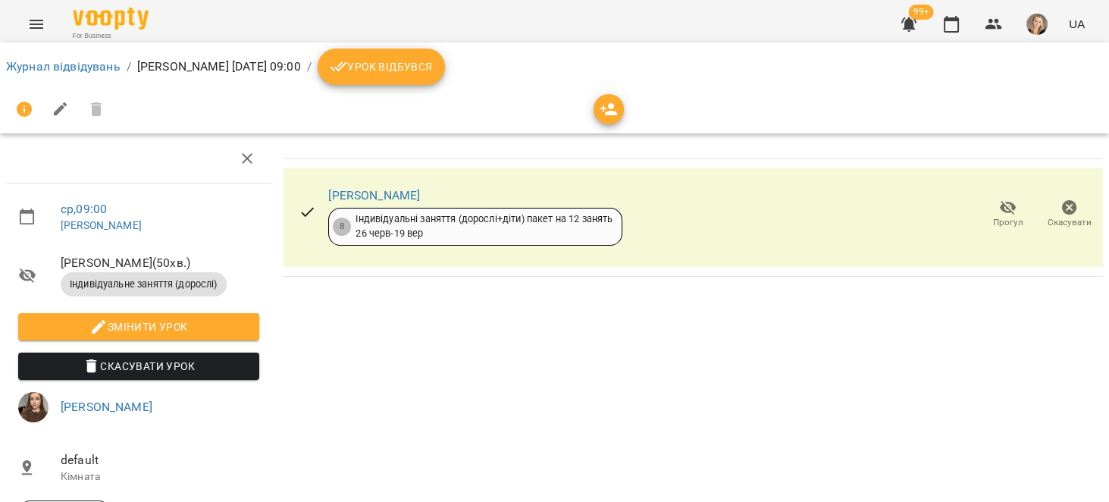
click at [1062, 211] on icon "button" at bounding box center [1069, 207] width 15 height 15
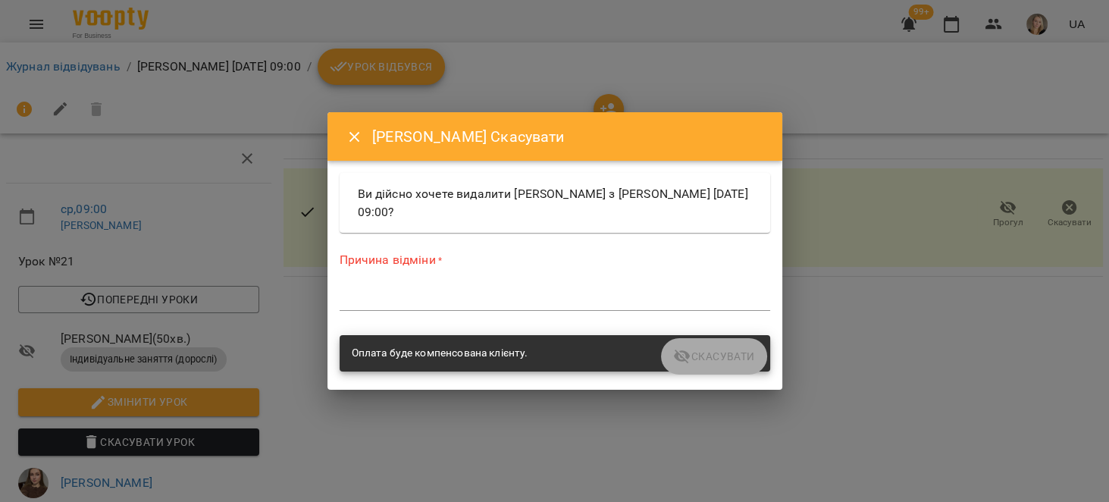
click at [505, 277] on div "Причина відміни * *" at bounding box center [555, 284] width 430 height 66
click at [503, 294] on textarea at bounding box center [555, 298] width 430 height 14
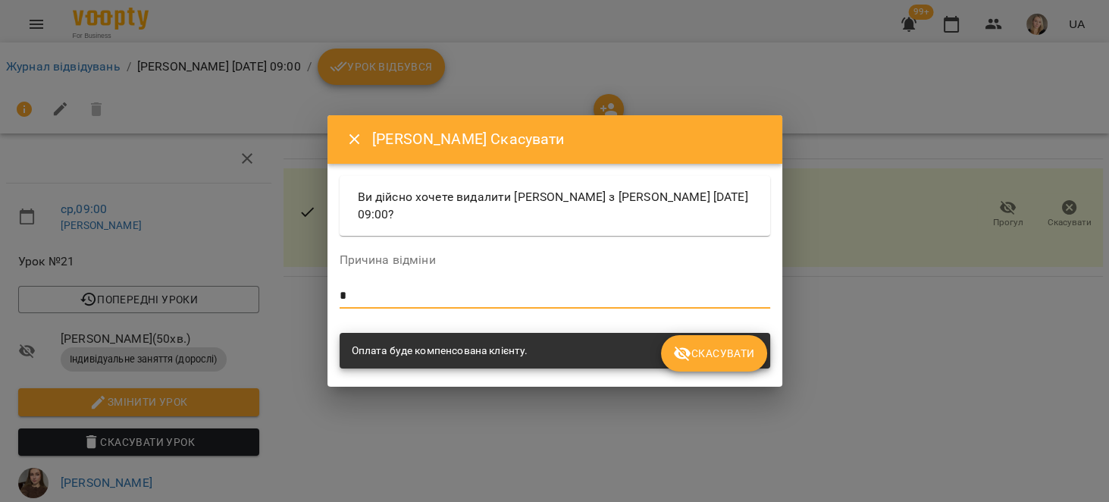
type textarea "*"
click at [716, 343] on button "Скасувати" at bounding box center [713, 353] width 105 height 36
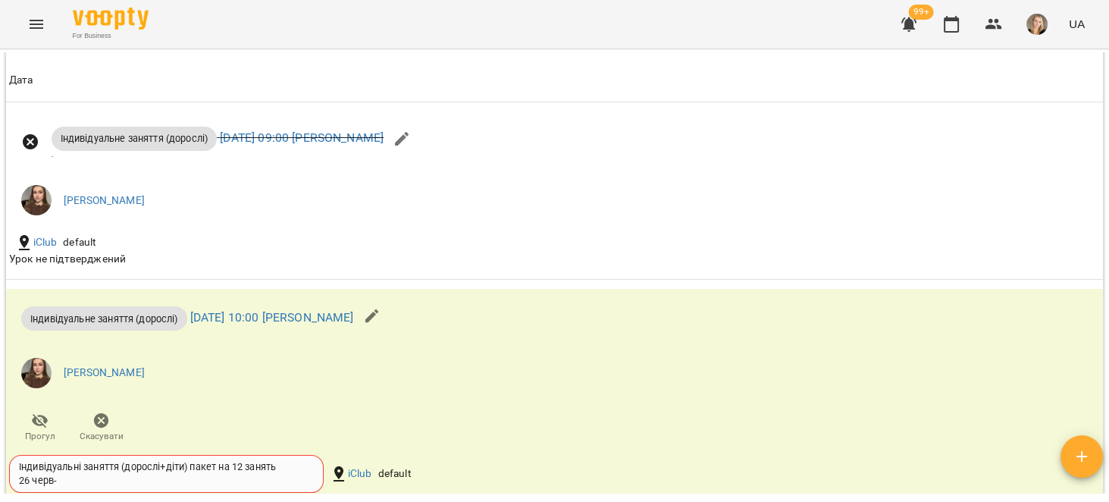
scroll to position [1395, 0]
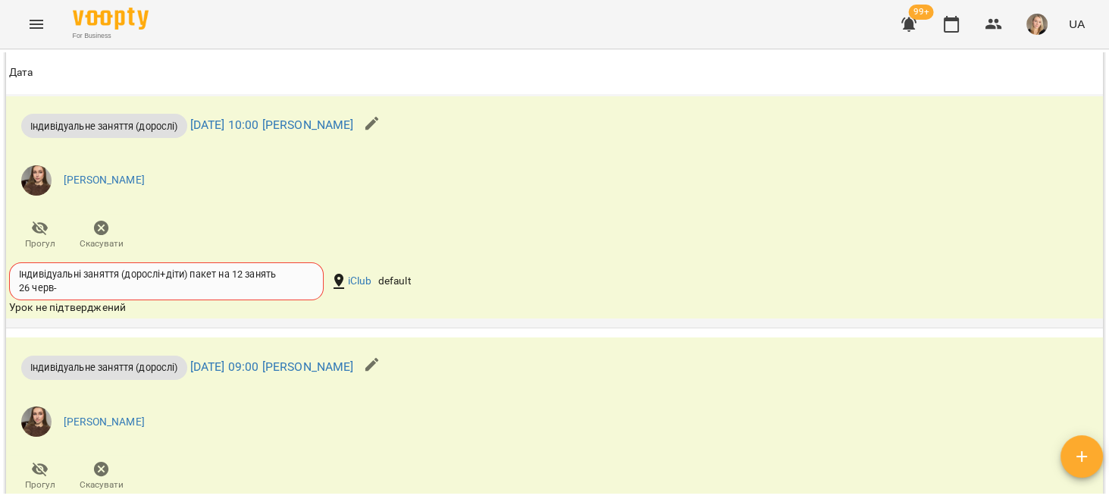
click at [354, 127] on p "Індивідуальне заняття (дорослі) [DATE] 10:00 [PERSON_NAME]" at bounding box center [187, 126] width 333 height 24
click at [354, 133] on link "[DATE] 10:00 [PERSON_NAME]" at bounding box center [272, 125] width 164 height 14
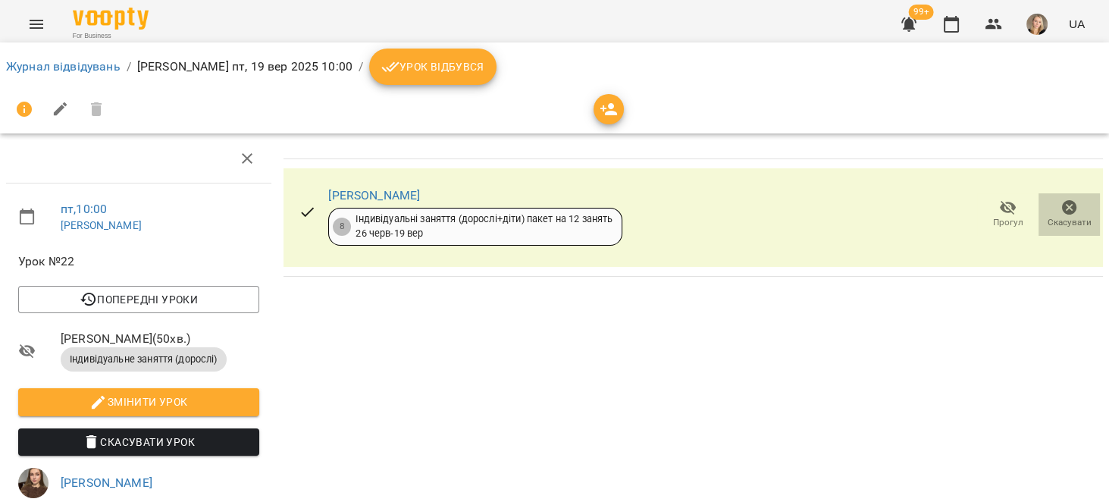
click at [1062, 203] on icon "button" at bounding box center [1069, 207] width 15 height 15
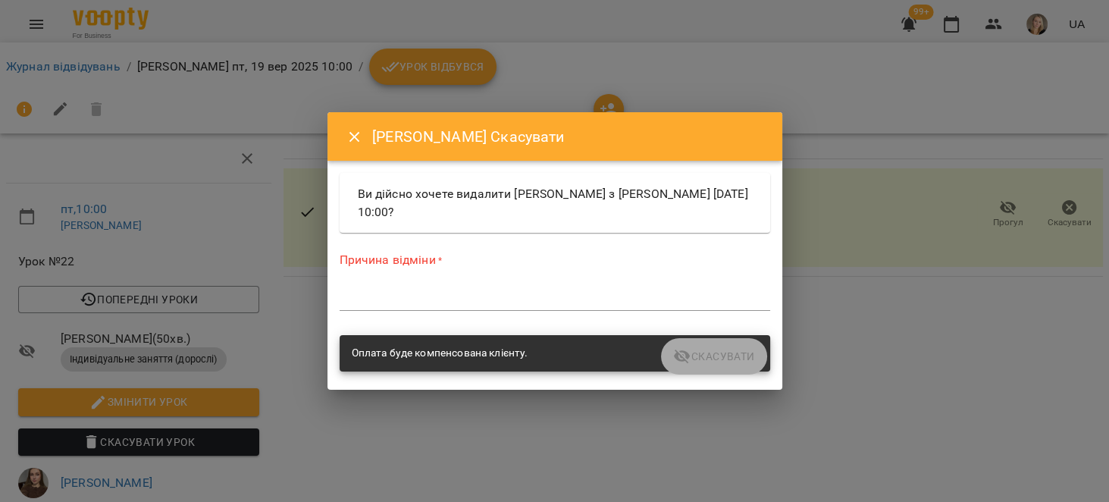
click at [526, 305] on div "*" at bounding box center [555, 298] width 430 height 24
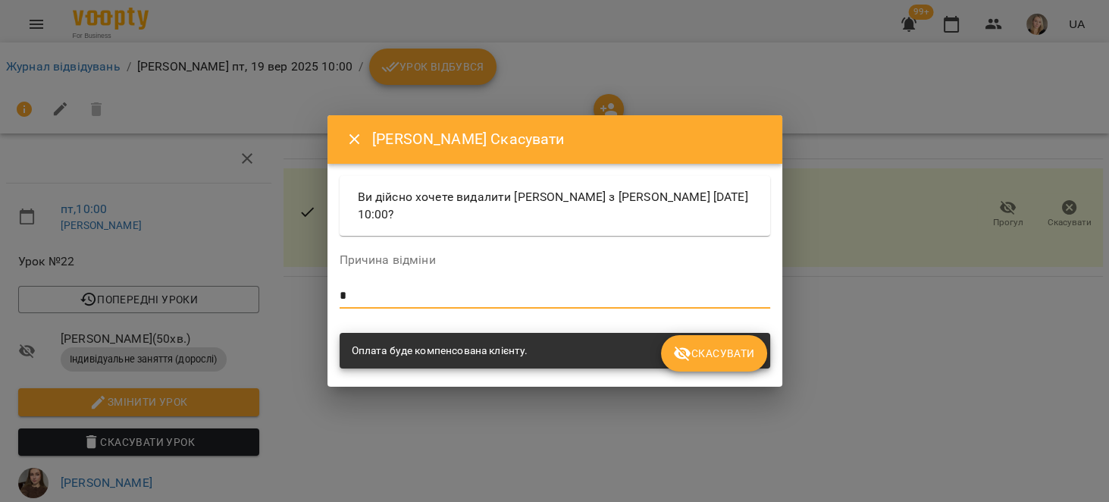
type textarea "*"
click at [703, 363] on button "Скасувати" at bounding box center [713, 353] width 105 height 36
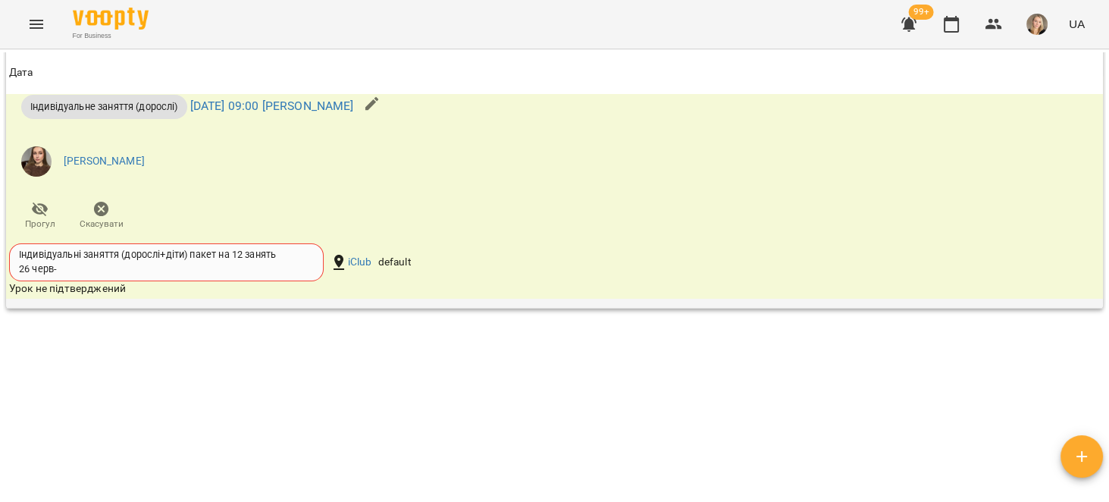
scroll to position [1457, 0]
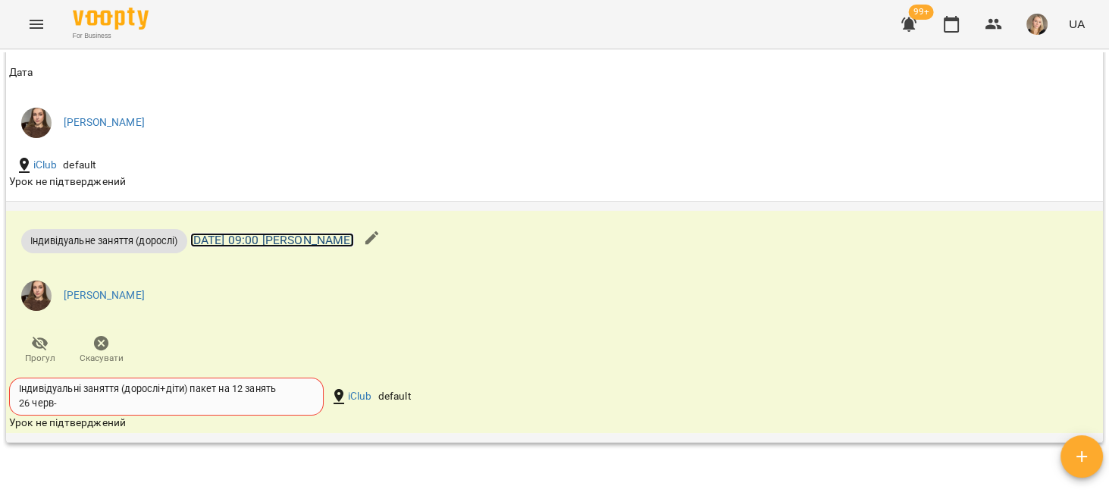
click at [346, 247] on link "[DATE] 09:00 [PERSON_NAME]" at bounding box center [272, 240] width 164 height 14
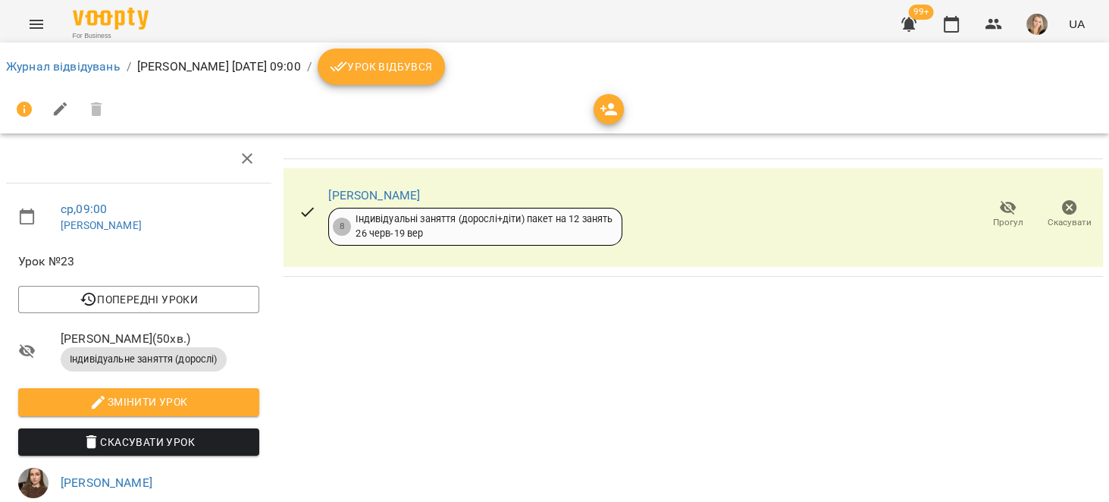
click at [1062, 209] on icon "button" at bounding box center [1069, 207] width 15 height 15
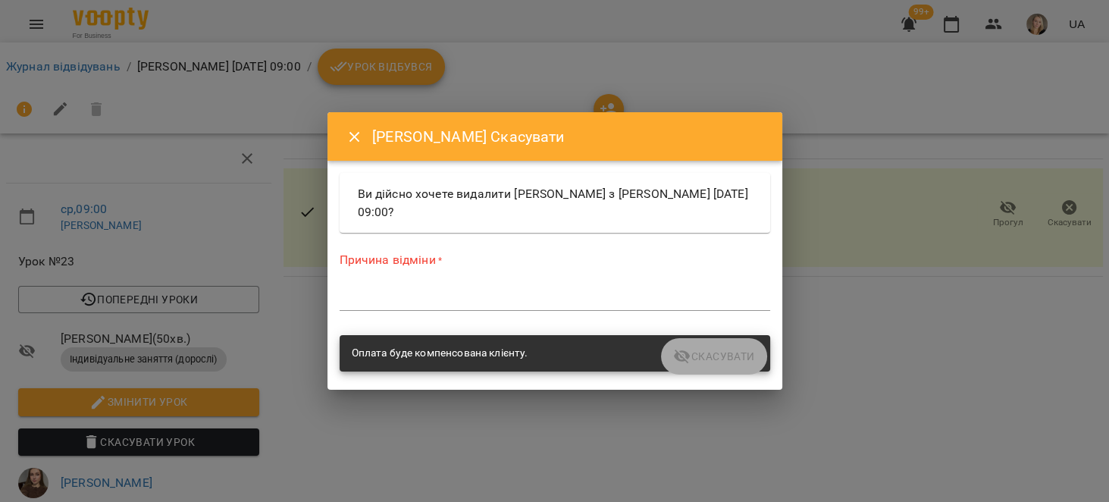
click at [518, 302] on textarea at bounding box center [555, 298] width 430 height 14
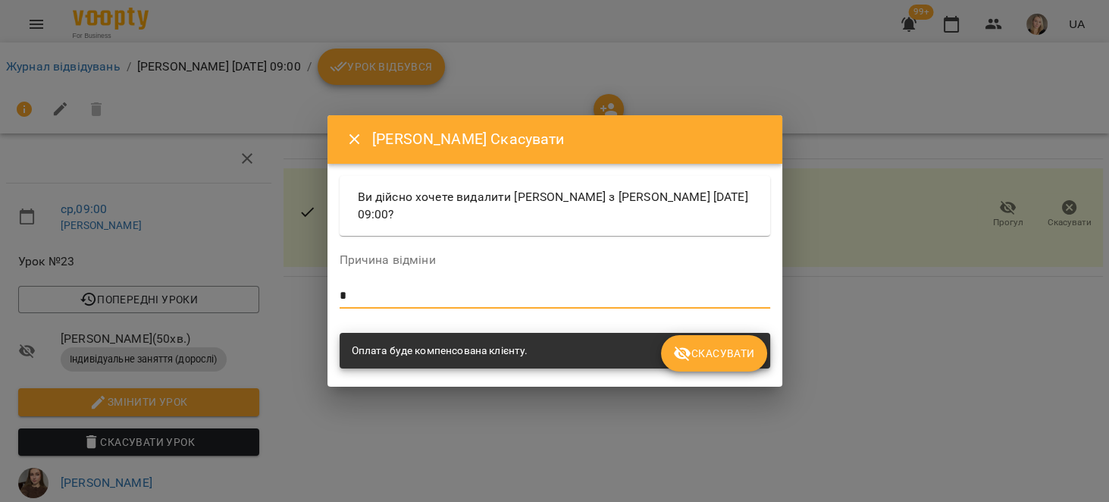
type textarea "*"
click at [708, 358] on span "Скасувати" at bounding box center [713, 353] width 81 height 18
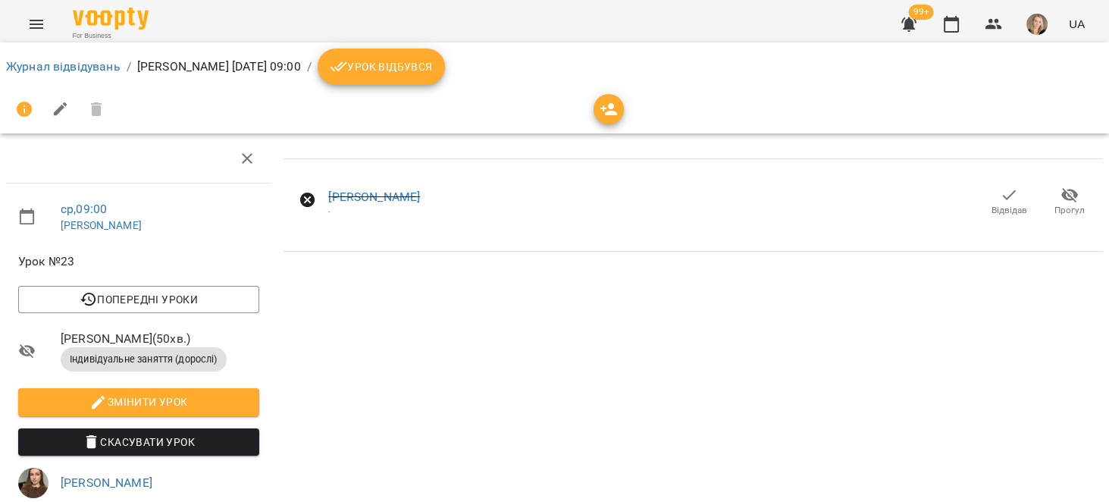
click at [906, 21] on icon "button" at bounding box center [908, 24] width 15 height 14
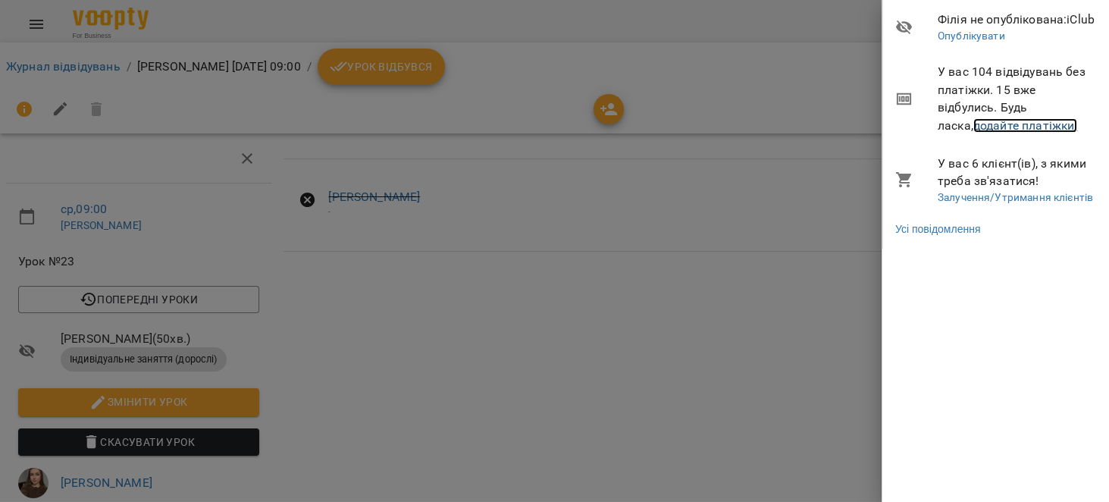
click at [1031, 124] on link "додайте платіжки!" at bounding box center [1025, 125] width 105 height 14
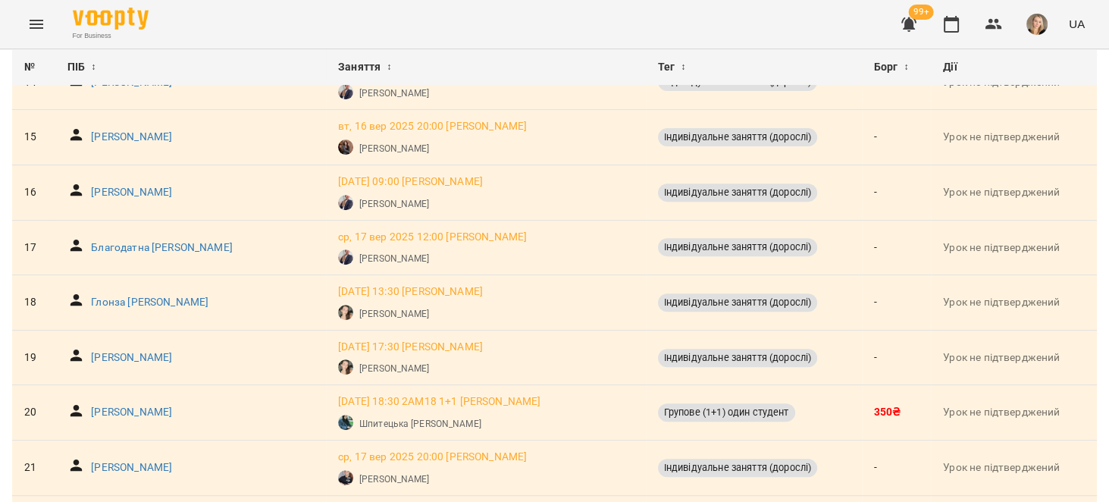
scroll to position [865, 0]
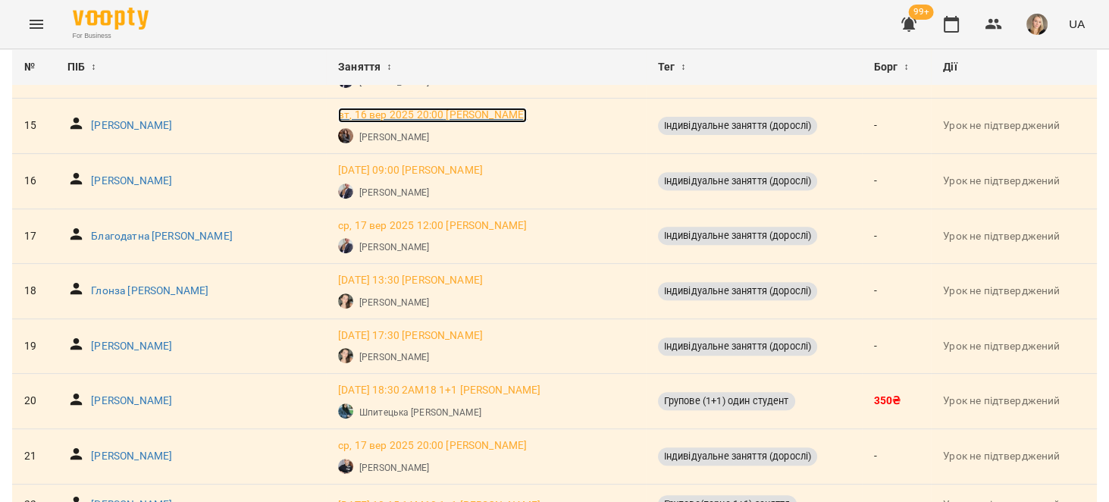
click at [477, 111] on p "[DATE] 20:00 [PERSON_NAME]" at bounding box center [432, 115] width 189 height 15
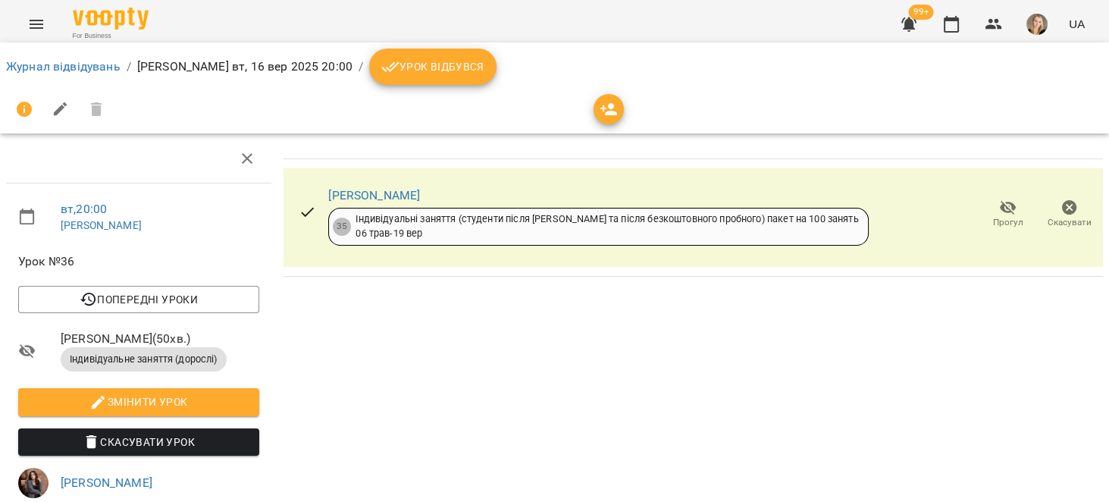
click at [1038, 205] on button "Скасувати" at bounding box center [1068, 214] width 61 height 42
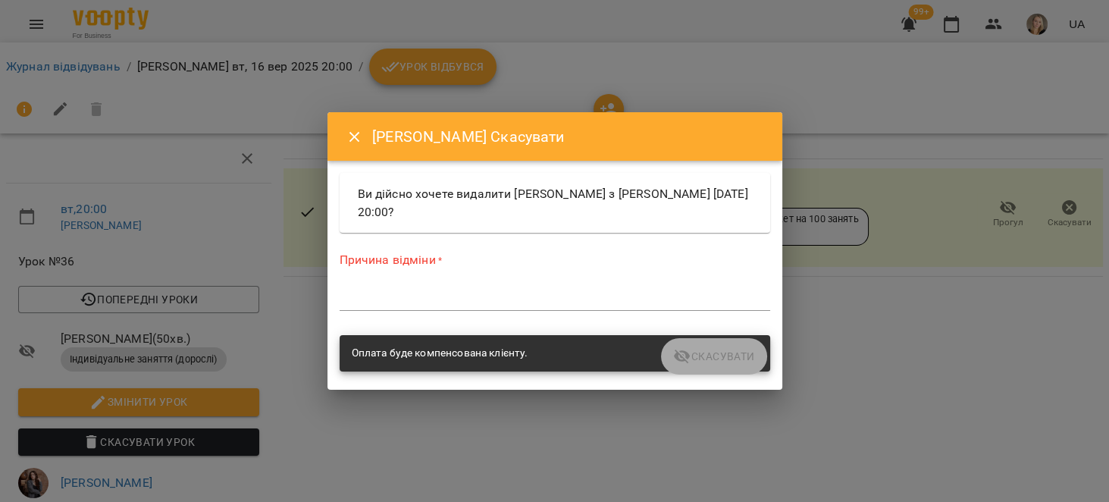
click at [576, 280] on div "Причина відміни * *" at bounding box center [555, 284] width 430 height 66
click at [543, 293] on textarea at bounding box center [555, 298] width 430 height 14
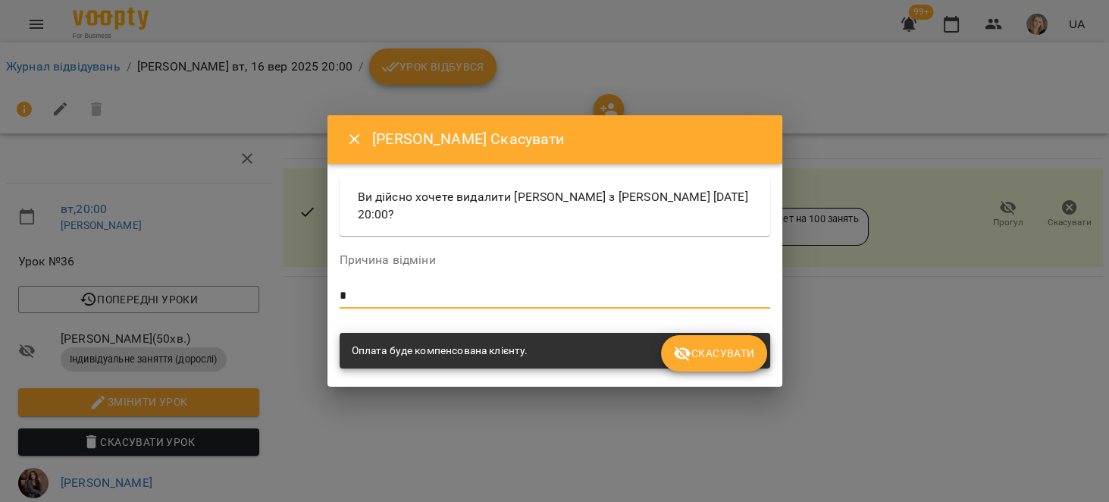
type textarea "*"
click at [734, 356] on span "Скасувати" at bounding box center [713, 353] width 81 height 18
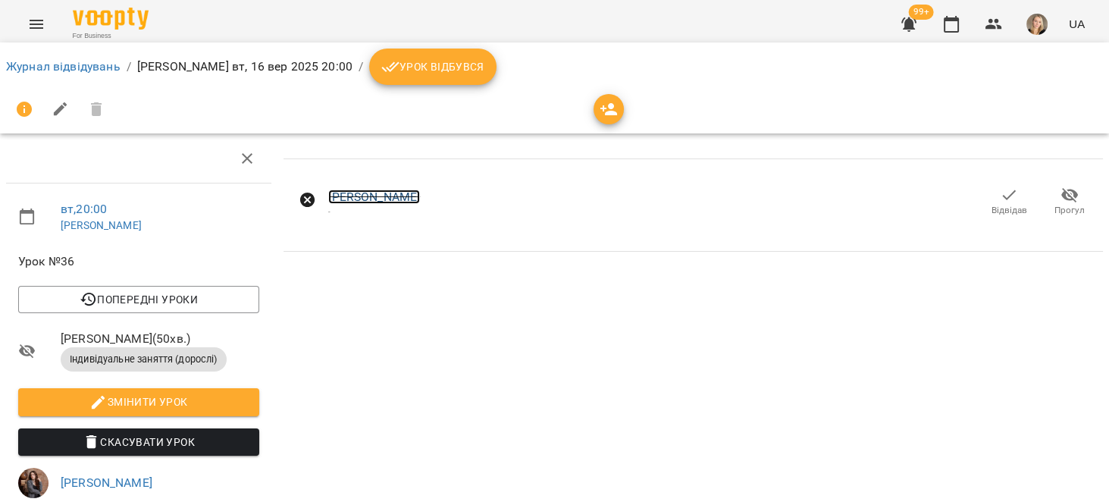
click at [420, 200] on link "[PERSON_NAME]" at bounding box center [374, 196] width 92 height 14
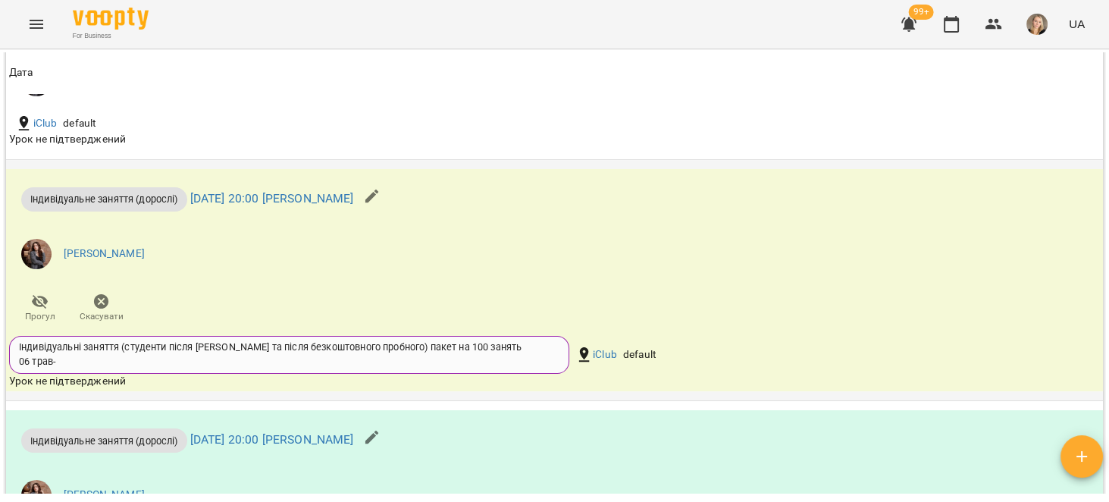
scroll to position [1407, 0]
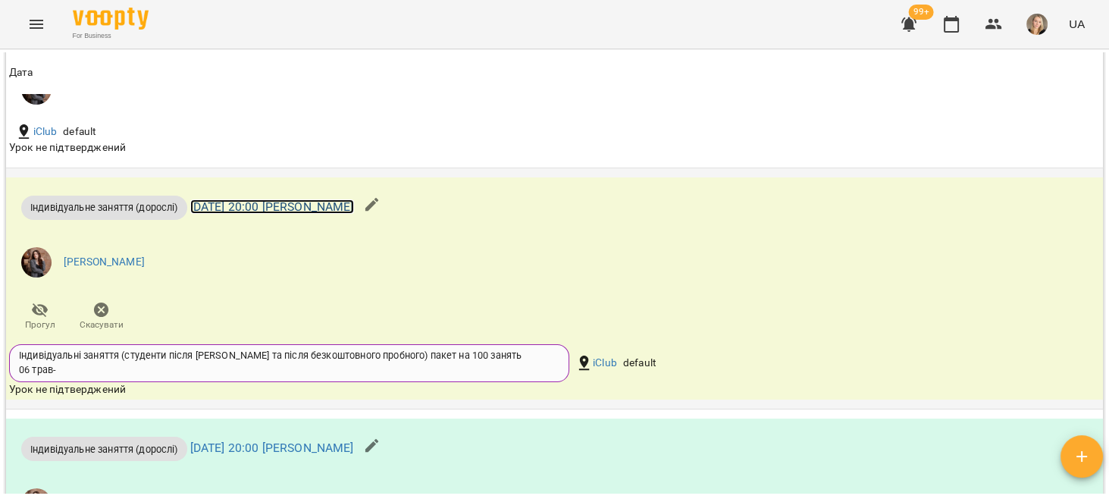
click at [354, 212] on link "[DATE] 20:00 [PERSON_NAME]" at bounding box center [272, 206] width 164 height 14
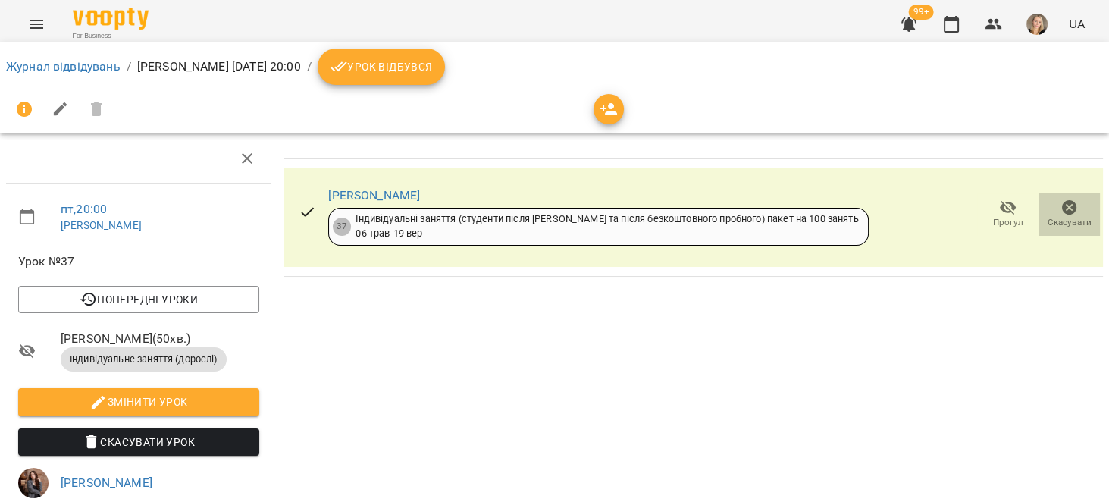
click at [1061, 215] on icon "button" at bounding box center [1069, 208] width 18 height 18
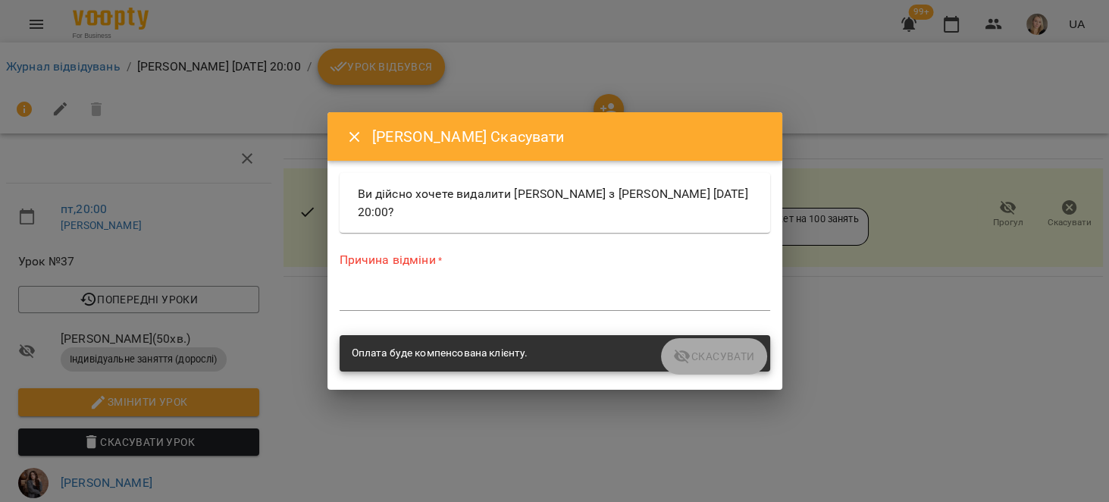
click at [497, 311] on div "Причина відміни * *" at bounding box center [555, 284] width 430 height 66
click at [496, 300] on textarea at bounding box center [555, 298] width 430 height 14
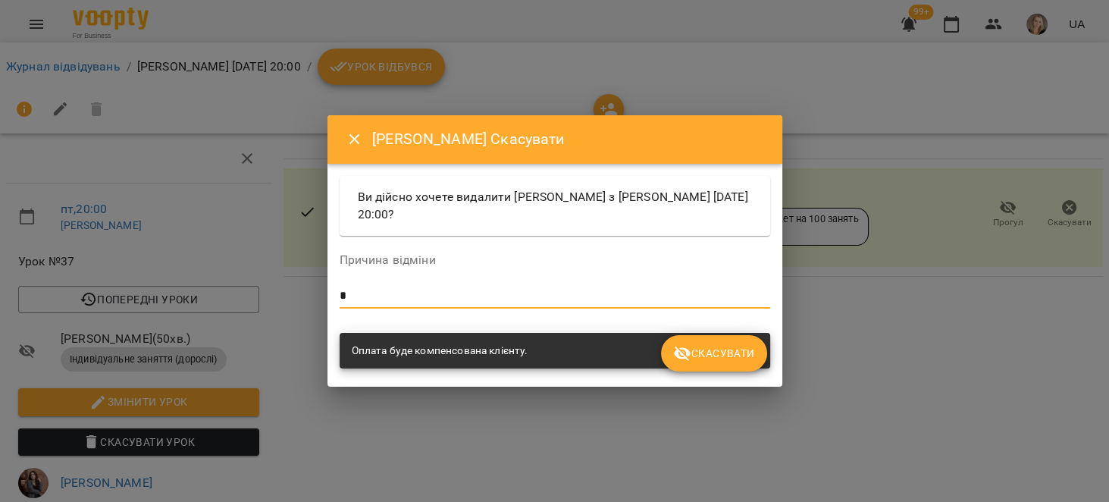
type textarea "*"
click at [680, 349] on icon "submit" at bounding box center [682, 353] width 18 height 18
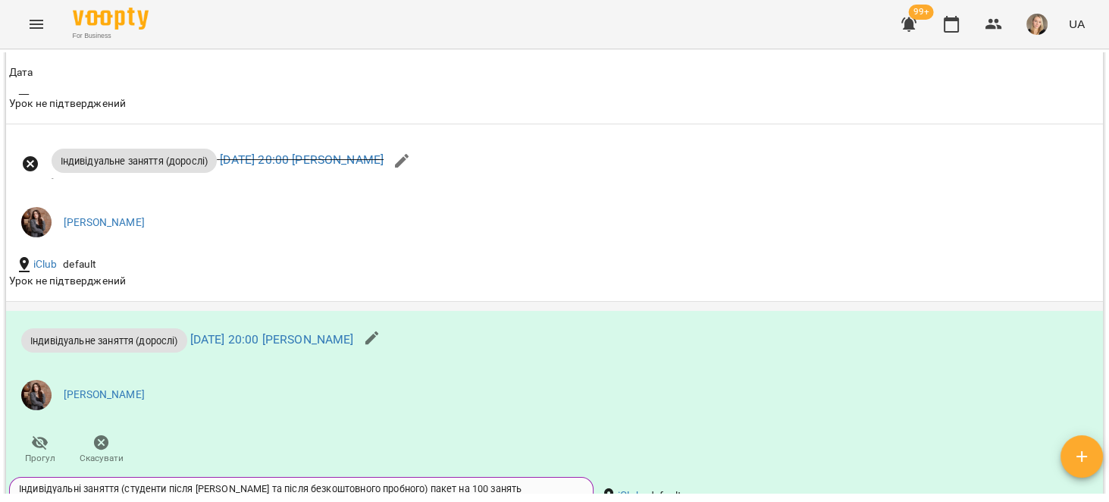
scroll to position [1680, 0]
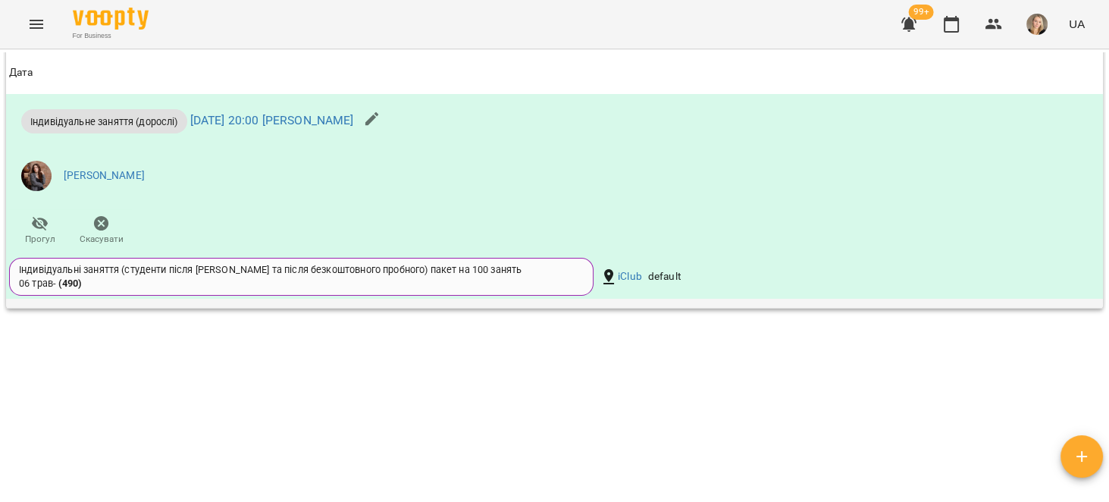
click at [342, 109] on p "Індивідуальне заняття (дорослі) [DATE] 20:00 [PERSON_NAME]" at bounding box center [187, 121] width 333 height 24
click at [343, 121] on link "[DATE] 20:00 [PERSON_NAME]" at bounding box center [272, 121] width 164 height 14
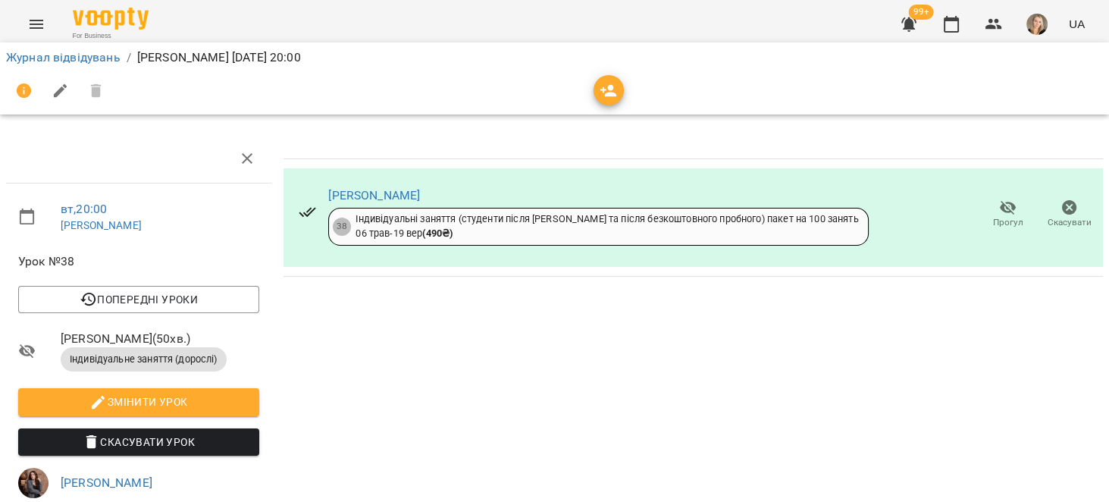
click at [900, 16] on icon "button" at bounding box center [909, 24] width 18 height 18
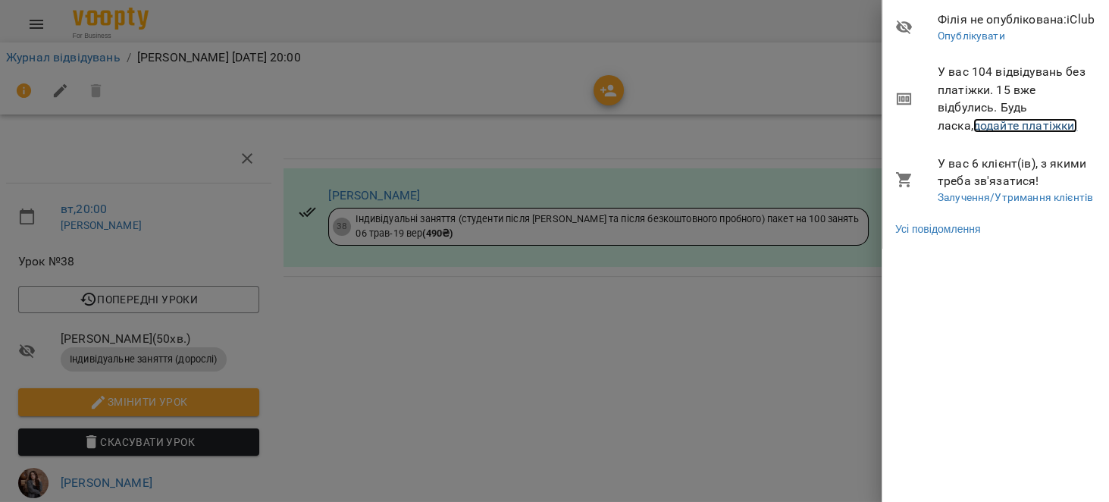
click at [1023, 127] on link "додайте платіжки!" at bounding box center [1025, 125] width 105 height 14
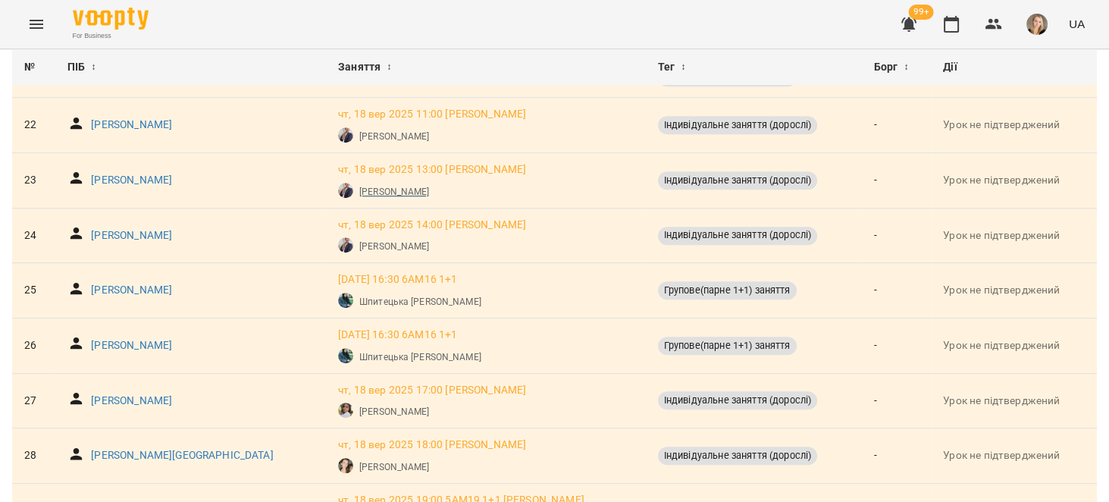
scroll to position [1299, 0]
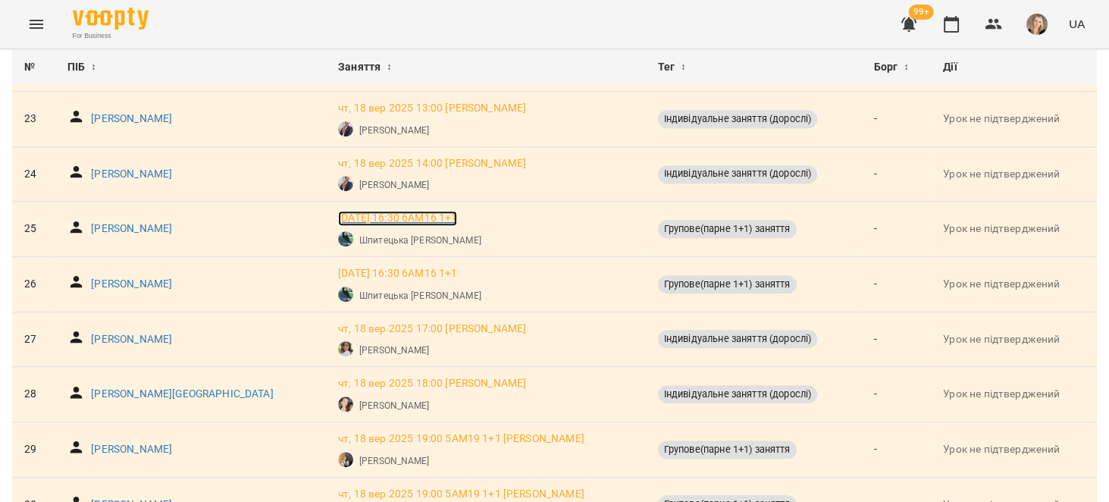
click at [439, 218] on p "чт, 18 вер 2025 16:30 6АМ16 1+1" at bounding box center [397, 218] width 119 height 15
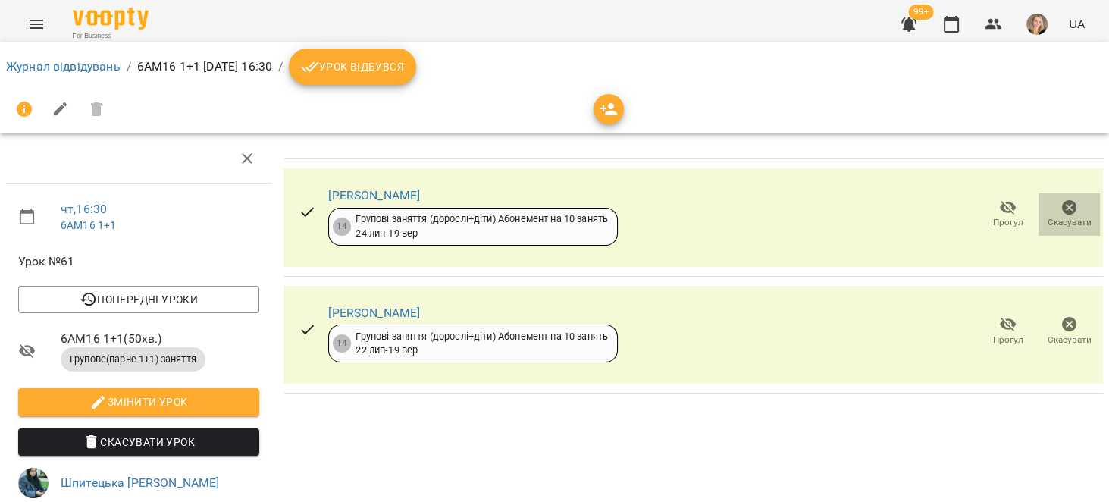
click at [1058, 224] on span "Скасувати" at bounding box center [1069, 222] width 44 height 13
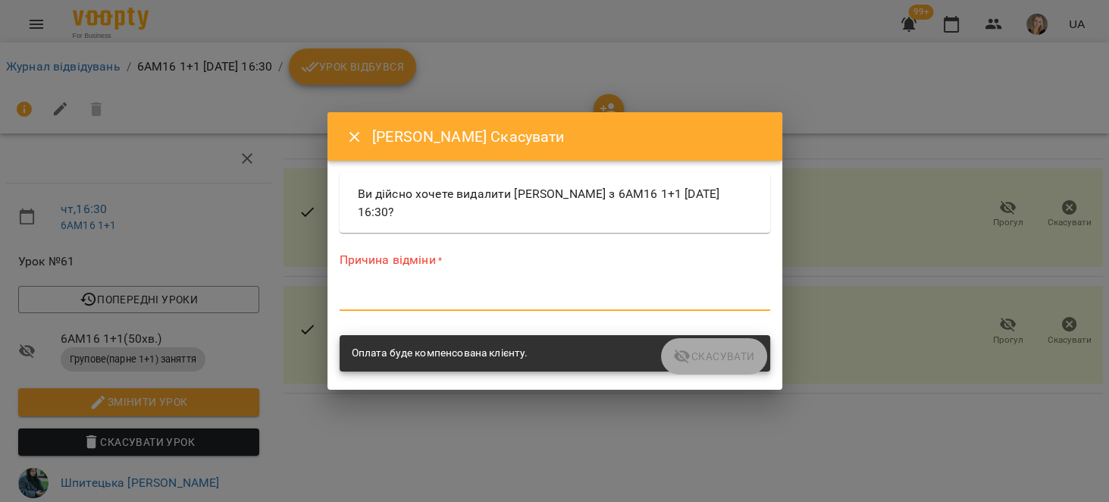
click at [524, 295] on textarea at bounding box center [555, 298] width 430 height 14
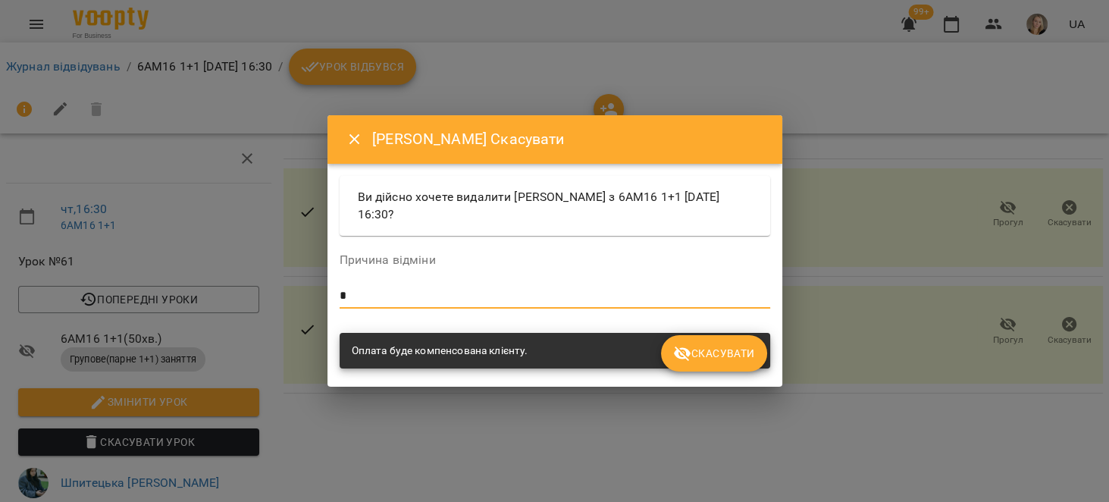
type textarea "*"
click at [706, 355] on span "Скасувати" at bounding box center [713, 353] width 81 height 18
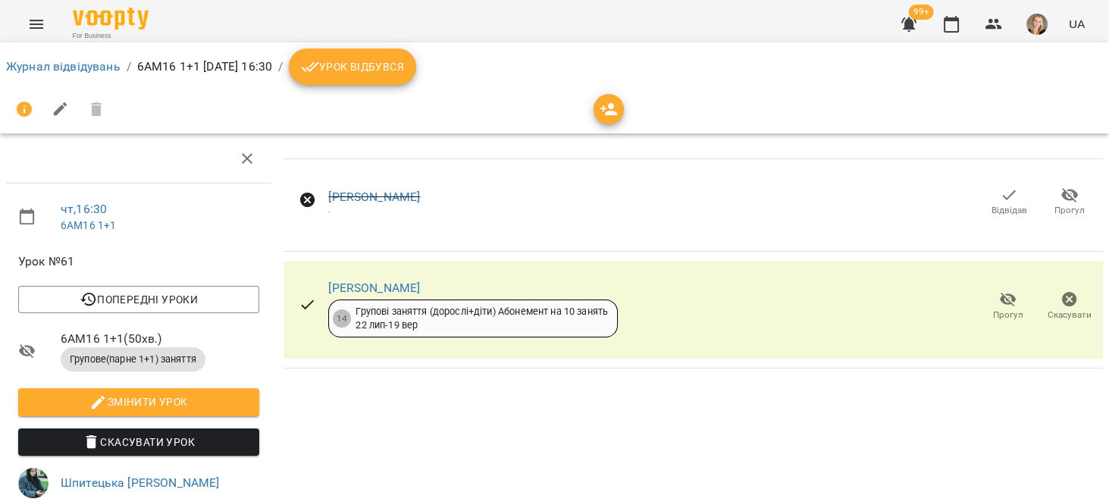
click at [1059, 317] on span "Скасувати" at bounding box center [1069, 314] width 44 height 13
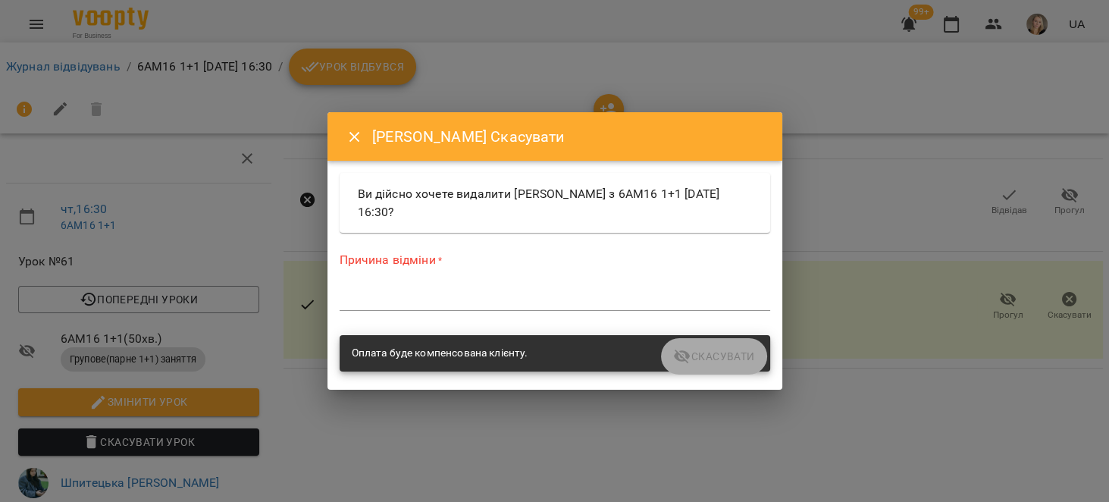
click at [502, 300] on textarea at bounding box center [555, 298] width 430 height 14
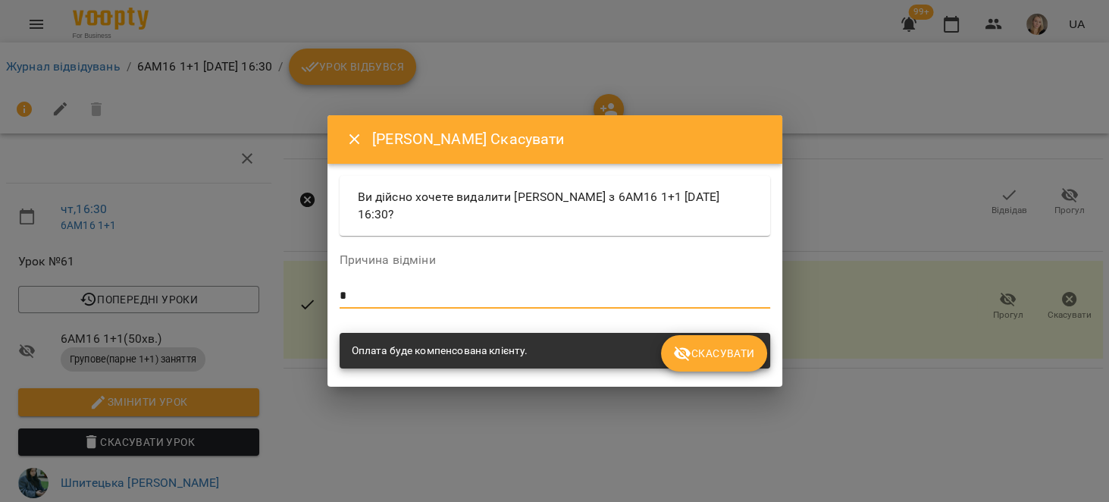
type textarea "*"
click at [728, 353] on span "Скасувати" at bounding box center [713, 353] width 81 height 18
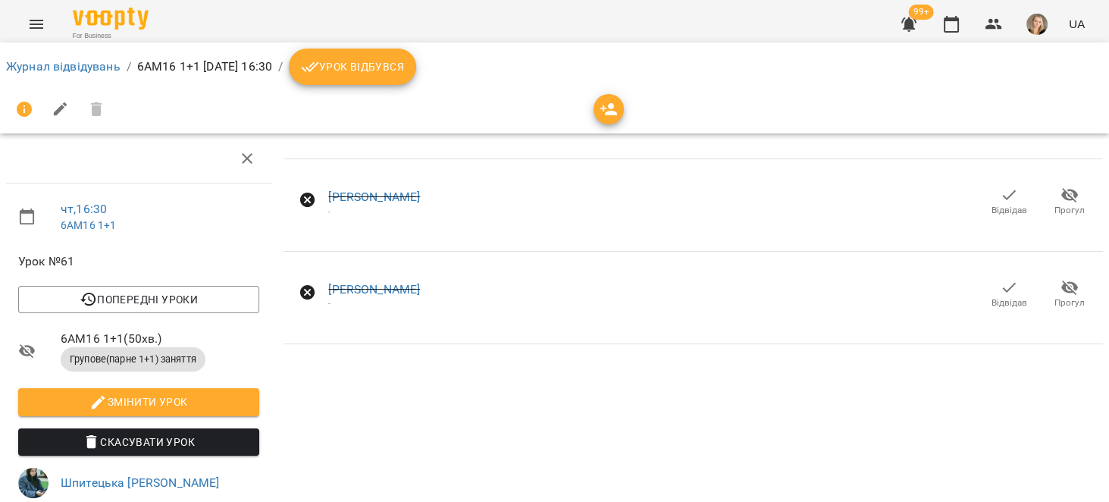
click at [911, 20] on icon "button" at bounding box center [908, 24] width 15 height 14
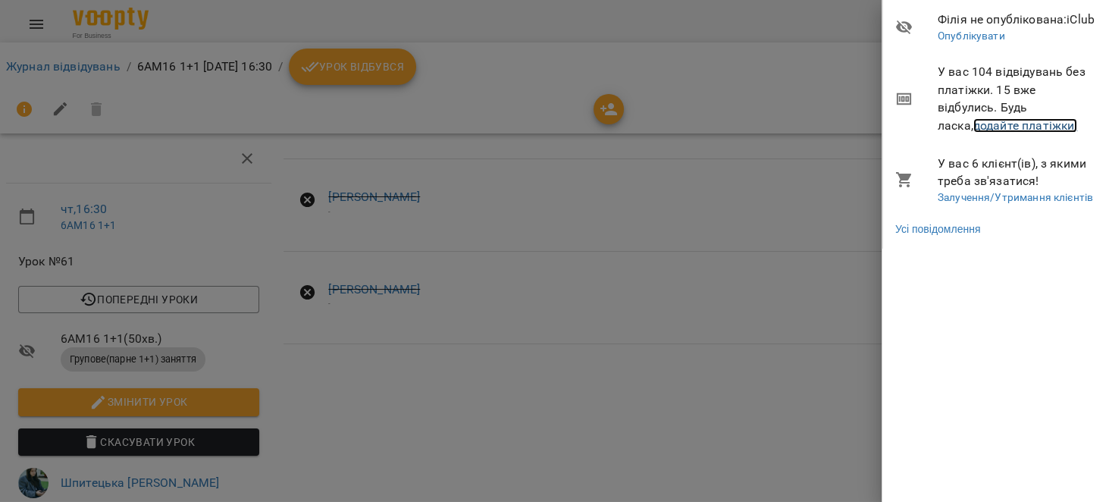
click at [1031, 125] on link "додайте платіжки!" at bounding box center [1025, 125] width 105 height 14
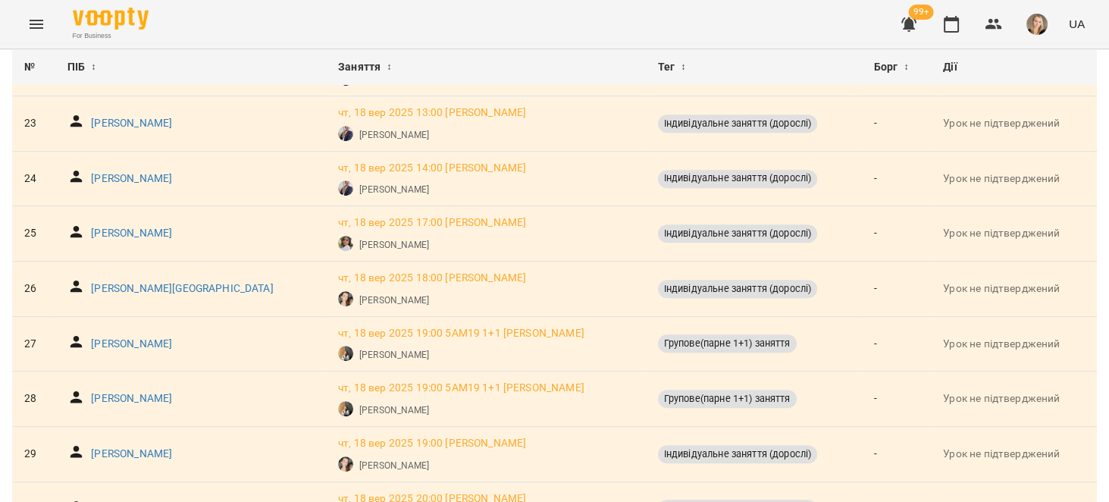
scroll to position [1299, 0]
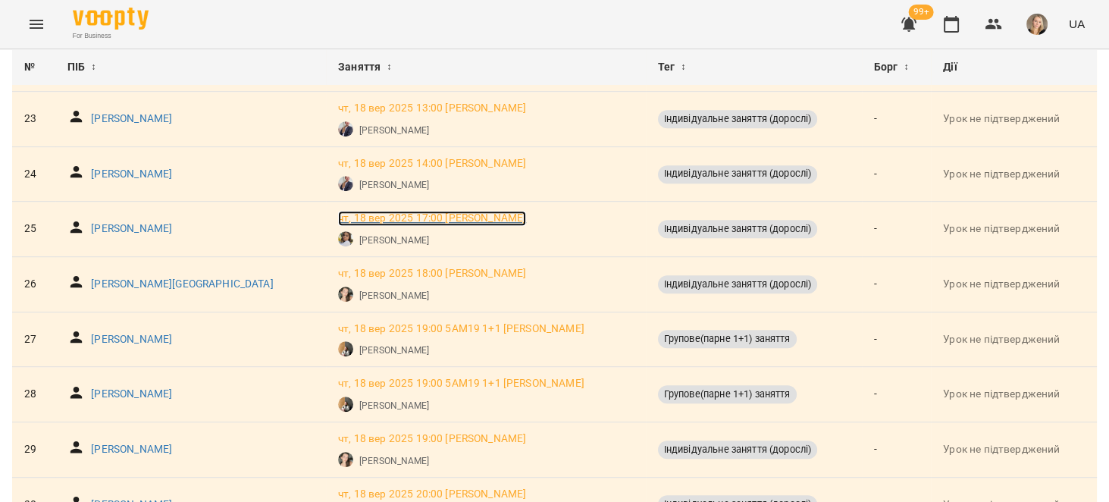
click at [440, 211] on p "чт, 18 вер 2025 17:00 Поліна Мірзаян" at bounding box center [432, 218] width 188 height 15
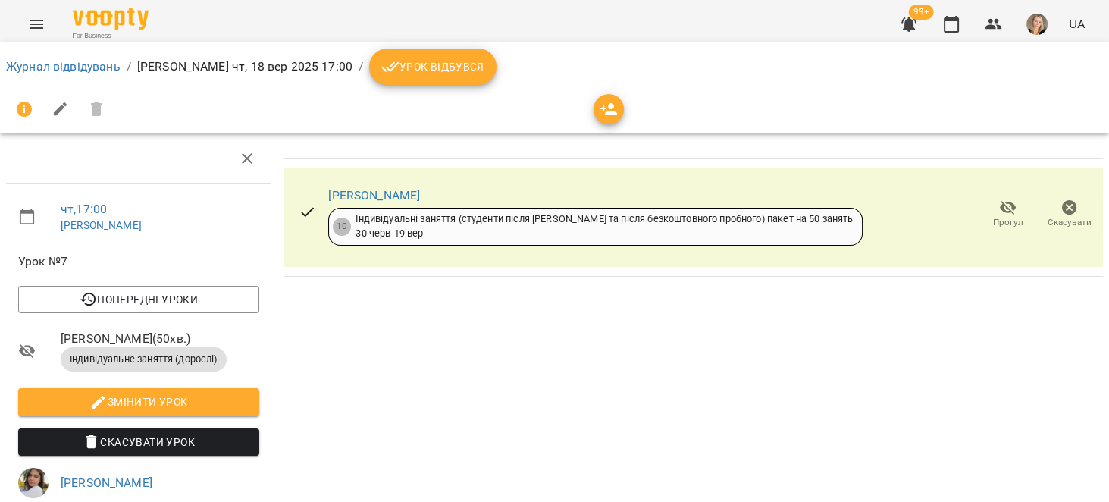
click at [1047, 203] on span "Скасувати" at bounding box center [1068, 214] width 43 height 30
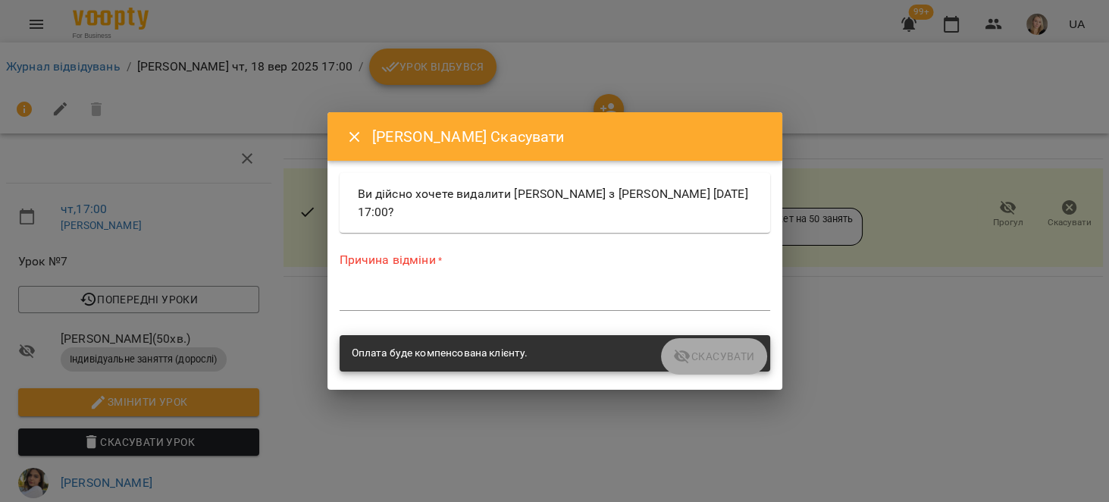
click at [546, 296] on textarea at bounding box center [555, 298] width 430 height 14
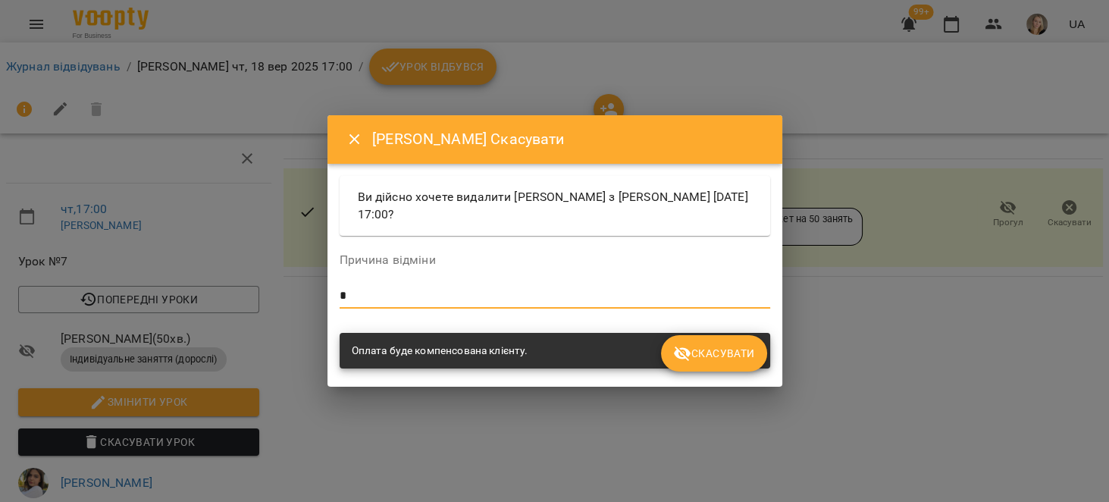
type textarea "*"
click at [712, 365] on button "Скасувати" at bounding box center [713, 353] width 105 height 36
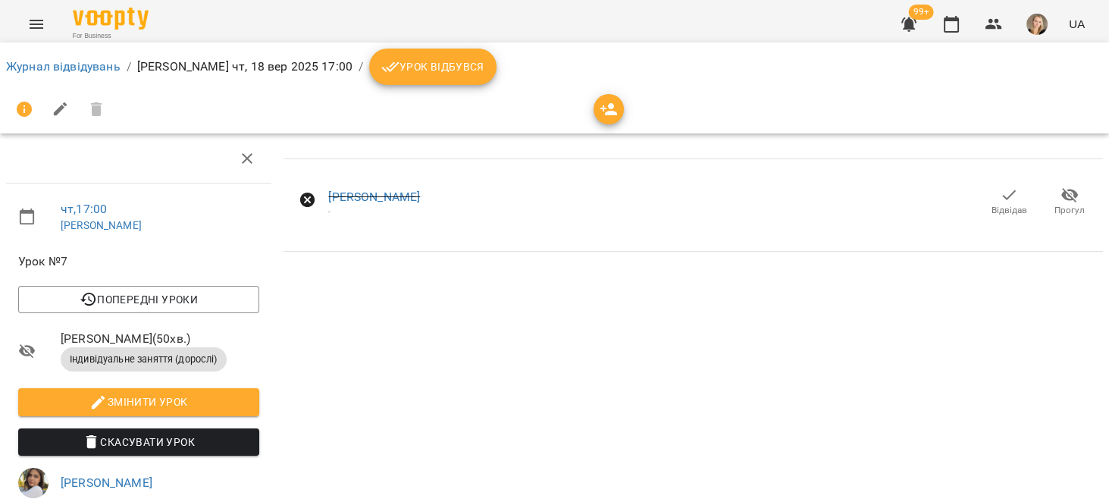
click at [915, 16] on span "99+" at bounding box center [921, 12] width 25 height 15
click at [922, 33] on button "button" at bounding box center [908, 24] width 36 height 36
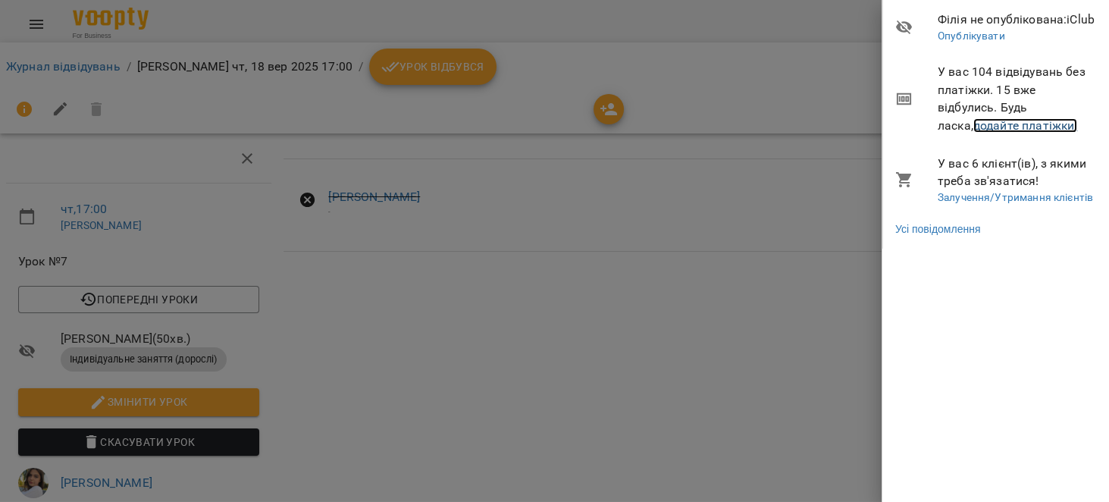
click at [1003, 118] on link "додайте платіжки!" at bounding box center [1025, 125] width 105 height 14
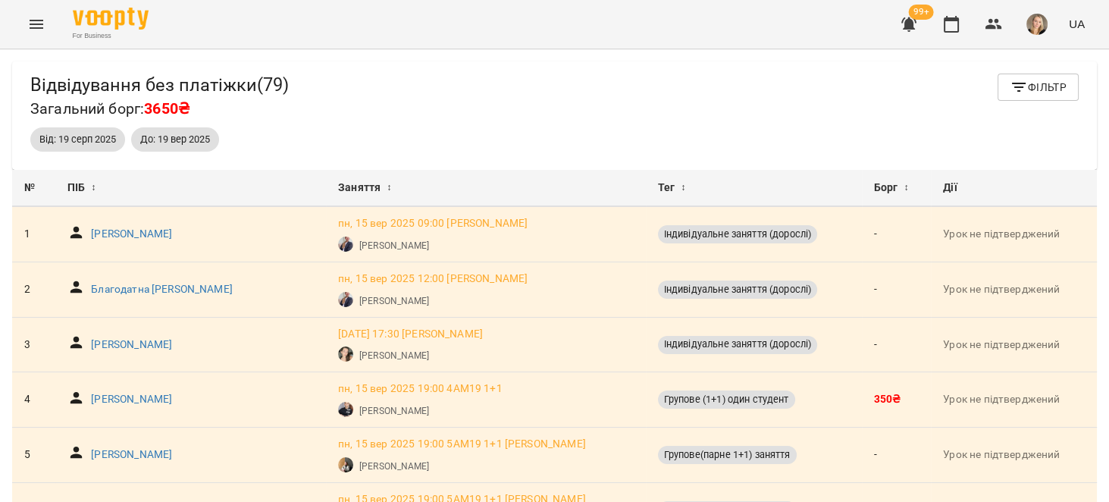
click at [465, 127] on div "Від: 19 серп 2025 До: 19 вер 2025" at bounding box center [554, 139] width 1054 height 30
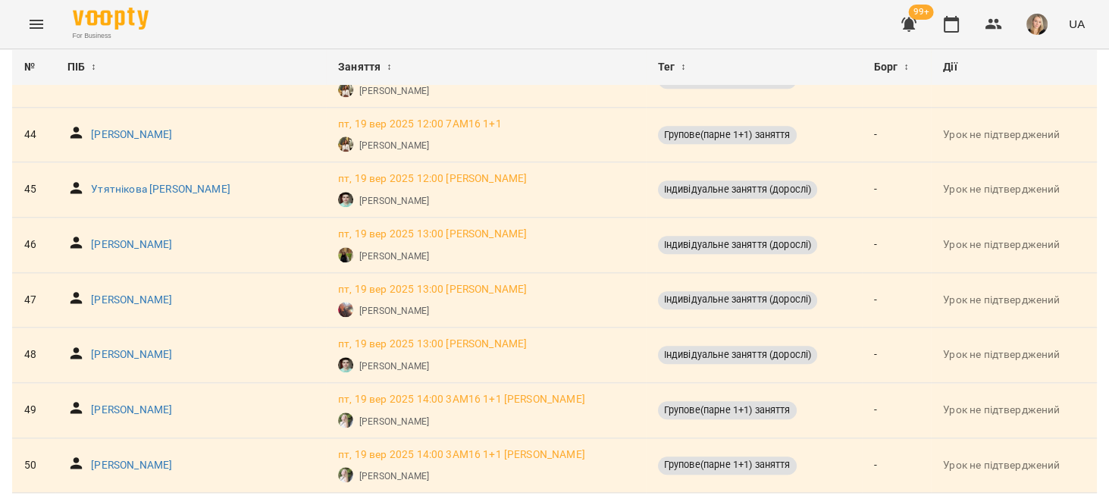
scroll to position [2479, 0]
click at [31, 21] on icon "Menu" at bounding box center [36, 24] width 18 height 18
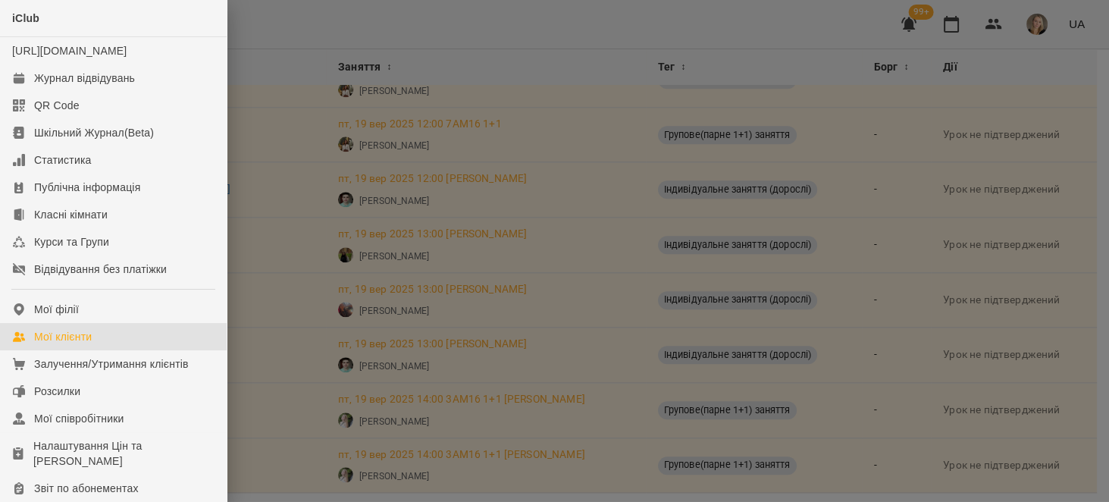
click at [128, 350] on link "Мої клієнти" at bounding box center [113, 336] width 227 height 27
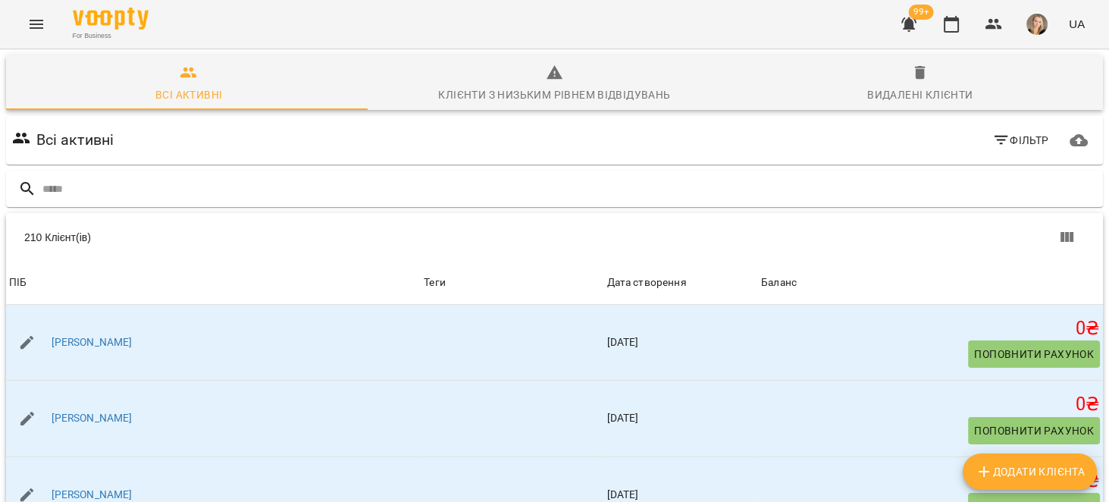
click at [45, 23] on button "Menu" at bounding box center [36, 24] width 36 height 36
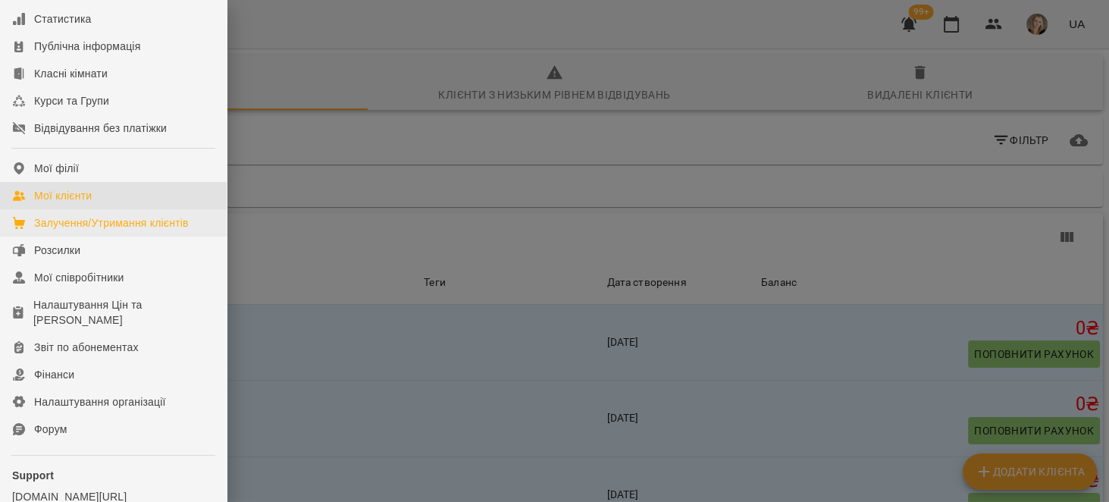
scroll to position [144, 0]
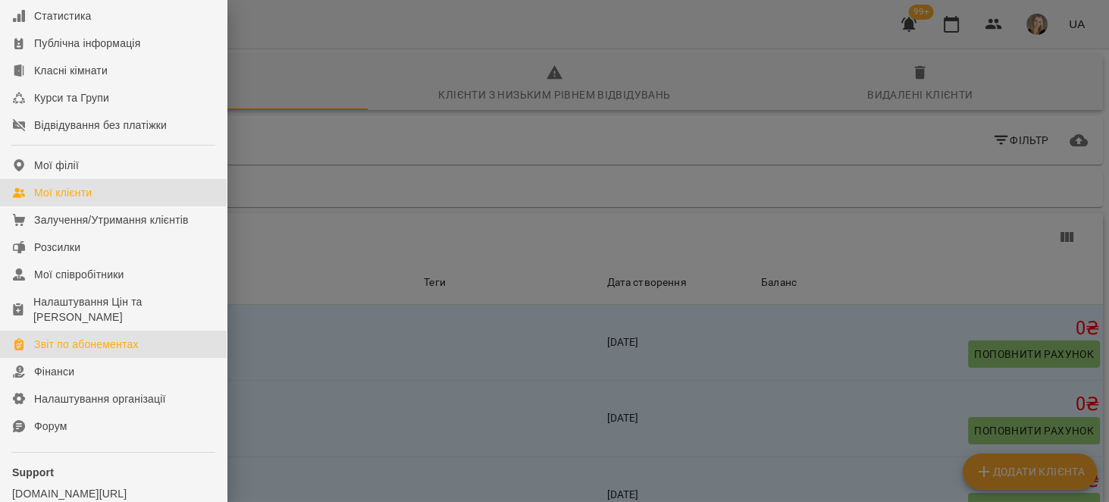
click at [109, 352] on div "Звіт по абонементах" at bounding box center [86, 343] width 105 height 15
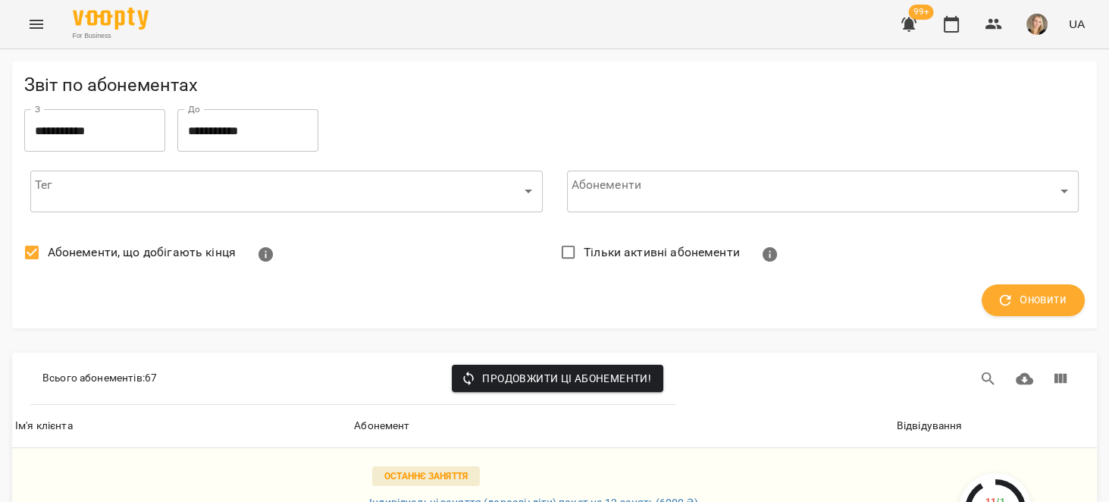
scroll to position [144, 0]
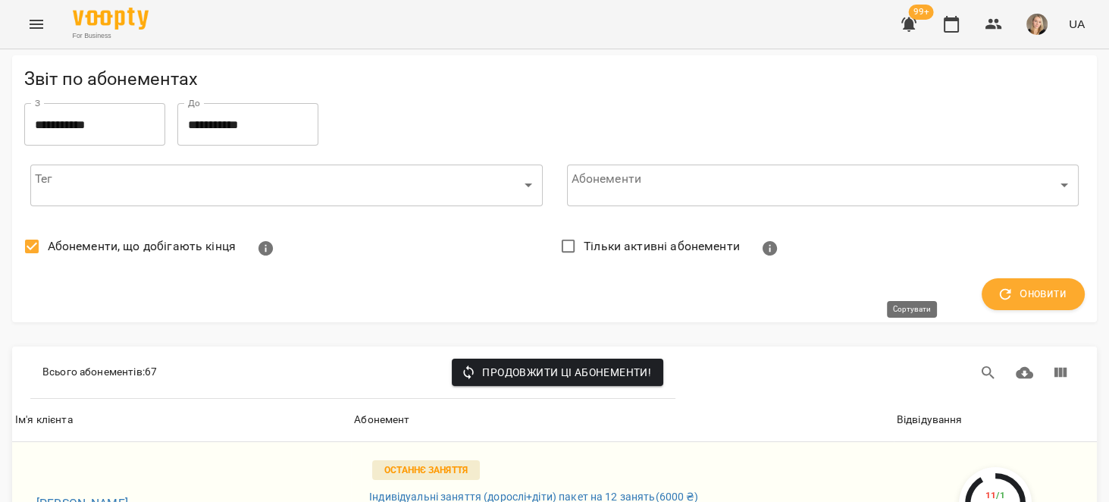
click at [922, 411] on div "Відвідування" at bounding box center [930, 420] width 66 height 18
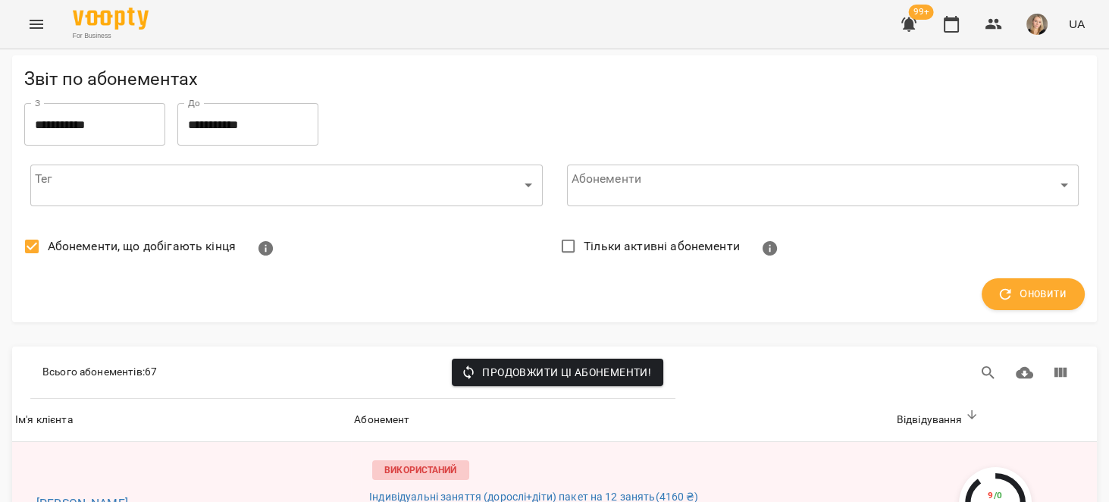
scroll to position [288, 0]
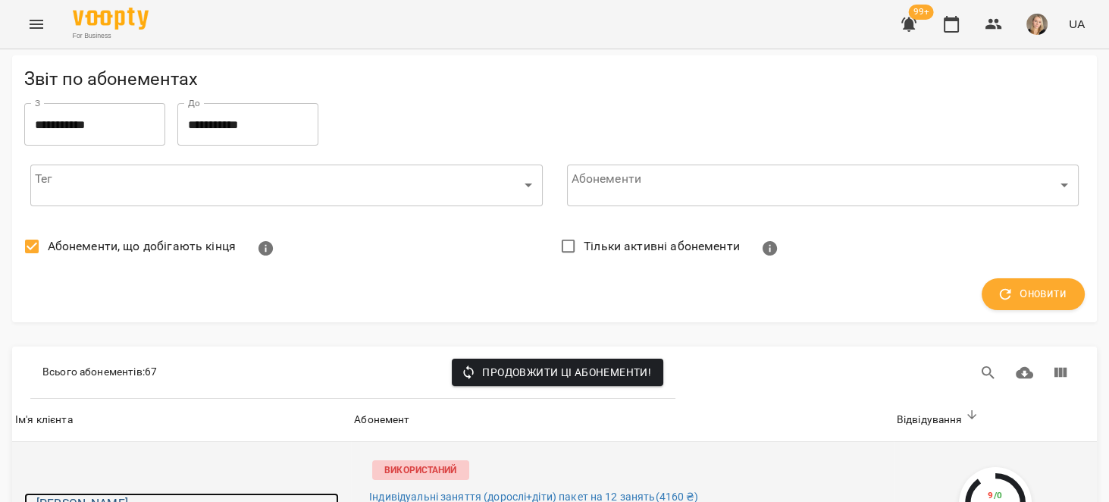
click at [138, 493] on h6 "Крупченко Артем" at bounding box center [187, 503] width 302 height 21
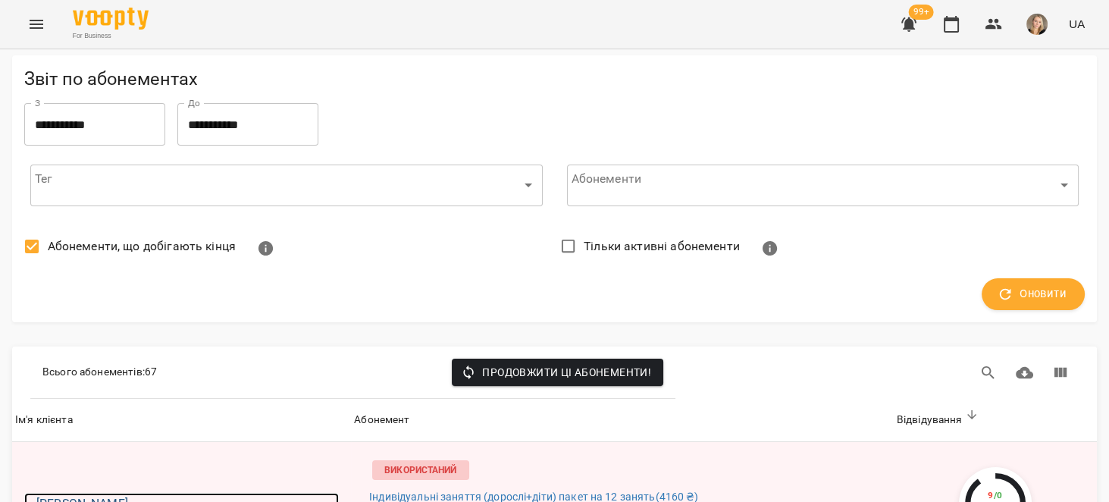
scroll to position [1106, 0]
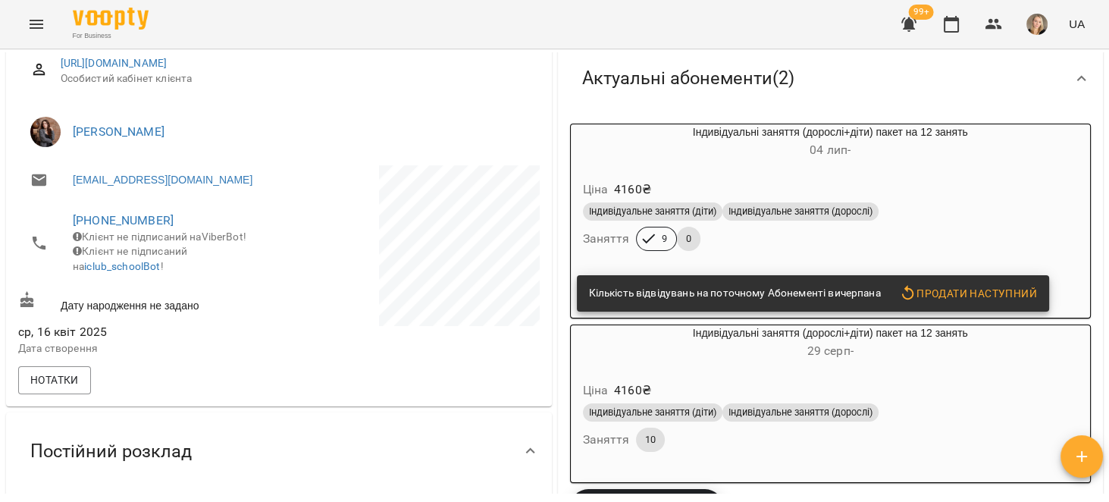
scroll to position [192, 0]
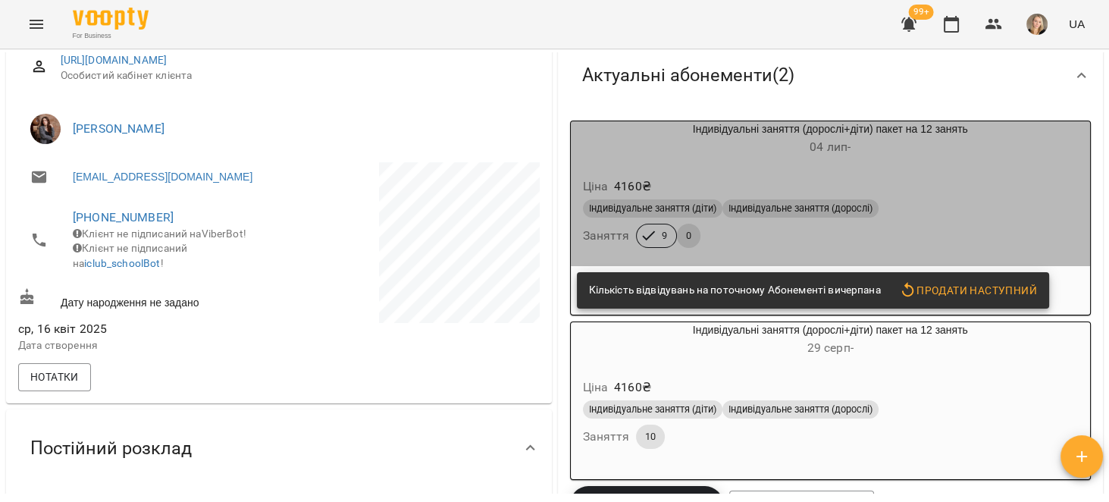
click at [984, 174] on div "Ціна 4160 ₴" at bounding box center [831, 186] width 502 height 27
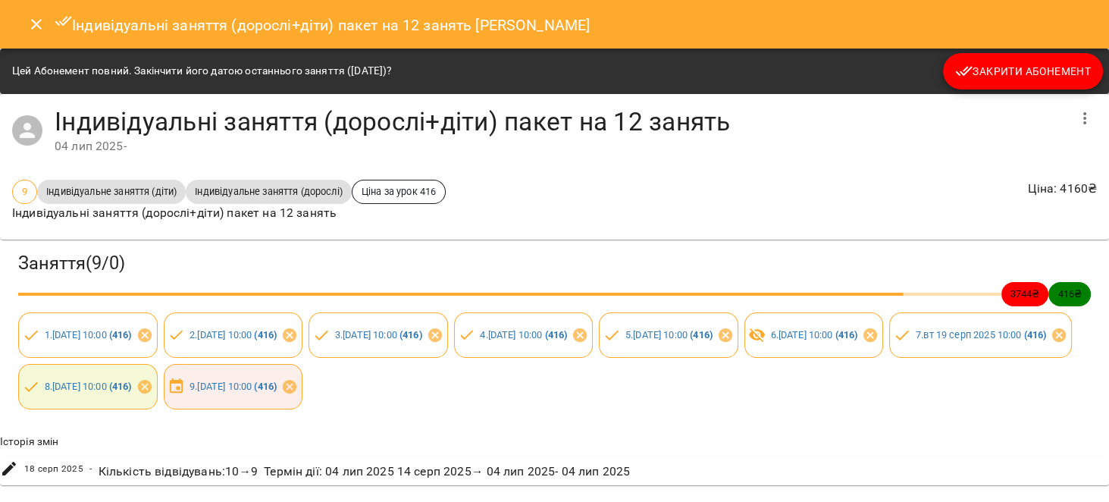
click at [1028, 70] on span "Закрити Абонемент" at bounding box center [1023, 71] width 136 height 18
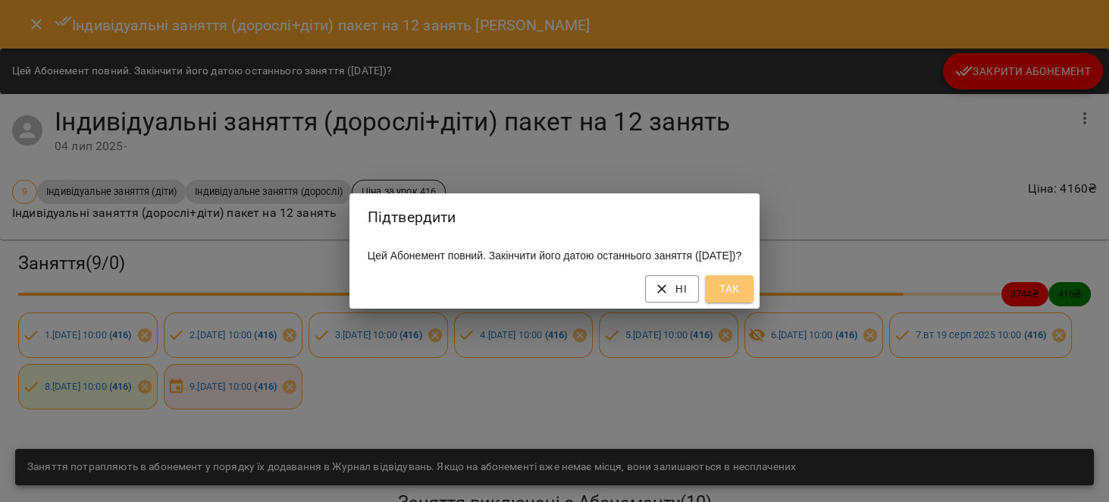
click at [753, 302] on button "Так" at bounding box center [729, 288] width 49 height 27
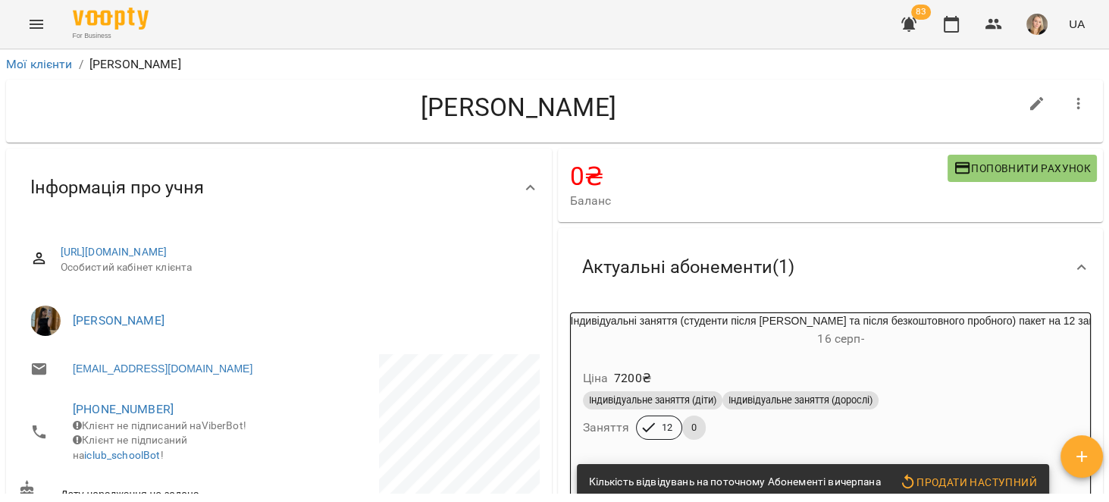
click at [1023, 317] on div "Індивідуальні заняття (студенти після [PERSON_NAME] та після безкоштовного проб…" at bounding box center [841, 331] width 540 height 36
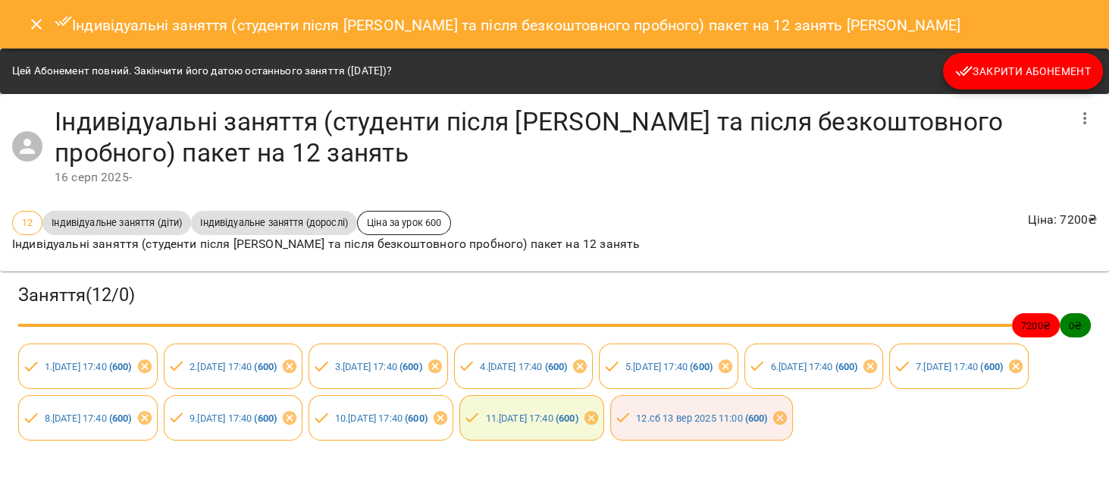
click at [1003, 74] on span "Закрити Абонемент" at bounding box center [1023, 71] width 136 height 18
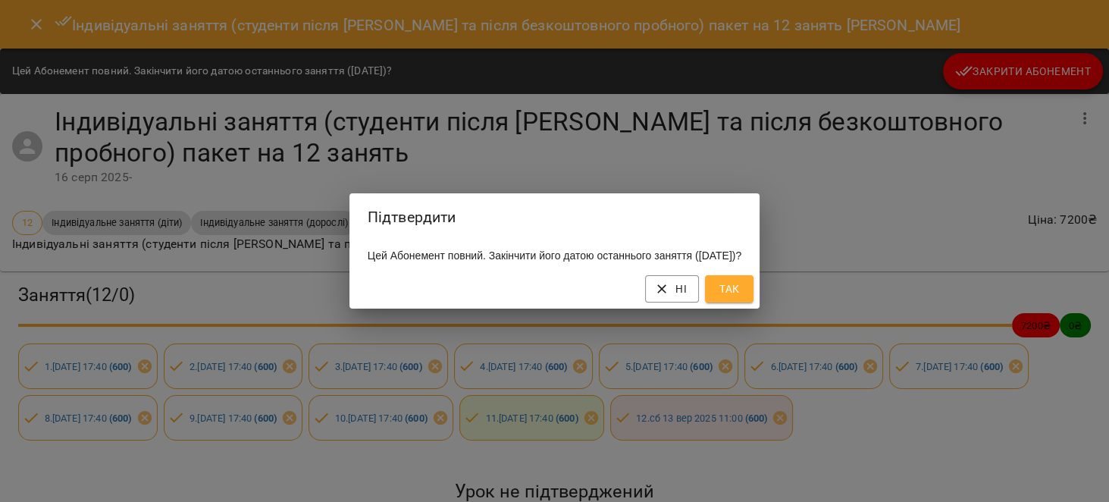
click at [741, 290] on span "Так" at bounding box center [729, 289] width 24 height 18
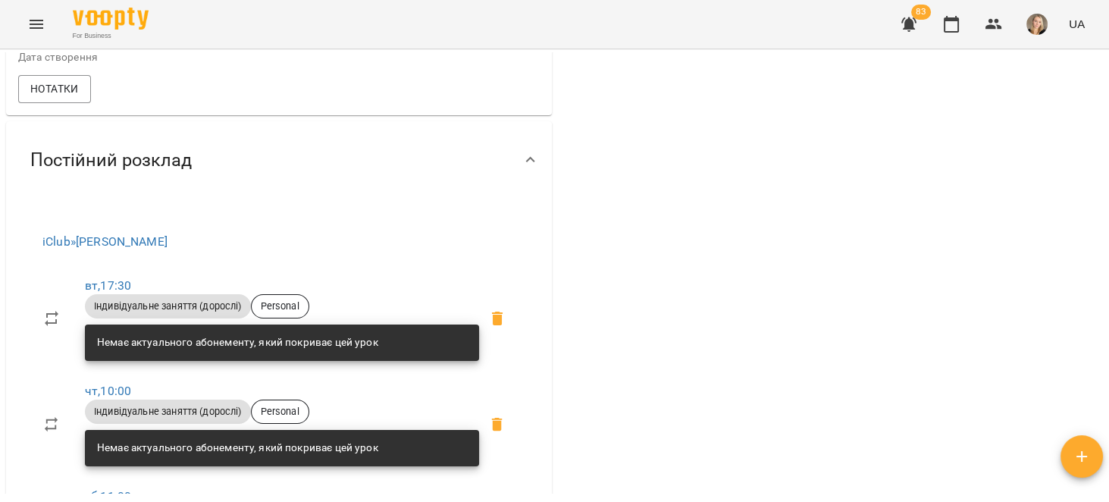
scroll to position [480, 0]
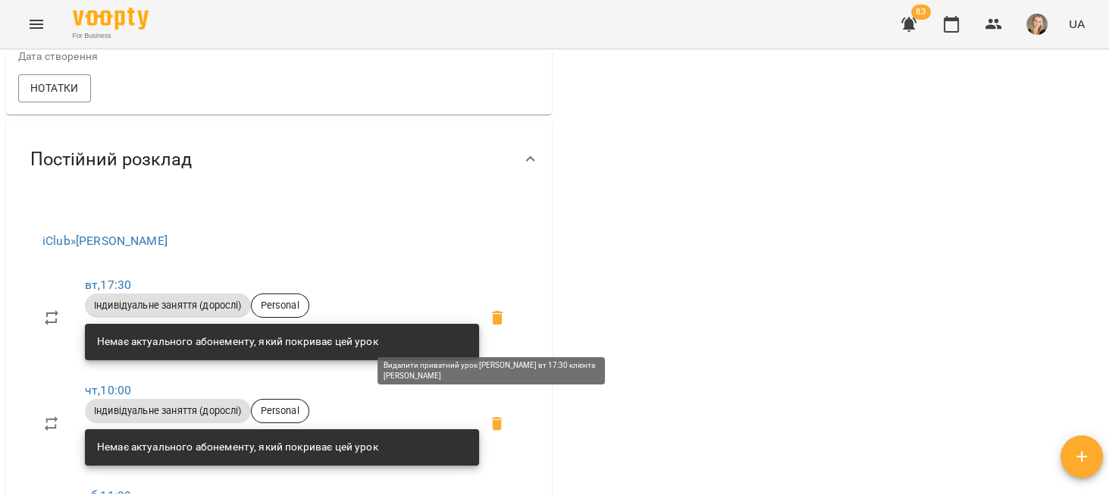
click at [495, 327] on icon at bounding box center [497, 317] width 18 height 18
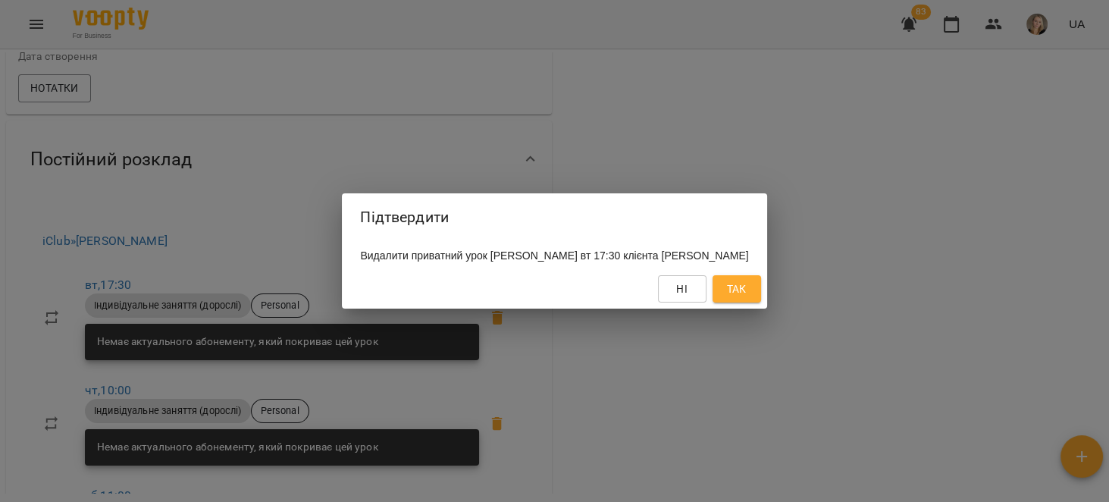
click at [749, 298] on span "Так" at bounding box center [736, 289] width 24 height 18
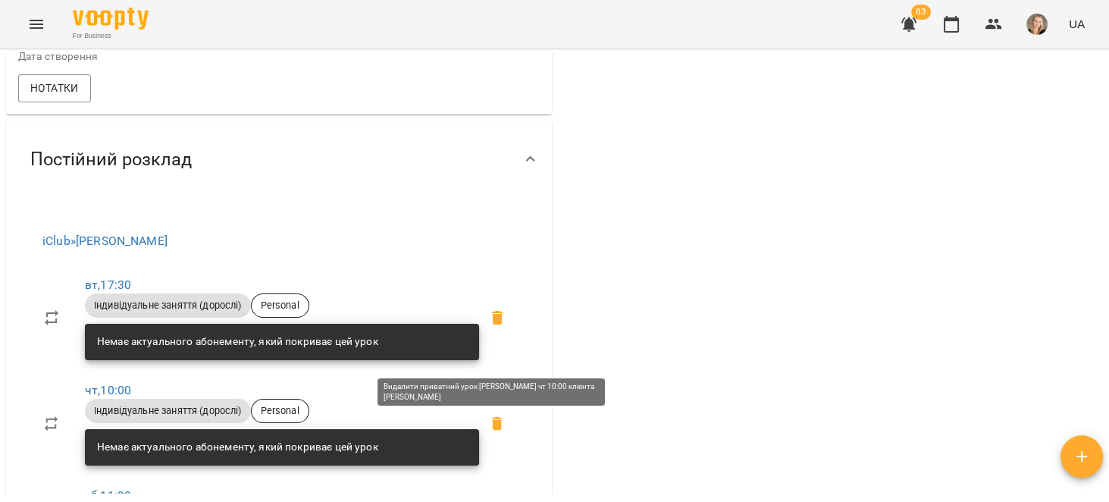
click at [492, 430] on icon at bounding box center [497, 424] width 11 height 14
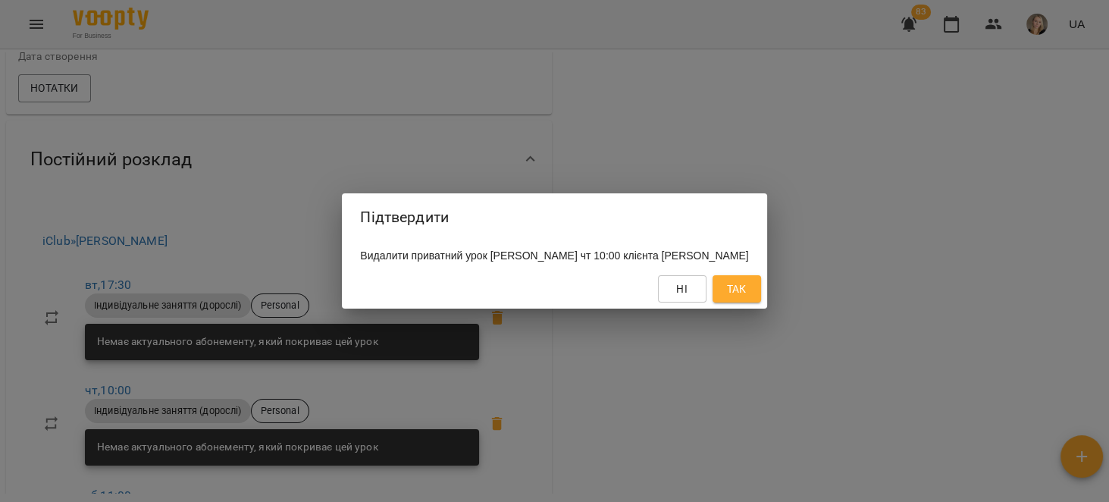
click at [744, 295] on span "Так" at bounding box center [737, 289] width 20 height 18
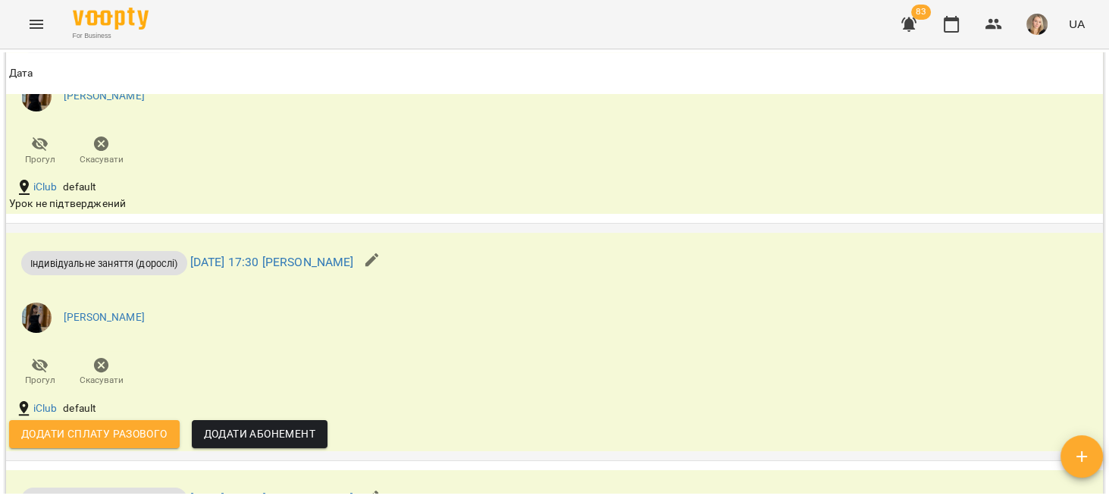
scroll to position [1635, 0]
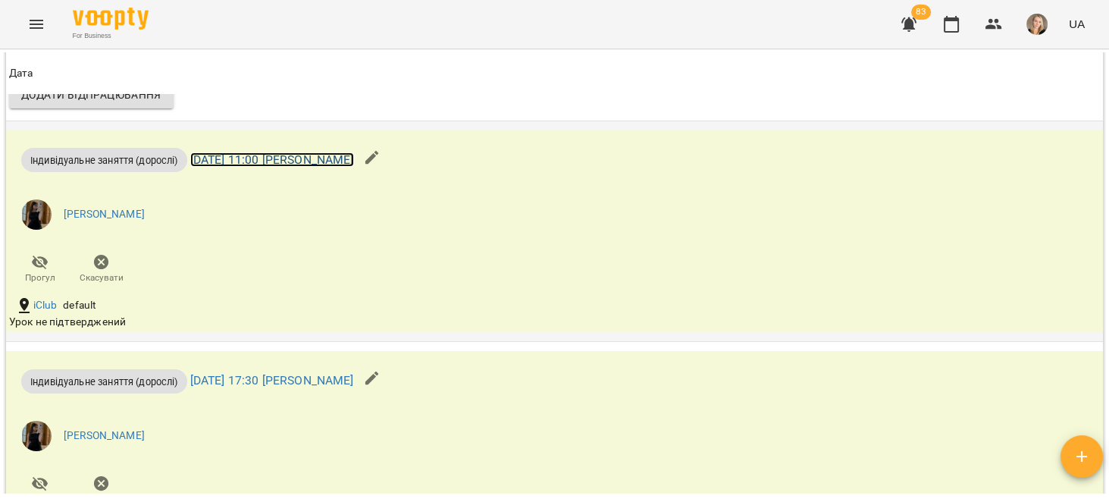
click at [354, 167] on link "[DATE] 11:00 [PERSON_NAME]" at bounding box center [272, 159] width 164 height 14
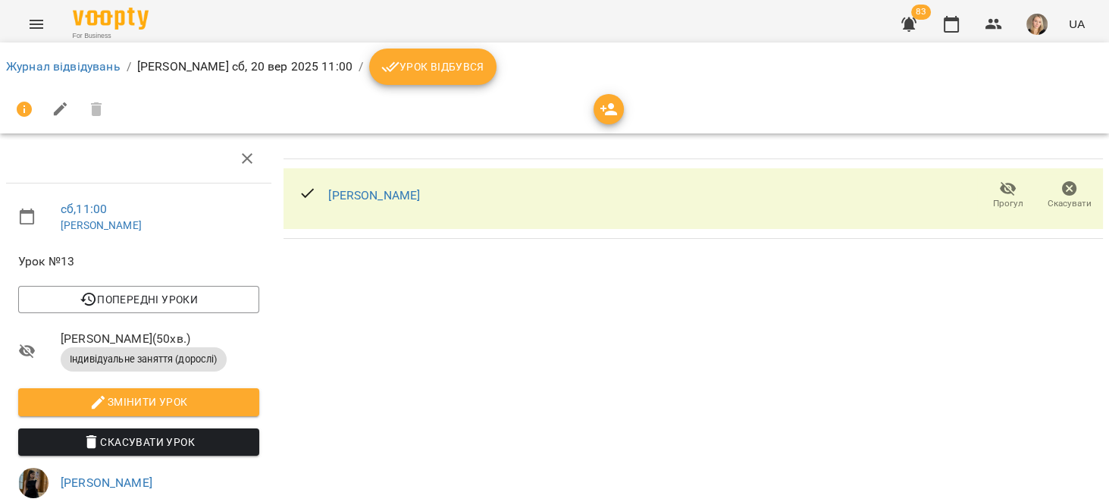
click at [1069, 183] on span "Скасувати" at bounding box center [1068, 195] width 43 height 30
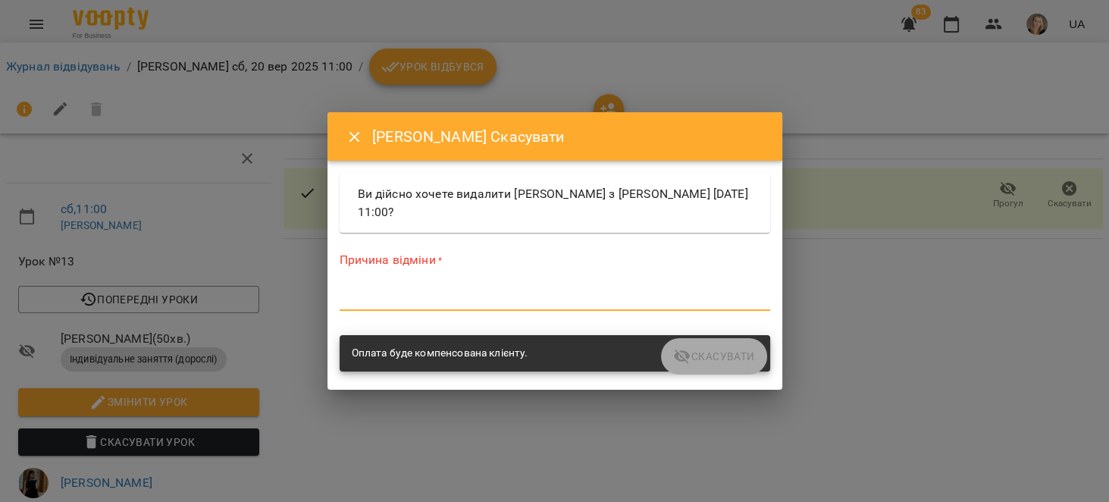
click at [486, 293] on textarea at bounding box center [555, 298] width 430 height 14
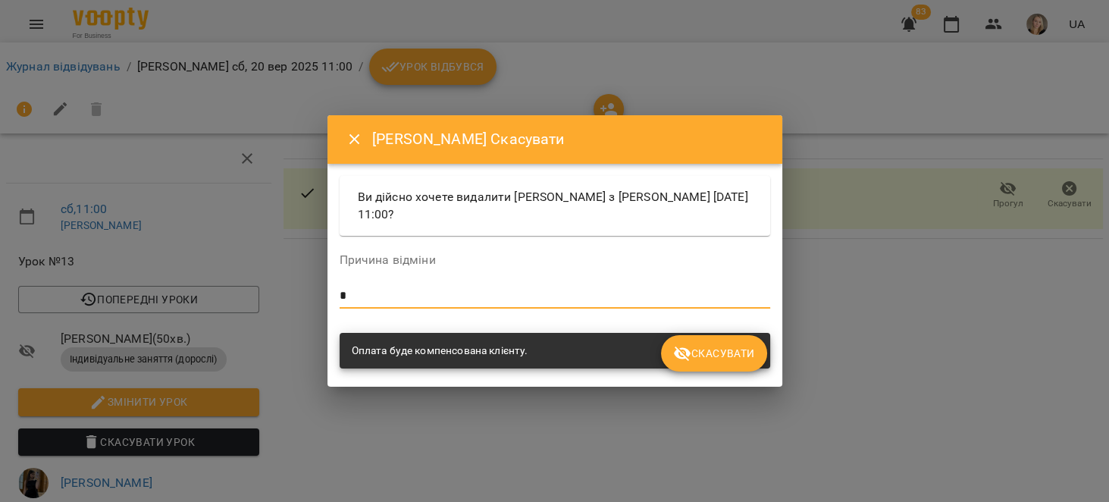
type textarea "*"
click at [722, 356] on span "Скасувати" at bounding box center [713, 353] width 81 height 18
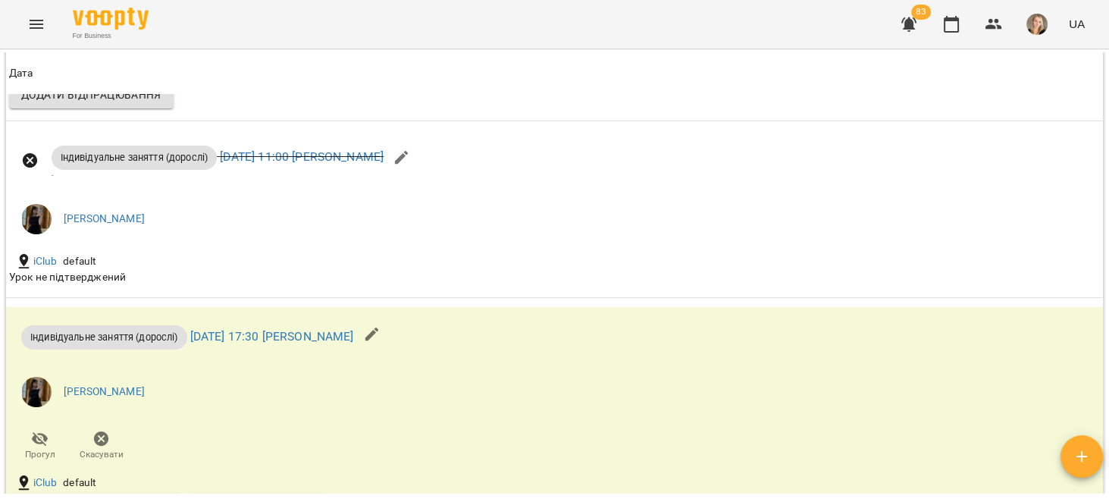
scroll to position [1779, 0]
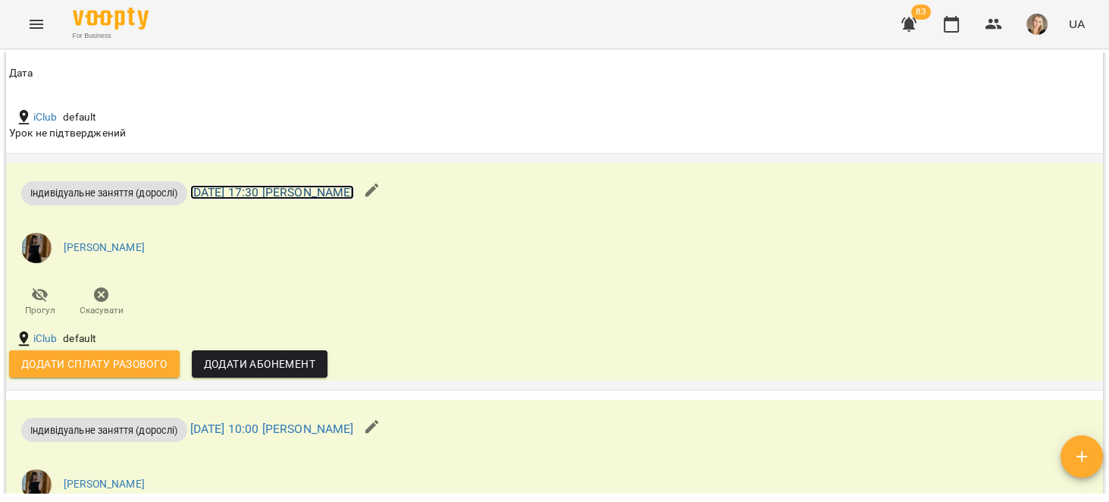
click at [354, 199] on link "[DATE] 17:30 [PERSON_NAME]" at bounding box center [272, 192] width 164 height 14
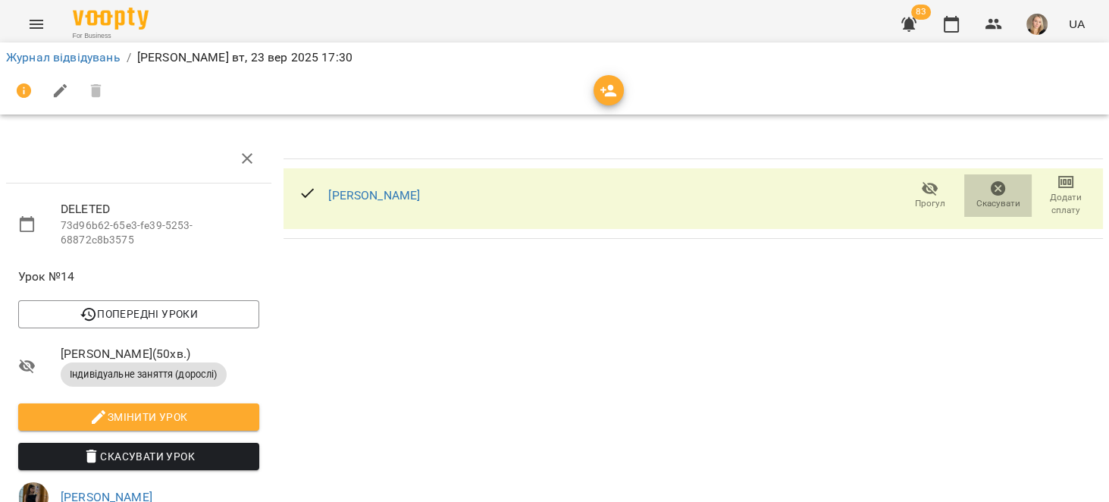
click at [991, 193] on icon "button" at bounding box center [998, 188] width 15 height 15
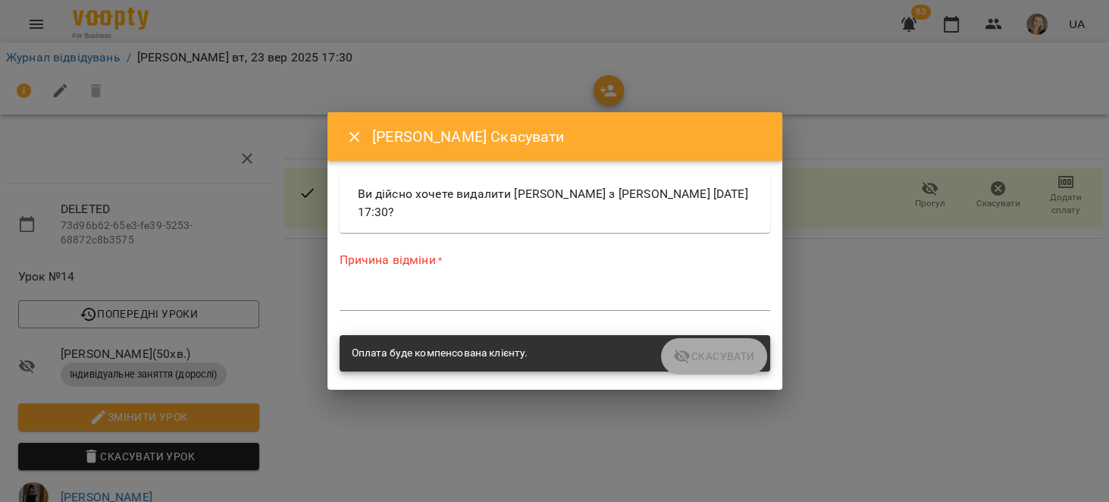
click at [486, 282] on div "Причина відміни * *" at bounding box center [555, 284] width 430 height 66
click at [536, 306] on div "*" at bounding box center [555, 298] width 430 height 24
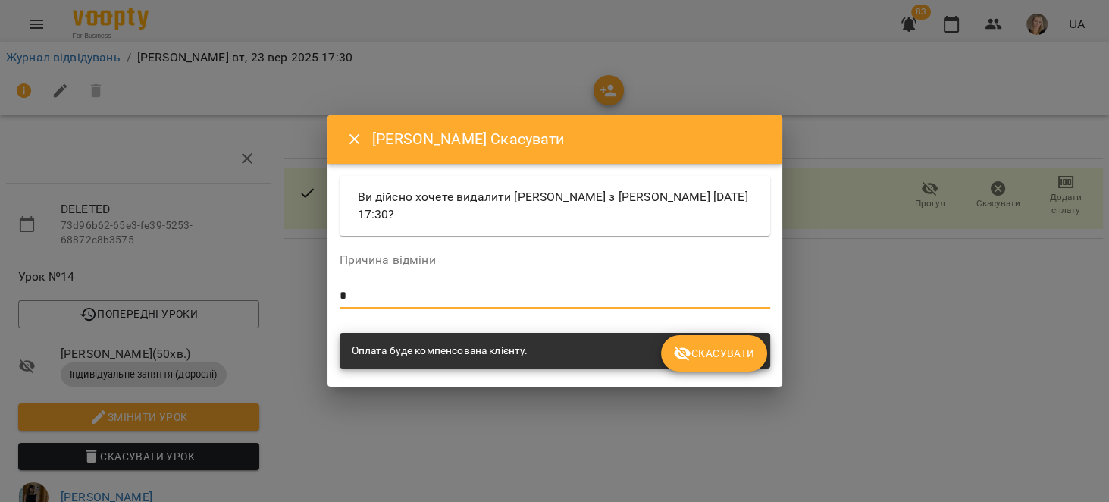
type textarea "*"
click at [718, 355] on span "Скасувати" at bounding box center [713, 353] width 81 height 18
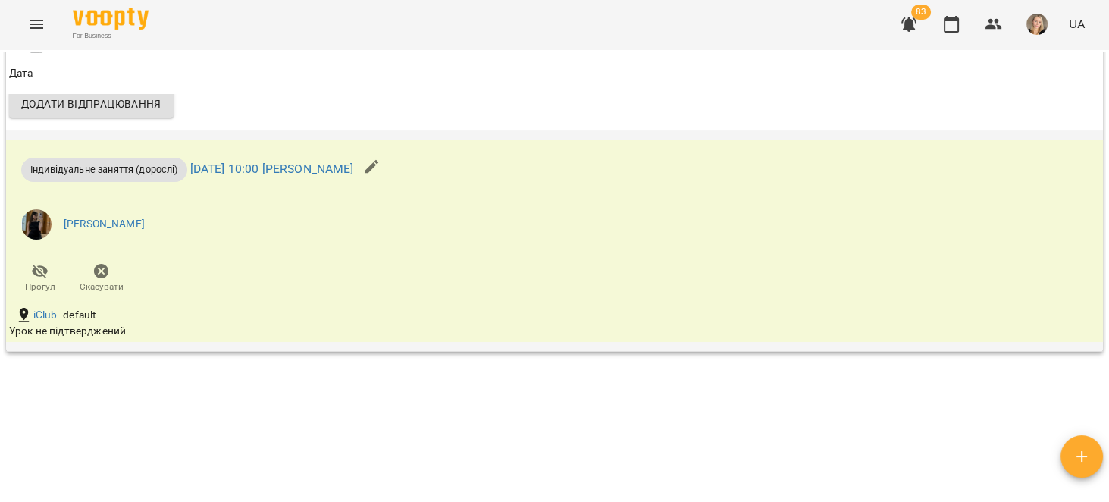
scroll to position [2045, 0]
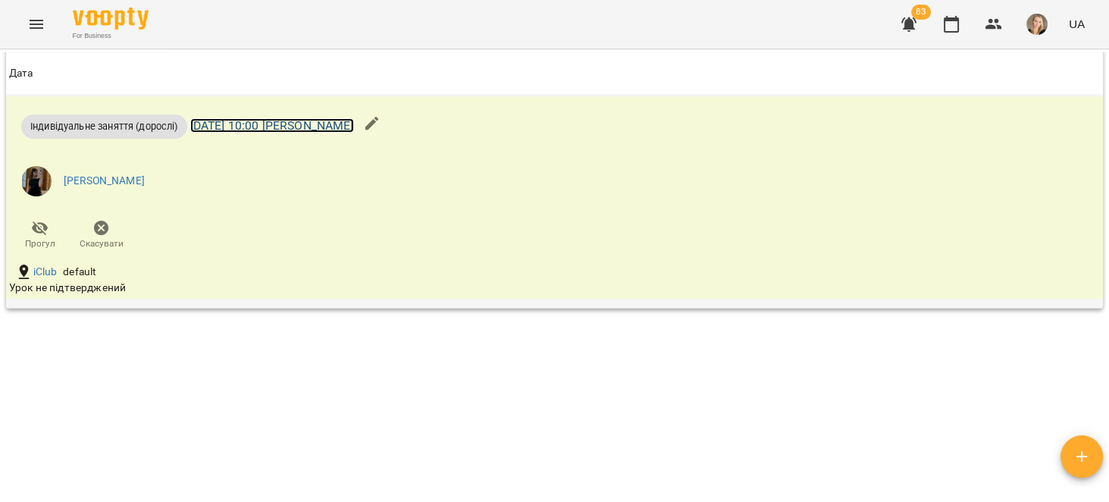
click at [336, 127] on link "[DATE] 10:00 [PERSON_NAME]" at bounding box center [272, 125] width 164 height 14
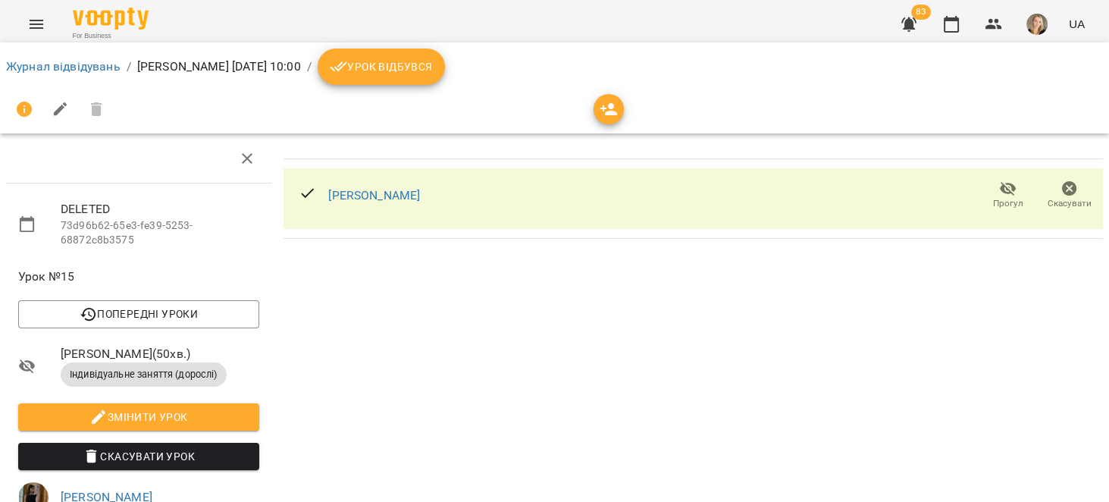
click at [1065, 185] on icon "button" at bounding box center [1069, 189] width 18 height 18
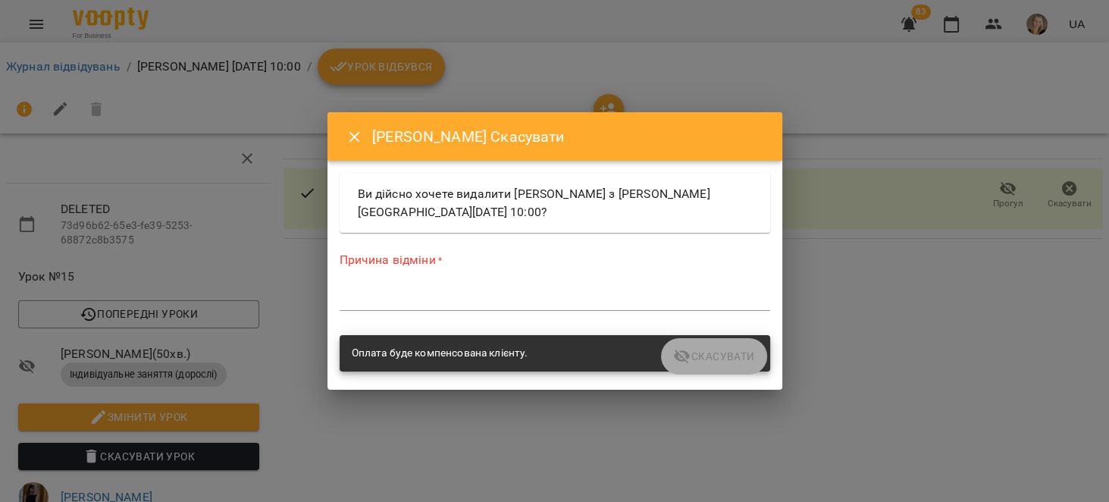
click at [579, 293] on textarea at bounding box center [555, 298] width 430 height 14
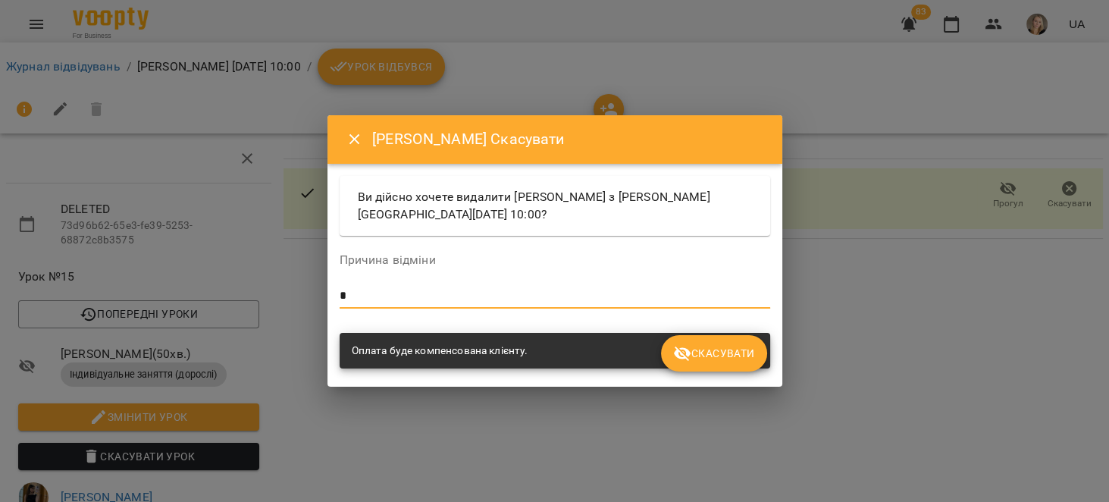
type textarea "*"
click at [711, 367] on button "Скасувати" at bounding box center [713, 353] width 105 height 36
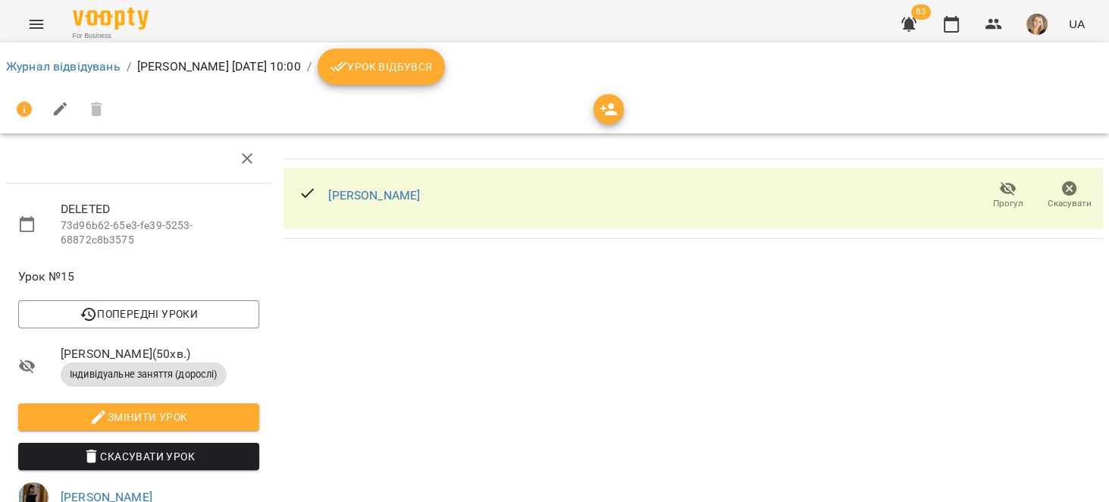
click at [1067, 197] on span "Скасувати" at bounding box center [1069, 203] width 44 height 13
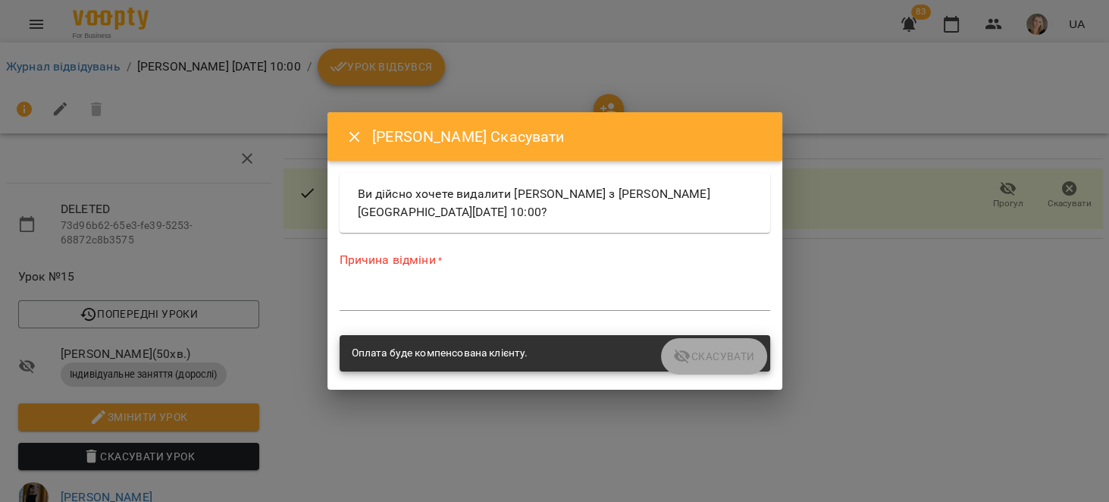
click at [605, 297] on textarea at bounding box center [555, 298] width 430 height 14
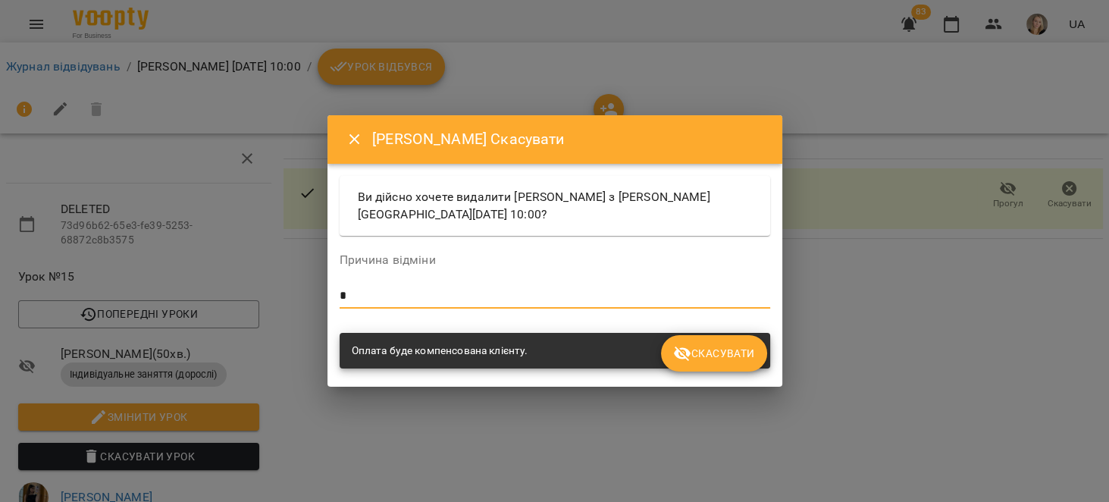
type textarea "*"
click at [728, 357] on span "Скасувати" at bounding box center [713, 353] width 81 height 18
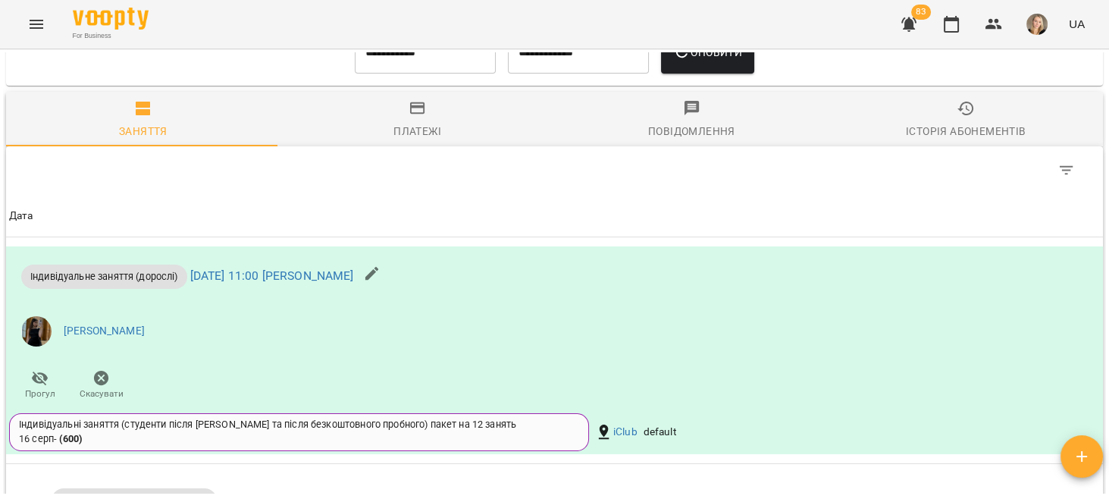
scroll to position [625, 0]
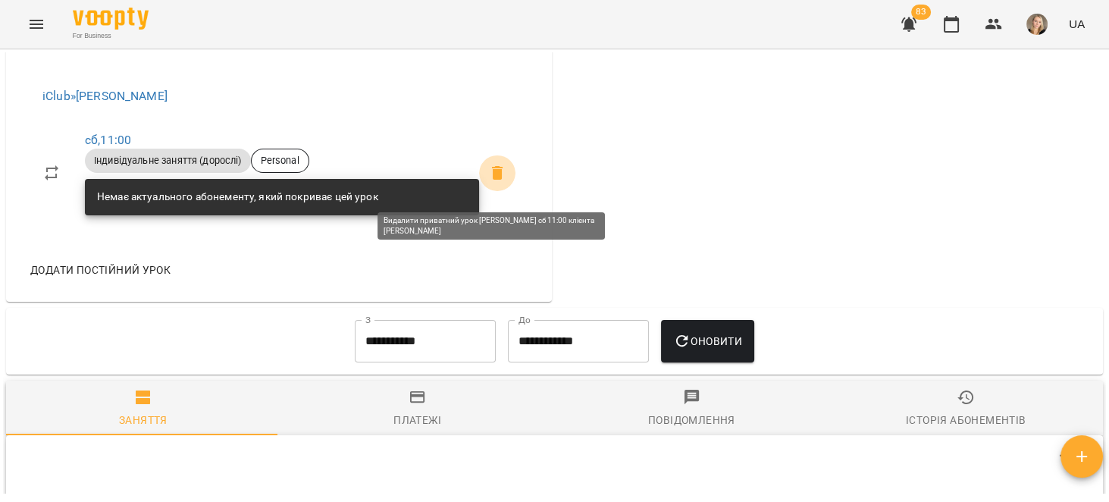
click at [488, 181] on icon at bounding box center [497, 173] width 18 height 18
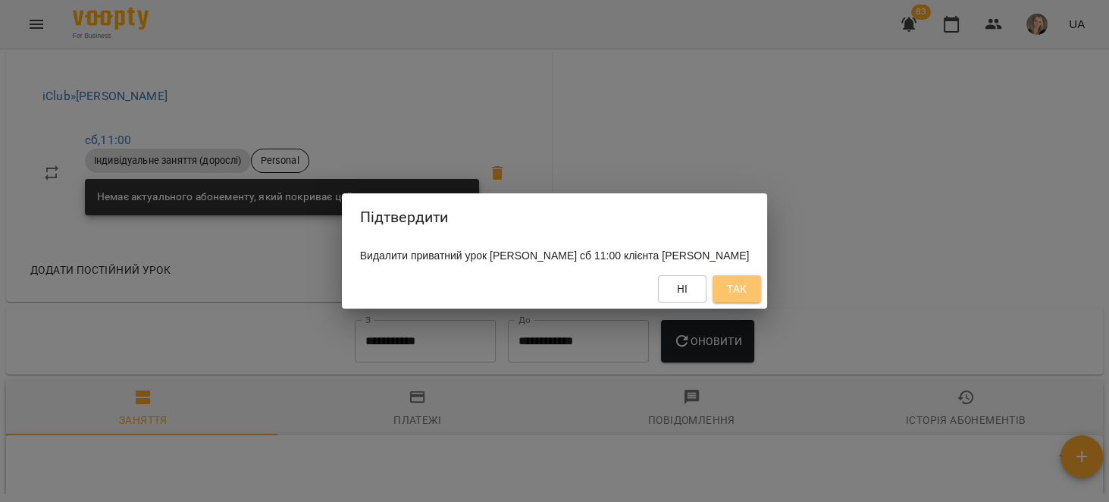
click at [746, 293] on span "Так" at bounding box center [737, 289] width 20 height 18
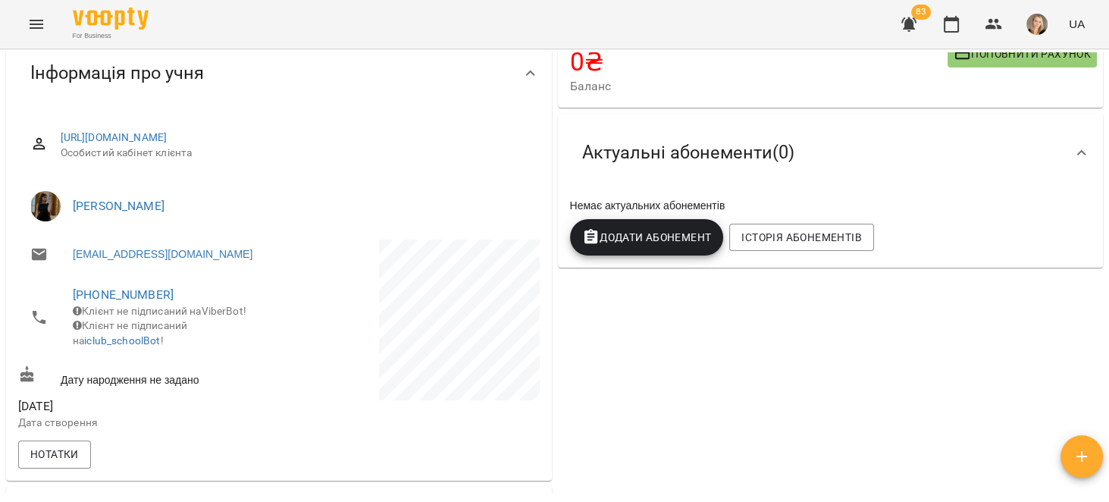
scroll to position [0, 0]
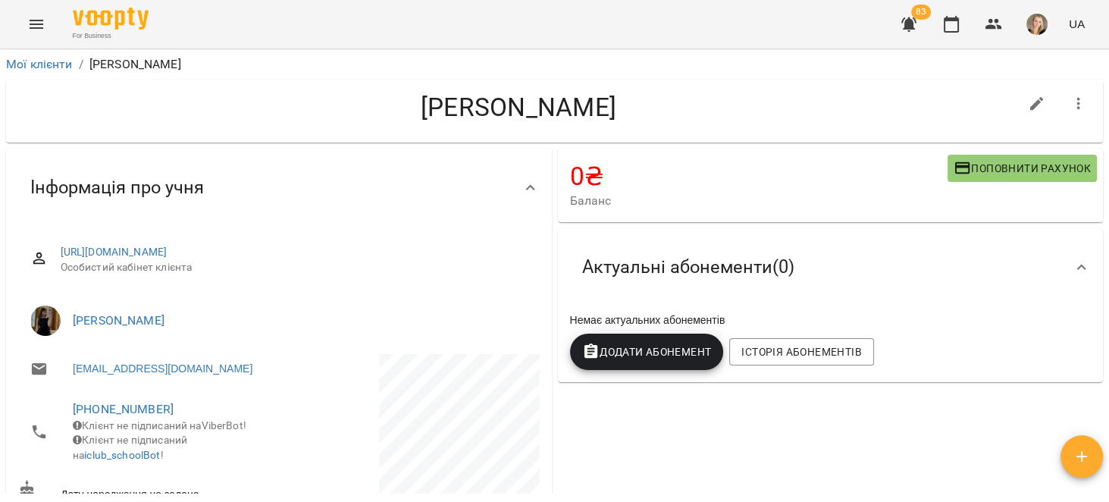
click at [1069, 86] on button "button" at bounding box center [1078, 104] width 36 height 36
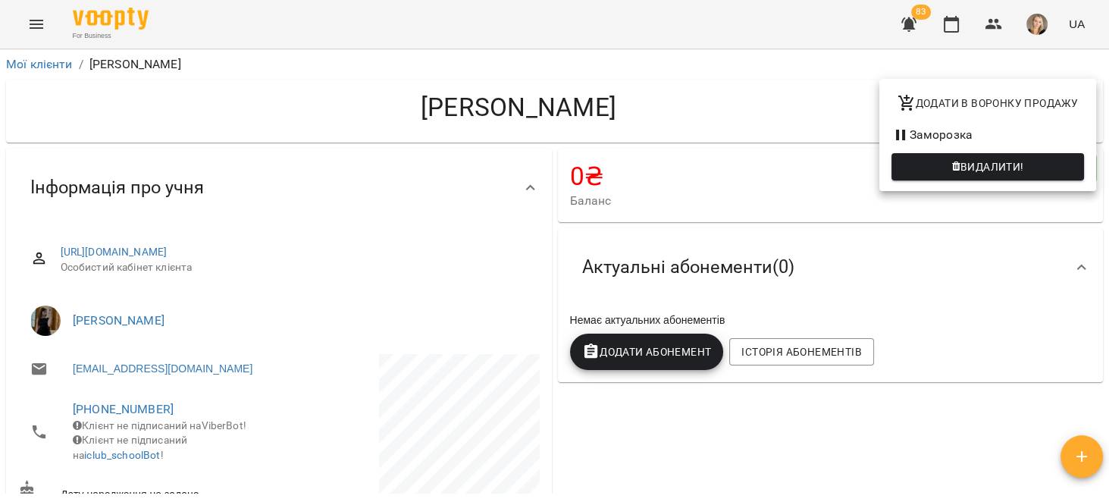
click at [965, 111] on span "Додати в воронку продажу" at bounding box center [987, 103] width 180 height 18
select select "**********"
select select "**"
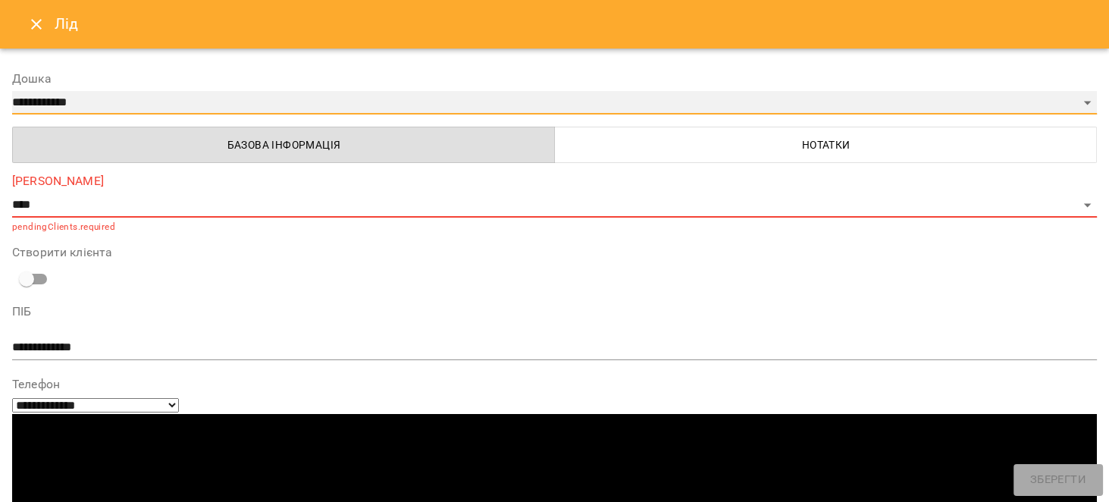
click at [225, 95] on select "**********" at bounding box center [554, 103] width 1084 height 24
select select "**********"
click at [12, 91] on select "**********" at bounding box center [554, 103] width 1084 height 24
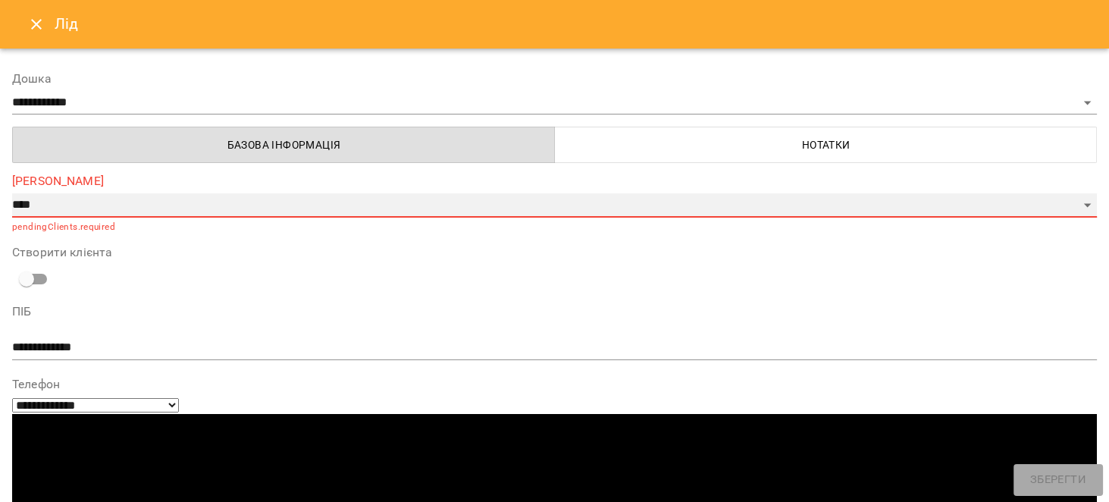
click at [129, 200] on select "**********" at bounding box center [554, 205] width 1084 height 24
select select "*"
click at [12, 193] on select "**********" at bounding box center [554, 205] width 1084 height 24
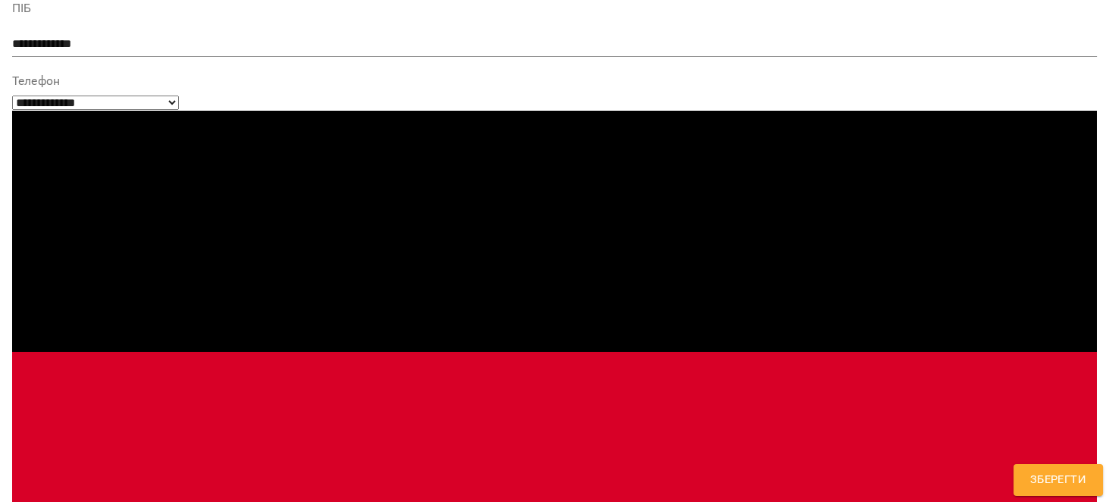
scroll to position [342, 0]
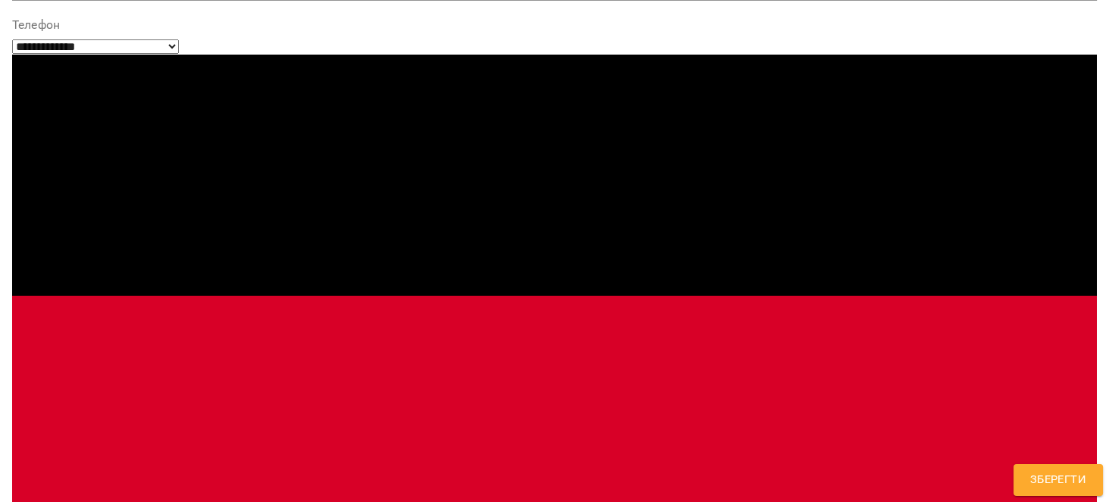
type textarea "**********"
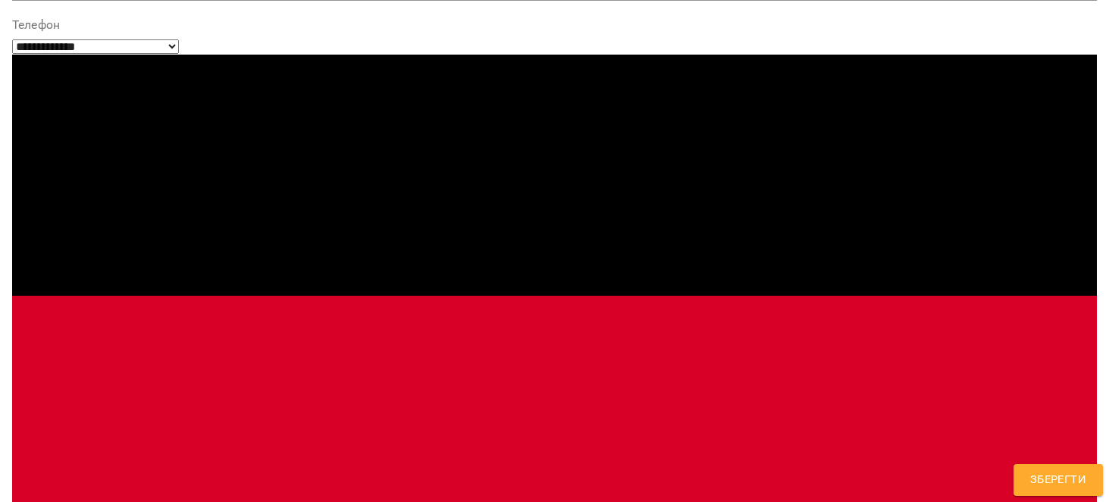
click at [1041, 474] on span "Зберегти" at bounding box center [1058, 480] width 56 height 20
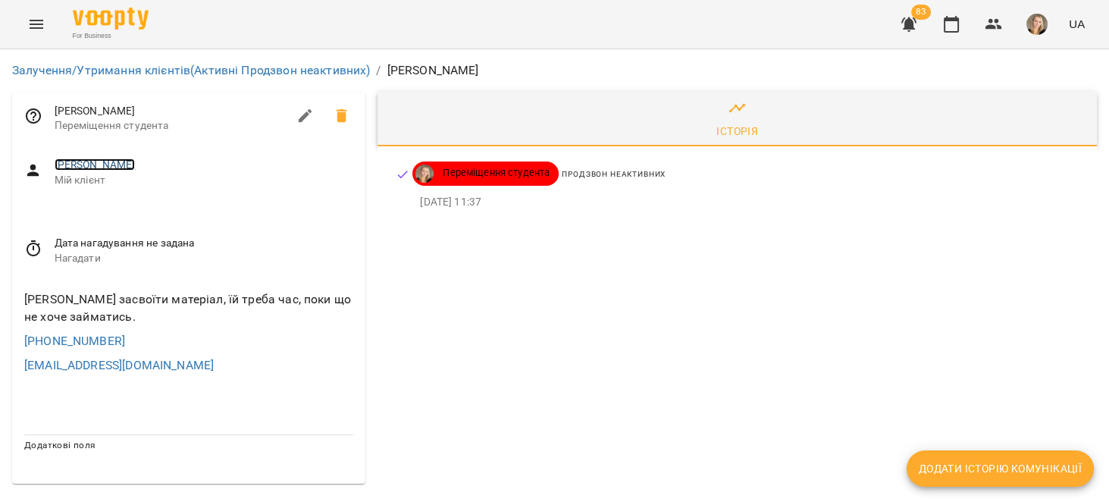
click at [89, 169] on link "[PERSON_NAME]" at bounding box center [95, 164] width 81 height 12
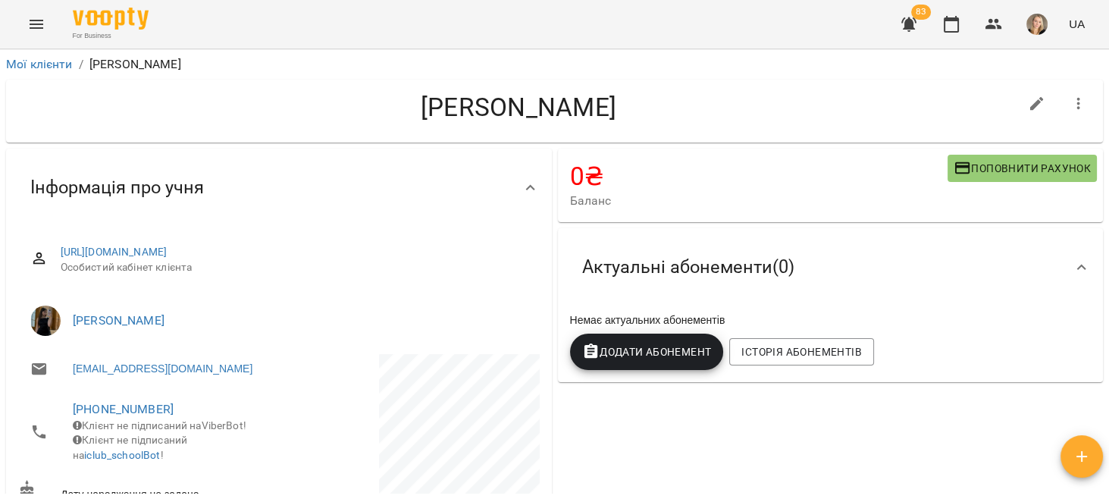
click at [1069, 101] on icon "button" at bounding box center [1078, 104] width 18 height 18
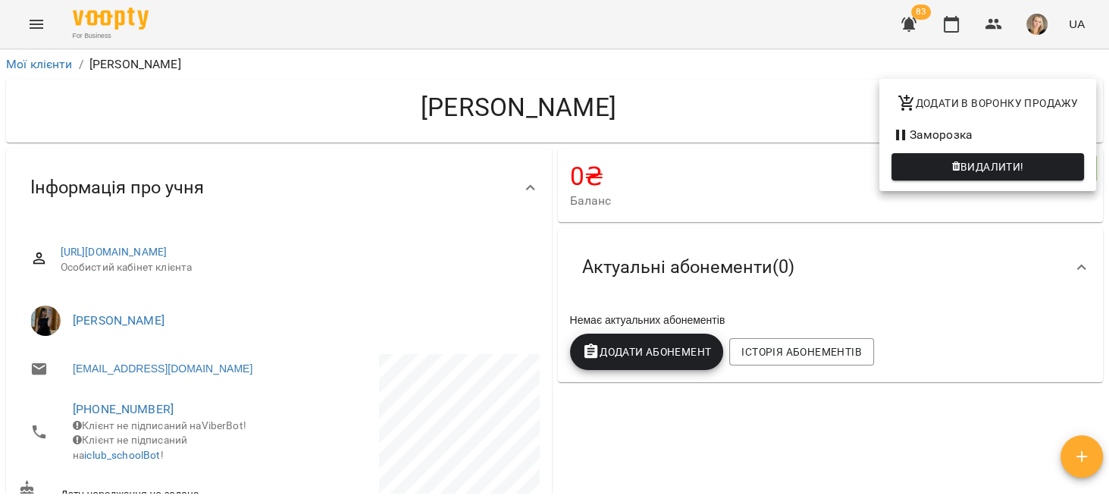
click at [1024, 162] on span "Видалити!" at bounding box center [992, 167] width 64 height 18
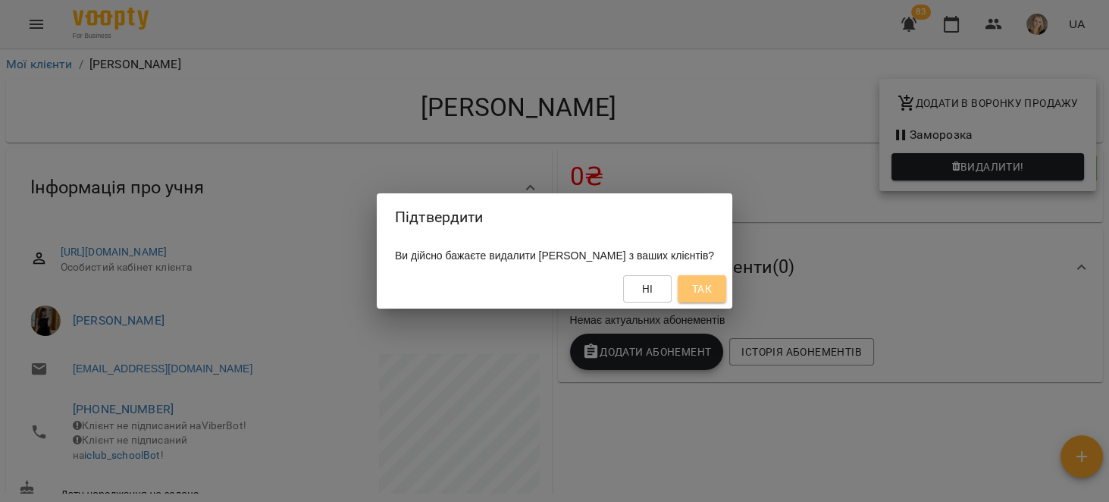
click at [712, 293] on span "Так" at bounding box center [702, 289] width 20 height 18
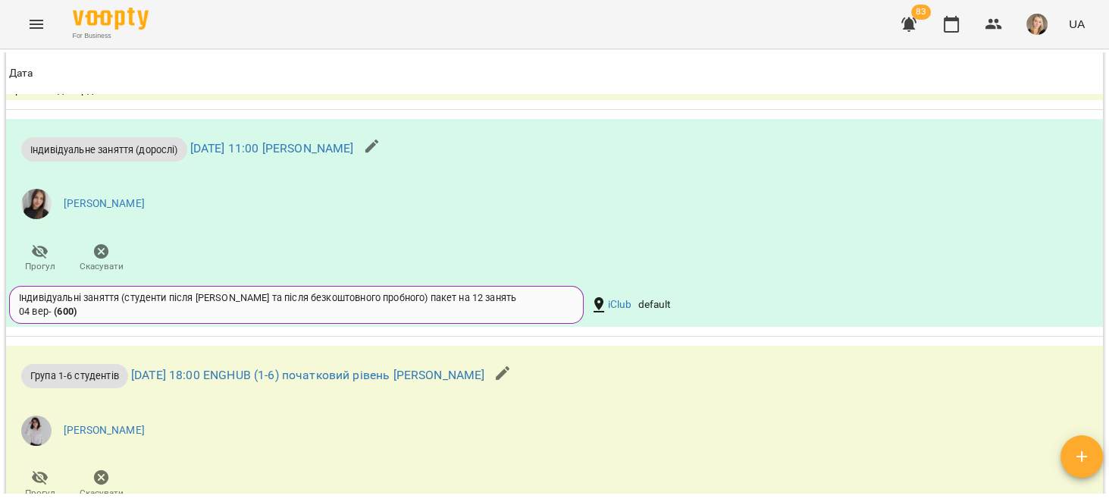
scroll to position [2309, 0]
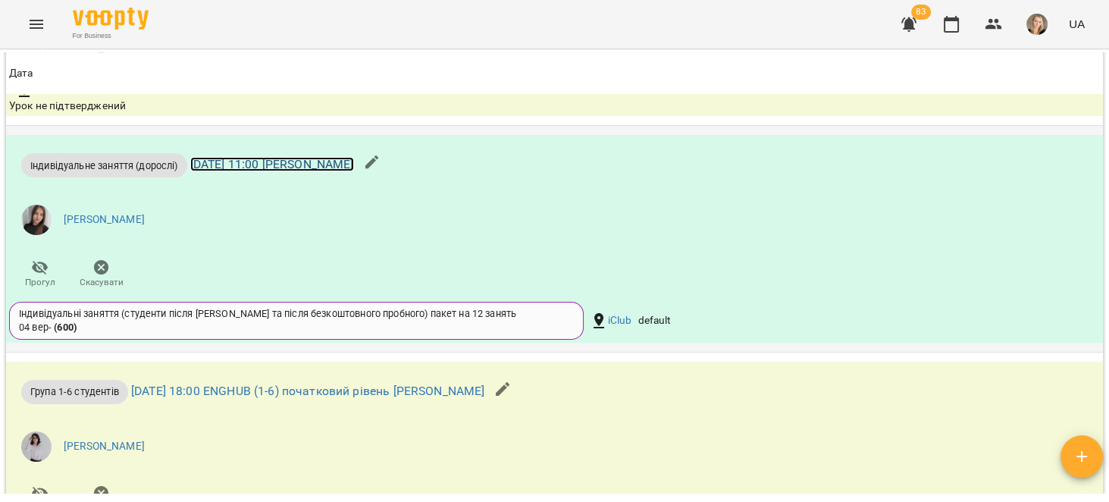
click at [330, 160] on link "[DATE] 11:00 [PERSON_NAME]" at bounding box center [272, 164] width 164 height 14
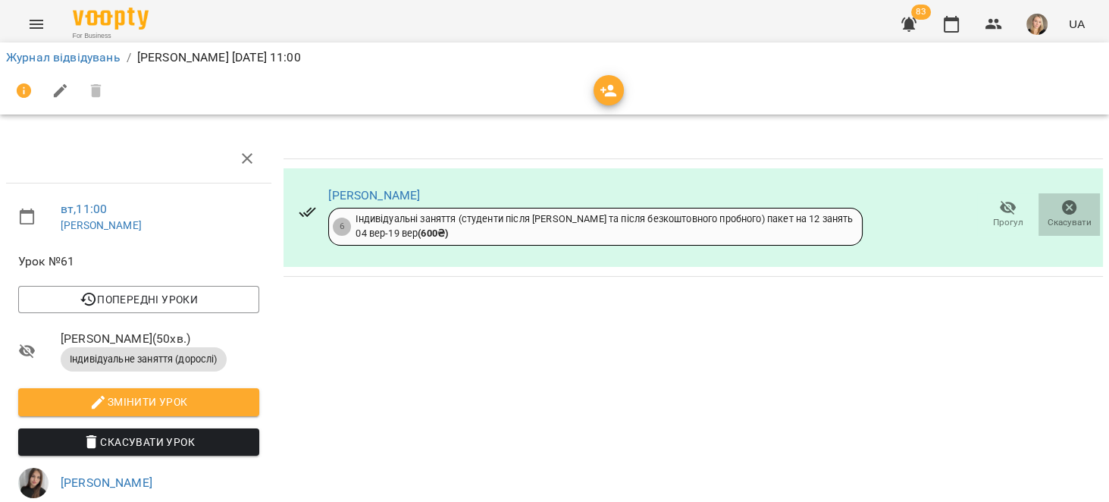
click at [1047, 214] on span "Скасувати" at bounding box center [1068, 214] width 43 height 30
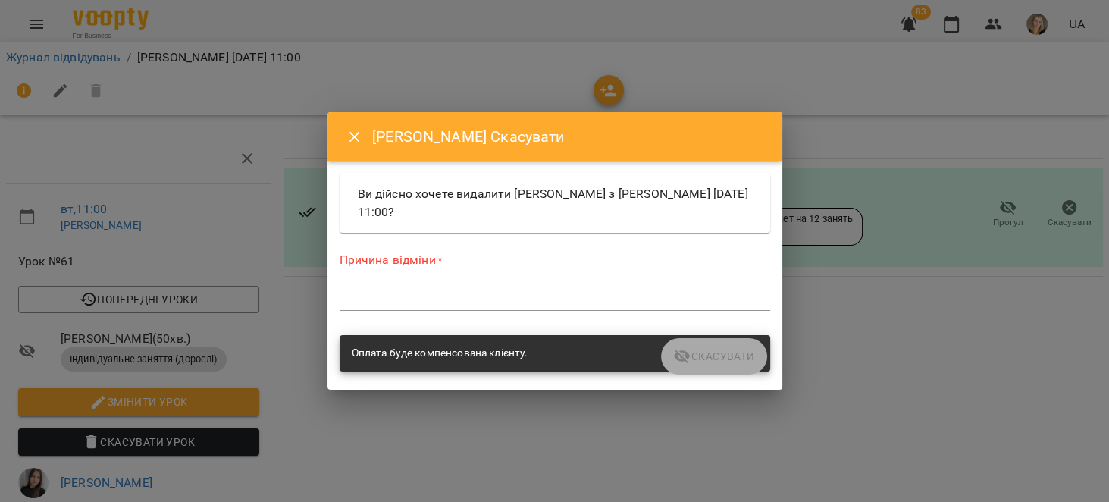
click at [484, 305] on div "*" at bounding box center [555, 298] width 430 height 24
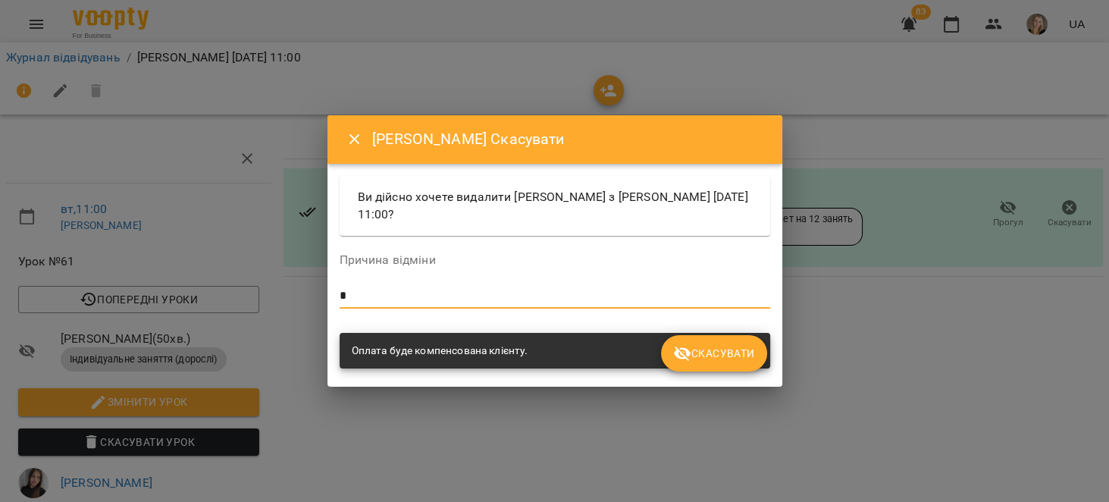
type textarea "*"
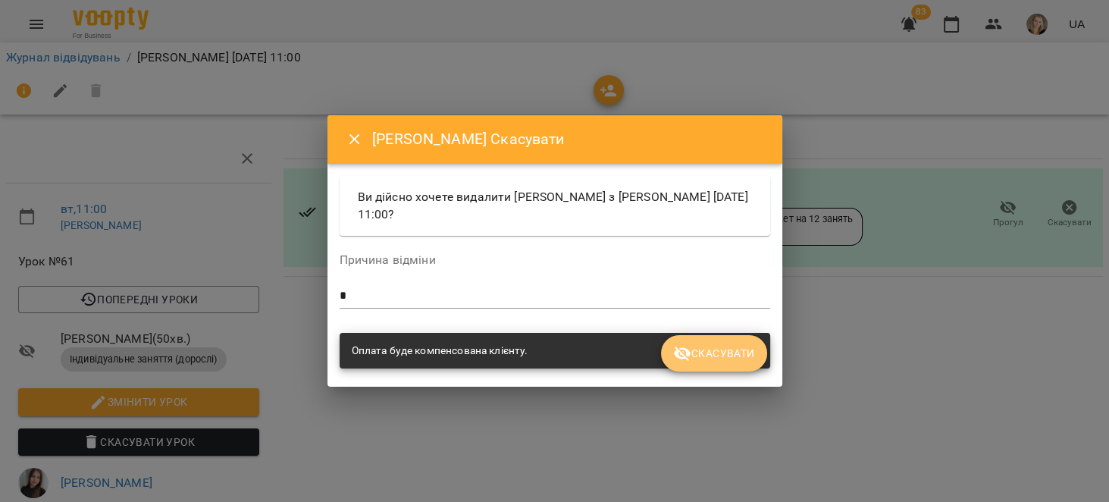
click at [709, 340] on button "Скасувати" at bounding box center [713, 353] width 105 height 36
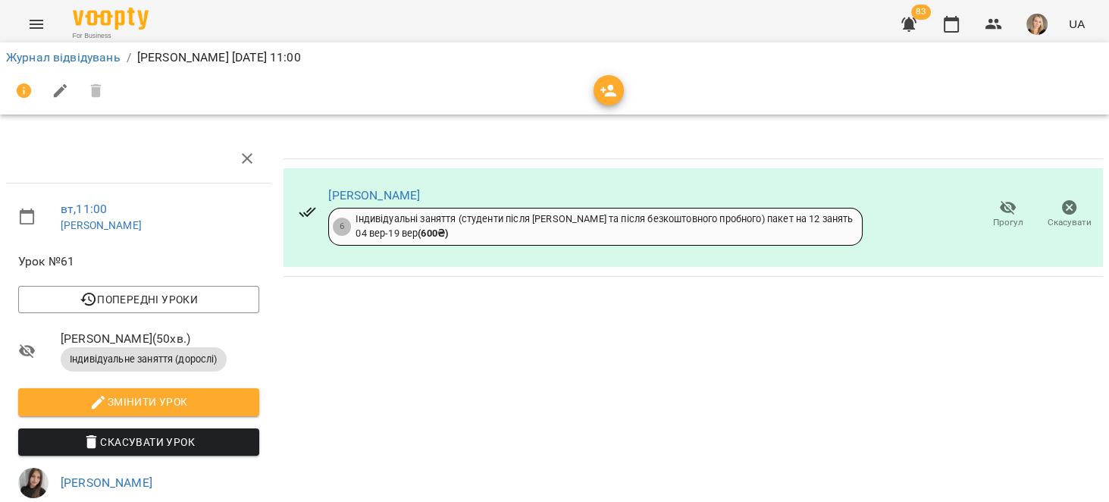
click at [1062, 211] on icon "button" at bounding box center [1069, 207] width 15 height 15
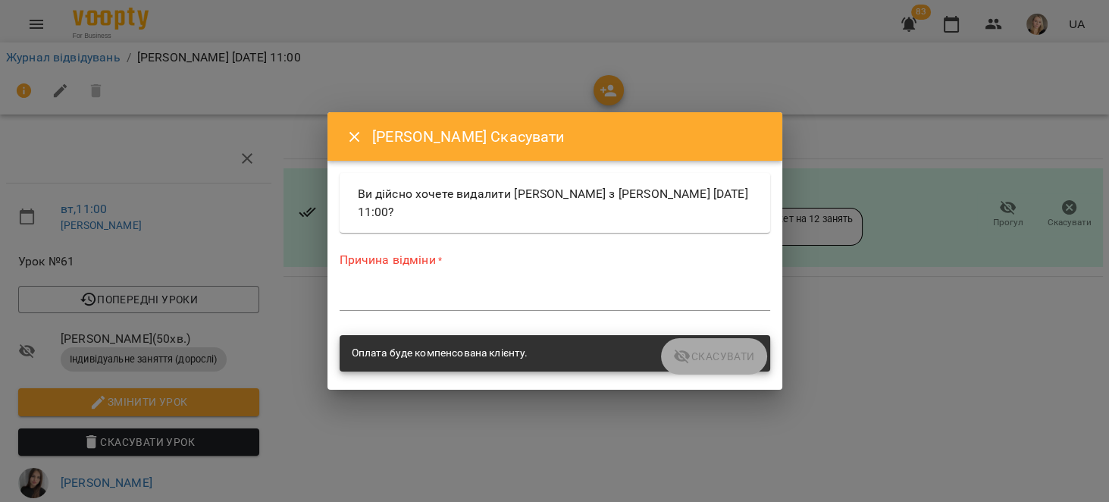
click at [584, 299] on textarea at bounding box center [555, 298] width 430 height 14
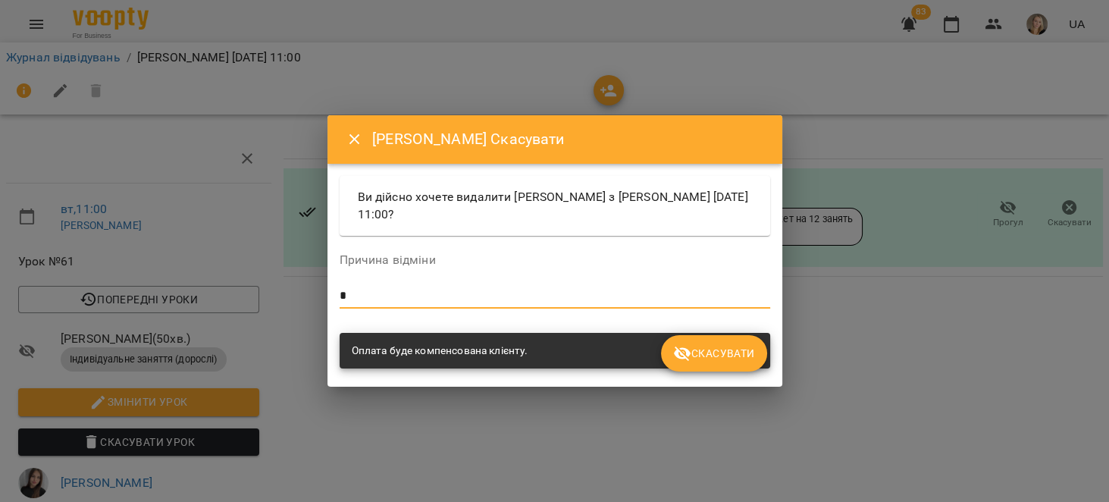
type textarea "*"
click at [724, 340] on button "Скасувати" at bounding box center [713, 353] width 105 height 36
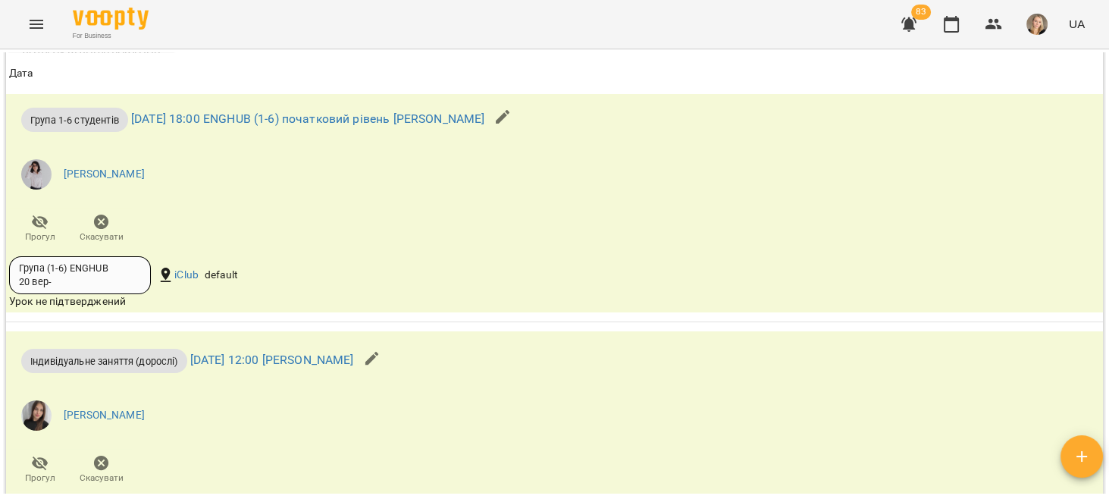
scroll to position [2454, 0]
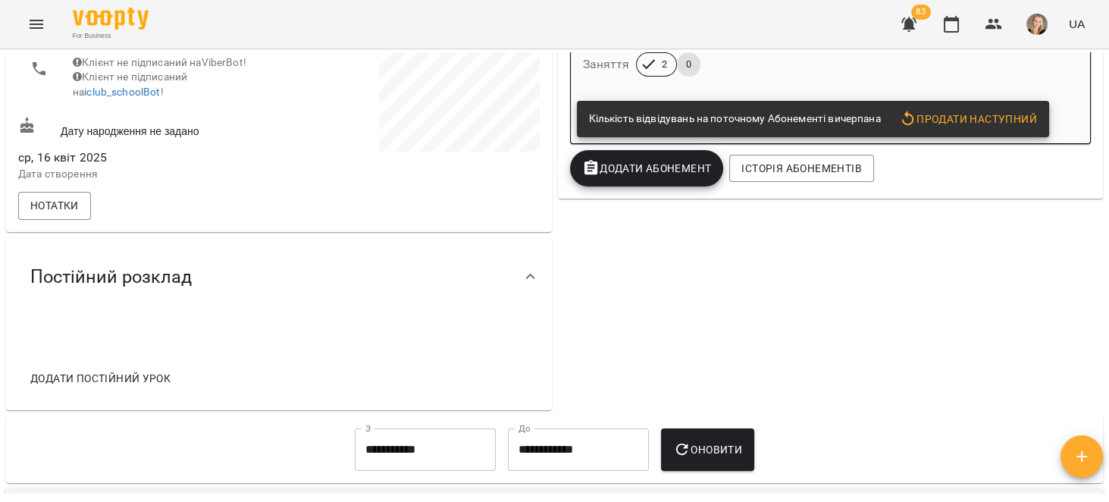
scroll to position [122, 0]
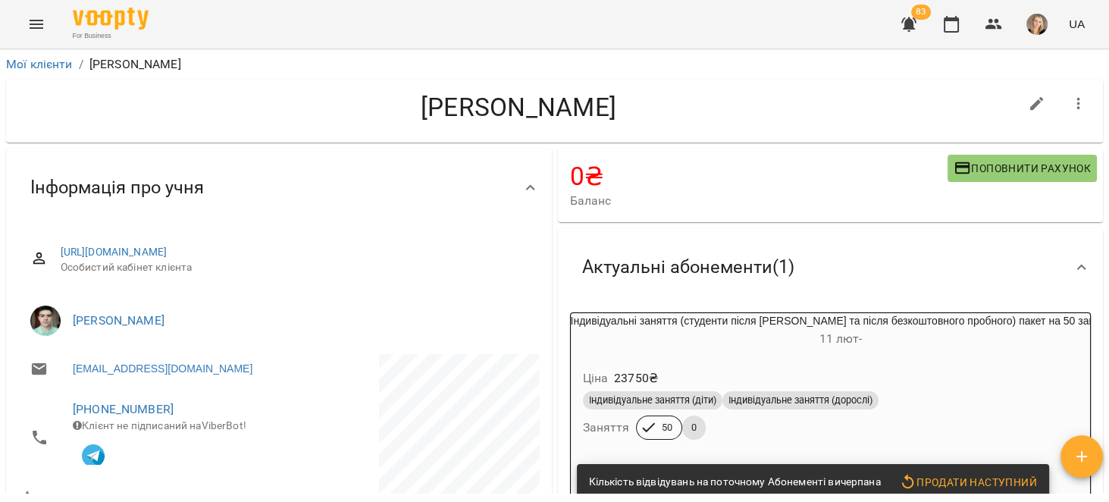
click at [913, 325] on div "Індивідуальні заняття (студенти після [PERSON_NAME] та після безкоштовного проб…" at bounding box center [841, 331] width 540 height 36
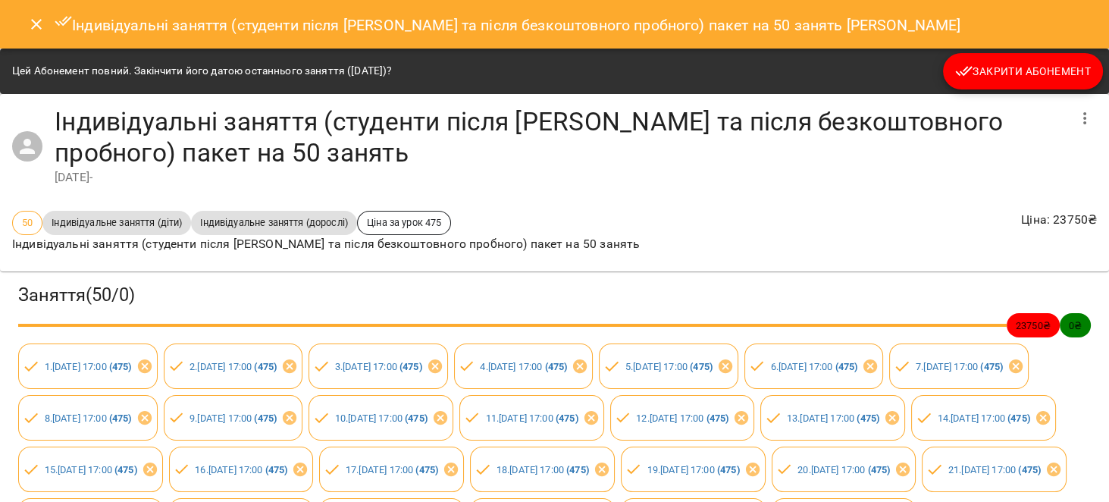
click at [1031, 82] on button "Закрити Абонемент" at bounding box center [1023, 71] width 160 height 36
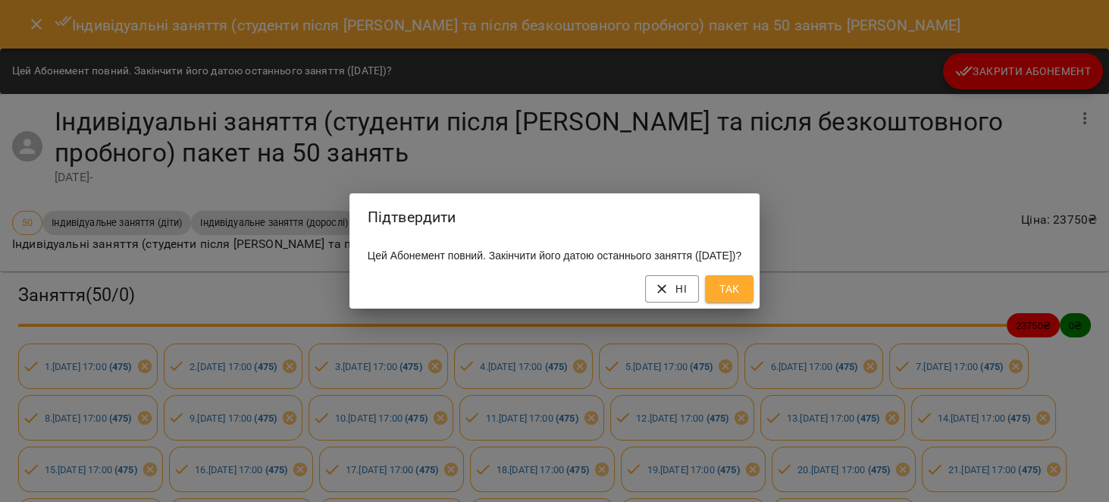
click at [750, 302] on button "Так" at bounding box center [729, 288] width 49 height 27
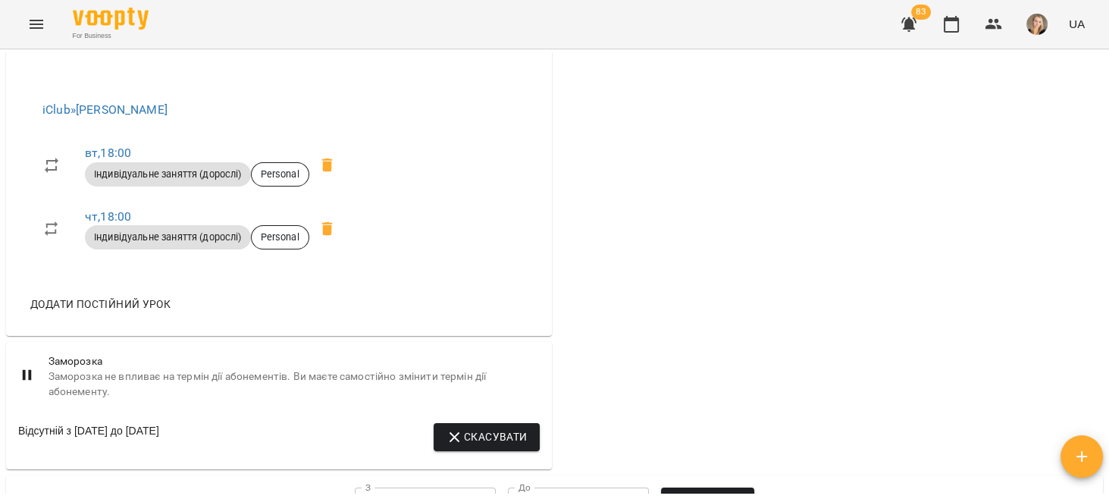
scroll to position [625, 0]
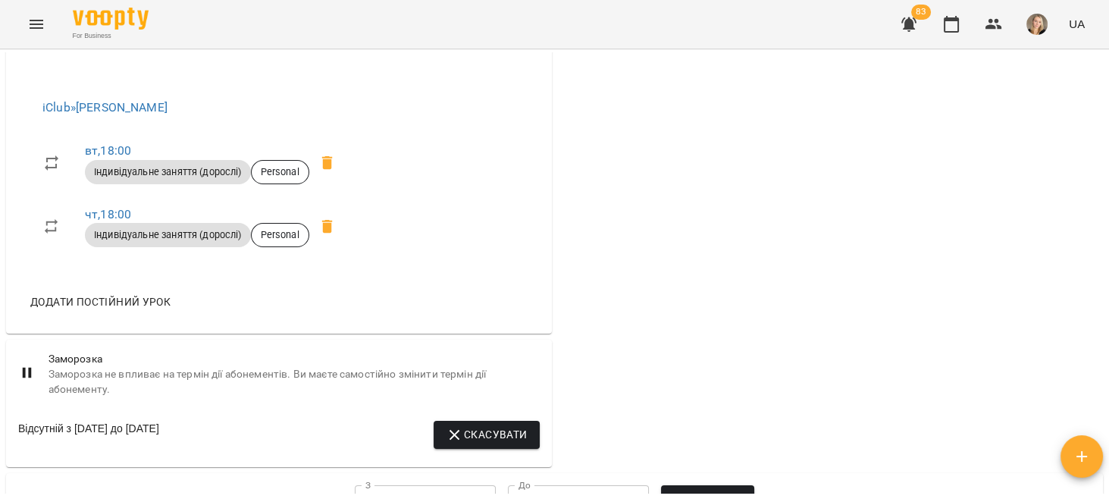
click at [335, 166] on icon at bounding box center [327, 163] width 18 height 18
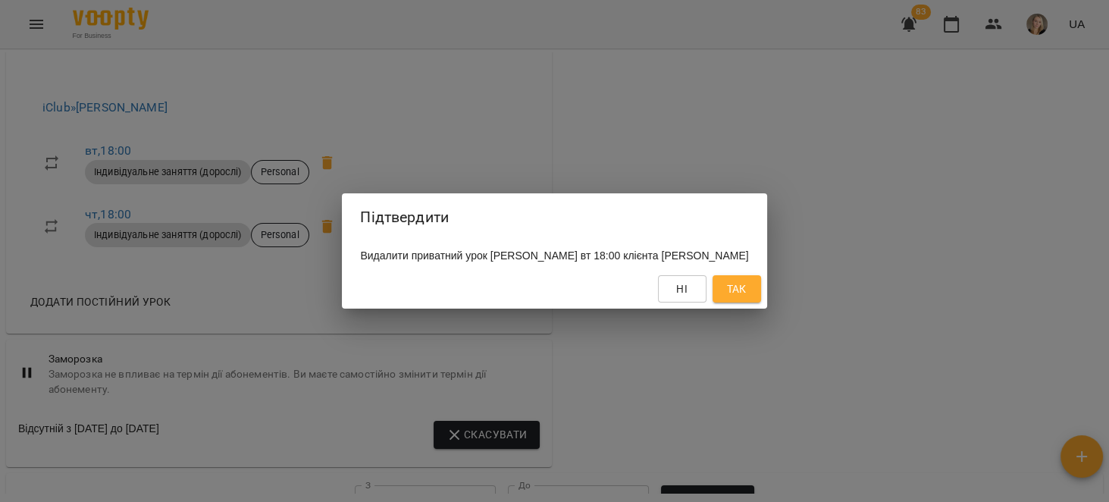
click at [749, 295] on span "Так" at bounding box center [736, 289] width 24 height 18
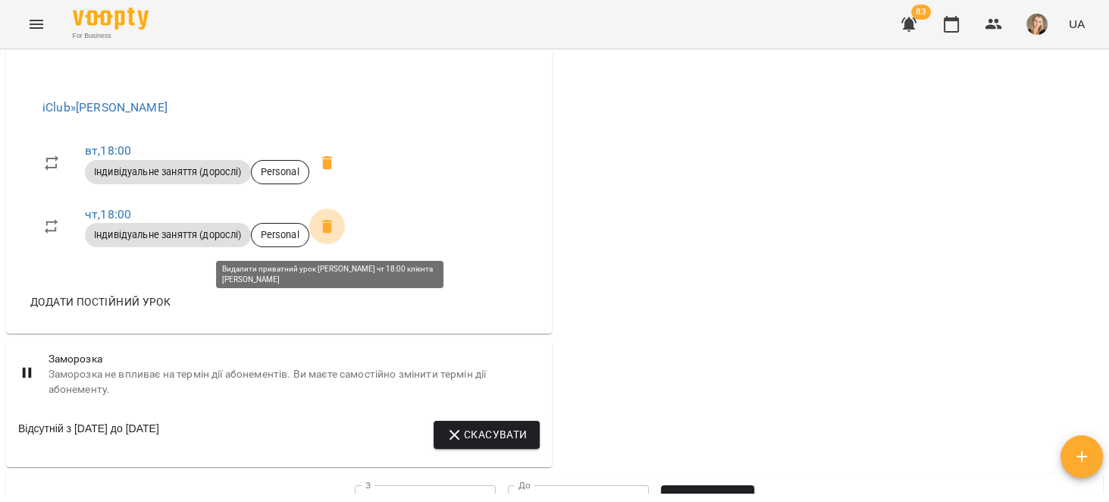
click at [330, 224] on icon at bounding box center [327, 227] width 18 height 18
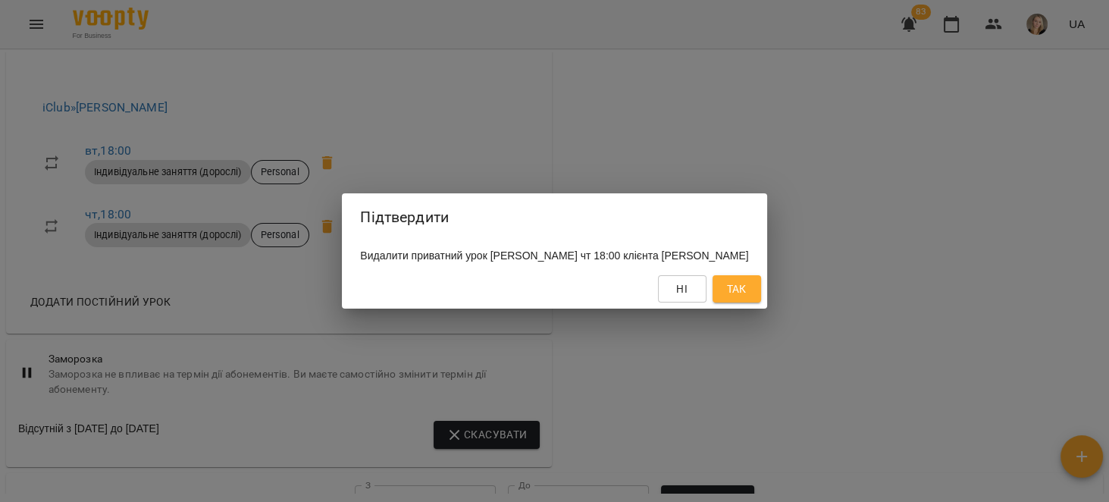
click at [756, 283] on div "Ні Так" at bounding box center [554, 288] width 424 height 39
click at [746, 290] on span "Так" at bounding box center [737, 289] width 20 height 18
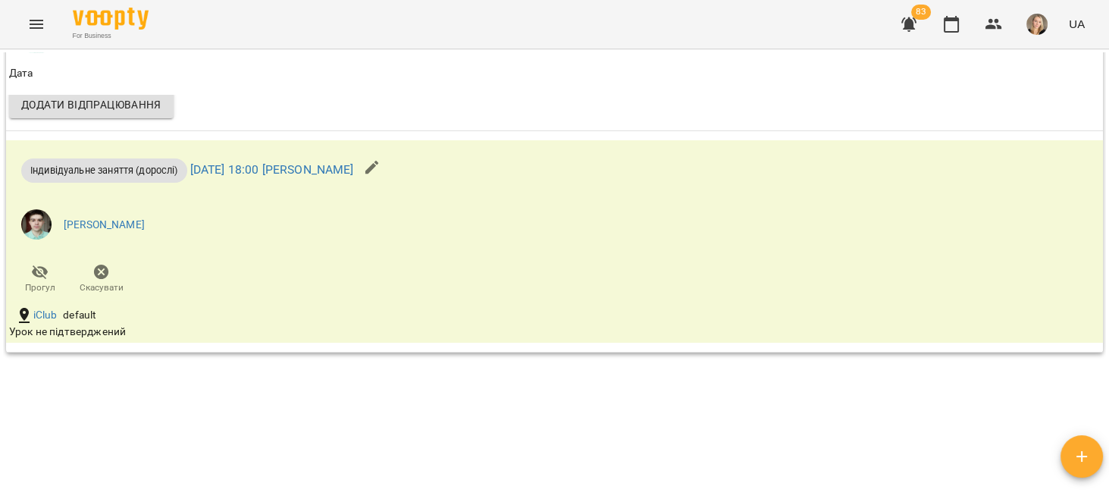
scroll to position [1779, 0]
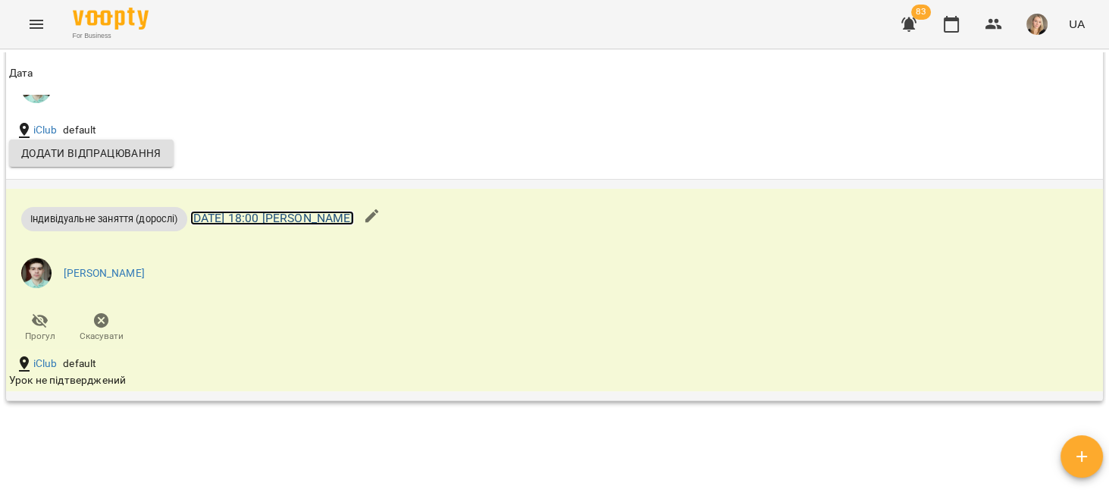
click at [314, 225] on link "чт 25 вер 2025 18:00 Артем Андрушко" at bounding box center [272, 218] width 164 height 14
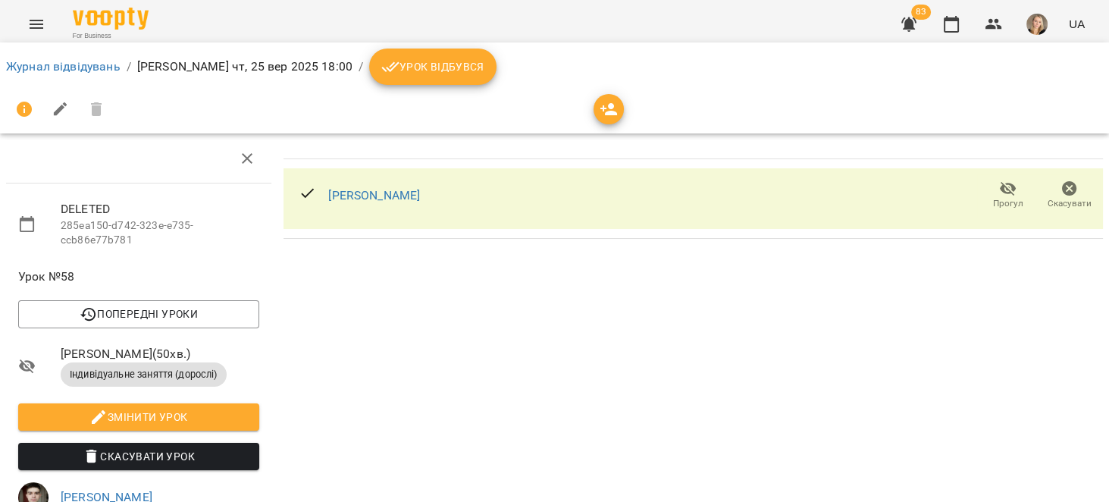
click at [1060, 191] on icon "button" at bounding box center [1069, 189] width 18 height 18
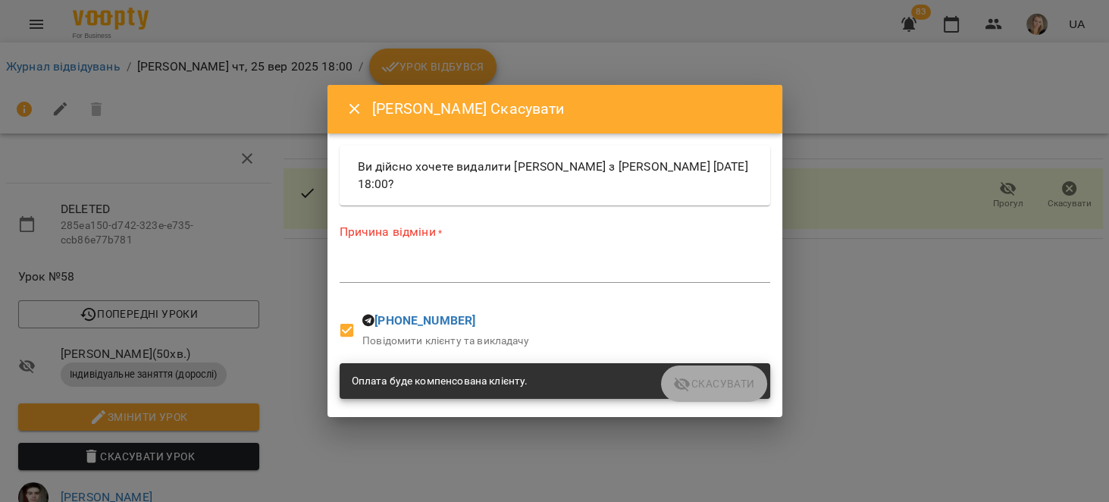
click at [505, 267] on textarea at bounding box center [555, 270] width 430 height 14
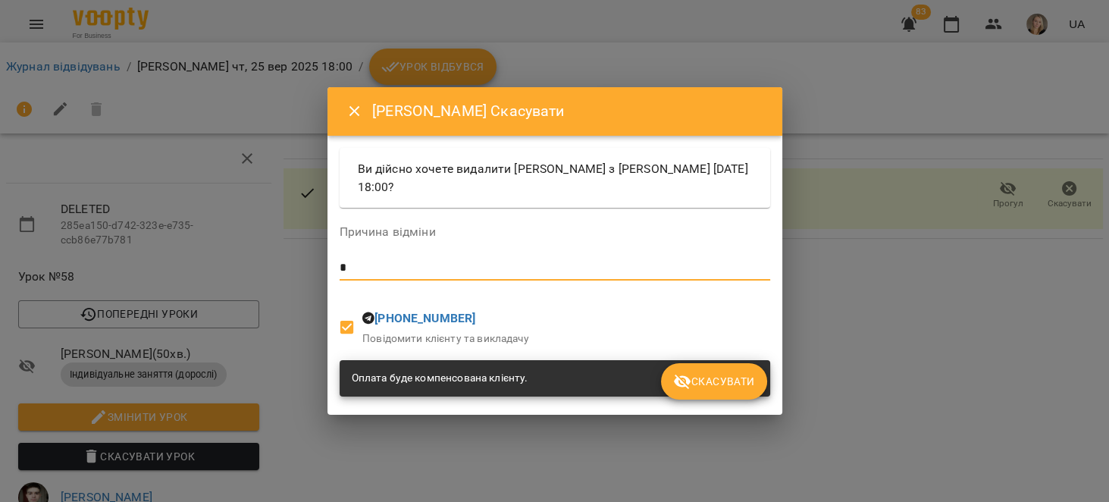
type textarea "*"
click at [724, 369] on button "Скасувати" at bounding box center [713, 381] width 105 height 36
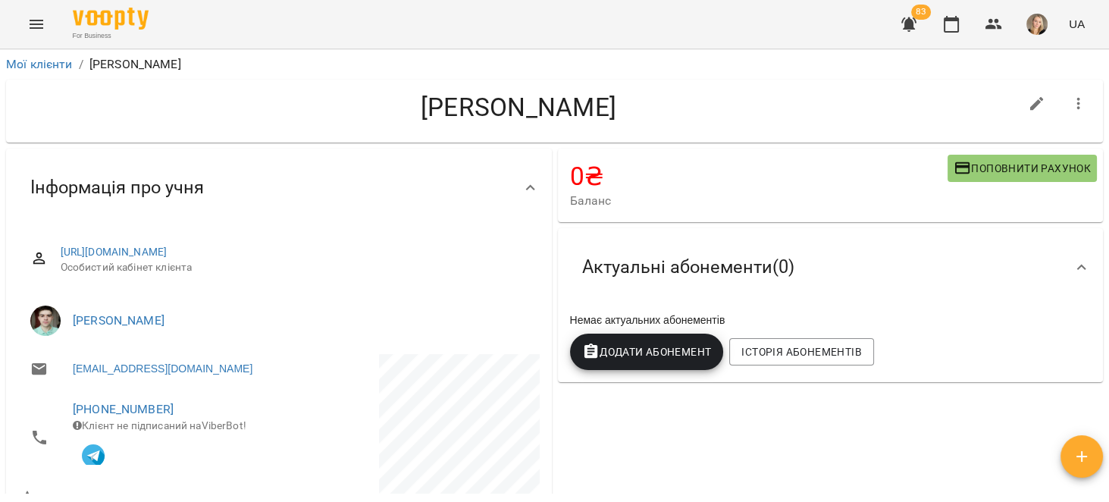
click at [1072, 74] on div "Мої клієнти / Бурак Анна Антонівна" at bounding box center [554, 64] width 1103 height 24
click at [1069, 95] on icon "button" at bounding box center [1078, 104] width 18 height 18
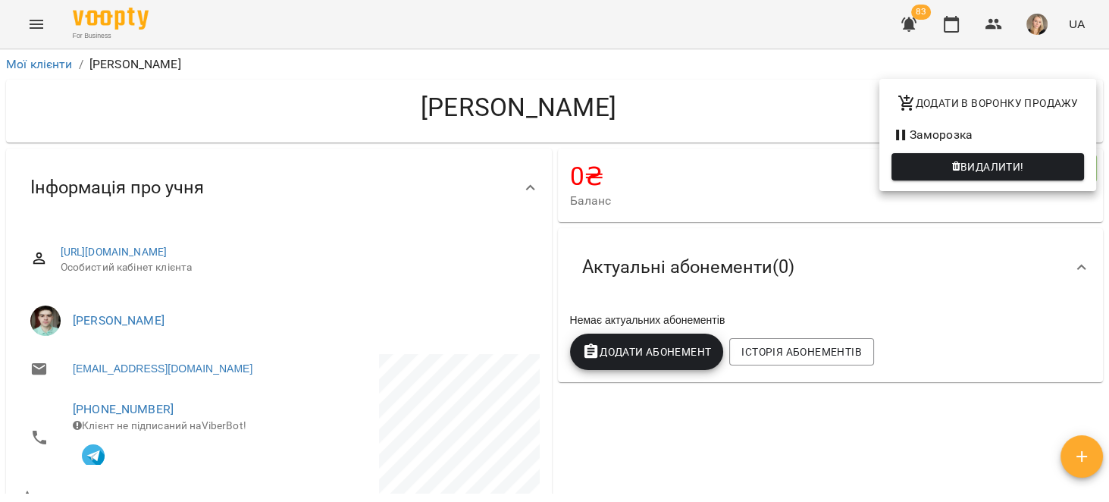
click at [1020, 102] on span "Додати в воронку продажу" at bounding box center [987, 103] width 180 height 18
select select "**********"
select select "**"
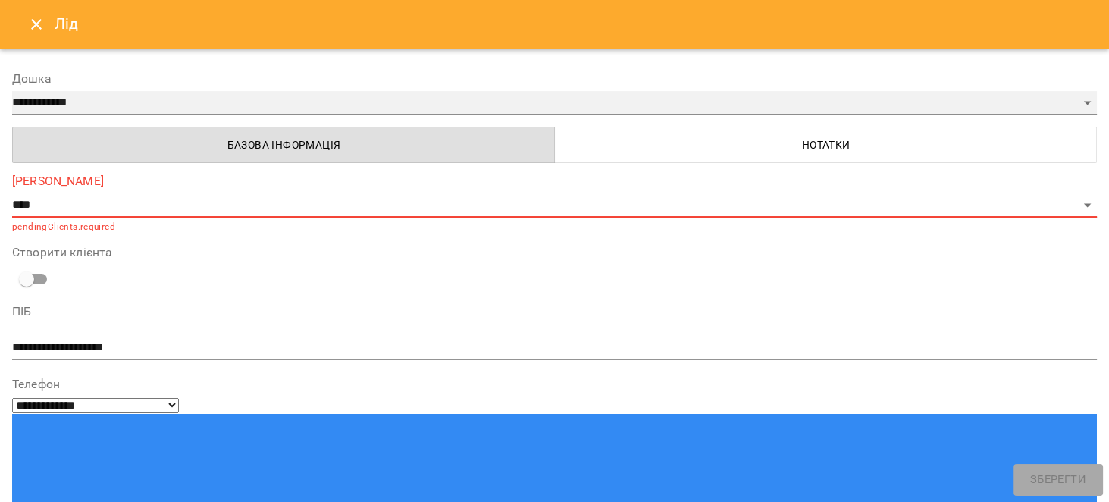
drag, startPoint x: 155, startPoint y: 93, endPoint x: 155, endPoint y: 108, distance: 14.4
click at [155, 93] on select "**********" at bounding box center [554, 103] width 1084 height 24
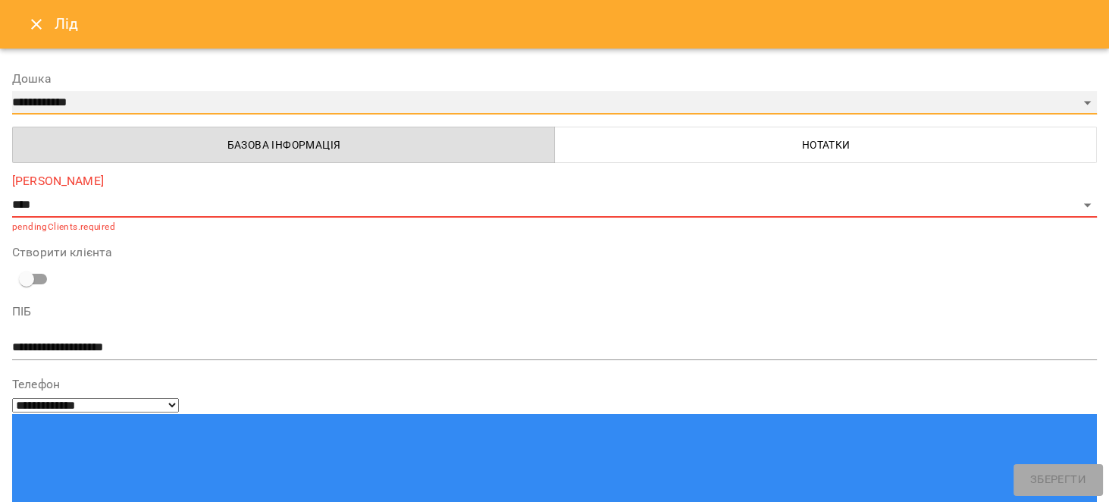
select select "**********"
click at [12, 91] on select "**********" at bounding box center [554, 103] width 1084 height 24
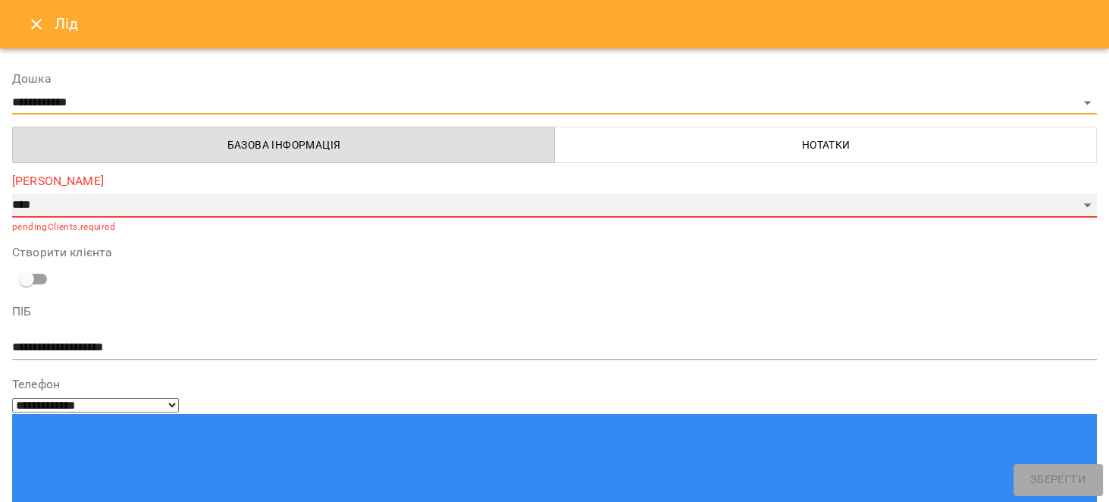
click at [50, 208] on select "**********" at bounding box center [554, 205] width 1084 height 24
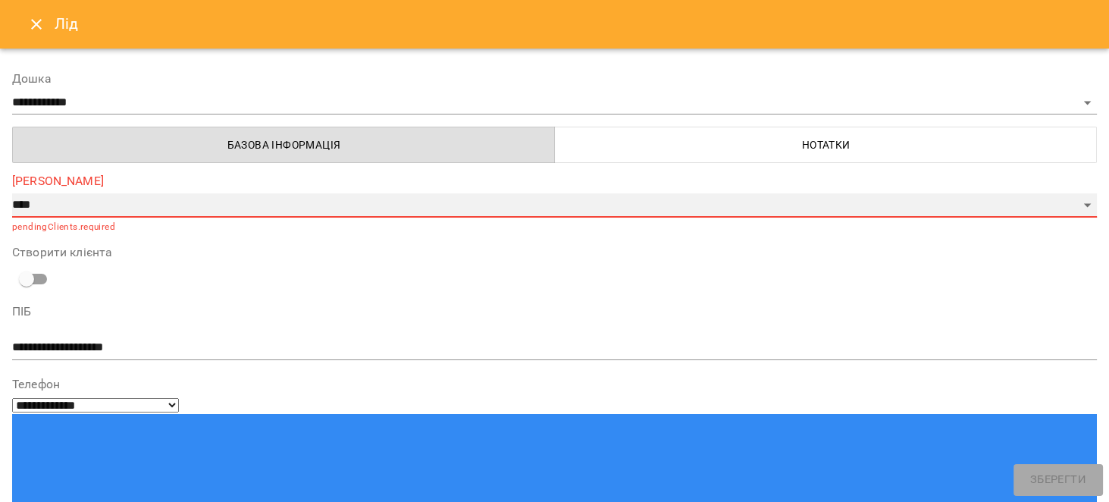
select select "*"
click at [12, 193] on select "**********" at bounding box center [554, 205] width 1084 height 24
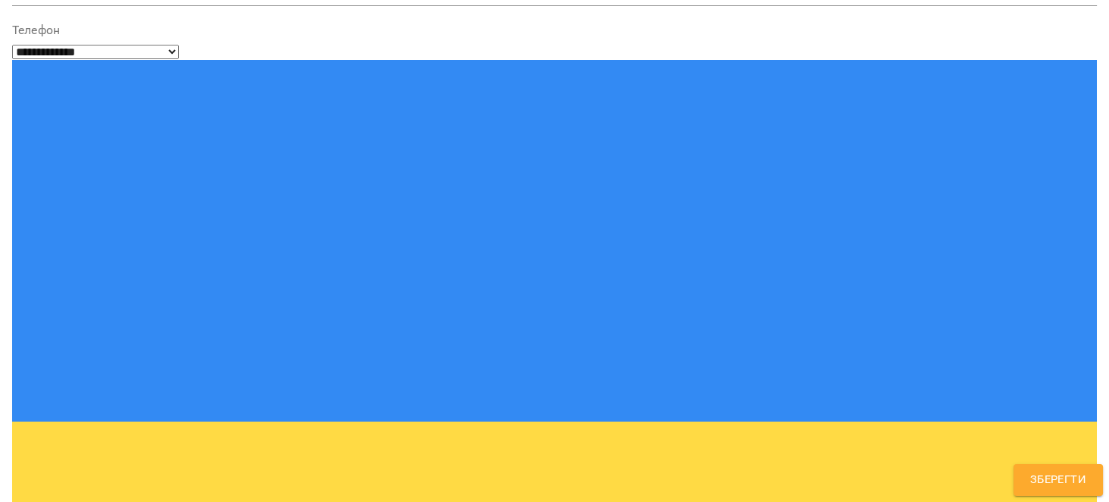
scroll to position [342, 0]
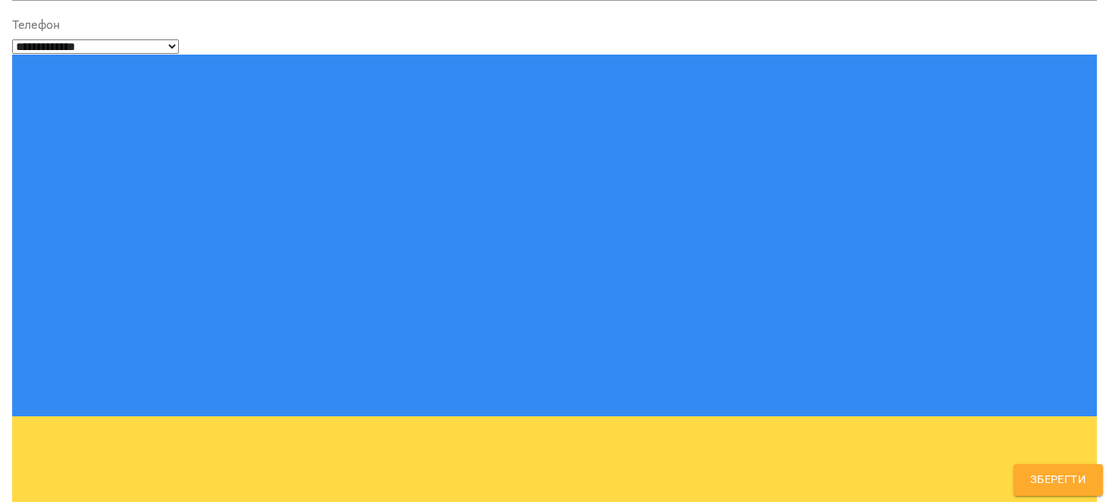
type textarea "**********"
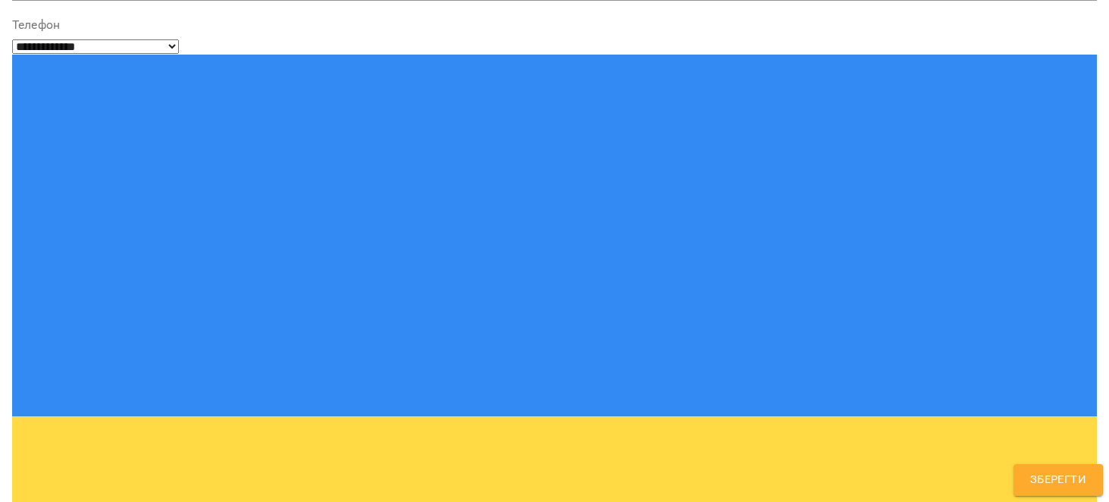
click at [1033, 471] on span "Зберегти" at bounding box center [1058, 480] width 56 height 20
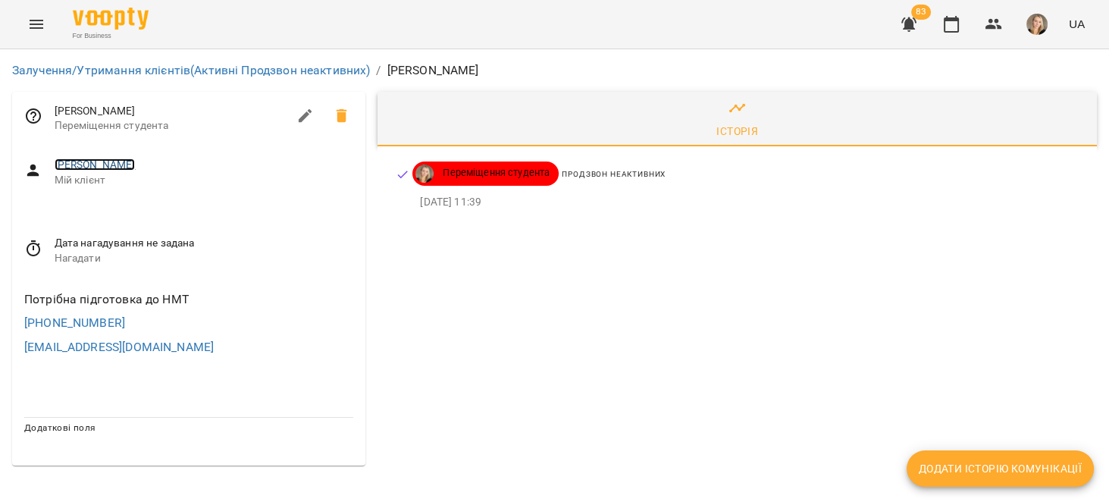
click at [88, 161] on link "Бурак Анна Антонівна" at bounding box center [95, 164] width 81 height 12
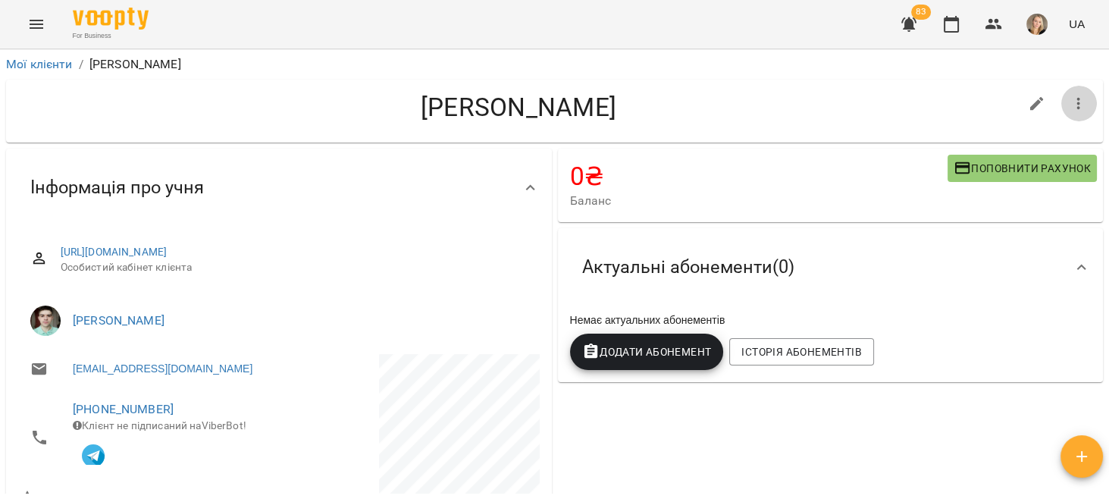
click at [1081, 100] on button "button" at bounding box center [1078, 104] width 36 height 36
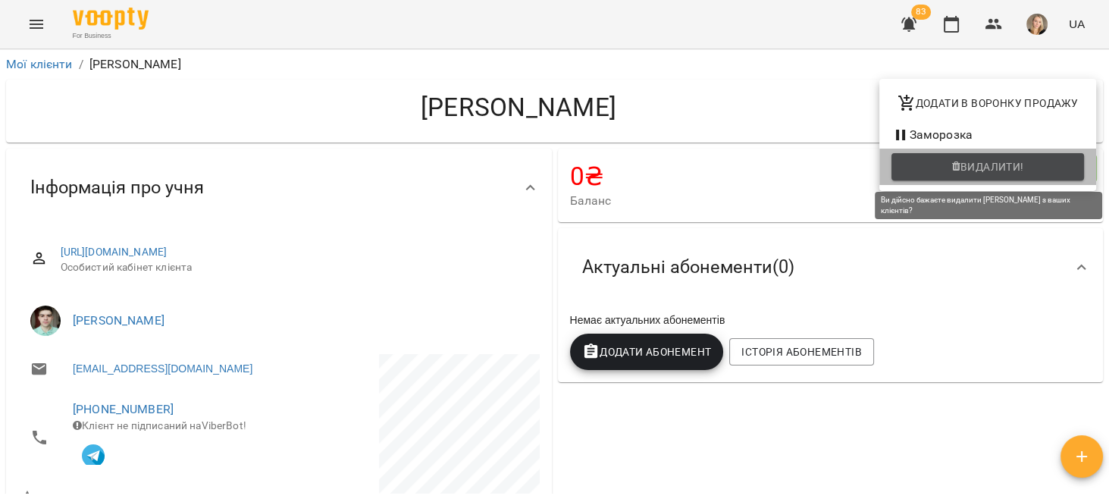
click at [998, 166] on span "Видалити!" at bounding box center [992, 167] width 64 height 18
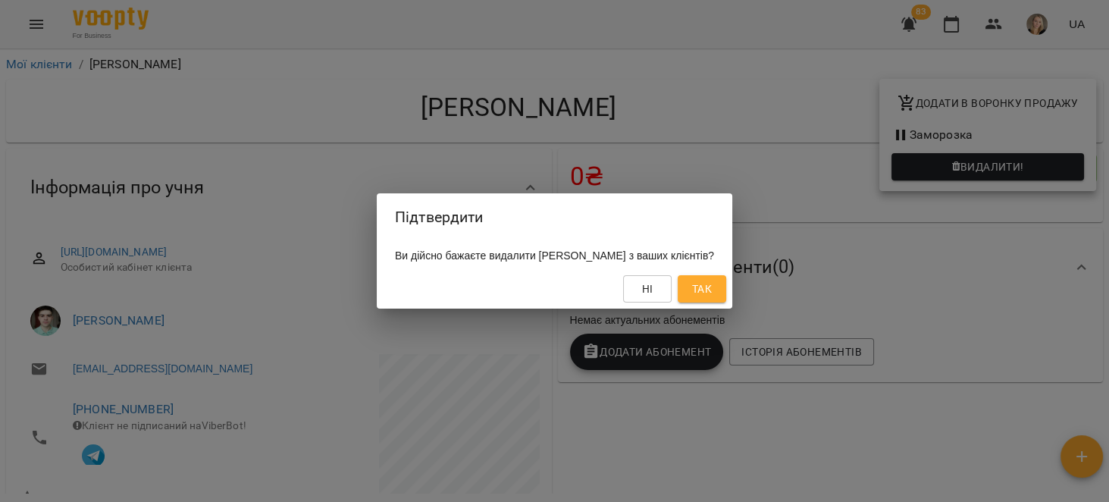
click at [726, 283] on button "Так" at bounding box center [702, 288] width 49 height 27
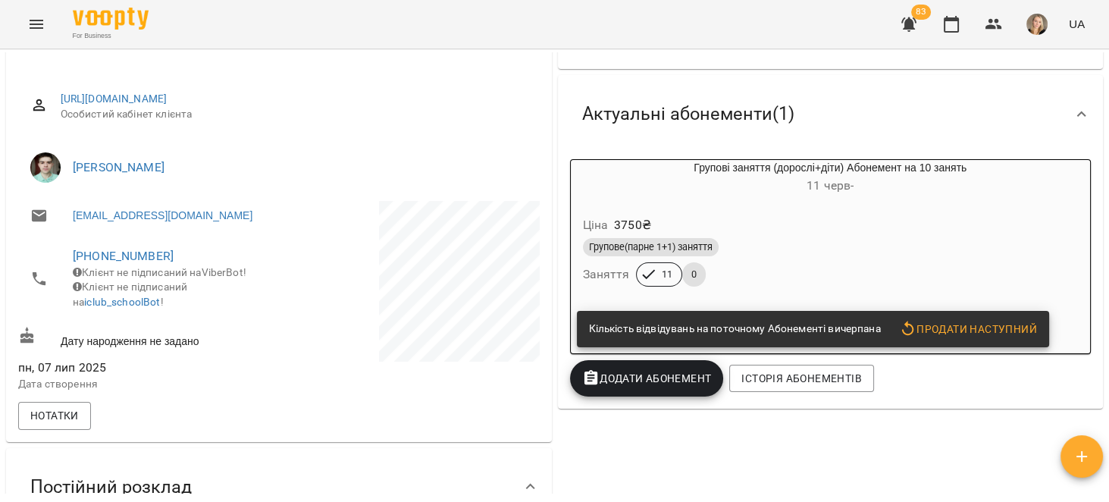
scroll to position [192, 0]
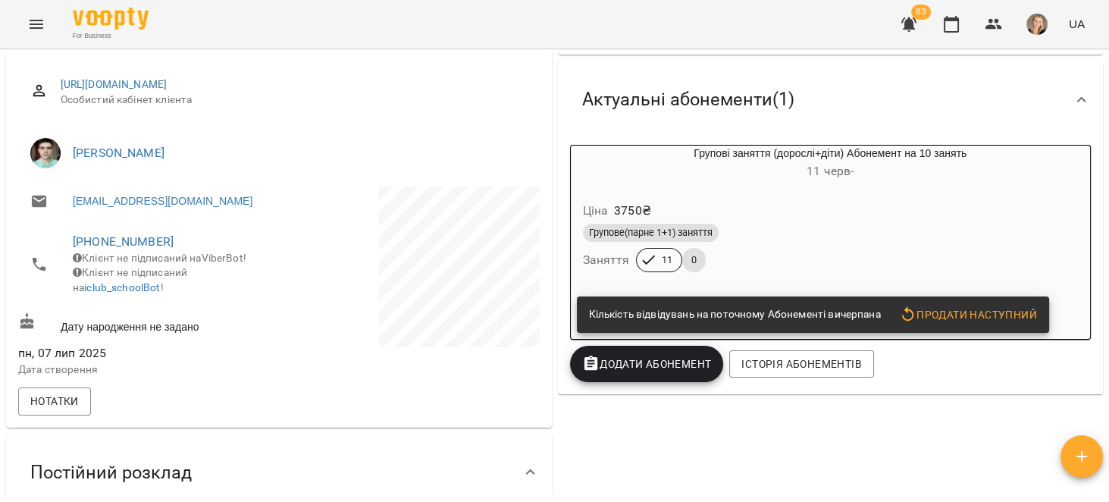
click at [964, 324] on span "Продати наступний" at bounding box center [968, 314] width 138 height 18
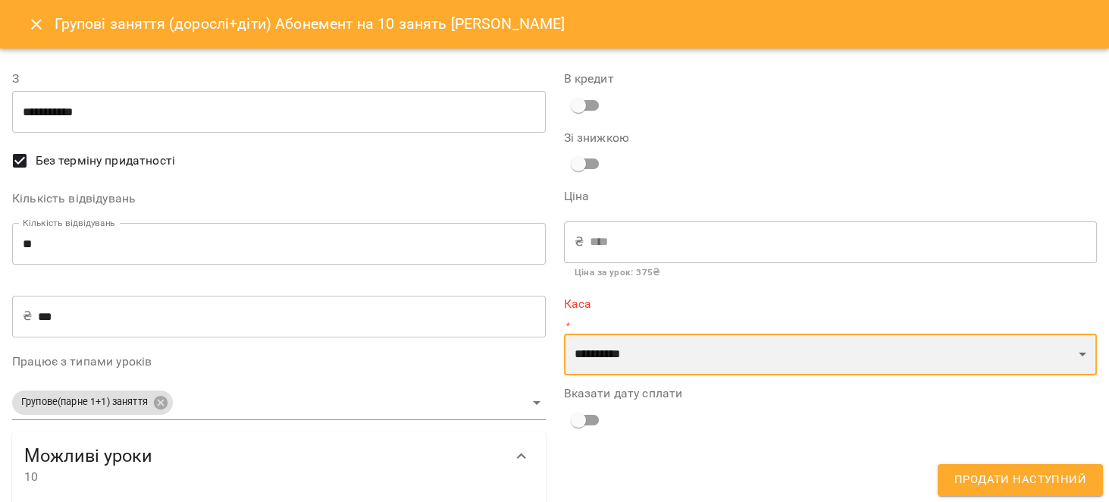
drag, startPoint x: 568, startPoint y: 358, endPoint x: 581, endPoint y: 373, distance: 19.4
click at [568, 358] on select "**********" at bounding box center [831, 354] width 534 height 42
select select "****"
click at [564, 333] on select "**********" at bounding box center [831, 354] width 534 height 42
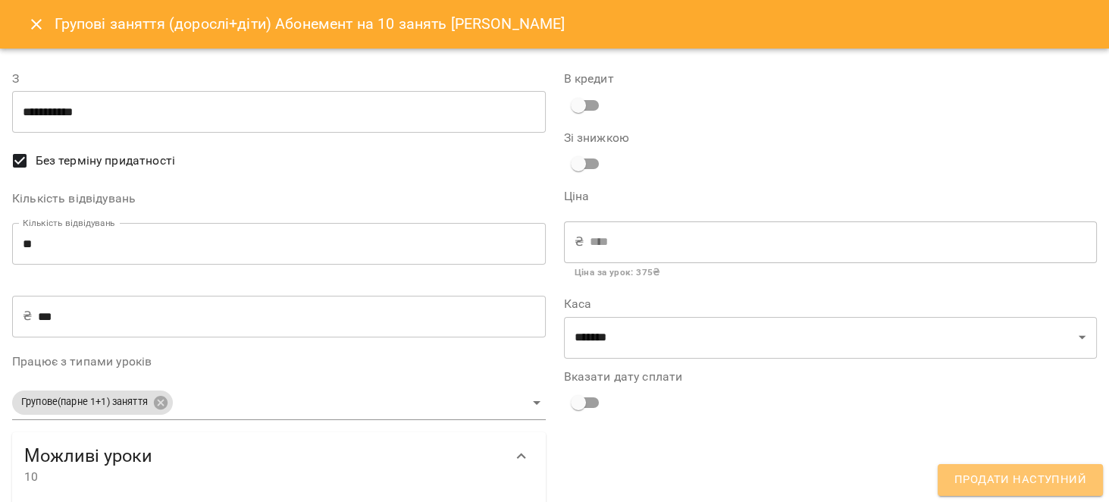
click at [1025, 487] on span "Продати наступний" at bounding box center [1020, 480] width 132 height 20
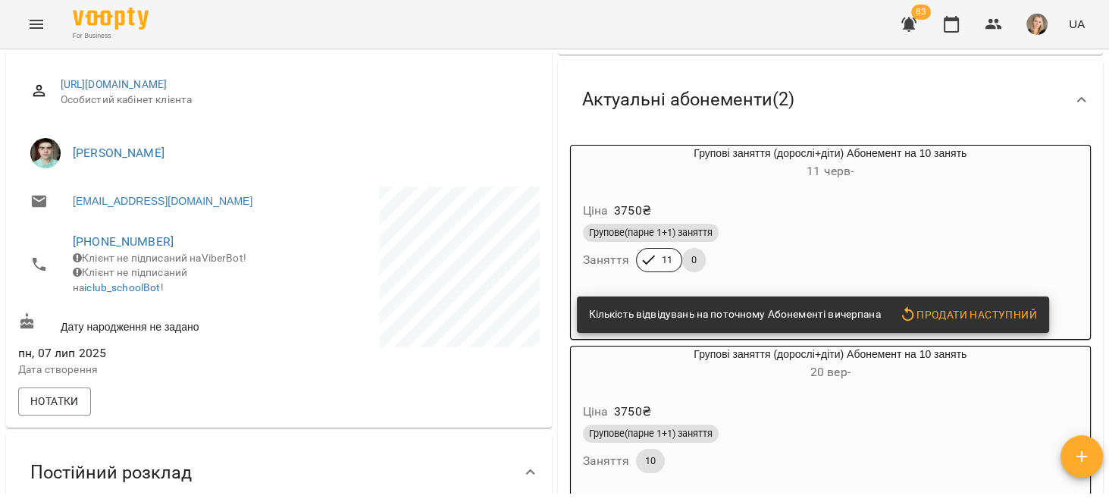
click at [919, 220] on div "Ціна 3750 ₴" at bounding box center [831, 210] width 502 height 27
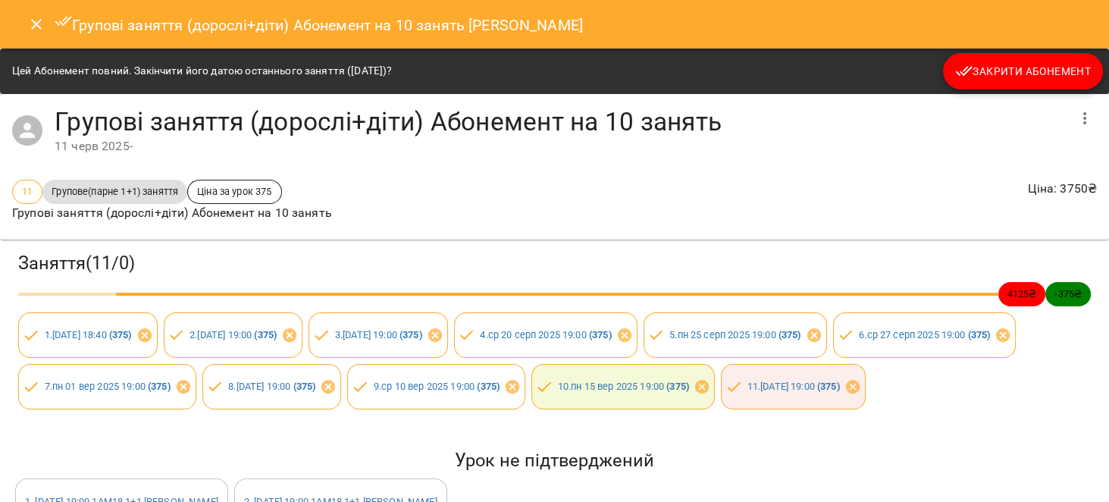
click at [997, 70] on span "Закрити Абонемент" at bounding box center [1023, 71] width 136 height 18
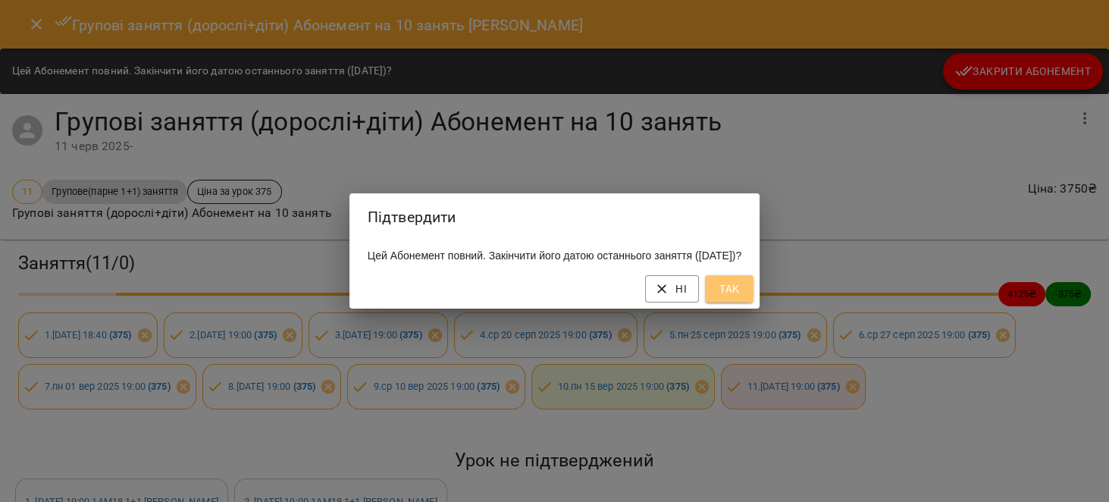
click at [736, 292] on button "Так" at bounding box center [729, 288] width 49 height 27
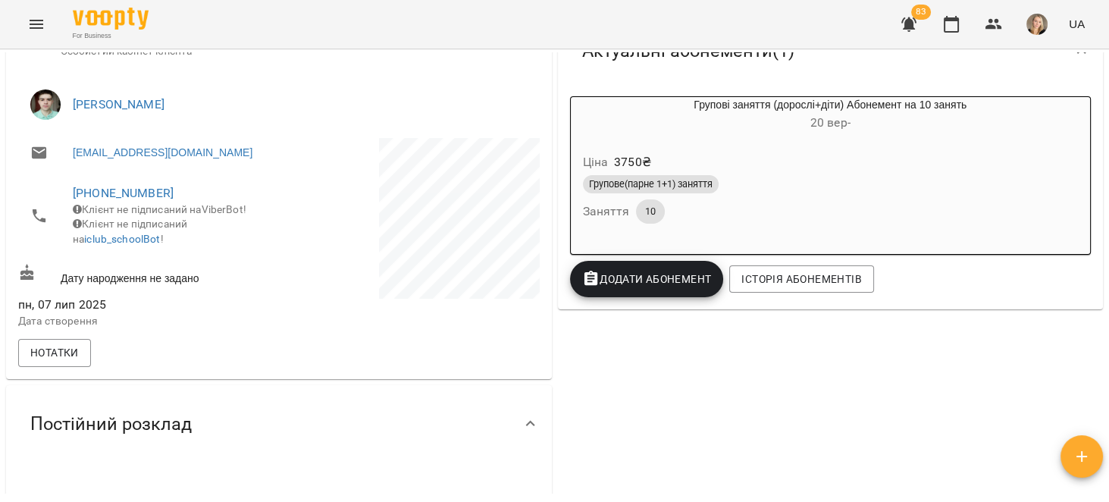
scroll to position [0, 0]
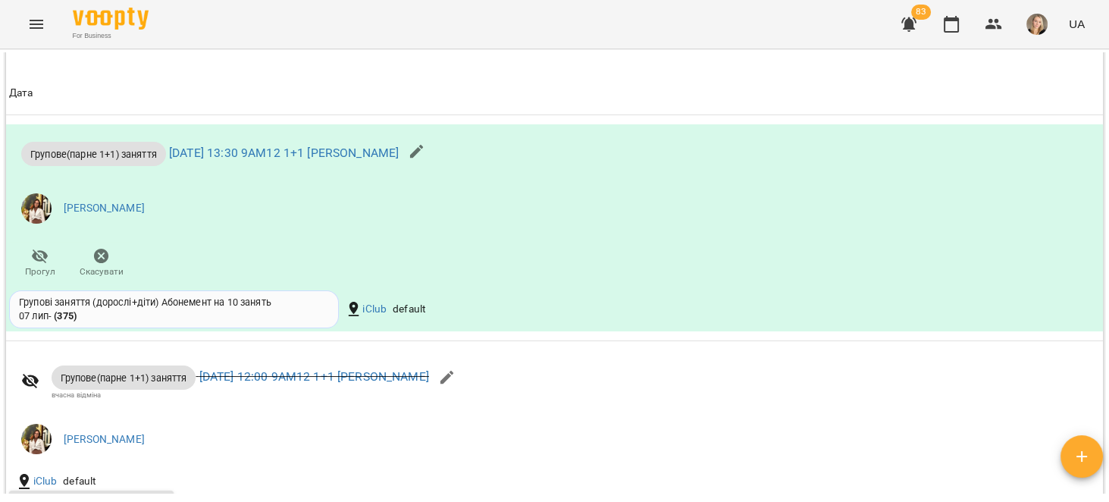
scroll to position [1082, 0]
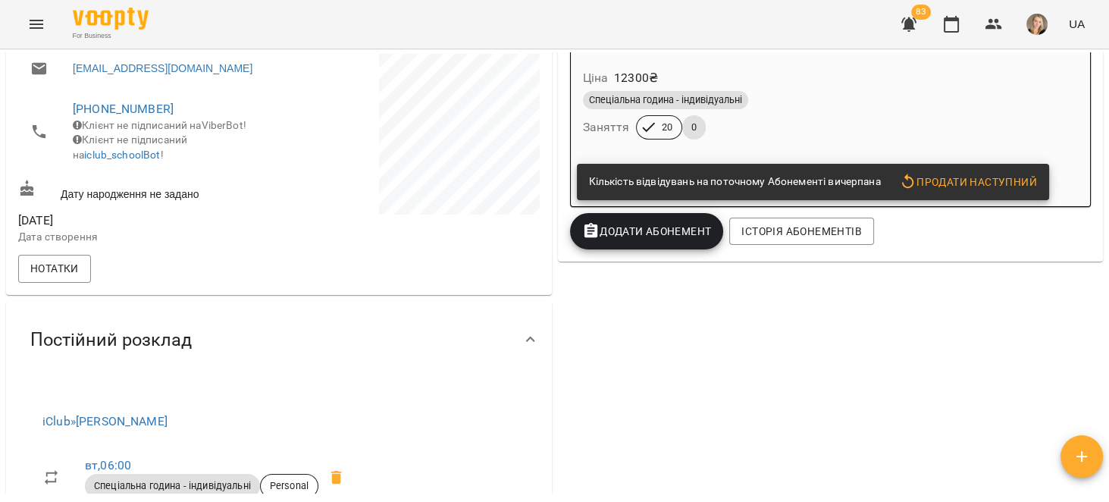
scroll to position [108, 0]
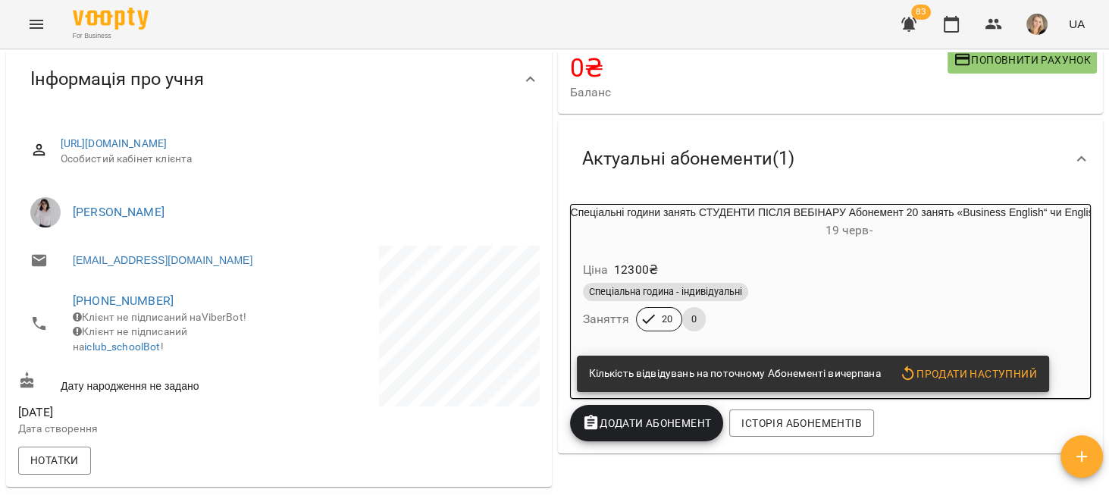
click at [839, 233] on h6 "19 черв -" at bounding box center [849, 230] width 556 height 21
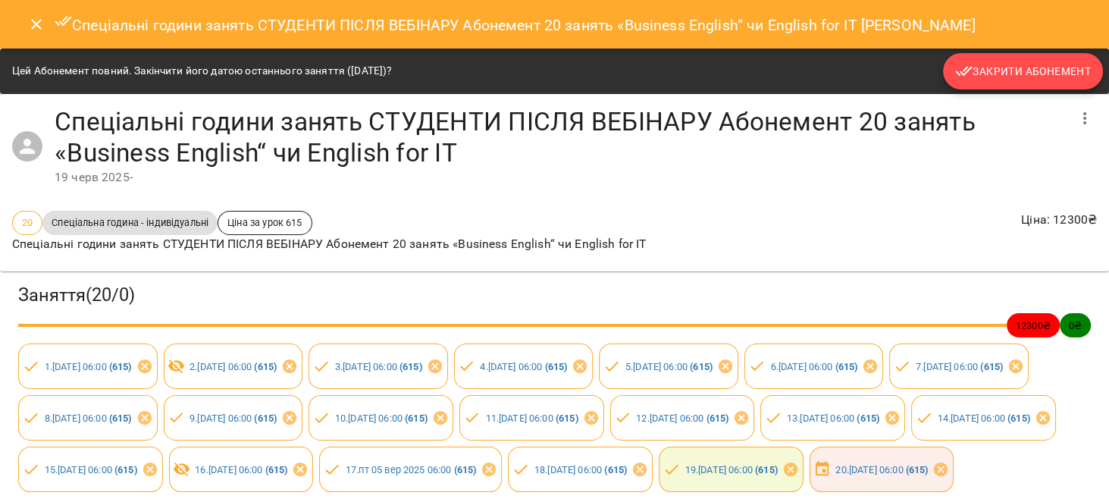
click at [1051, 77] on span "Закрити Абонемент" at bounding box center [1023, 71] width 136 height 18
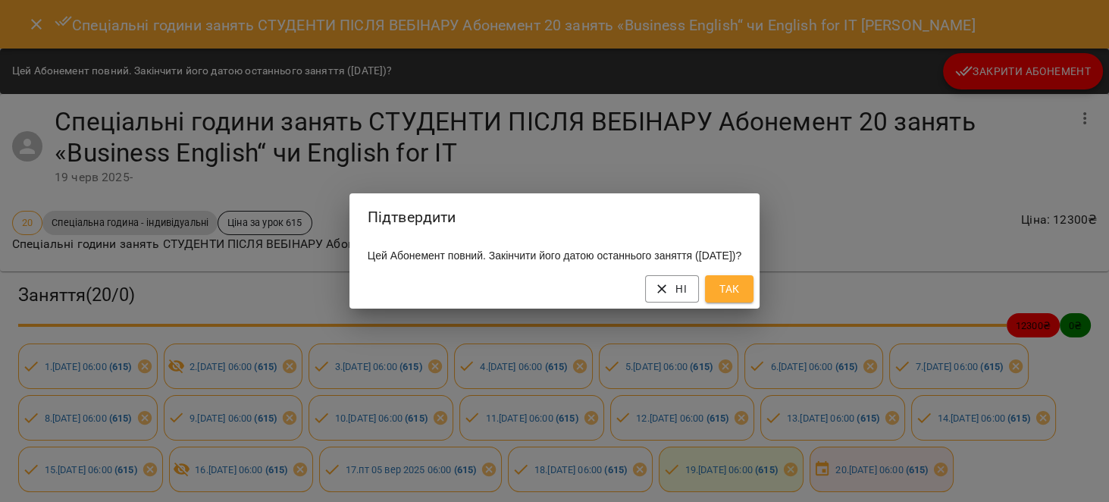
click at [753, 302] on button "Так" at bounding box center [729, 288] width 49 height 27
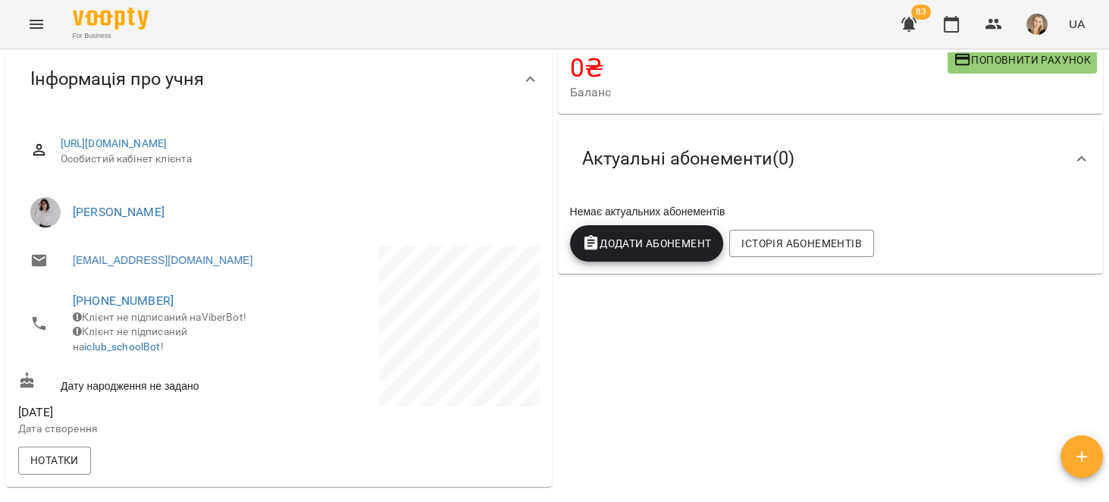
scroll to position [0, 0]
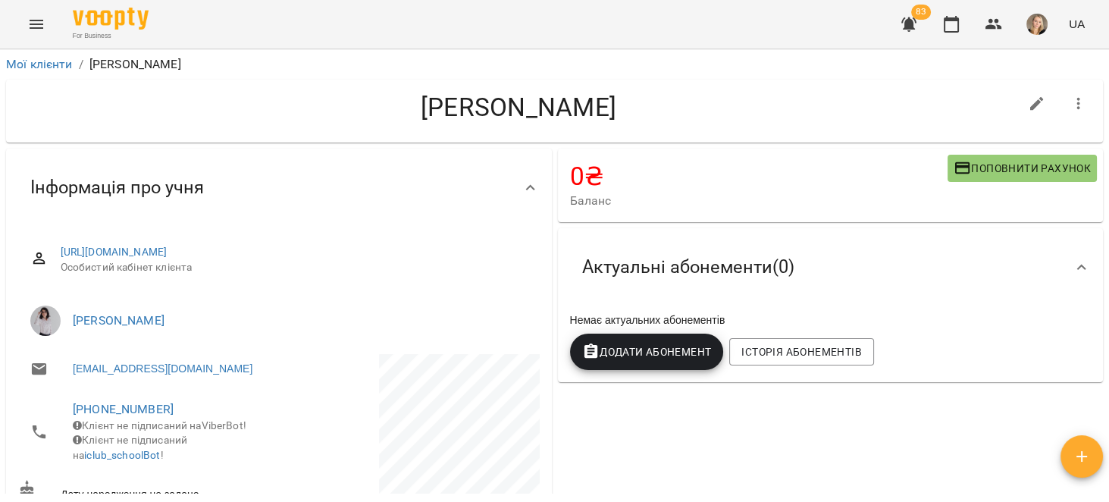
click at [1070, 103] on icon "button" at bounding box center [1078, 104] width 18 height 18
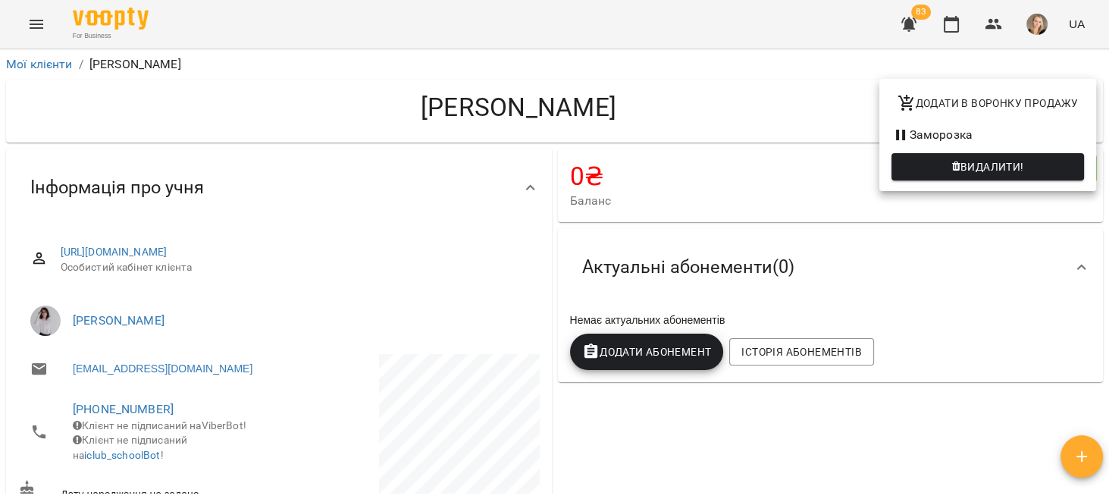
click at [623, 413] on div at bounding box center [554, 251] width 1109 height 502
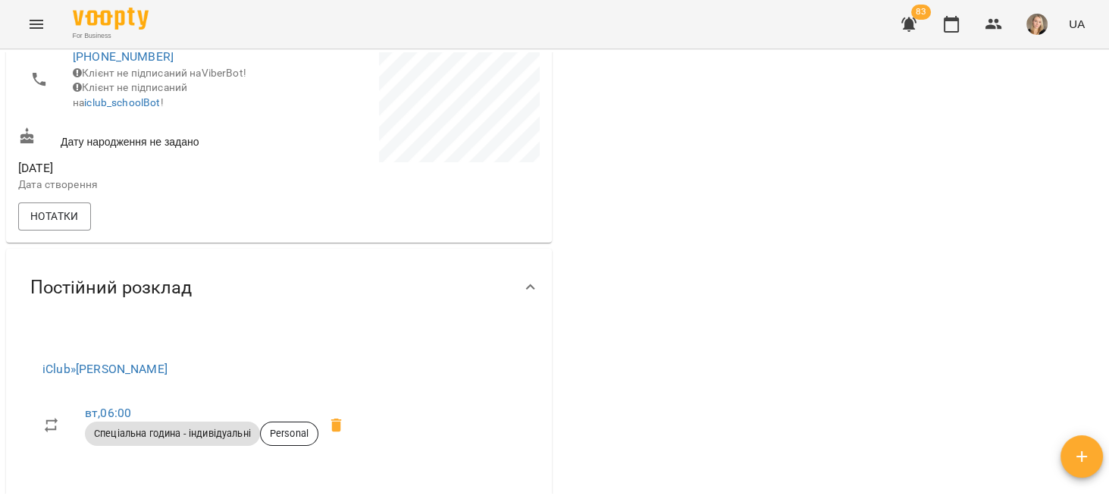
scroll to position [480, 0]
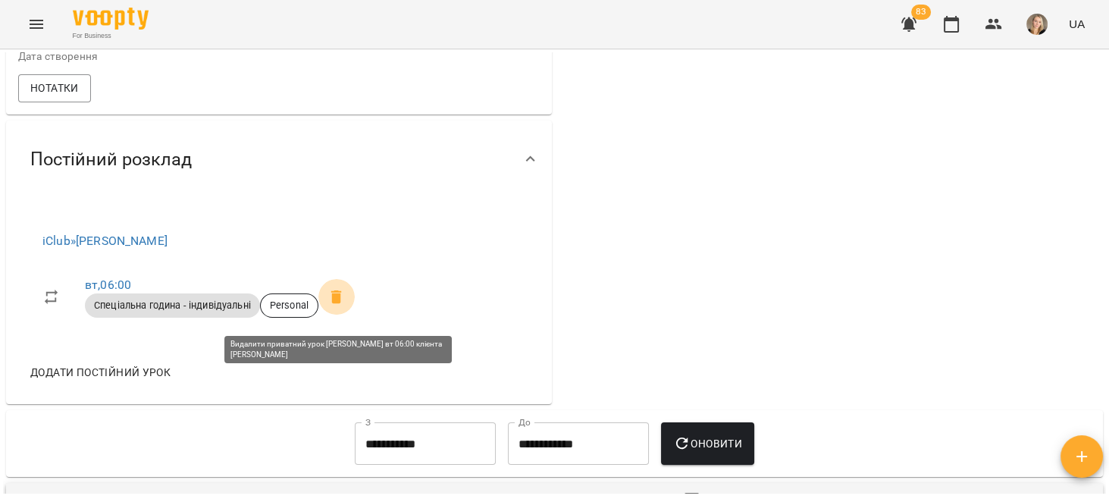
click at [330, 306] on icon at bounding box center [336, 297] width 18 height 18
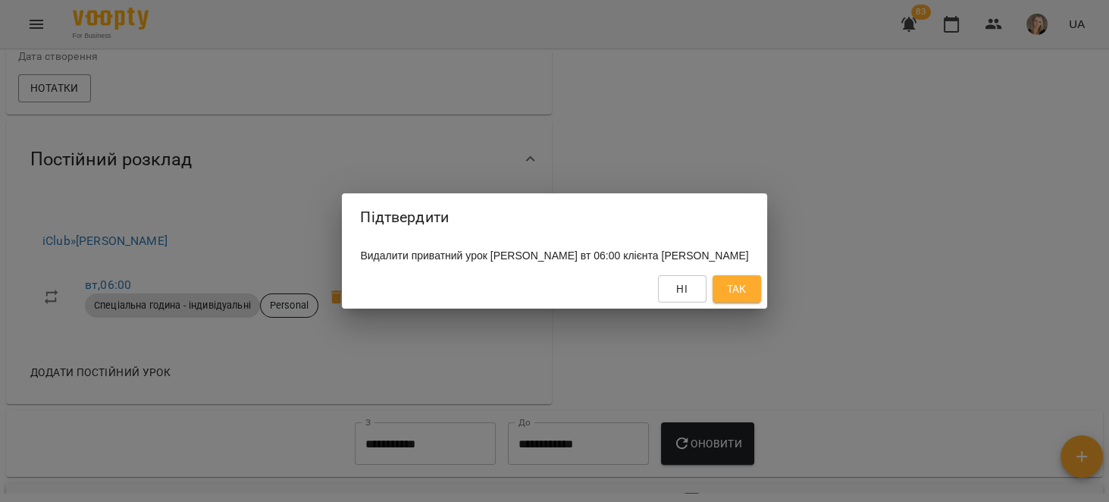
click at [749, 295] on span "Так" at bounding box center [736, 289] width 24 height 18
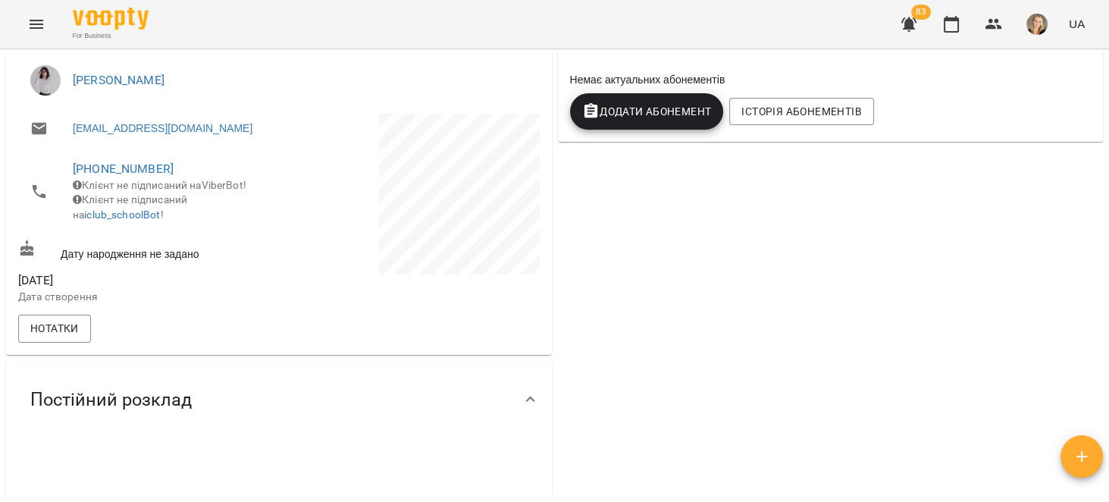
scroll to position [0, 0]
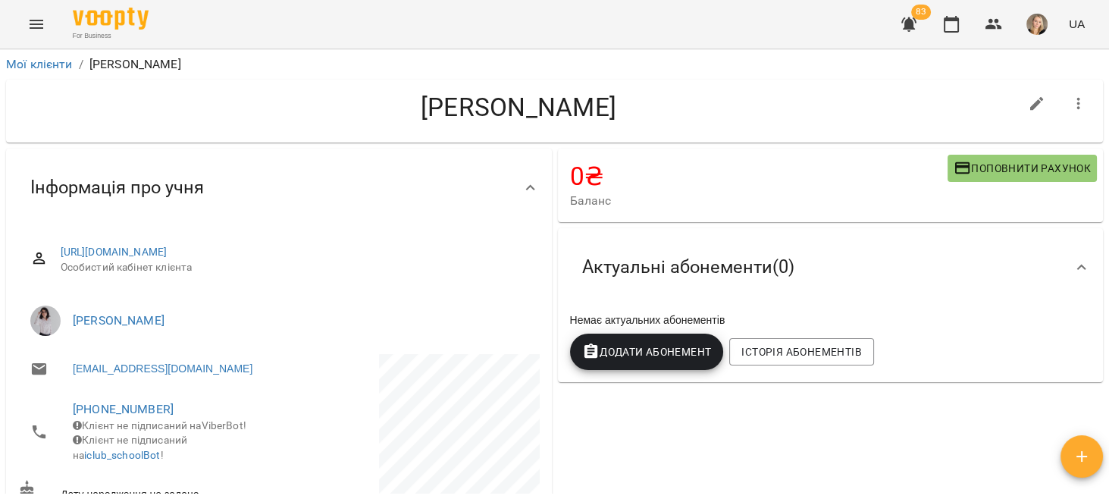
click at [1072, 96] on icon "button" at bounding box center [1078, 104] width 18 height 18
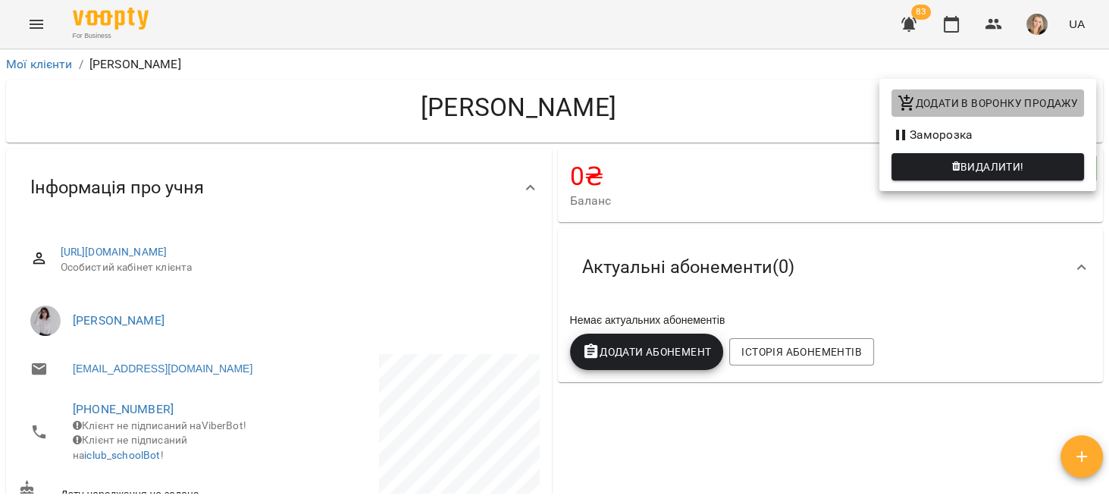
click at [1013, 96] on span "Додати в воронку продажу" at bounding box center [987, 103] width 180 height 18
select select "**********"
select select "**"
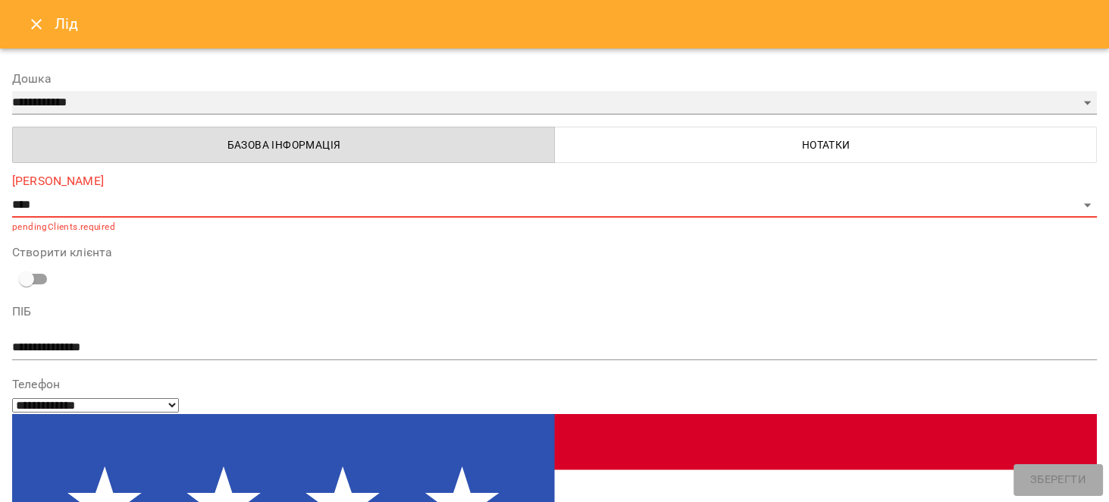
click at [192, 103] on select "**********" at bounding box center [554, 103] width 1084 height 24
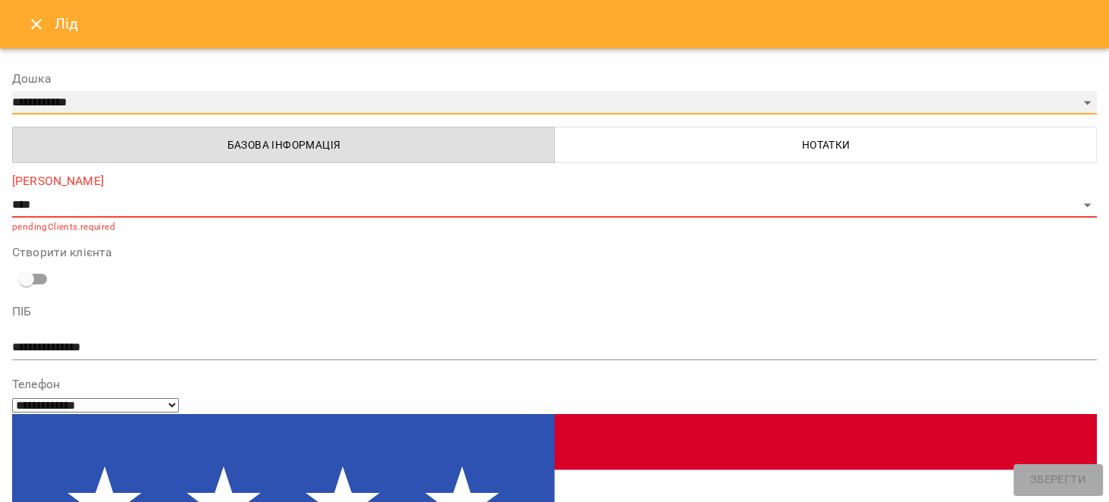
select select "**********"
click at [12, 91] on select "**********" at bounding box center [554, 103] width 1084 height 24
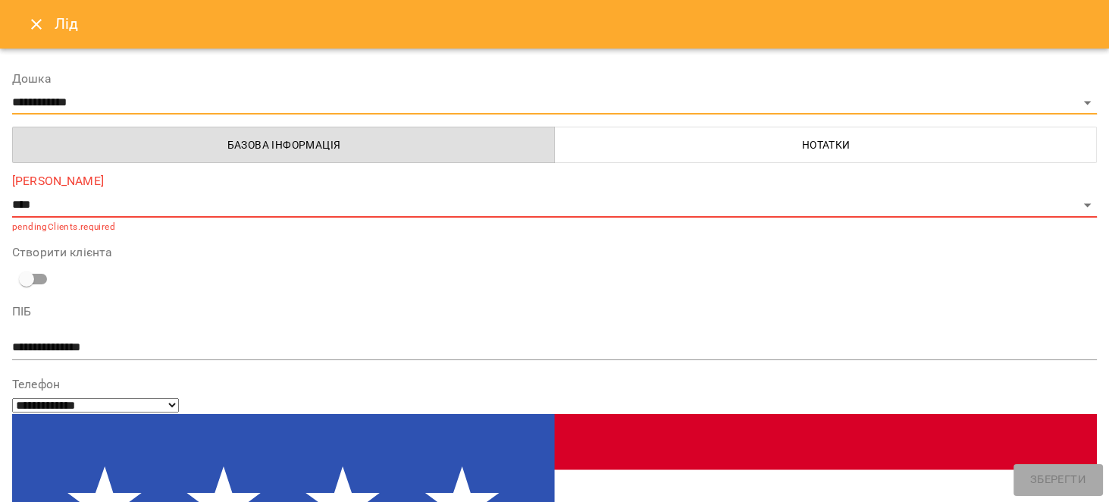
click at [114, 220] on p "pendingClients.required" at bounding box center [554, 227] width 1084 height 15
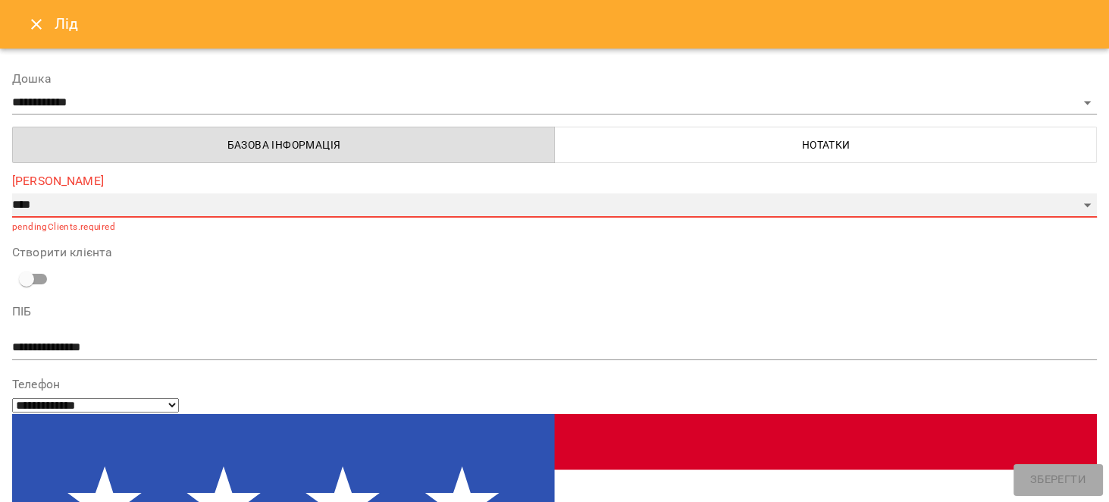
click at [118, 205] on select "**********" at bounding box center [554, 205] width 1084 height 24
select select "*"
click at [12, 193] on select "**********" at bounding box center [554, 205] width 1084 height 24
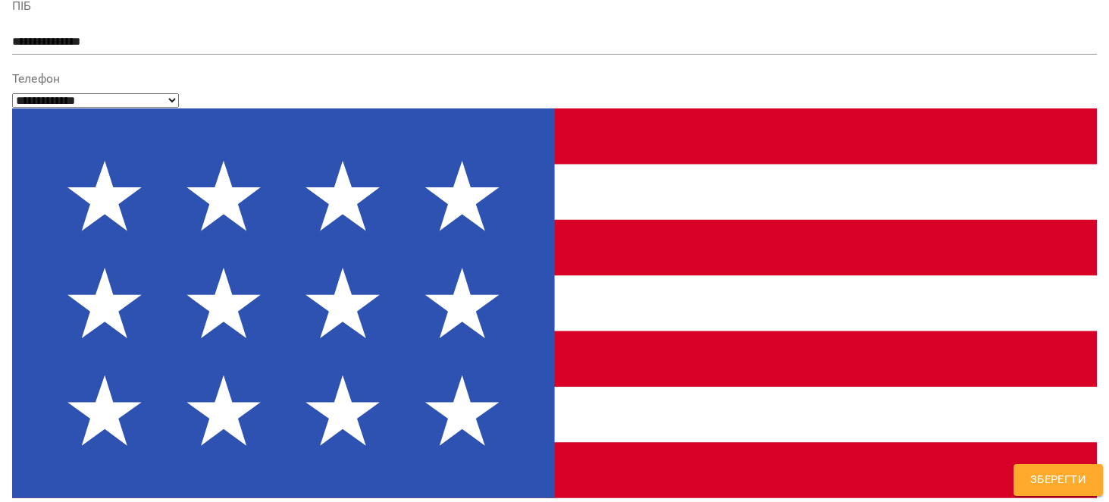
scroll to position [342, 0]
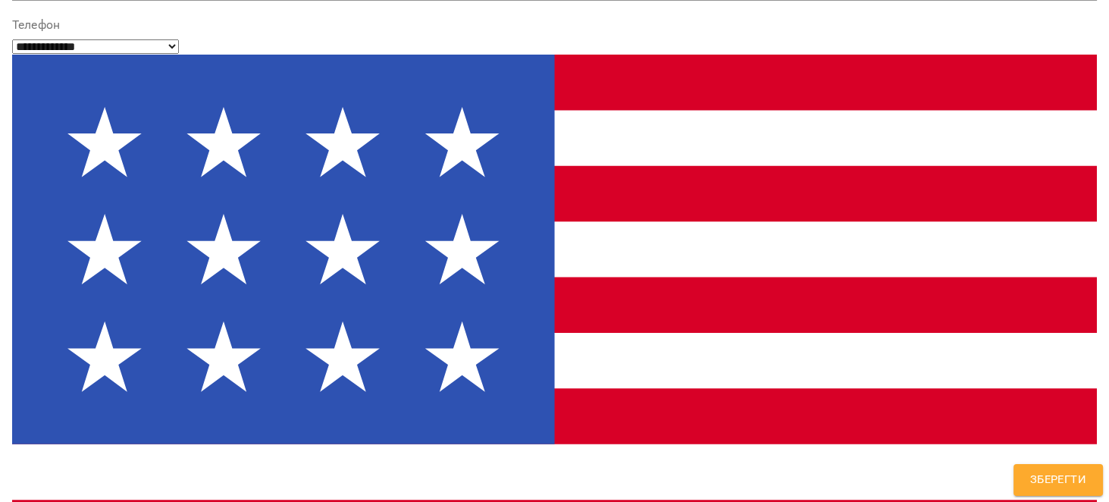
type textarea "**********"
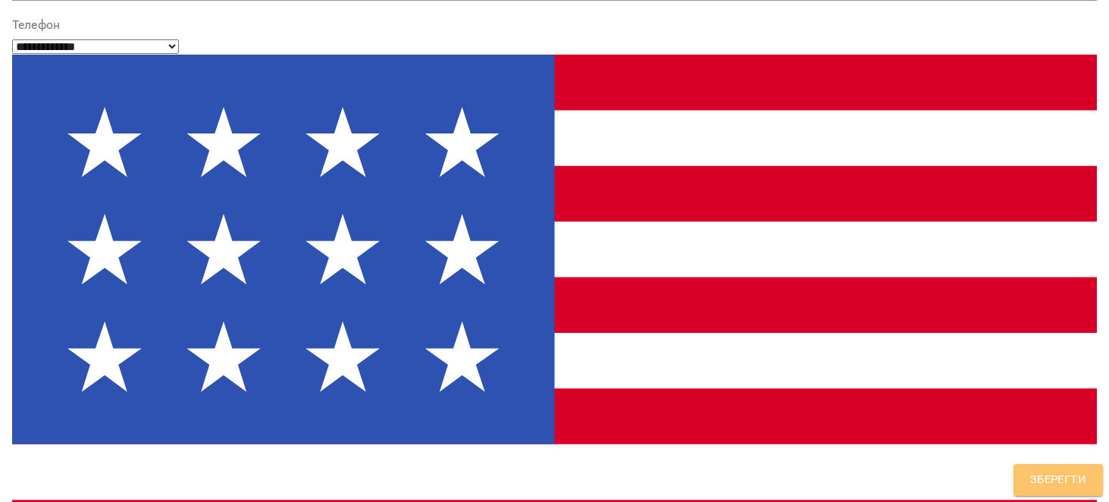
click at [1057, 475] on span "Зберегти" at bounding box center [1058, 480] width 56 height 20
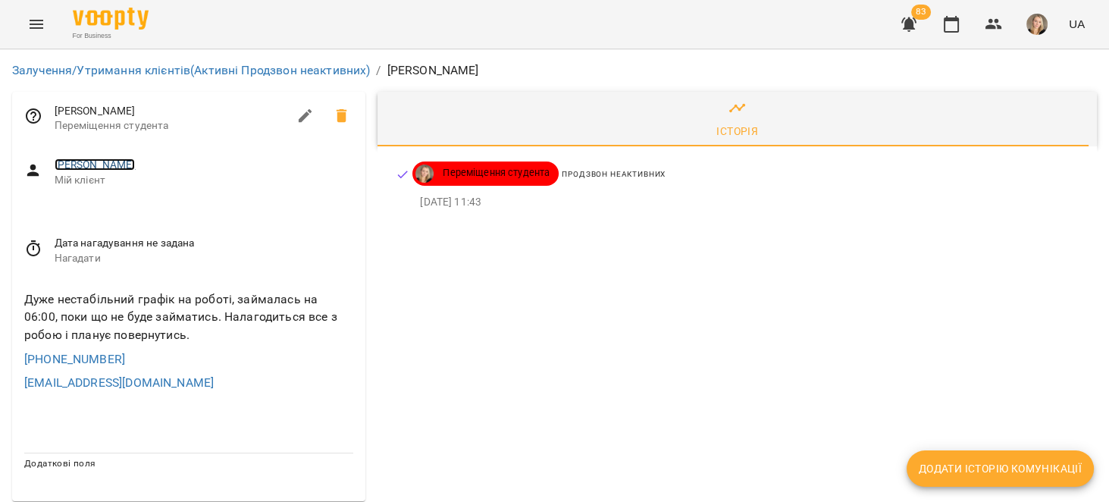
click at [115, 162] on link "Стафійчук Любов" at bounding box center [95, 164] width 81 height 12
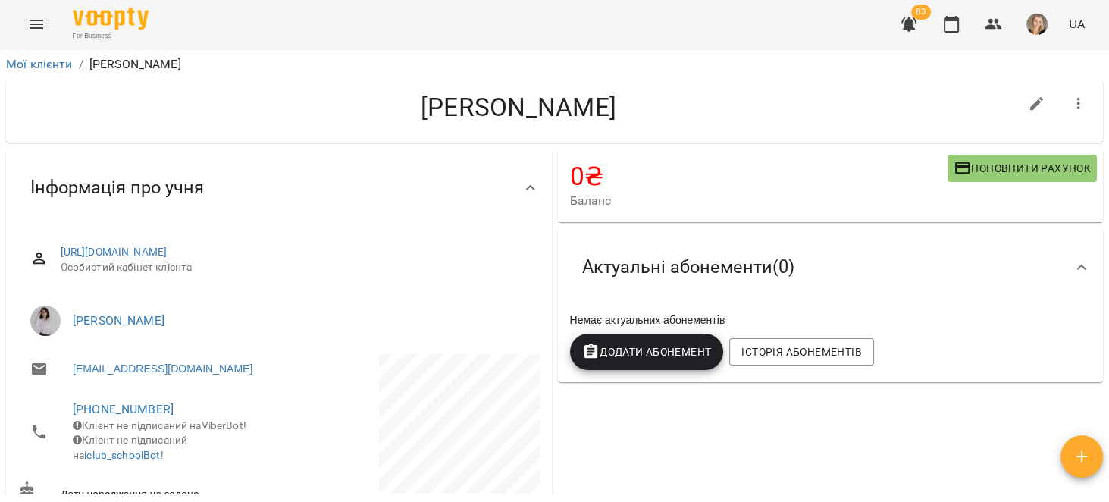
click at [1064, 117] on button "button" at bounding box center [1078, 104] width 36 height 36
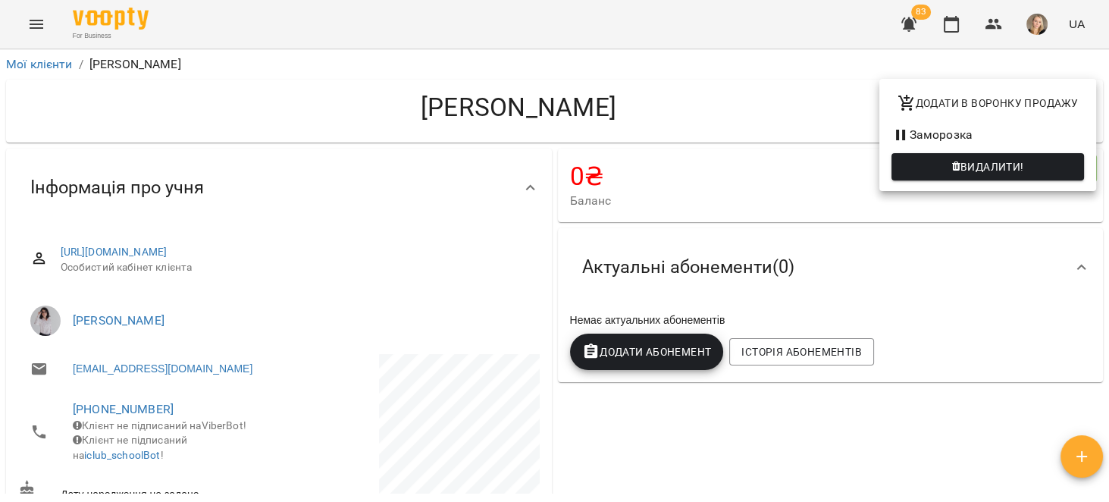
click at [1018, 155] on button "Видалити!" at bounding box center [987, 166] width 192 height 27
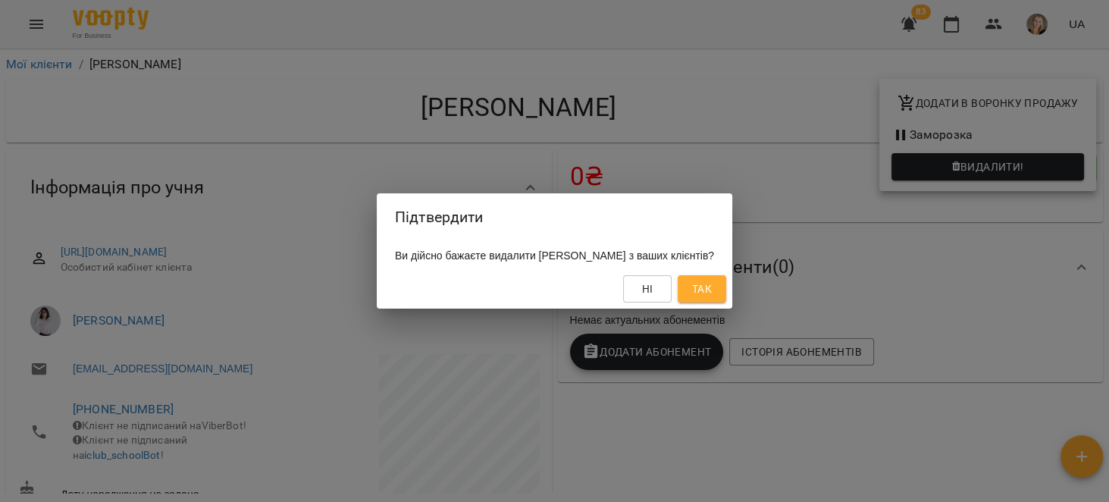
click at [710, 285] on button "Так" at bounding box center [702, 288] width 49 height 27
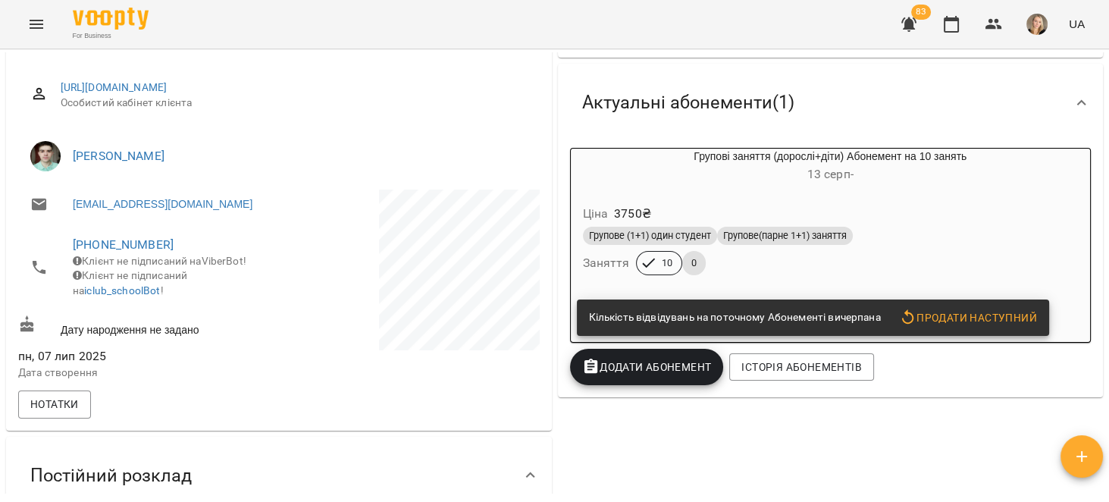
scroll to position [192, 0]
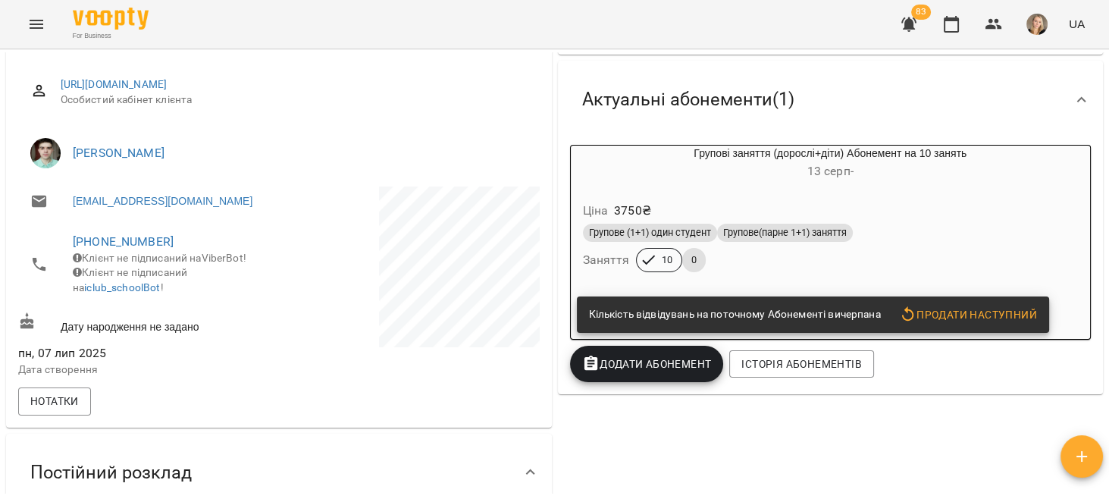
click at [928, 304] on button "Продати наступний" at bounding box center [968, 314] width 150 height 27
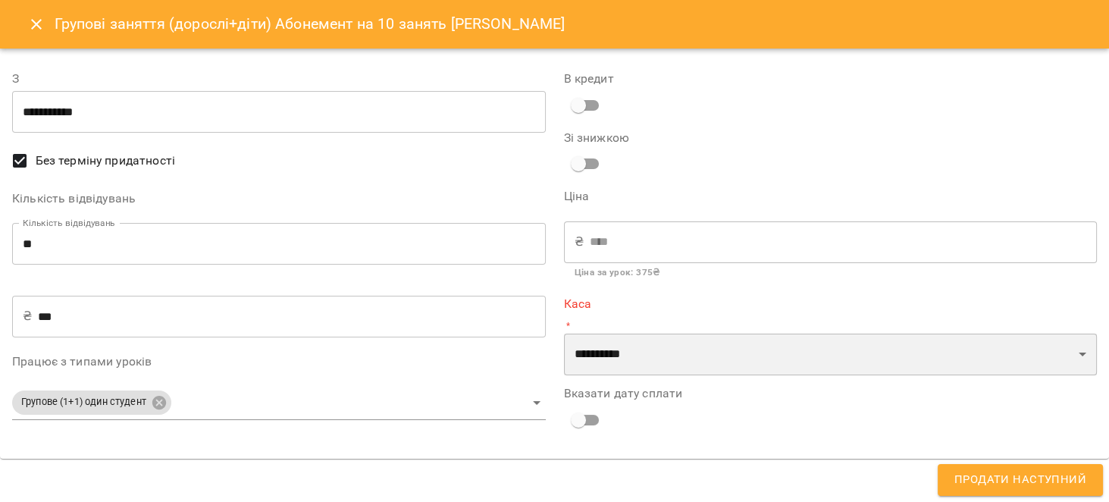
click at [643, 373] on select "**********" at bounding box center [831, 354] width 534 height 42
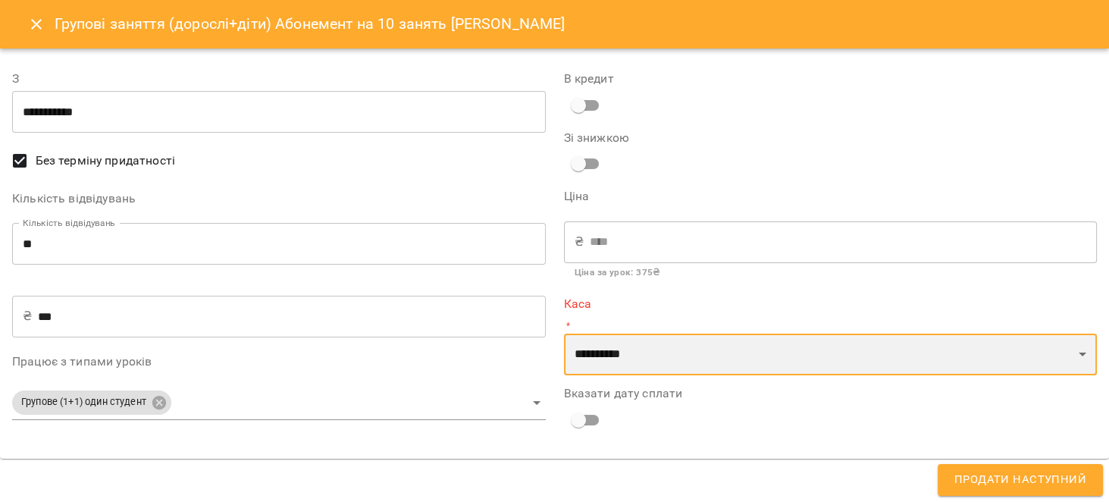
select select "****"
click at [564, 333] on select "**********" at bounding box center [831, 354] width 534 height 42
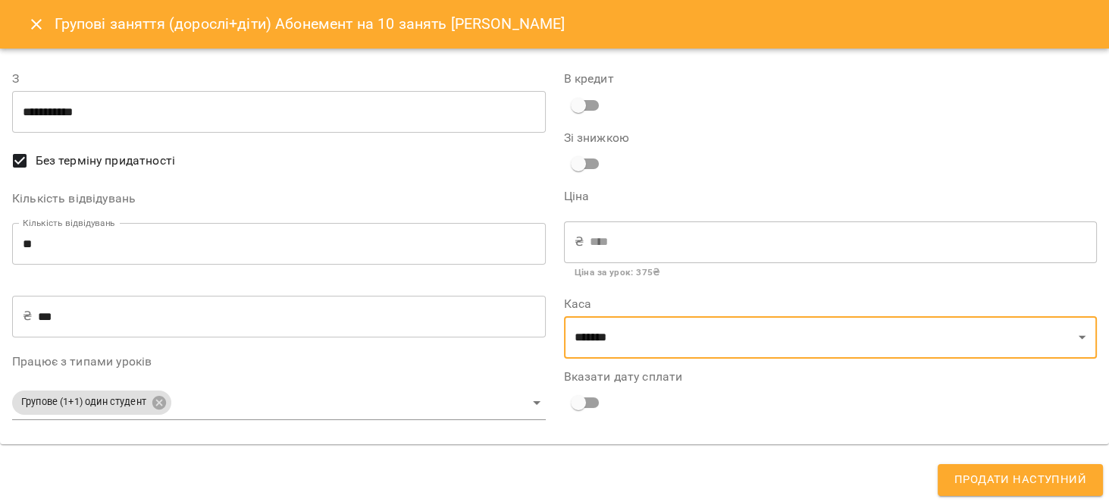
click at [981, 488] on span "Продати наступний" at bounding box center [1020, 480] width 132 height 20
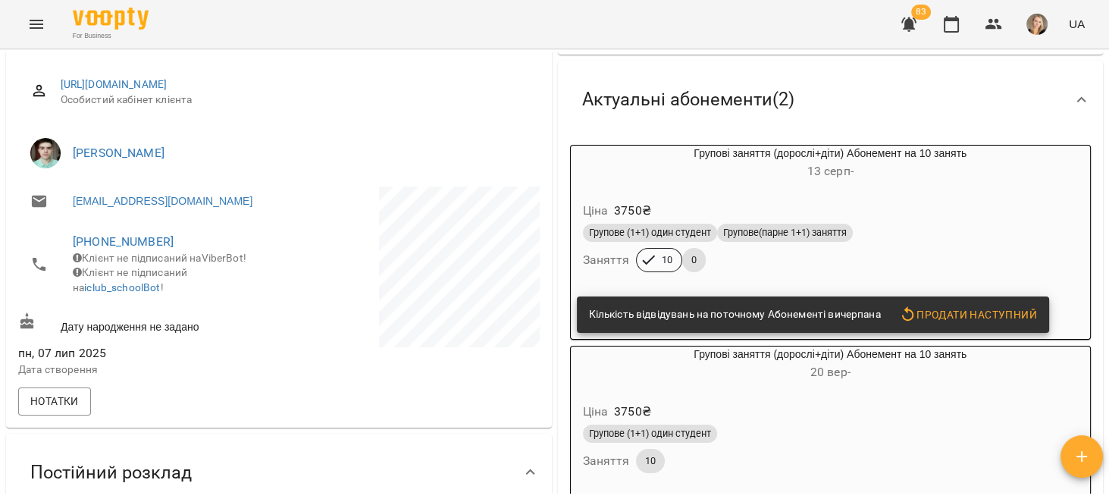
click at [918, 196] on div "Ціна 3750 ₴ Групове (1+1) один студент Групове(парне 1+1) заняття Заняття 10 0" at bounding box center [831, 239] width 520 height 103
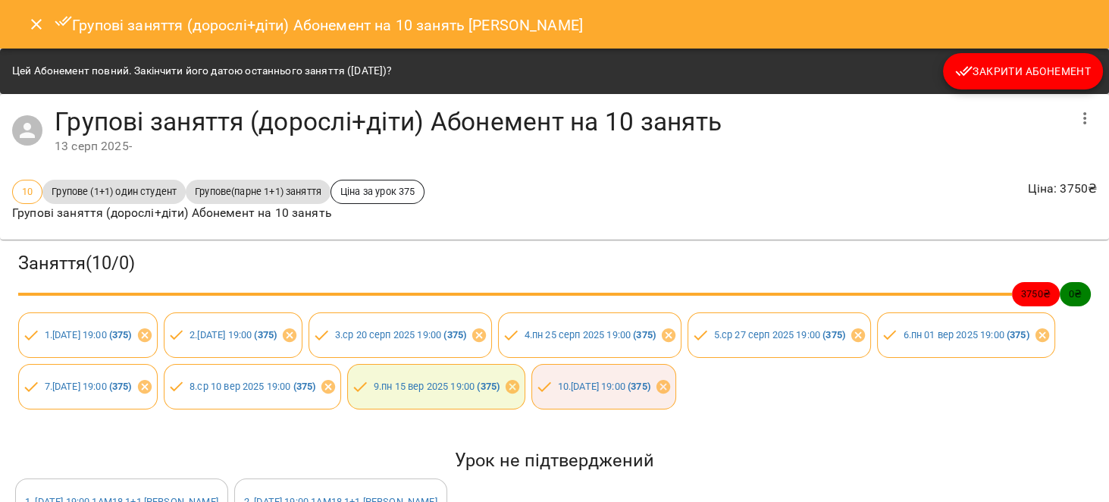
click at [1032, 62] on span "Закрити Абонемент" at bounding box center [1023, 71] width 136 height 18
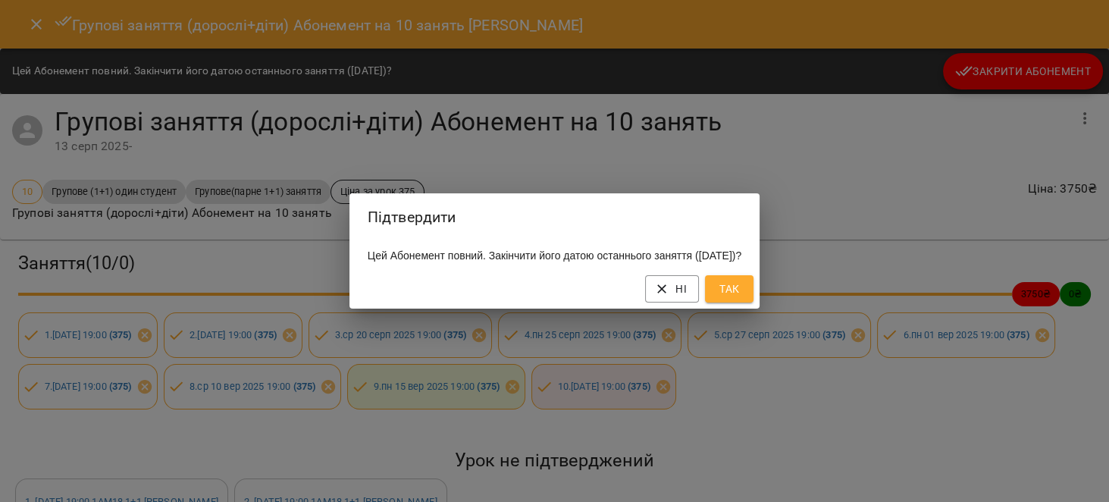
click at [753, 288] on button "Так" at bounding box center [729, 288] width 49 height 27
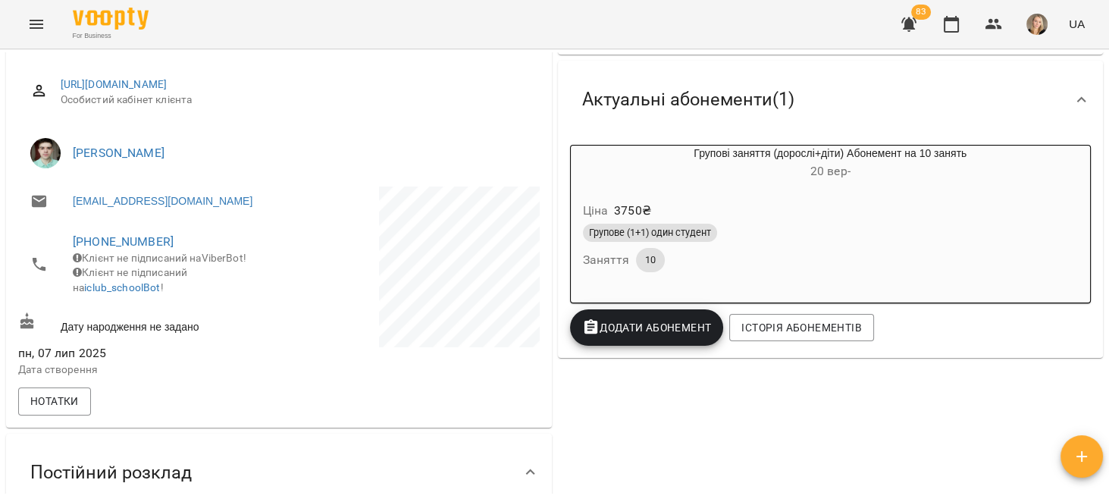
click at [938, 196] on div "Ціна 3750 ₴ Групове (1+1) один студент Заняття 10" at bounding box center [831, 239] width 520 height 103
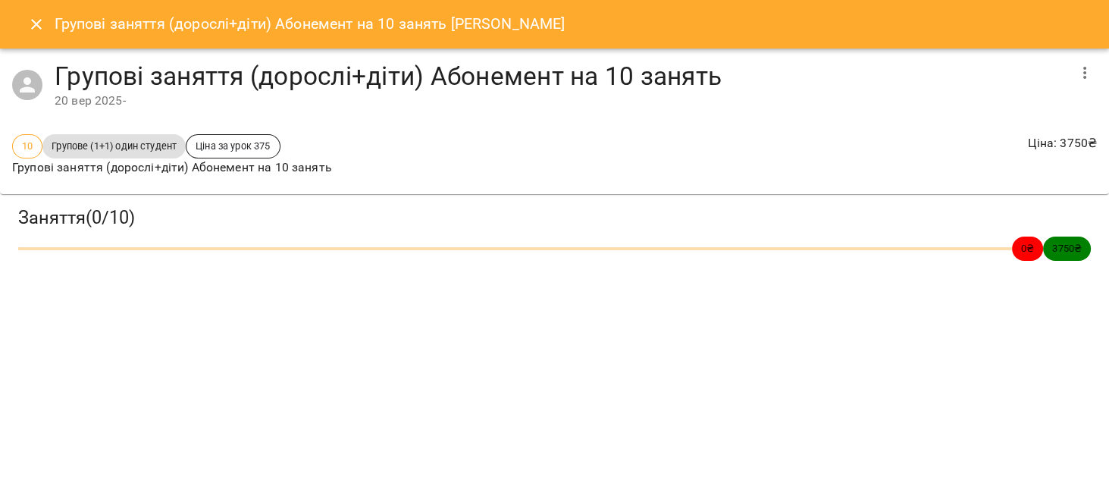
click at [1081, 52] on div "Групові заняття (дорослі+діти) Абонемент на 10 занять [DATE] -" at bounding box center [554, 86] width 1109 height 74
click at [1086, 70] on icon "button" at bounding box center [1084, 73] width 18 height 18
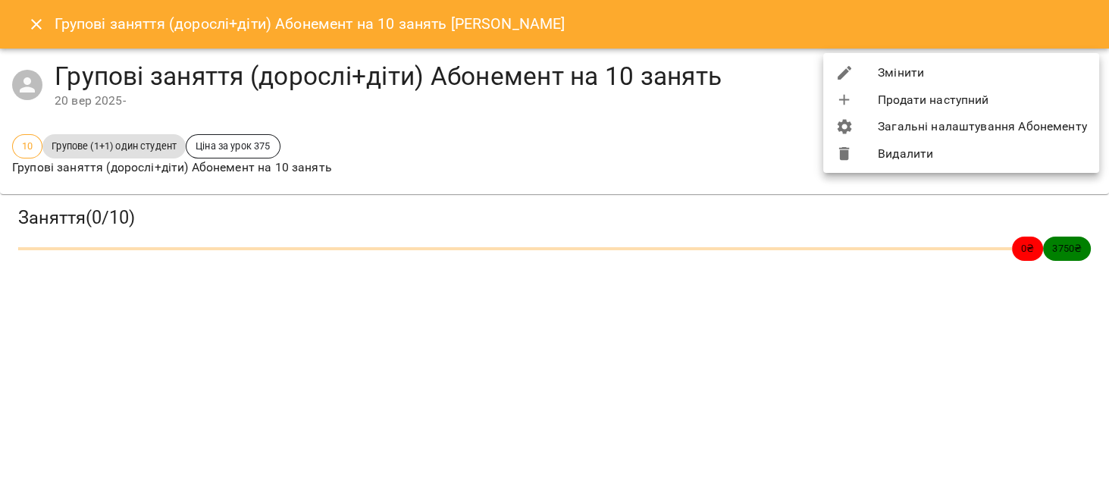
click at [999, 69] on li "Змінити" at bounding box center [961, 72] width 276 height 27
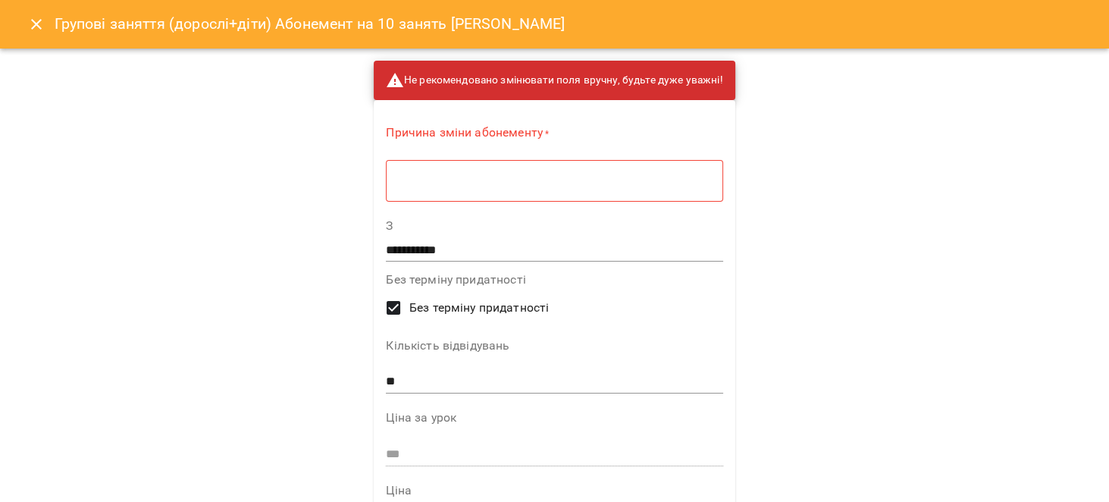
click at [560, 176] on textarea at bounding box center [553, 181] width 315 height 14
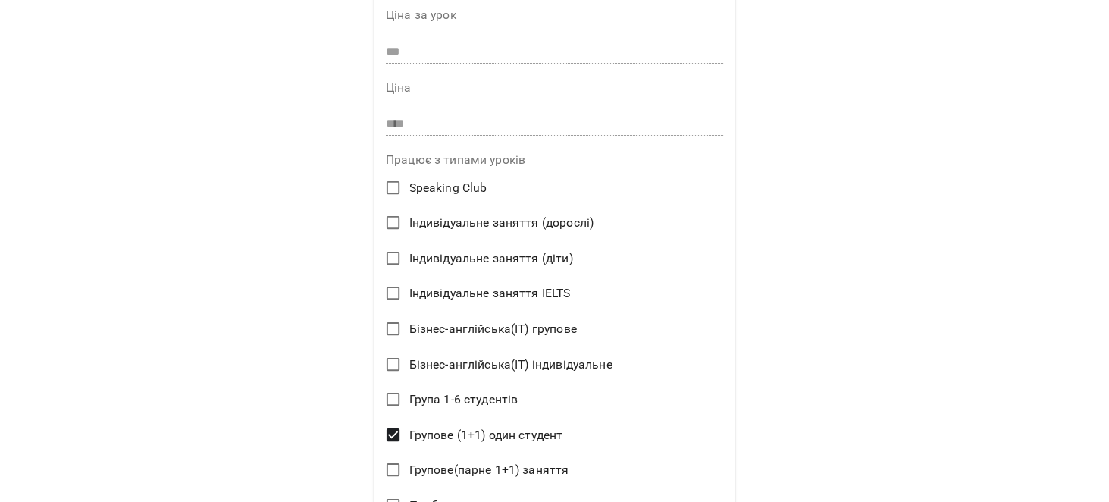
scroll to position [529, 0]
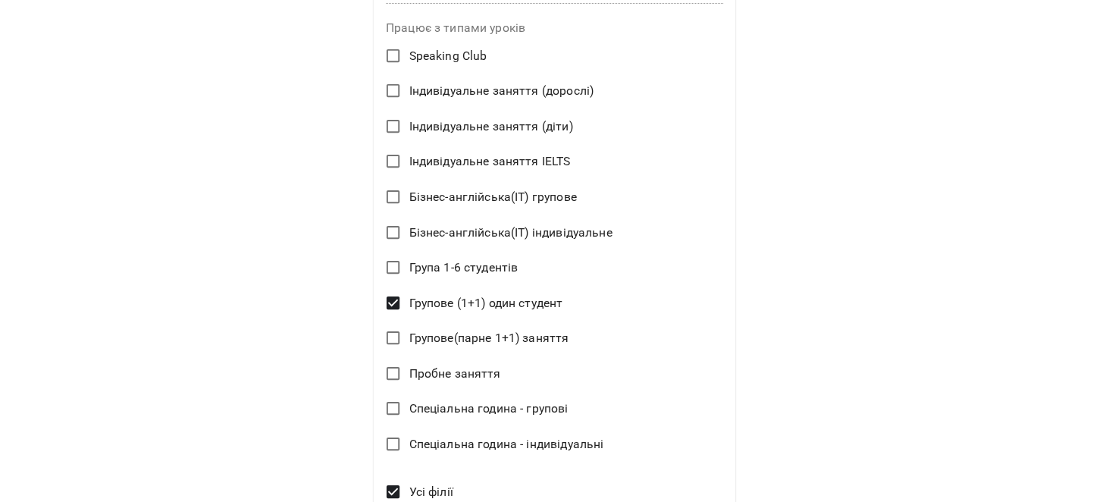
type textarea "*"
click at [449, 296] on span "Групове (1+1) один студент" at bounding box center [485, 303] width 154 height 18
click at [467, 330] on span "Групове(парне 1+1) заняття" at bounding box center [488, 338] width 160 height 18
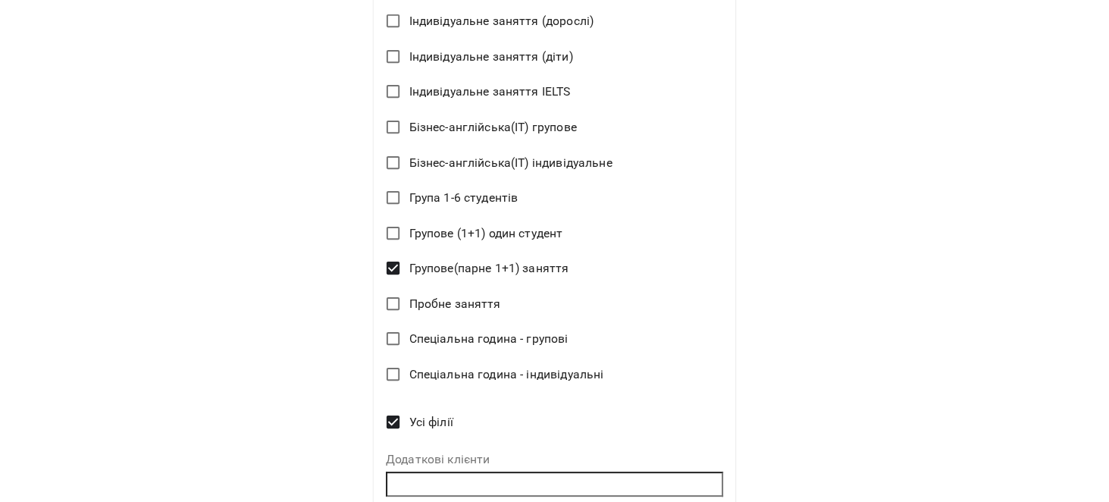
scroll to position [666, 0]
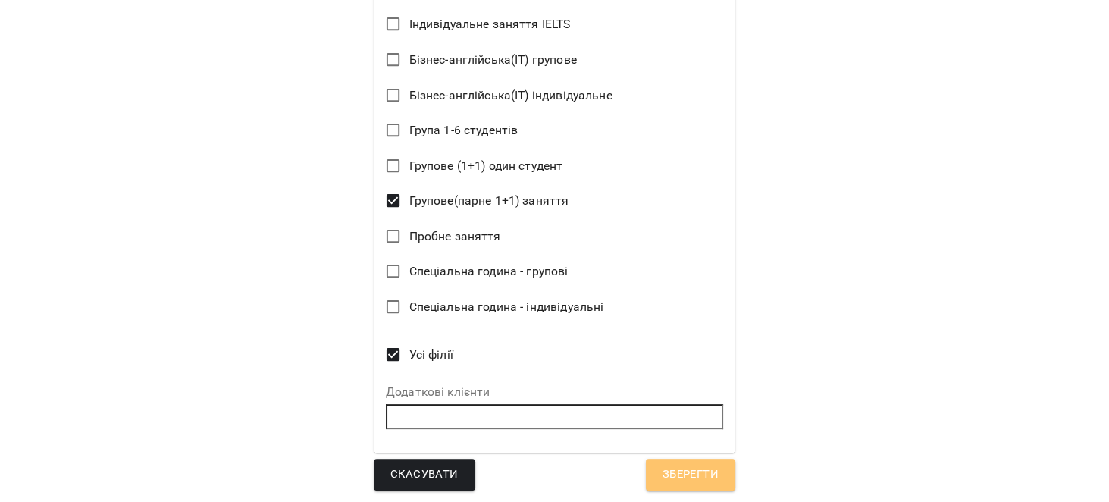
click at [688, 474] on span "Зберегти" at bounding box center [690, 475] width 56 height 20
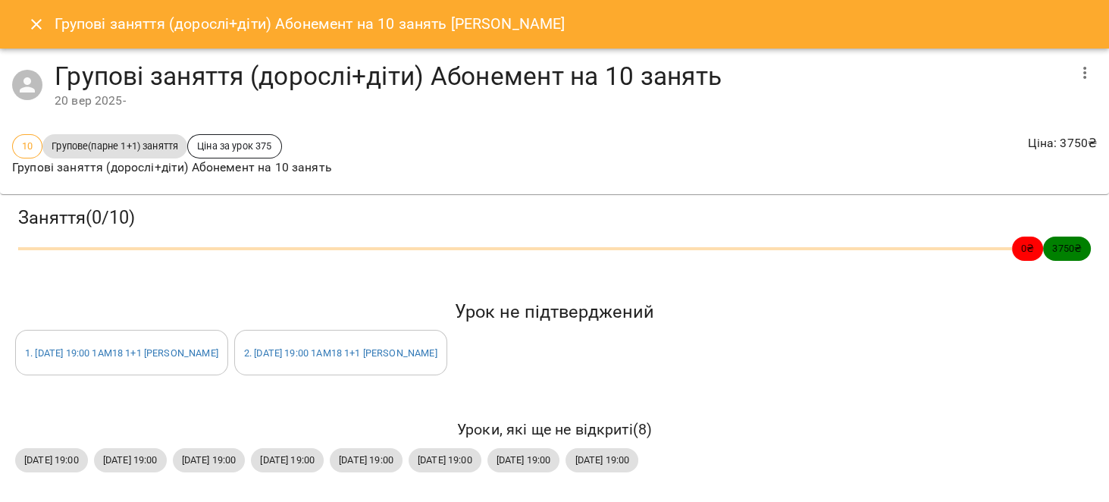
click at [36, 36] on button "Close" at bounding box center [36, 24] width 36 height 36
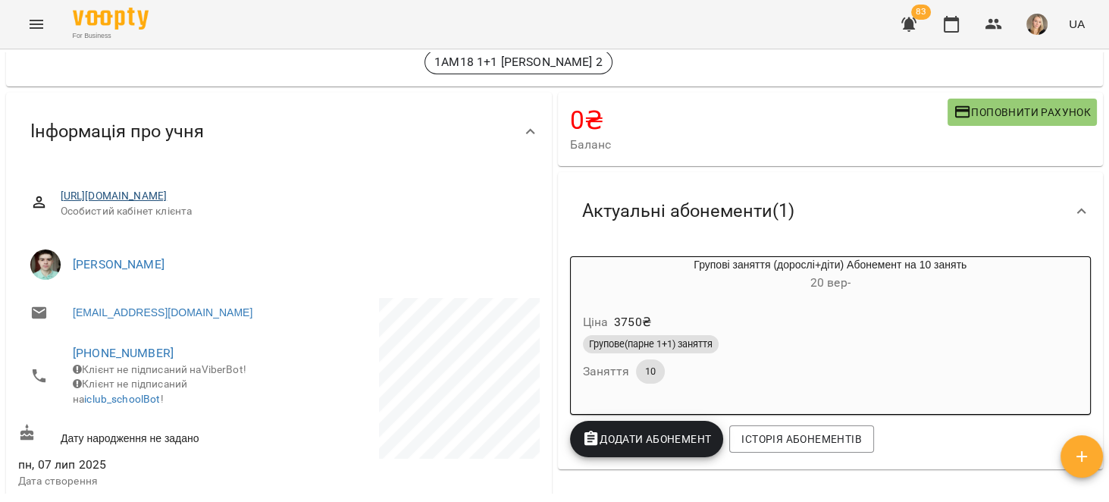
scroll to position [0, 0]
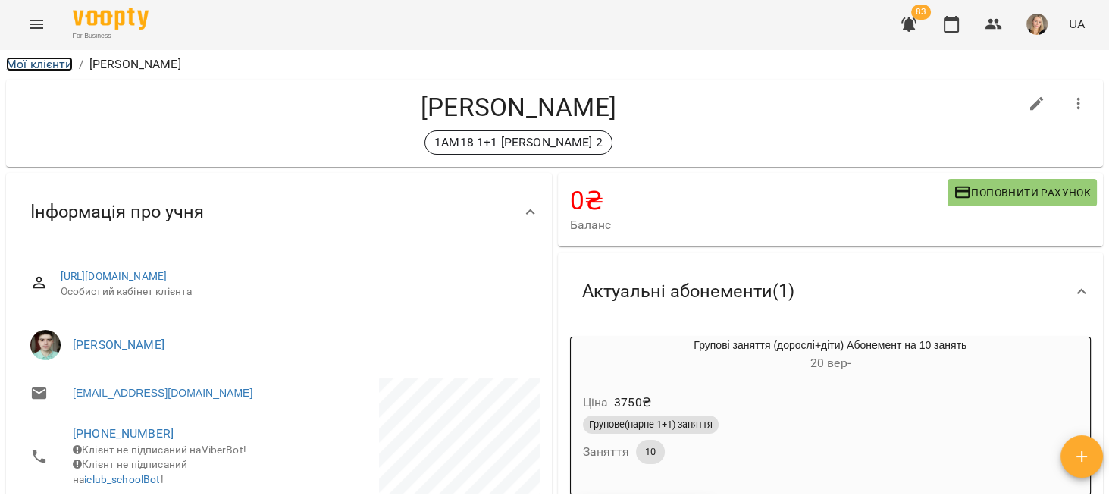
click at [54, 61] on link "Мої клієнти" at bounding box center [39, 64] width 67 height 14
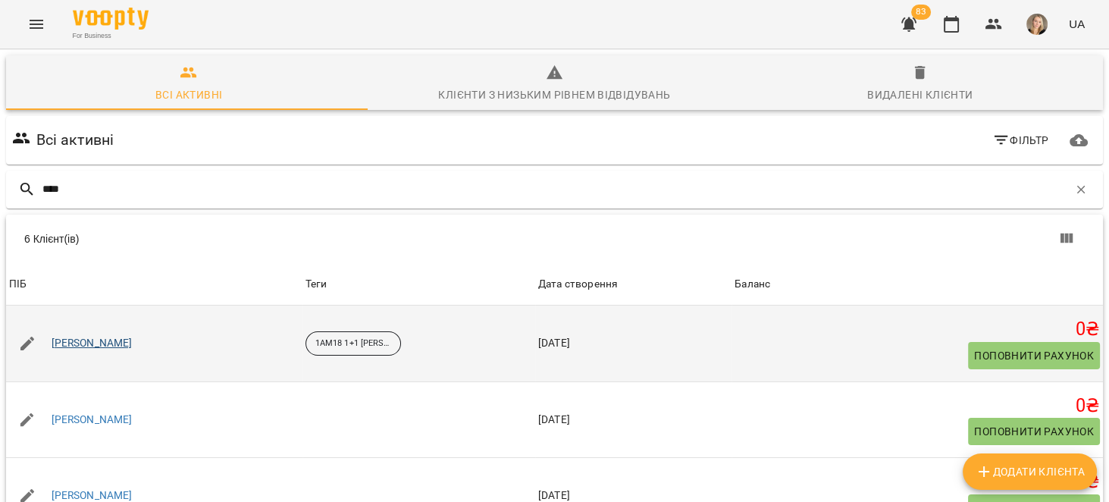
type input "****"
click at [133, 340] on link "[PERSON_NAME]" at bounding box center [92, 343] width 81 height 15
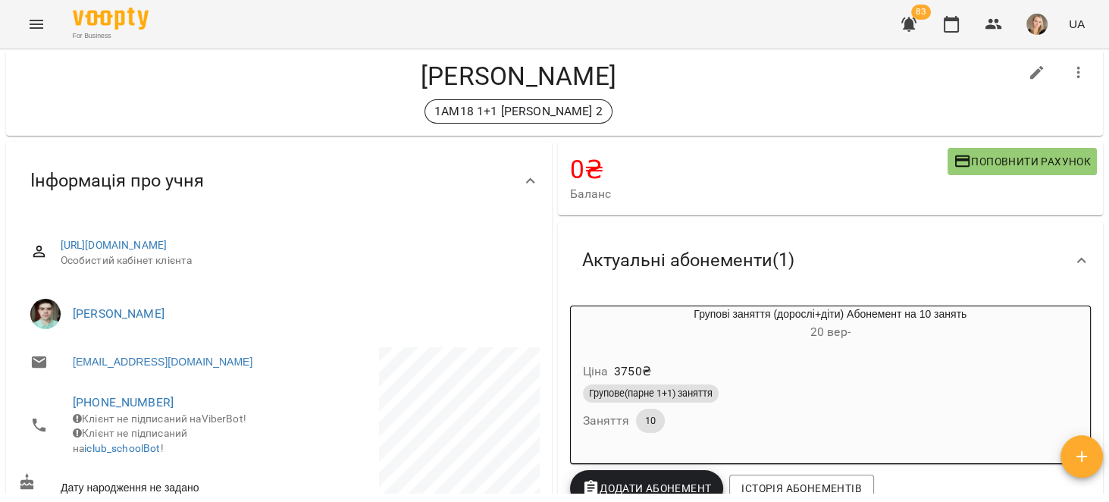
scroll to position [48, 0]
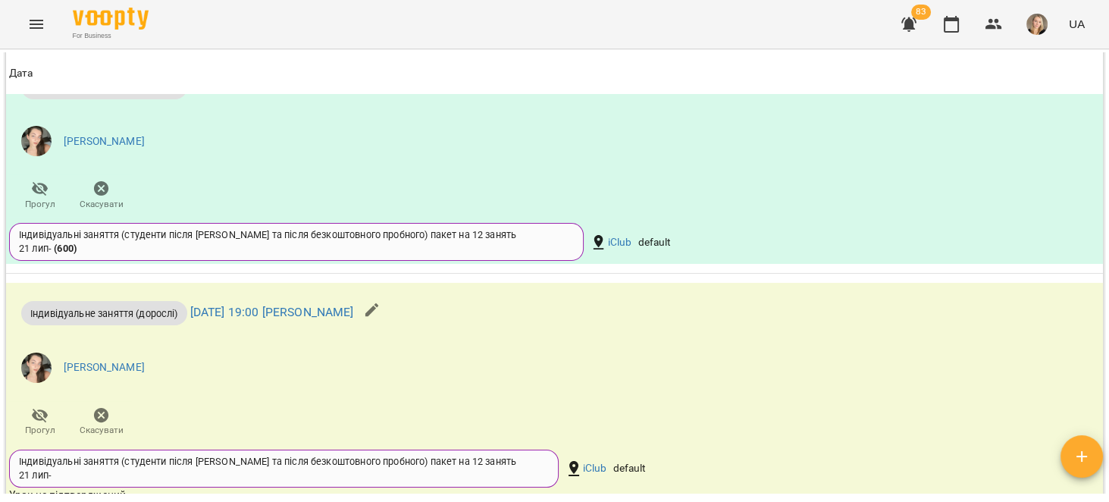
scroll to position [1540, 0]
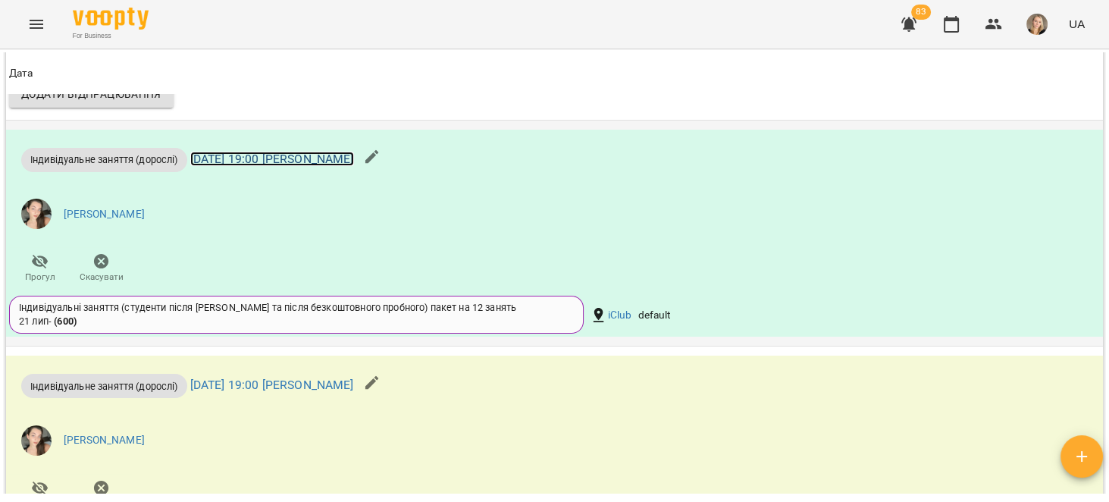
click at [350, 164] on link "[DATE] 19:00 [PERSON_NAME]" at bounding box center [272, 159] width 164 height 14
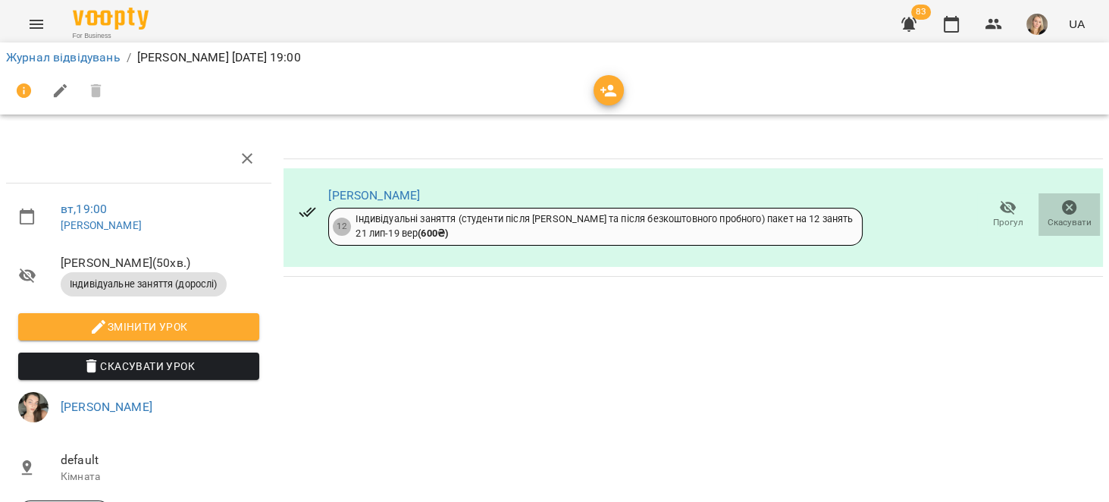
click at [1062, 200] on icon "button" at bounding box center [1069, 207] width 15 height 15
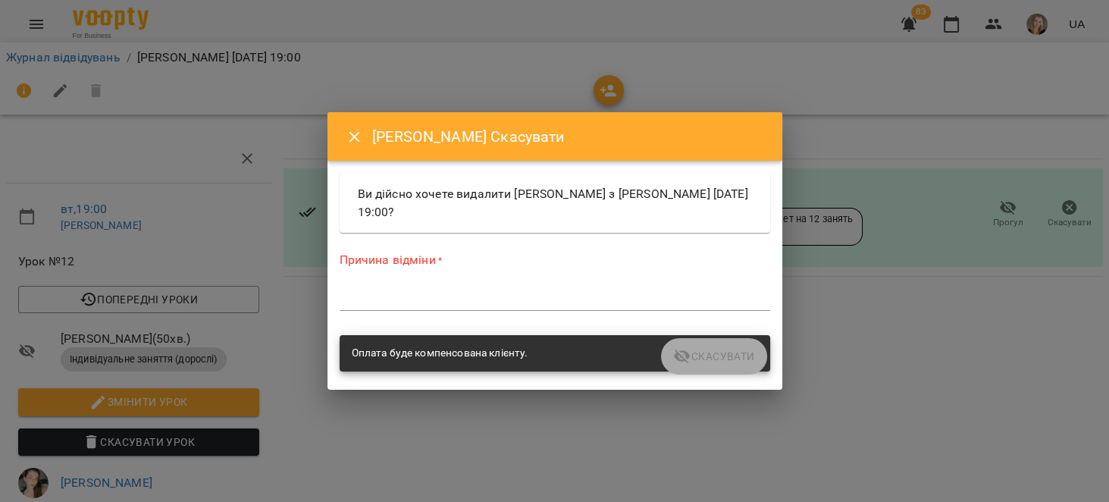
click at [524, 286] on div "*" at bounding box center [555, 298] width 430 height 24
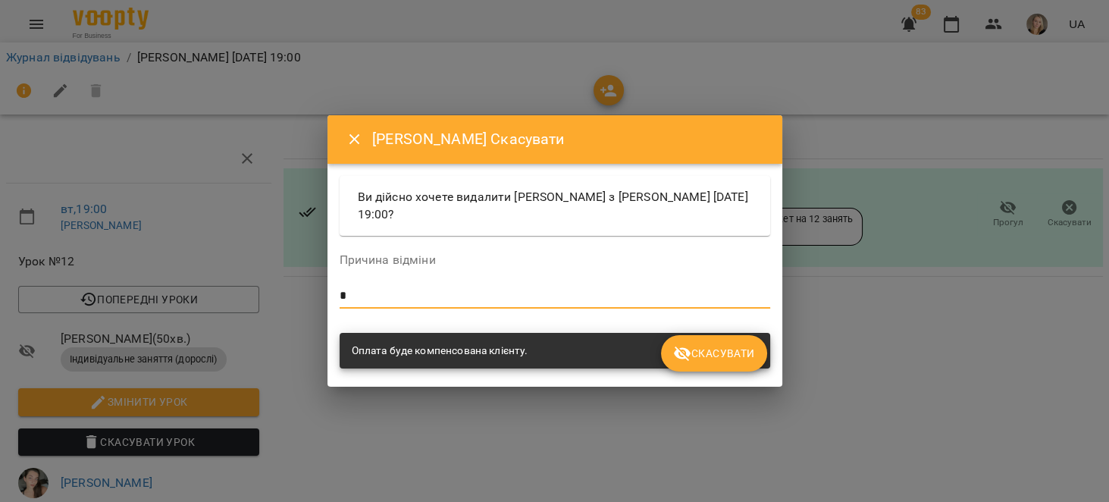
type textarea "*"
click at [707, 347] on span "Скасувати" at bounding box center [713, 353] width 81 height 18
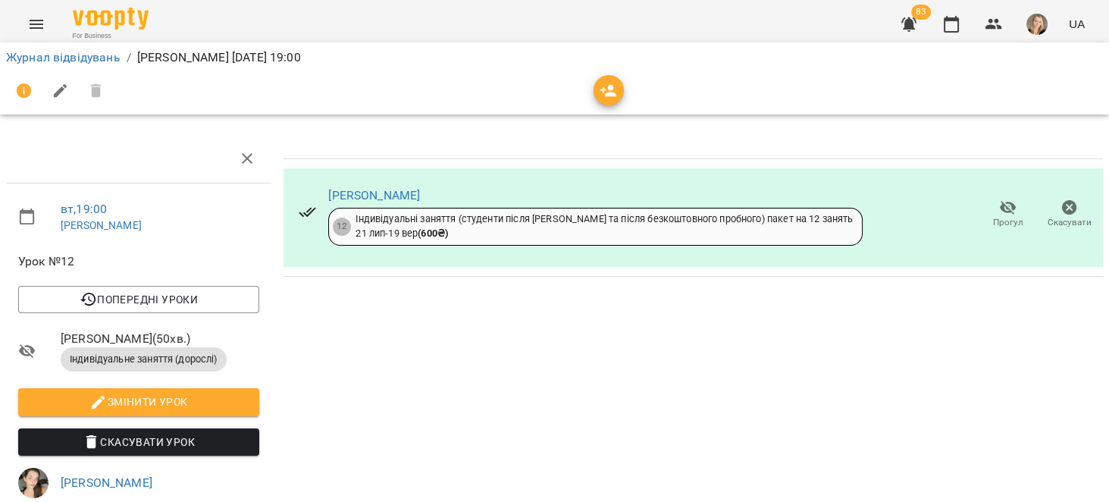
click at [1060, 204] on icon "button" at bounding box center [1069, 208] width 18 height 18
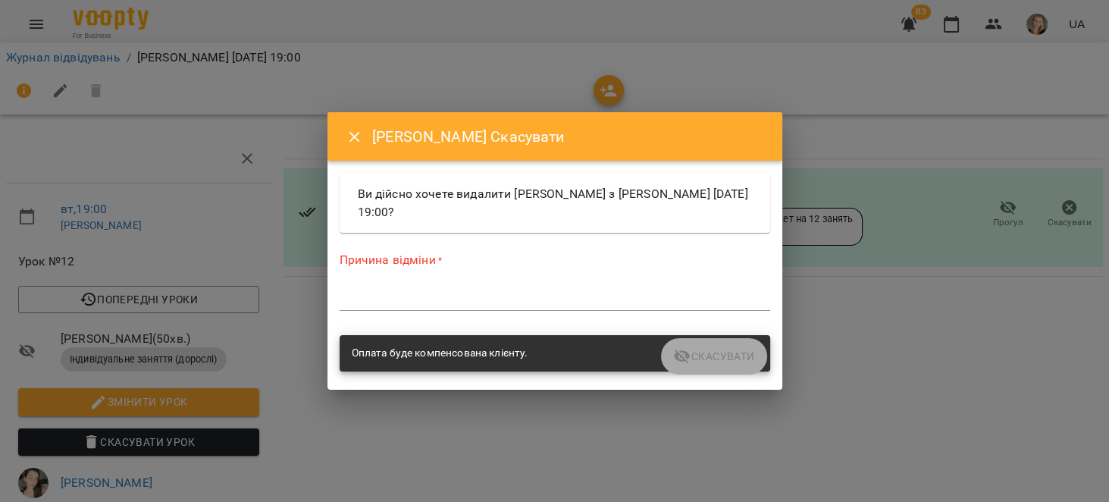
click at [569, 302] on textarea at bounding box center [555, 298] width 430 height 14
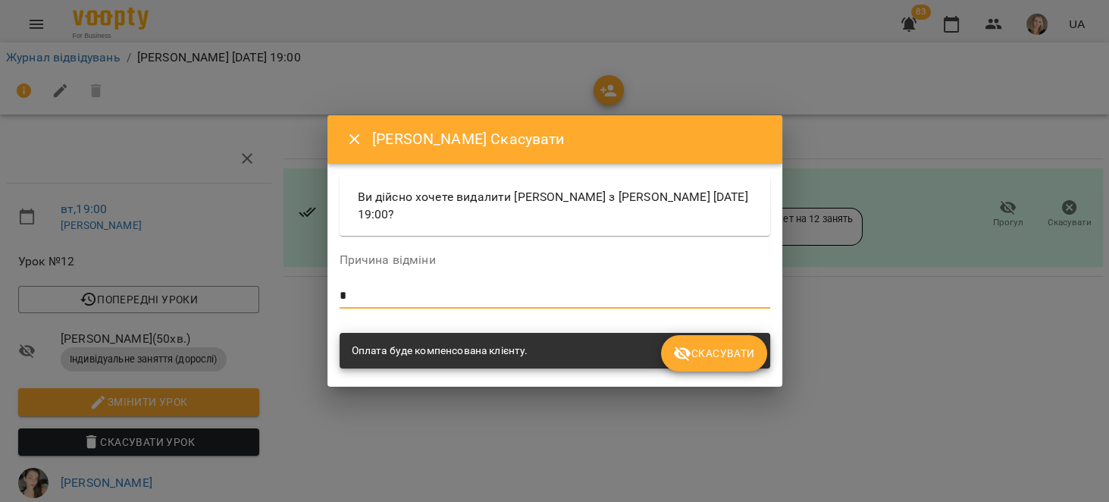
type textarea "*"
click at [744, 346] on span "Скасувати" at bounding box center [713, 353] width 81 height 18
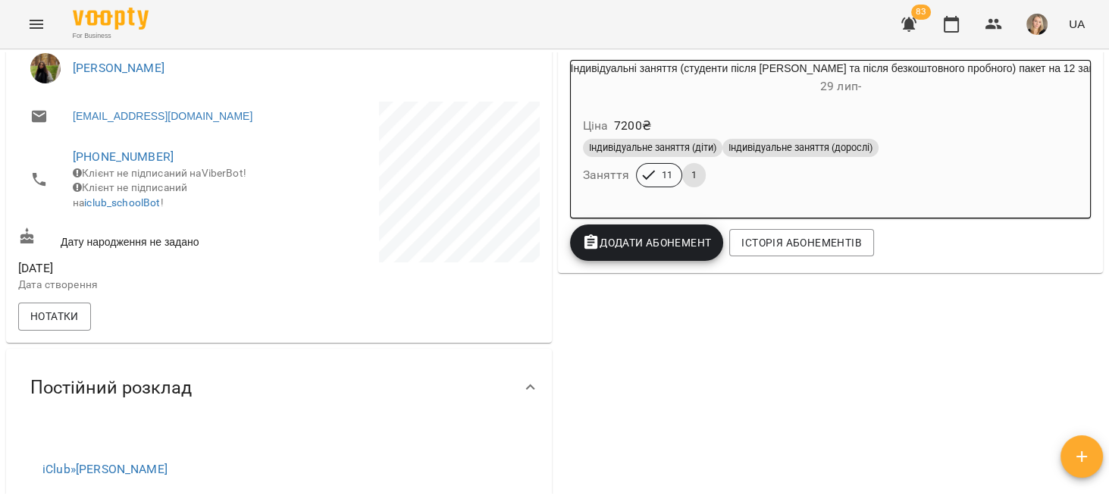
scroll to position [96, 0]
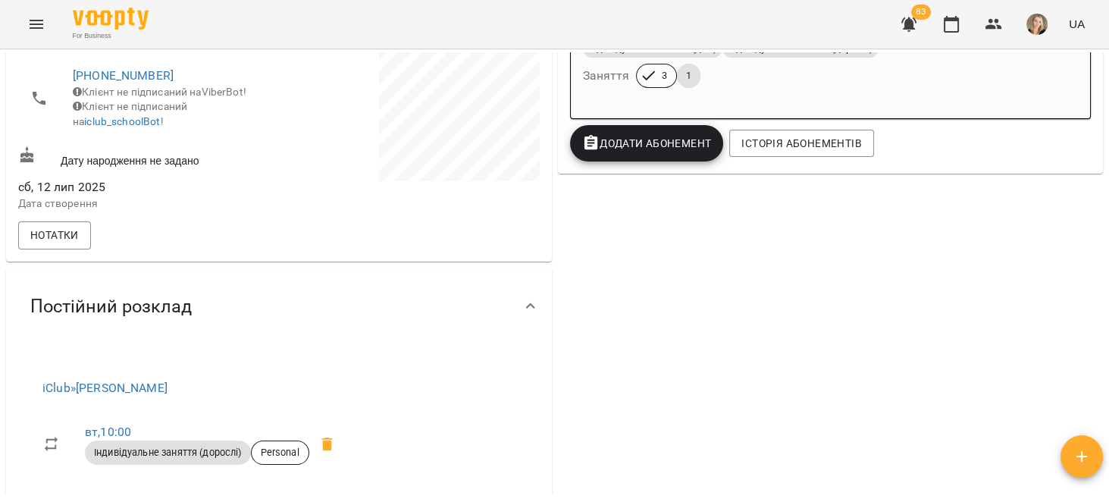
scroll to position [150, 0]
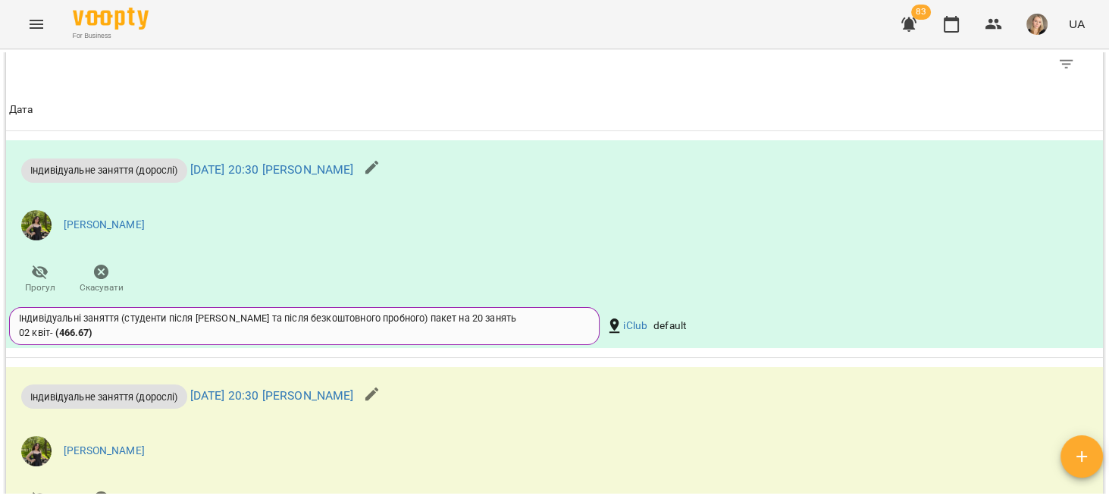
scroll to position [900, 0]
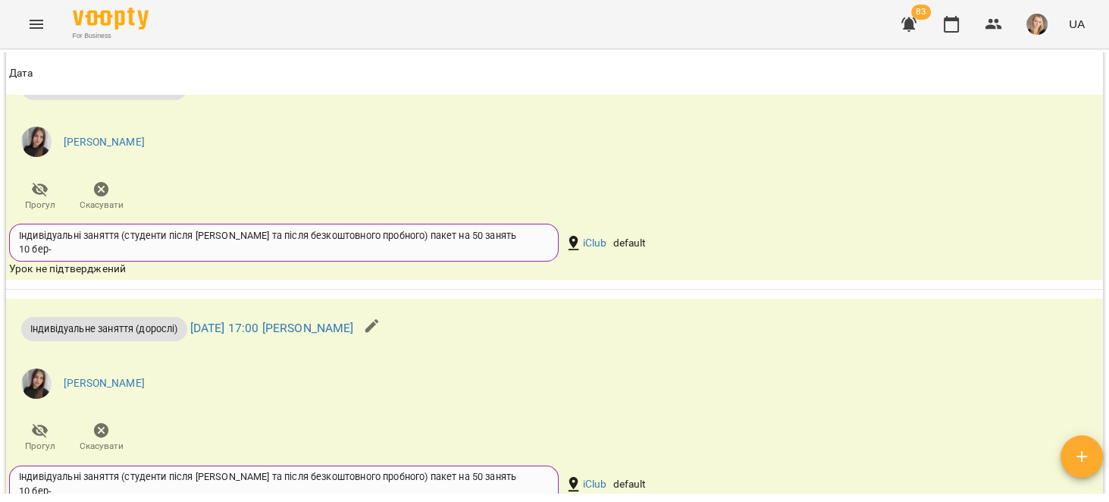
scroll to position [1395, 0]
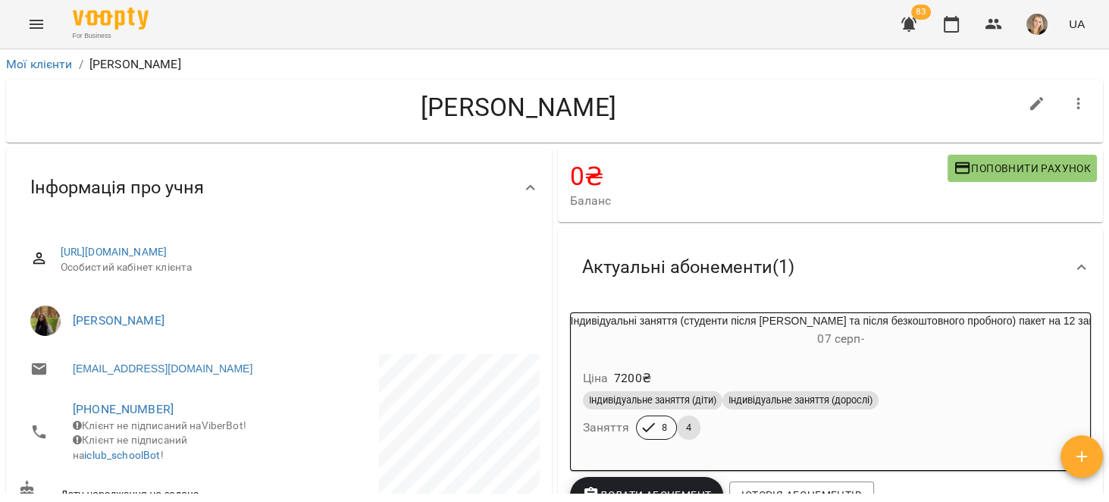
click at [41, 26] on icon "Menu" at bounding box center [36, 24] width 18 height 18
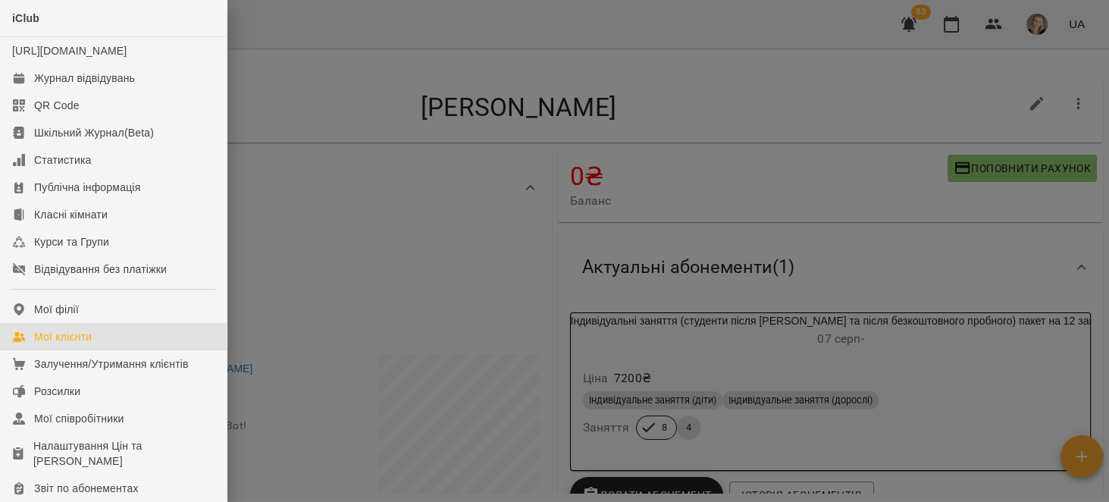
click at [152, 340] on link "Мої клієнти" at bounding box center [113, 336] width 227 height 27
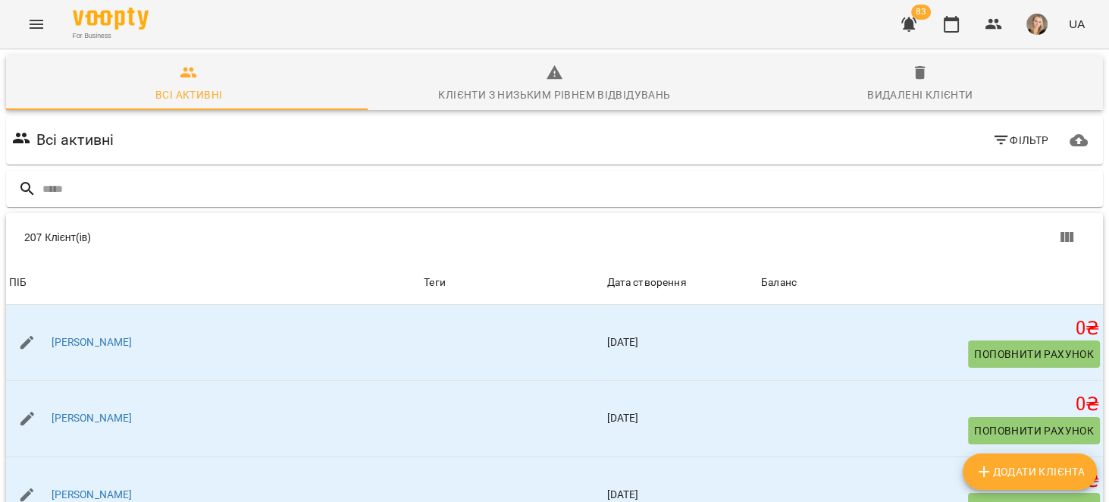
click at [926, 87] on div "Видалені клієнти" at bounding box center [919, 95] width 105 height 18
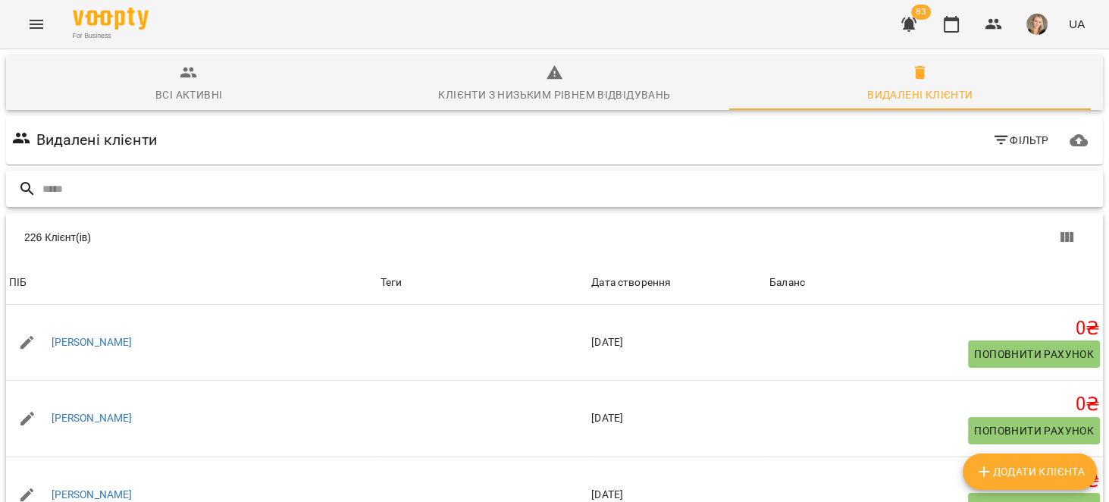
click at [393, 198] on input "text" at bounding box center [569, 189] width 1054 height 25
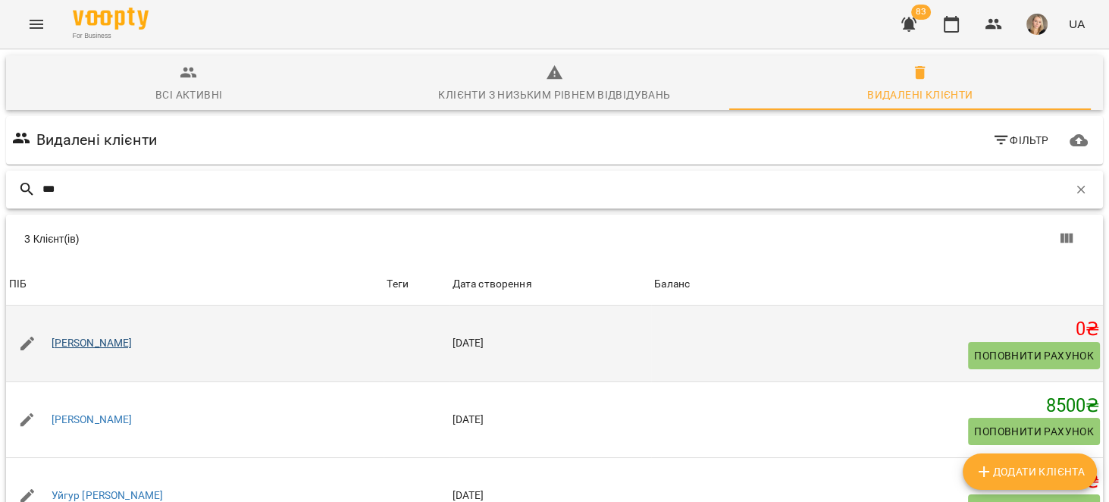
type input "***"
click at [98, 346] on link "[PERSON_NAME]" at bounding box center [92, 343] width 81 height 15
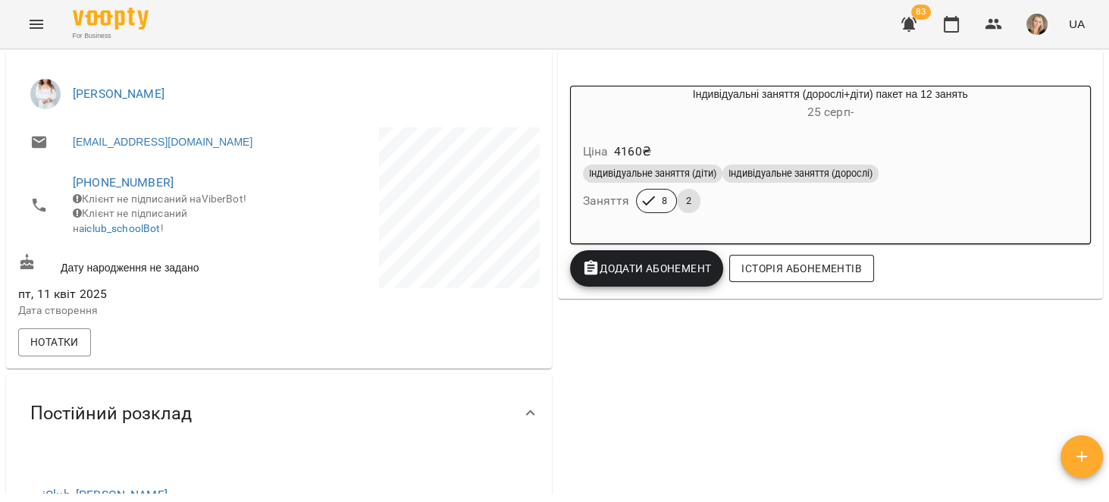
scroll to position [76, 0]
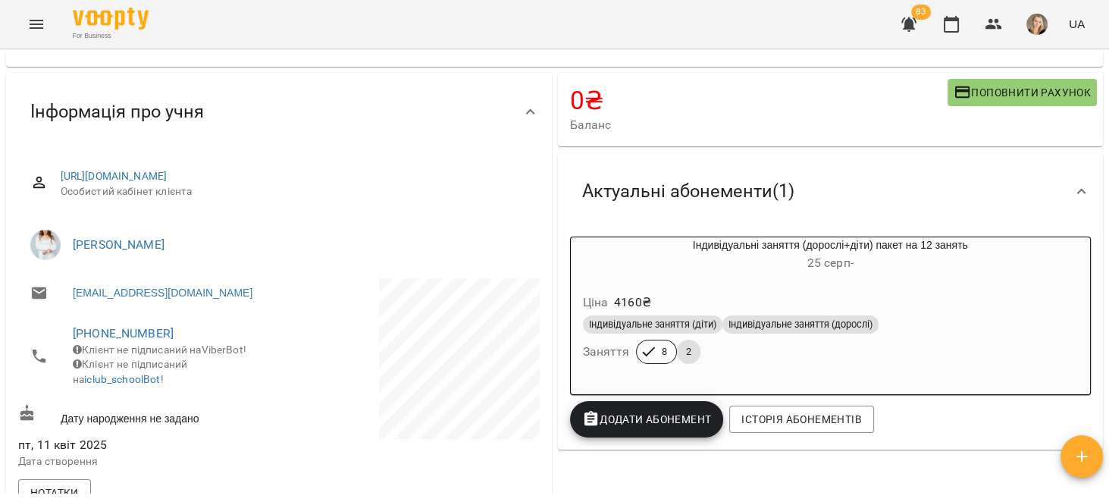
click at [1025, 283] on div "Ціна 4160 ₴ Індивідуальне заняття (діти) Індивідуальне заняття (дорослі) Занятт…" at bounding box center [831, 331] width 520 height 103
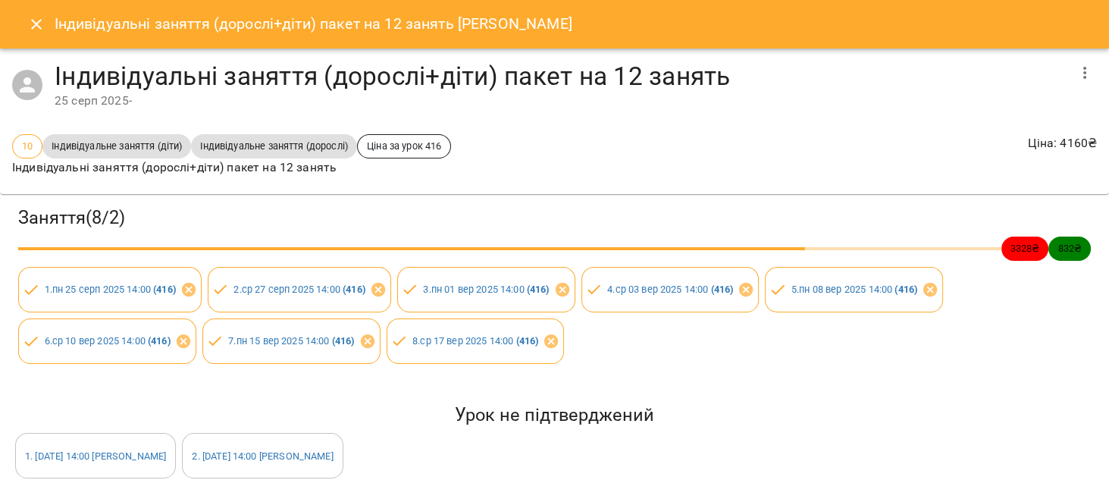
click at [1089, 74] on button "button" at bounding box center [1084, 73] width 36 height 36
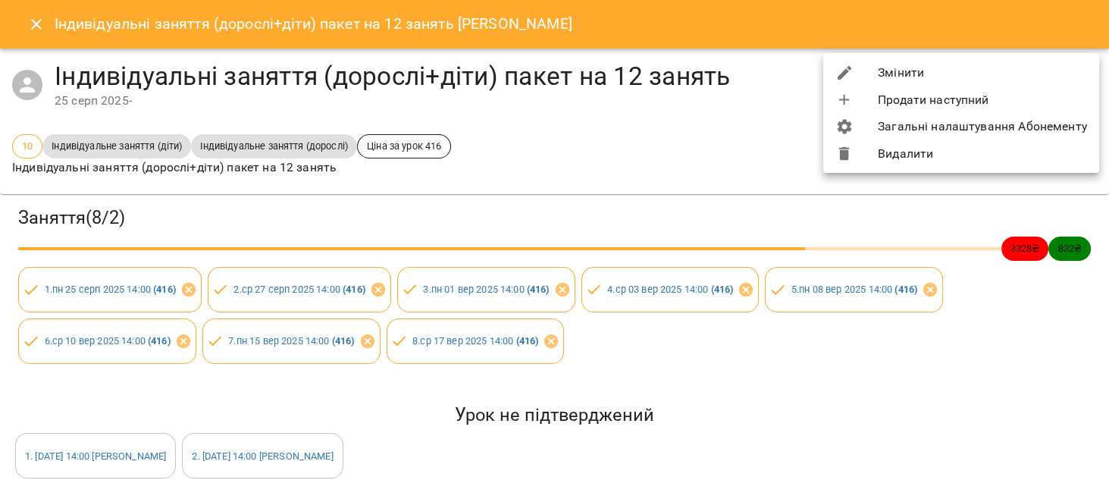
click at [906, 70] on li "Змінити" at bounding box center [961, 72] width 276 height 27
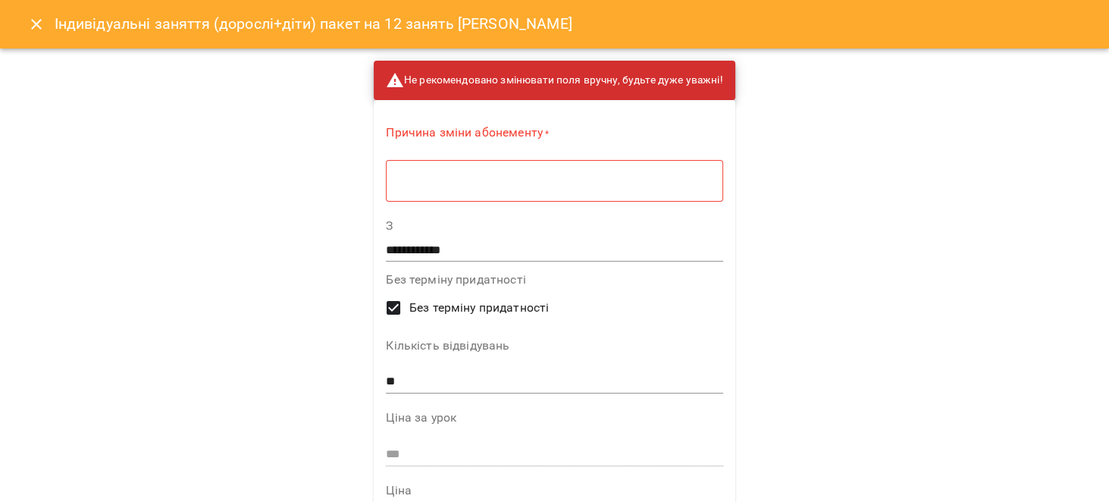
click at [514, 171] on div "* ​" at bounding box center [554, 180] width 336 height 42
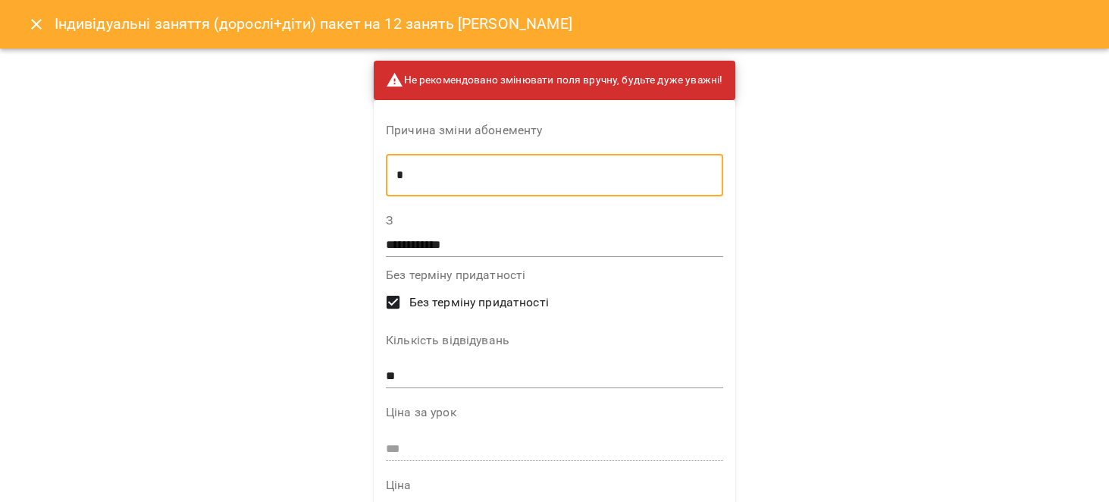
type textarea "*"
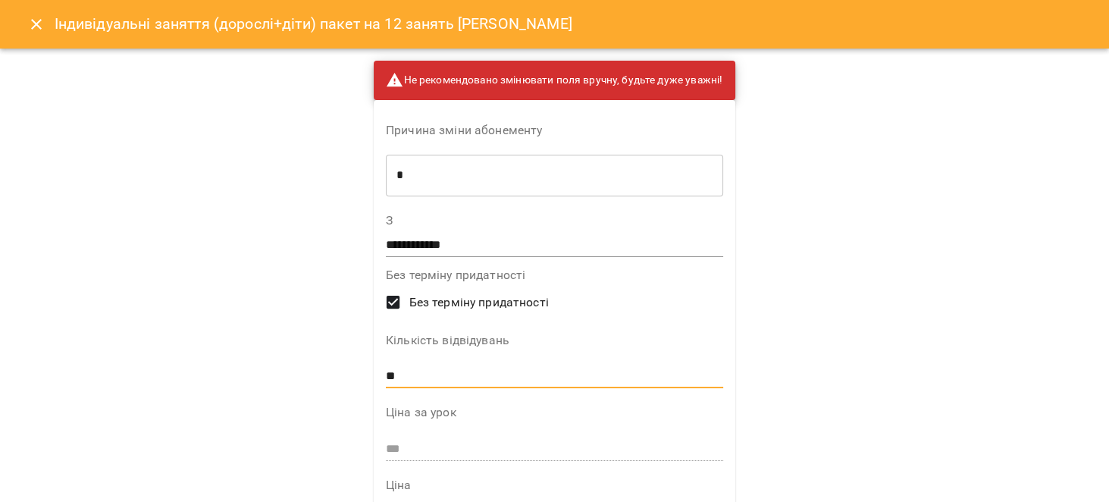
drag, startPoint x: 455, startPoint y: 373, endPoint x: 382, endPoint y: 380, distance: 73.8
click at [386, 380] on input "**" at bounding box center [554, 377] width 337 height 24
type input "**"
click at [797, 351] on div "**********" at bounding box center [554, 251] width 1109 height 502
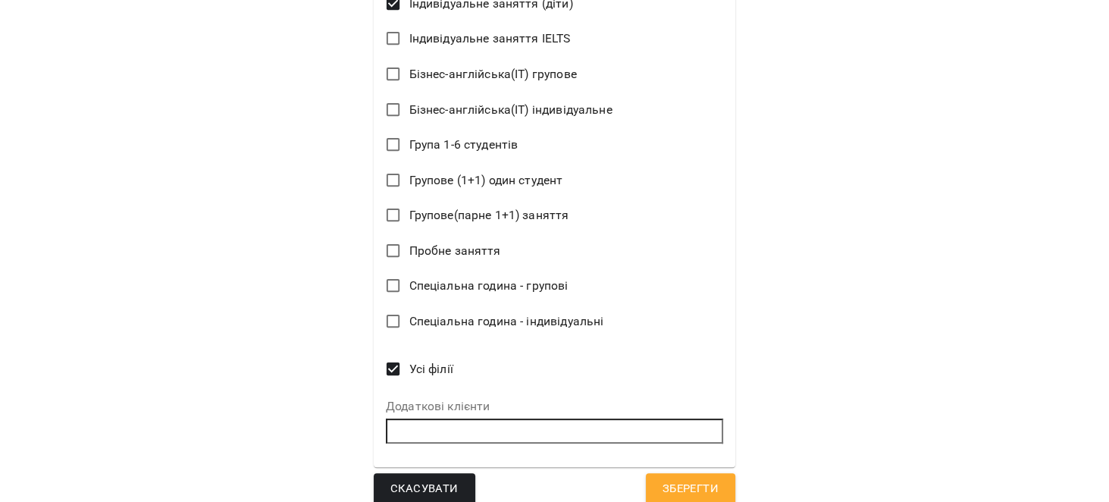
scroll to position [666, 0]
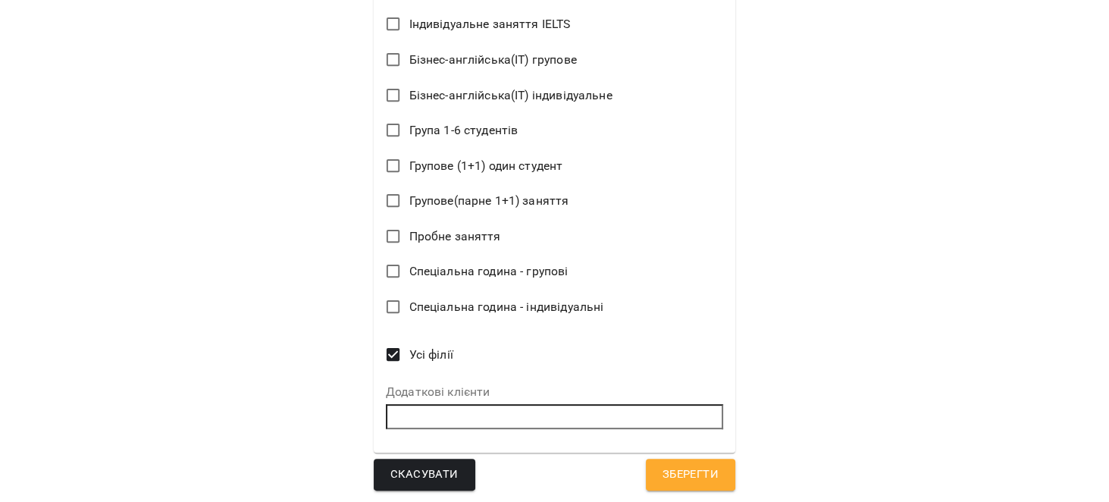
click at [712, 470] on button "Зберегти" at bounding box center [690, 474] width 89 height 32
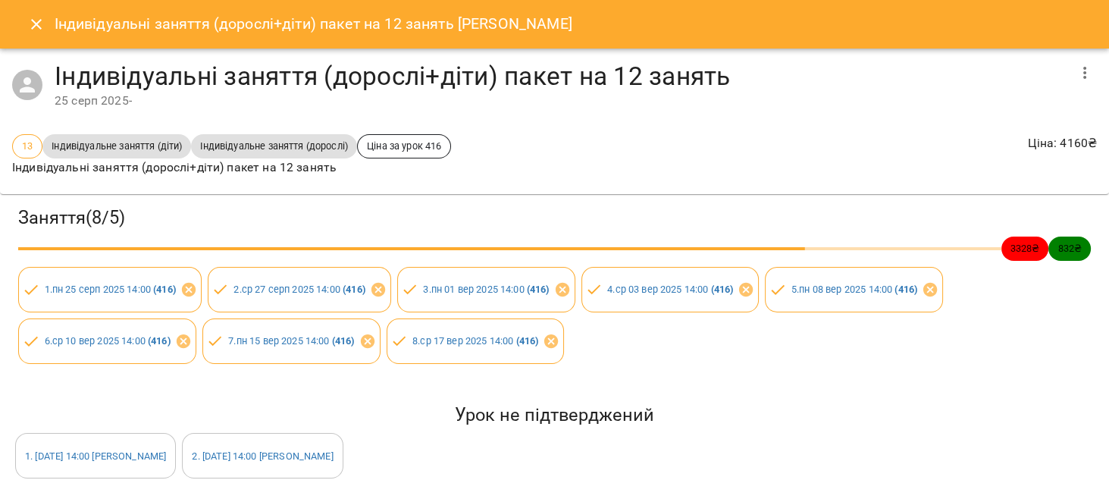
click at [42, 22] on icon "Close" at bounding box center [36, 24] width 18 height 18
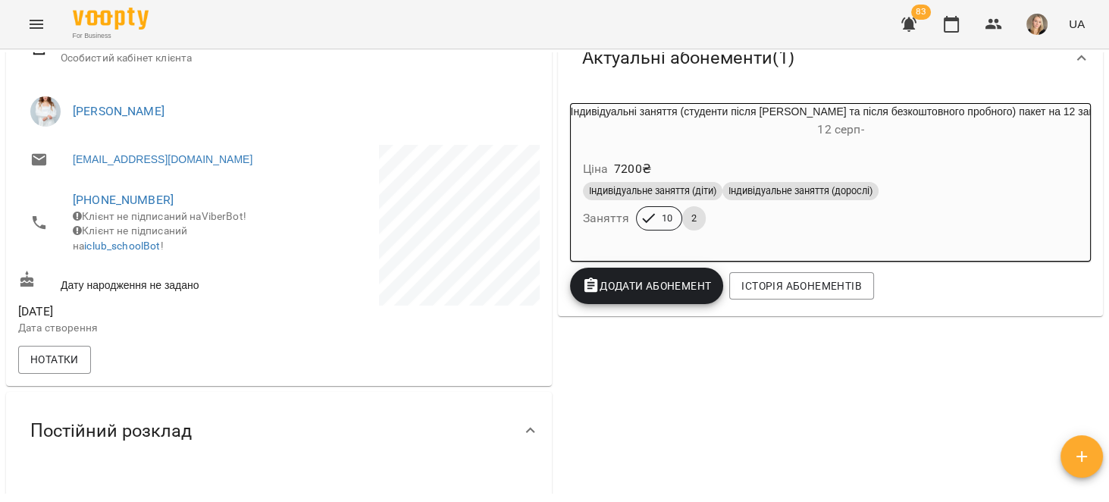
scroll to position [192, 0]
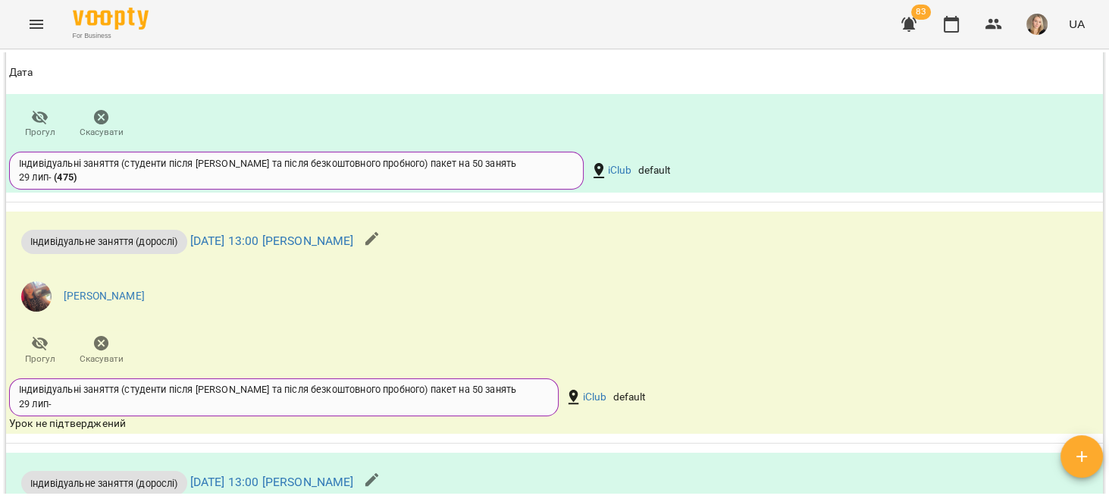
scroll to position [1715, 0]
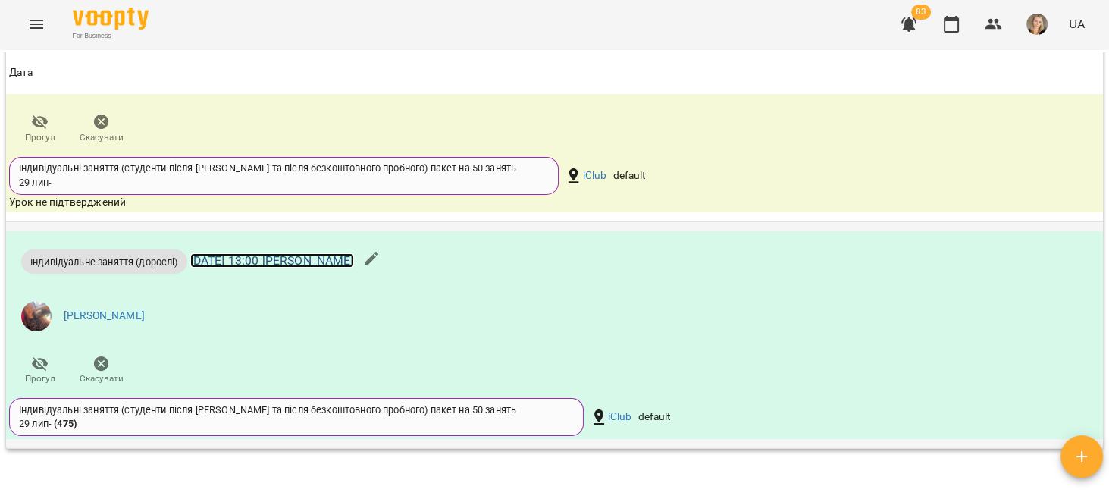
click at [322, 261] on link "вт 23 вер 2025 13:00 Валерія Гончарова" at bounding box center [272, 260] width 164 height 14
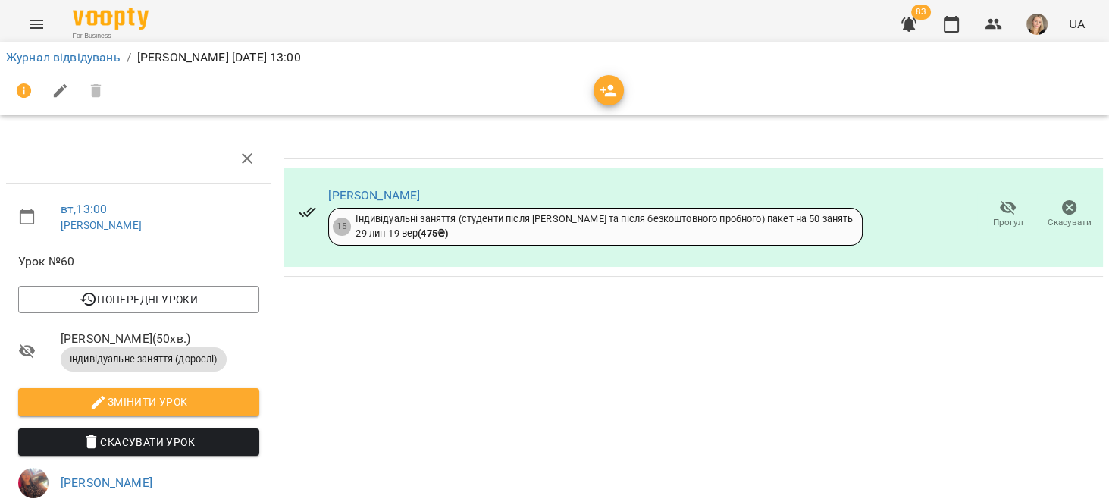
click at [1047, 219] on span "Скасувати" at bounding box center [1069, 222] width 44 height 13
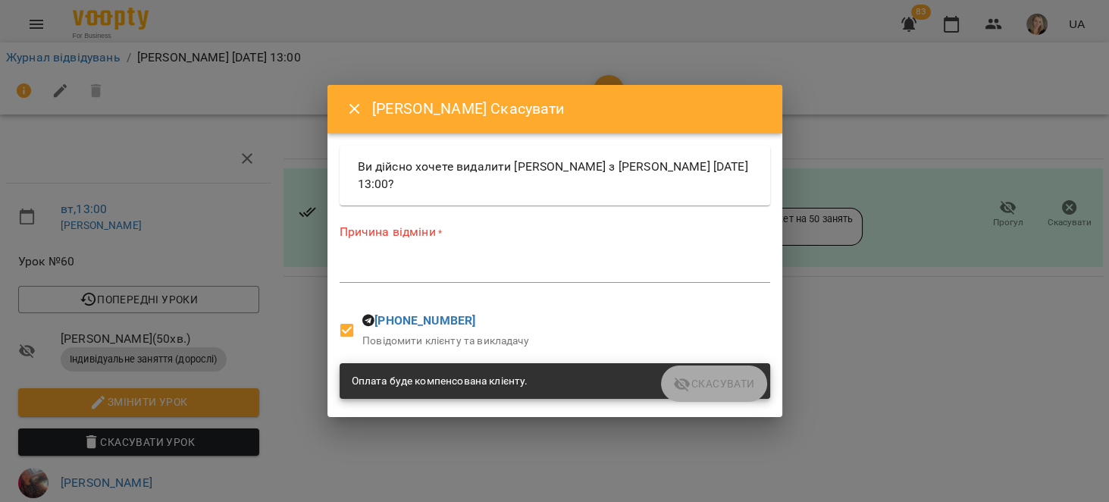
click at [500, 277] on textarea at bounding box center [555, 270] width 430 height 14
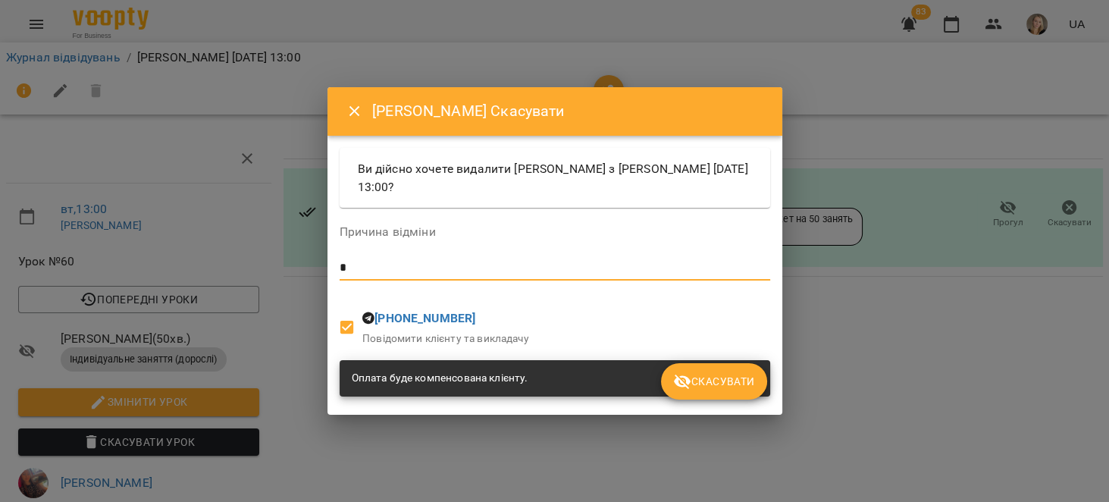
type textarea "*"
click at [344, 315] on span at bounding box center [347, 327] width 32 height 32
click at [717, 385] on span "Скасувати" at bounding box center [713, 381] width 81 height 18
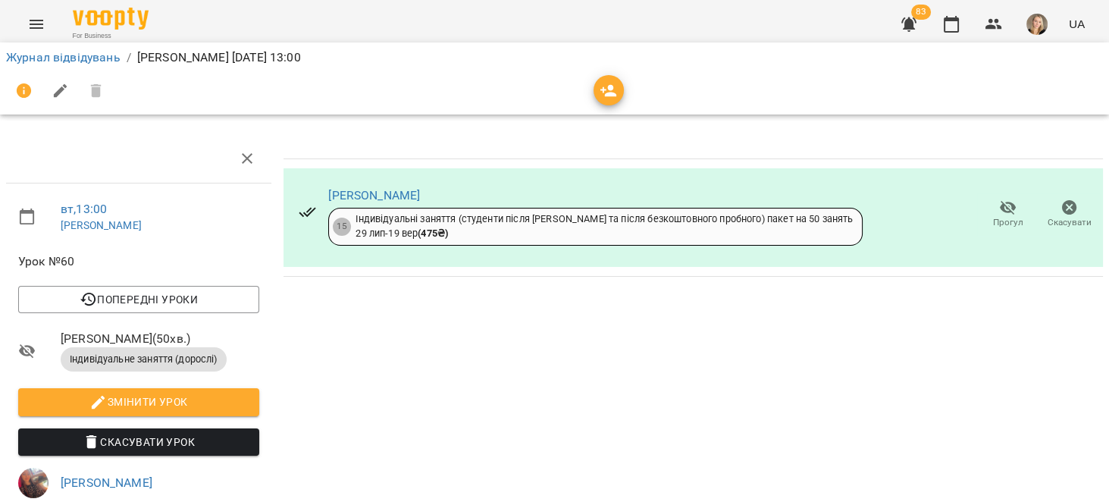
click at [1047, 210] on span "Скасувати" at bounding box center [1068, 214] width 43 height 30
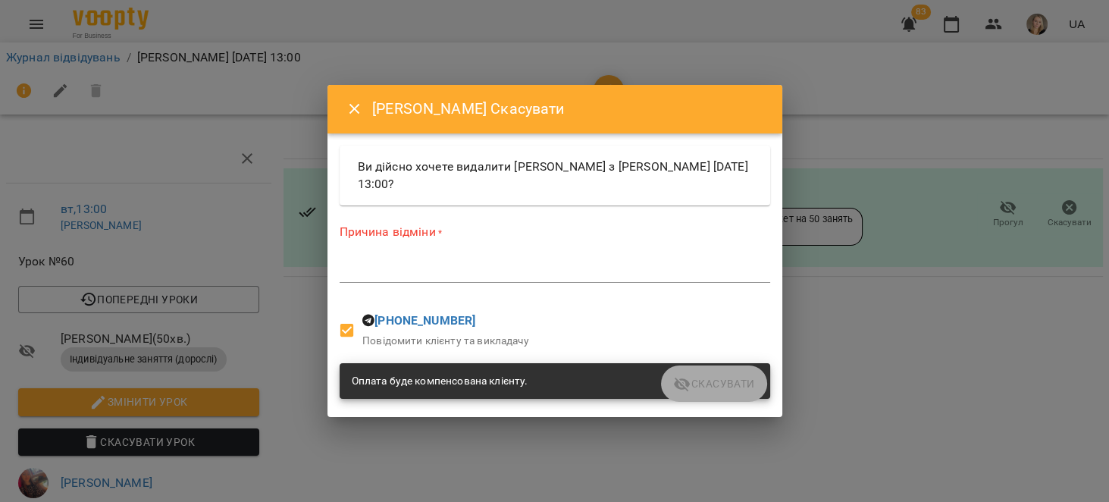
click at [545, 261] on div "*" at bounding box center [555, 270] width 430 height 24
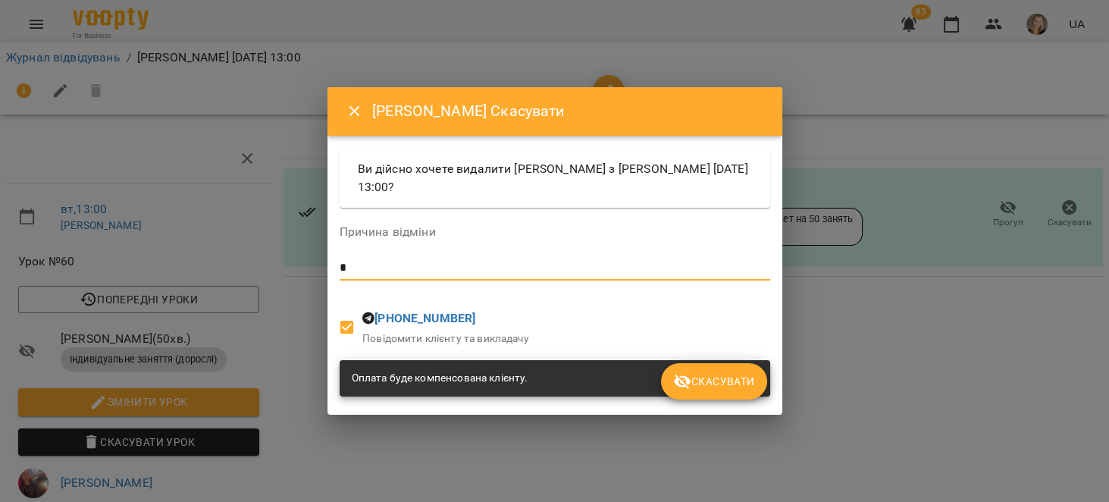
type textarea "*"
click at [775, 392] on div "Сидоренко Ігор Юрійович Скасувати Ви дійсно хочете видалити Сидоренко Ігор Юрій…" at bounding box center [554, 250] width 455 height 327
click at [731, 380] on span "Скасувати" at bounding box center [713, 381] width 81 height 18
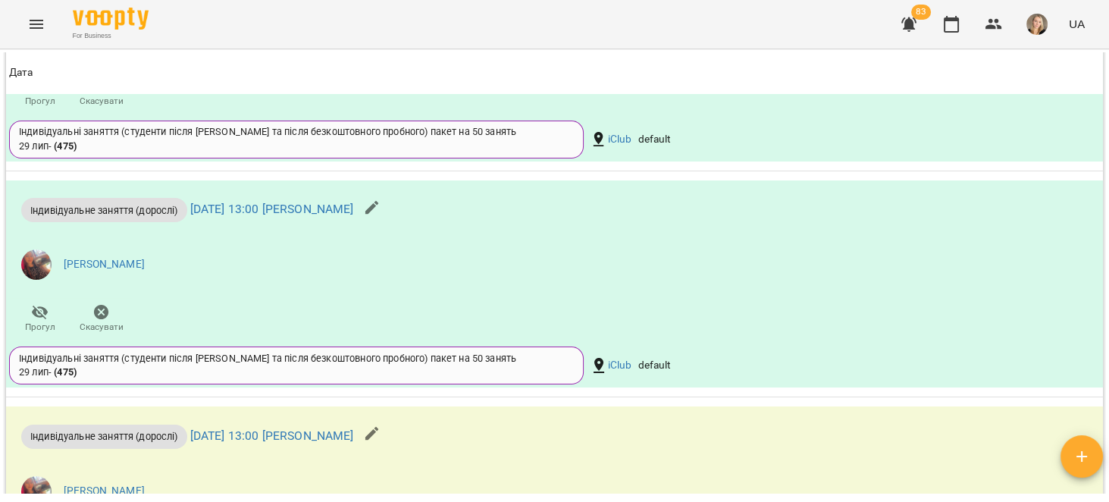
scroll to position [1540, 0]
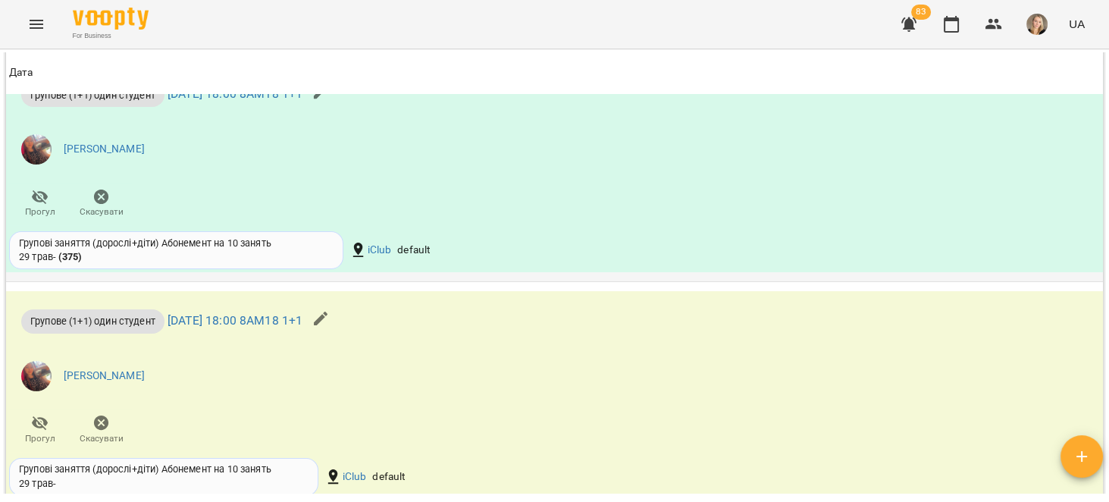
scroll to position [1443, 0]
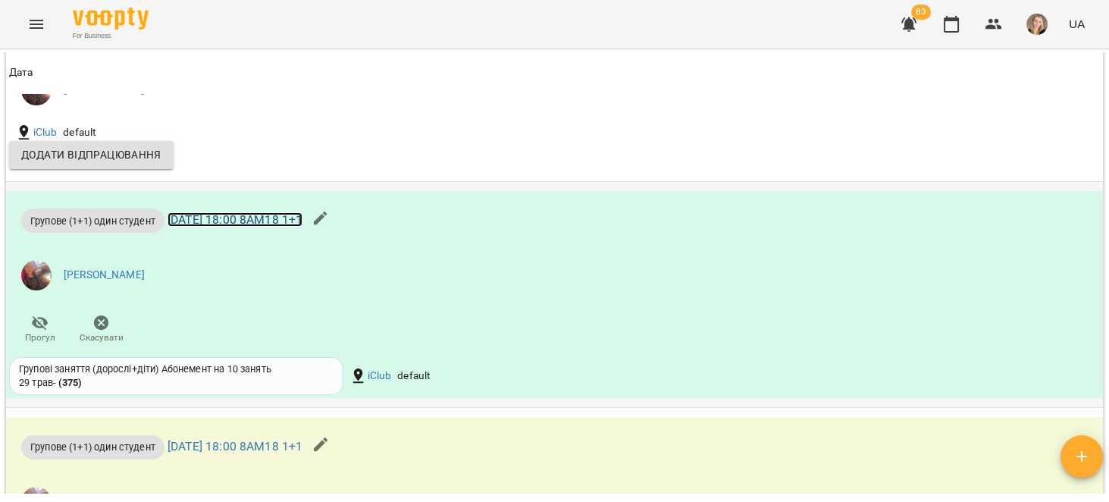
click at [261, 227] on link "[DATE] 18:00 8АМ18 1+1" at bounding box center [234, 219] width 135 height 14
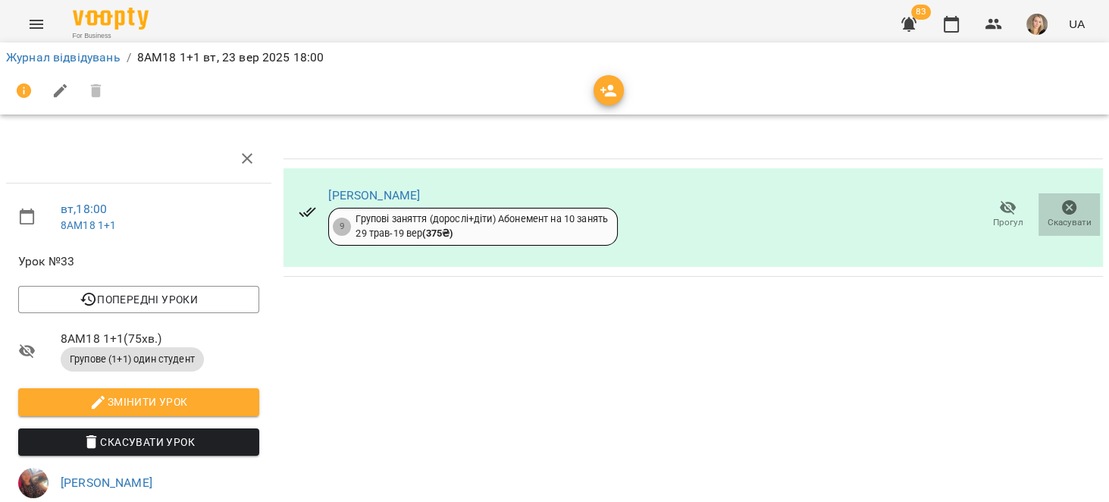
click at [1064, 205] on icon "button" at bounding box center [1069, 208] width 18 height 18
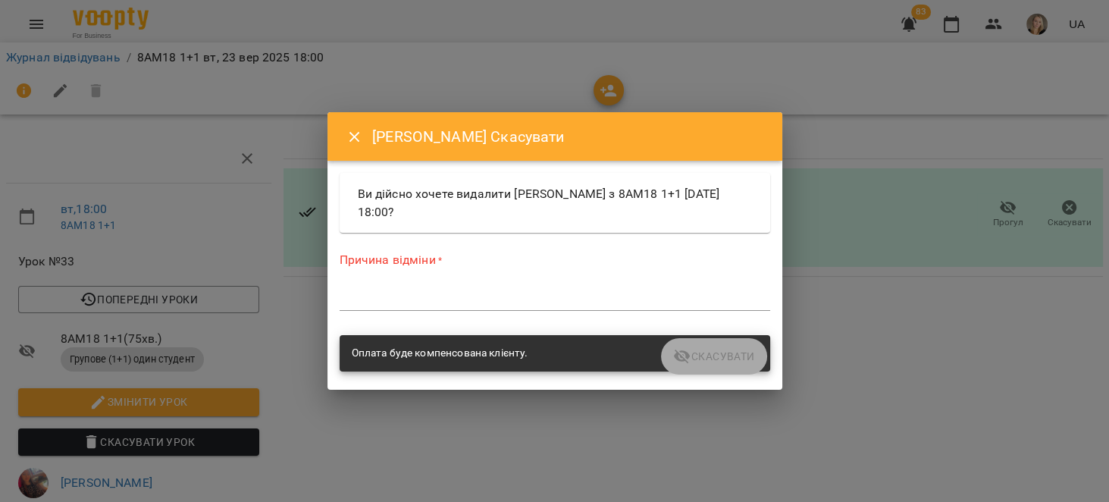
click at [587, 293] on textarea at bounding box center [555, 298] width 430 height 14
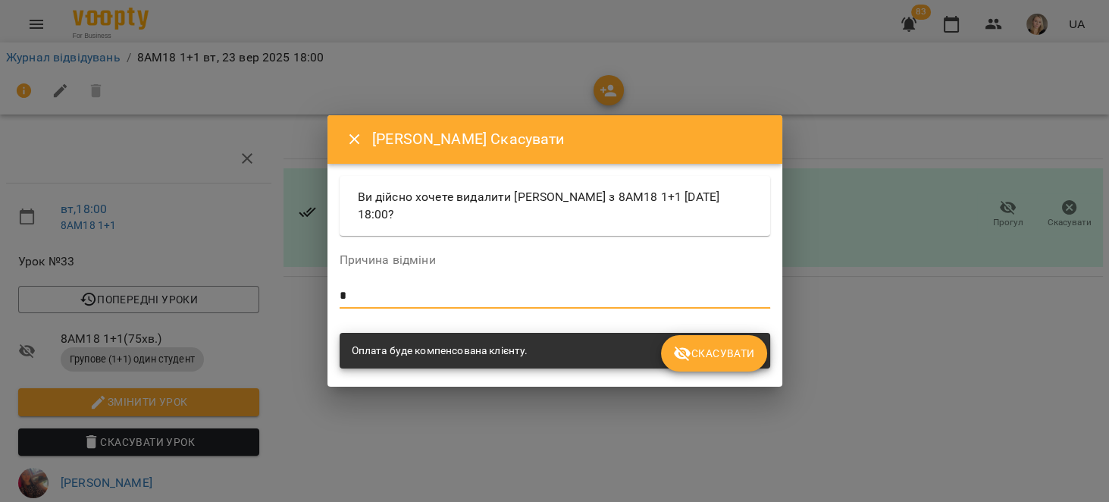
type textarea "*"
click at [743, 356] on span "Скасувати" at bounding box center [713, 353] width 81 height 18
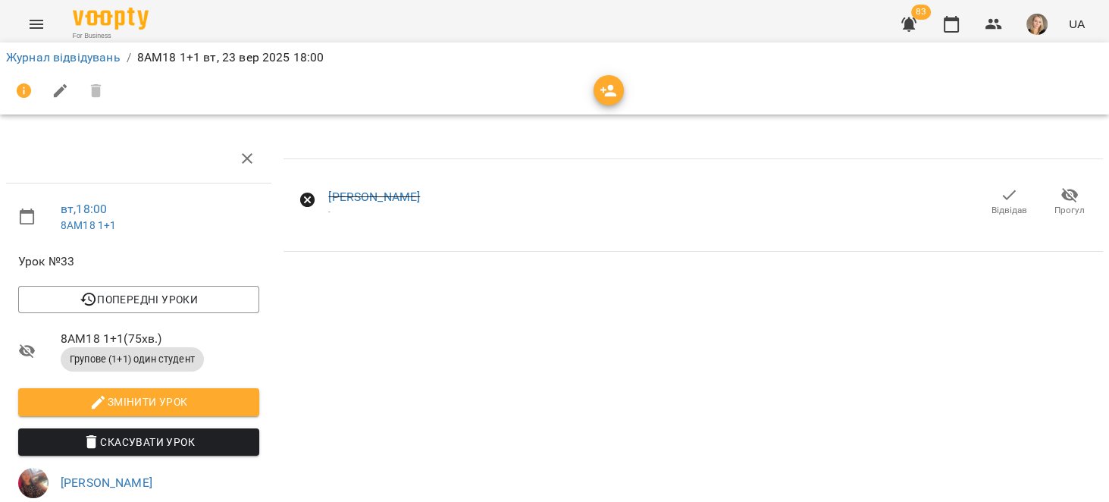
click at [899, 30] on button "button" at bounding box center [908, 24] width 36 height 36
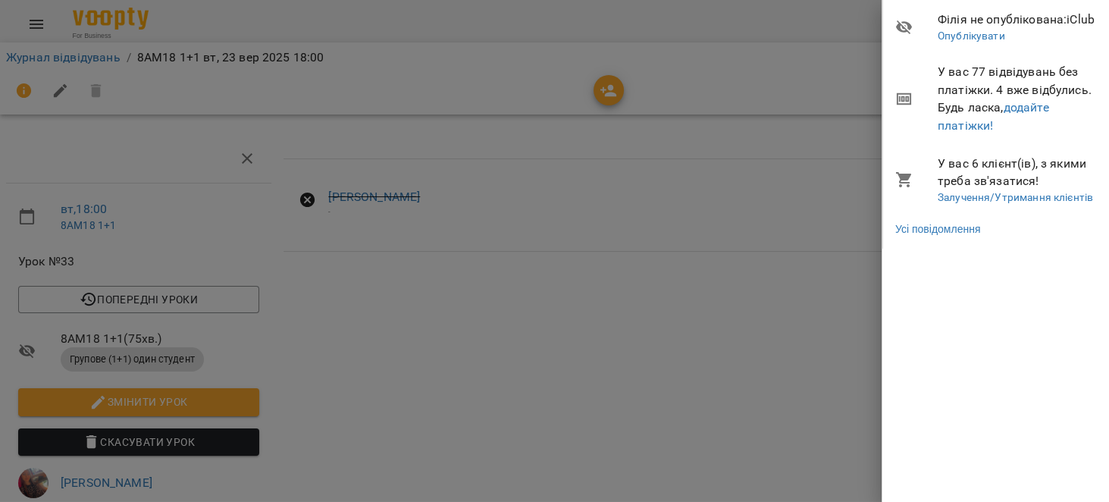
click at [299, 70] on div at bounding box center [554, 251] width 1109 height 502
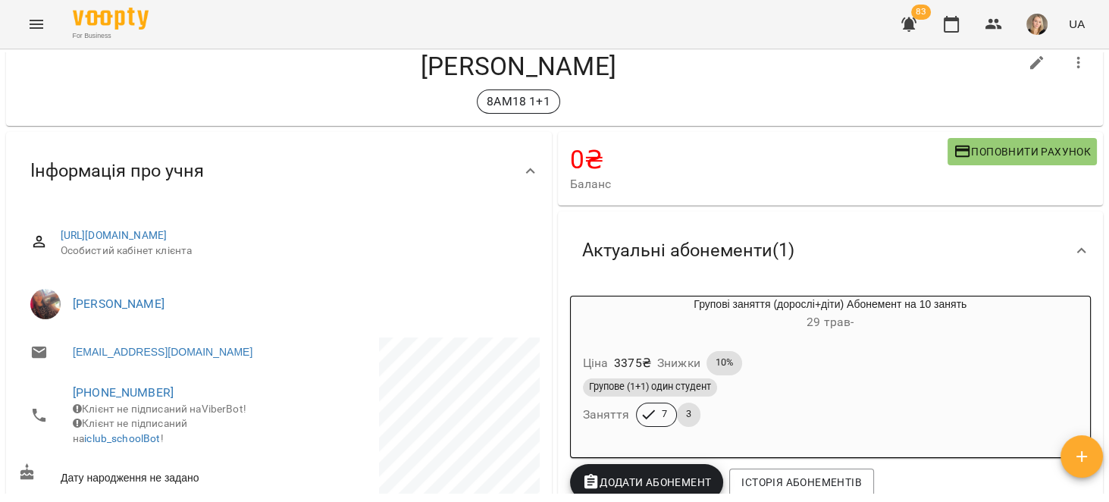
scroll to position [96, 0]
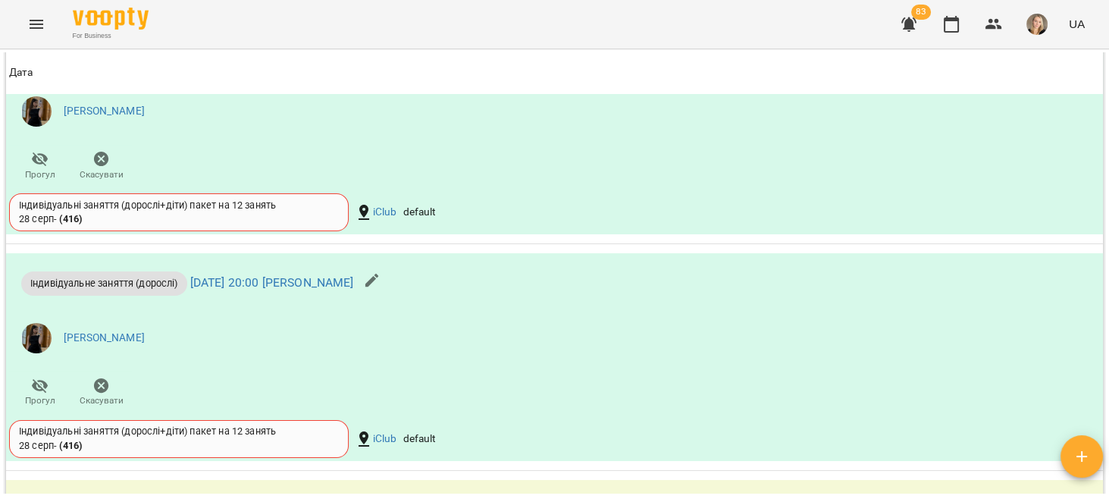
scroll to position [1395, 0]
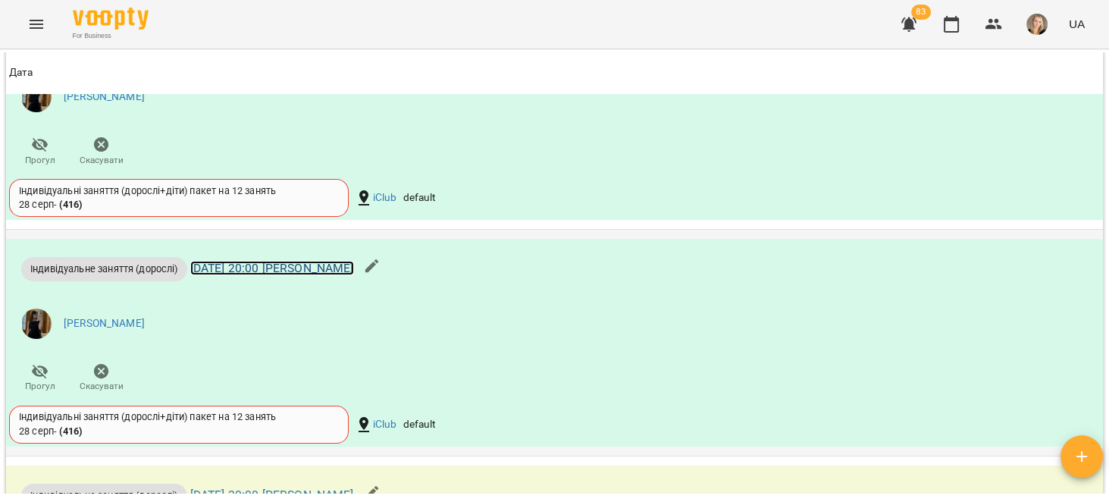
click at [354, 271] on link "[DATE] 20:00 [PERSON_NAME]" at bounding box center [272, 268] width 164 height 14
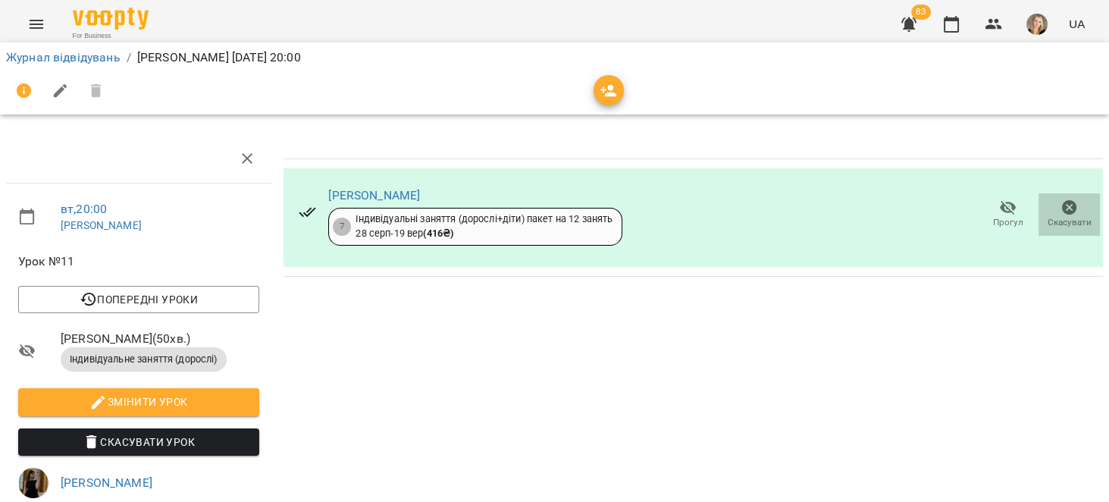
click at [1062, 210] on icon "button" at bounding box center [1069, 207] width 15 height 15
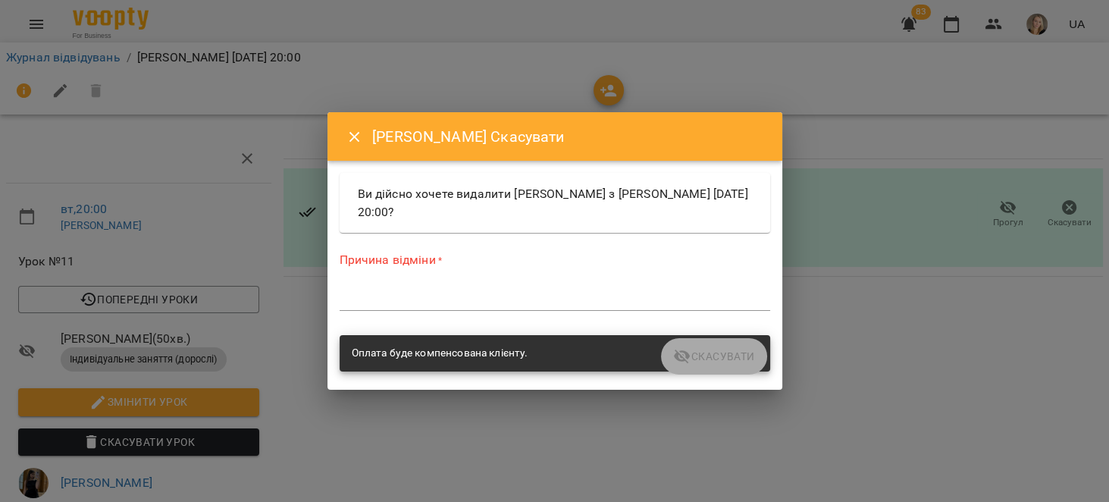
click at [556, 289] on div "*" at bounding box center [555, 298] width 430 height 24
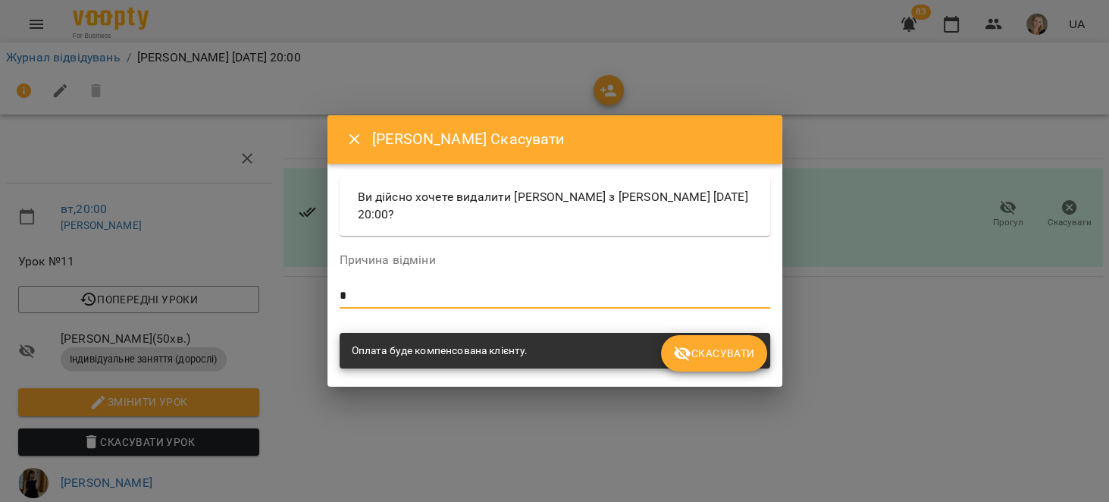
type textarea "*"
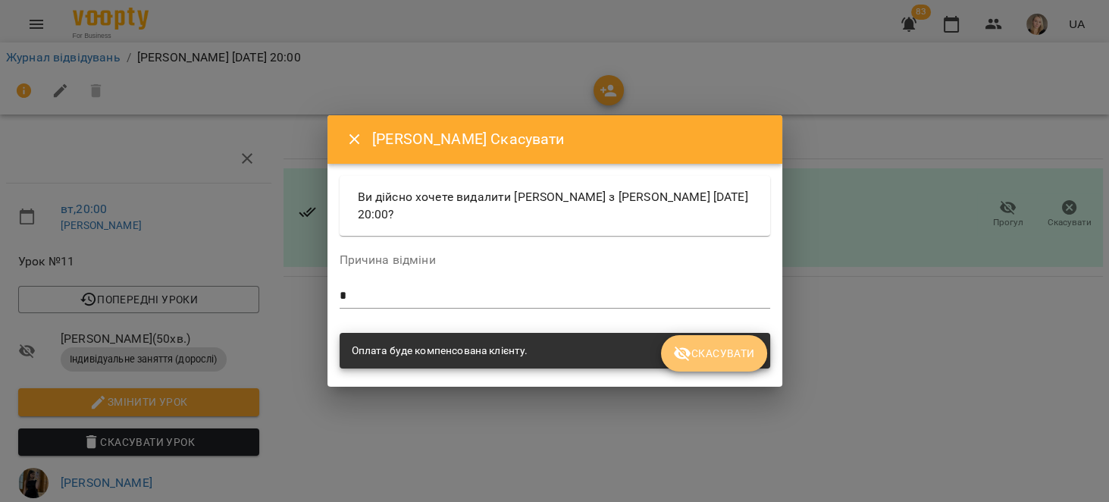
click at [740, 352] on span "Скасувати" at bounding box center [713, 353] width 81 height 18
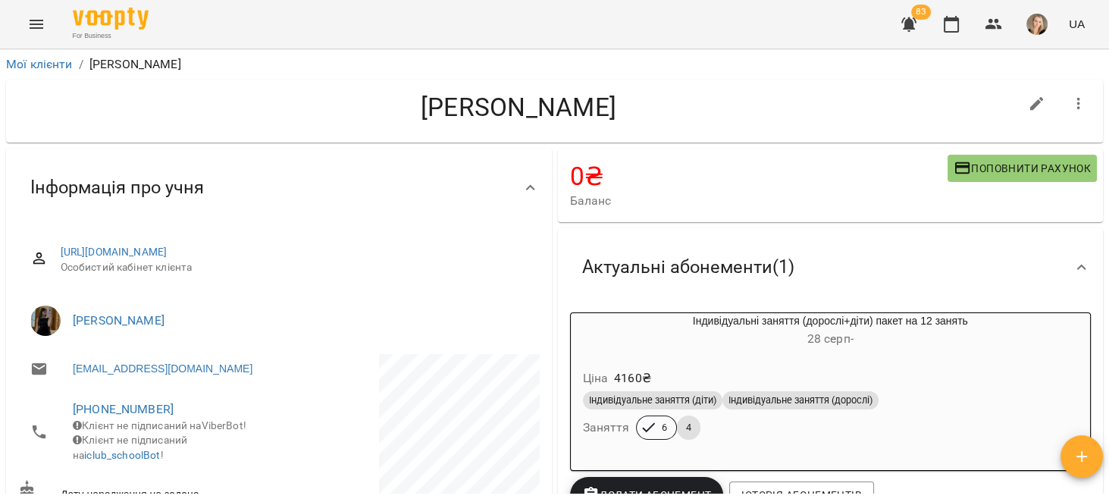
click at [952, 349] on h6 "28 серп -" at bounding box center [831, 338] width 520 height 21
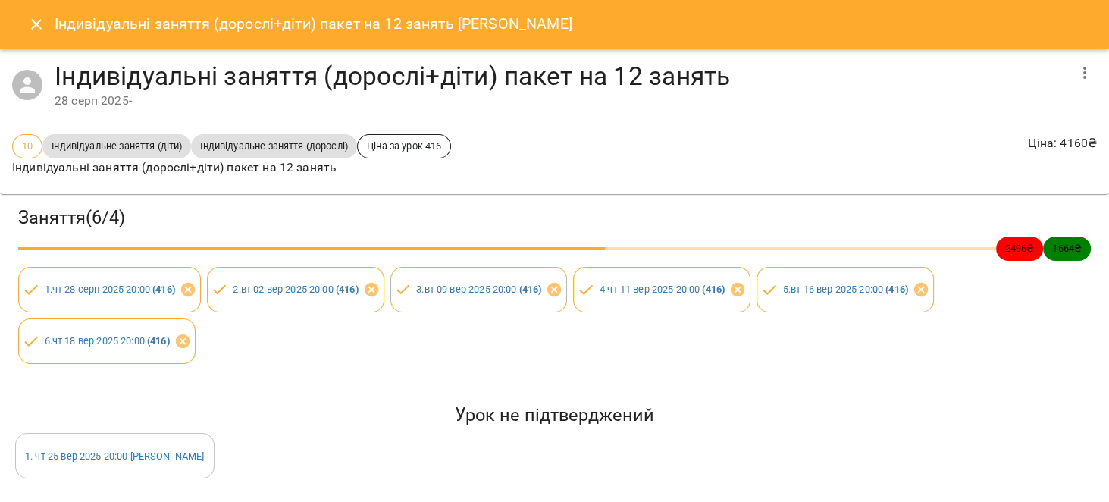
click at [9, 21] on div "Індивідуальні заняття (дорослі+діти) пакет на 12 занять Дьомін Володимир Микола…" at bounding box center [554, 24] width 1109 height 49
click at [17, 23] on div "Індивідуальні заняття (дорослі+діти) пакет на 12 занять Дьомін Володимир Микола…" at bounding box center [554, 24] width 1109 height 49
click at [36, 23] on icon "Close" at bounding box center [36, 24] width 11 height 11
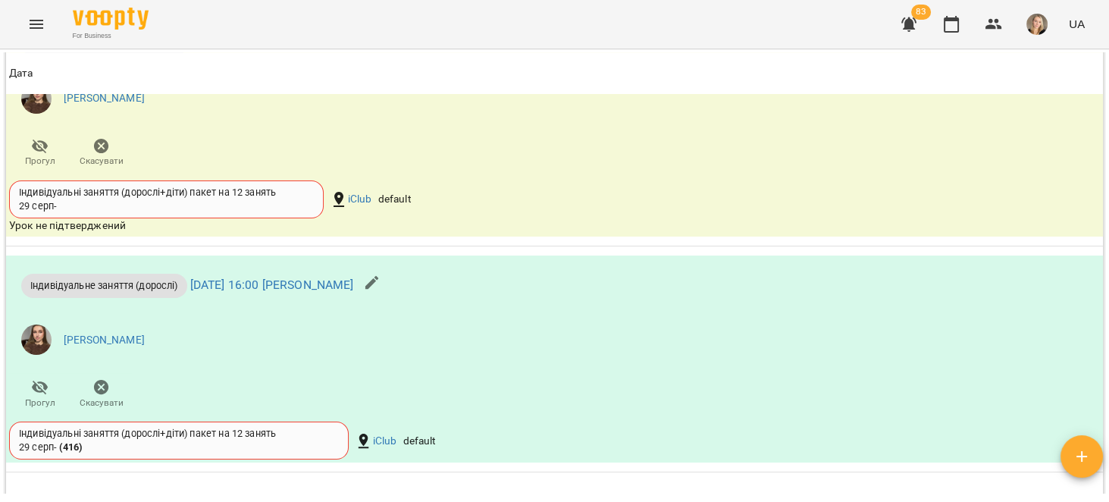
scroll to position [1973, 0]
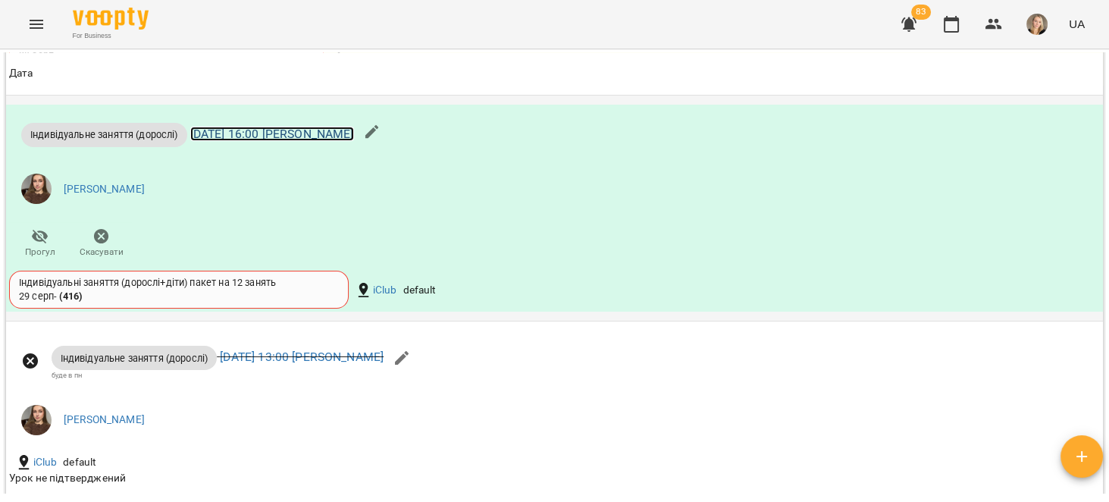
click at [354, 127] on link "вт 23 вер 2025 16:00 Олександра Юр'єва" at bounding box center [272, 134] width 164 height 14
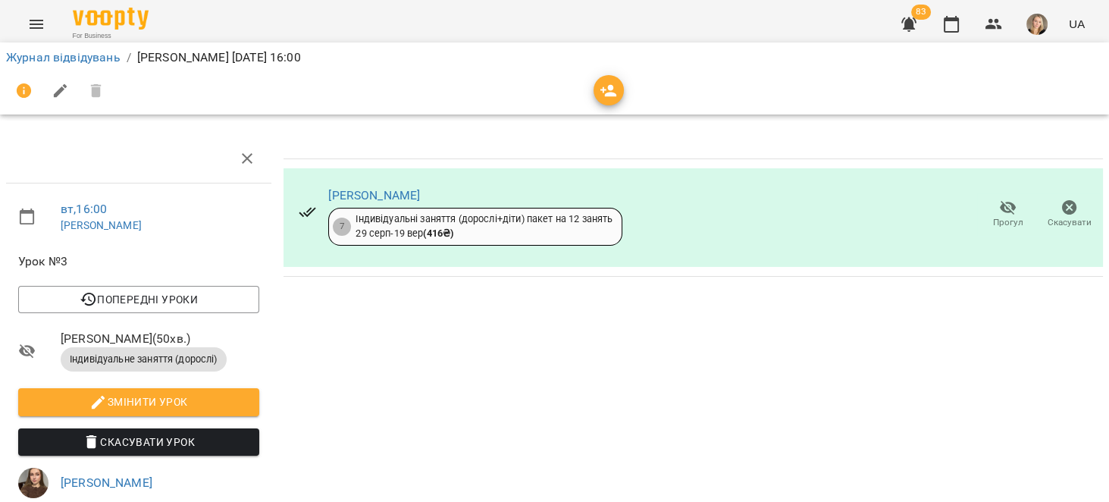
click at [1062, 205] on icon "button" at bounding box center [1069, 207] width 15 height 15
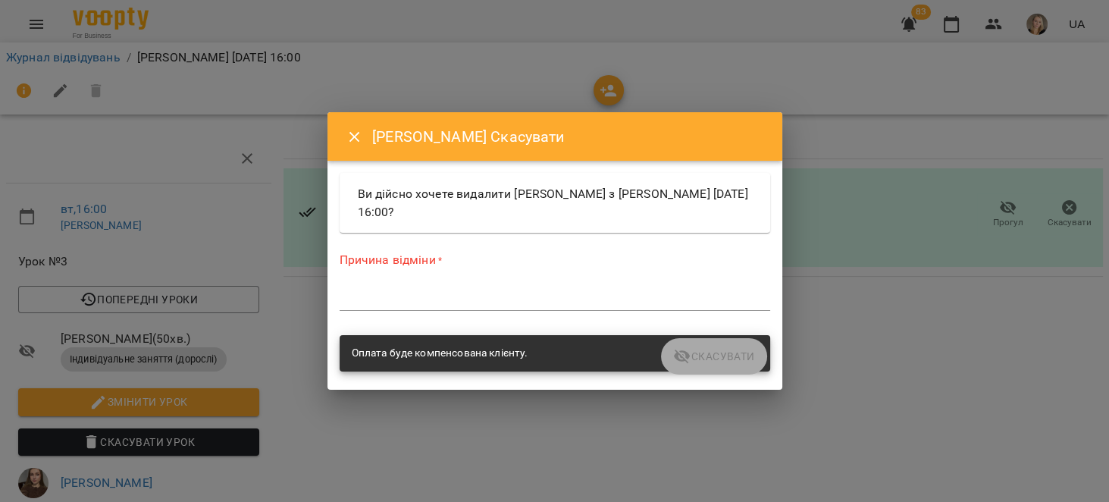
click at [498, 278] on div "Причина відміни * *" at bounding box center [555, 284] width 430 height 66
click at [506, 291] on textarea at bounding box center [555, 298] width 430 height 14
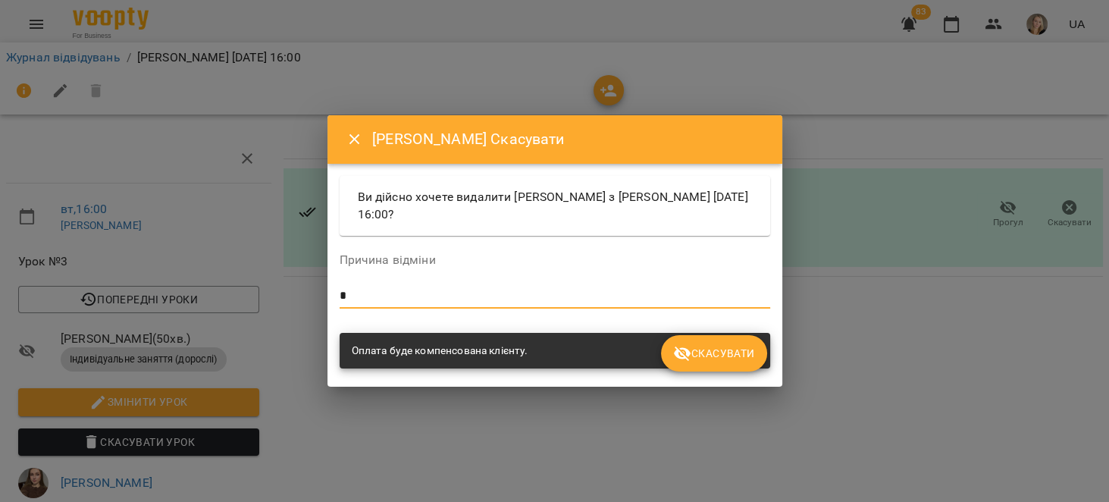
type textarea "*"
click at [715, 352] on span "Скасувати" at bounding box center [713, 353] width 81 height 18
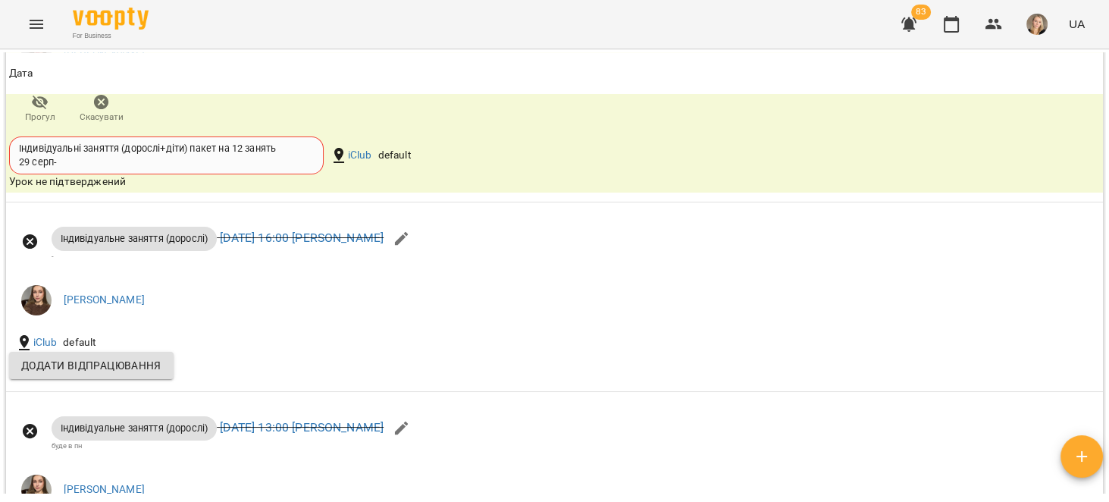
scroll to position [2068, 0]
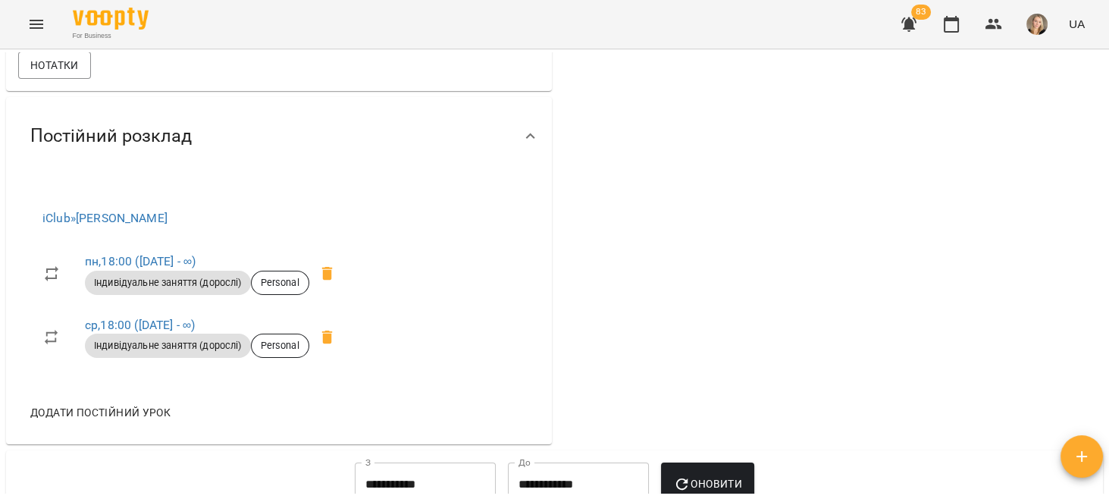
scroll to position [274, 0]
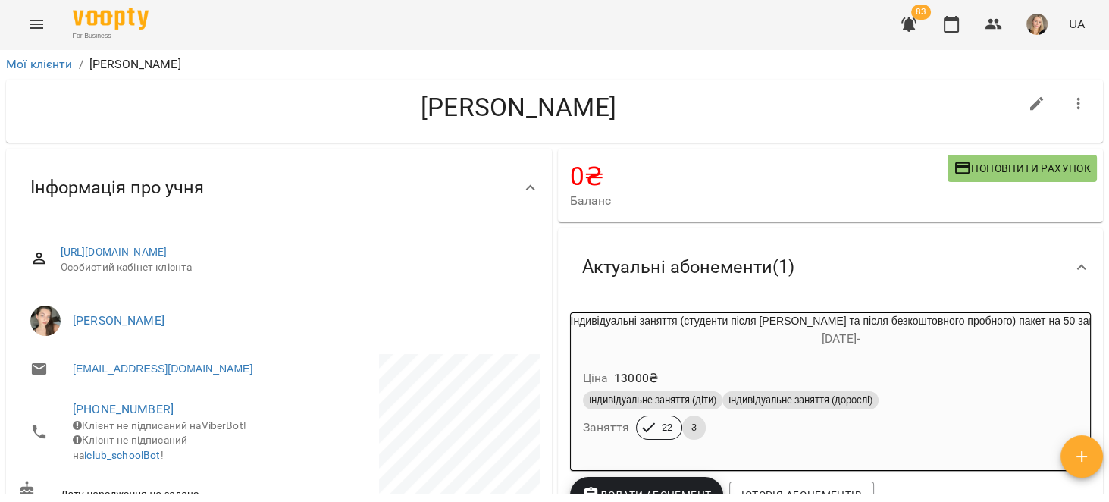
click at [903, 366] on div "Ціна 13000 ₴" at bounding box center [831, 378] width 502 height 27
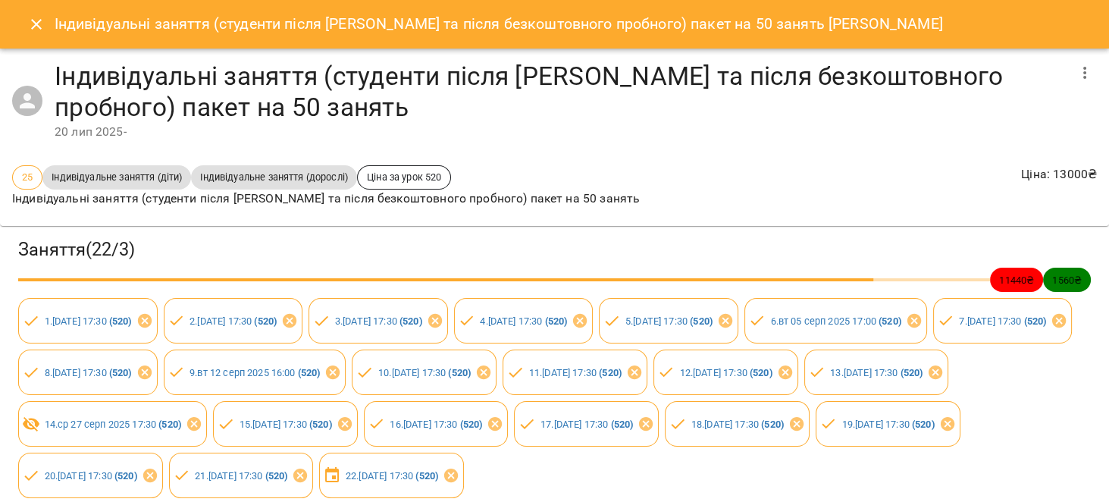
click at [1079, 70] on icon "button" at bounding box center [1084, 73] width 18 height 18
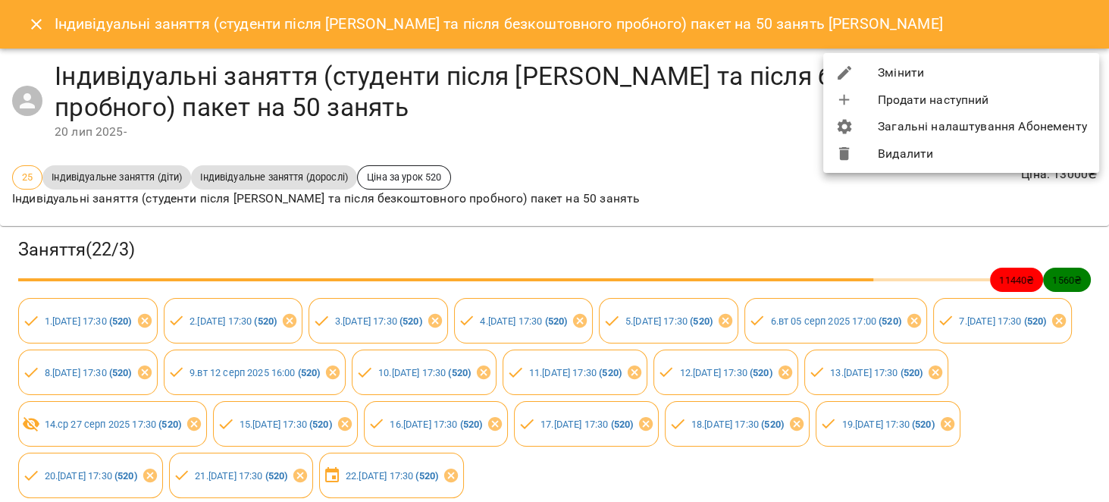
click at [984, 73] on li "Змінити" at bounding box center [961, 72] width 276 height 27
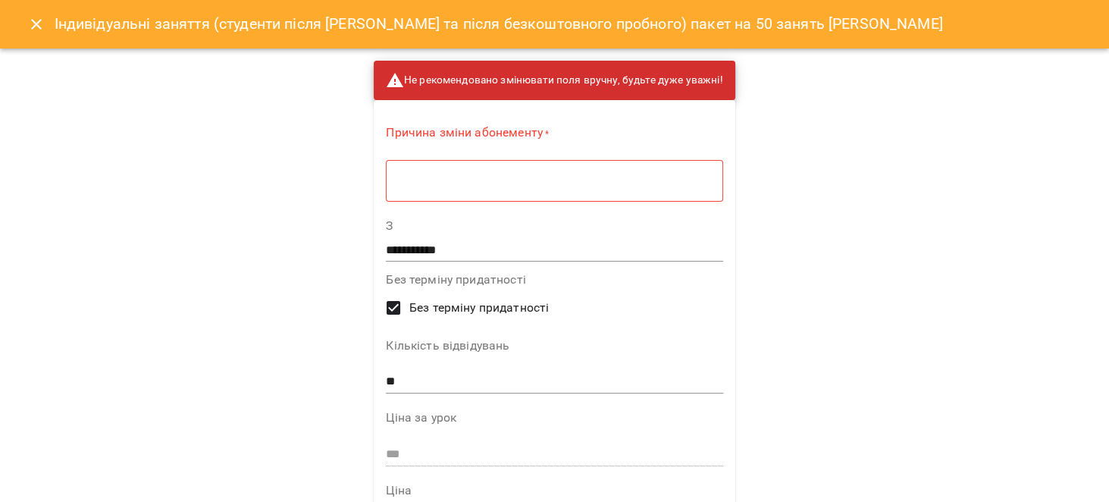
click at [599, 174] on textarea at bounding box center [553, 181] width 315 height 14
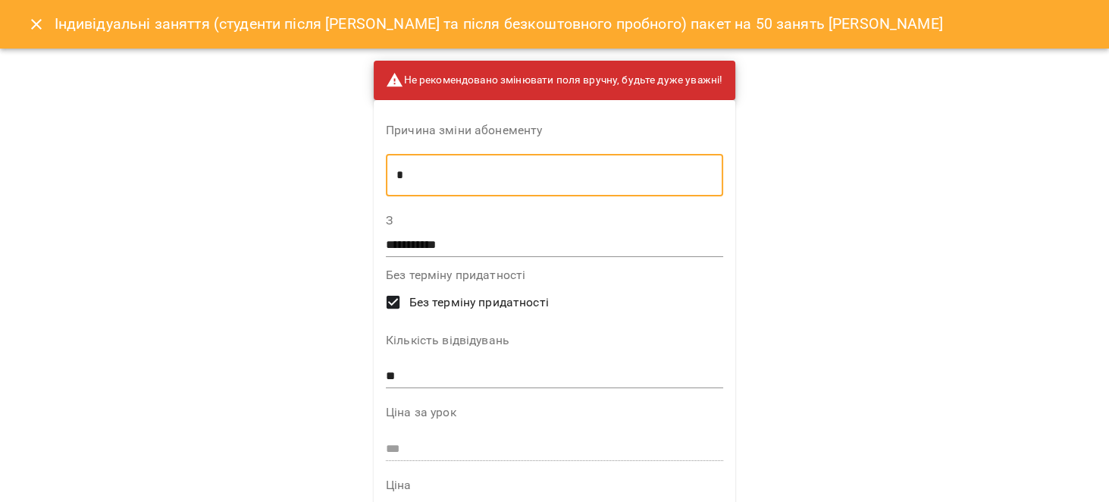
type textarea "*"
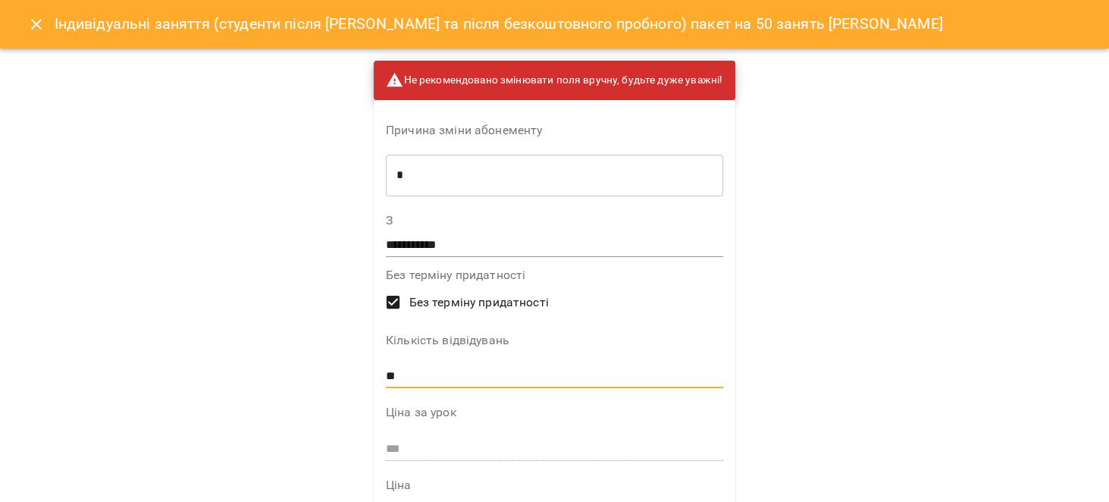
drag, startPoint x: 427, startPoint y: 381, endPoint x: 340, endPoint y: 373, distance: 86.8
click at [340, 373] on div "**********" at bounding box center [554, 251] width 1109 height 502
type input "**"
click at [780, 324] on div "**********" at bounding box center [554, 251] width 1109 height 502
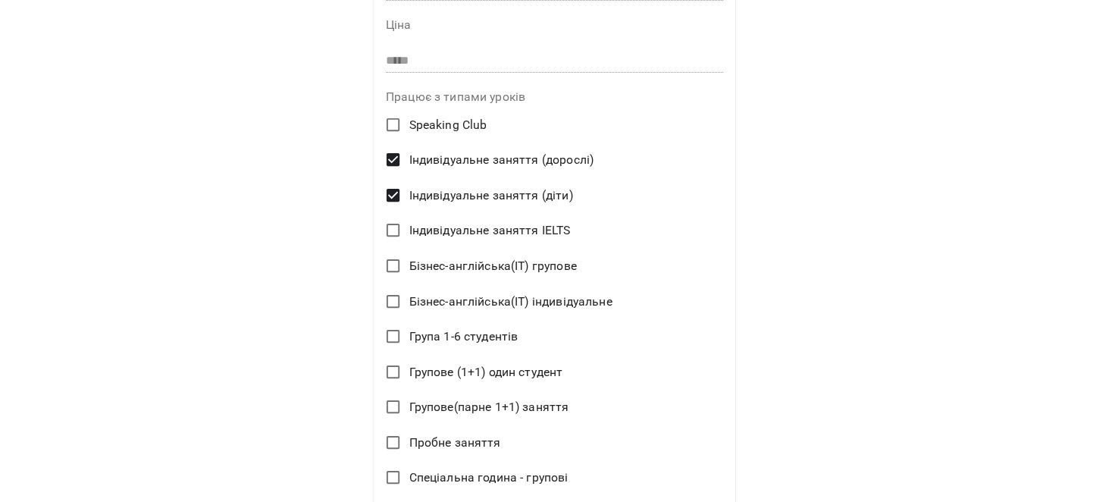
scroll to position [666, 0]
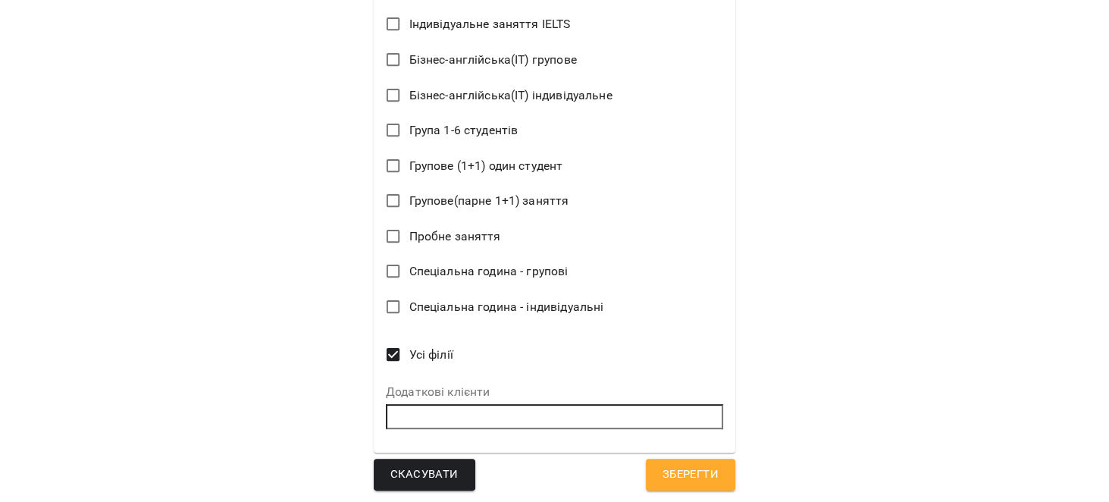
click at [706, 487] on button "Зберегти" at bounding box center [690, 474] width 89 height 32
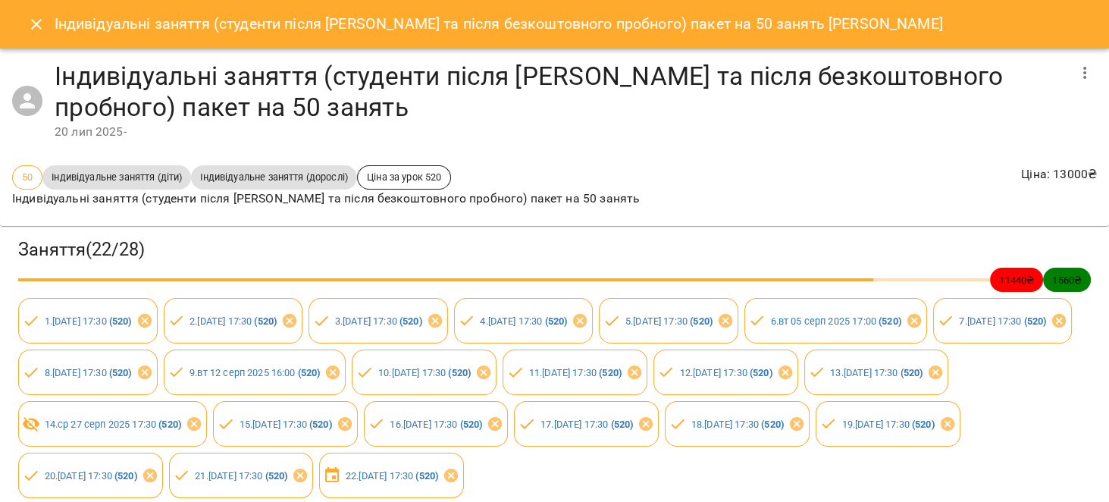
click at [30, 30] on icon "Close" at bounding box center [36, 24] width 18 height 18
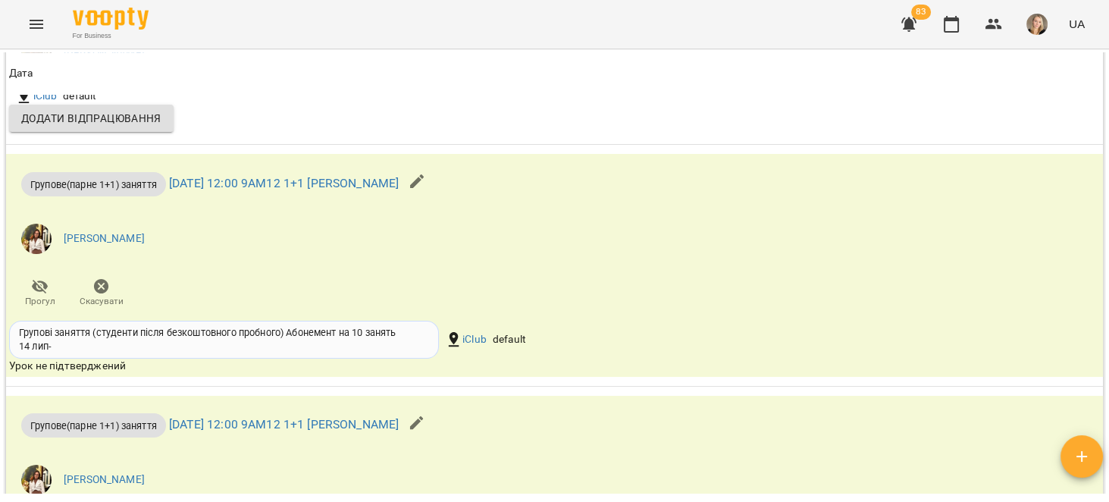
scroll to position [1828, 0]
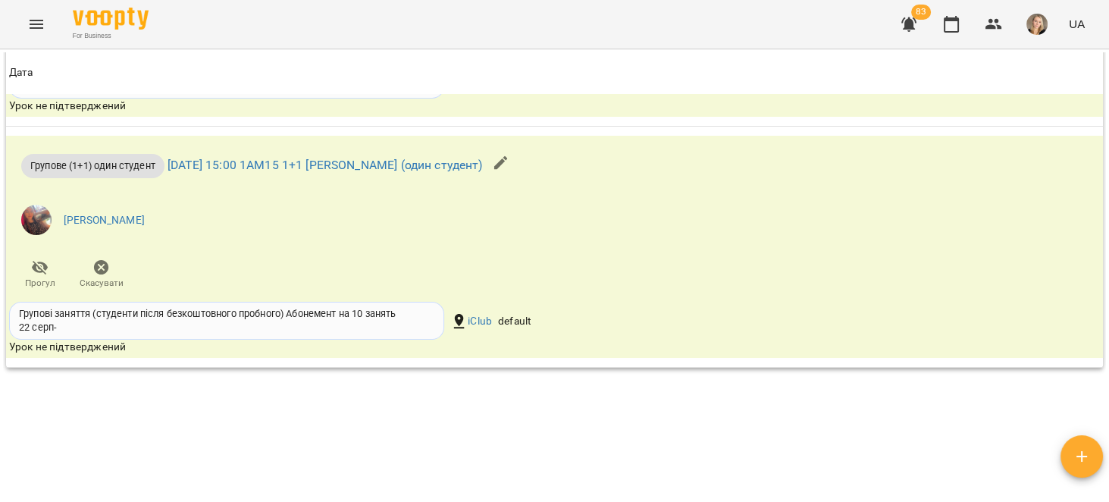
scroll to position [2058, 0]
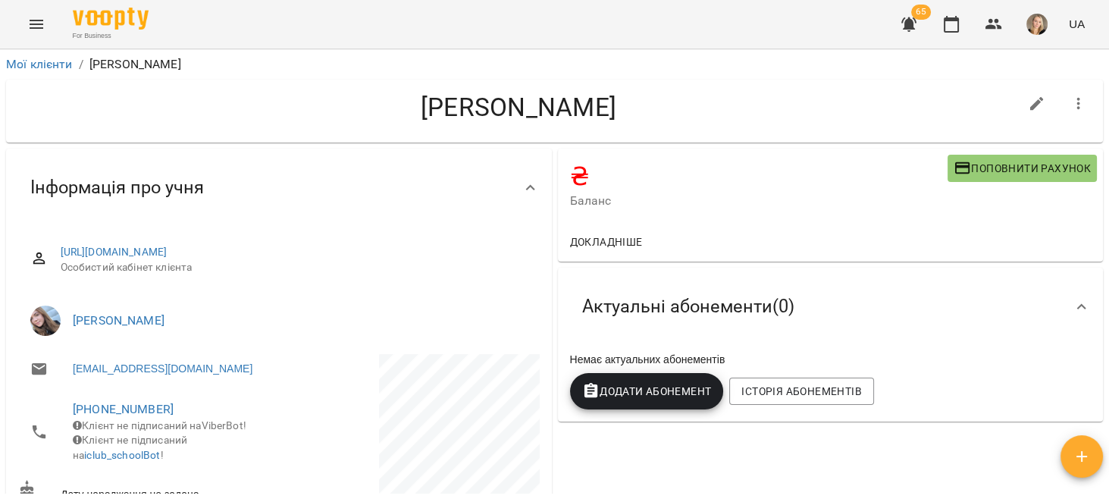
click at [679, 378] on button "Додати Абонемент" at bounding box center [647, 391] width 154 height 36
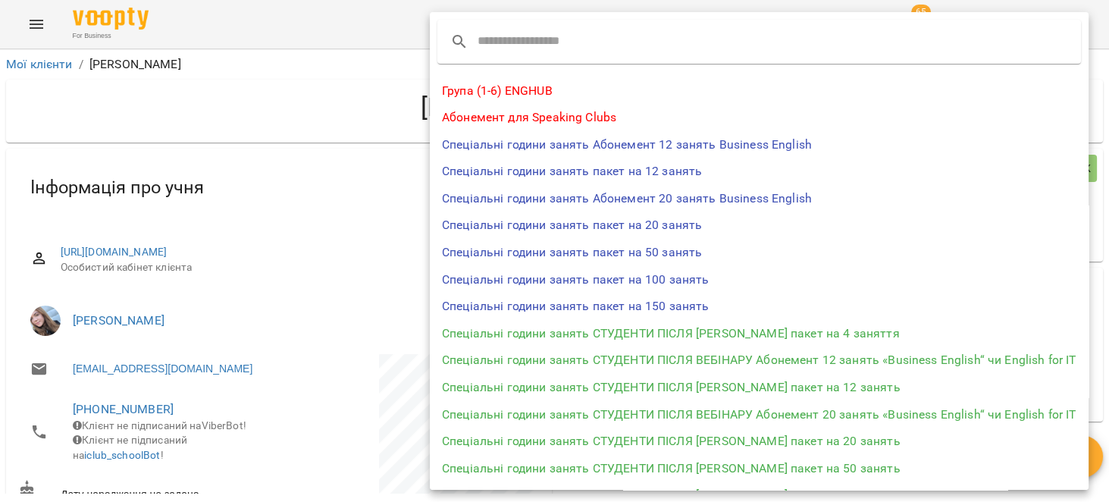
scroll to position [288, 0]
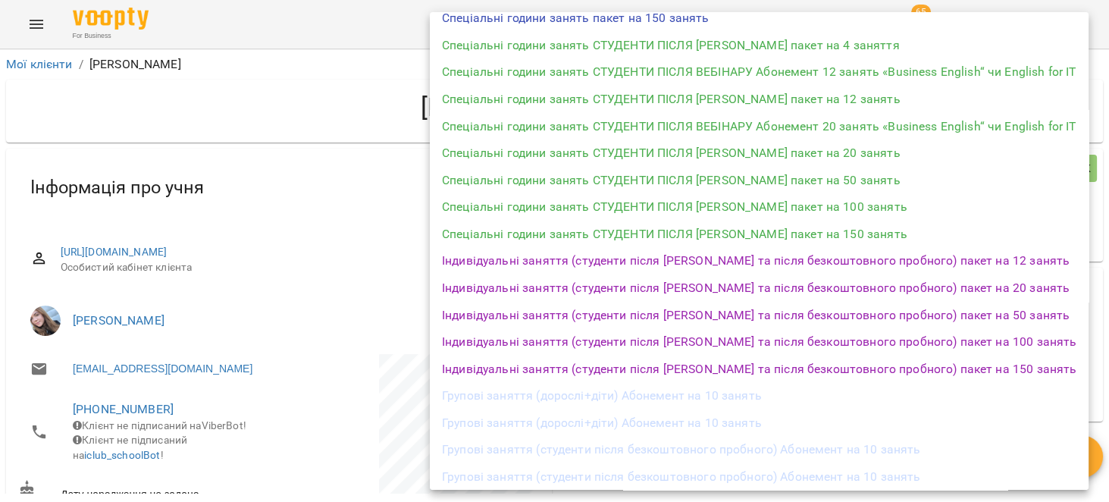
click at [909, 265] on li "Індивідуальні заняття (студенти після вебінару та після безкоштовного пробного)…" at bounding box center [759, 260] width 659 height 27
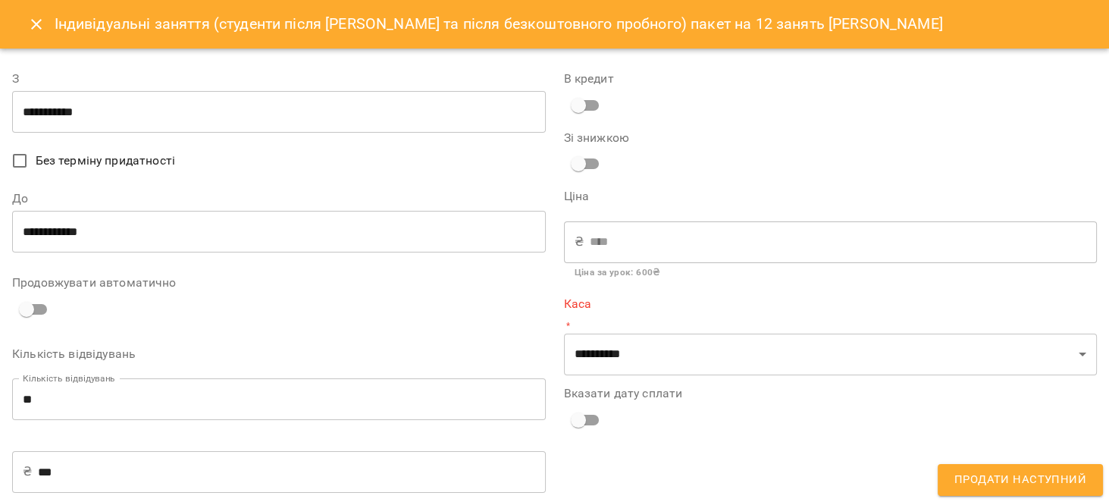
click at [665, 383] on div "**********" at bounding box center [831, 324] width 552 height 545
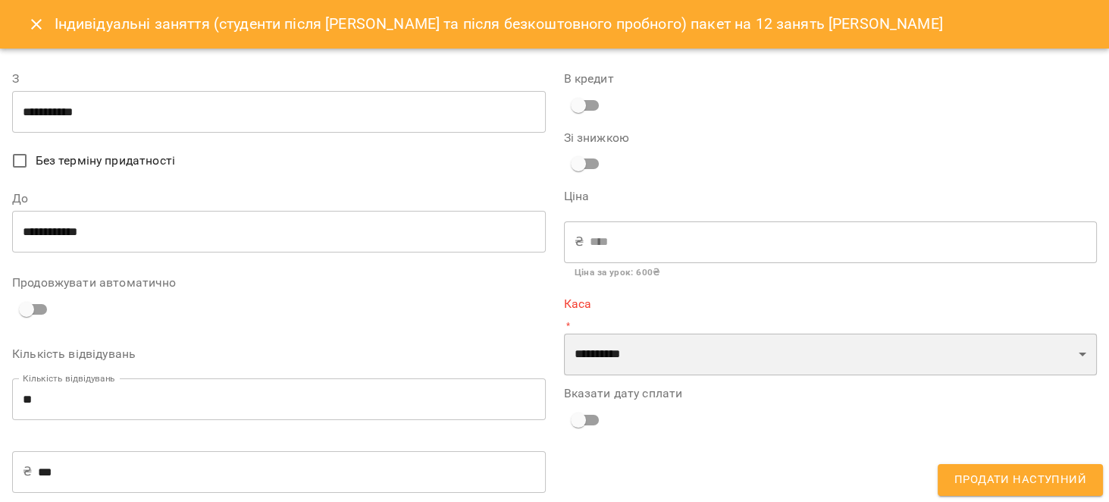
click at [664, 358] on select "**********" at bounding box center [831, 354] width 534 height 42
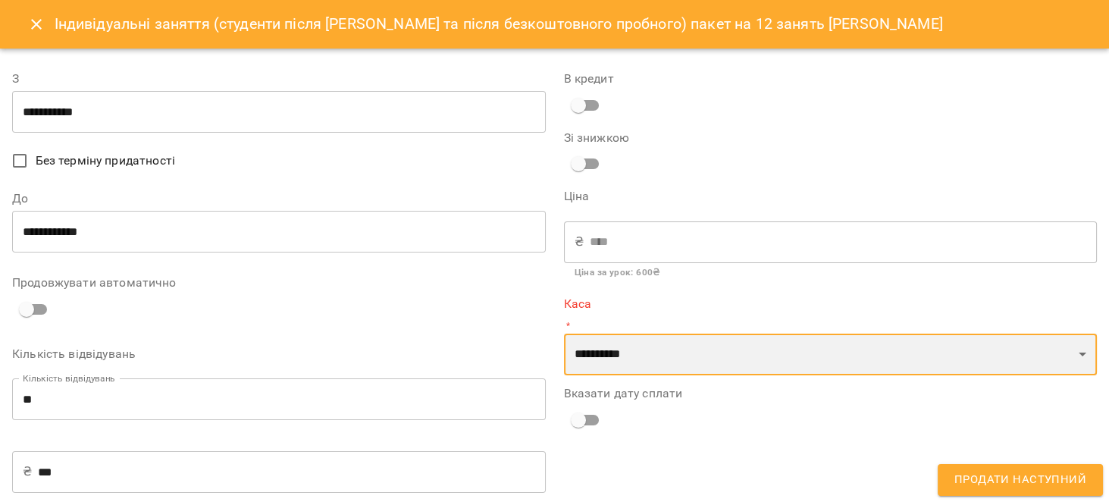
select select "****"
click at [564, 333] on select "**********" at bounding box center [831, 354] width 534 height 42
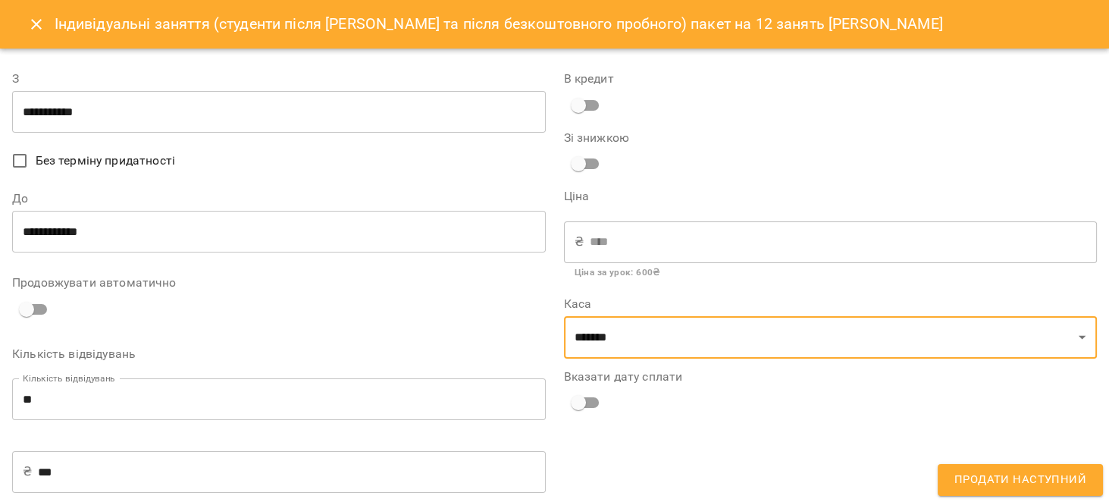
click at [1001, 442] on div "**********" at bounding box center [831, 324] width 552 height 545
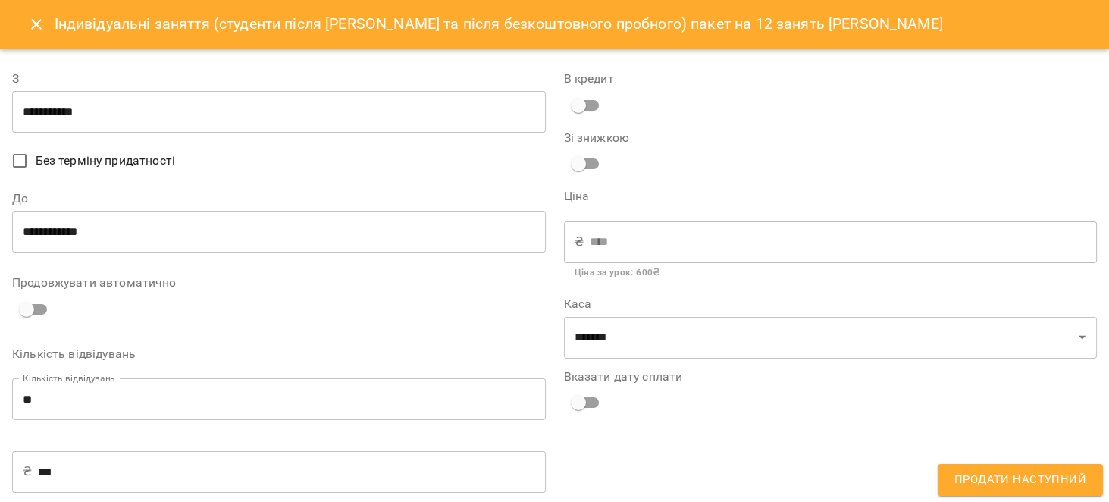
click at [1003, 477] on span "Продати наступний" at bounding box center [1020, 480] width 132 height 20
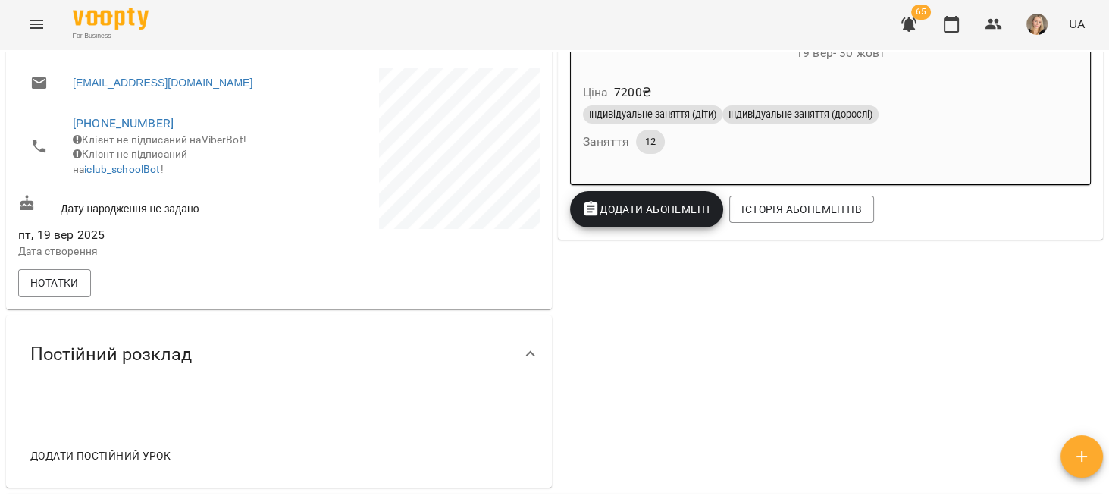
scroll to position [433, 0]
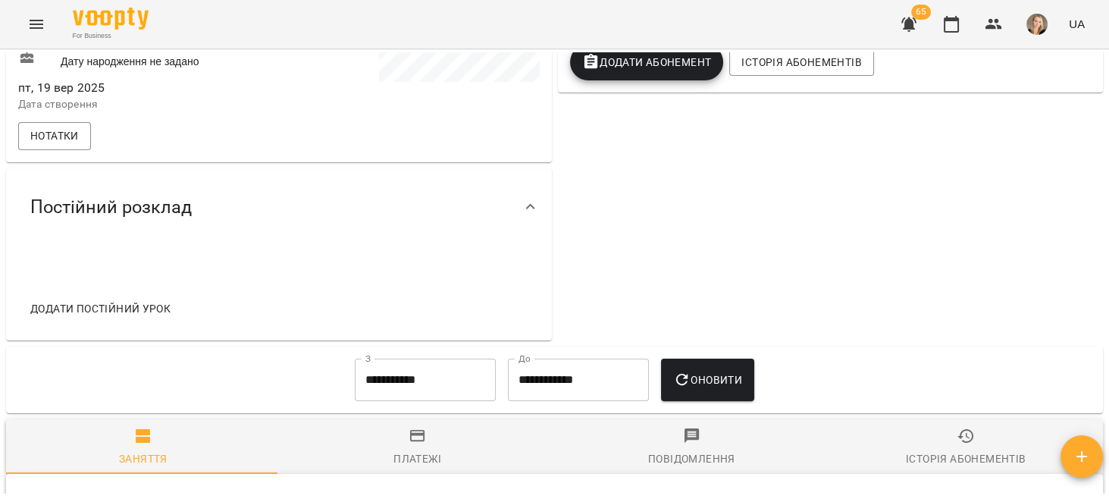
click at [150, 311] on span "Додати постійний урок" at bounding box center [100, 308] width 140 height 18
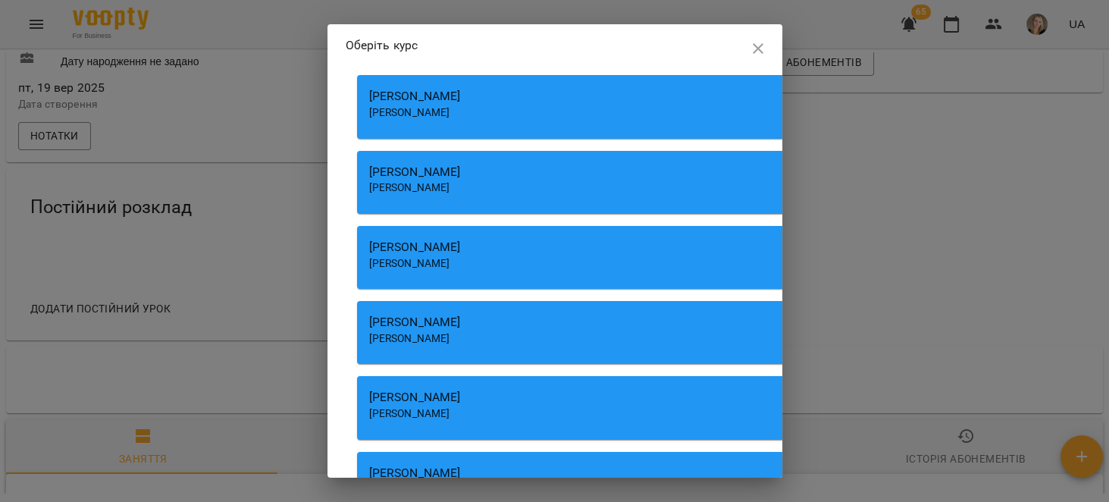
scroll to position [4042, 0]
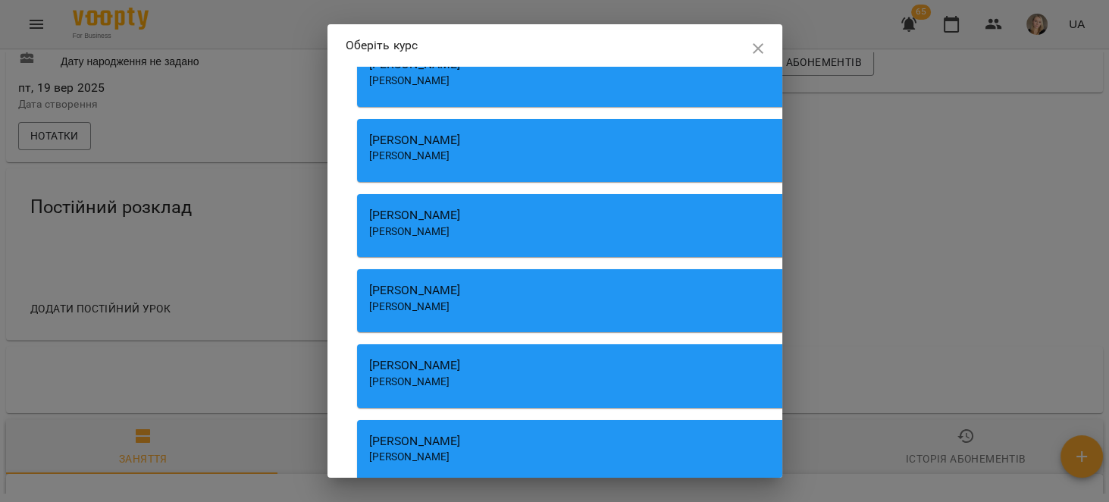
click at [524, 239] on div "[PERSON_NAME]" at bounding box center [789, 231] width 840 height 15
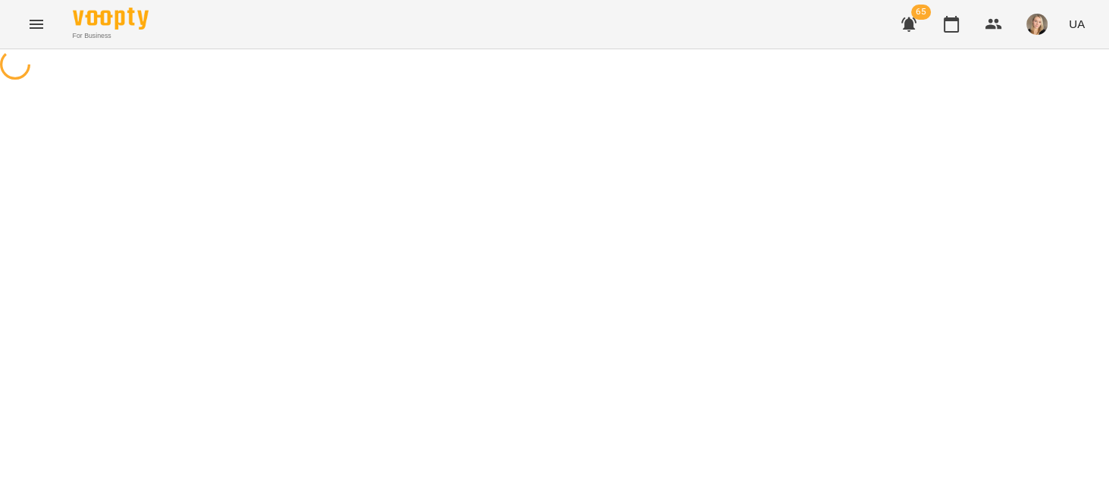
select select "**********"
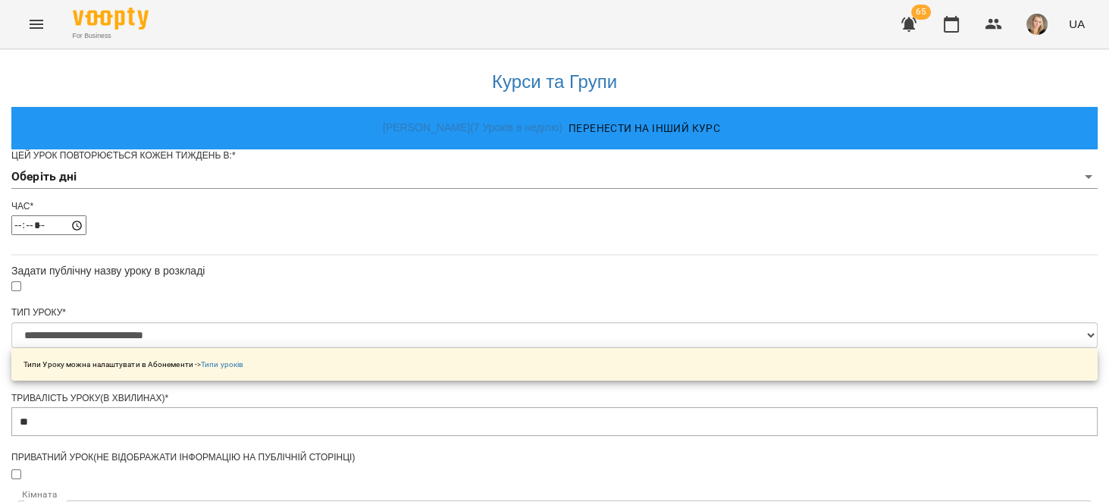
click at [471, 202] on body "**********" at bounding box center [554, 488] width 1109 height 977
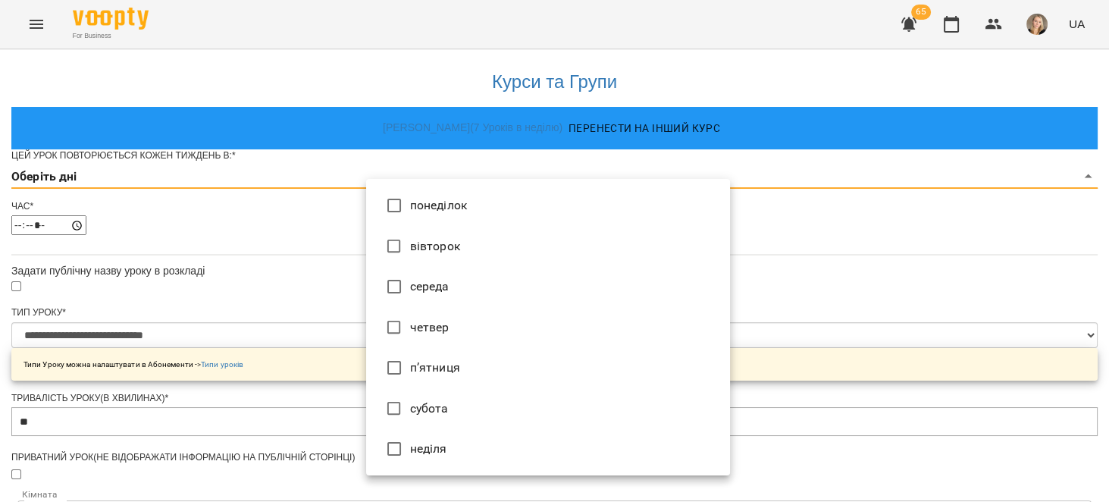
click at [454, 239] on li "вівторок" at bounding box center [548, 246] width 364 height 41
type input "*"
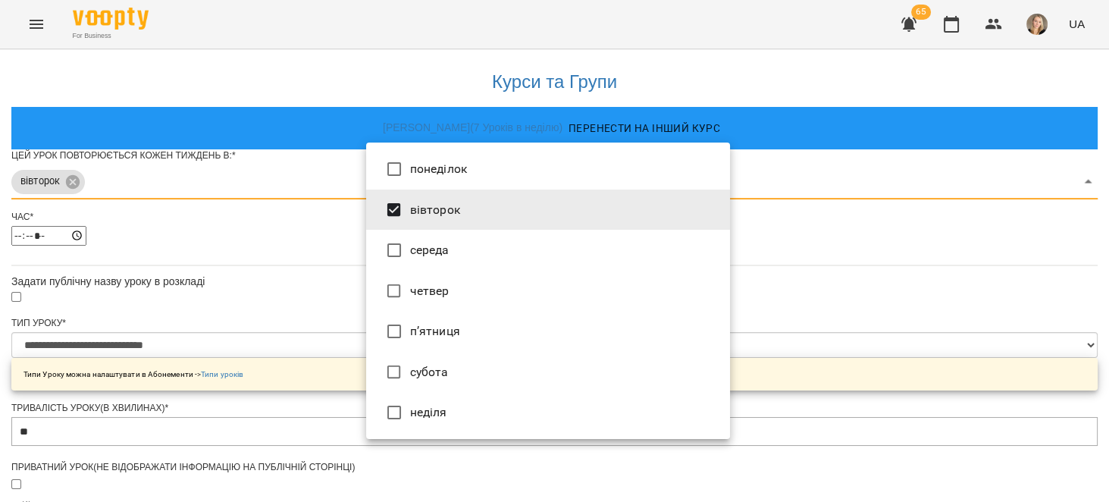
click at [286, 239] on div at bounding box center [554, 251] width 1109 height 502
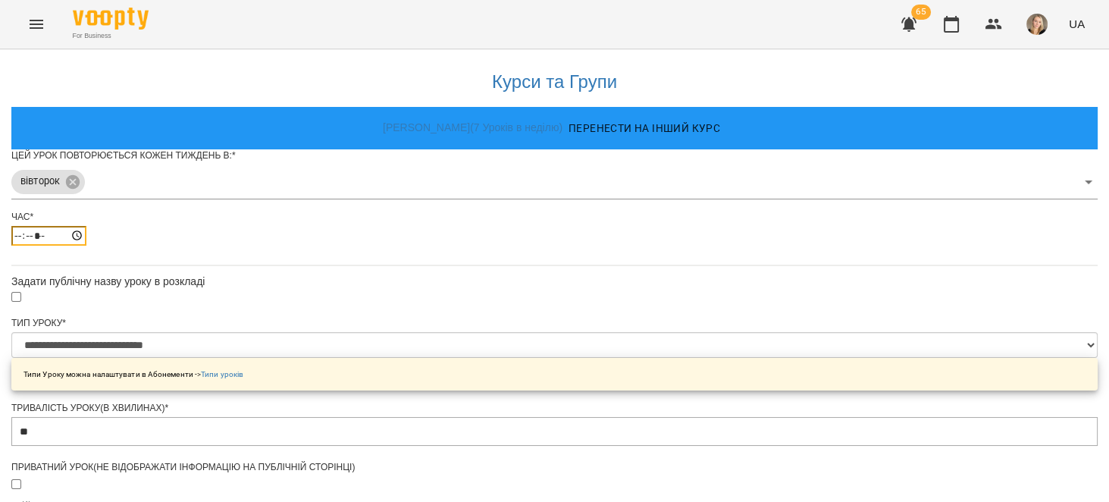
click at [86, 246] on input "*****" at bounding box center [48, 236] width 75 height 20
type input "*****"
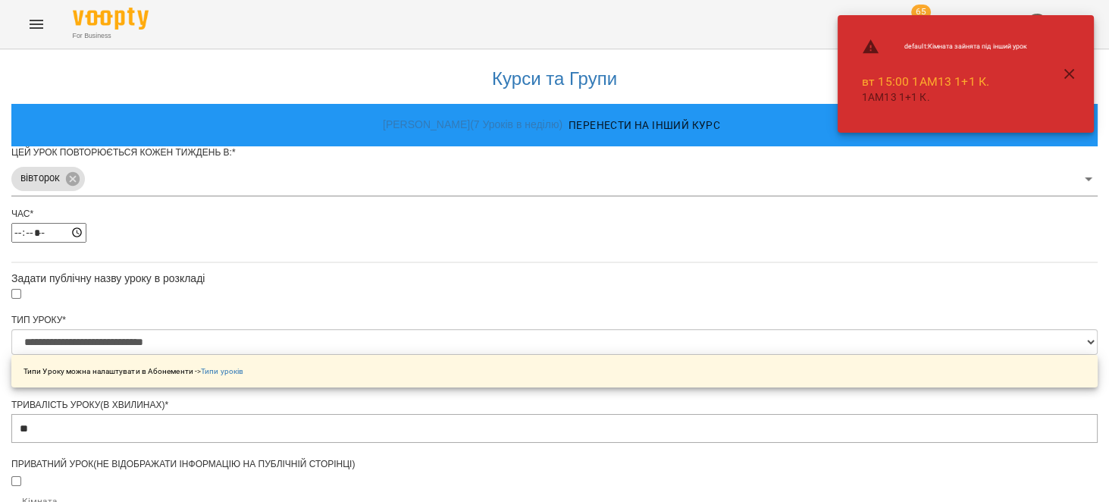
scroll to position [589, 0]
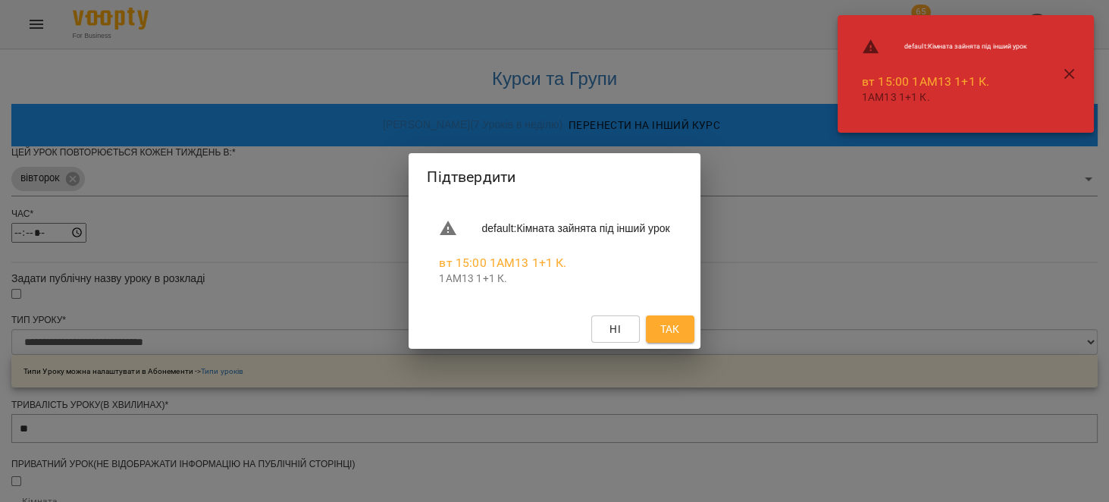
click at [679, 320] on span "Так" at bounding box center [669, 329] width 20 height 18
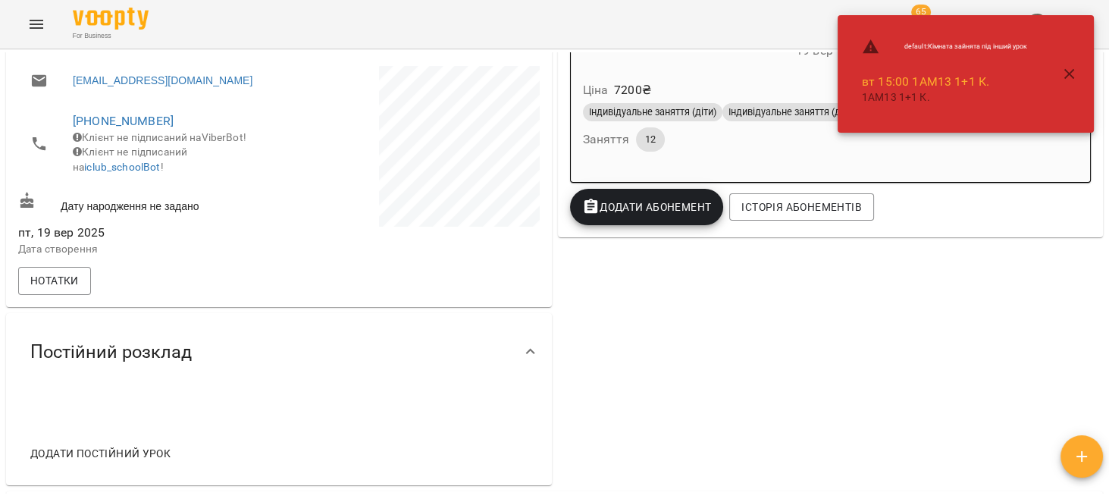
scroll to position [529, 0]
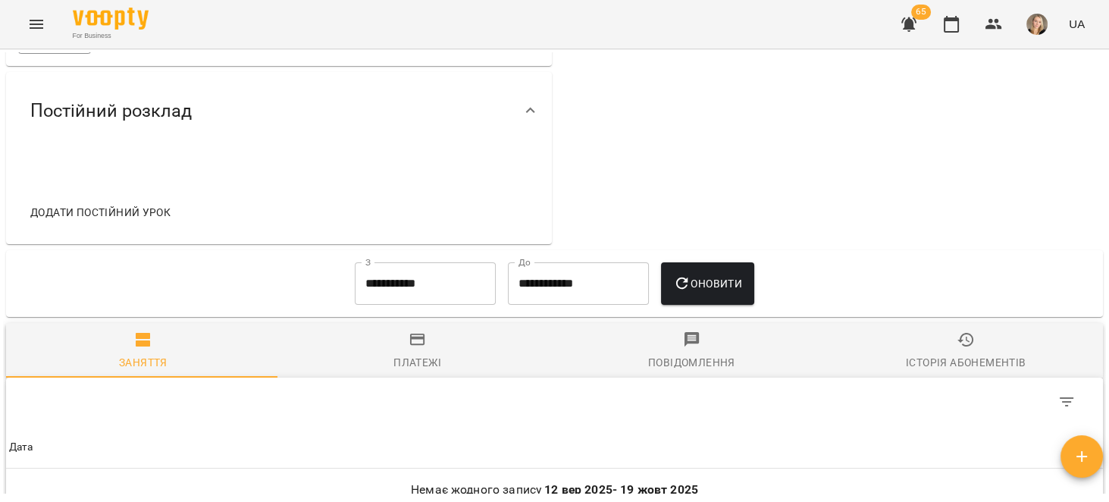
click at [146, 215] on span "Додати постійний урок" at bounding box center [100, 212] width 140 height 18
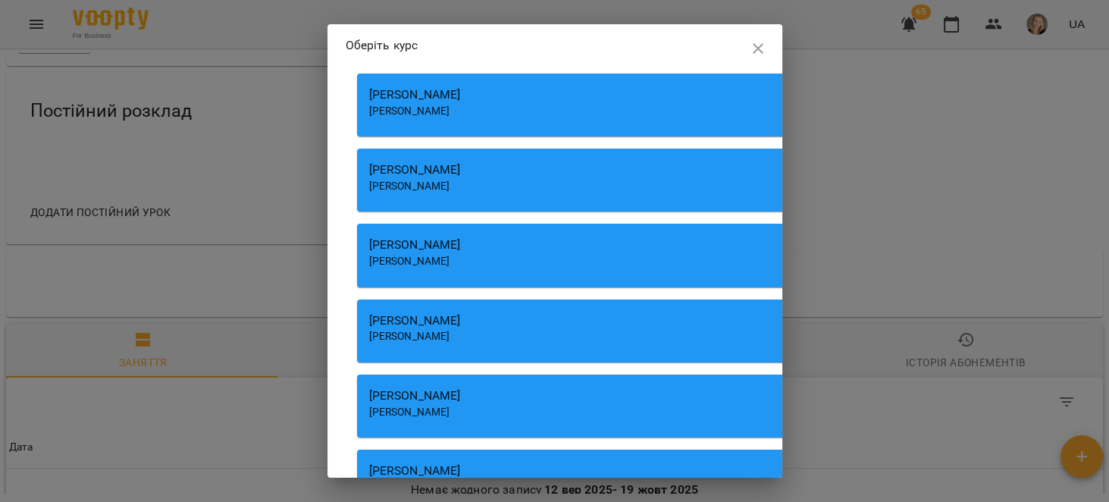
scroll to position [3897, 0]
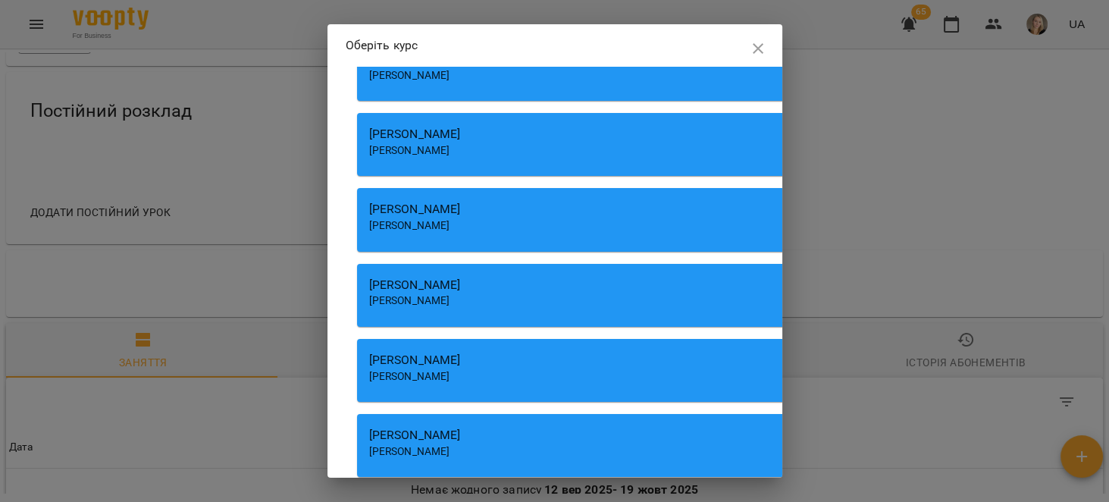
click at [524, 369] on div "[PERSON_NAME]" at bounding box center [789, 360] width 840 height 18
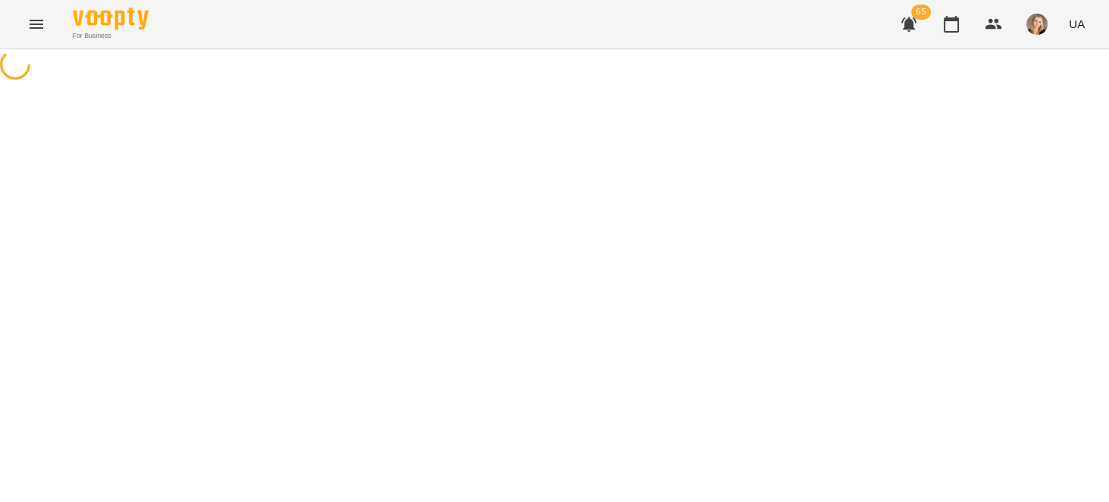
select select "**********"
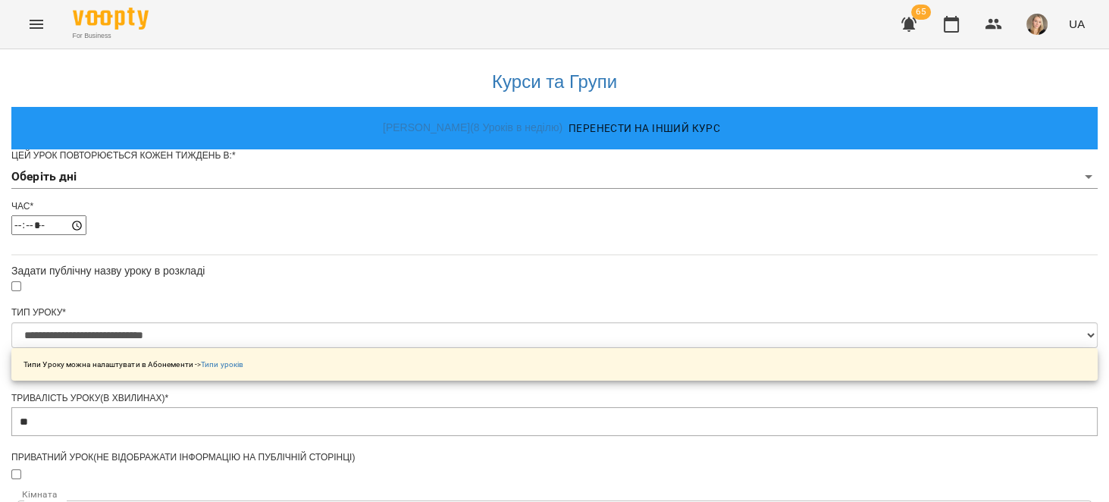
click at [459, 162] on div "Цей урок повторюється кожен тиждень в: *" at bounding box center [554, 155] width 1086 height 13
click at [459, 195] on body "**********" at bounding box center [554, 488] width 1109 height 977
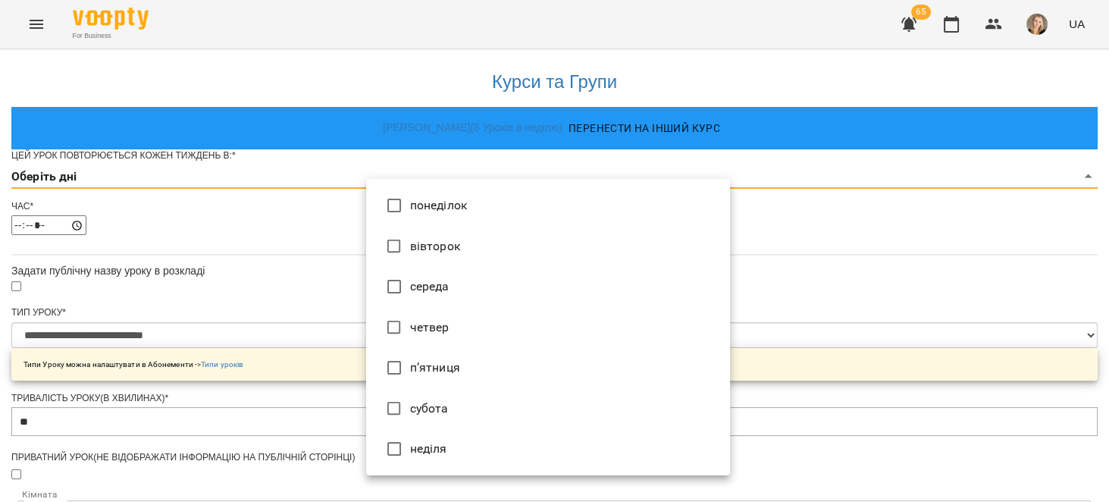
click at [455, 398] on li "субота" at bounding box center [548, 408] width 364 height 41
type input "*"
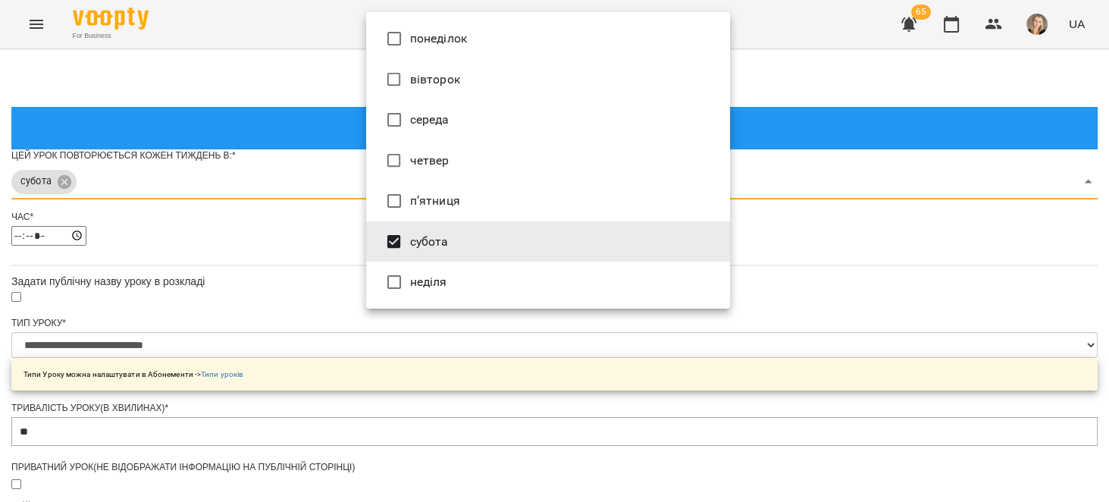
click at [336, 355] on div at bounding box center [554, 251] width 1109 height 502
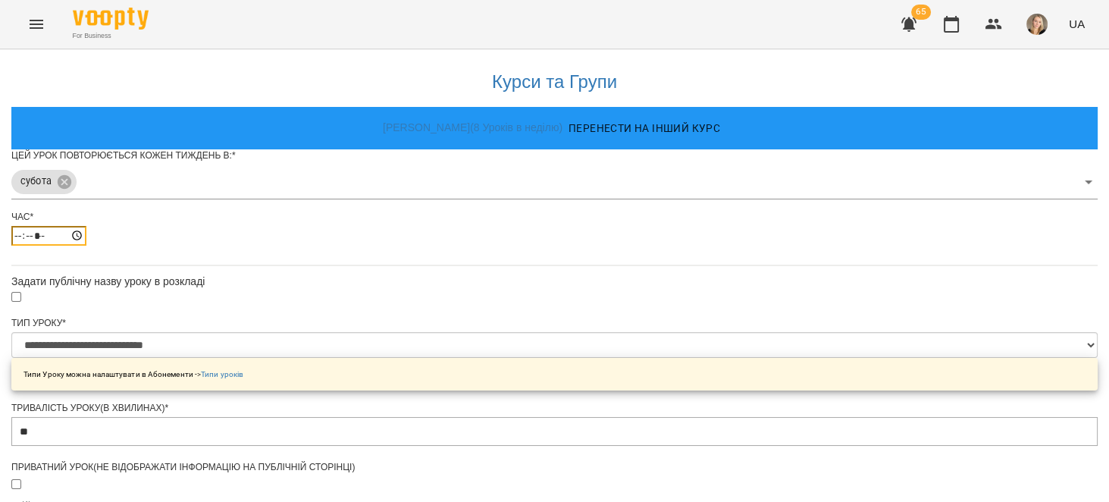
click at [86, 246] on input "*****" at bounding box center [48, 236] width 75 height 20
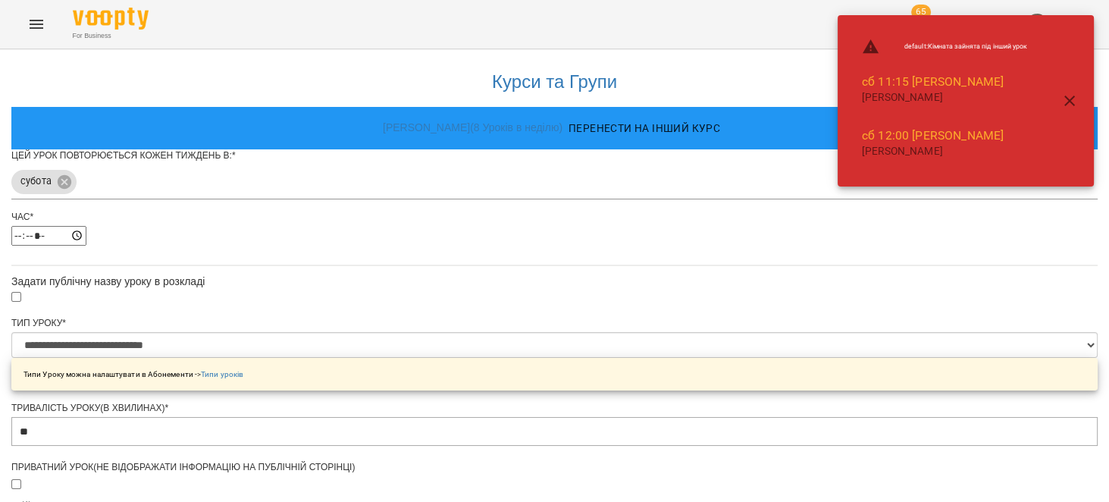
type input "*****"
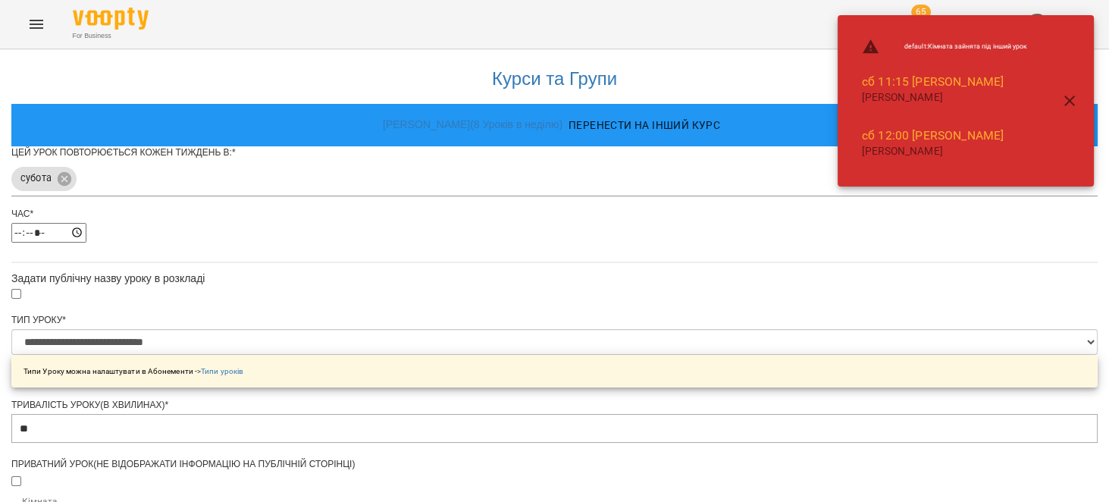
scroll to position [589, 0]
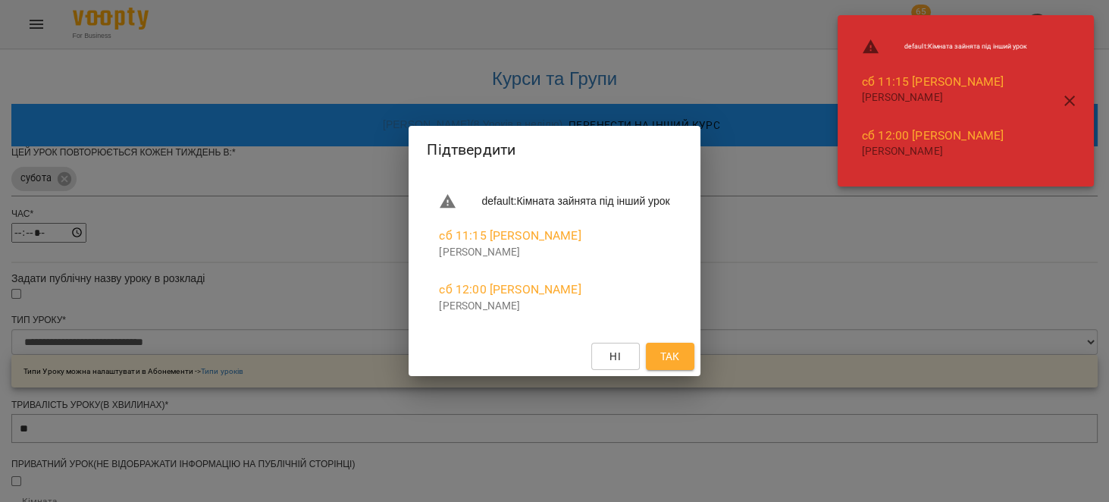
click at [678, 336] on div "Ні Так" at bounding box center [553, 355] width 291 height 39
click at [679, 347] on span "Так" at bounding box center [669, 356] width 20 height 18
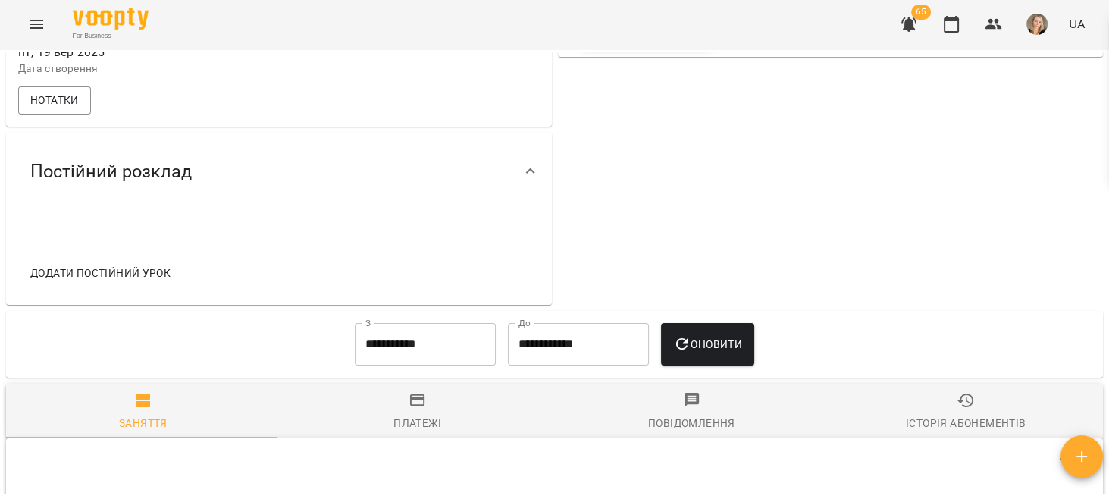
scroll to position [480, 0]
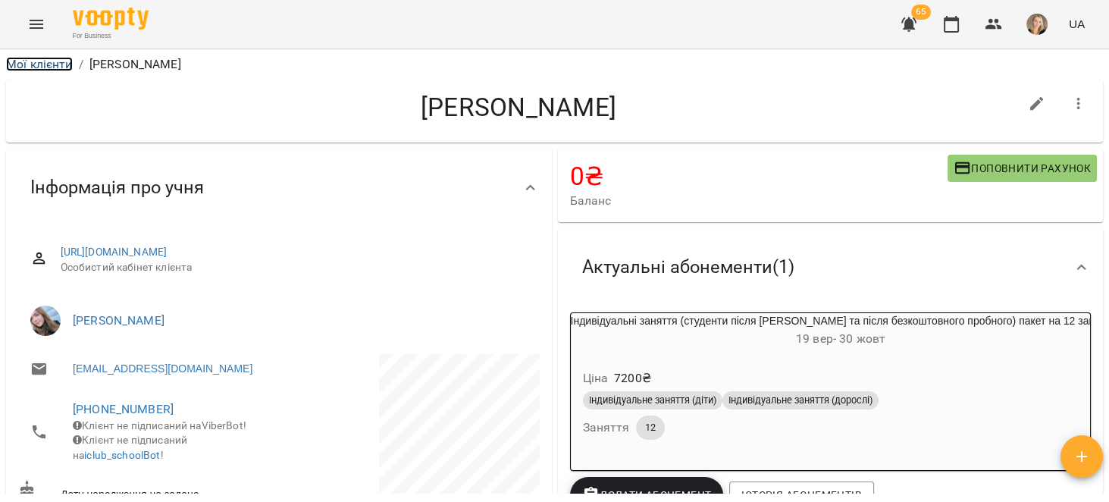
click at [58, 63] on link "Мої клієнти" at bounding box center [39, 64] width 67 height 14
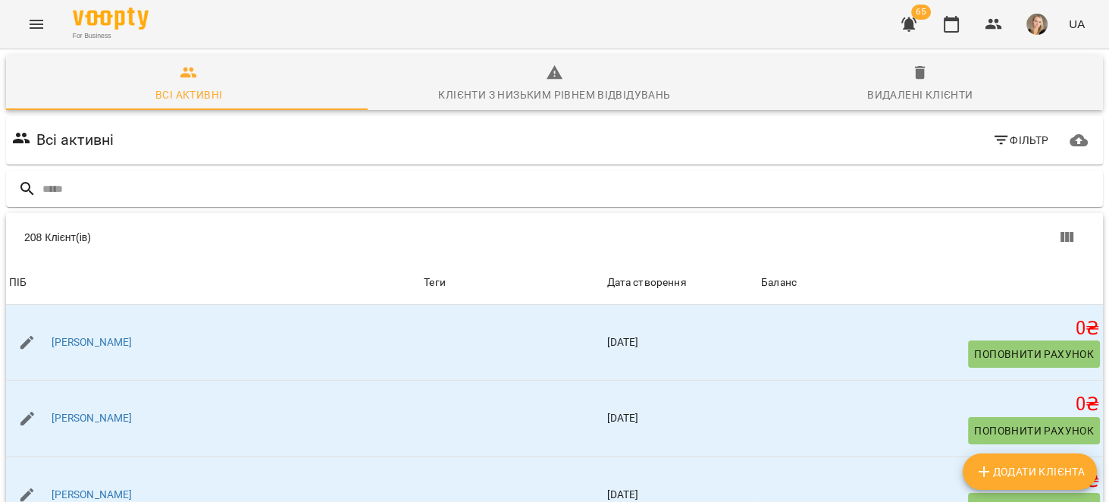
click at [1031, 465] on span "Додати клієнта" at bounding box center [1030, 471] width 110 height 18
select select "**"
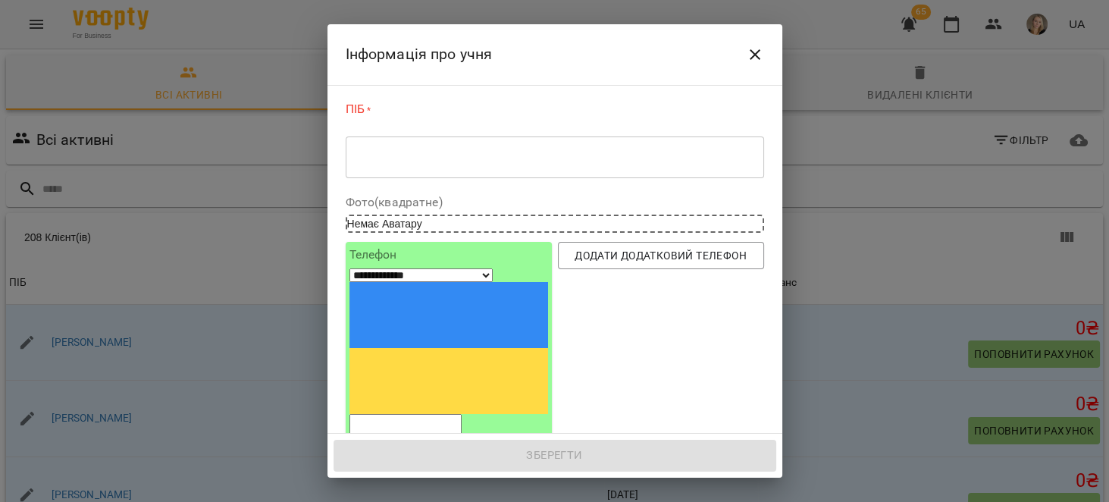
click at [422, 169] on div "* ​" at bounding box center [555, 157] width 418 height 42
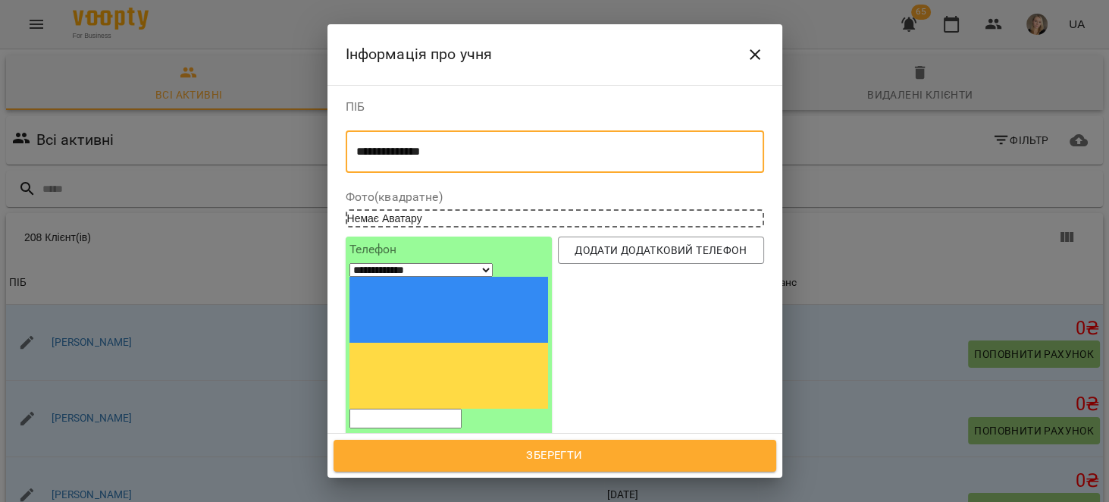
type textarea "**********"
click at [430, 474] on input "text" at bounding box center [555, 495] width 418 height 42
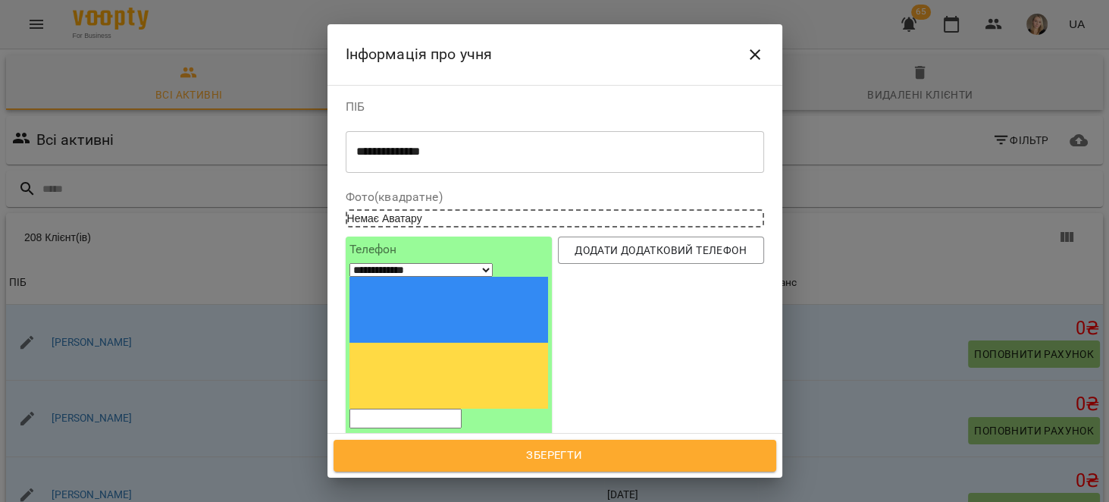
paste input "**********"
type input "**********"
click at [448, 408] on input "tel" at bounding box center [405, 418] width 112 height 20
paste input "**********"
select select "**"
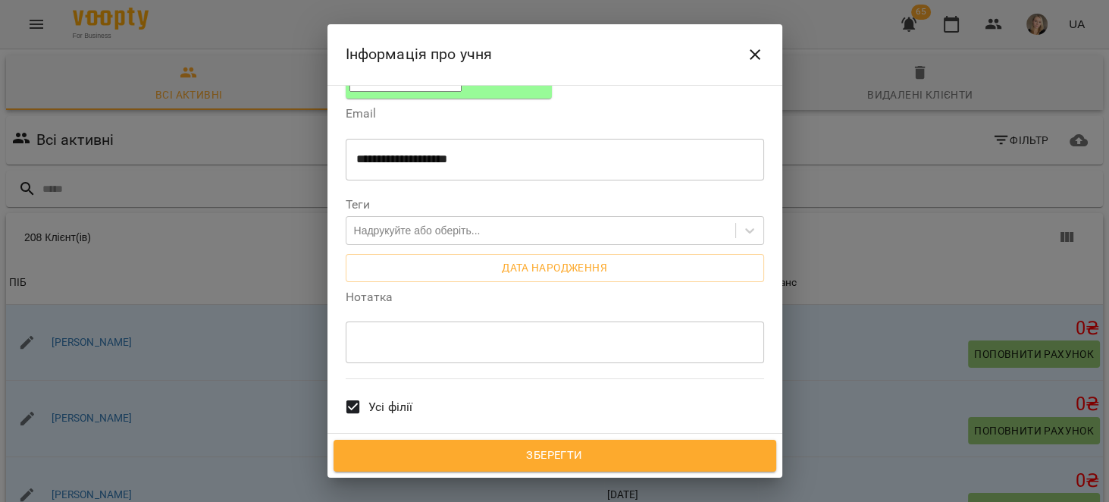
type input "**********"
click at [371, 464] on span "Всі викладачі" at bounding box center [407, 473] width 78 height 18
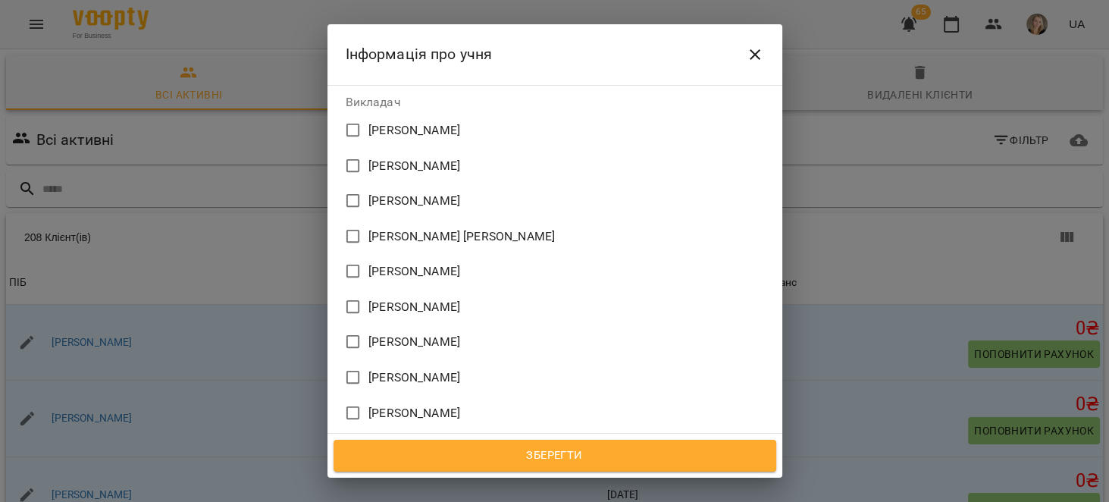
scroll to position [769, 0]
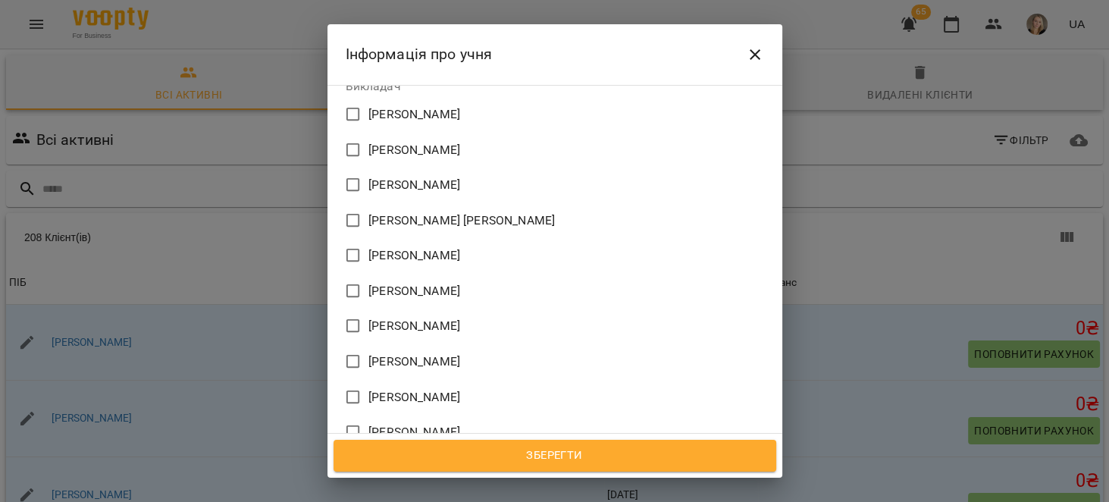
click at [452, 458] on span "Крівенчук Анастасія Ігорівна" at bounding box center [414, 467] width 92 height 18
click at [646, 467] on button "Зберегти" at bounding box center [554, 456] width 443 height 32
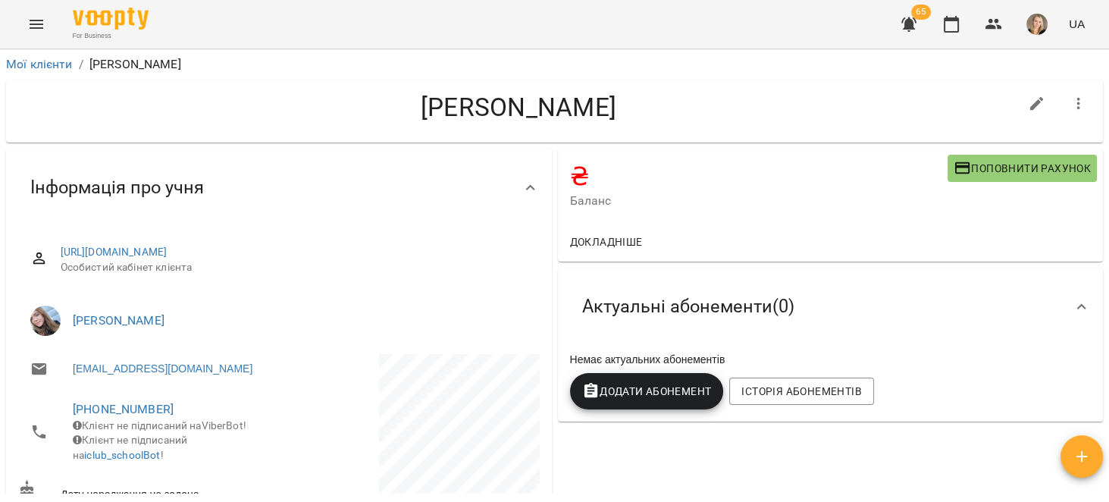
click at [650, 409] on button "Додати Абонемент" at bounding box center [647, 391] width 154 height 36
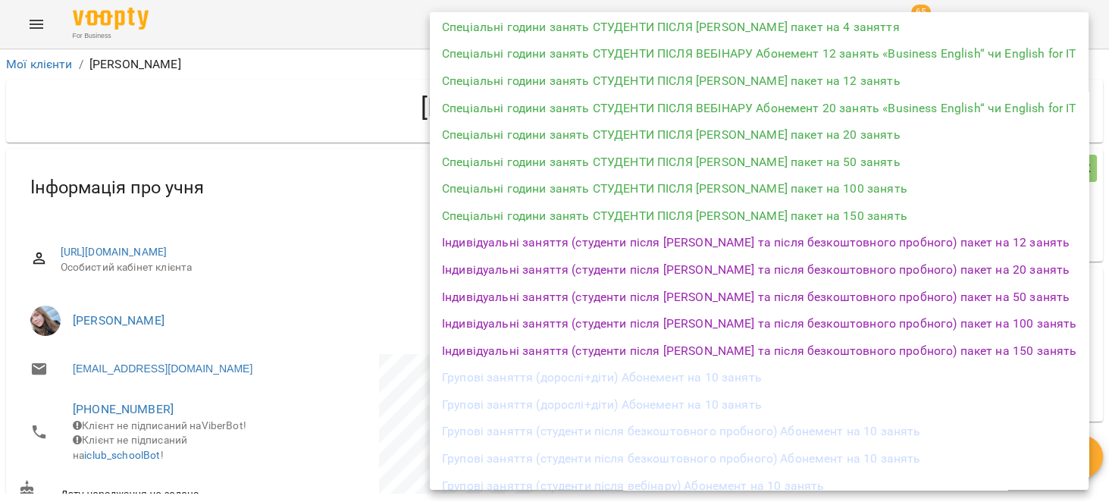
scroll to position [433, 0]
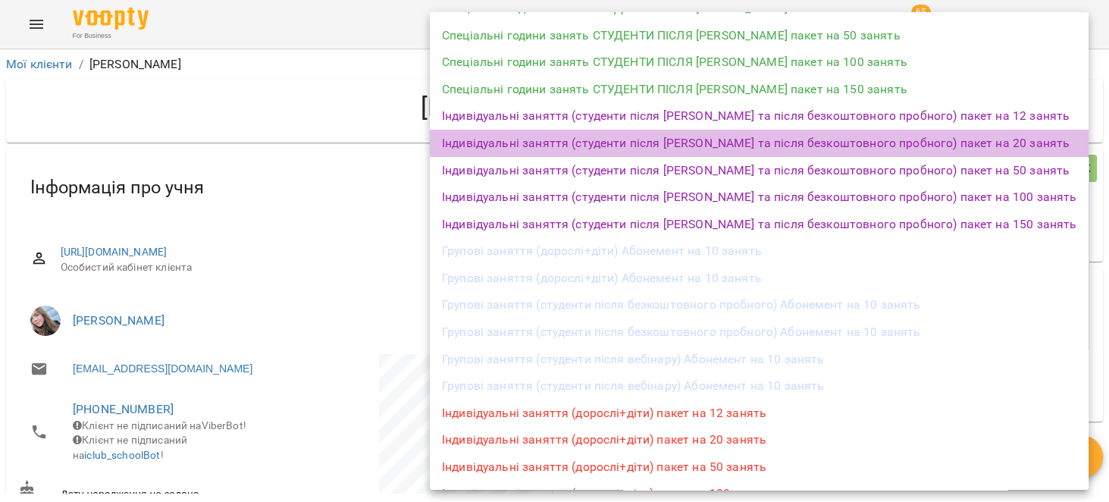
click at [957, 149] on li "Індивідуальні заняття (студенти після [PERSON_NAME] та після безкоштовного проб…" at bounding box center [759, 143] width 659 height 27
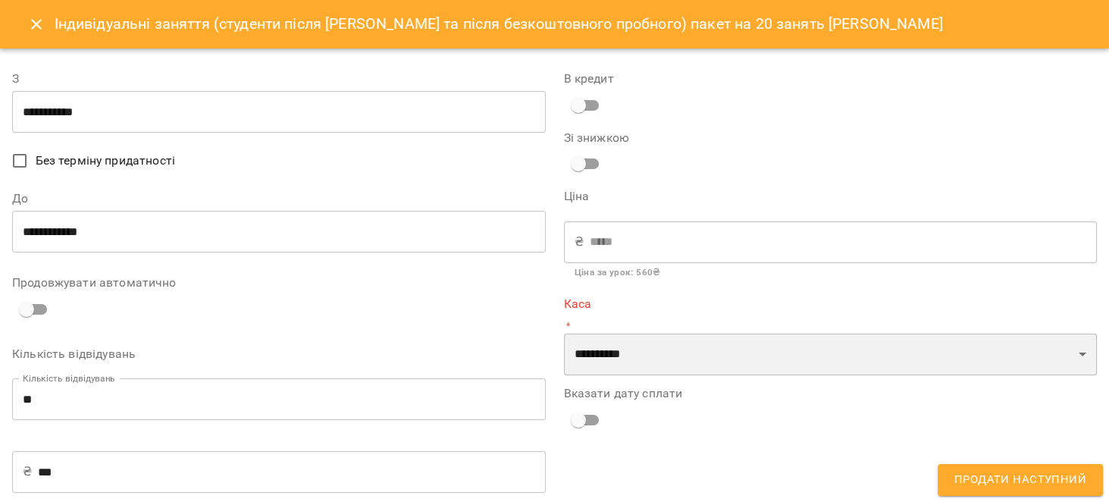
click at [640, 351] on select "**********" at bounding box center [831, 354] width 534 height 42
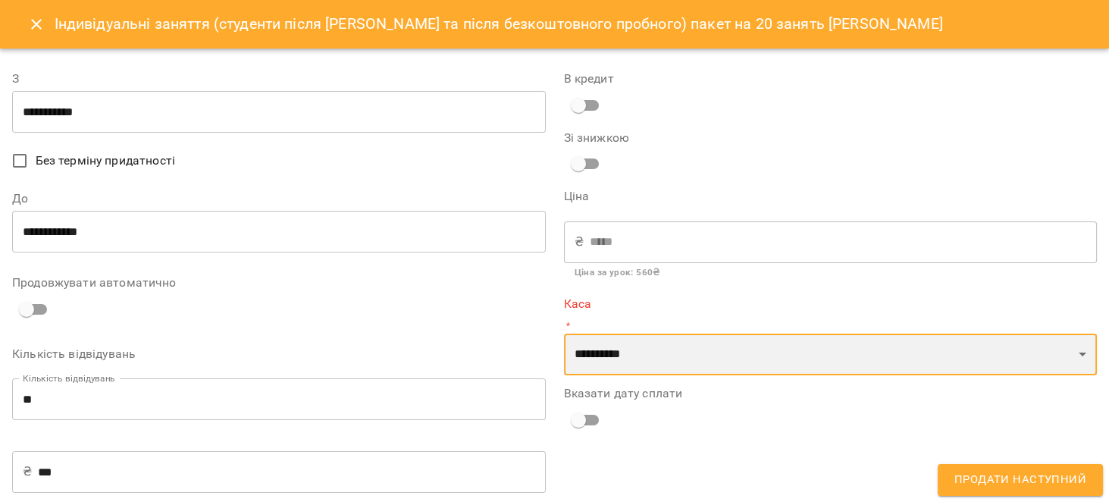
select select "****"
click at [564, 333] on select "**********" at bounding box center [831, 354] width 534 height 42
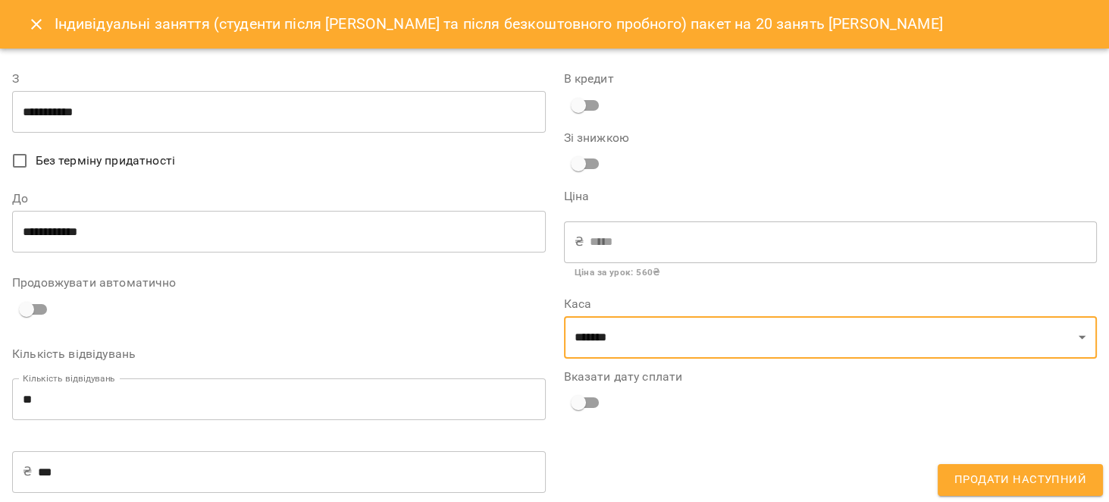
click at [58, 162] on span "Без терміну придатності" at bounding box center [105, 161] width 139 height 18
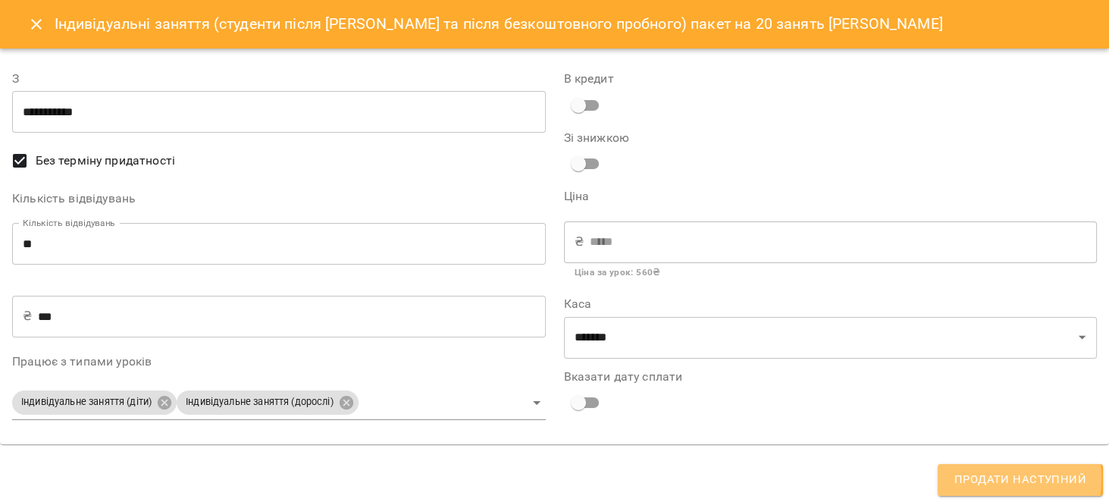
click at [979, 478] on span "Продати наступний" at bounding box center [1020, 480] width 132 height 20
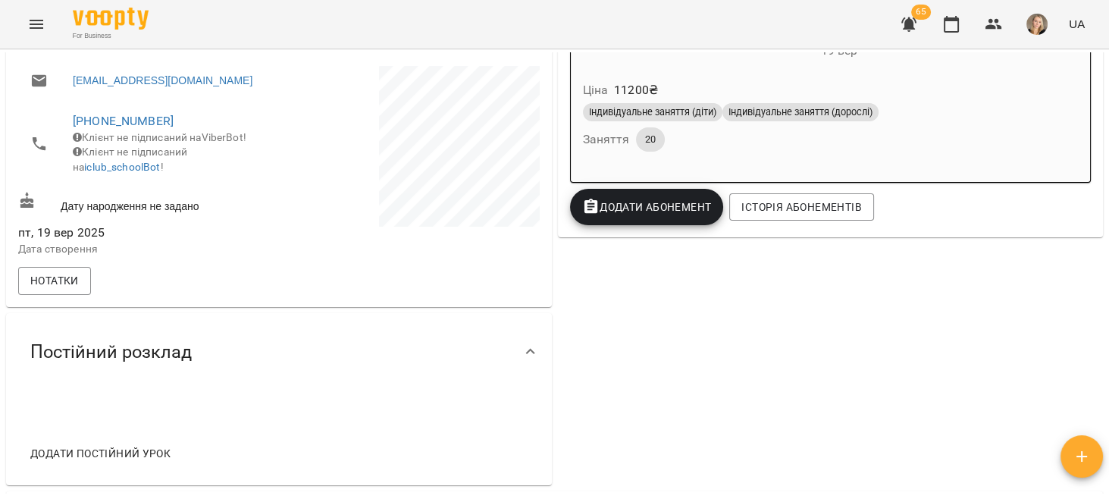
scroll to position [529, 0]
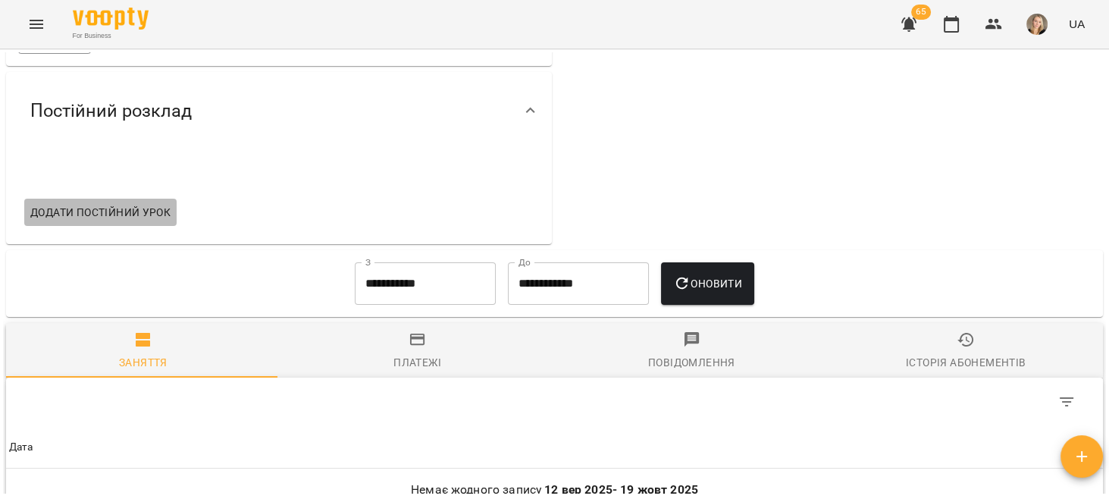
click at [117, 214] on span "Додати постійний урок" at bounding box center [100, 212] width 140 height 18
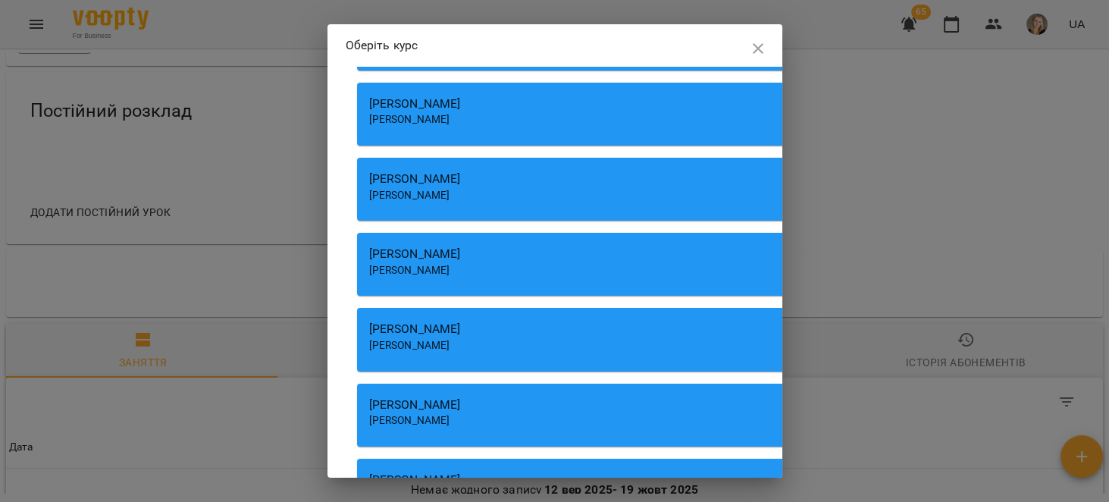
scroll to position [4042, 0]
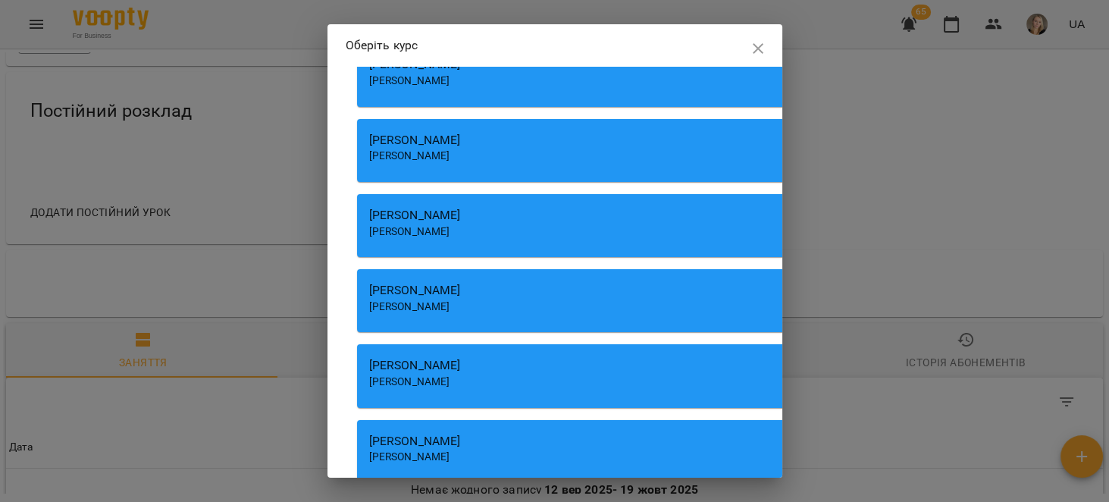
click at [526, 224] on div "[PERSON_NAME]" at bounding box center [789, 215] width 840 height 18
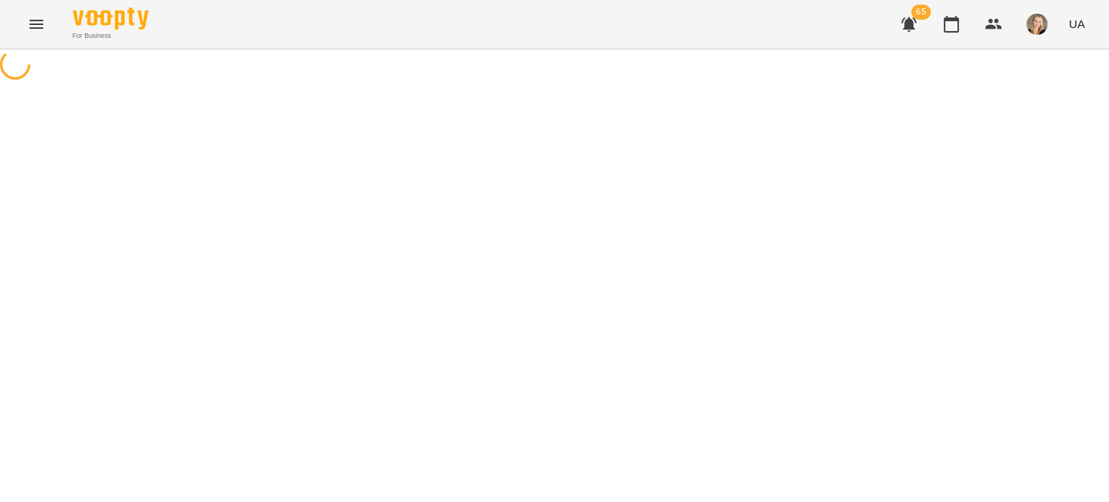
select select "**********"
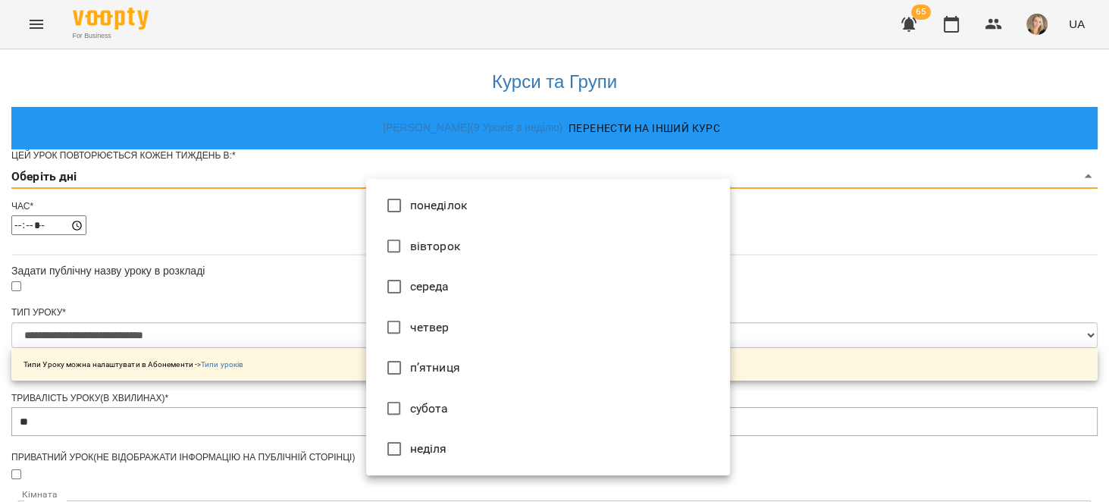
click at [484, 200] on body "**********" at bounding box center [554, 488] width 1109 height 977
click at [457, 285] on li "середа" at bounding box center [548, 286] width 364 height 41
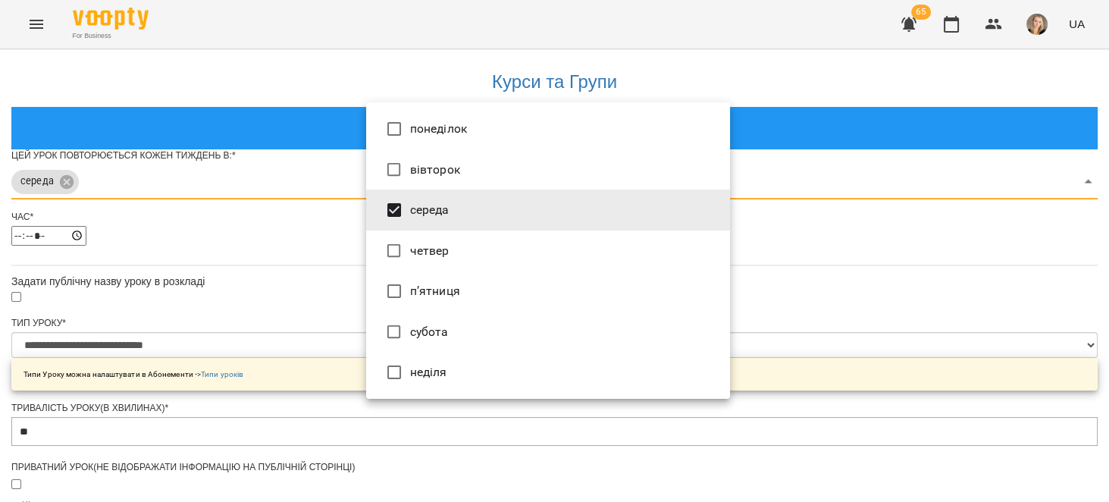
click at [437, 287] on li "п’ятниця" at bounding box center [548, 291] width 364 height 41
type input "***"
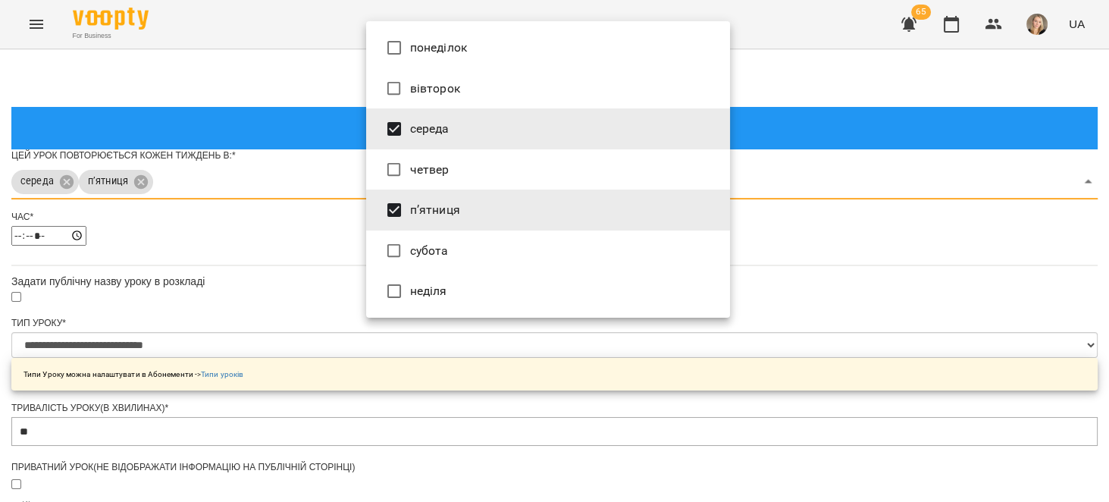
click at [236, 286] on div at bounding box center [554, 251] width 1109 height 502
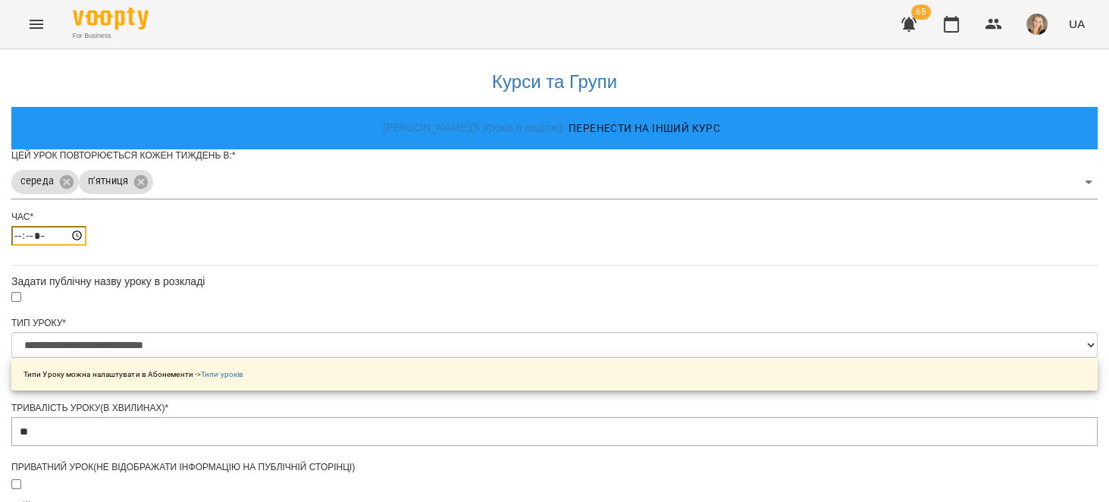
click at [86, 246] on input "*****" at bounding box center [48, 236] width 75 height 20
type input "*****"
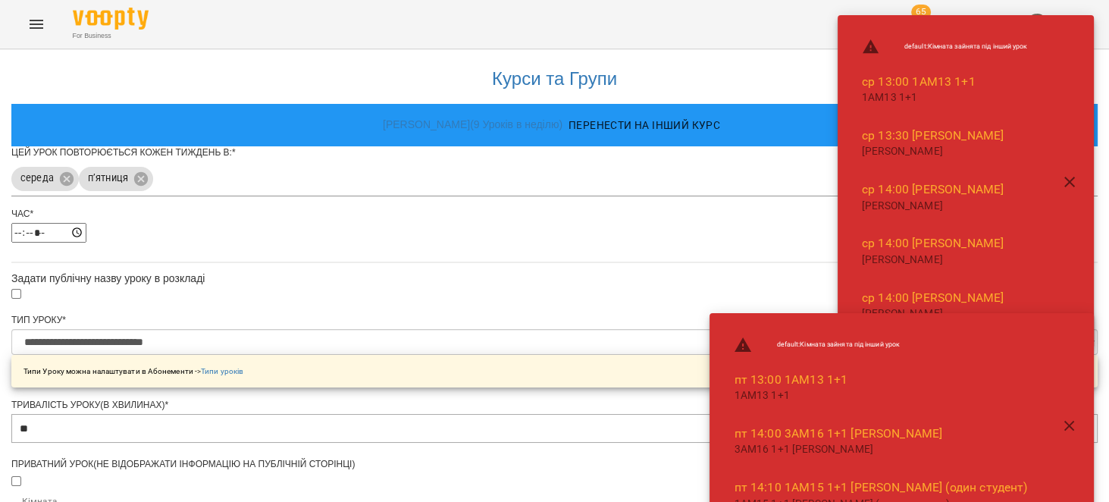
scroll to position [589, 0]
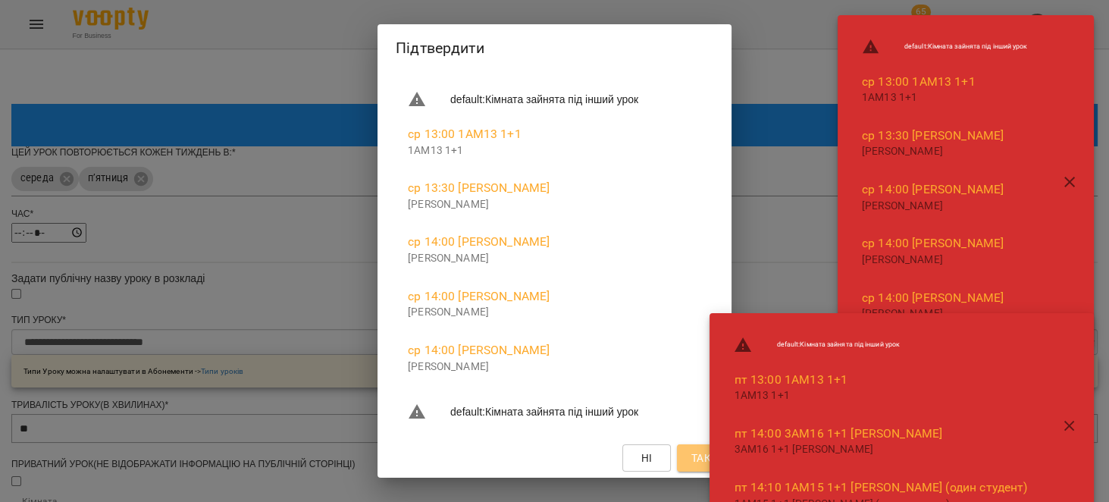
click at [693, 455] on button "Так" at bounding box center [701, 457] width 49 height 27
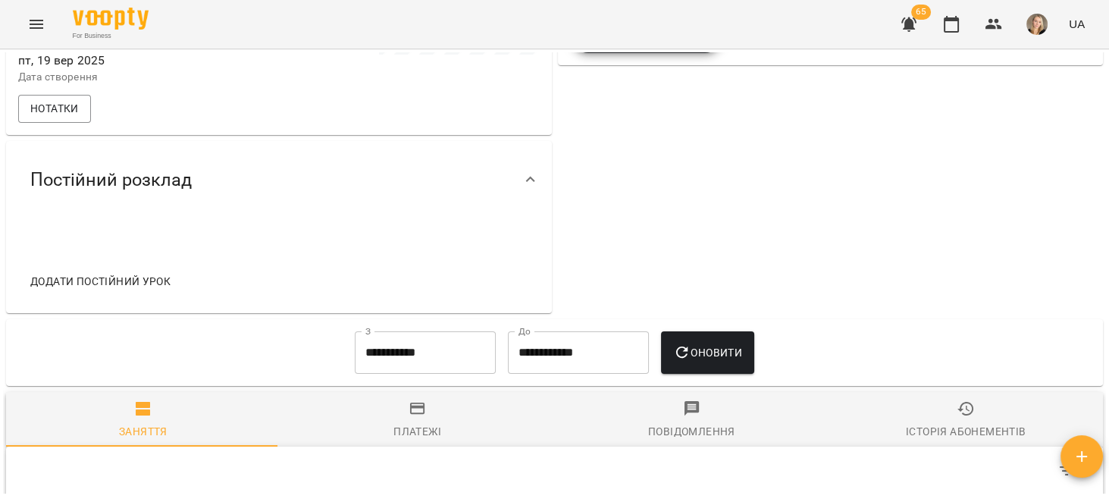
scroll to position [336, 0]
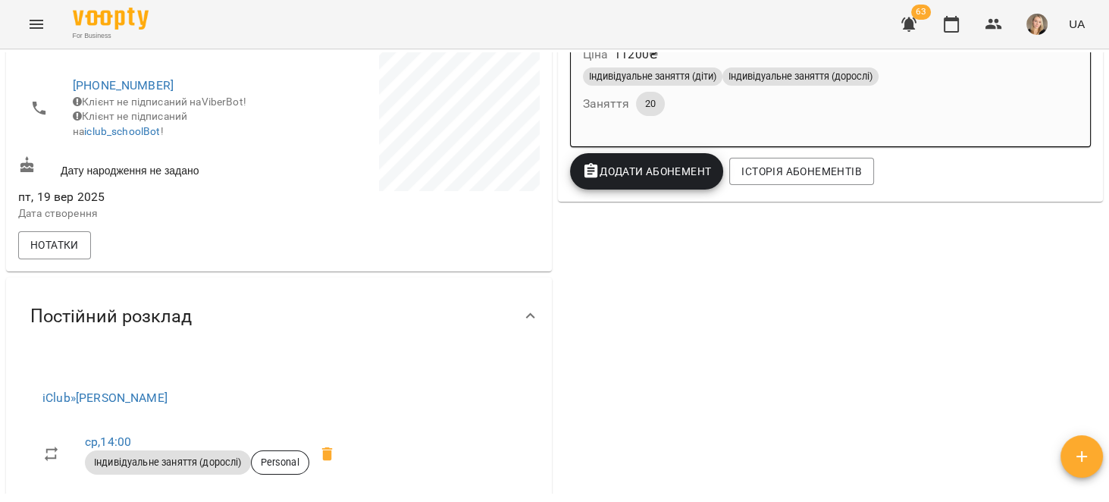
scroll to position [480, 0]
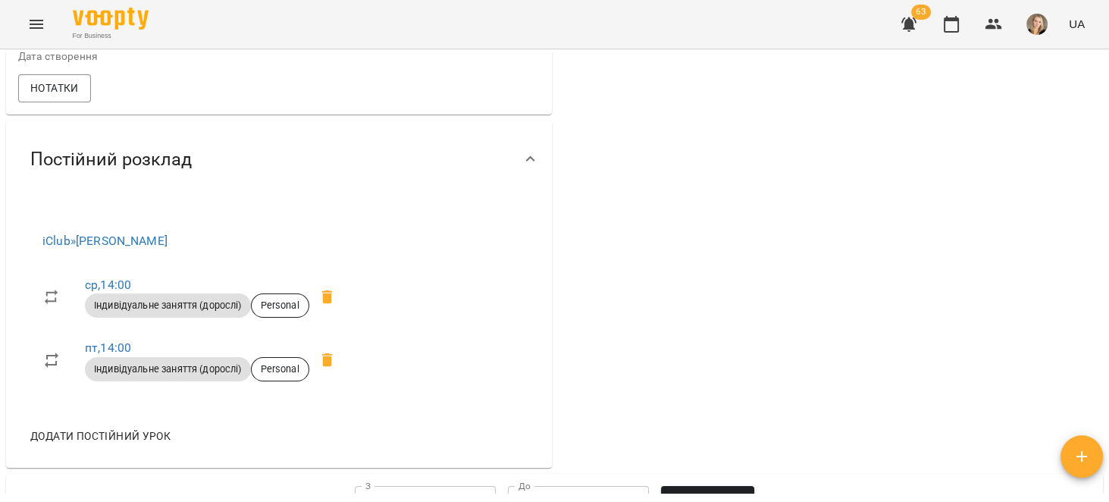
click at [43, 15] on icon "Menu" at bounding box center [36, 24] width 18 height 18
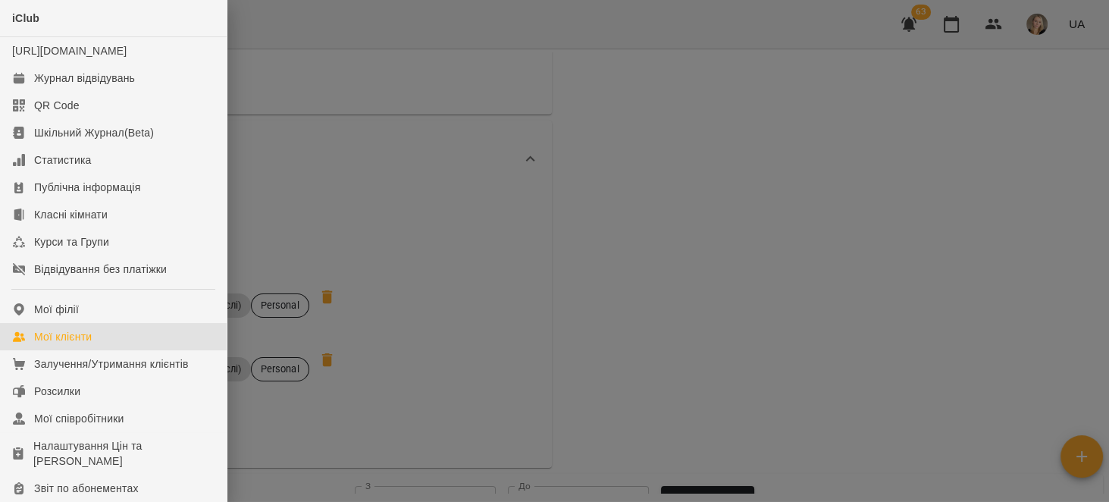
click at [160, 348] on link "Мої клієнти" at bounding box center [113, 336] width 227 height 27
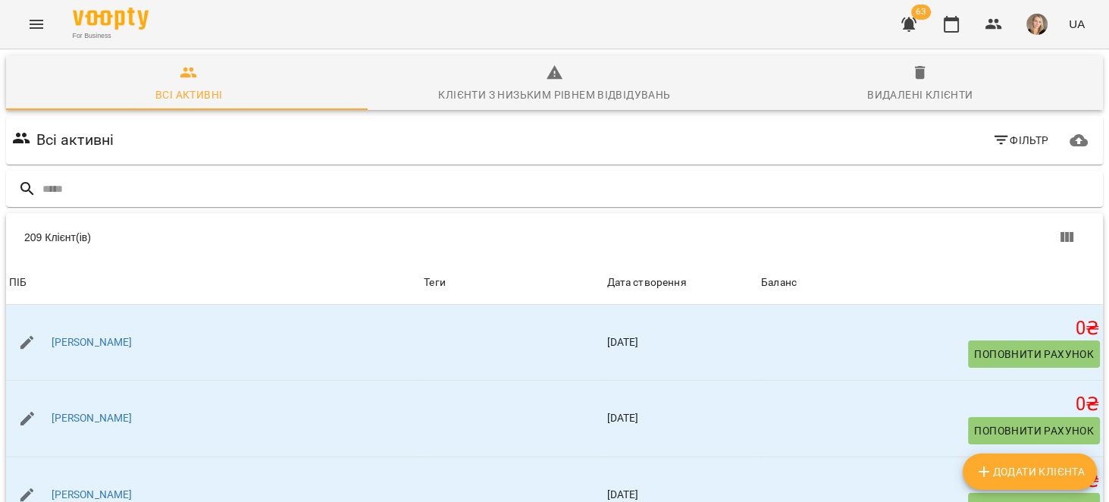
click at [1072, 488] on button "Додати клієнта" at bounding box center [1029, 471] width 134 height 36
select select "**"
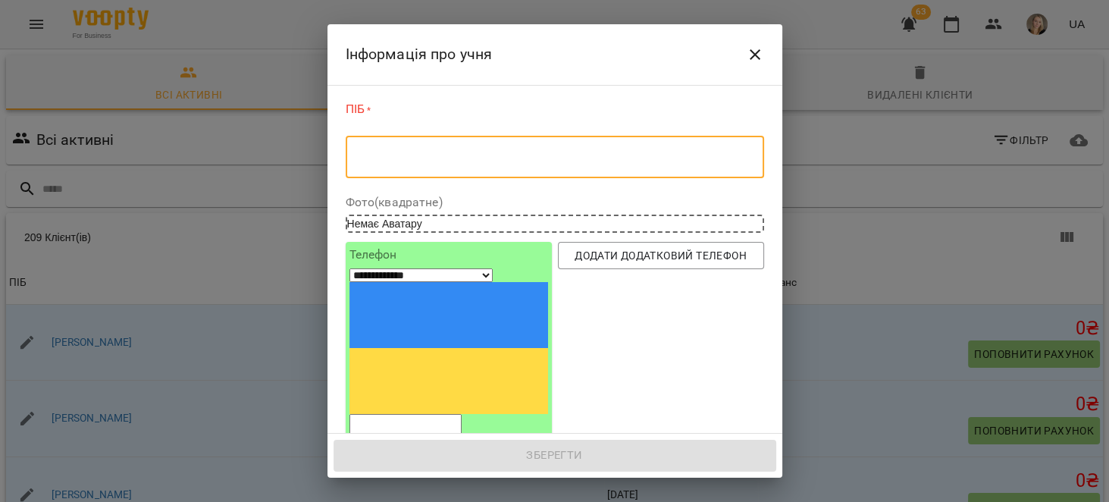
click at [402, 155] on textarea at bounding box center [554, 157] width 397 height 14
paste textarea "**********"
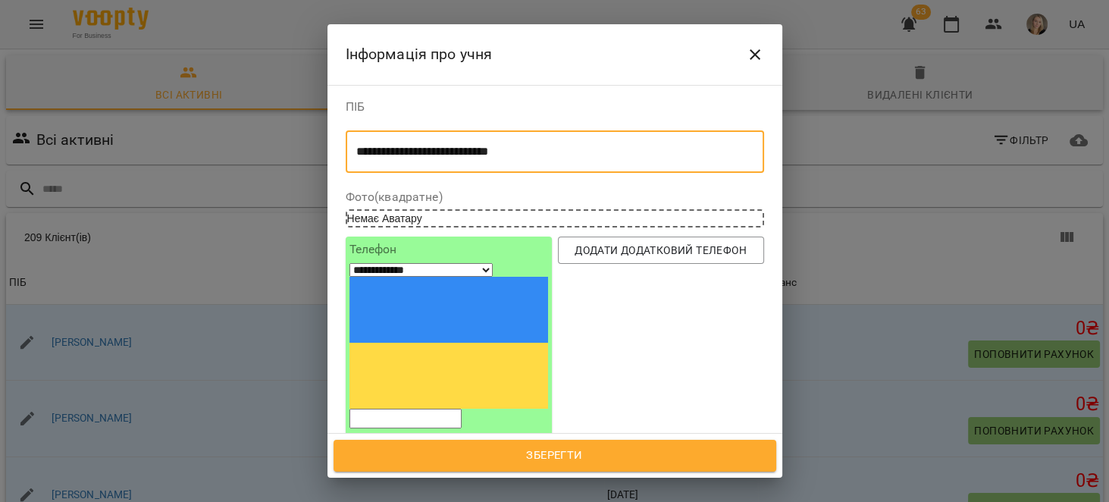
type textarea "**********"
click at [468, 474] on input "text" at bounding box center [555, 495] width 418 height 42
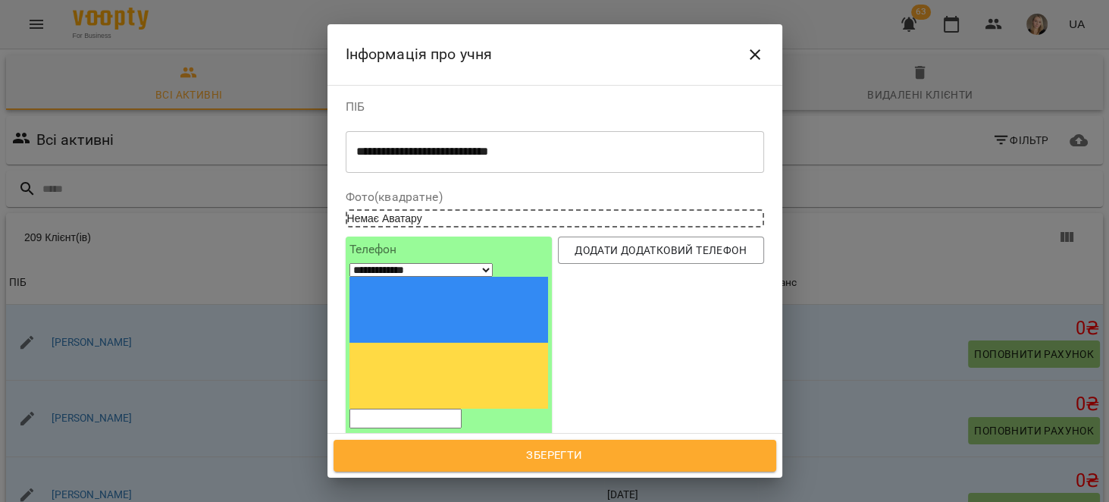
paste input "**********"
type input "**********"
click at [459, 408] on input "tel" at bounding box center [405, 418] width 112 height 20
paste input "**********"
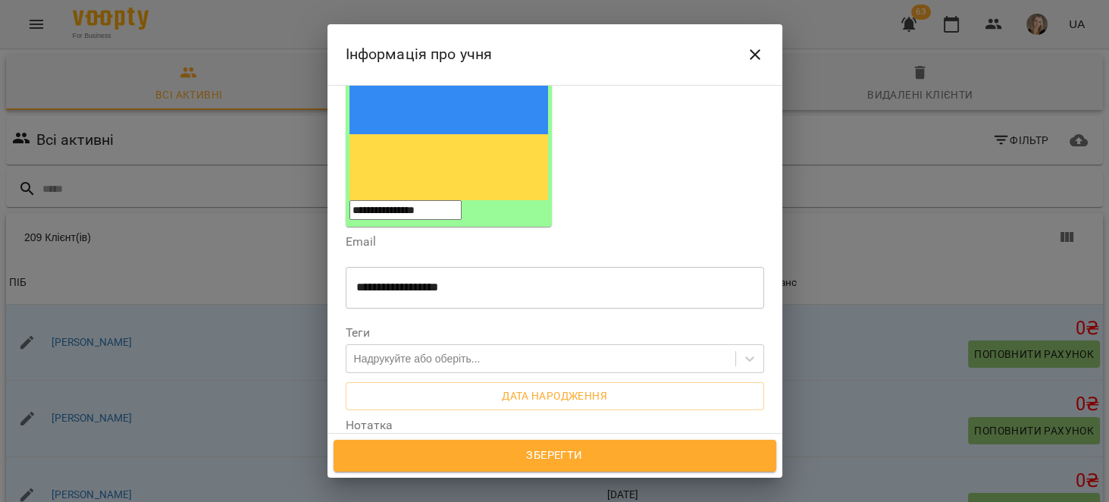
scroll to position [240, 0]
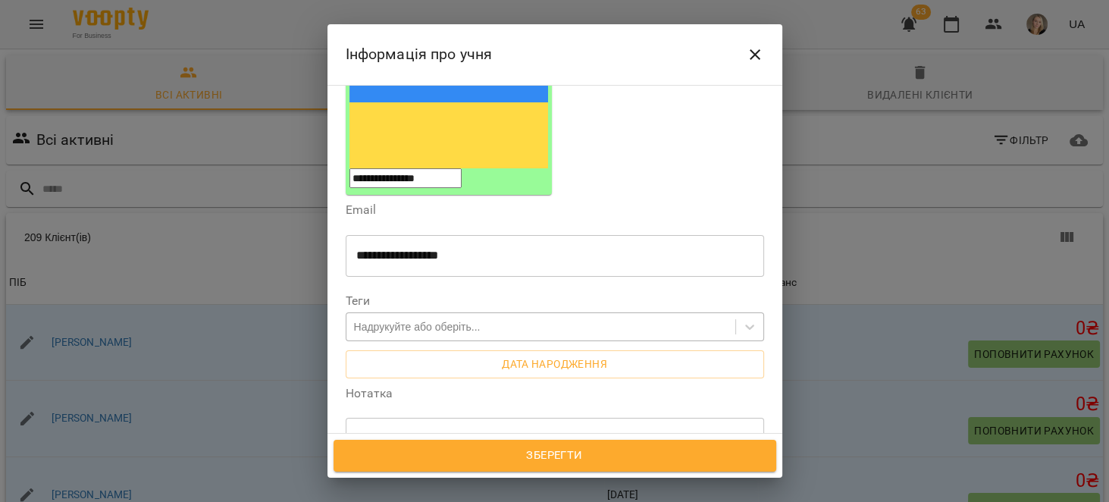
type input "**********"
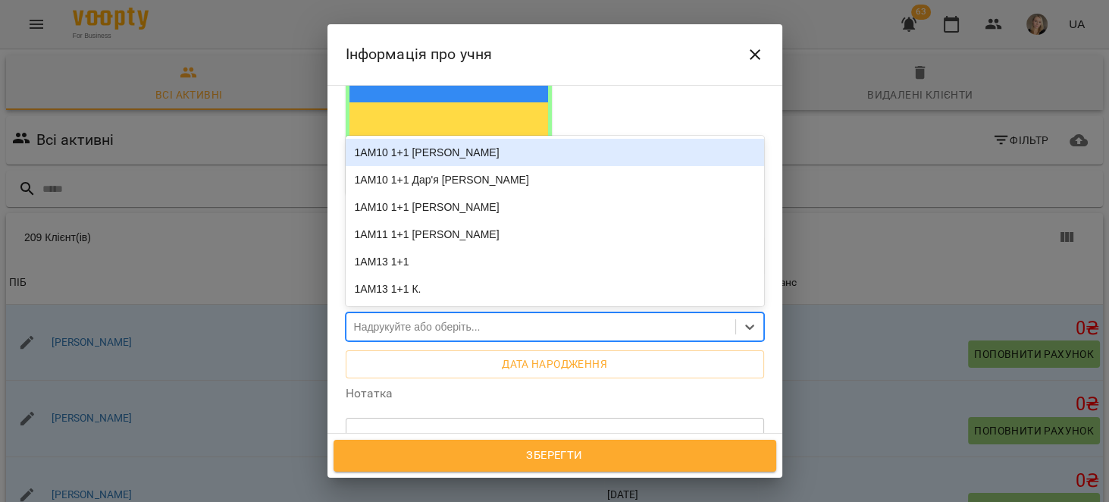
click at [429, 319] on div "Надрукуйте або оберіть..." at bounding box center [417, 326] width 127 height 15
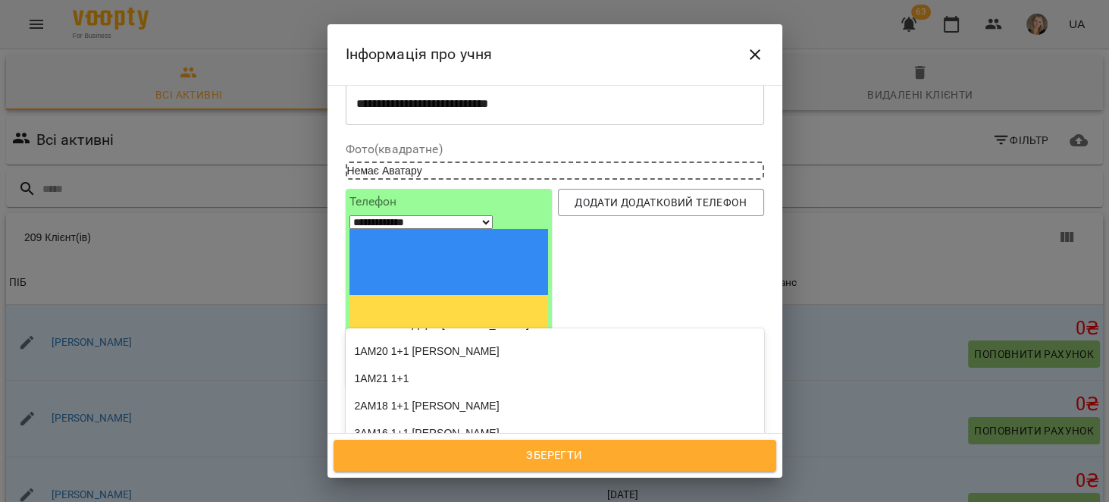
scroll to position [385, 0]
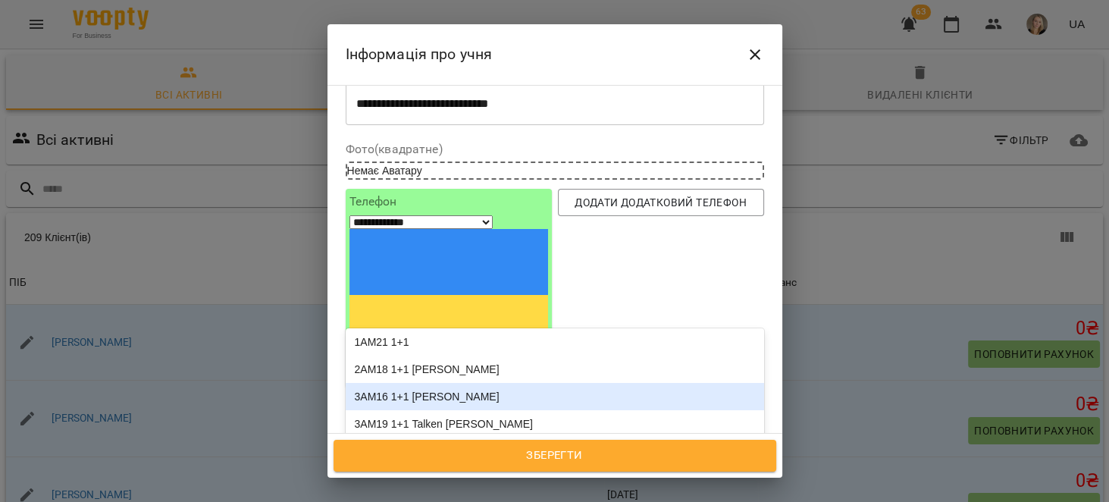
click at [510, 383] on div "3АМ16 1+1 [PERSON_NAME]" at bounding box center [555, 396] width 418 height 27
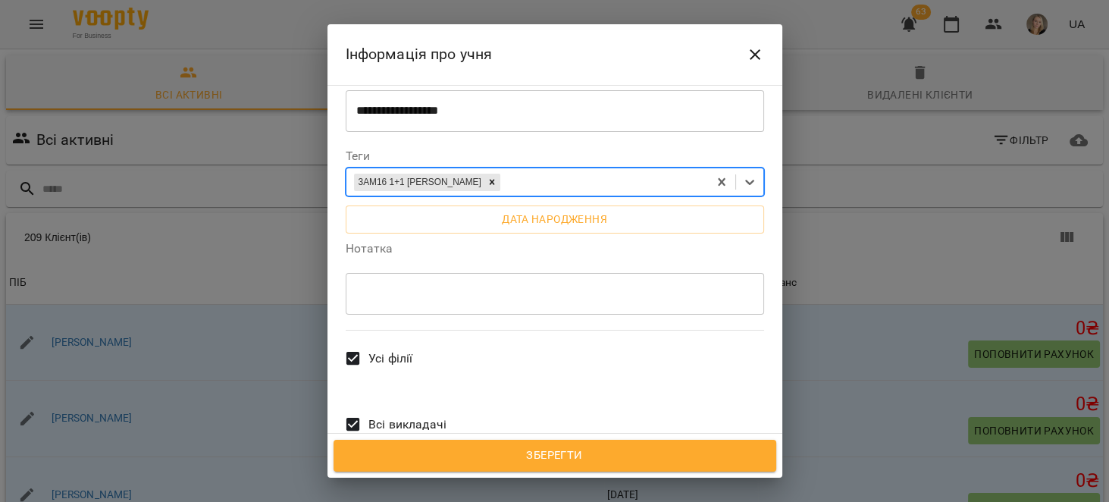
click at [420, 415] on span "Всі викладачі" at bounding box center [407, 424] width 78 height 18
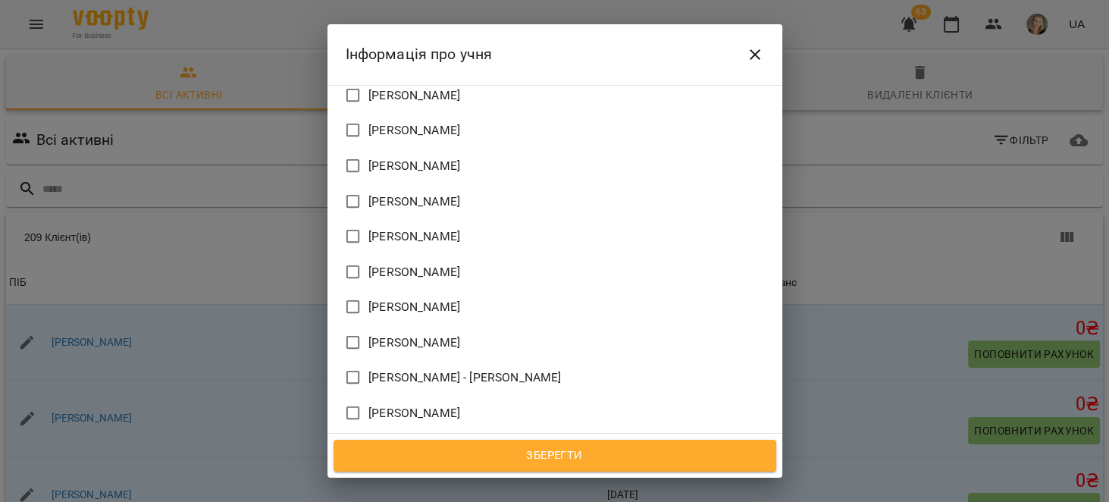
scroll to position [1363, 0]
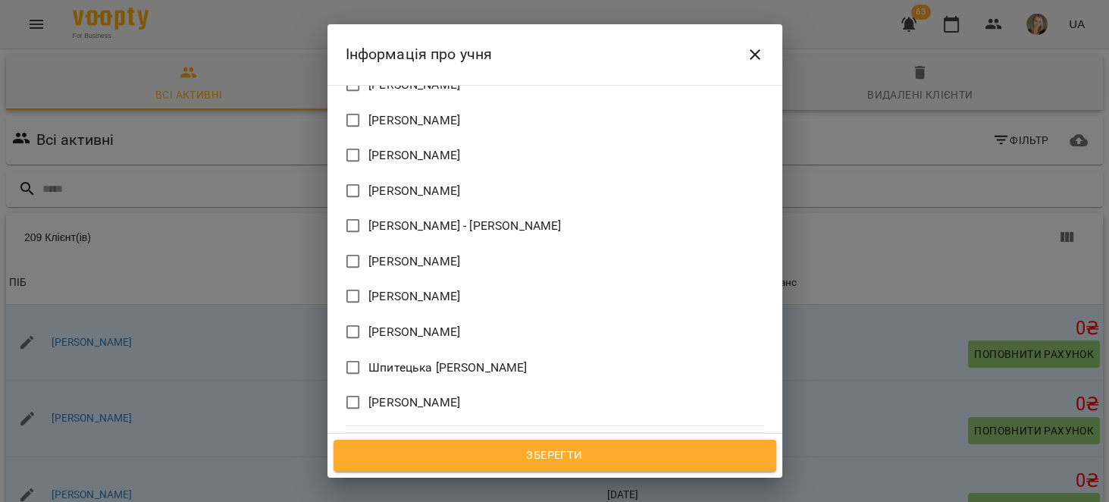
click at [460, 390] on span "[PERSON_NAME]" at bounding box center [414, 402] width 92 height 24
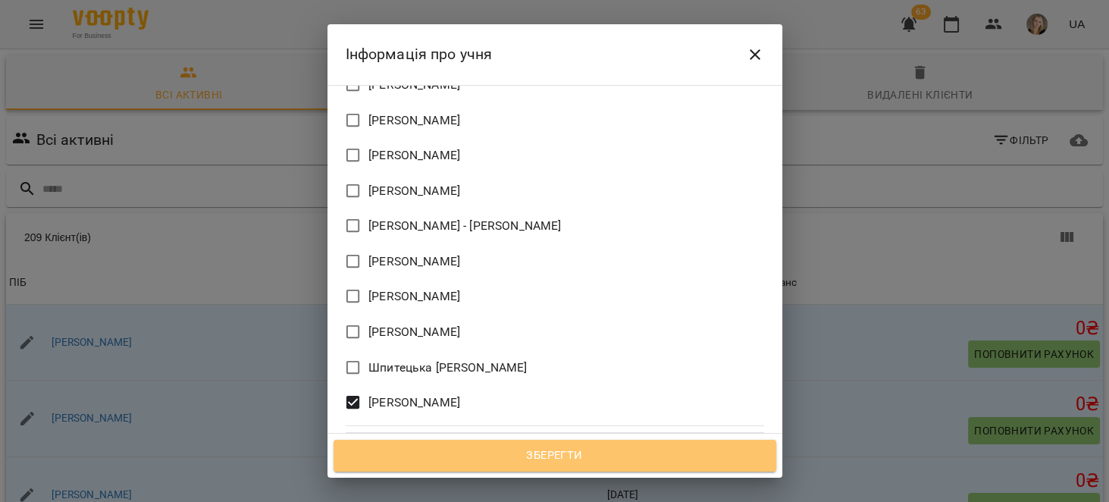
click at [598, 461] on span "Зберегти" at bounding box center [554, 456] width 409 height 20
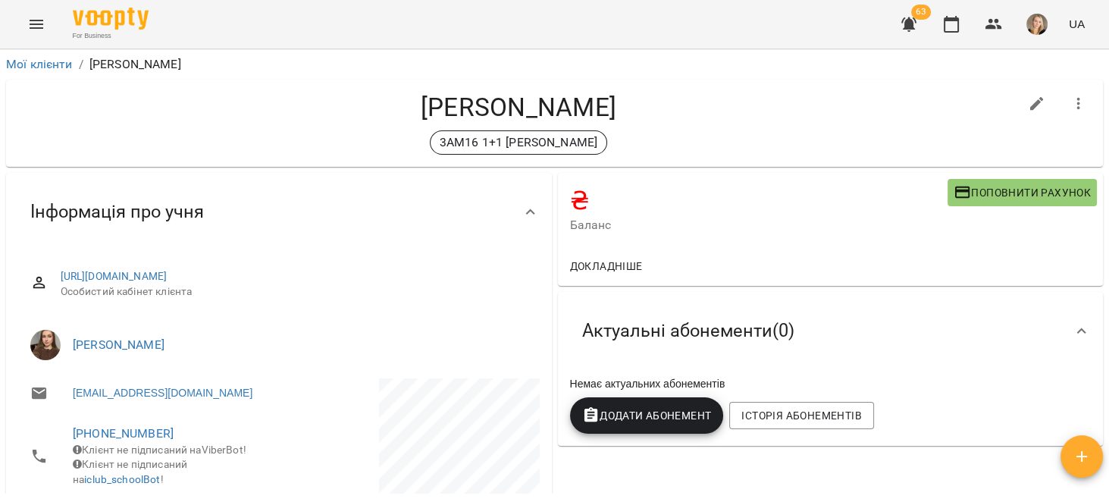
click at [643, 421] on span "Додати Абонемент" at bounding box center [647, 415] width 130 height 18
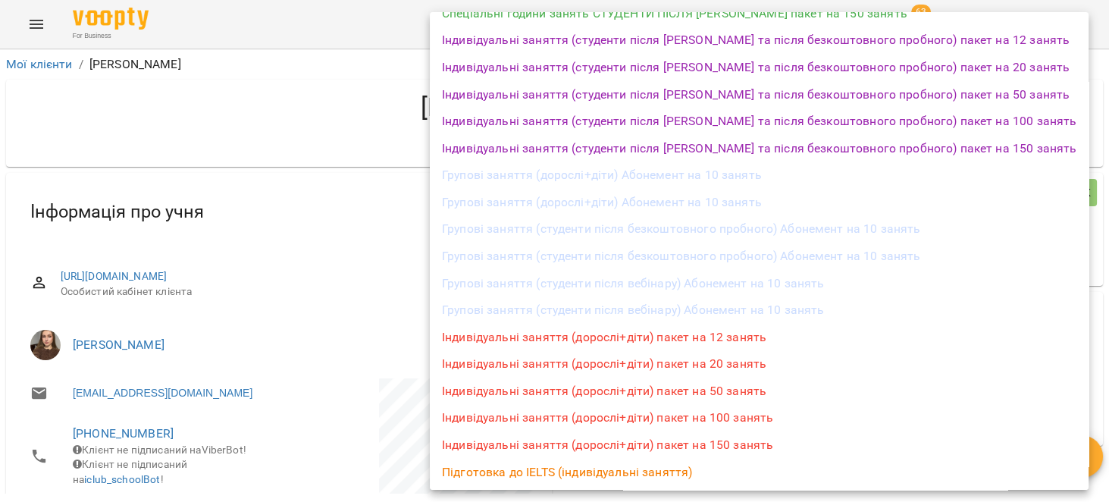
scroll to position [509, 0]
click at [827, 230] on li "Групові заняття (студенти після безкоштовного пробного) Абонемент на 10 занять" at bounding box center [759, 227] width 659 height 27
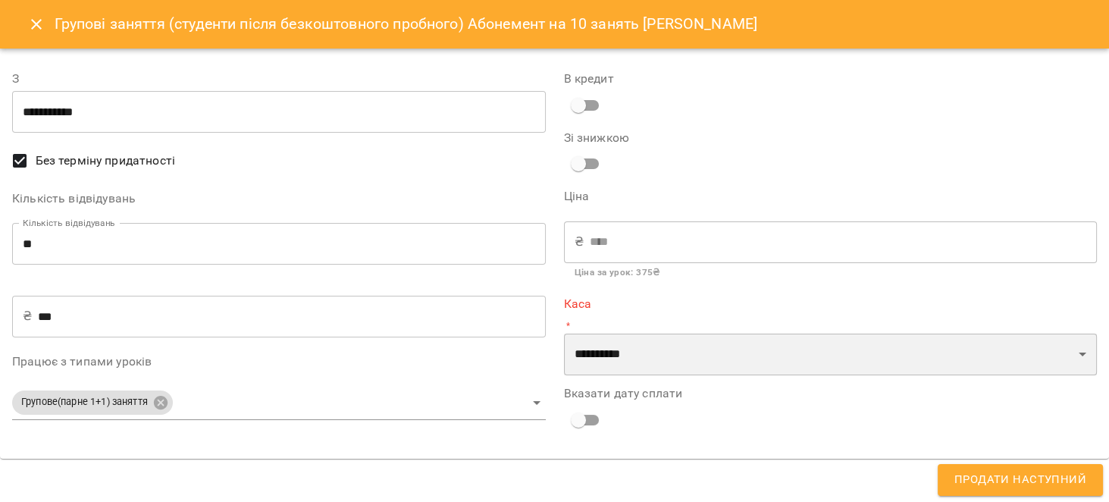
click at [689, 364] on select "**********" at bounding box center [831, 354] width 534 height 42
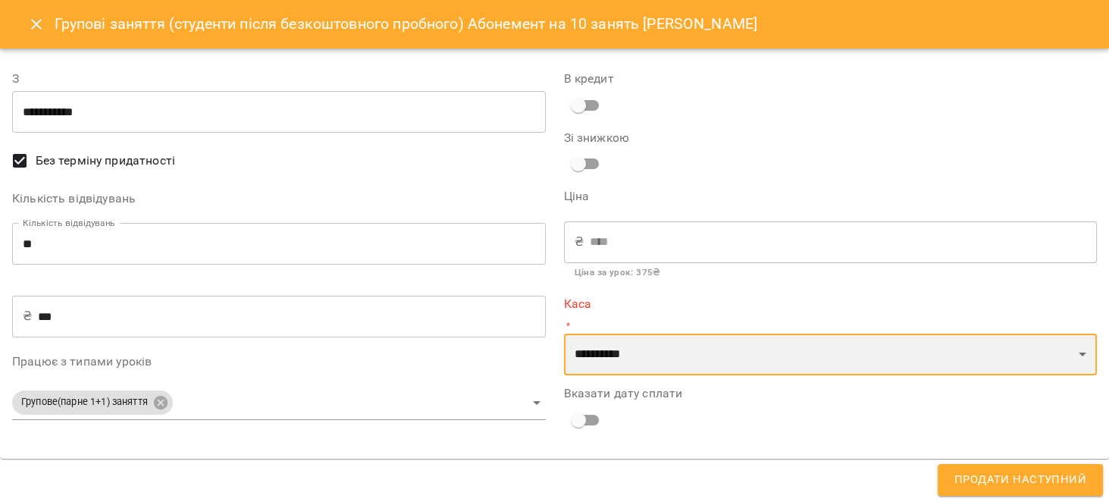
select select "****"
click at [564, 333] on select "**********" at bounding box center [831, 354] width 534 height 42
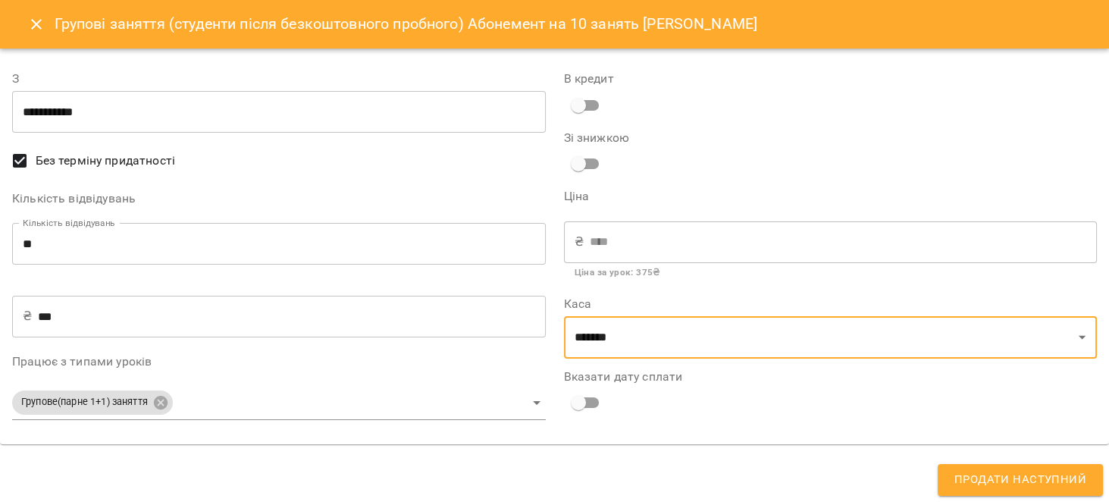
click at [965, 478] on span "Продати наступний" at bounding box center [1020, 480] width 132 height 20
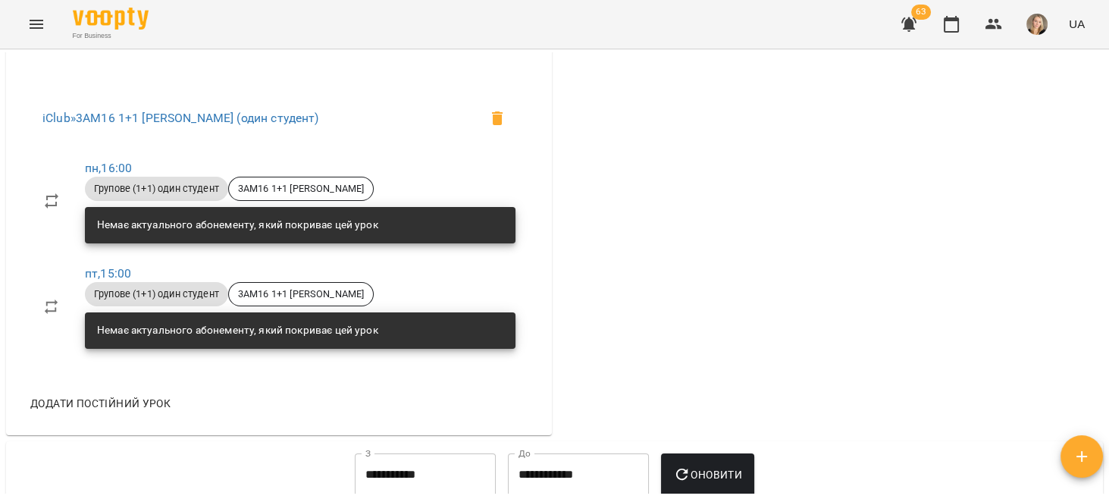
scroll to position [625, 0]
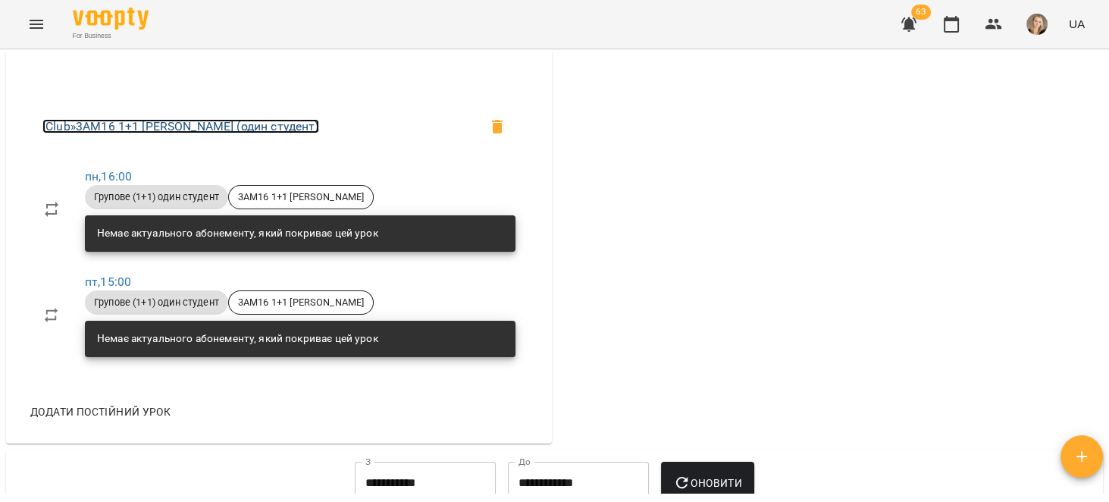
click at [247, 133] on link "iClub » 3АМ16 1+1 [PERSON_NAME] (один студент)" at bounding box center [180, 126] width 277 height 14
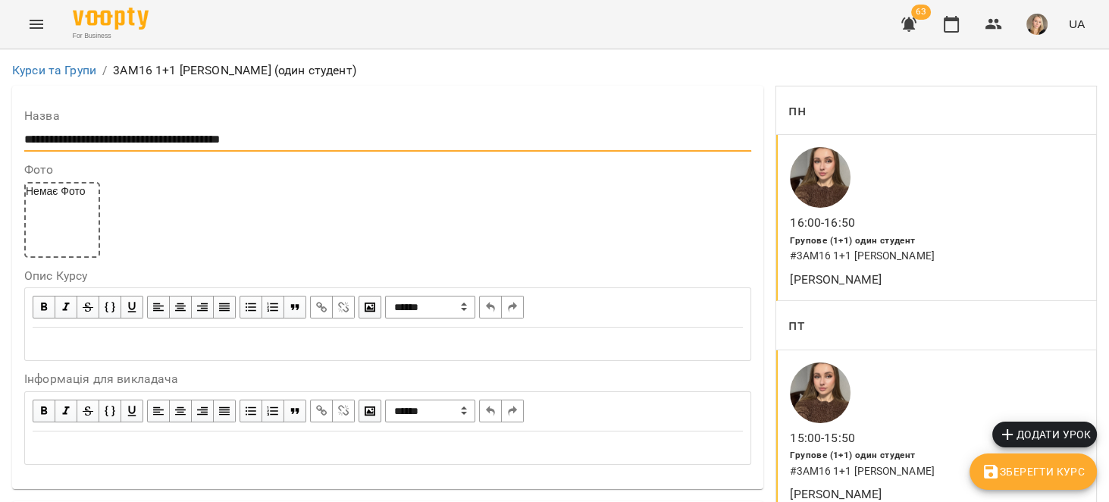
drag, startPoint x: 206, startPoint y: 135, endPoint x: 332, endPoint y: 141, distance: 125.9
click at [332, 141] on input "**********" at bounding box center [387, 139] width 727 height 24
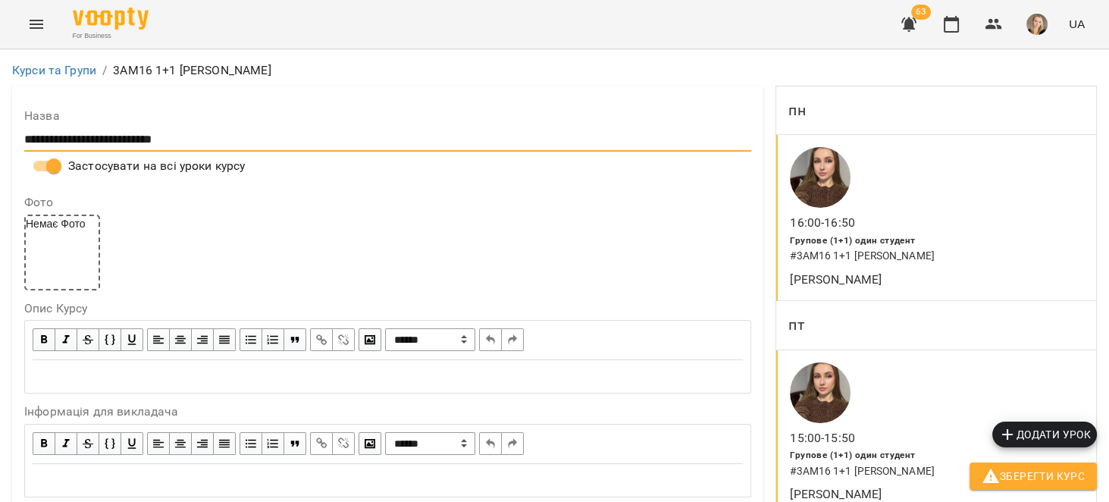
scroll to position [529, 0]
type input "**********"
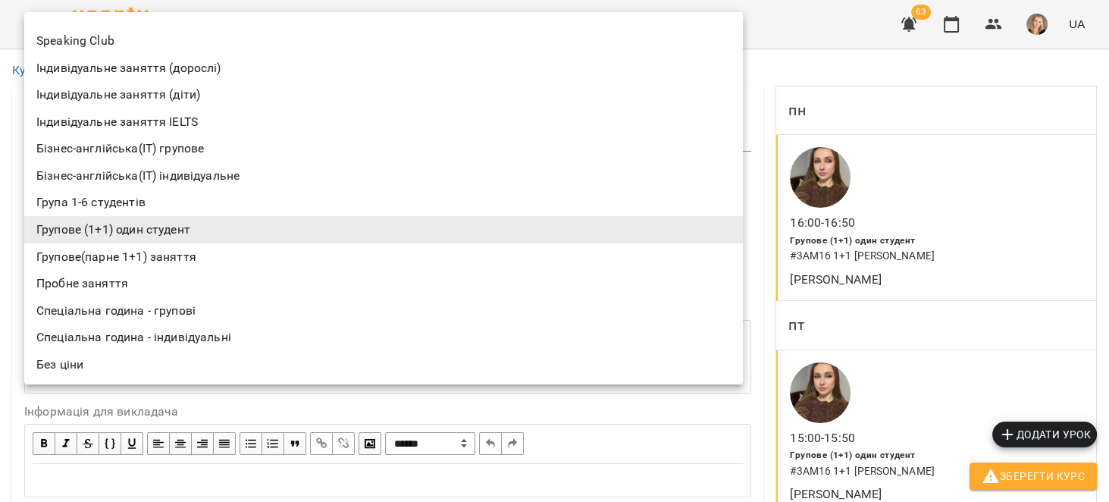
click at [237, 254] on li "Групове(парне 1+1) заняття" at bounding box center [383, 256] width 718 height 27
type input "**********"
type input "**"
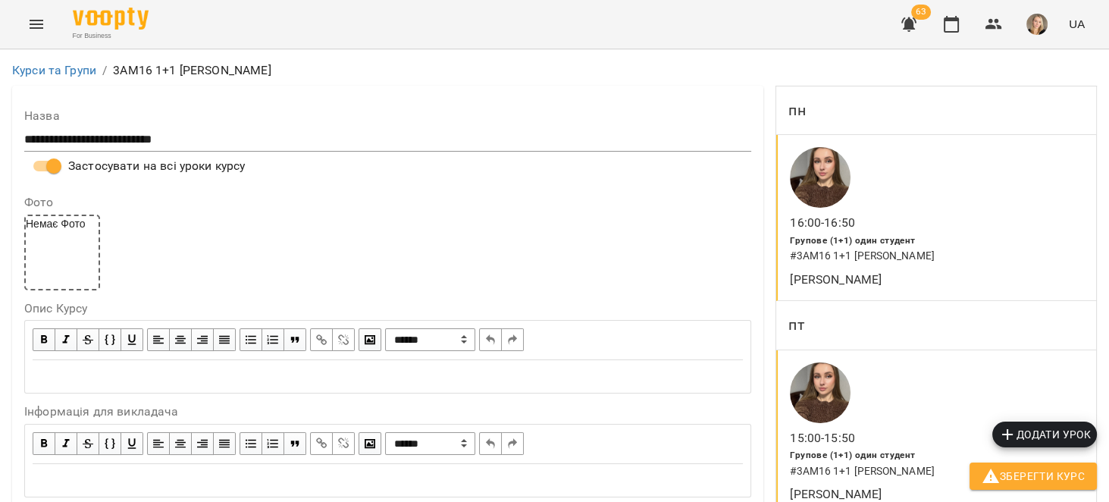
scroll to position [1443, 0]
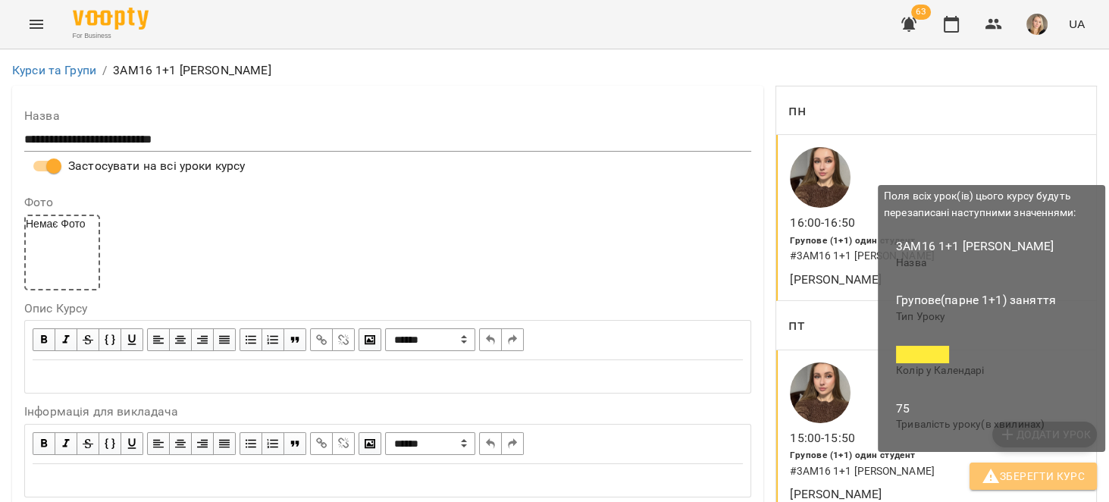
click at [1022, 481] on span "Зберегти Курс" at bounding box center [1032, 476] width 103 height 18
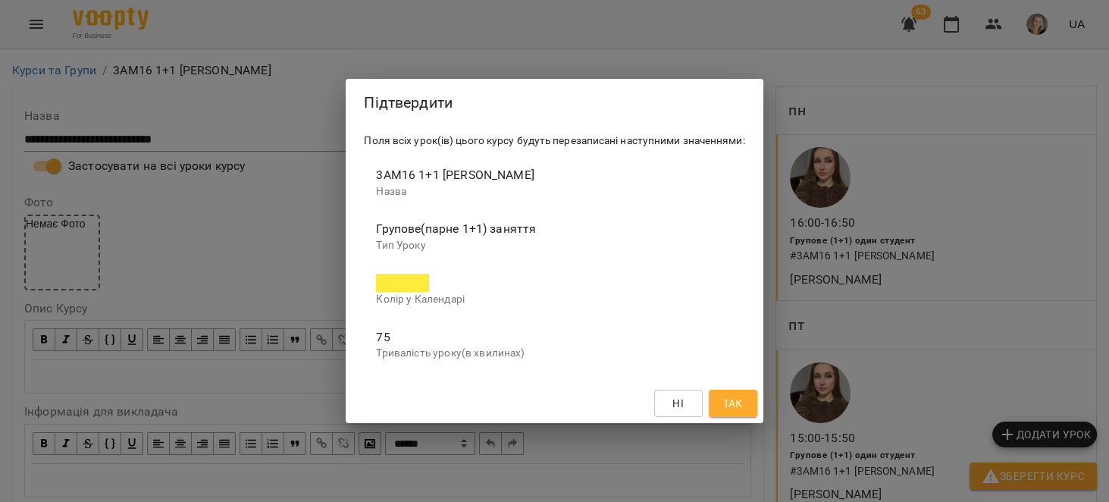
click at [726, 397] on span "Так" at bounding box center [732, 403] width 20 height 18
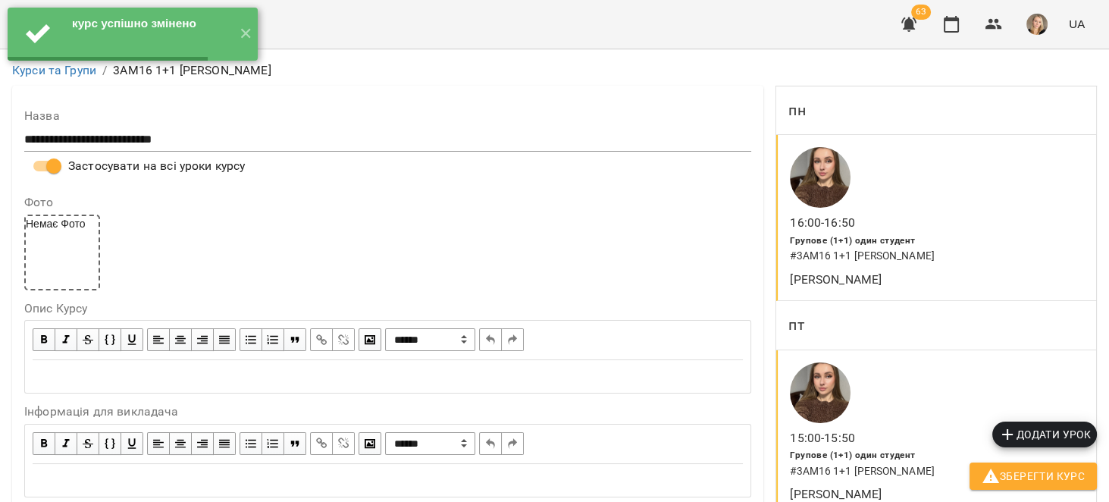
scroll to position [0, 0]
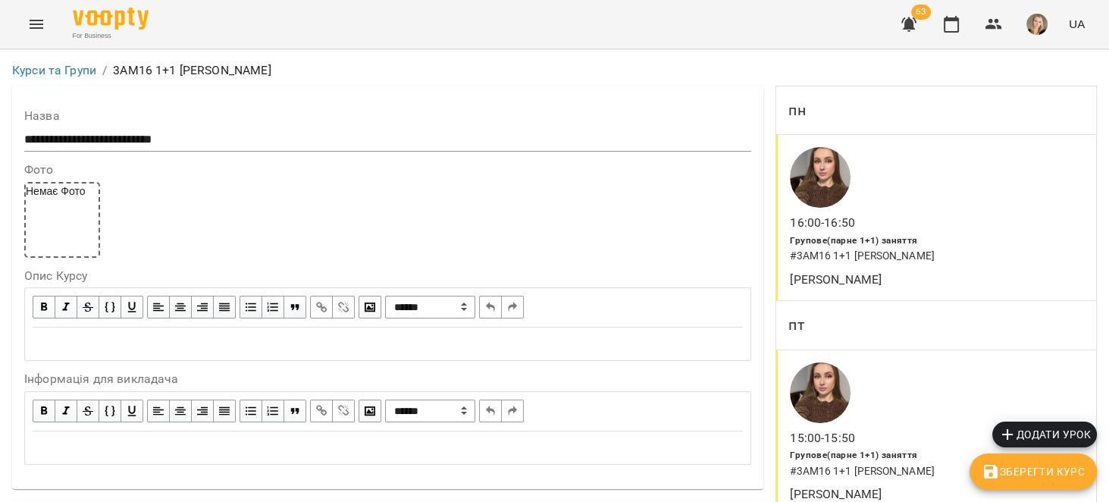
click at [922, 211] on div "16:00 - 16:50 Групове(парне 1+1) заняття # 3АМ16 1+1 [PERSON_NAME] [PERSON_NAME]" at bounding box center [936, 218] width 320 height 166
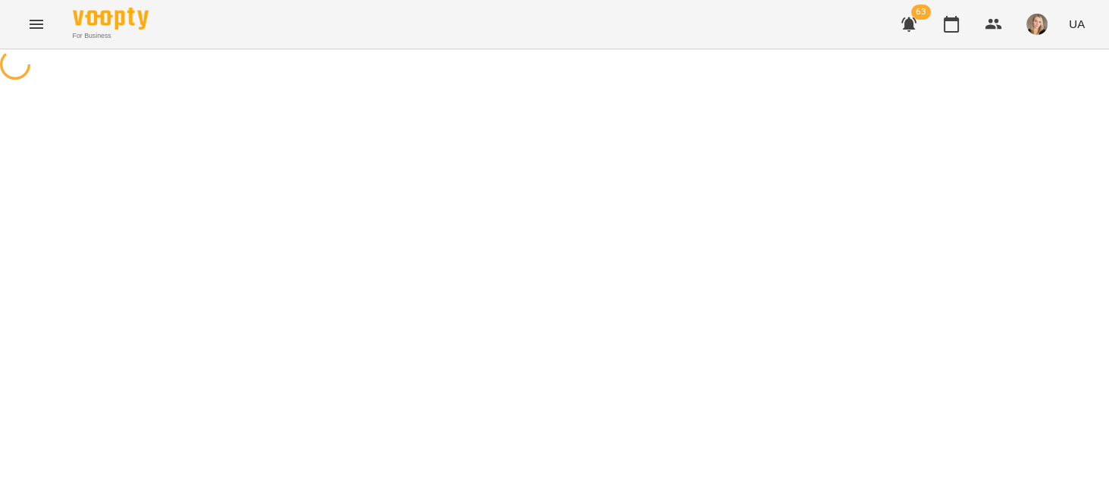
select select "*"
select select "**********"
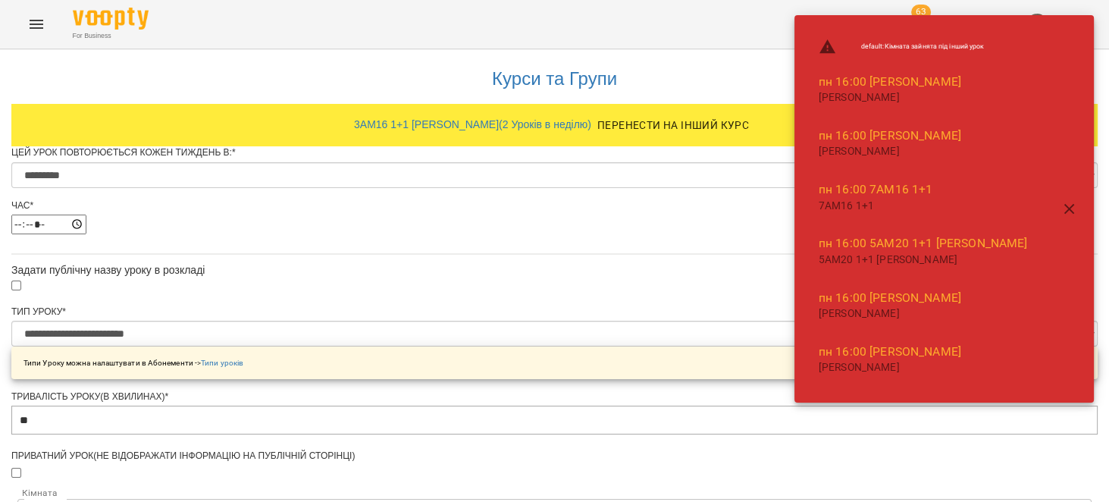
scroll to position [144, 0]
drag, startPoint x: 461, startPoint y: 319, endPoint x: 365, endPoint y: 314, distance: 96.4
type input "**"
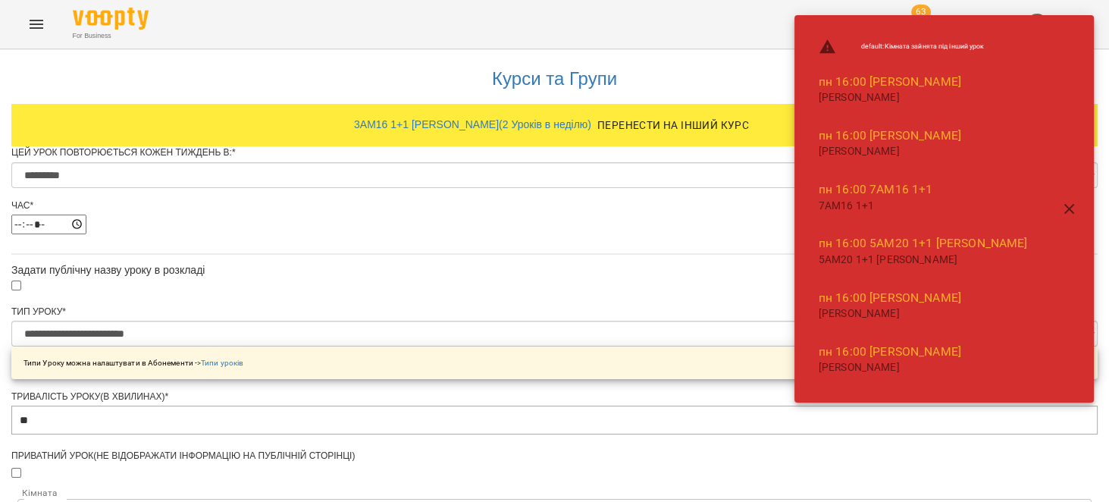
scroll to position [674, 0]
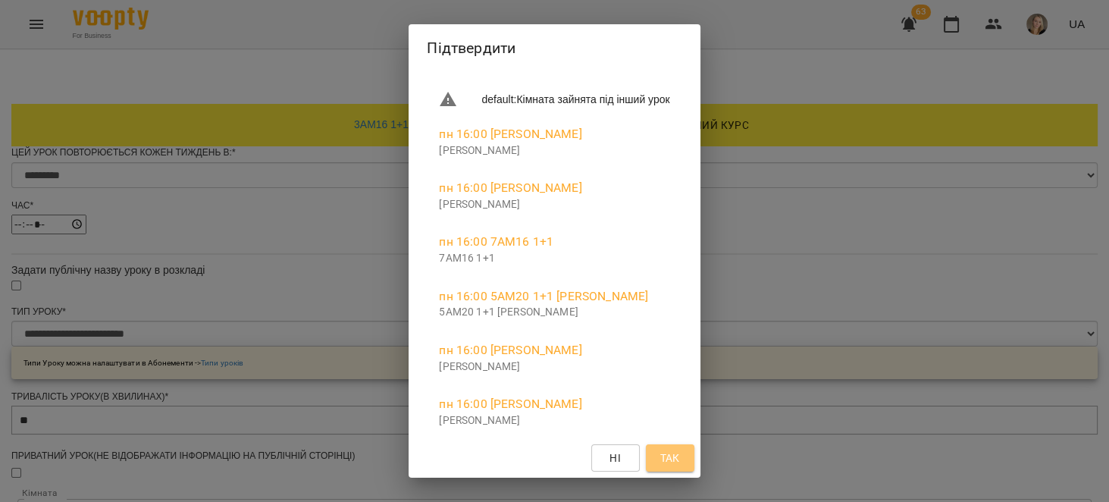
click at [679, 461] on span "Так" at bounding box center [669, 458] width 20 height 18
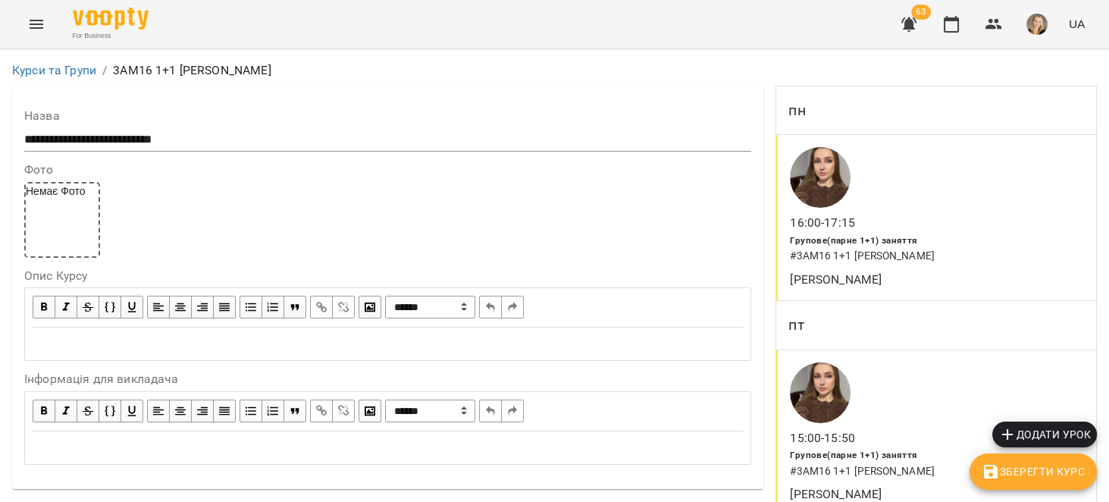
scroll to position [240, 0]
click at [919, 350] on div "15:00 - 15:50 Групове(парне 1+1) заняття # 3АМ16 1+1 [PERSON_NAME] [PERSON_NAME]" at bounding box center [936, 433] width 320 height 166
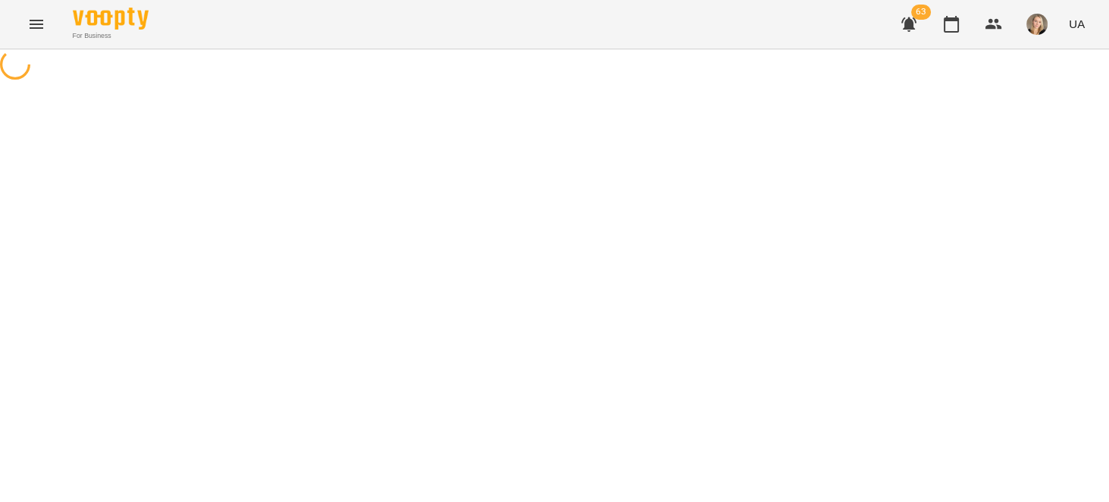
select select "*"
select select "**********"
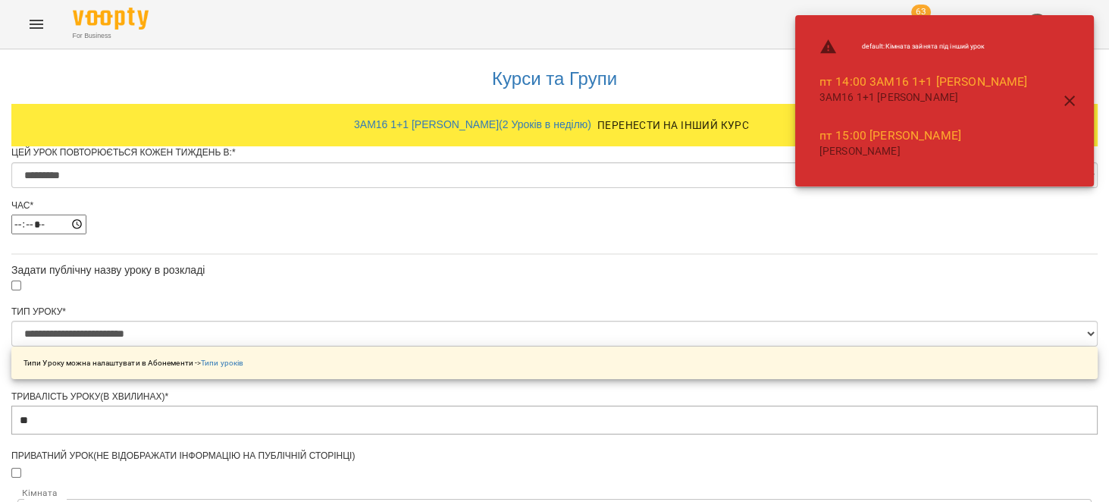
scroll to position [192, 0]
drag, startPoint x: 409, startPoint y: 269, endPoint x: 327, endPoint y: 276, distance: 82.1
type input "**"
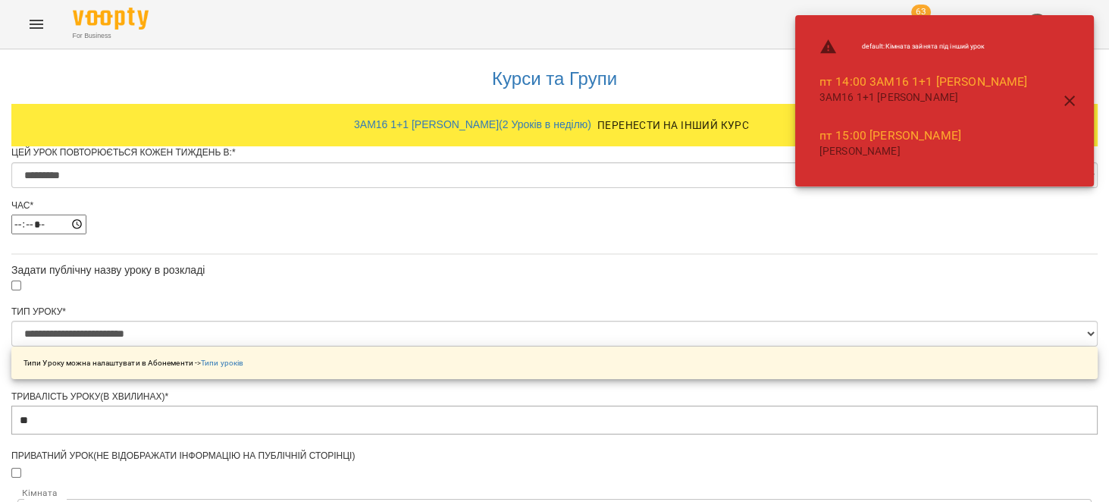
scroll to position [679, 0]
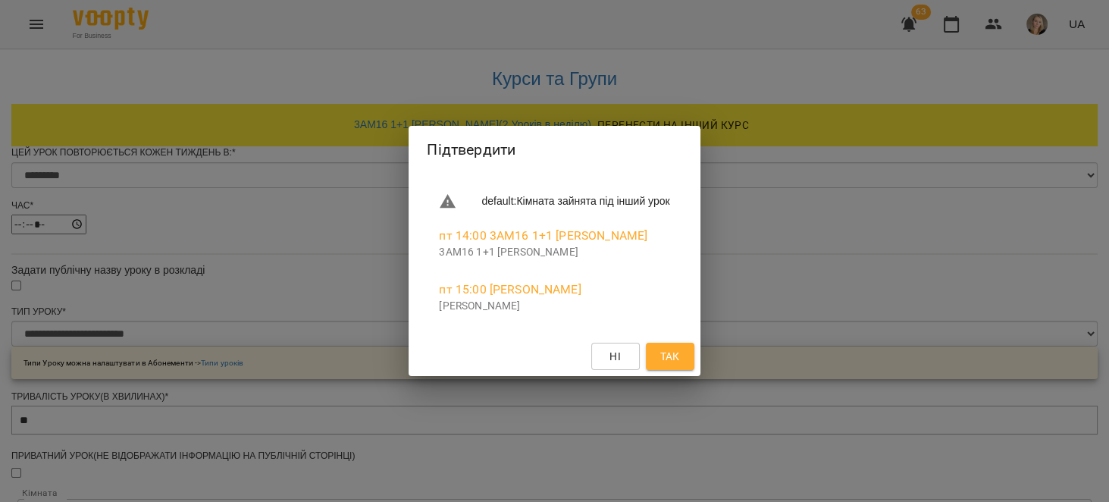
click at [679, 355] on span "Так" at bounding box center [669, 356] width 20 height 18
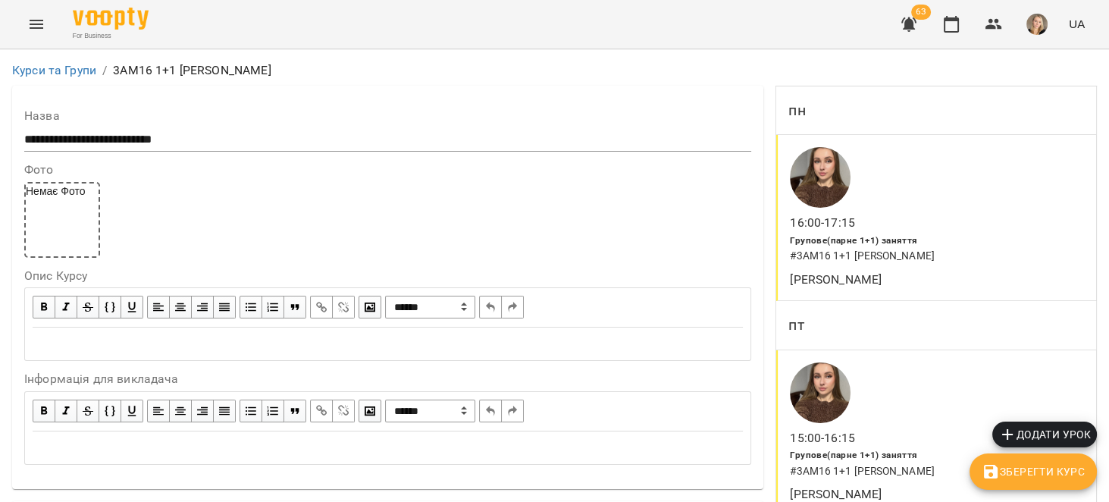
click at [1062, 474] on span "Зберегти Курс" at bounding box center [1032, 471] width 103 height 18
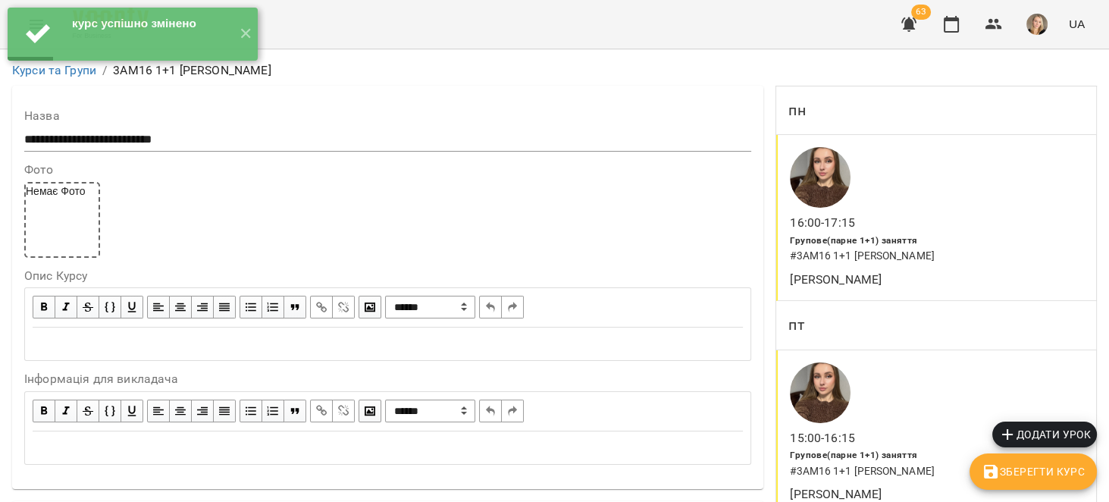
scroll to position [1299, 0]
